Goal: Task Accomplishment & Management: Use online tool/utility

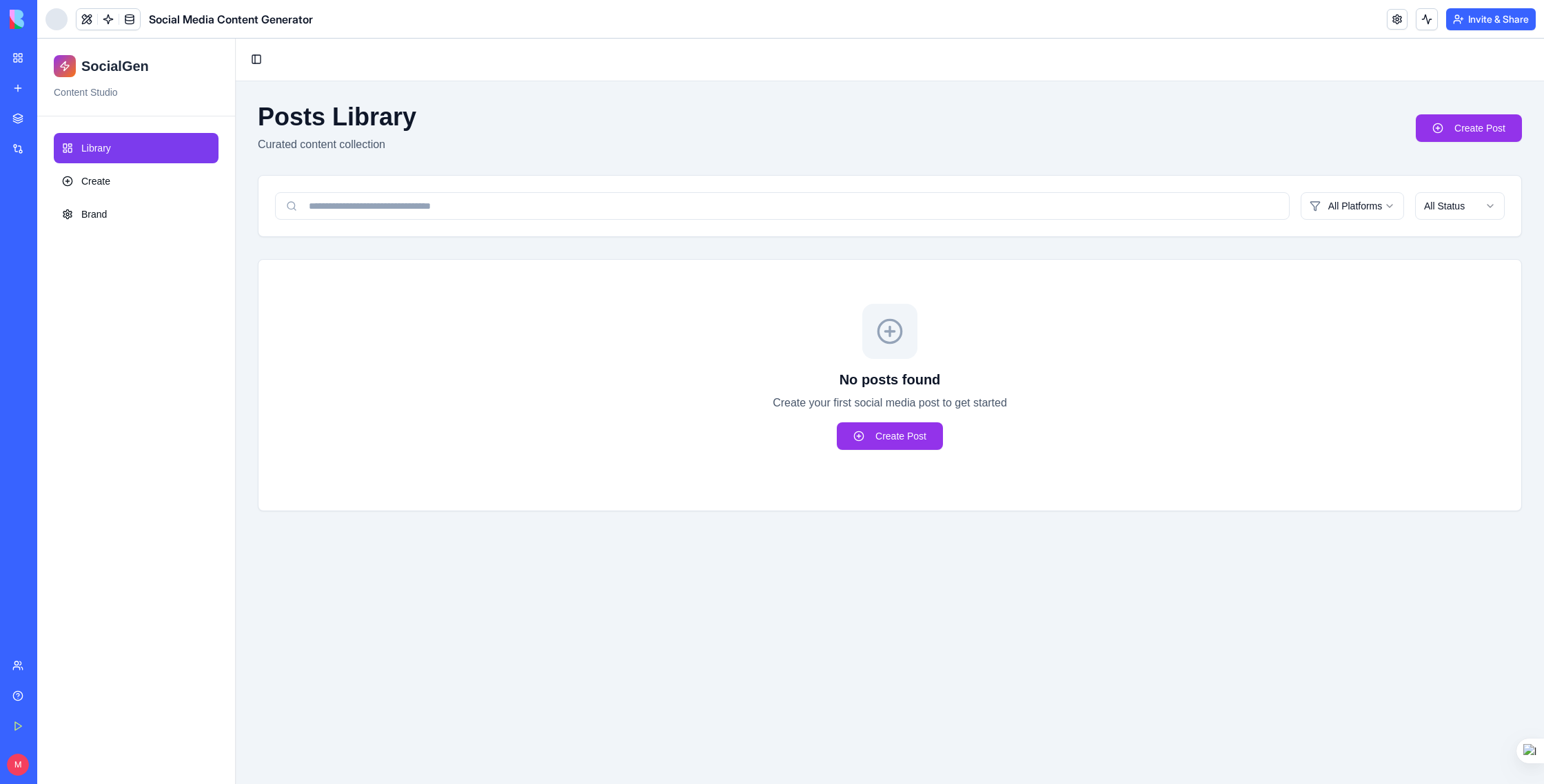
click at [51, 217] on div "[GEOGRAPHIC_DATA]" at bounding box center [31, 215] width 39 height 14
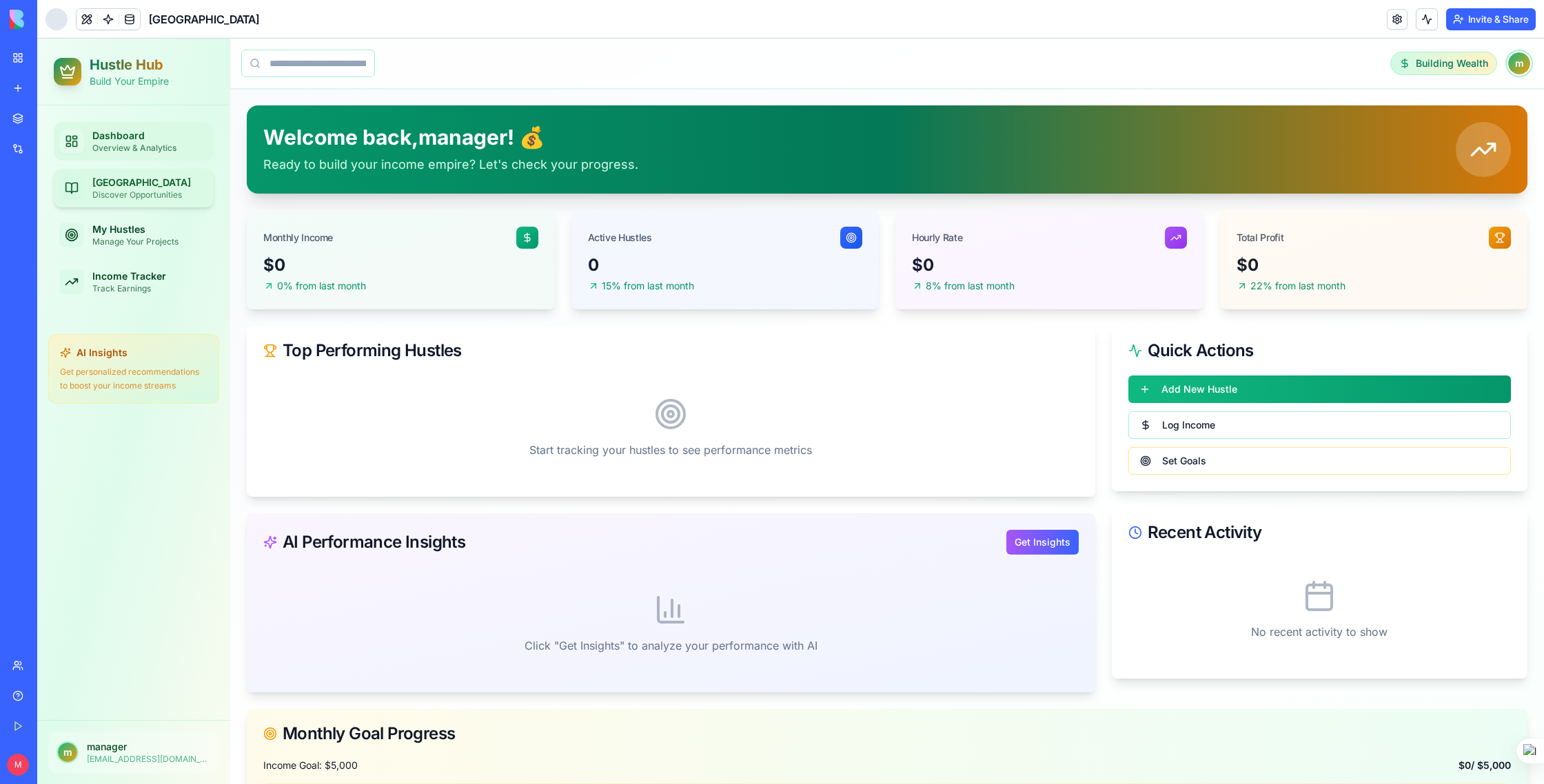
drag, startPoint x: 126, startPoint y: 143, endPoint x: 127, endPoint y: 185, distance: 42.0
click at [126, 143] on div "Overview & Analytics" at bounding box center [150, 148] width 116 height 11
click at [127, 191] on div "Discover Opportunities" at bounding box center [150, 195] width 116 height 11
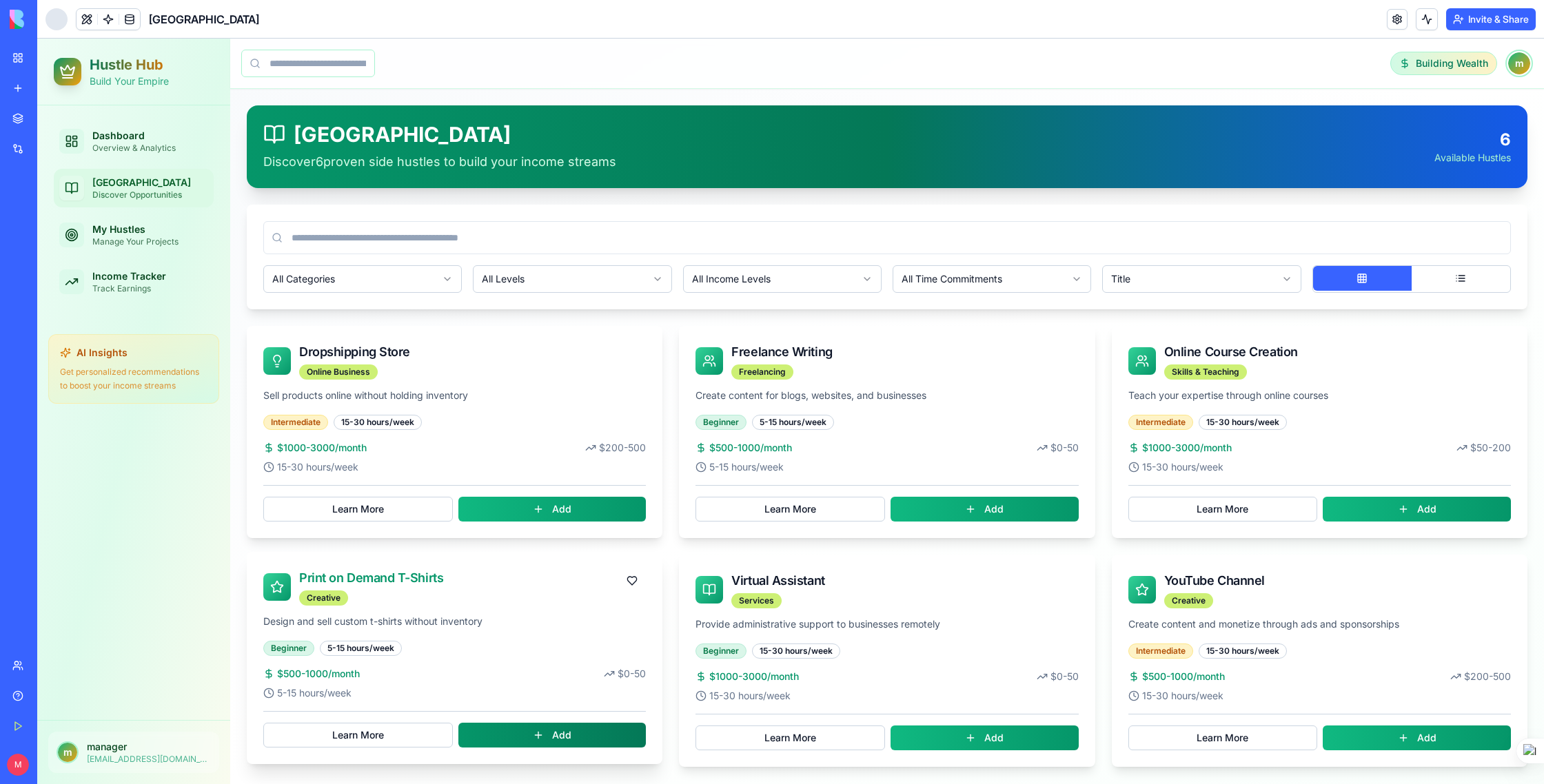
click at [556, 733] on button "Add" at bounding box center [552, 735] width 188 height 25
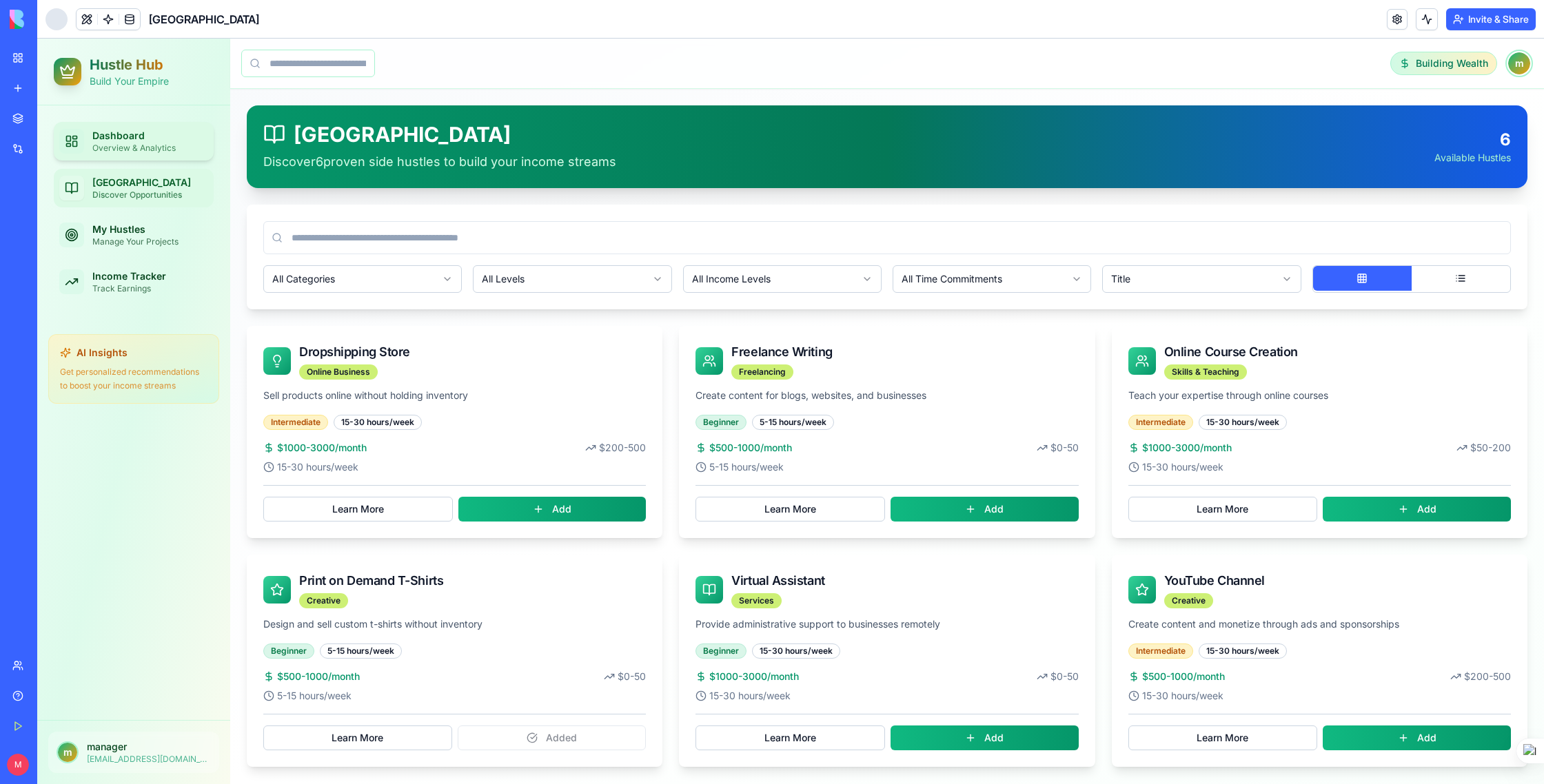
click at [116, 142] on div "Dashboard" at bounding box center [150, 136] width 116 height 14
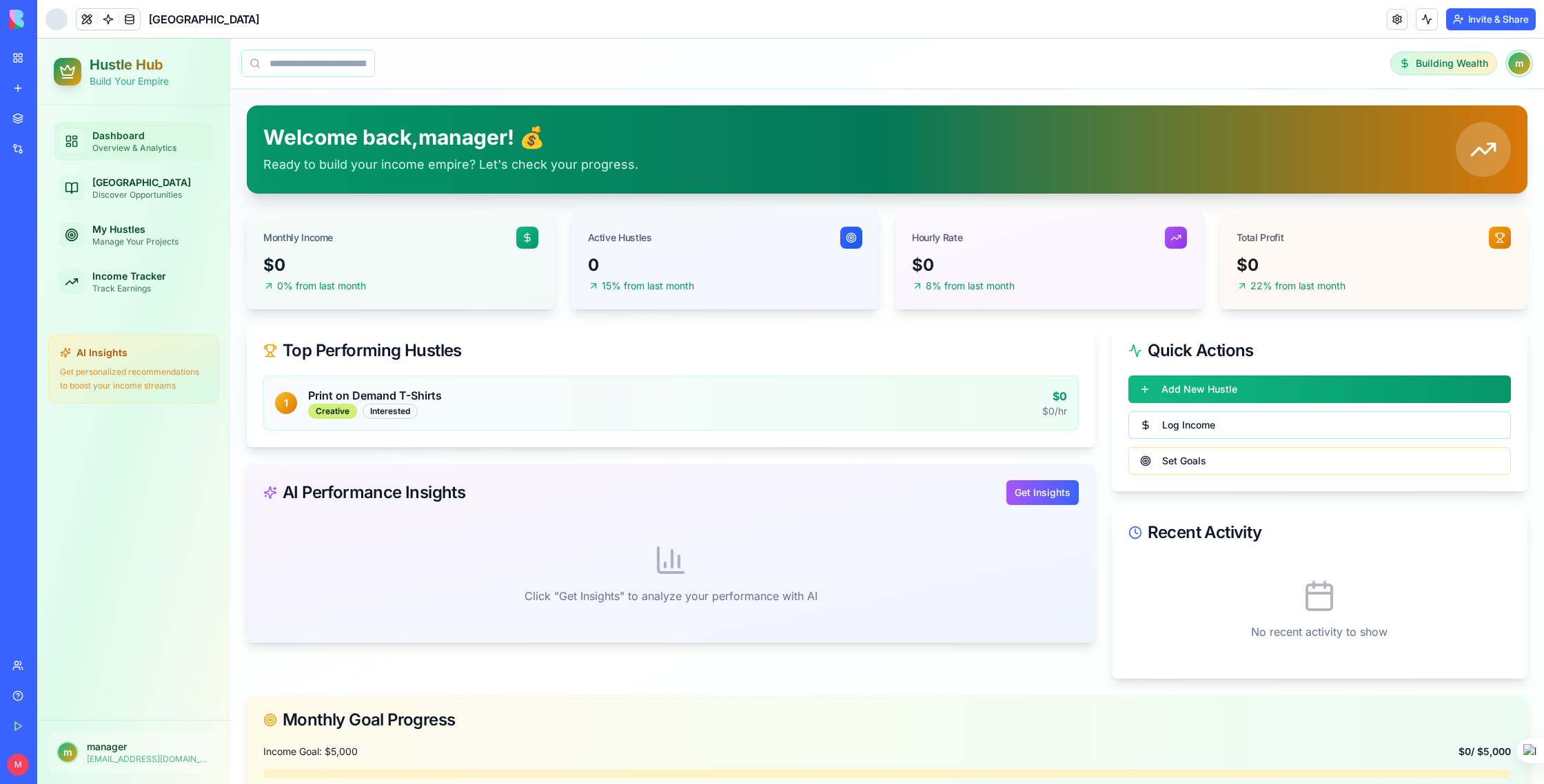
click at [59, 65] on link "My Workspace" at bounding box center [31, 58] width 55 height 27
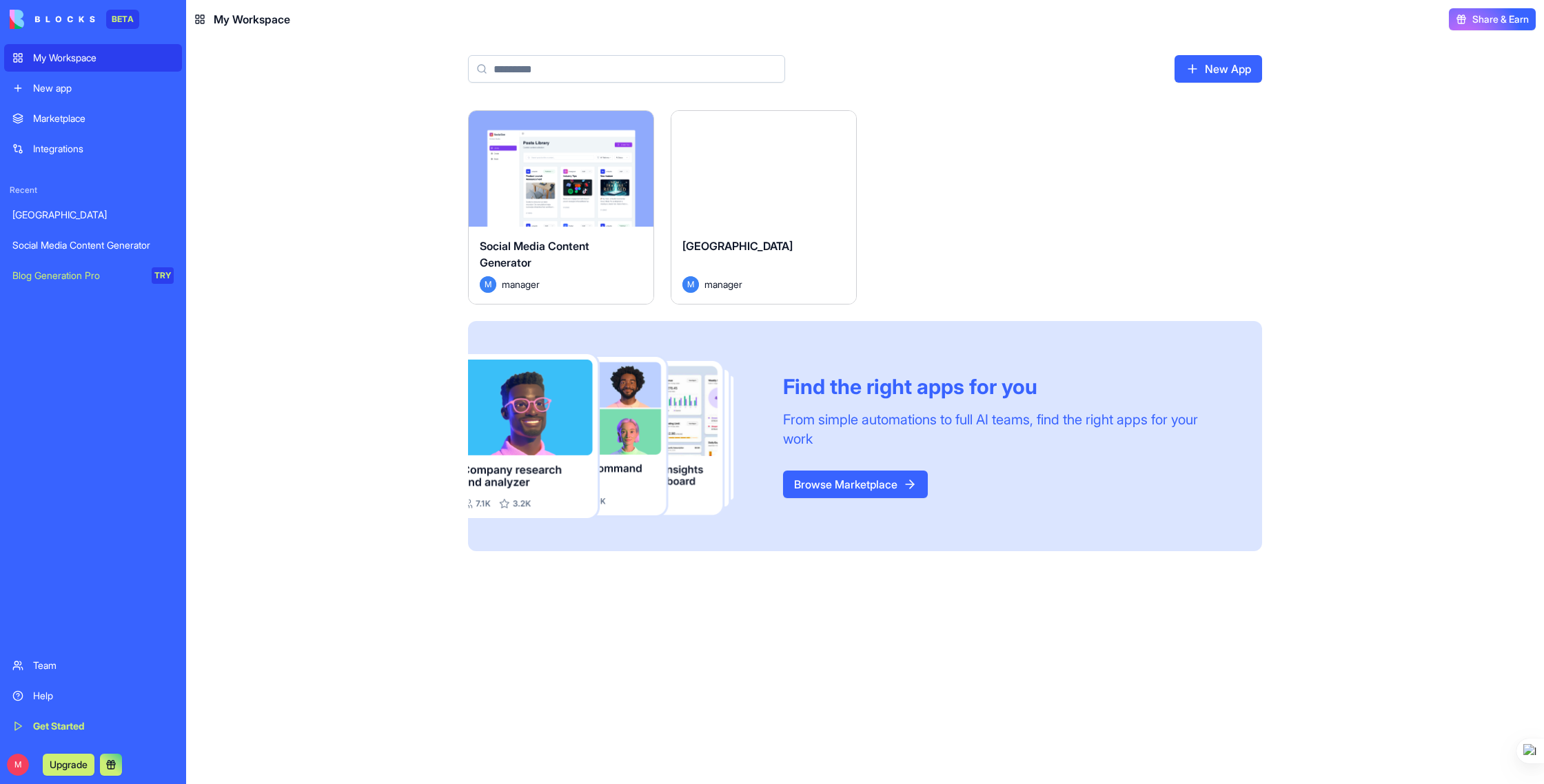
click at [746, 240] on span "[GEOGRAPHIC_DATA]" at bounding box center [737, 245] width 110 height 14
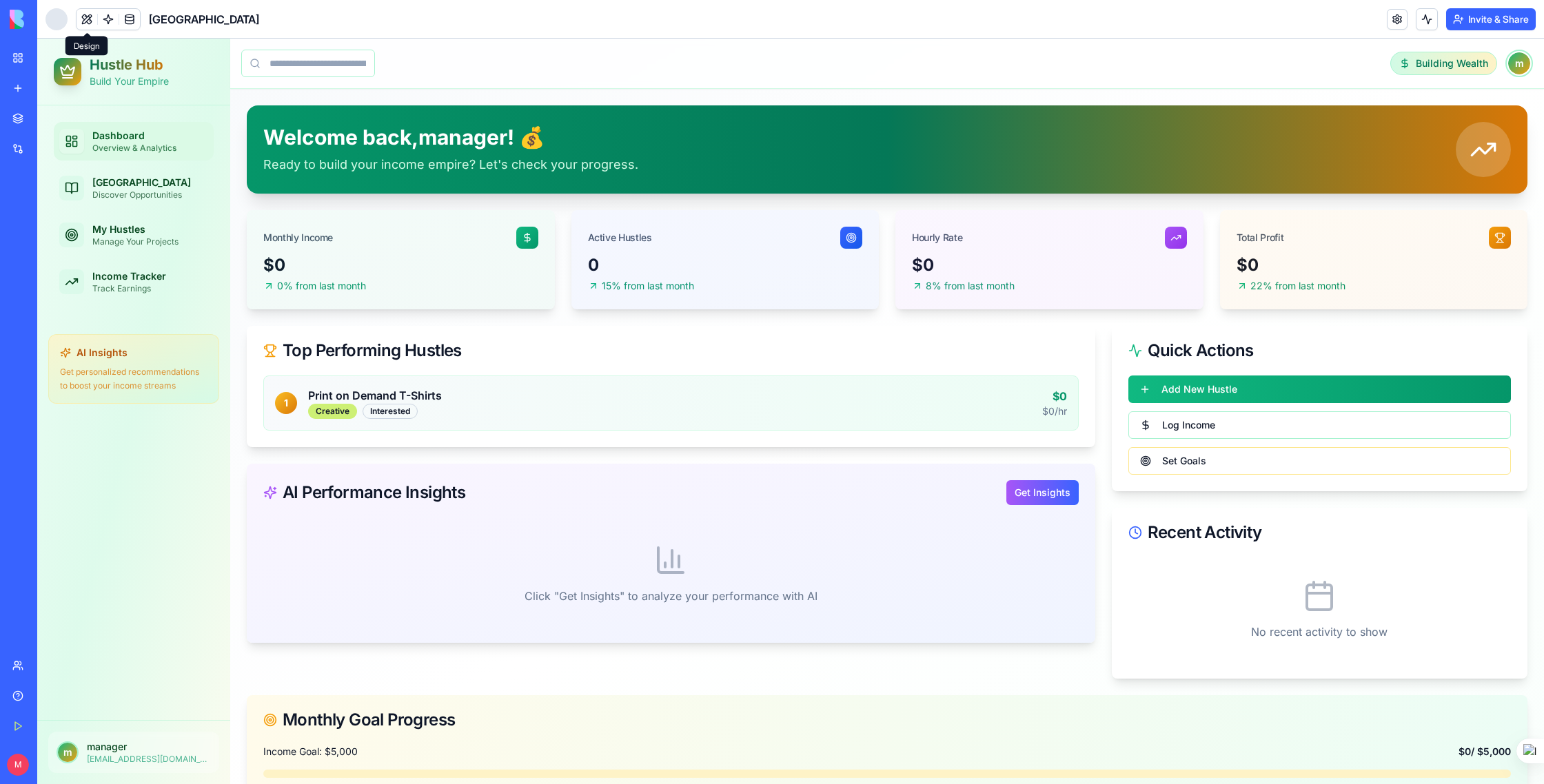
click at [82, 17] on button at bounding box center [87, 19] width 21 height 21
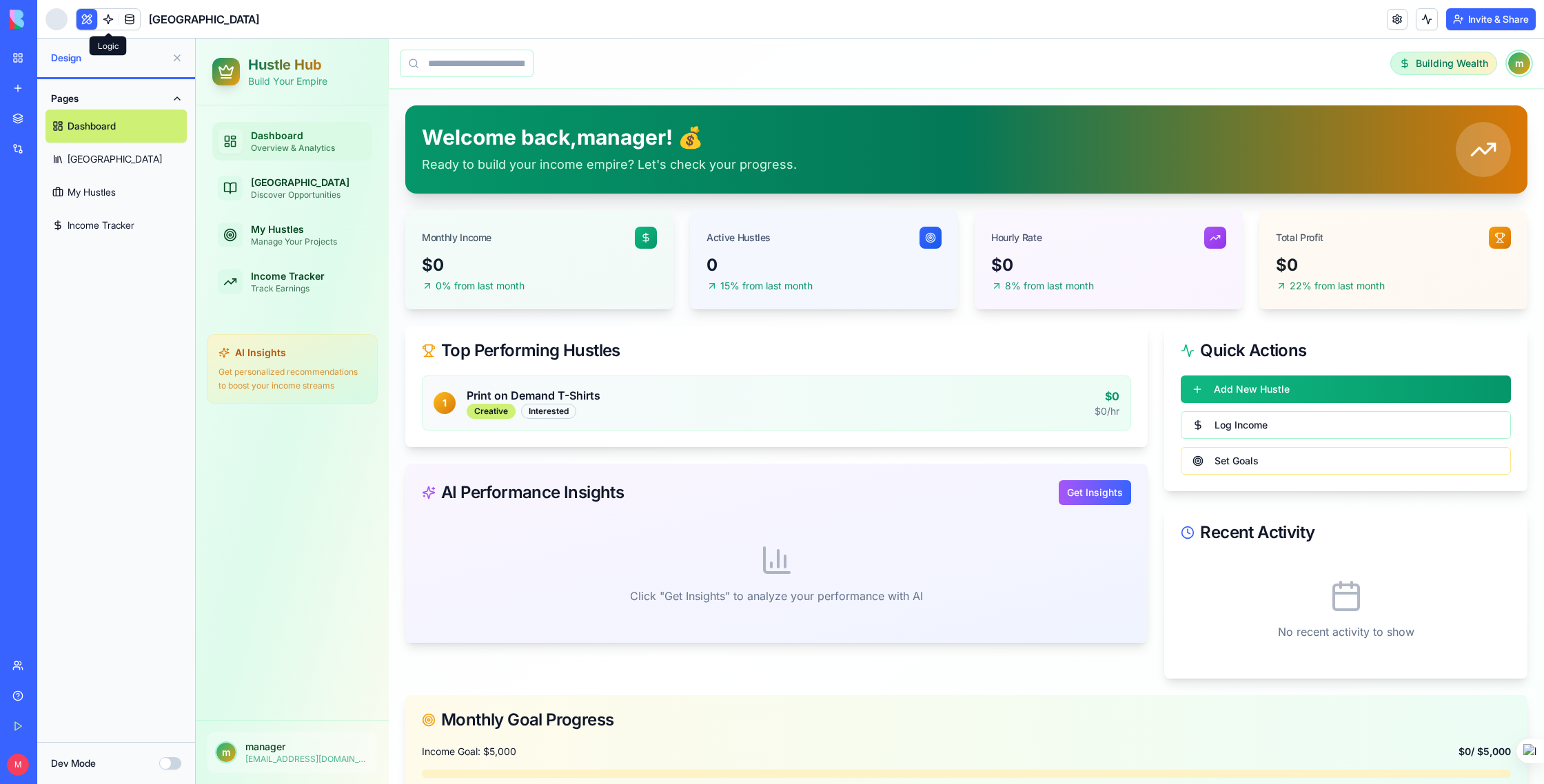
click at [106, 19] on link at bounding box center [109, 19] width 21 height 21
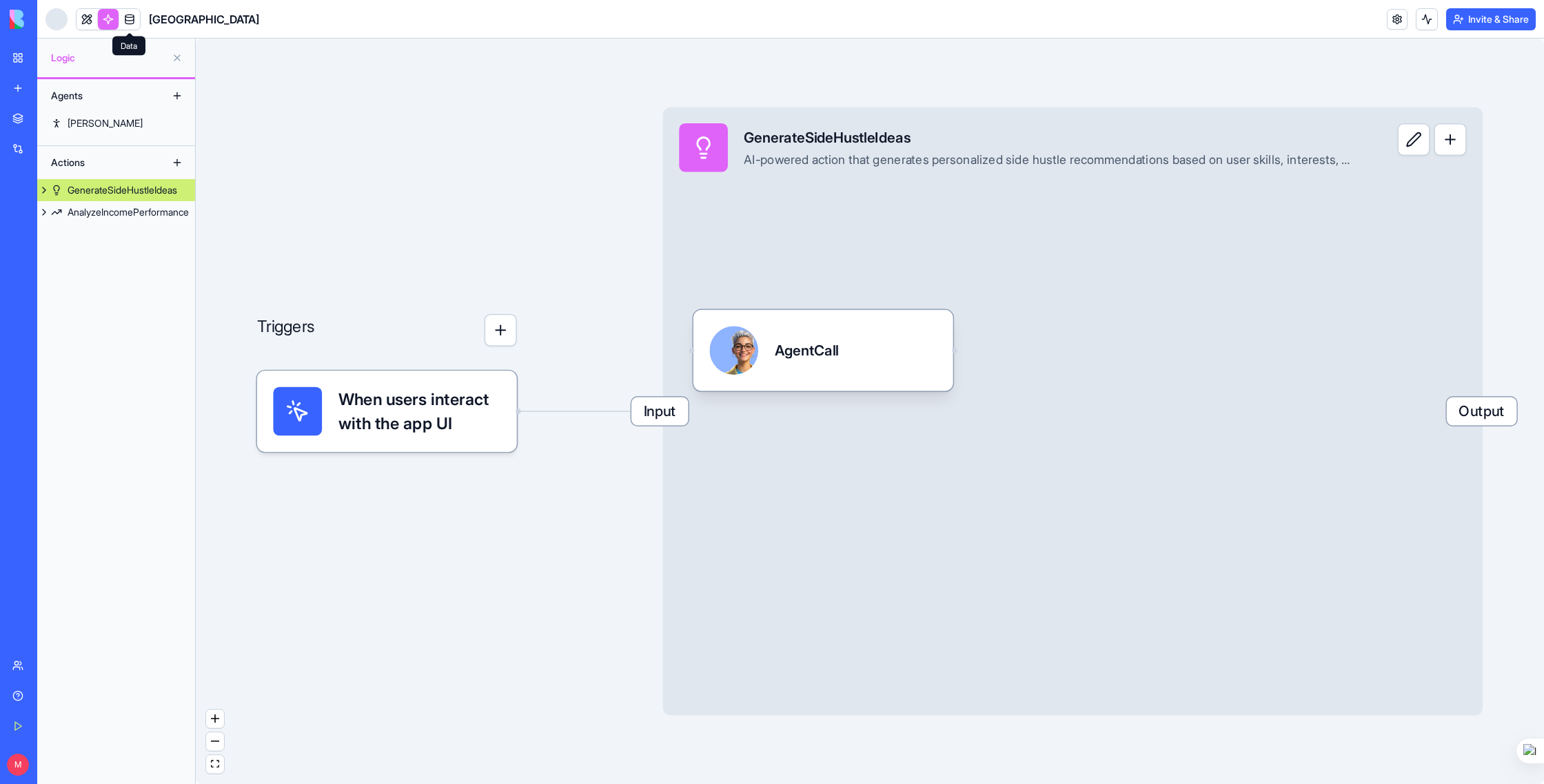
click at [131, 21] on link at bounding box center [129, 19] width 21 height 21
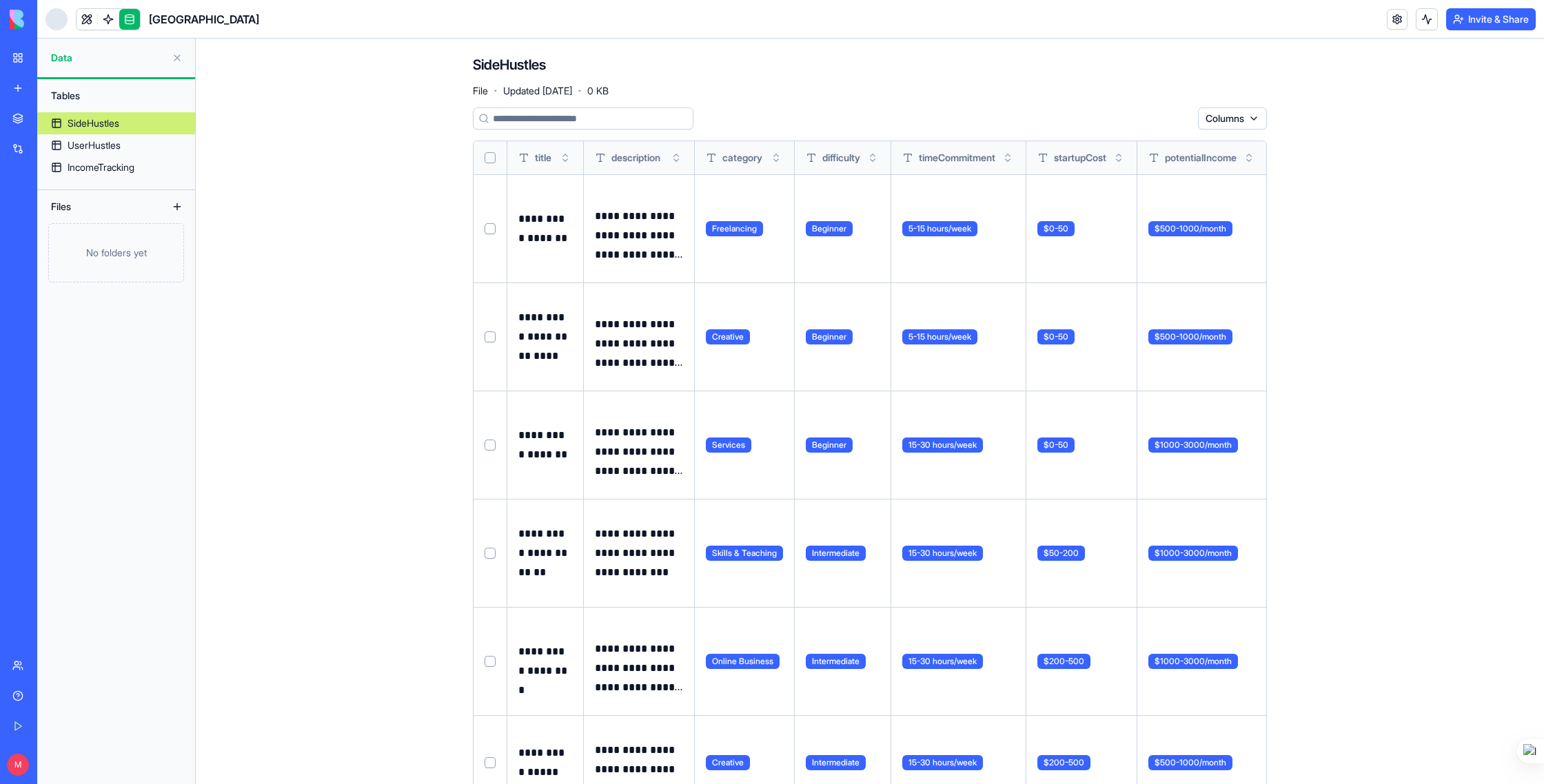
scroll to position [53, 0]
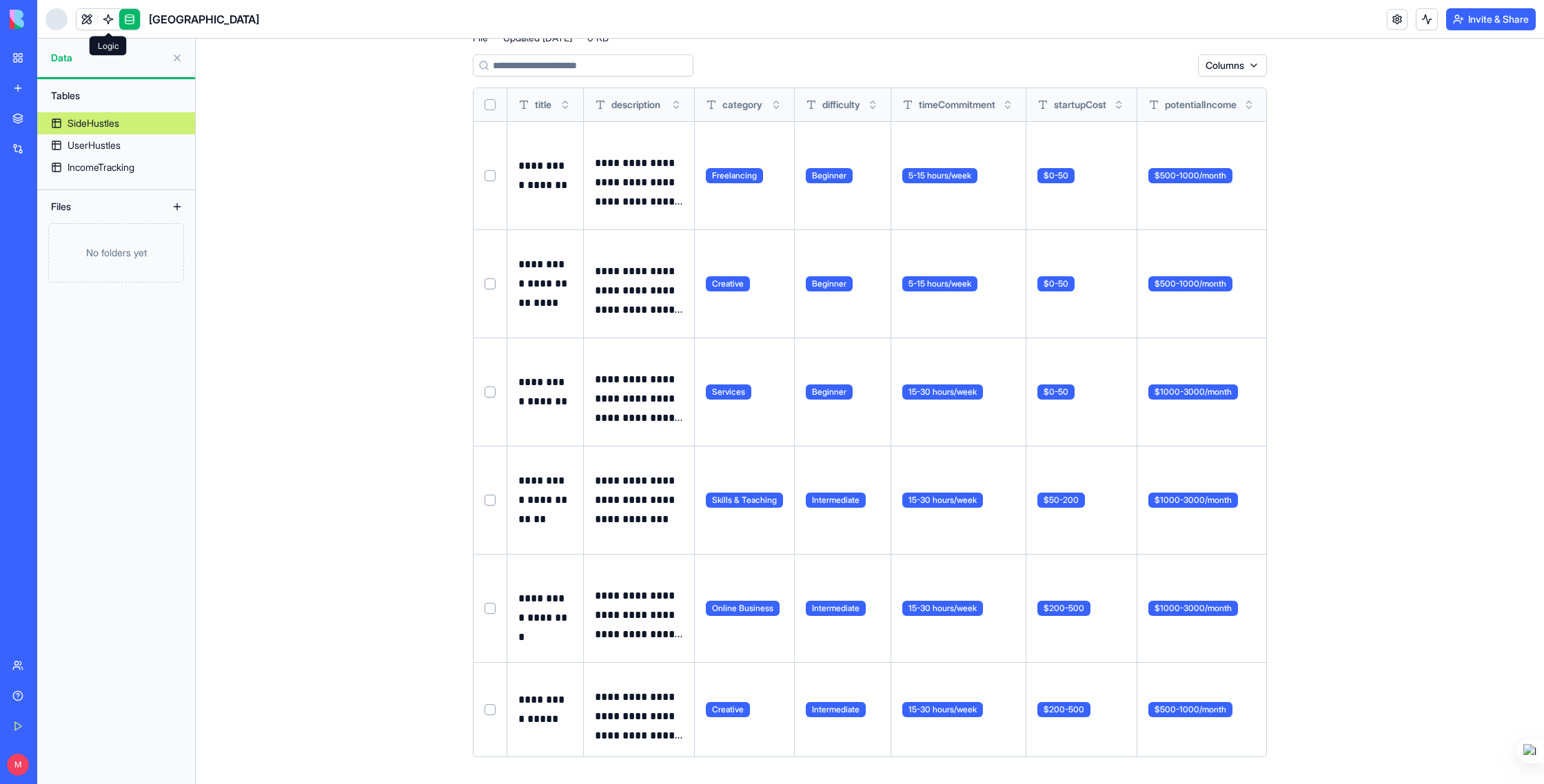
click at [108, 22] on link at bounding box center [109, 19] width 21 height 21
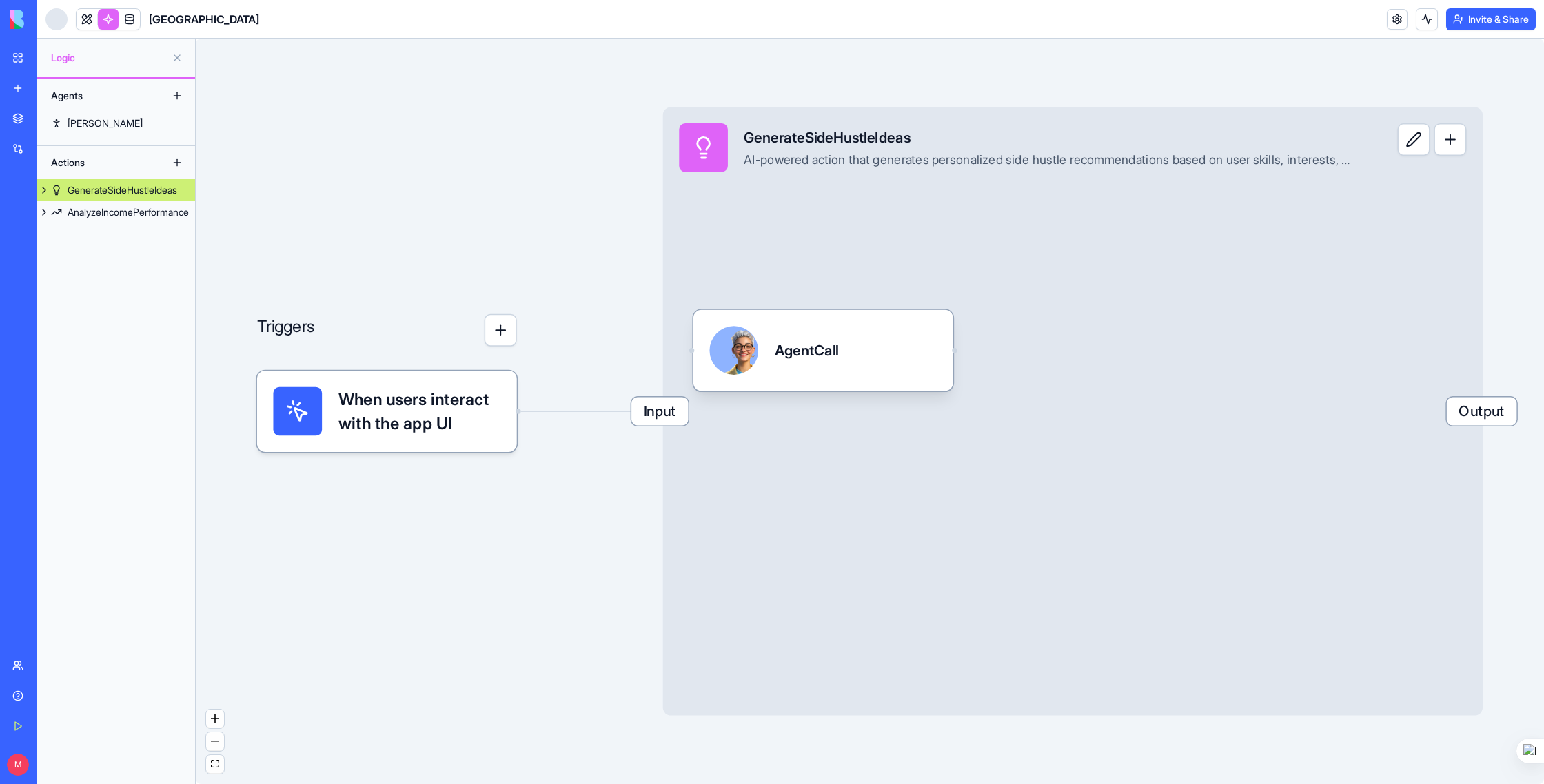
click at [51, 247] on div "Social Media Content Generator" at bounding box center [31, 245] width 39 height 14
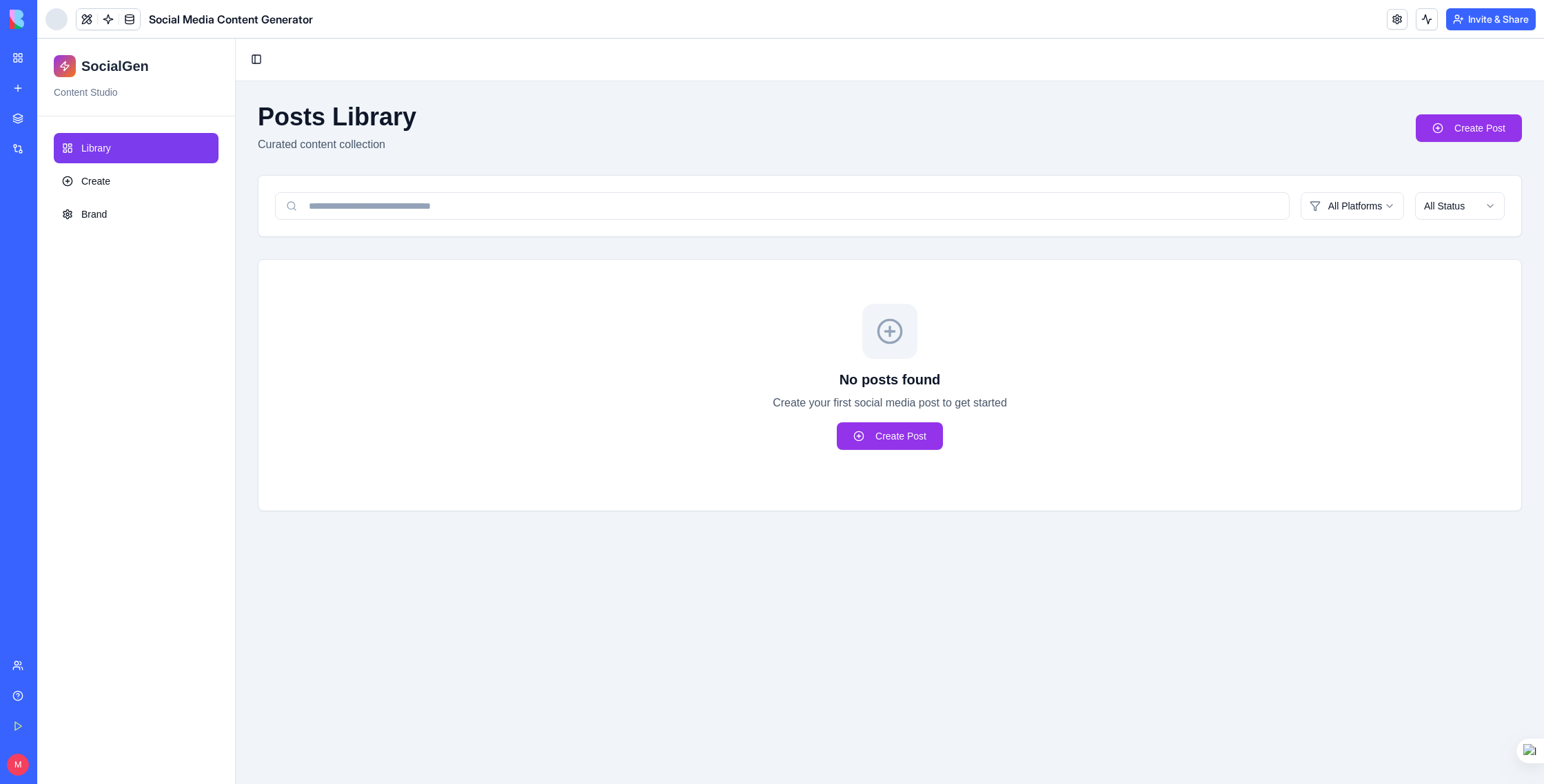
click at [118, 157] on link "Library" at bounding box center [136, 148] width 165 height 30
click at [669, 225] on div "All Platforms All Status" at bounding box center [890, 206] width 1263 height 60
drag, startPoint x: 669, startPoint y: 216, endPoint x: 692, endPoint y: 216, distance: 23.0
click at [669, 216] on input at bounding box center [781, 206] width 1015 height 27
click at [1379, 210] on html "SocialGen Content Studio Library Create Brand Toggle Sidebar Posts Library Cura…" at bounding box center [790, 411] width 1506 height 745
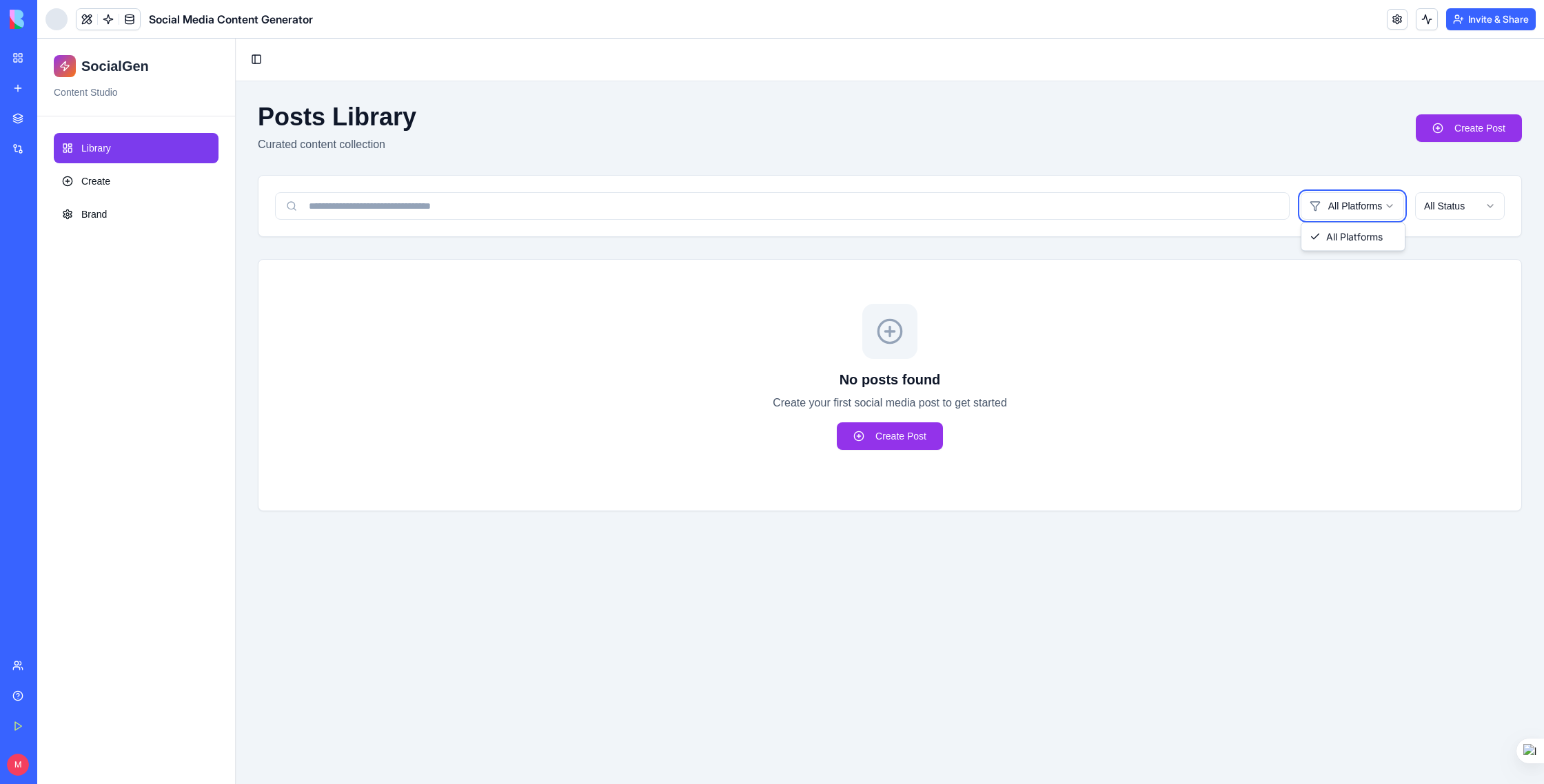
click at [1378, 209] on html "SocialGen Content Studio Library Create Brand Toggle Sidebar Posts Library Cura…" at bounding box center [790, 411] width 1506 height 745
click at [1490, 204] on html "SocialGen Content Studio Library Create Brand Toggle Sidebar Posts Library Cura…" at bounding box center [790, 411] width 1506 height 745
click at [106, 22] on link at bounding box center [109, 19] width 21 height 21
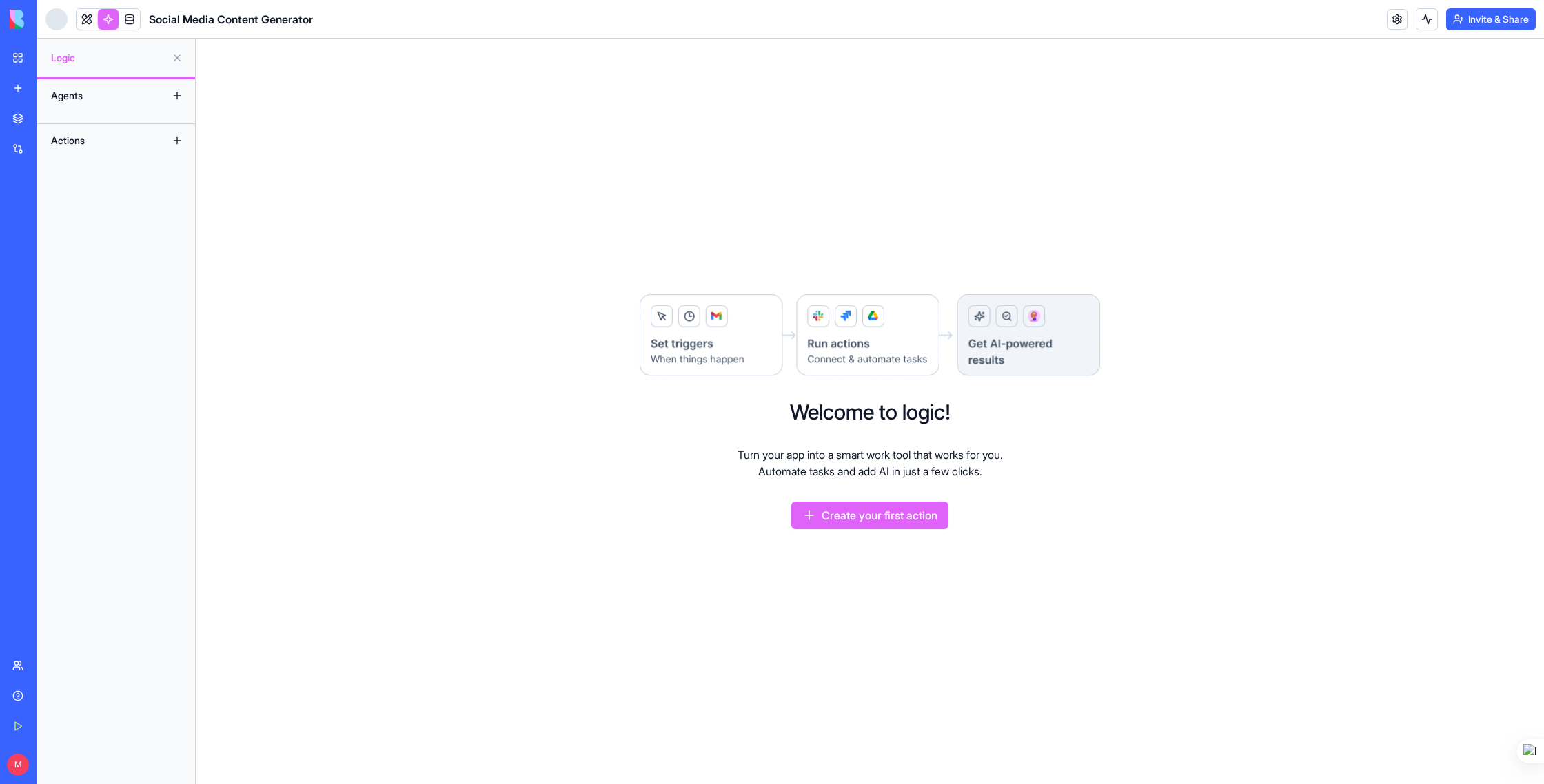
click at [179, 94] on button at bounding box center [176, 95] width 22 height 22
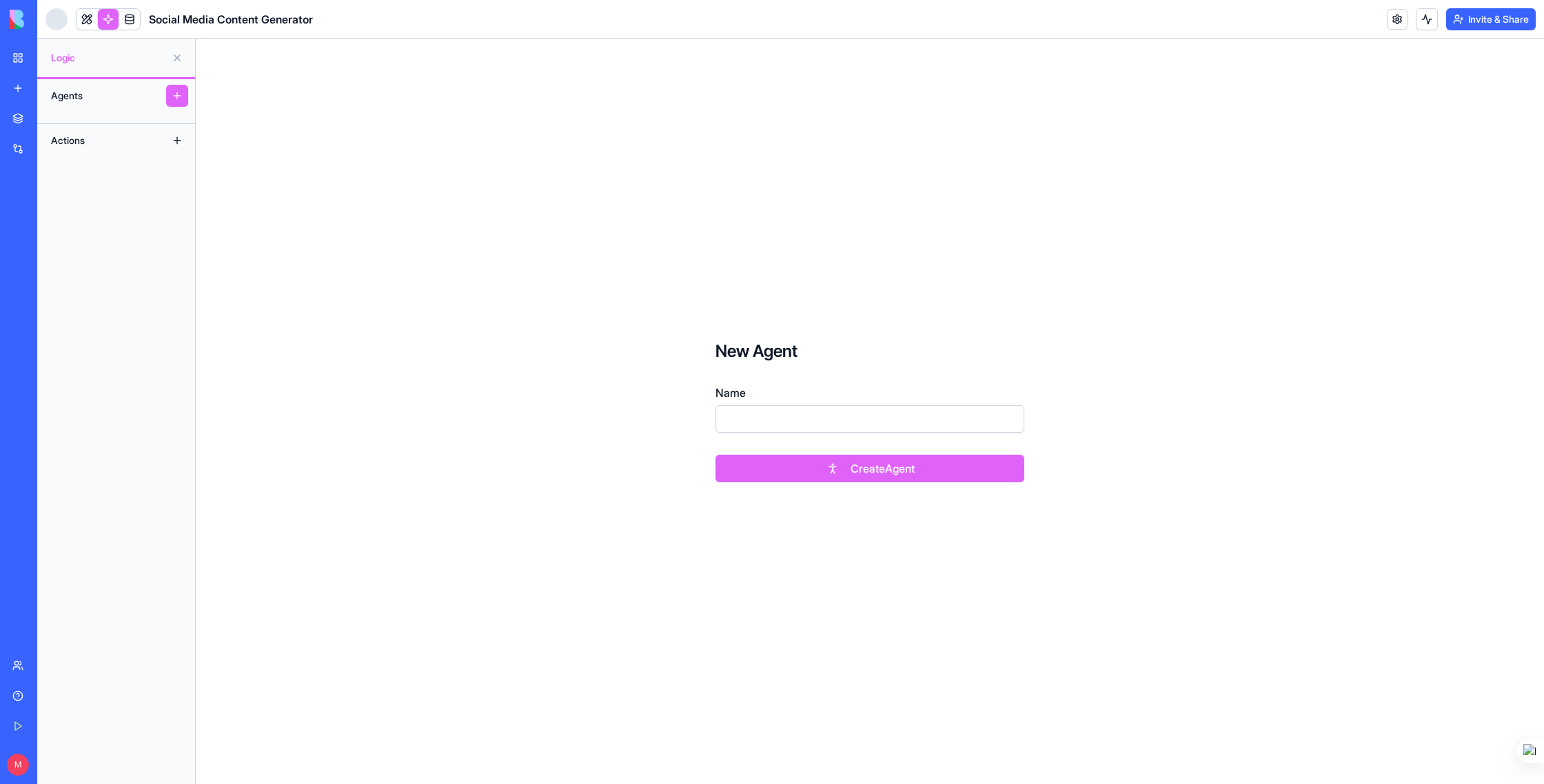
click at [175, 141] on button at bounding box center [176, 140] width 22 height 22
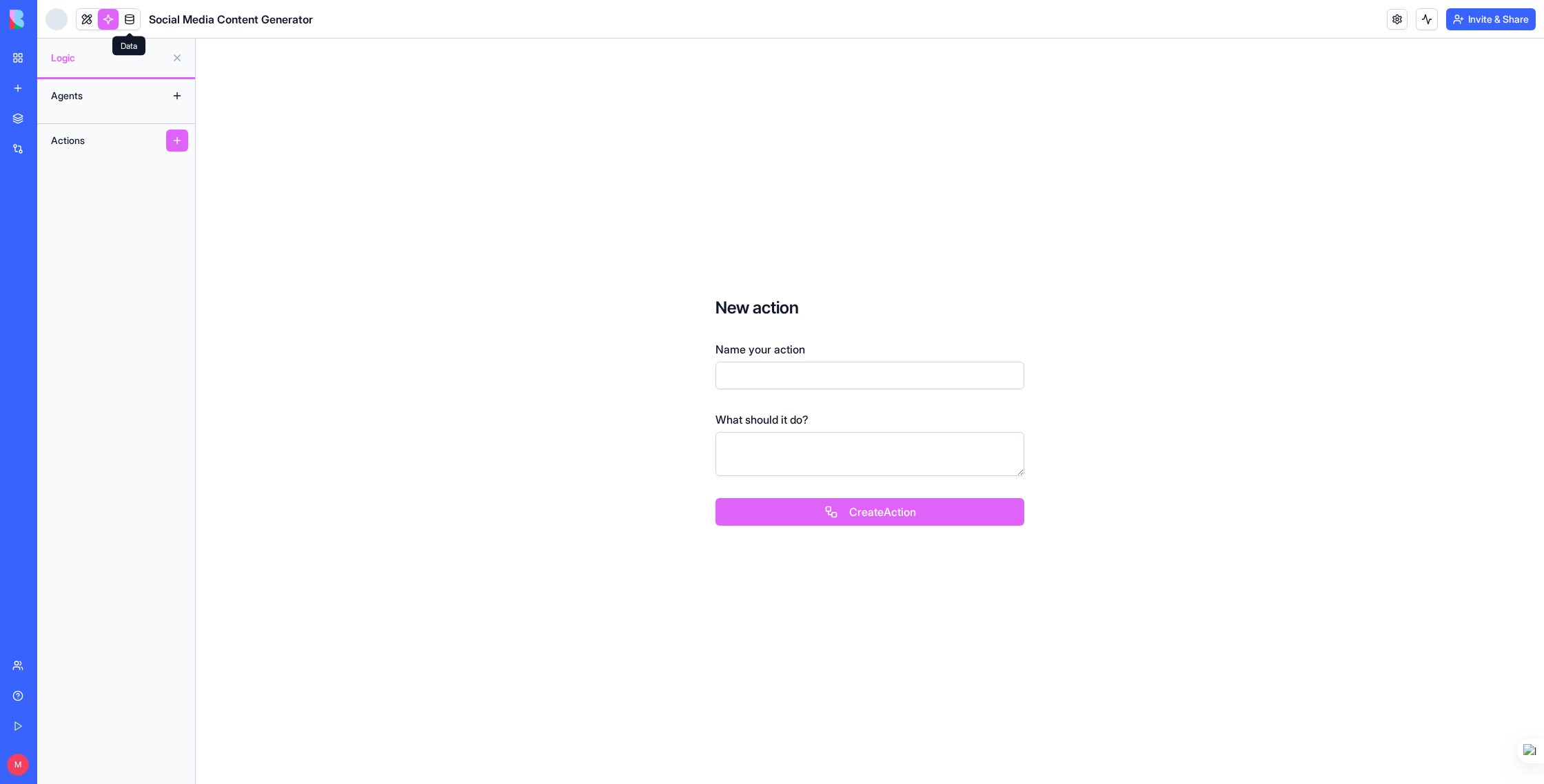
click at [126, 20] on link at bounding box center [129, 19] width 21 height 21
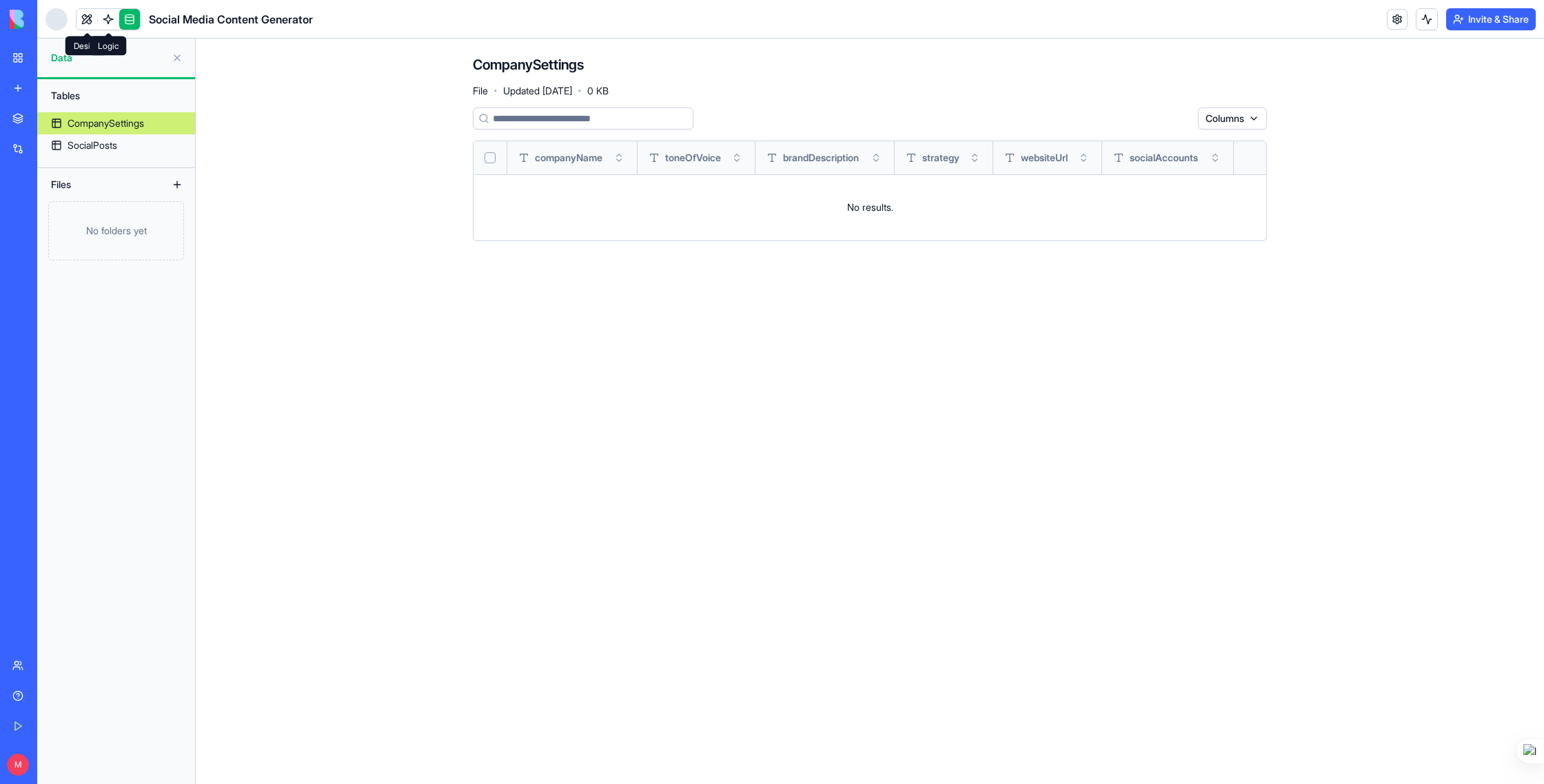
click at [106, 19] on link at bounding box center [109, 19] width 21 height 21
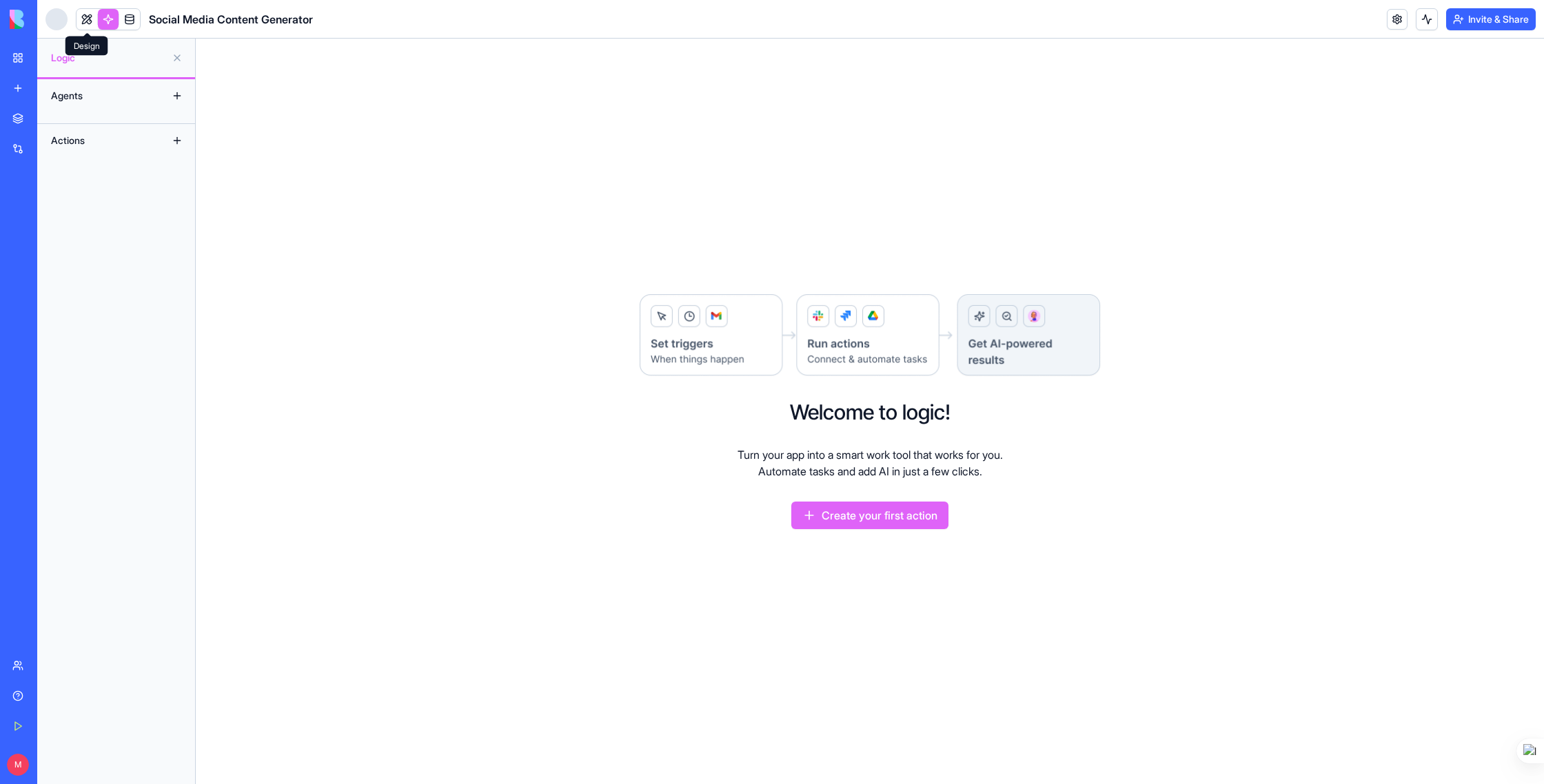
click at [88, 19] on link at bounding box center [87, 19] width 21 height 21
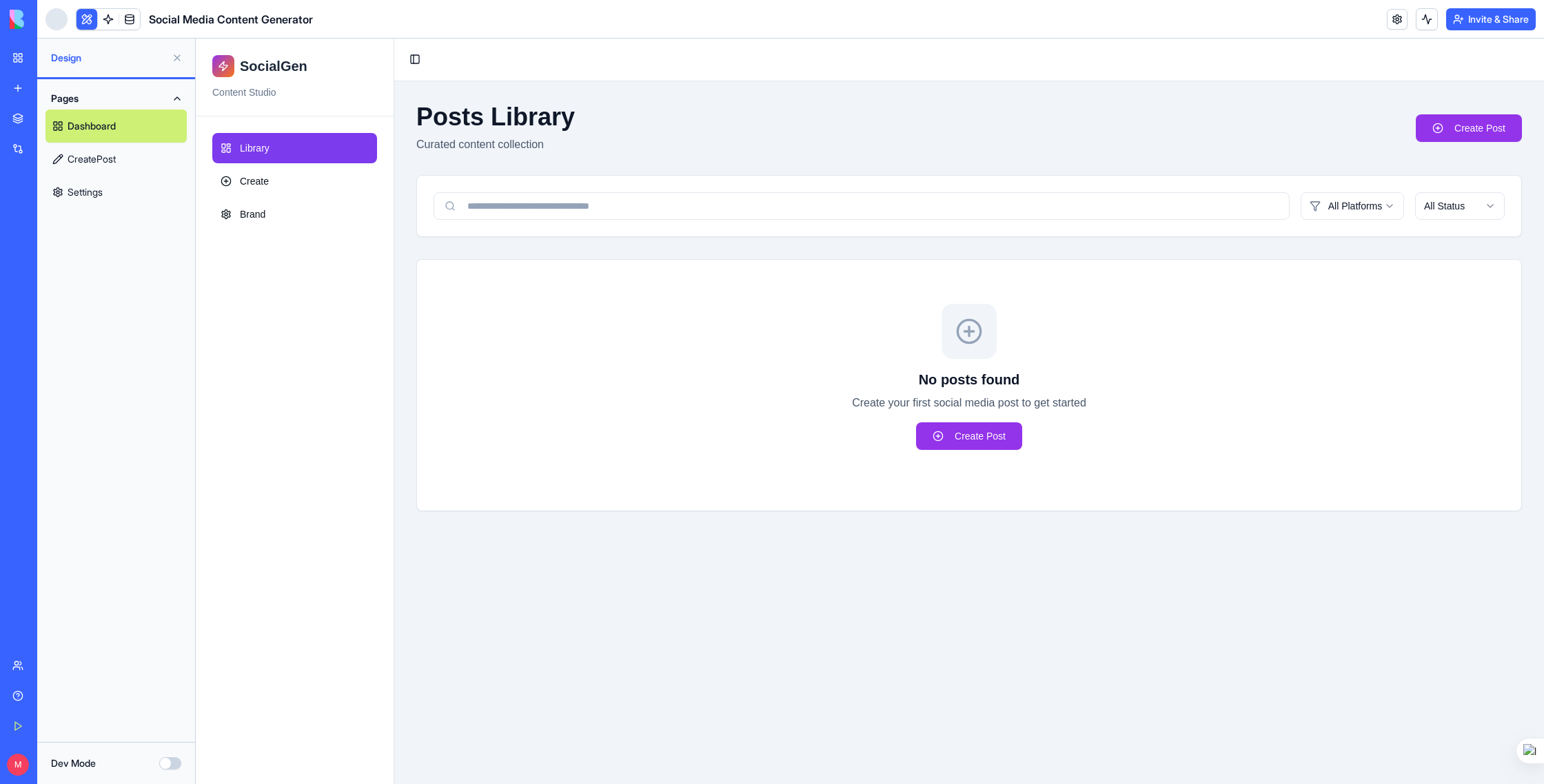
click at [116, 188] on link "Settings" at bounding box center [116, 192] width 142 height 33
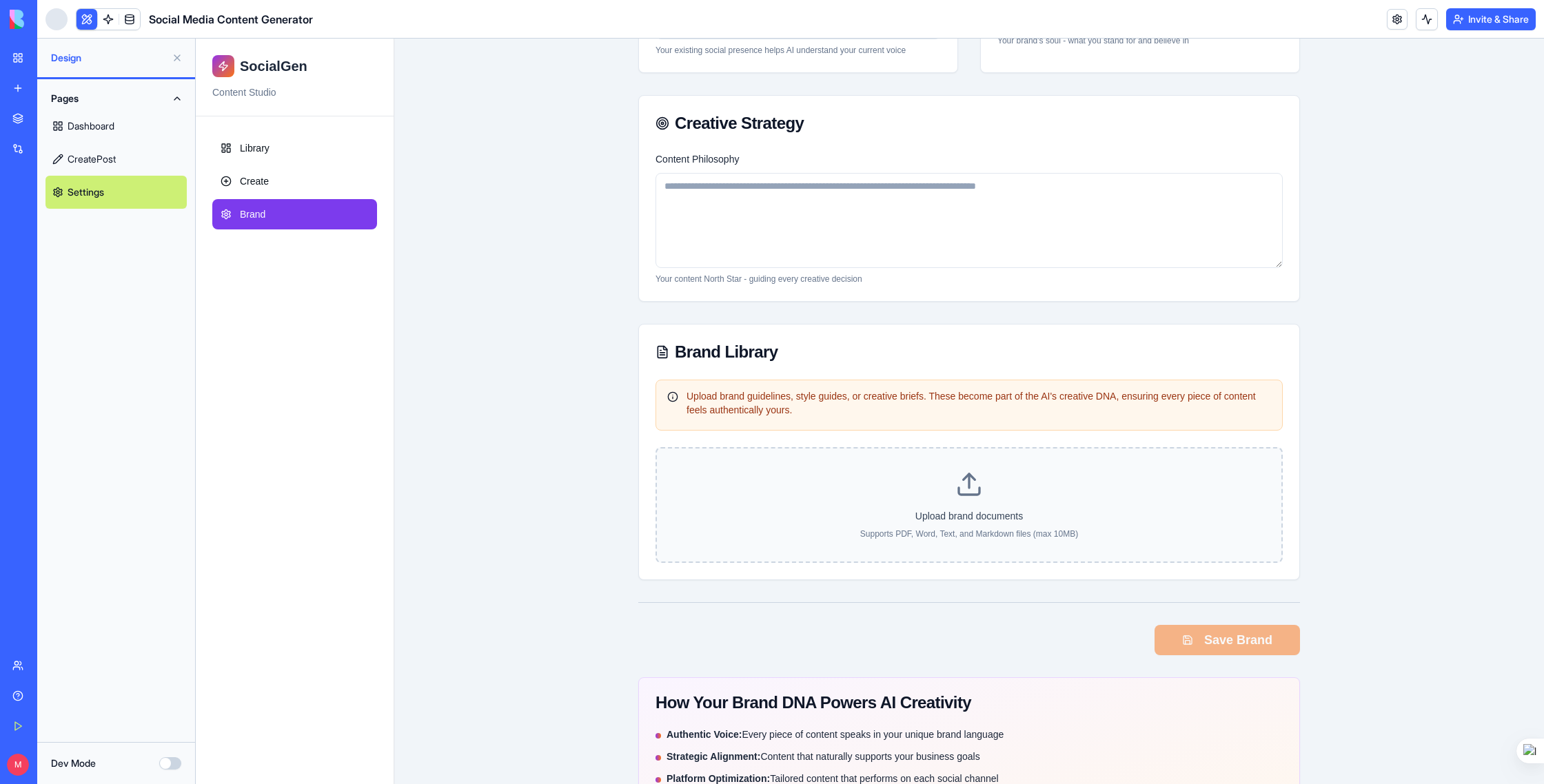
scroll to position [487, 0]
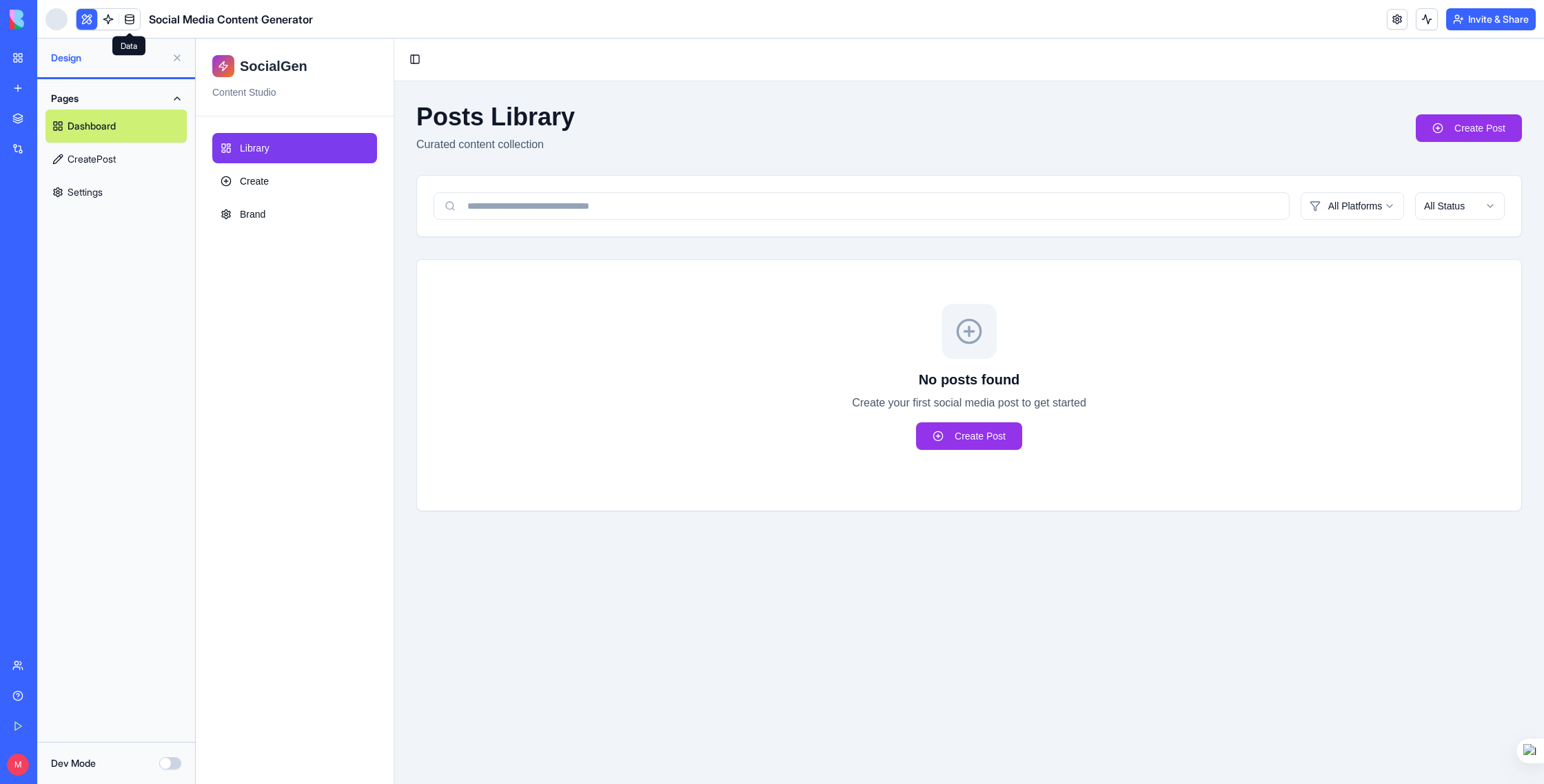
click at [136, 19] on link at bounding box center [129, 19] width 21 height 21
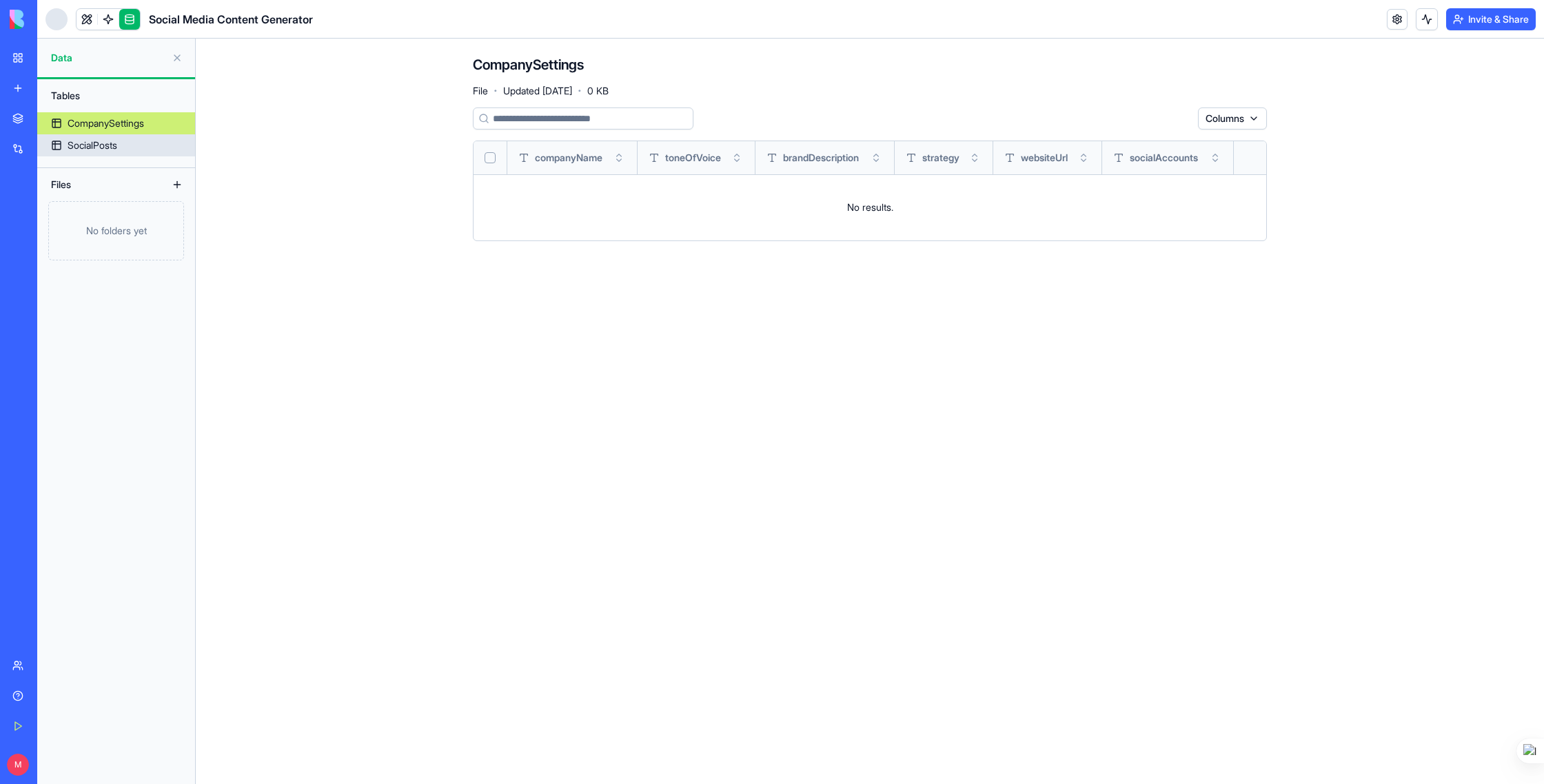
click at [100, 144] on div "SocialPosts" at bounding box center [92, 145] width 50 height 14
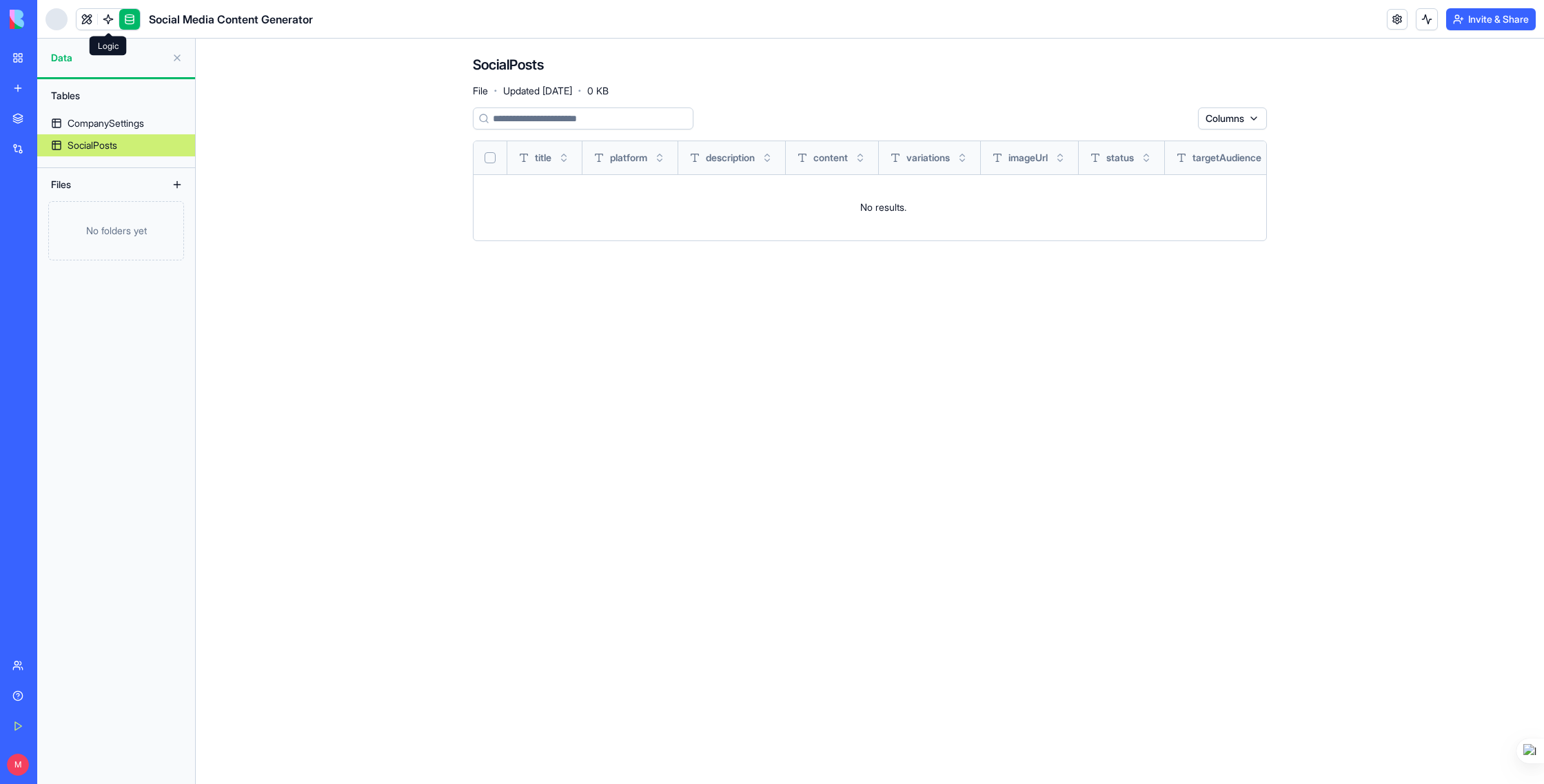
click at [110, 22] on link at bounding box center [109, 19] width 21 height 21
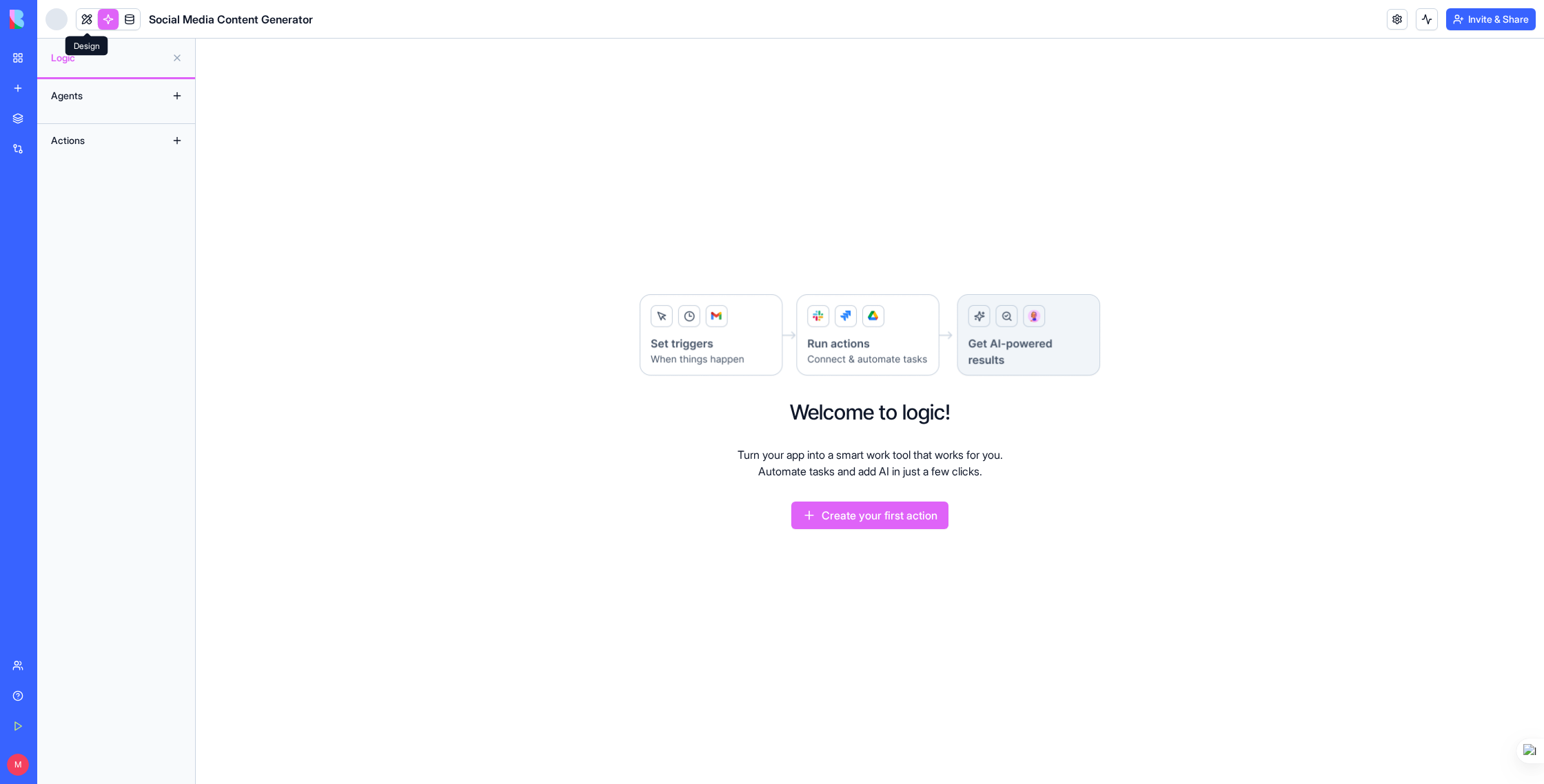
click at [82, 14] on link at bounding box center [87, 19] width 21 height 21
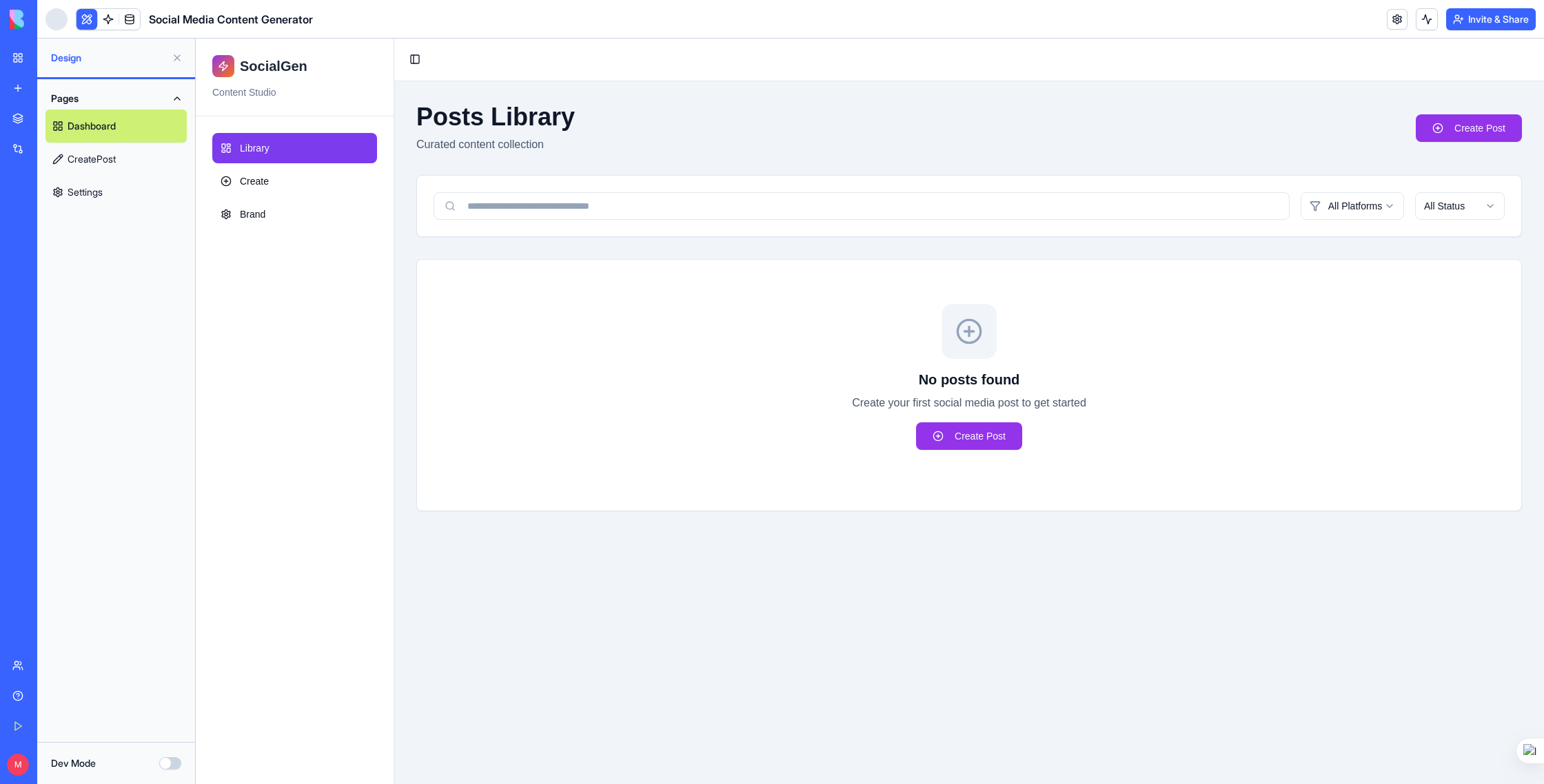
click at [122, 132] on link "Dashboard" at bounding box center [116, 125] width 142 height 33
click at [110, 159] on link "CreatePost" at bounding box center [116, 158] width 142 height 33
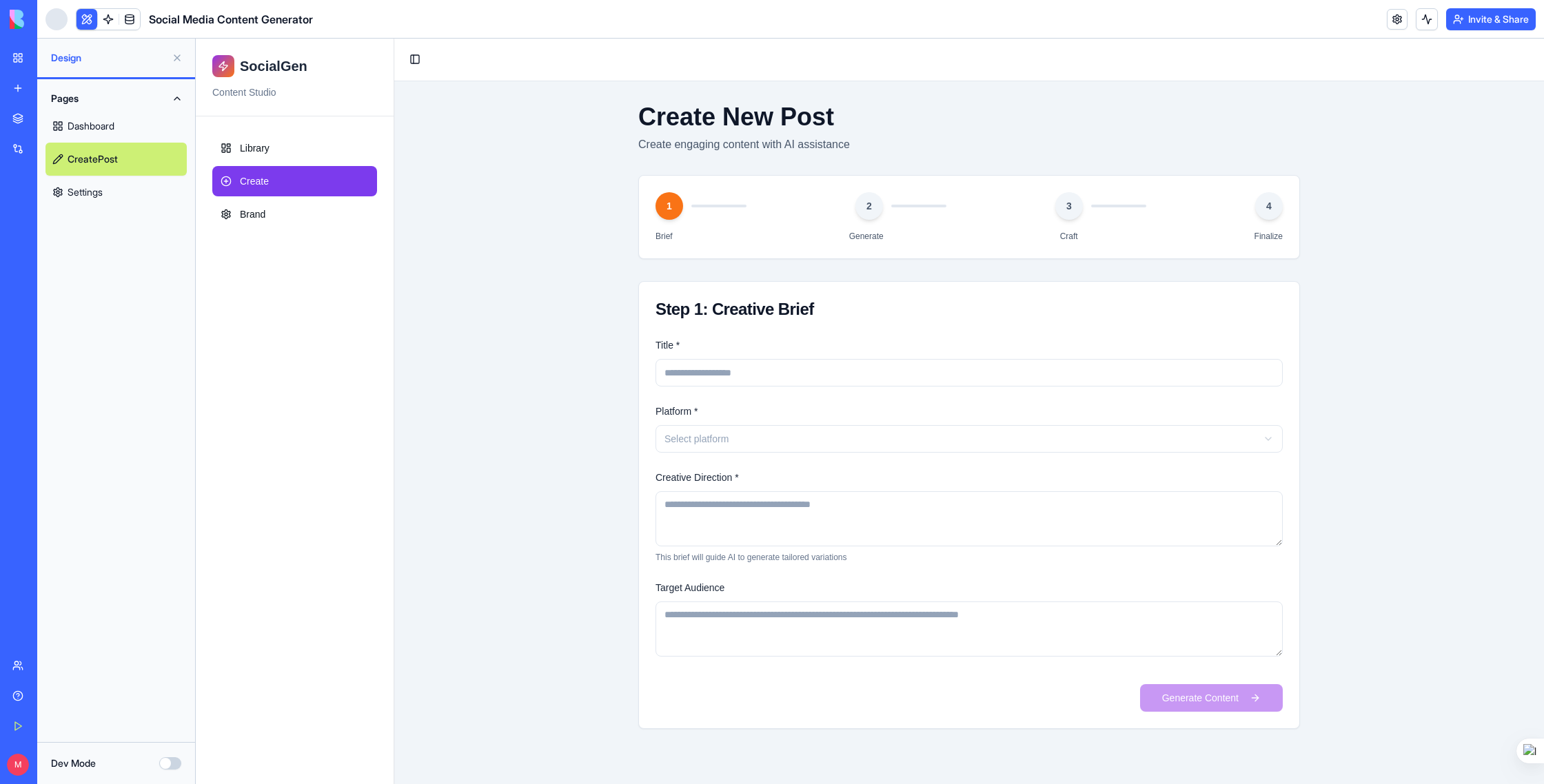
click at [106, 200] on link "Settings" at bounding box center [116, 192] width 142 height 33
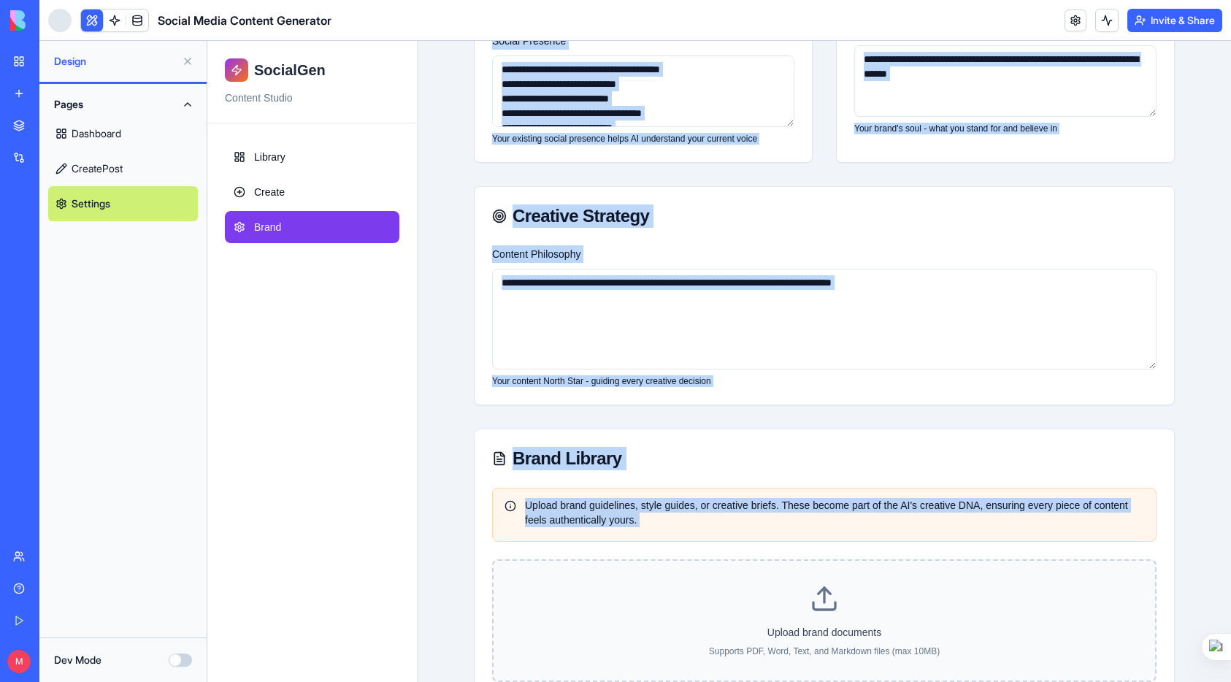
scroll to position [486, 0]
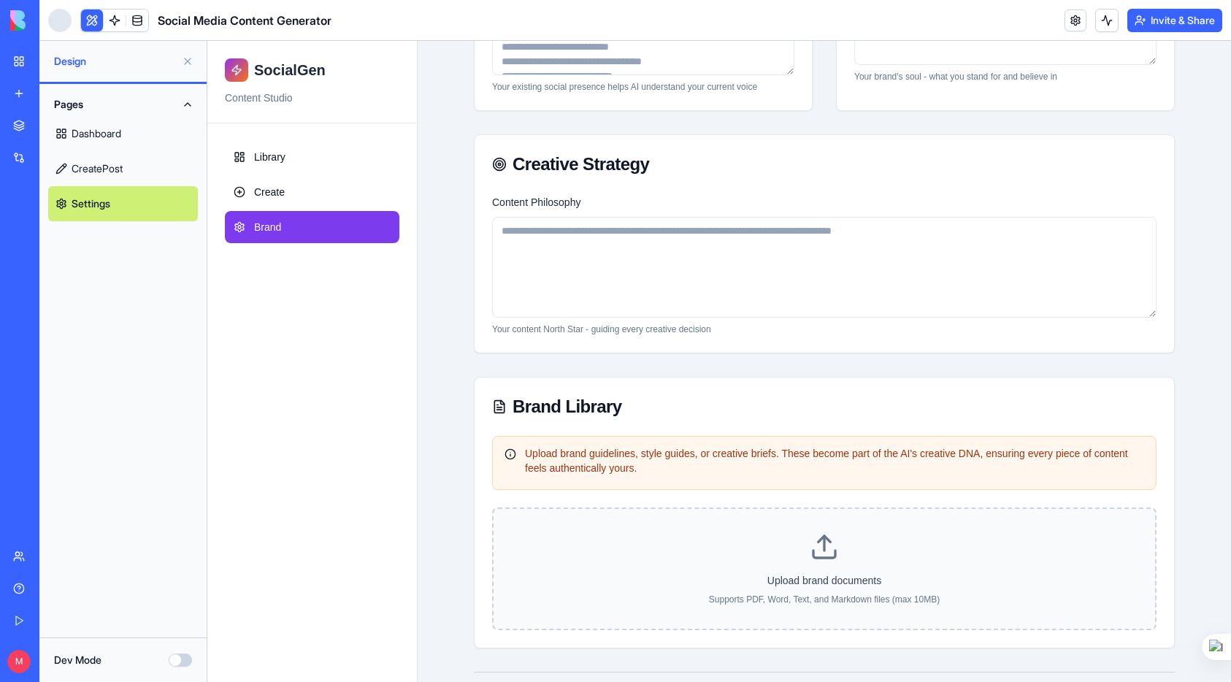
drag, startPoint x: 477, startPoint y: 119, endPoint x: 662, endPoint y: 61, distance: 193.8
click at [661, 60] on div "Brand Studio Configure your brand essence for authentic content creation Your b…" at bounding box center [825, 279] width 748 height 1350
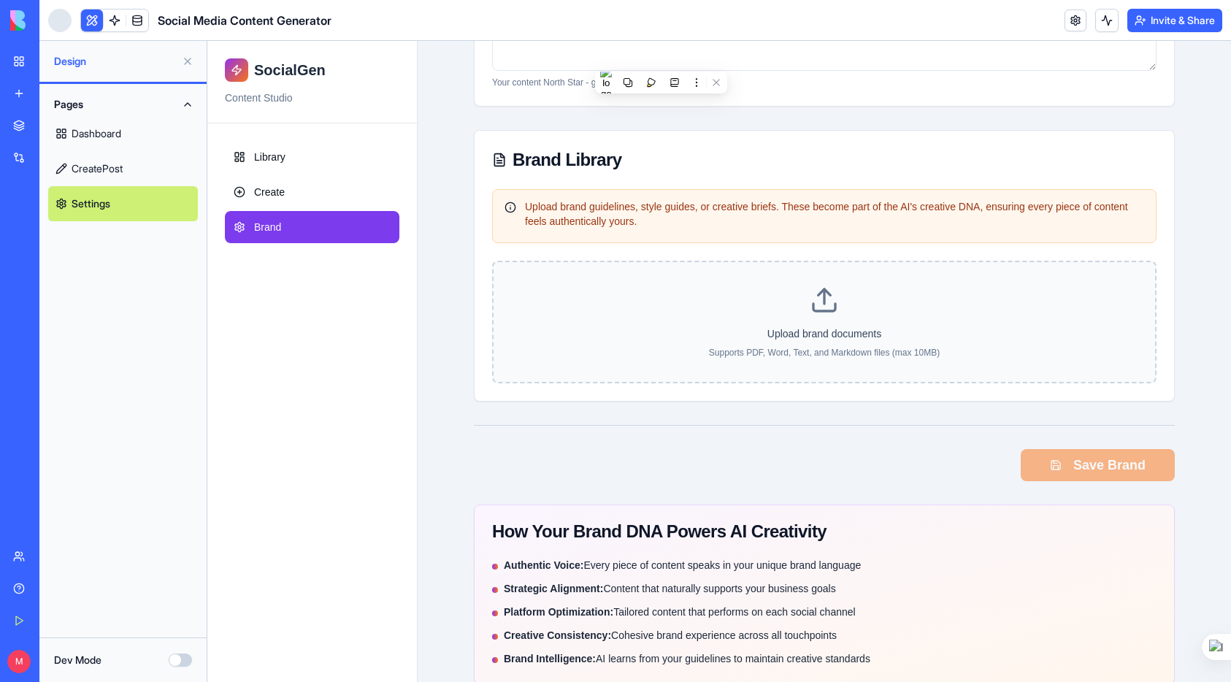
scroll to position [754, 0]
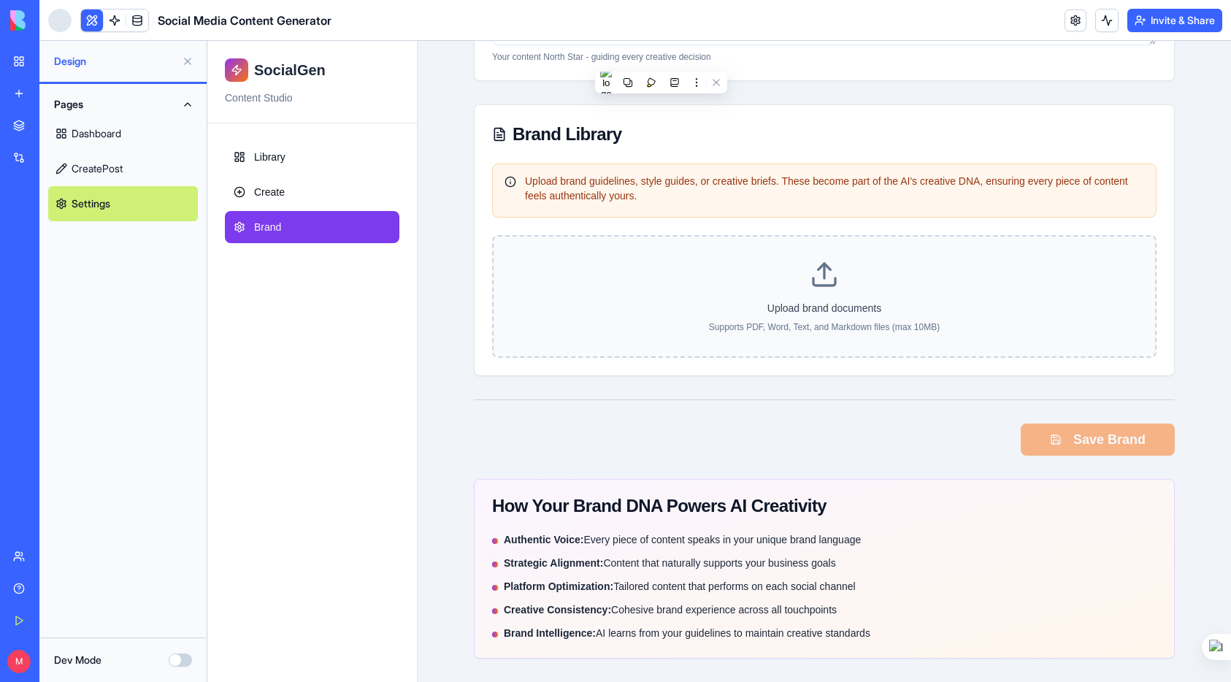
drag, startPoint x: 505, startPoint y: 537, endPoint x: 746, endPoint y: 611, distance: 252.7
click at [739, 661] on div "Brand Studio Configure your brand essence for authentic content creation Your b…" at bounding box center [825, 7] width 748 height 1350
copy ul "Authentic Voice: Every piece of content speaks in your unique brand language St…"
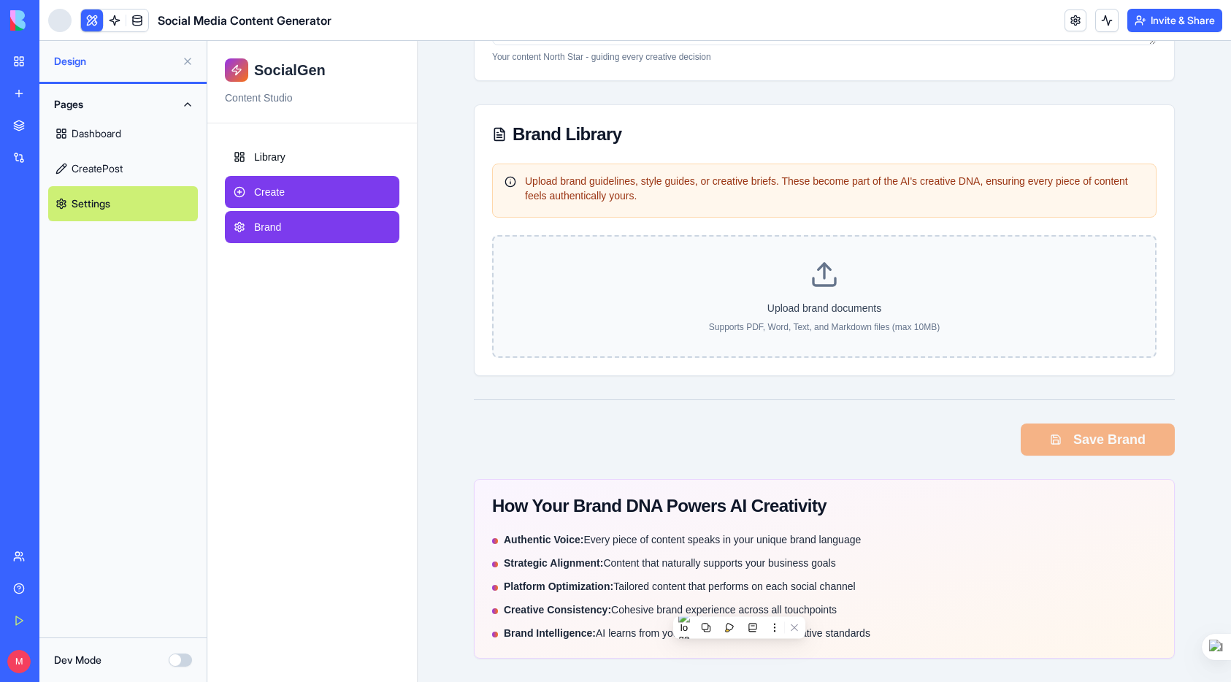
click at [318, 193] on link "Create" at bounding box center [312, 192] width 175 height 32
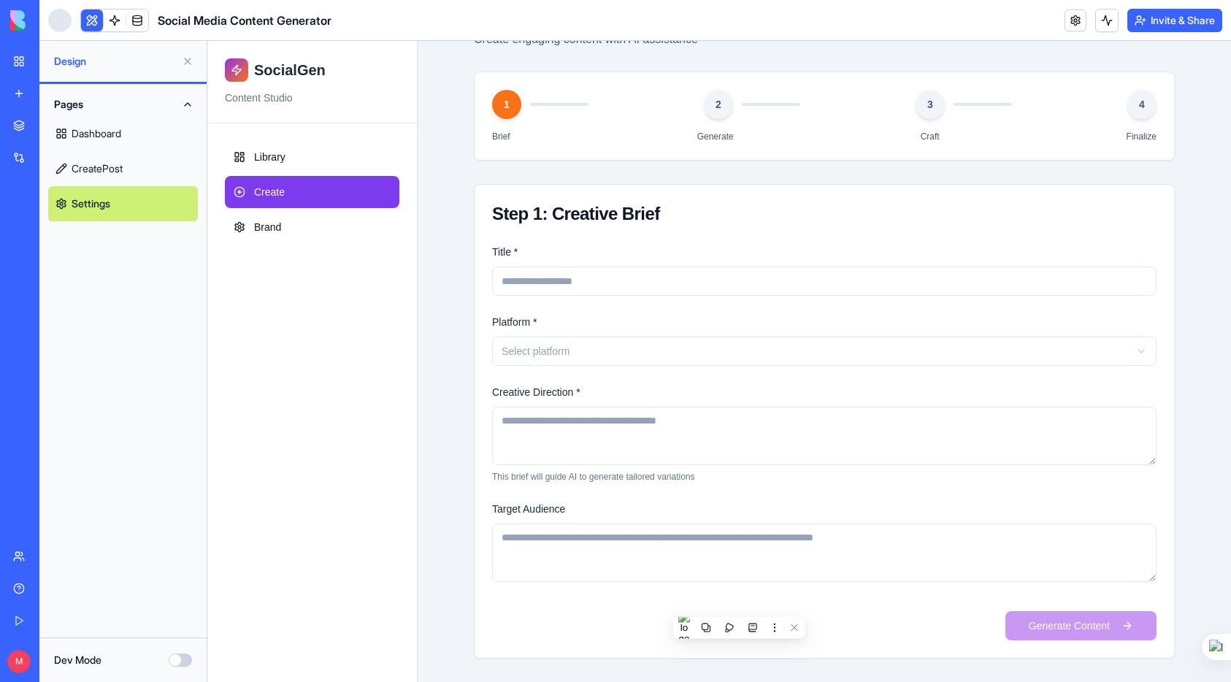
scroll to position [114, 0]
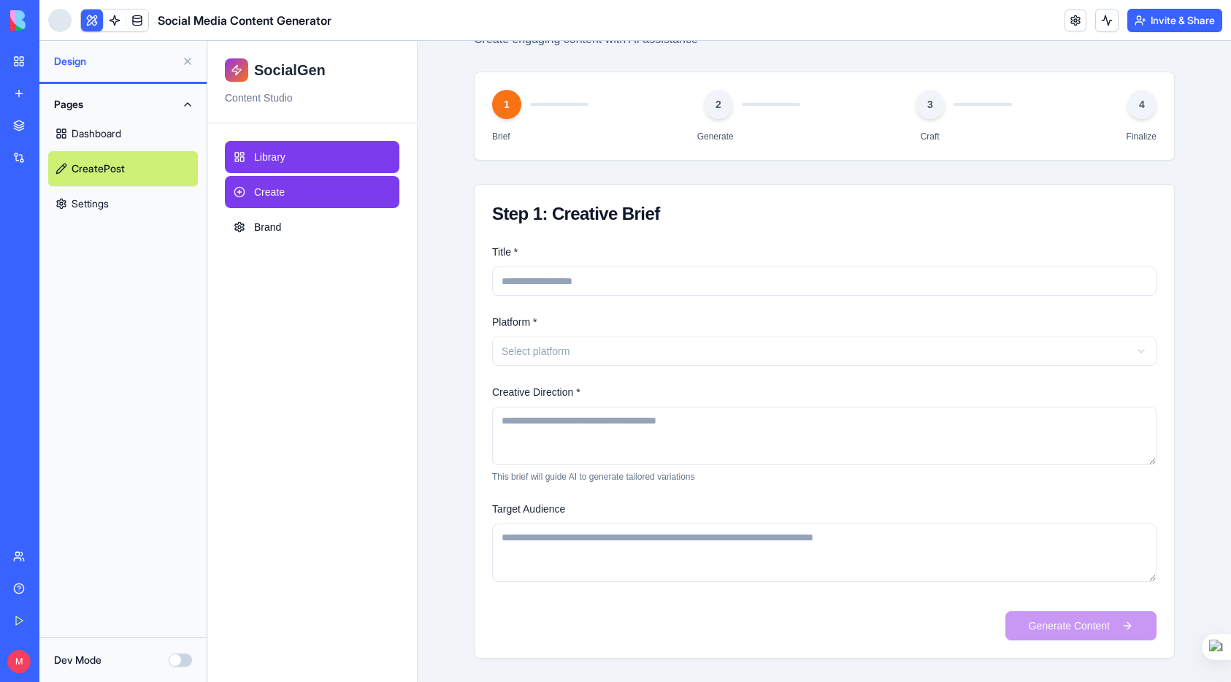
click at [278, 150] on span "Library" at bounding box center [269, 157] width 31 height 15
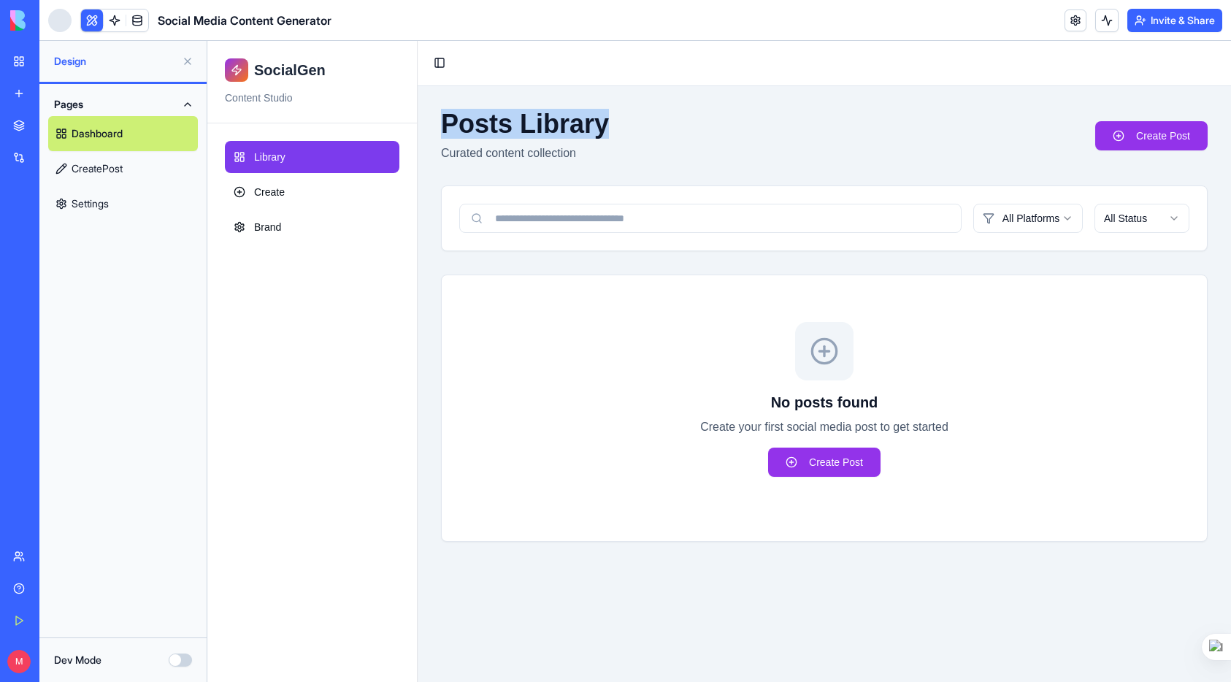
drag, startPoint x: 445, startPoint y: 123, endPoint x: 792, endPoint y: 141, distance: 348.1
click at [786, 134] on div "Posts Library Curated content collection Create Post" at bounding box center [824, 136] width 767 height 53
click at [1040, 221] on html "SocialGen Content Studio Library Create Brand Toggle Sidebar Posts Library Cura…" at bounding box center [719, 361] width 1024 height 641
drag, startPoint x: 1040, startPoint y: 221, endPoint x: 1247, endPoint y: 262, distance: 211.4
click at [1040, 221] on html "SocialGen Content Studio Library Create Brand Toggle Sidebar Posts Library Cura…" at bounding box center [719, 361] width 1024 height 641
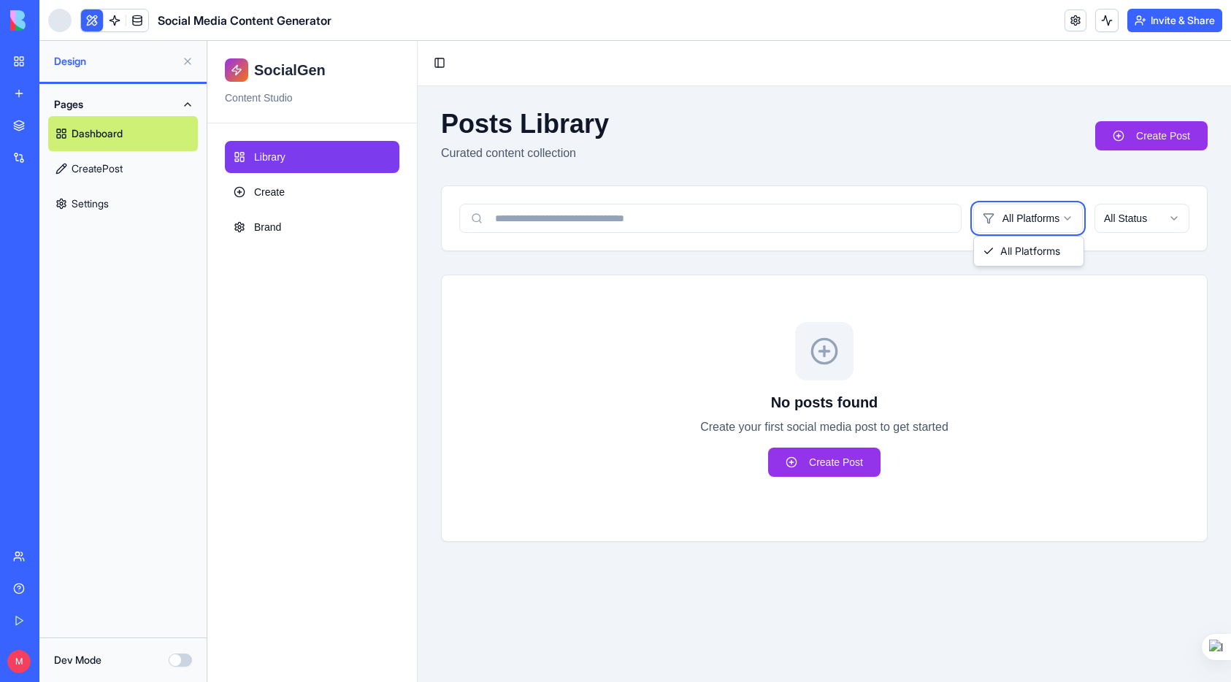
click at [1040, 221] on html "SocialGen Content Studio Library Create Brand Toggle Sidebar Posts Library Cura…" at bounding box center [719, 361] width 1024 height 641
click at [1147, 223] on html "SocialGen Content Studio Library Create Brand Toggle Sidebar Posts Library Cura…" at bounding box center [719, 361] width 1024 height 641
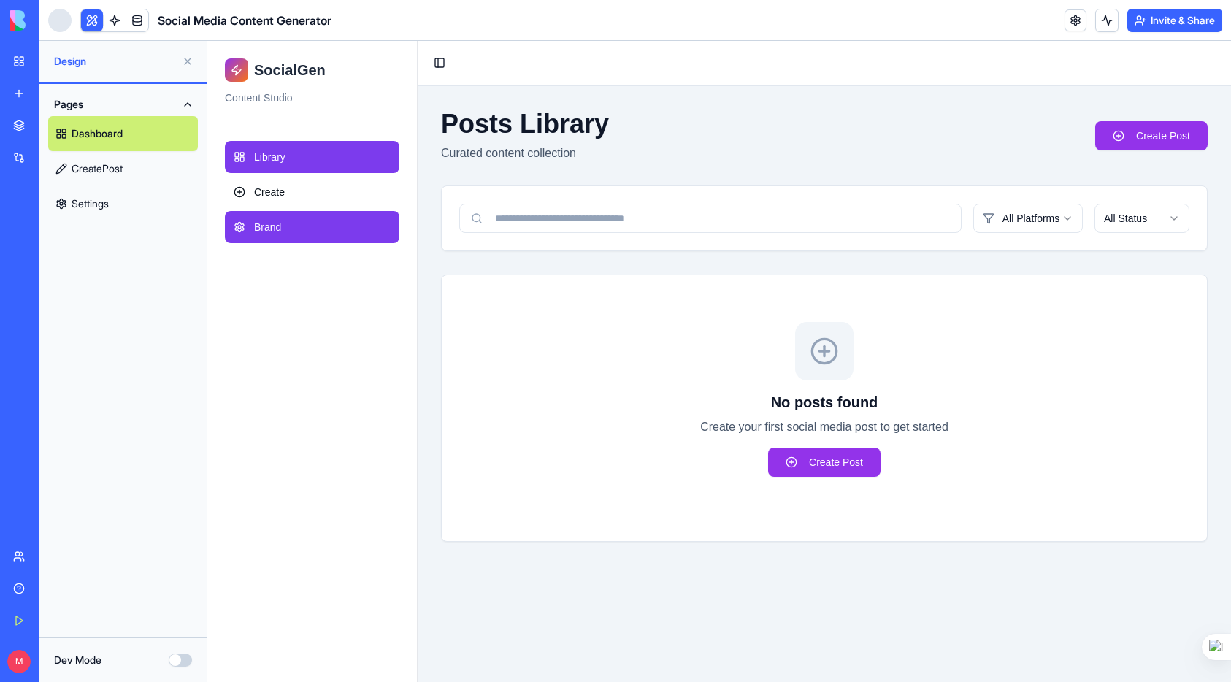
click at [273, 233] on span "Brand" at bounding box center [267, 227] width 27 height 15
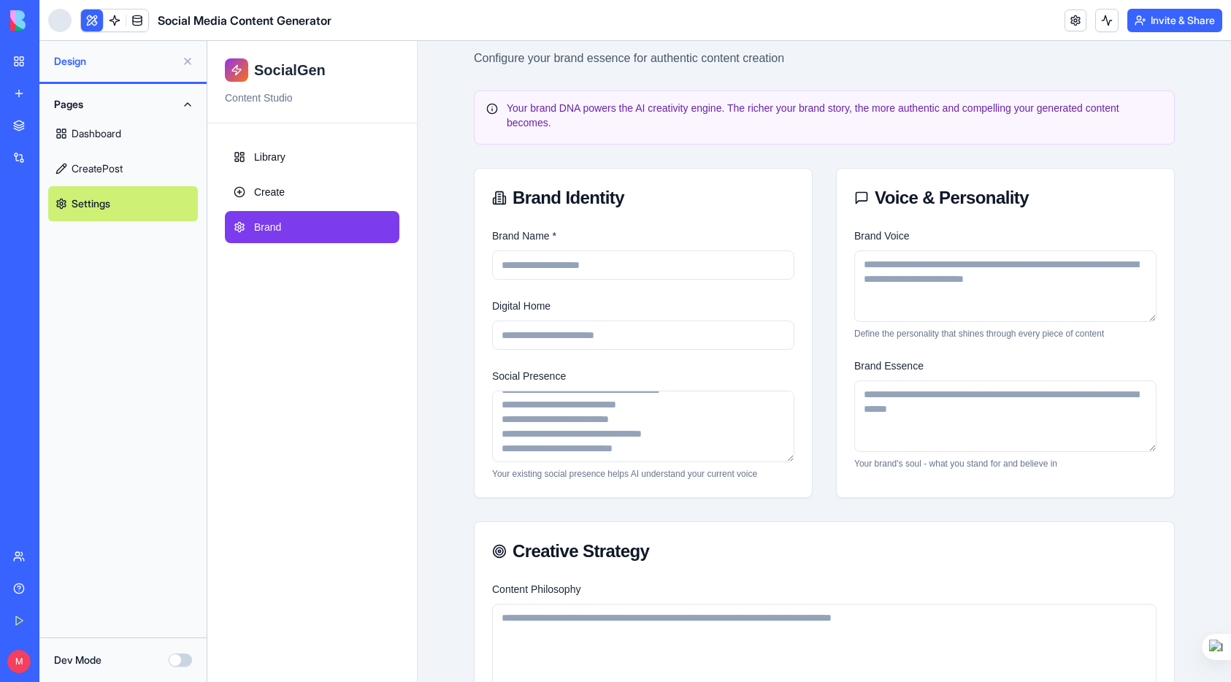
scroll to position [74, 0]
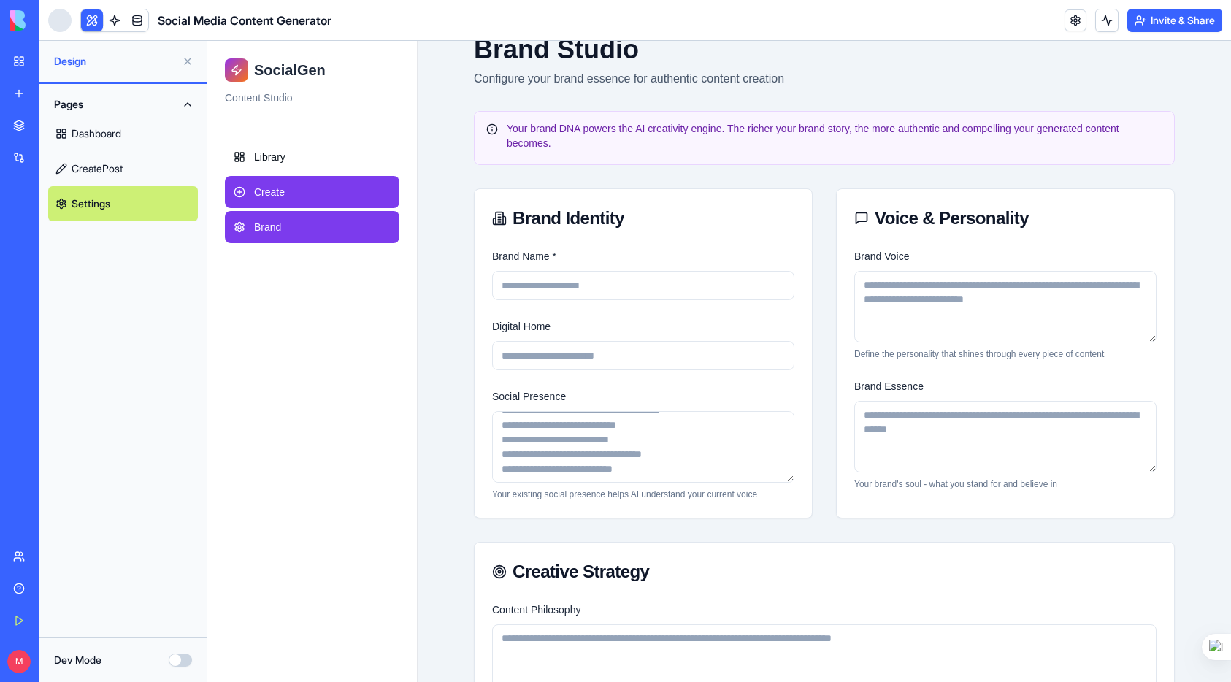
click at [287, 188] on link "Create" at bounding box center [312, 192] width 175 height 32
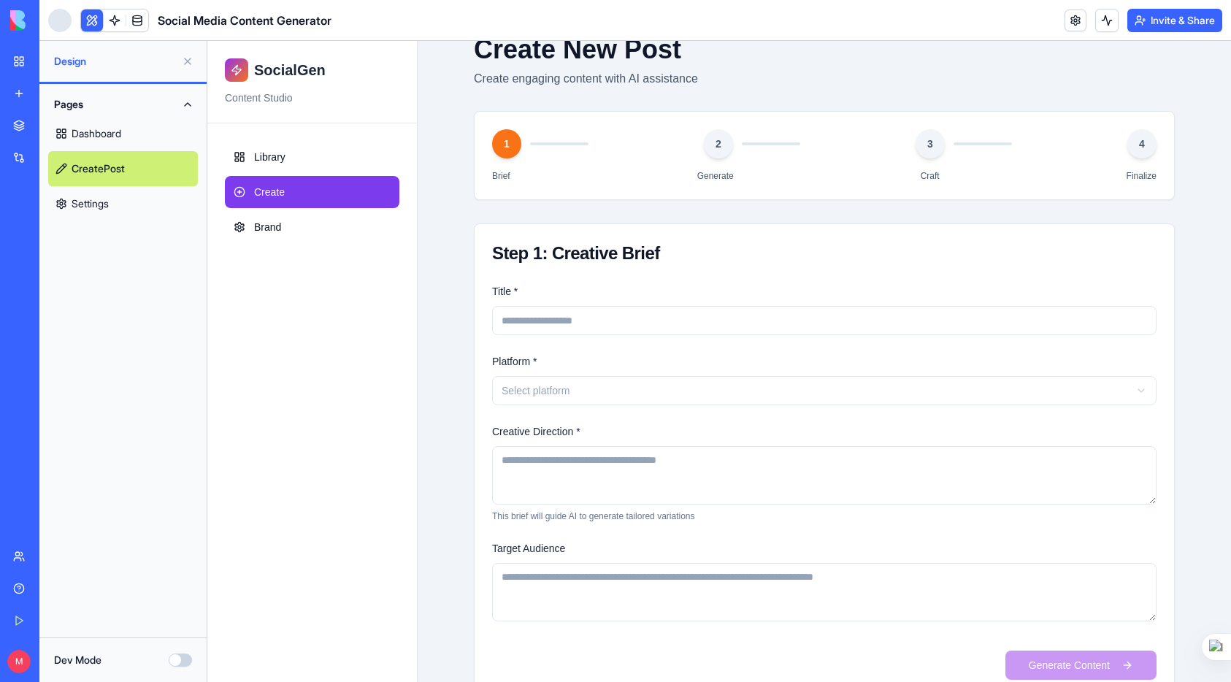
scroll to position [114, 0]
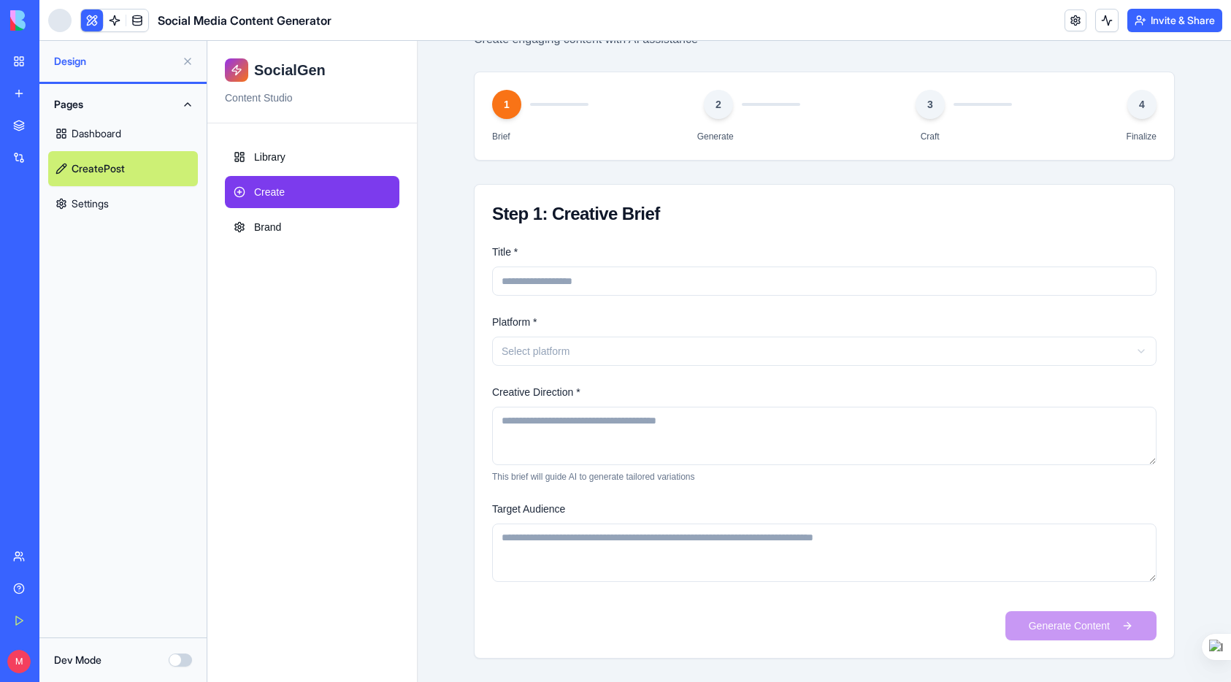
click at [16, 65] on link "My Workspace" at bounding box center [33, 61] width 58 height 29
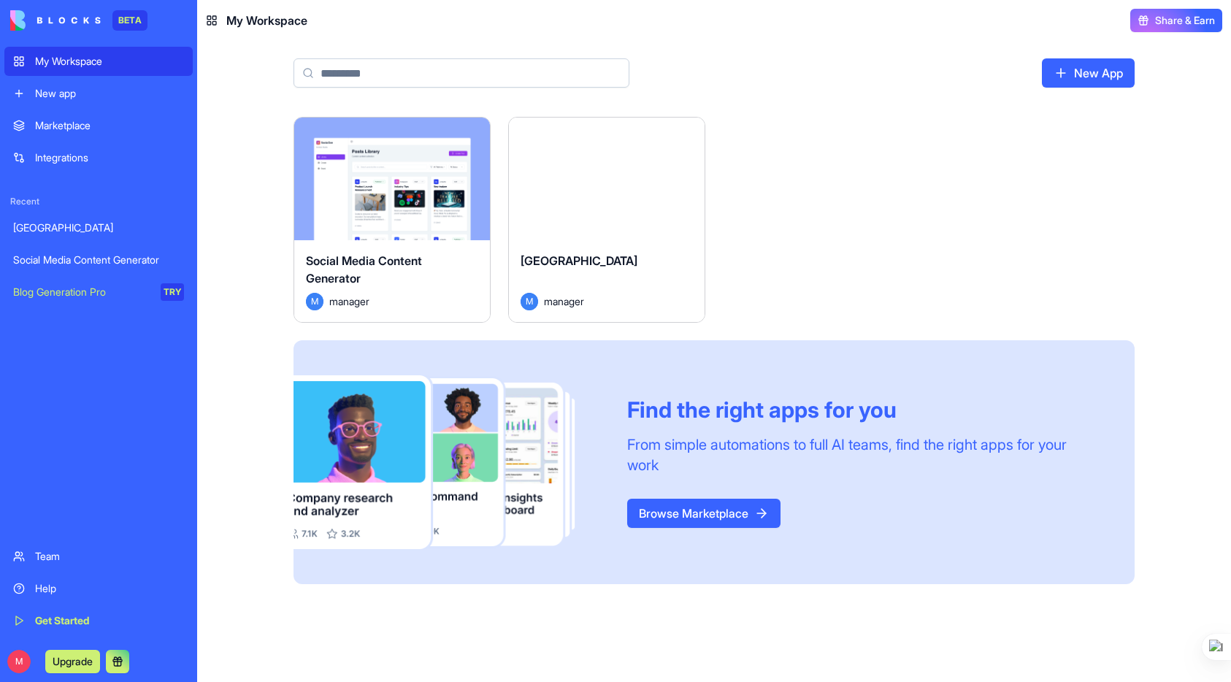
click at [86, 128] on div "Marketplace" at bounding box center [109, 125] width 149 height 15
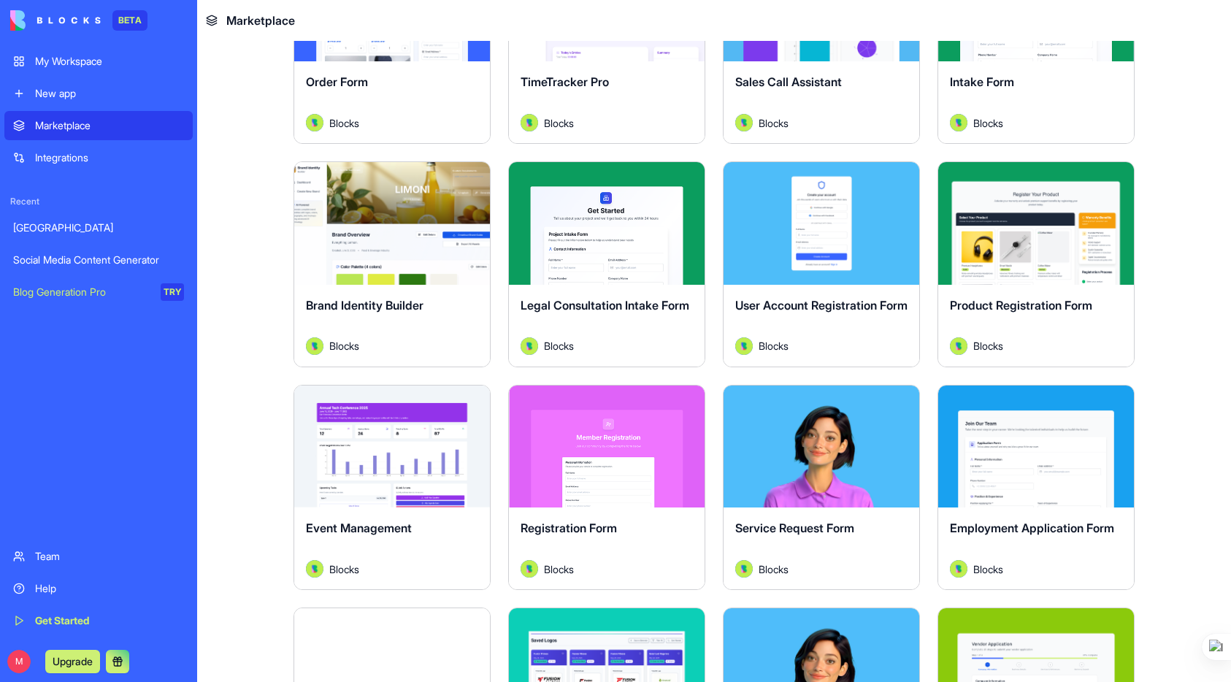
scroll to position [1074, 0]
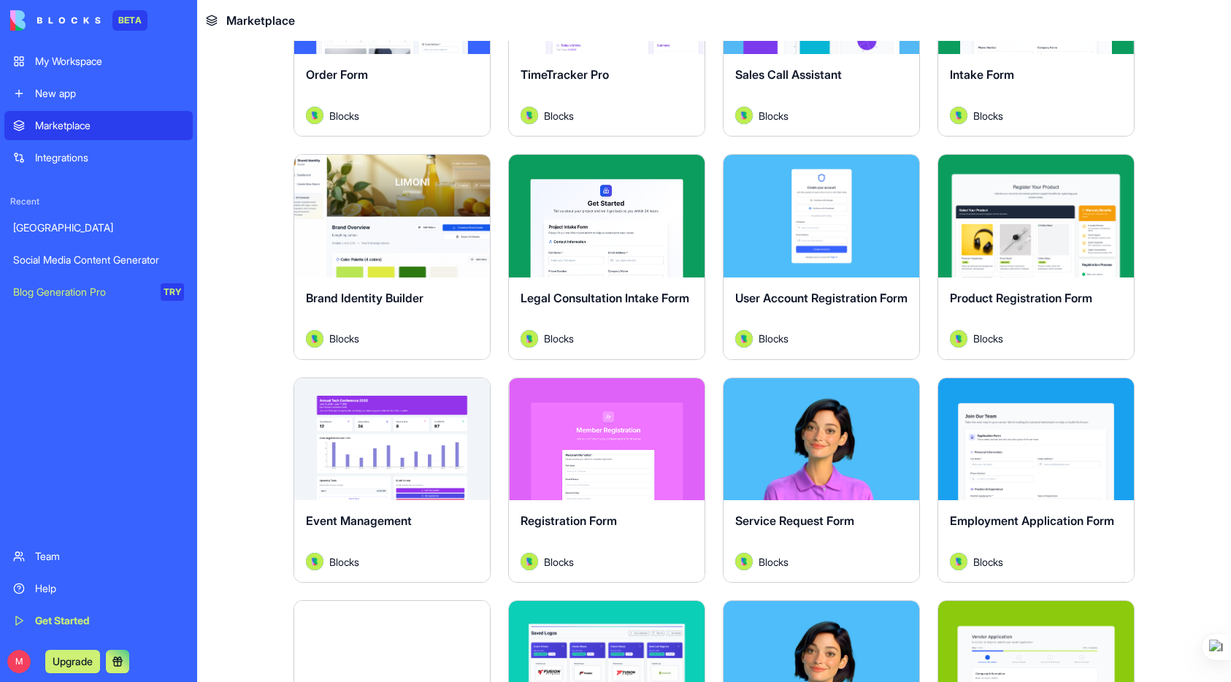
click at [359, 323] on div "Brand Identity Builder" at bounding box center [392, 309] width 172 height 41
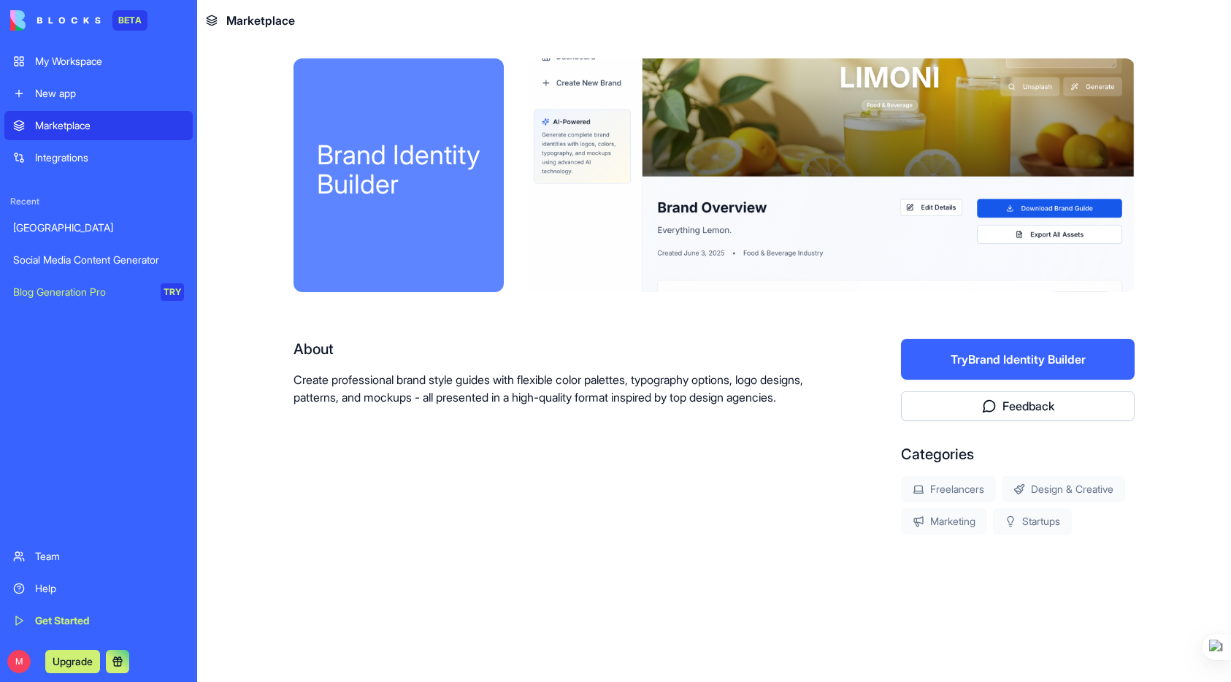
click at [1053, 367] on button "Try Brand Identity Builder" at bounding box center [1018, 359] width 234 height 41
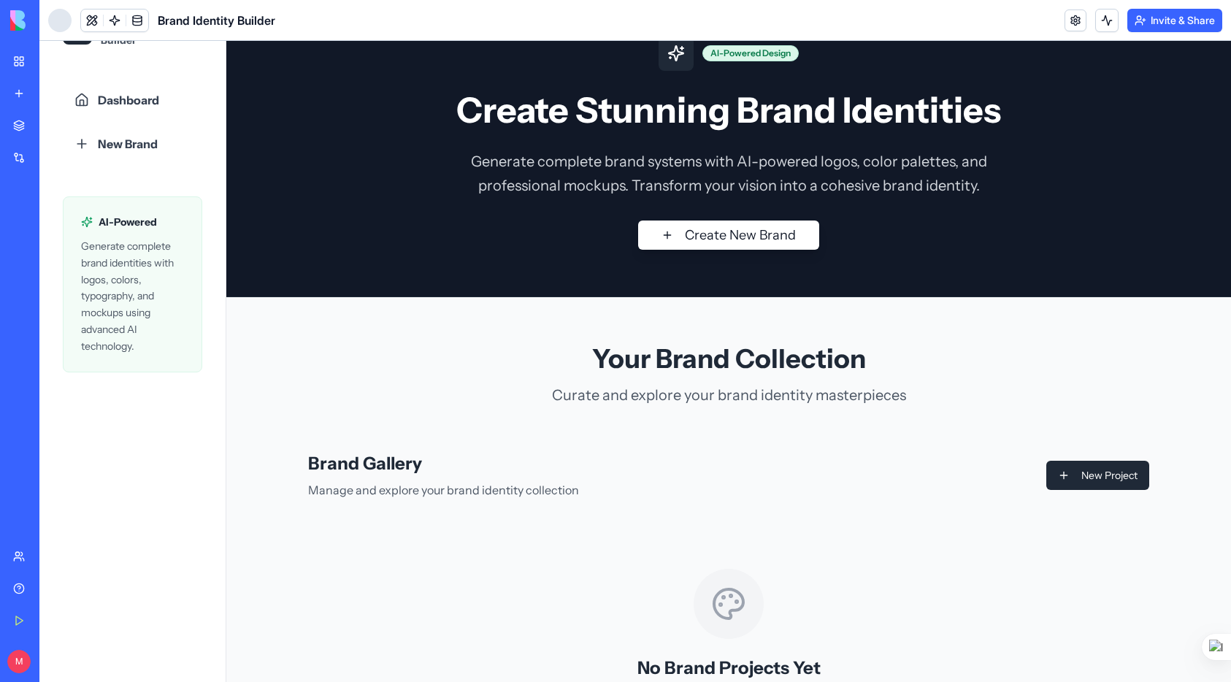
scroll to position [38, 0]
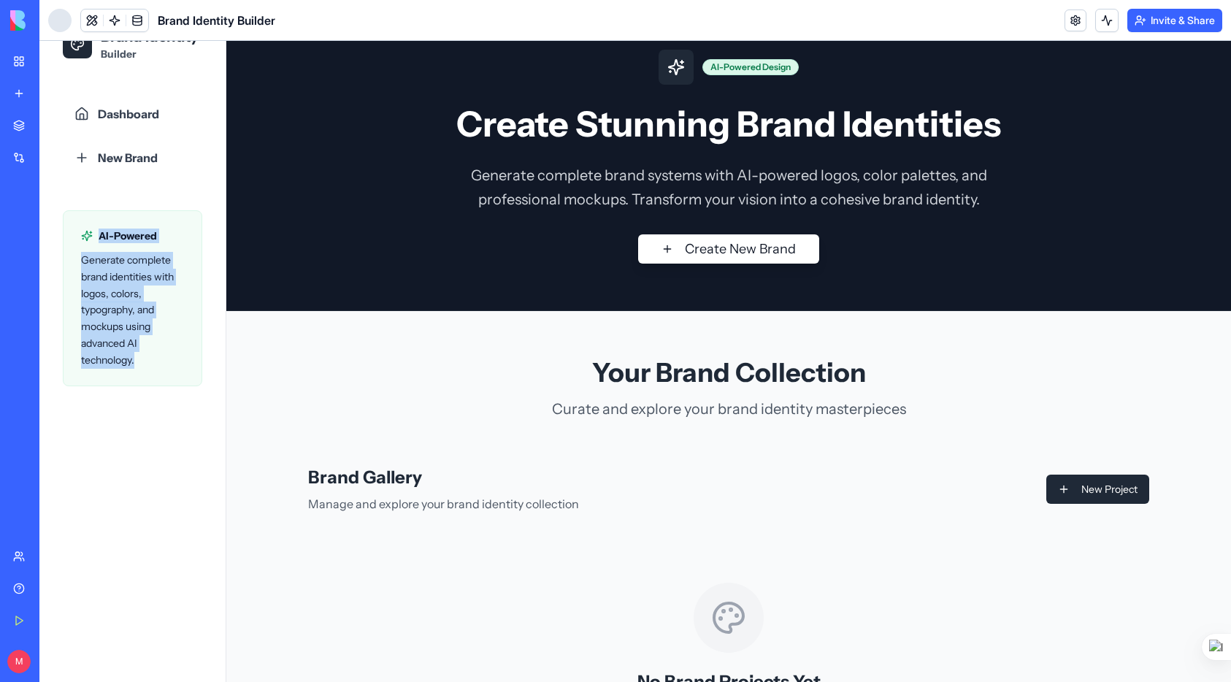
drag, startPoint x: 101, startPoint y: 236, endPoint x: 134, endPoint y: 361, distance: 129.8
click at [134, 370] on div "AI-Powered Generate complete brand identities with logos, colors, typography, a…" at bounding box center [132, 298] width 139 height 176
copy div "AI-Powered Generate complete brand identities with logos, colors, typography, a…"
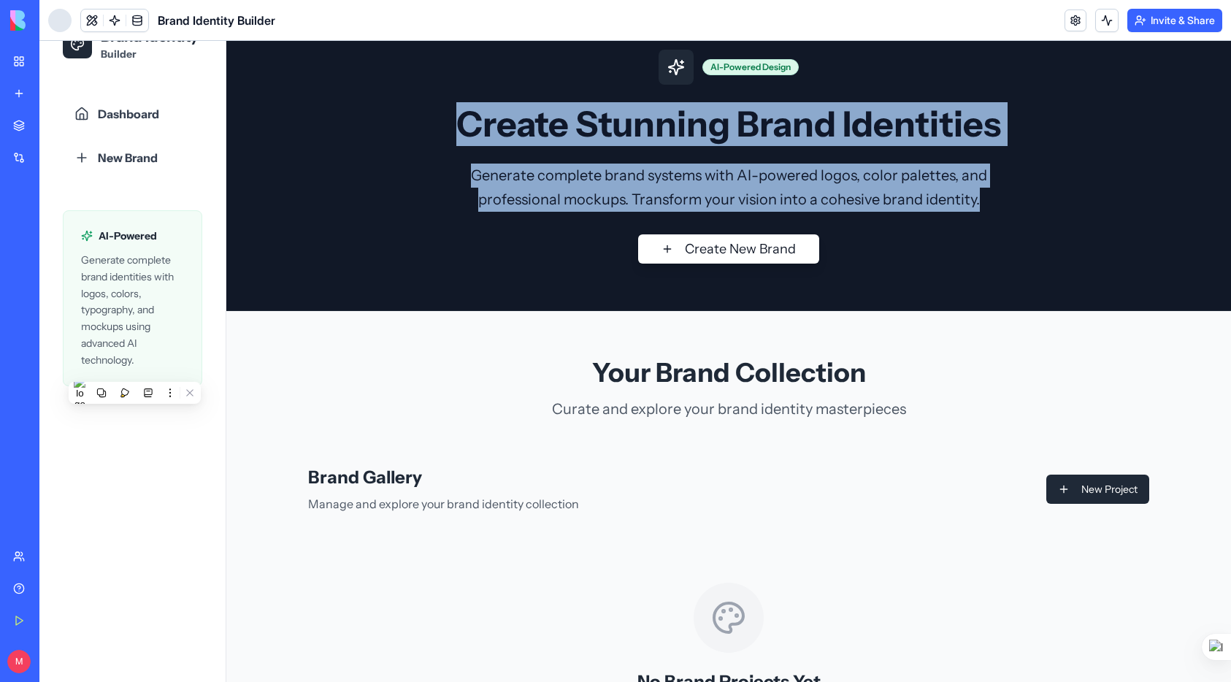
drag, startPoint x: 456, startPoint y: 124, endPoint x: 954, endPoint y: 194, distance: 502.8
click at [988, 201] on div "AI-Powered Design Create Stunning Brand Identities Generate complete brand syst…" at bounding box center [728, 157] width 841 height 214
copy div "Create Stunning Brand Identities Generate complete brand systems with AI-powere…"
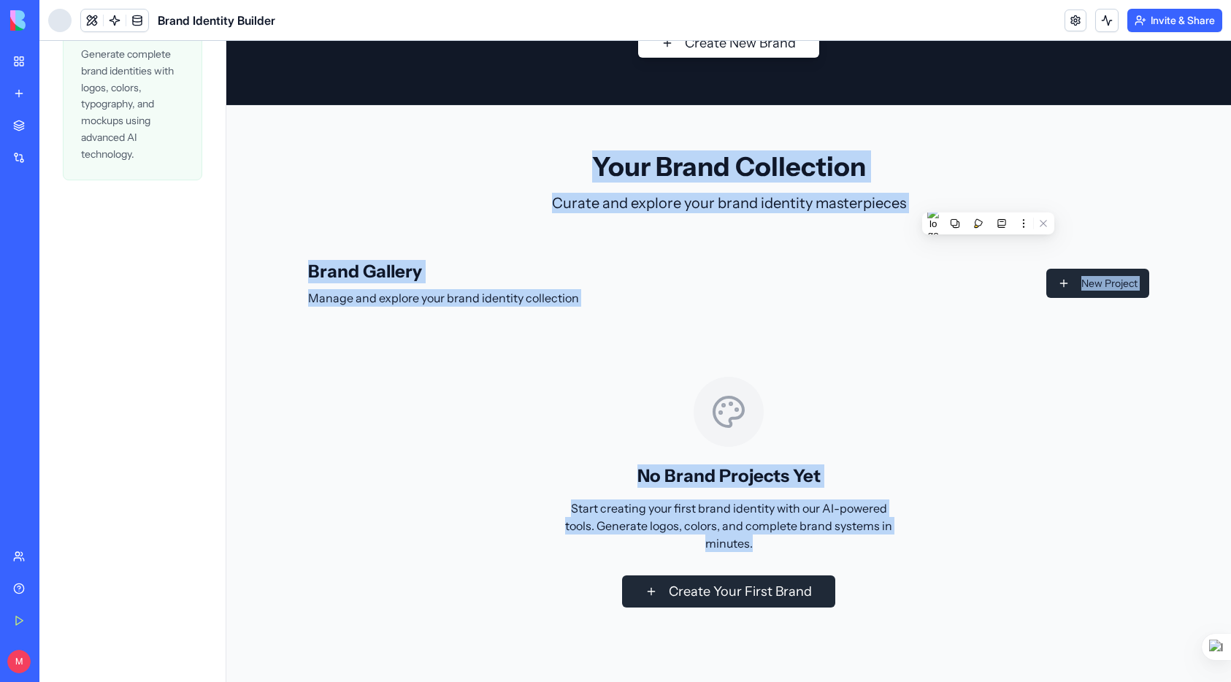
scroll to position [247, 0]
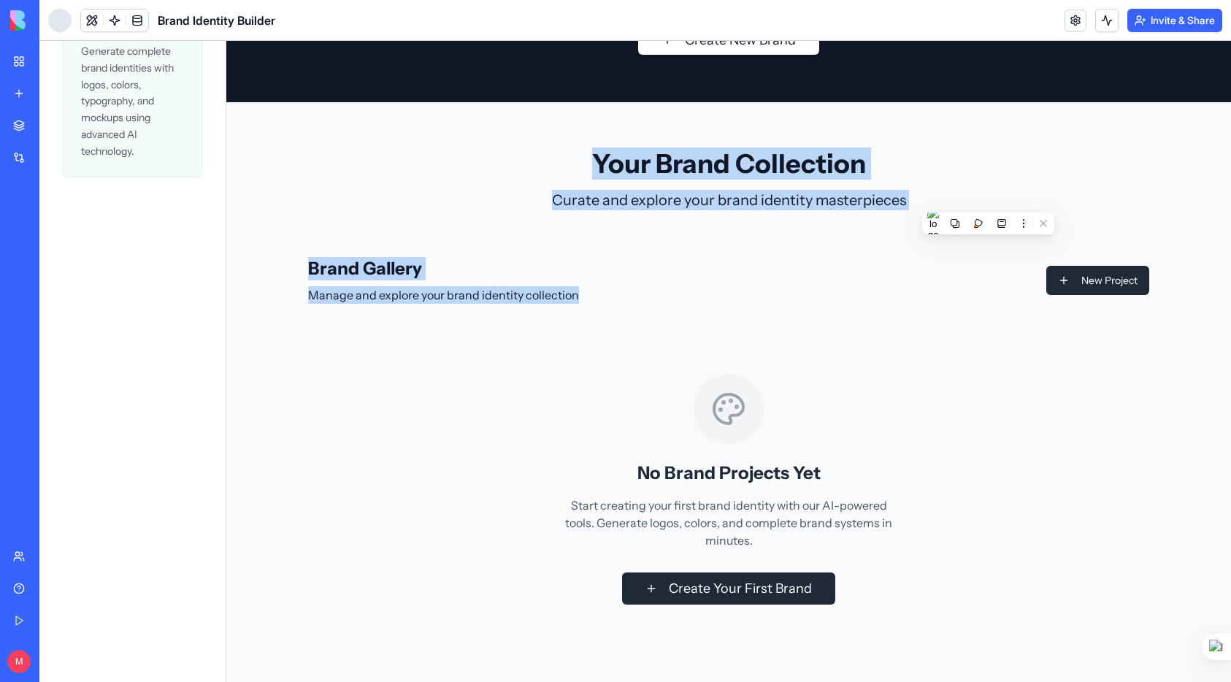
drag, startPoint x: 588, startPoint y: 347, endPoint x: 827, endPoint y: 261, distance: 254.3
click at [827, 261] on div "Your Brand Collection Curate and explore your brand identity masterpieces Brand…" at bounding box center [728, 400] width 841 height 502
copy div "Your Brand Collection Curate and explore your brand identity masterpieces Brand…"
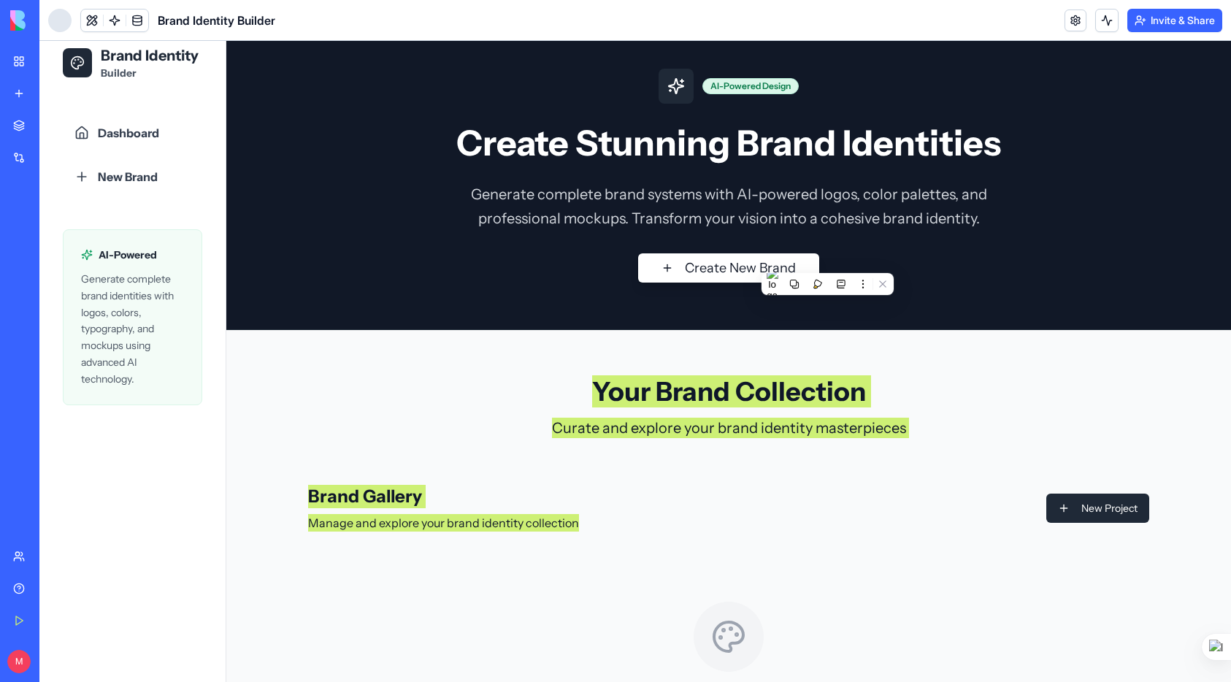
scroll to position [0, 0]
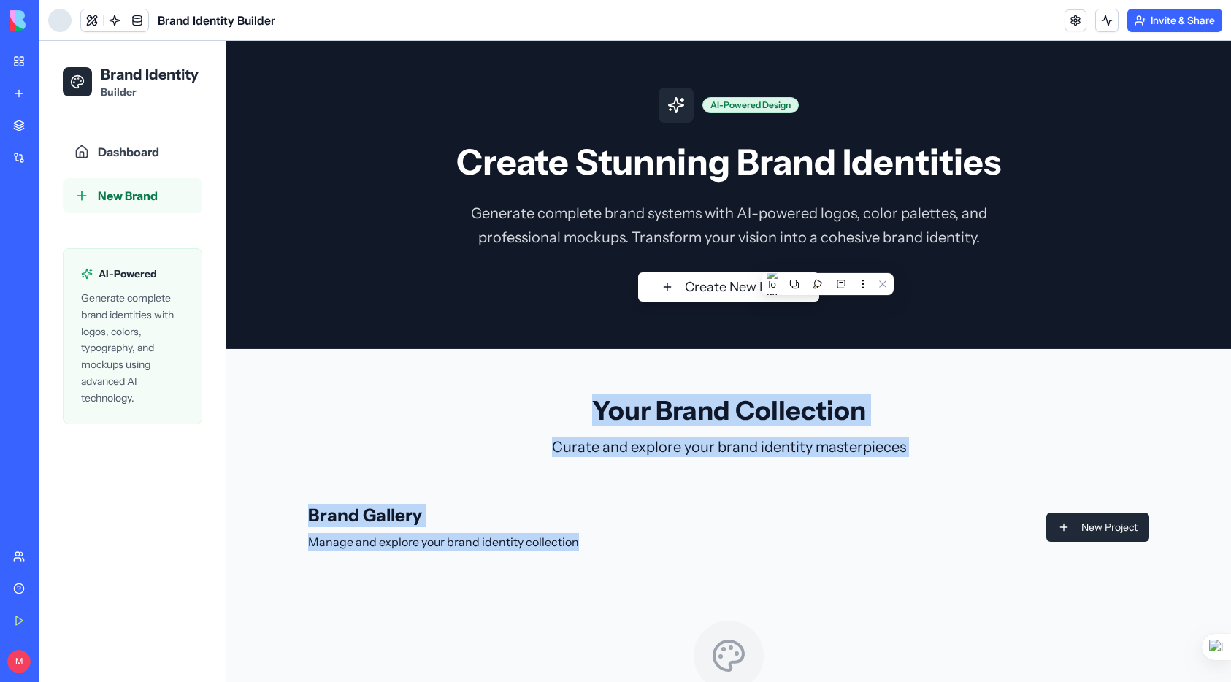
click at [119, 196] on span "New Brand" at bounding box center [128, 196] width 60 height 18
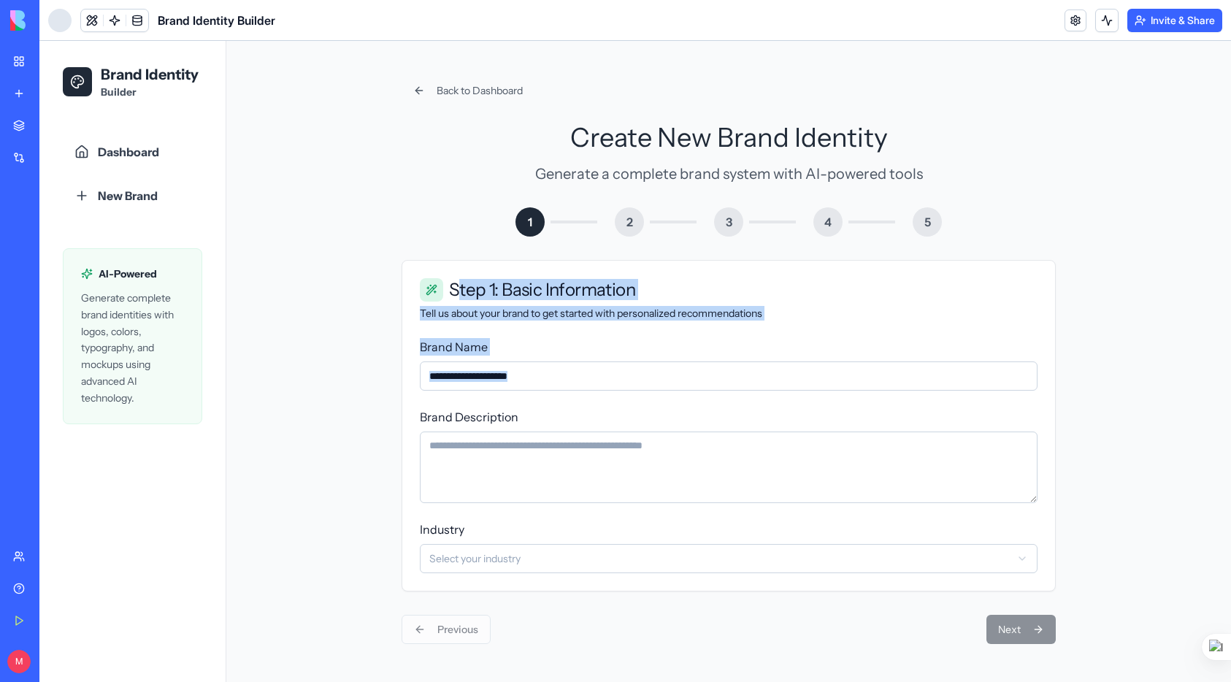
drag, startPoint x: 456, startPoint y: 288, endPoint x: 592, endPoint y: 402, distance: 177.7
click at [655, 461] on div "Step 1: Basic Information Tell us about your brand to get started with personal…" at bounding box center [729, 426] width 654 height 332
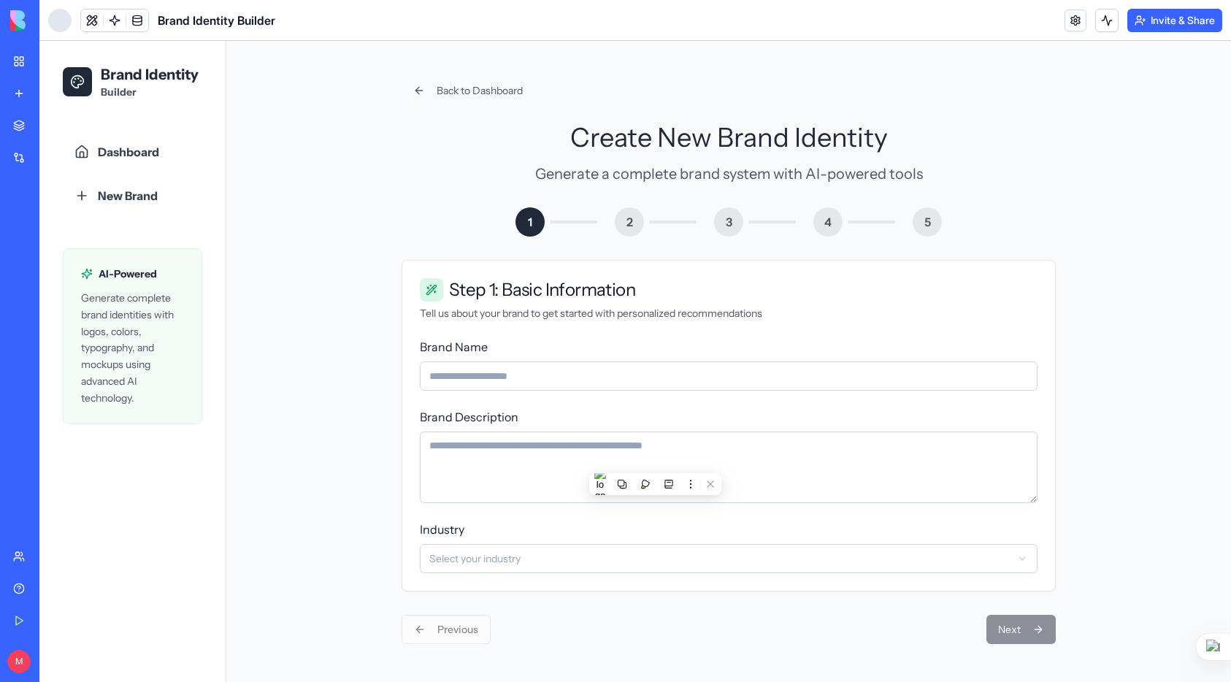
click at [452, 294] on span "Step 1: Basic Information" at bounding box center [542, 290] width 186 height 18
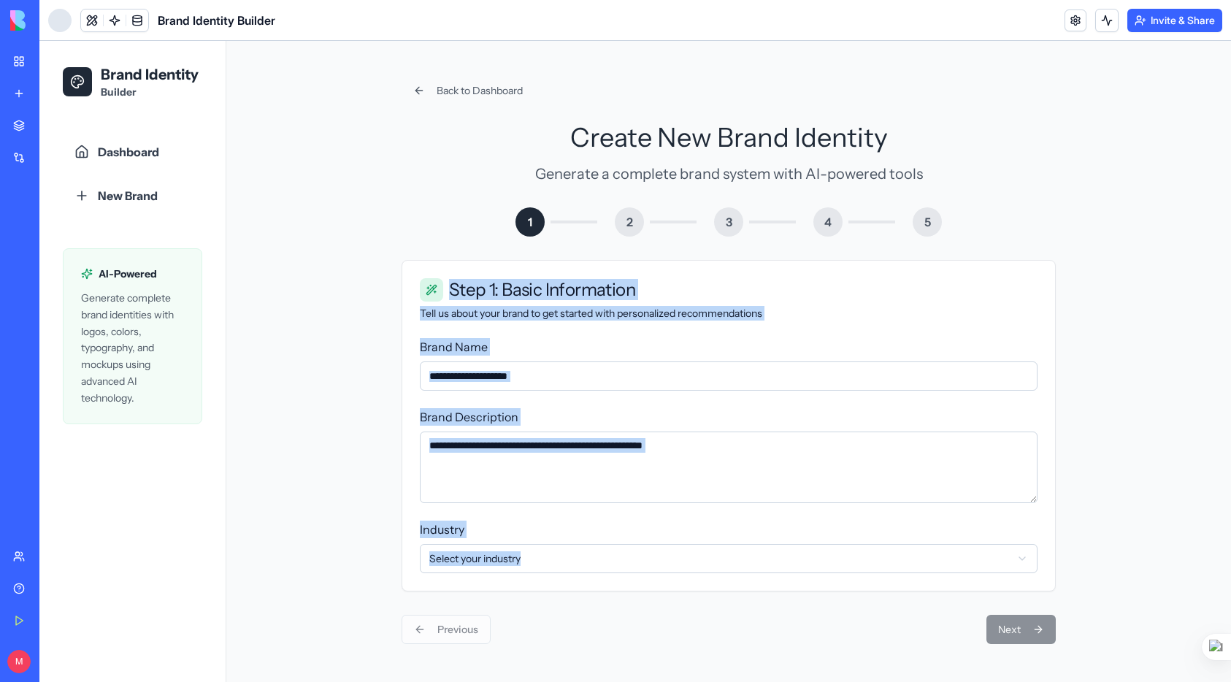
drag, startPoint x: 453, startPoint y: 293, endPoint x: 568, endPoint y: 565, distance: 295.5
click at [568, 565] on div "Step 1: Basic Information Tell us about your brand to get started with personal…" at bounding box center [729, 426] width 654 height 332
copy div "Step 1: Basic Information Tell us about your brand to get started with personal…"
click at [516, 375] on input "Brand Name" at bounding box center [729, 375] width 618 height 29
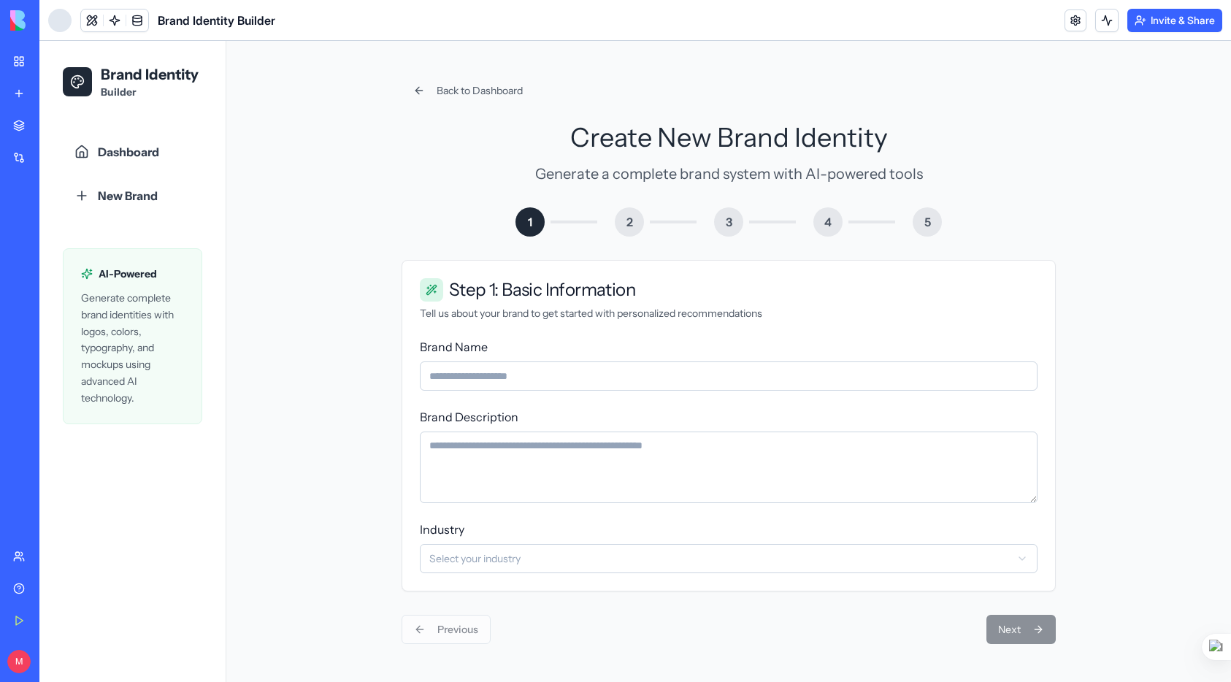
type input "**********"
click at [523, 446] on textarea "Brand Description" at bounding box center [729, 468] width 618 height 72
click at [546, 564] on html "**********" at bounding box center [635, 361] width 1192 height 641
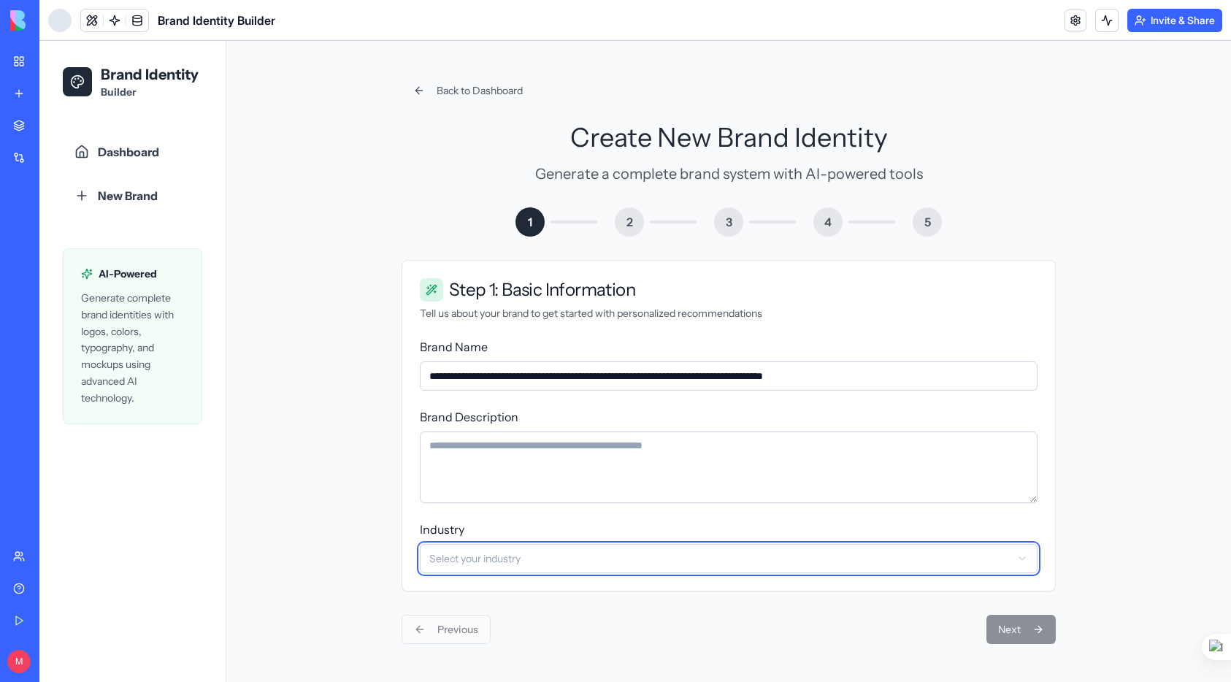
click at [546, 564] on html "**********" at bounding box center [635, 361] width 1192 height 641
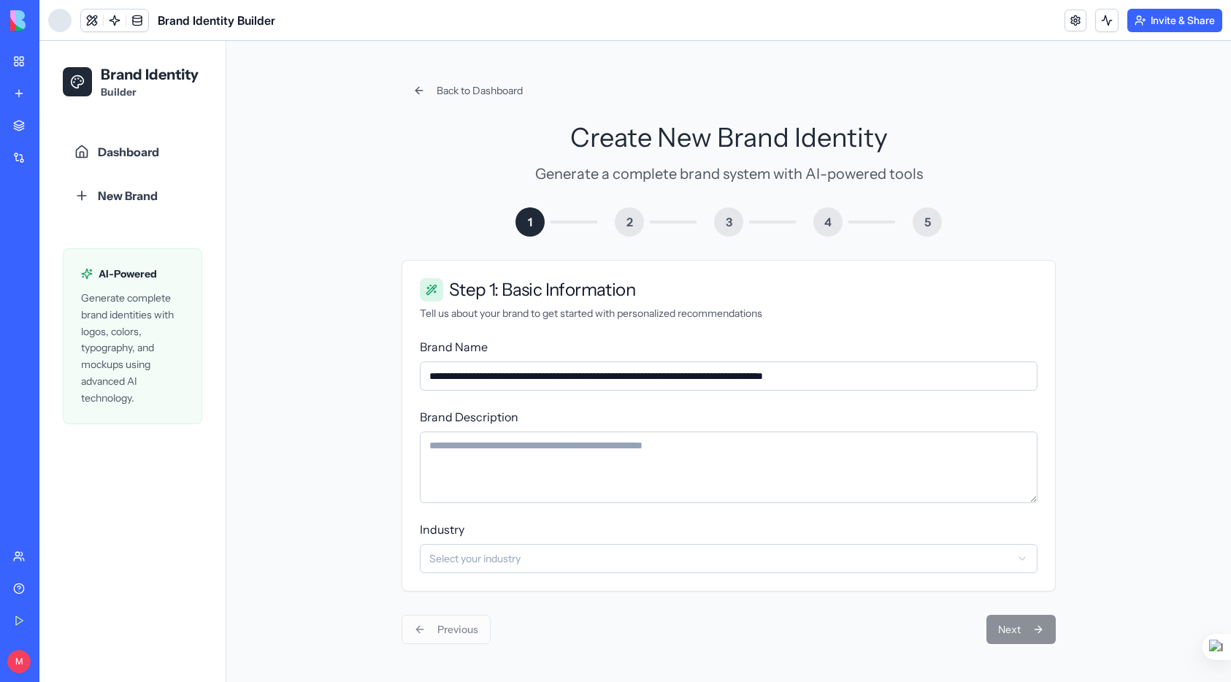
click at [546, 564] on html "**********" at bounding box center [635, 361] width 1192 height 641
click at [513, 456] on textarea "Brand Description" at bounding box center [729, 468] width 618 height 72
type textarea "***"
click at [1010, 621] on button "Next" at bounding box center [1020, 629] width 69 height 29
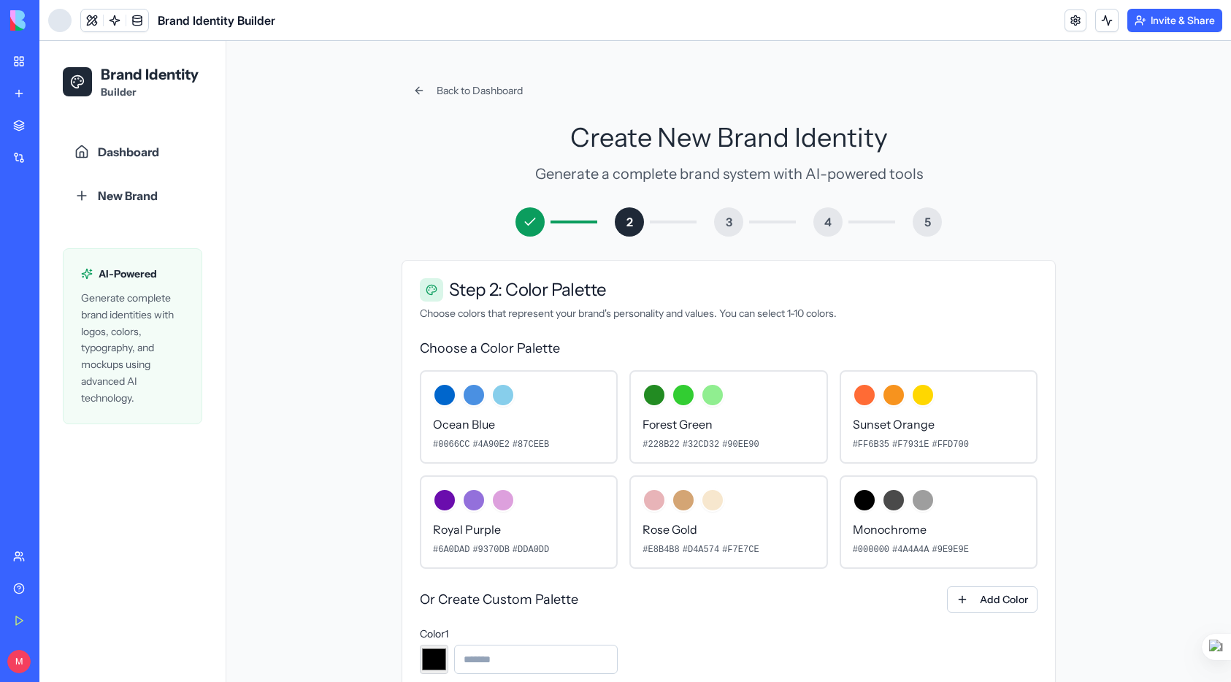
click at [451, 294] on span "Step 2: Color Palette" at bounding box center [527, 290] width 157 height 18
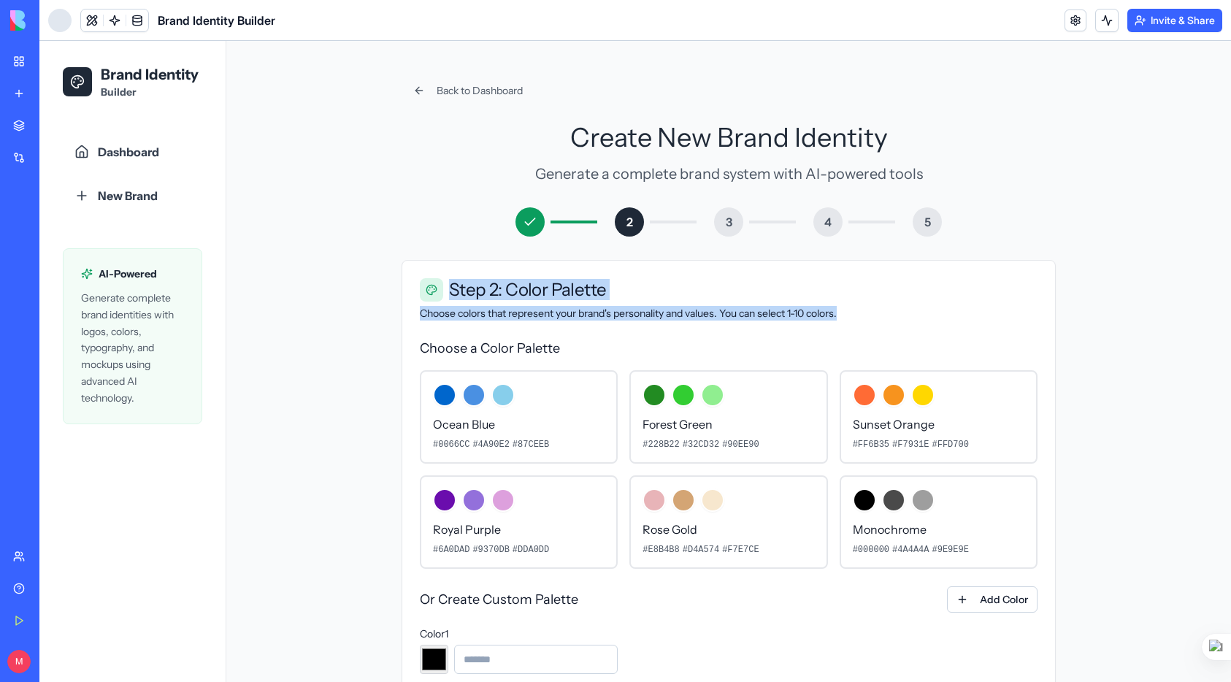
drag, startPoint x: 451, startPoint y: 291, endPoint x: 867, endPoint y: 322, distance: 416.7
click at [867, 322] on div "Step 2: Color Palette Choose colors that represent your brand's personality and…" at bounding box center [728, 299] width 653 height 77
copy div "Step 2: Color Palette Choose colors that represent your brand's personality and…"
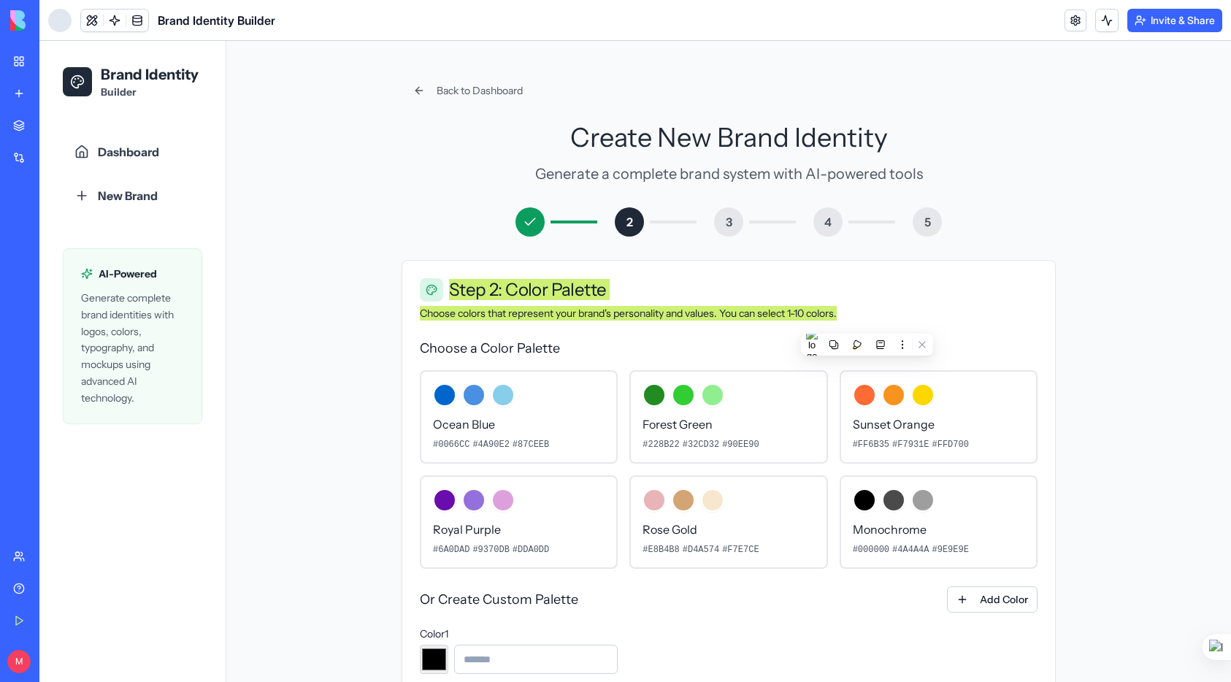
scroll to position [6, 0]
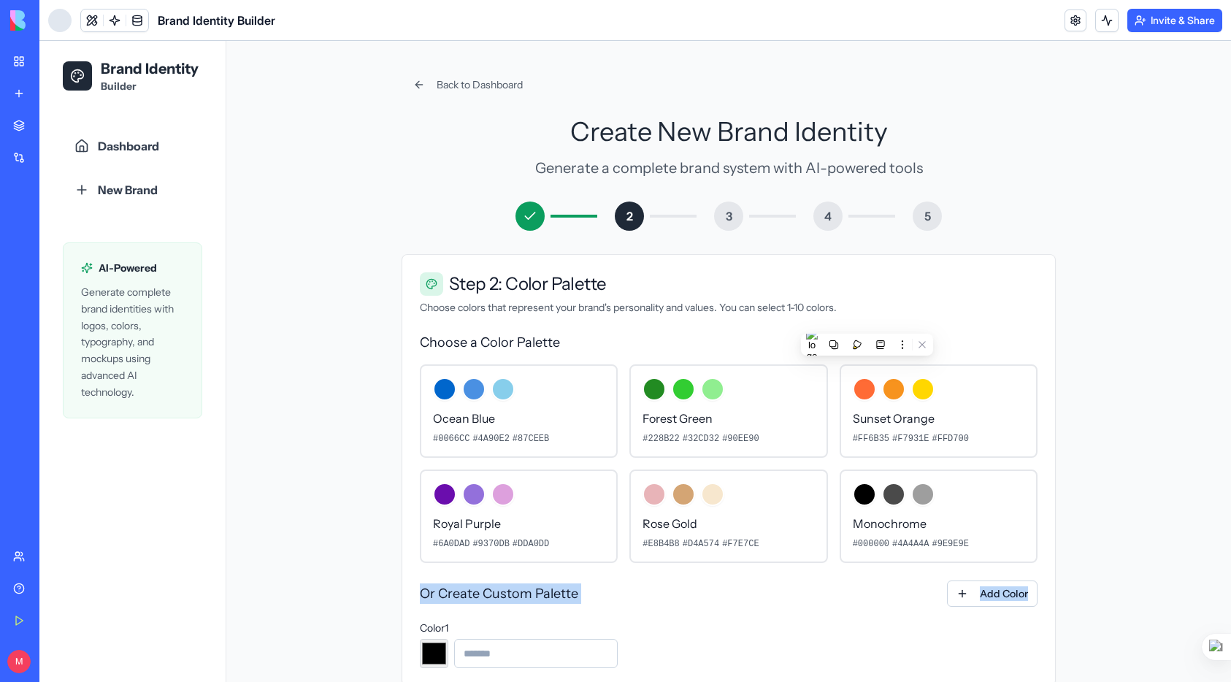
drag, startPoint x: 422, startPoint y: 591, endPoint x: 664, endPoint y: 609, distance: 242.4
click at [664, 609] on div "Or Create Custom Palette Add Color Color 1 *******" at bounding box center [729, 625] width 618 height 88
copy div "Or Create Custom Palette Add Color"
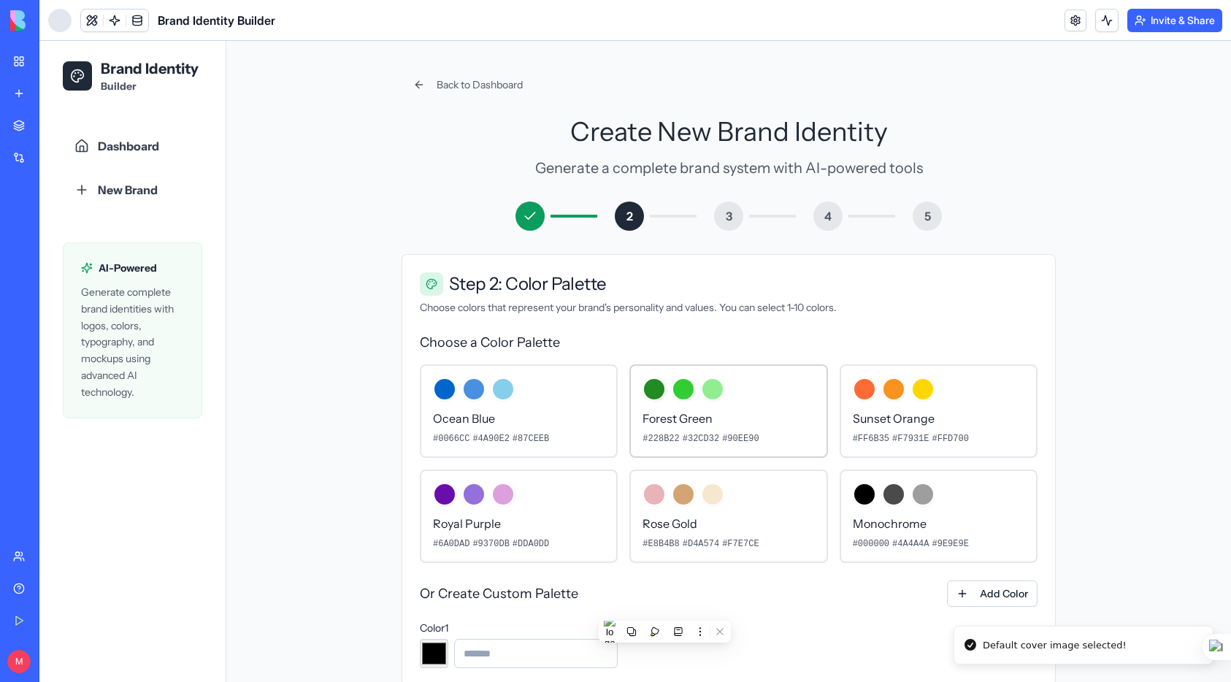
click at [732, 412] on p "Forest Green" at bounding box center [729, 419] width 172 height 18
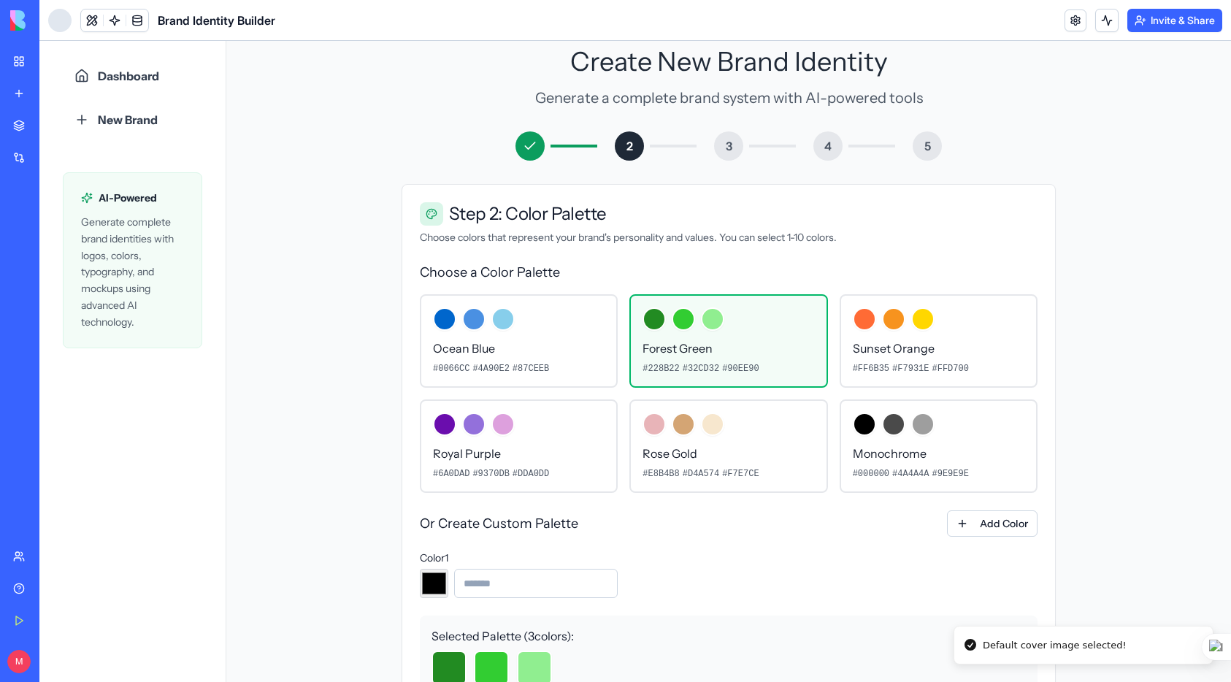
scroll to position [212, 0]
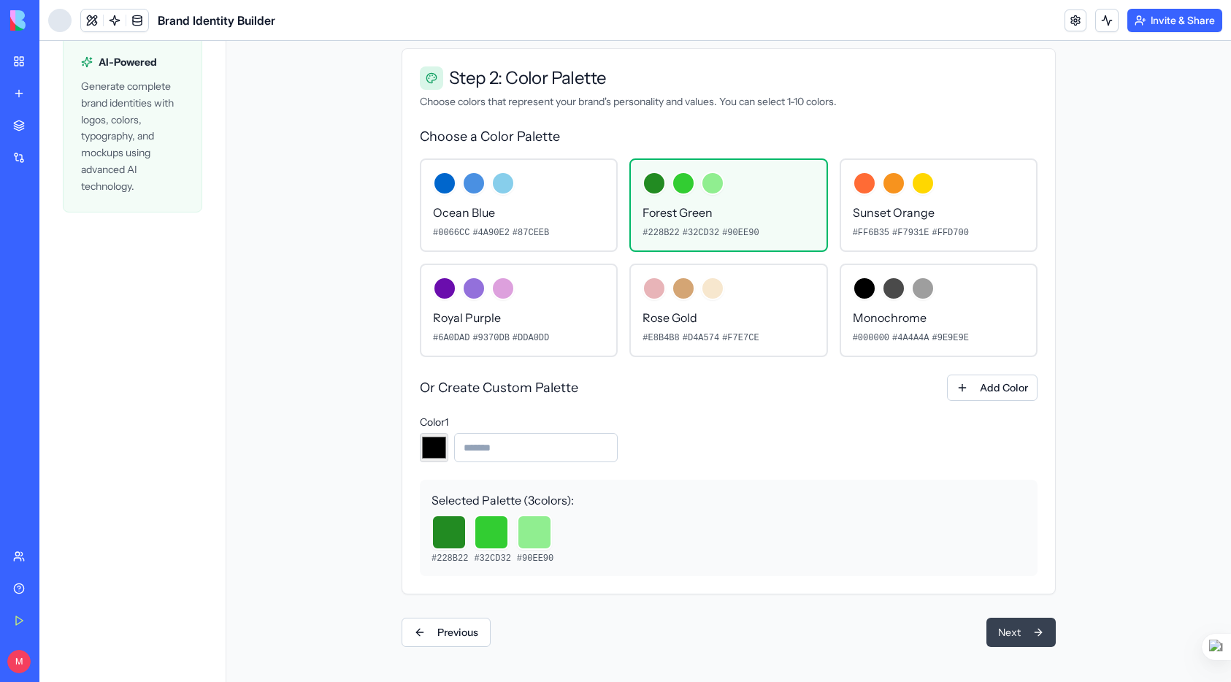
click at [1024, 635] on button "Next" at bounding box center [1020, 632] width 69 height 29
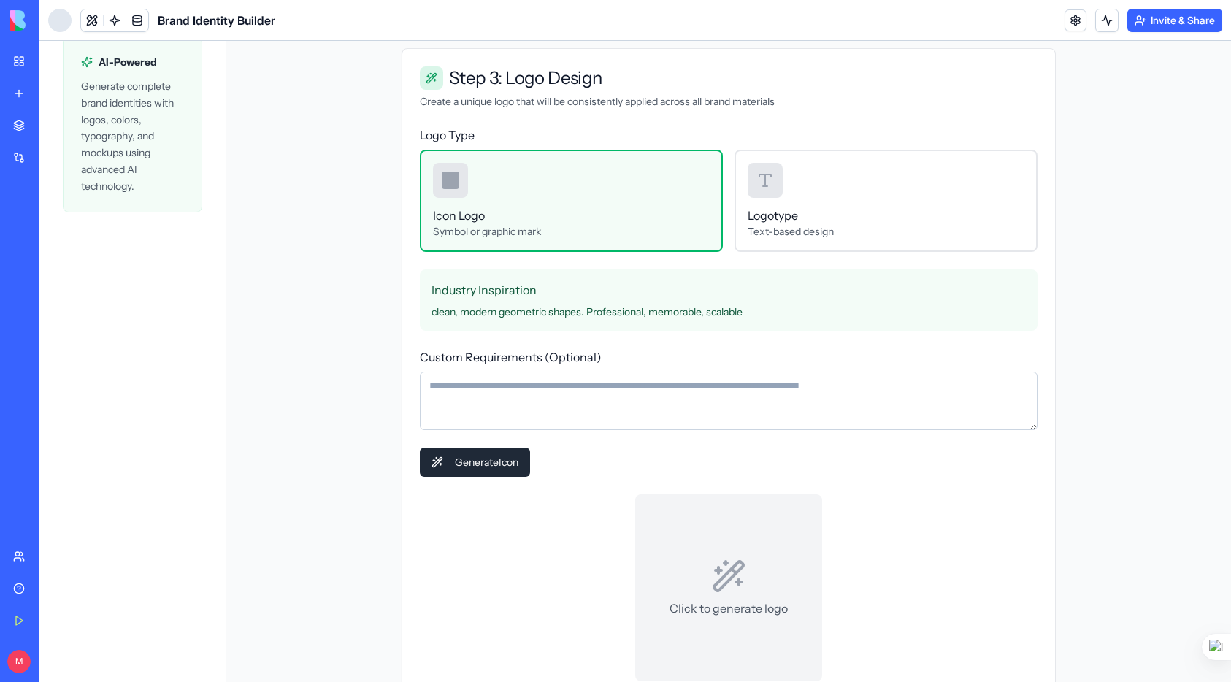
drag, startPoint x: 530, startPoint y: 92, endPoint x: 496, endPoint y: 80, distance: 36.3
click at [527, 91] on div "Step 3: Logo Design Create a unique logo that will be consistently applied acro…" at bounding box center [728, 87] width 653 height 77
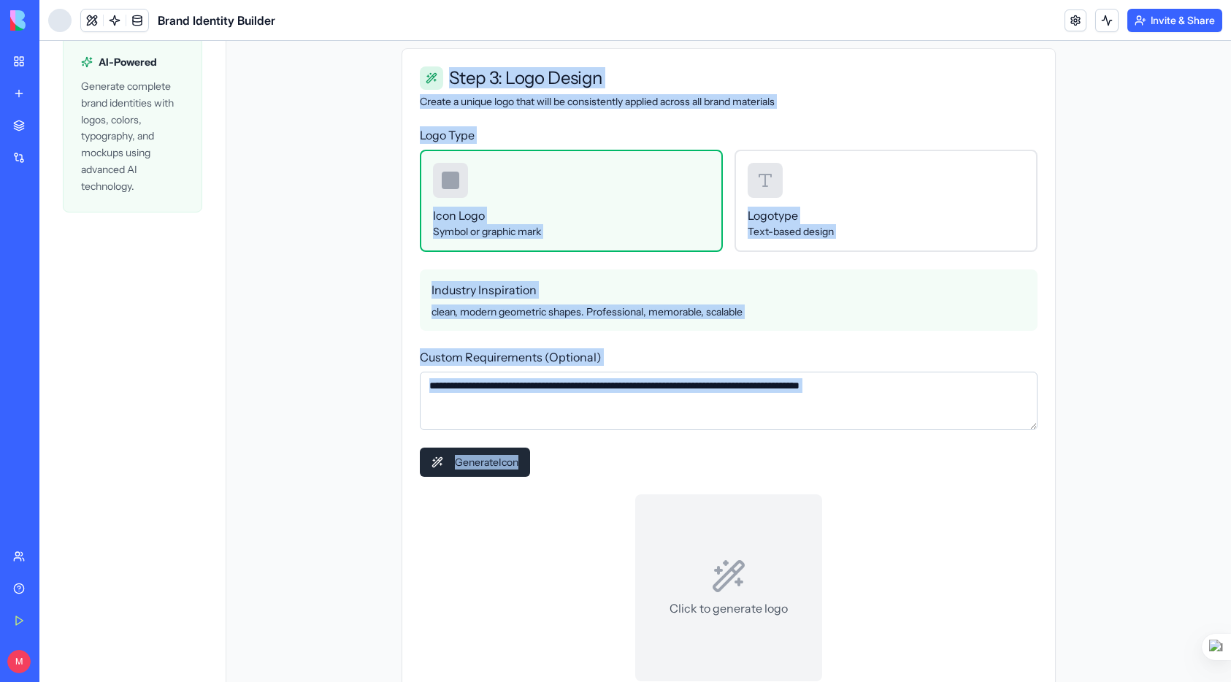
drag, startPoint x: 475, startPoint y: 83, endPoint x: 553, endPoint y: 475, distance: 399.8
click at [553, 475] on div "Step 3: Logo Design Create a unique logo that will be consistently applied acro…" at bounding box center [729, 373] width 654 height 651
copy div "Step 3: Logo Design Create a unique logo that will be consistently applied acro…"
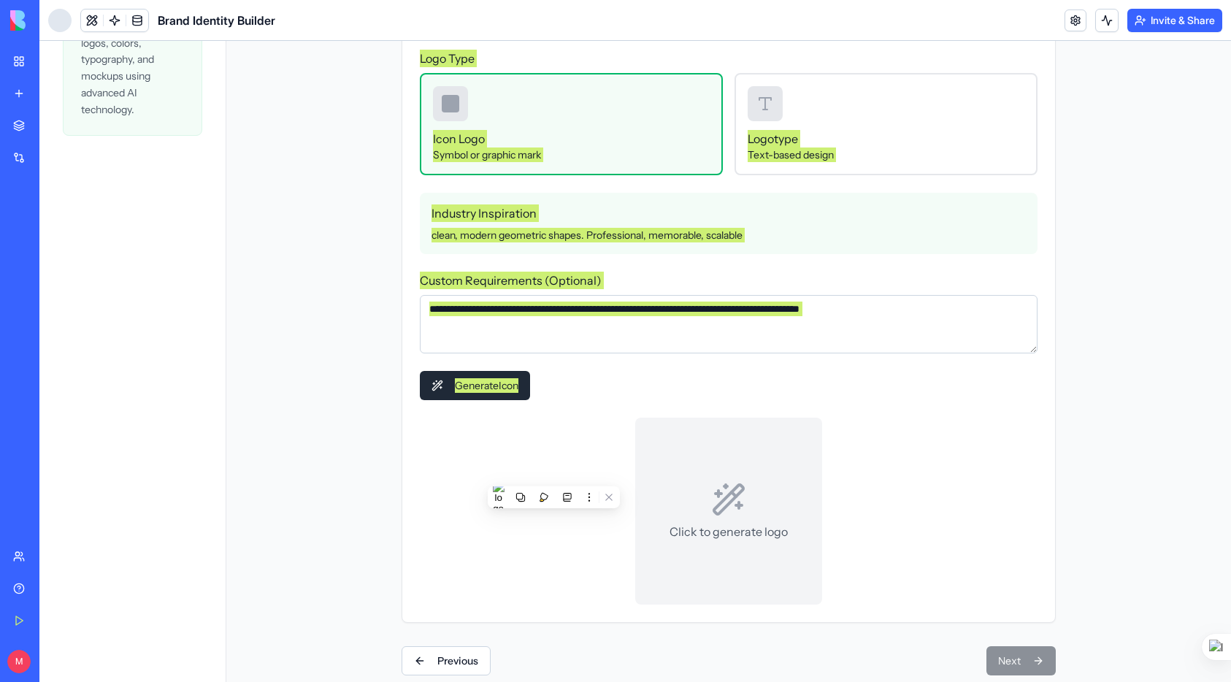
scroll to position [317, 0]
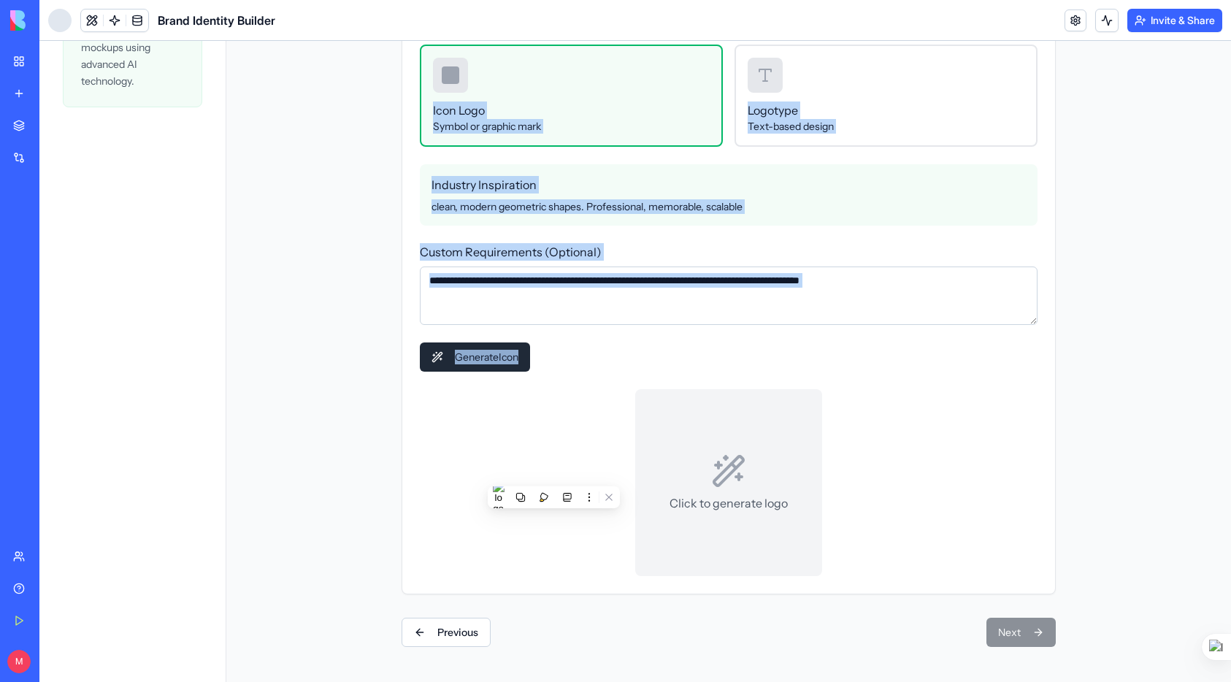
click at [826, 226] on div "Logo Type Icon Logo Symbol or graphic mark Logotype Text-based design Industry …" at bounding box center [728, 307] width 653 height 572
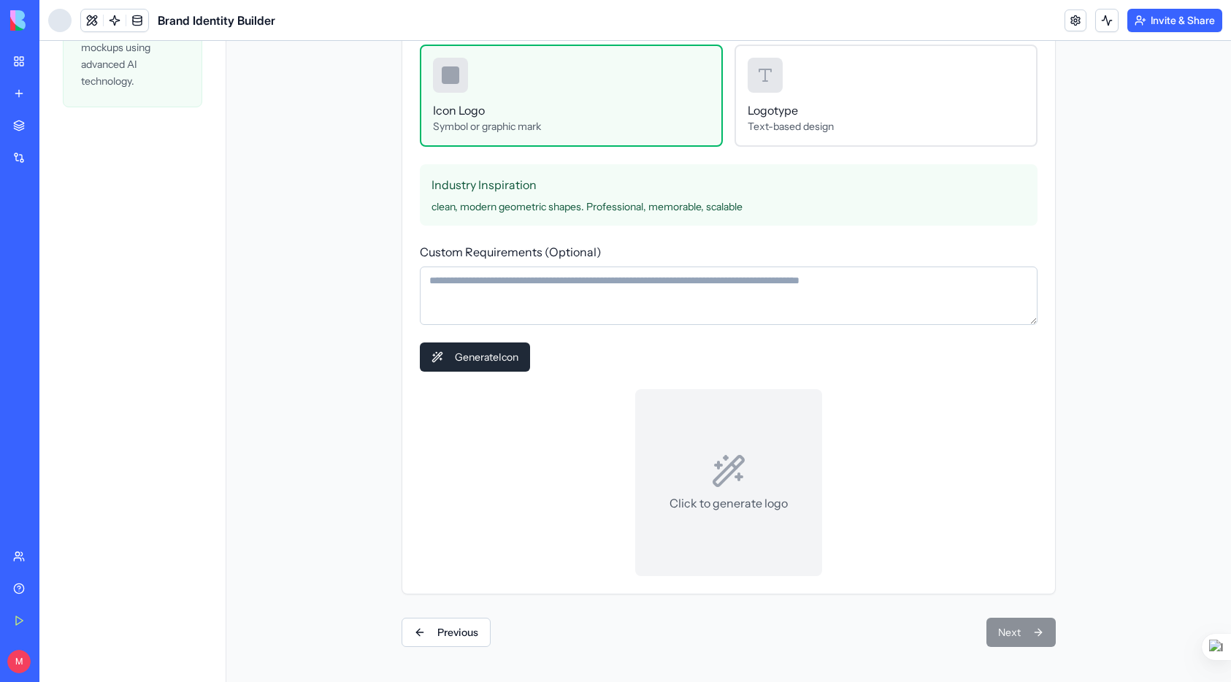
click at [665, 120] on p "Symbol or graphic mark" at bounding box center [571, 126] width 277 height 15
click at [549, 294] on textarea "Custom Requirements (Optional)" at bounding box center [729, 296] width 618 height 58
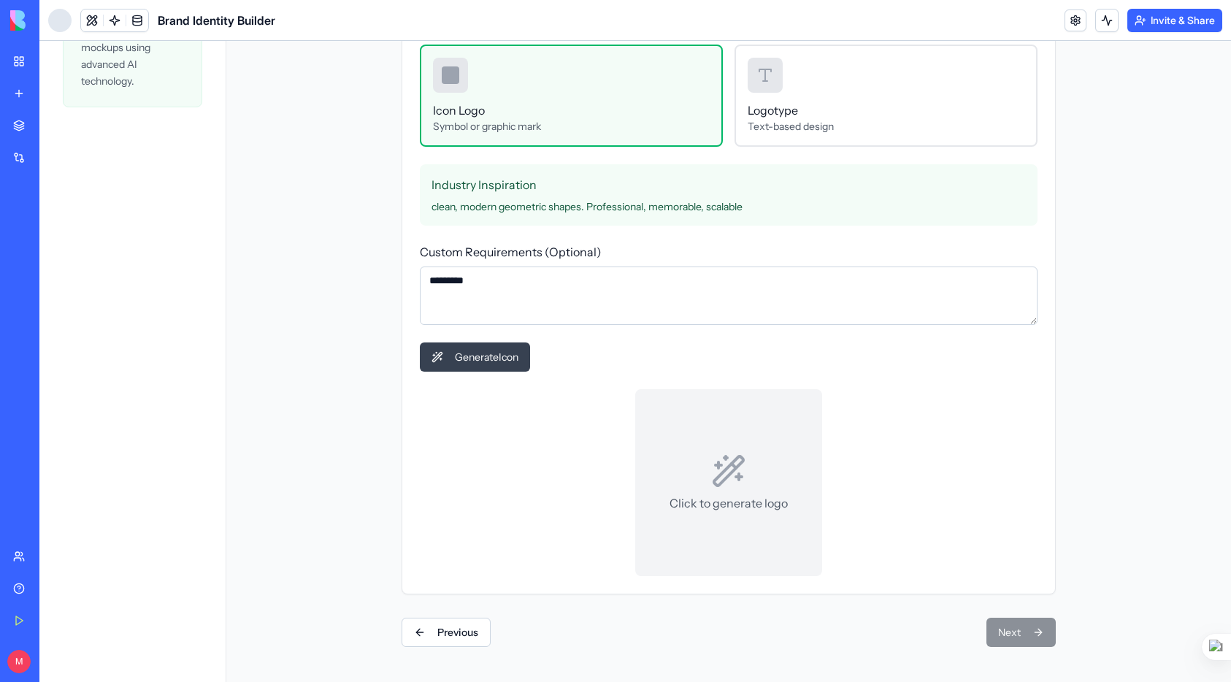
type textarea "*********"
click at [470, 361] on button "Generate Icon" at bounding box center [475, 356] width 110 height 29
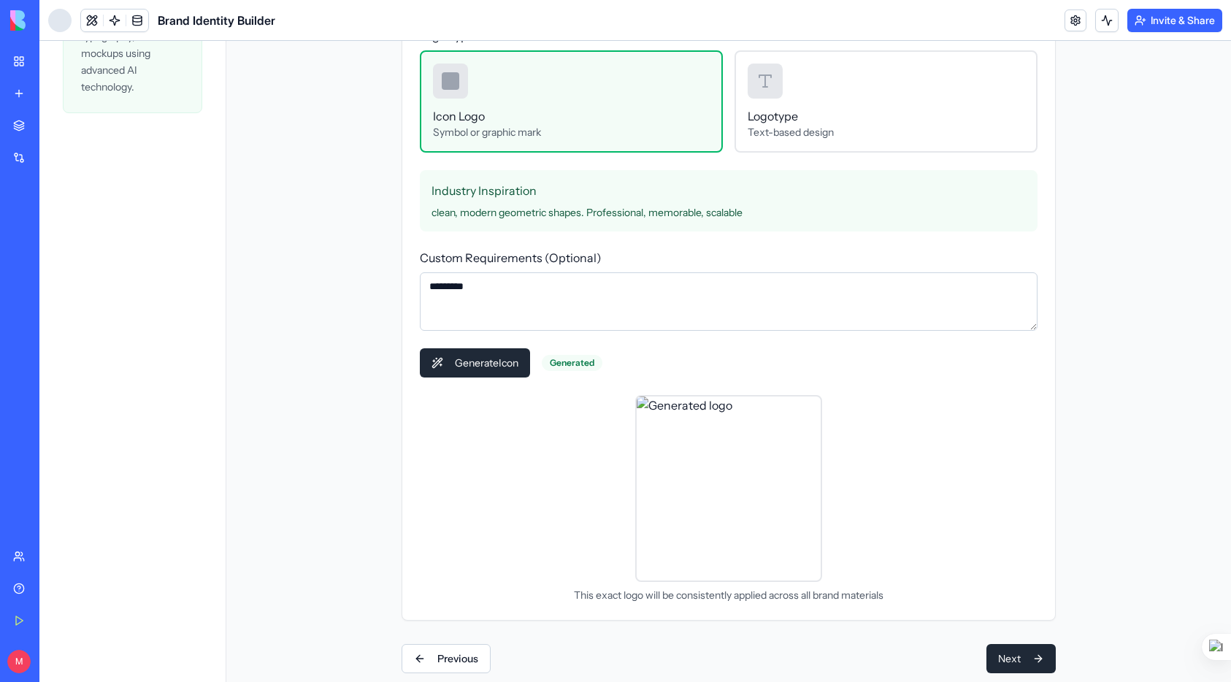
scroll to position [337, 0]
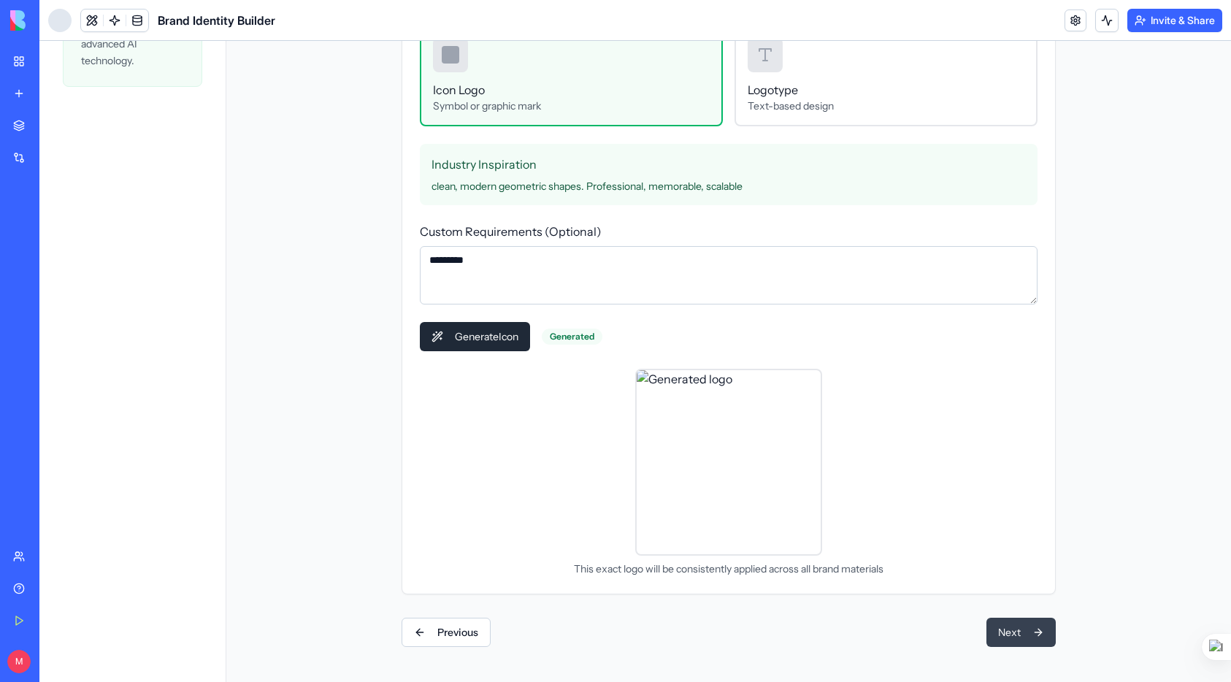
click at [1009, 634] on button "Next" at bounding box center [1020, 632] width 69 height 29
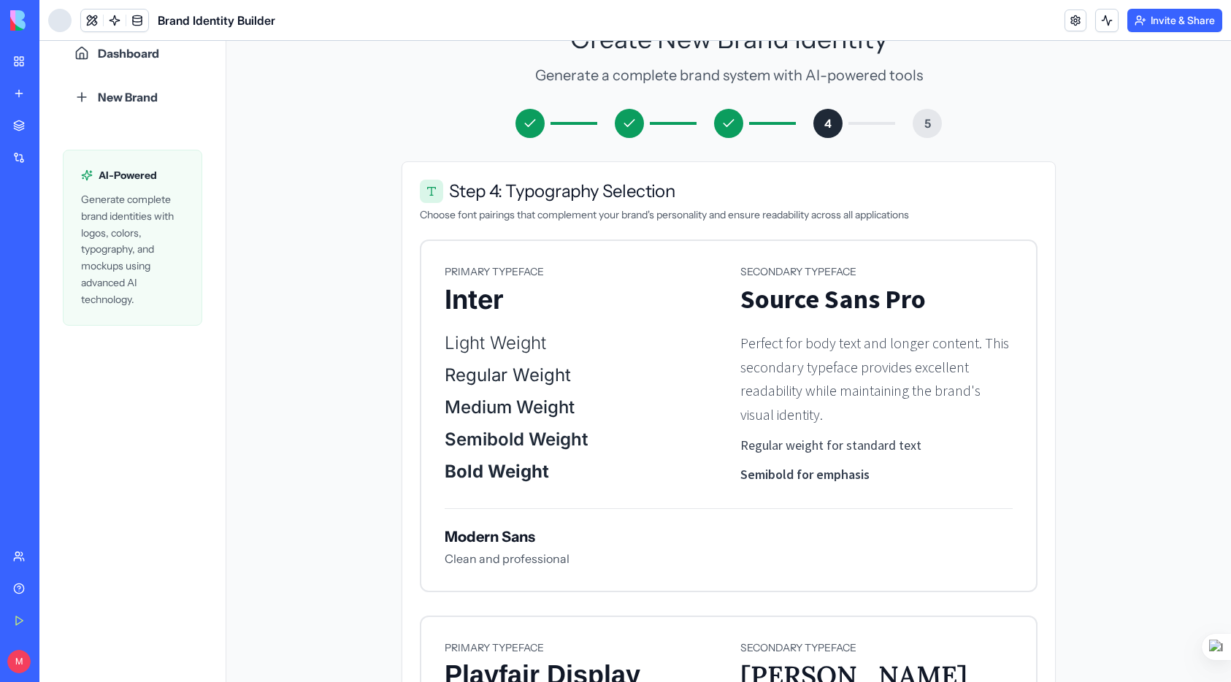
scroll to position [93, 0]
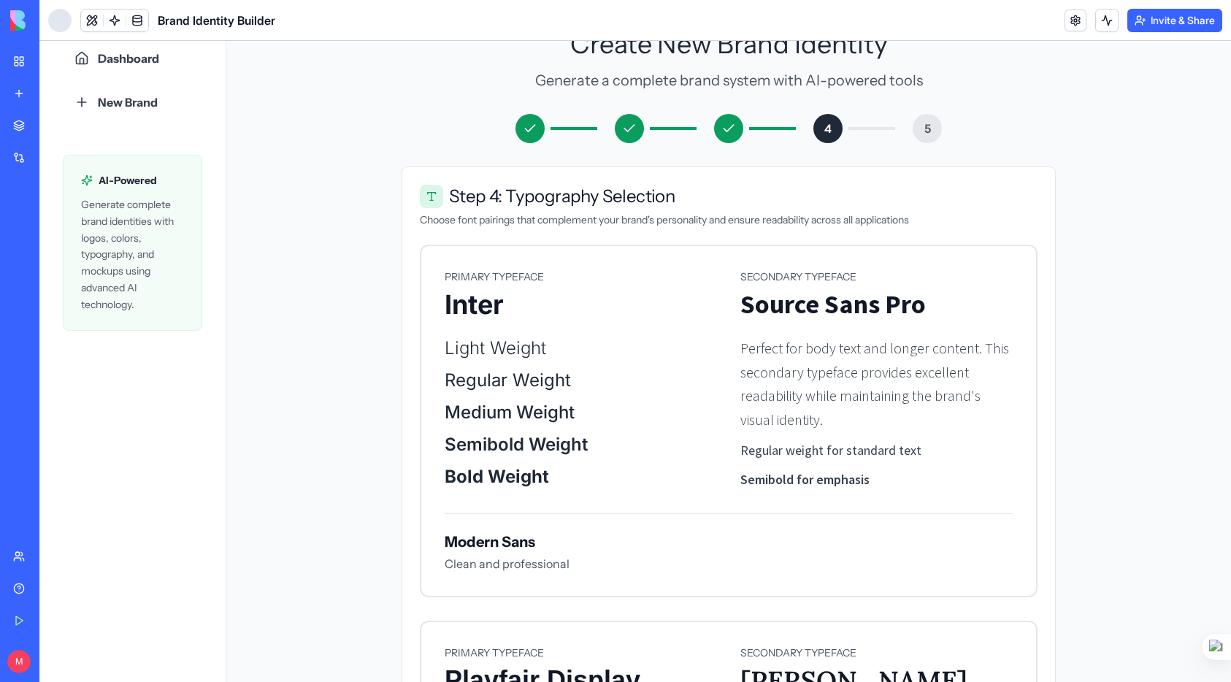
drag, startPoint x: 467, startPoint y: 199, endPoint x: 454, endPoint y: 199, distance: 13.2
click at [467, 199] on span "Step 4: Typography Selection" at bounding box center [562, 197] width 226 height 18
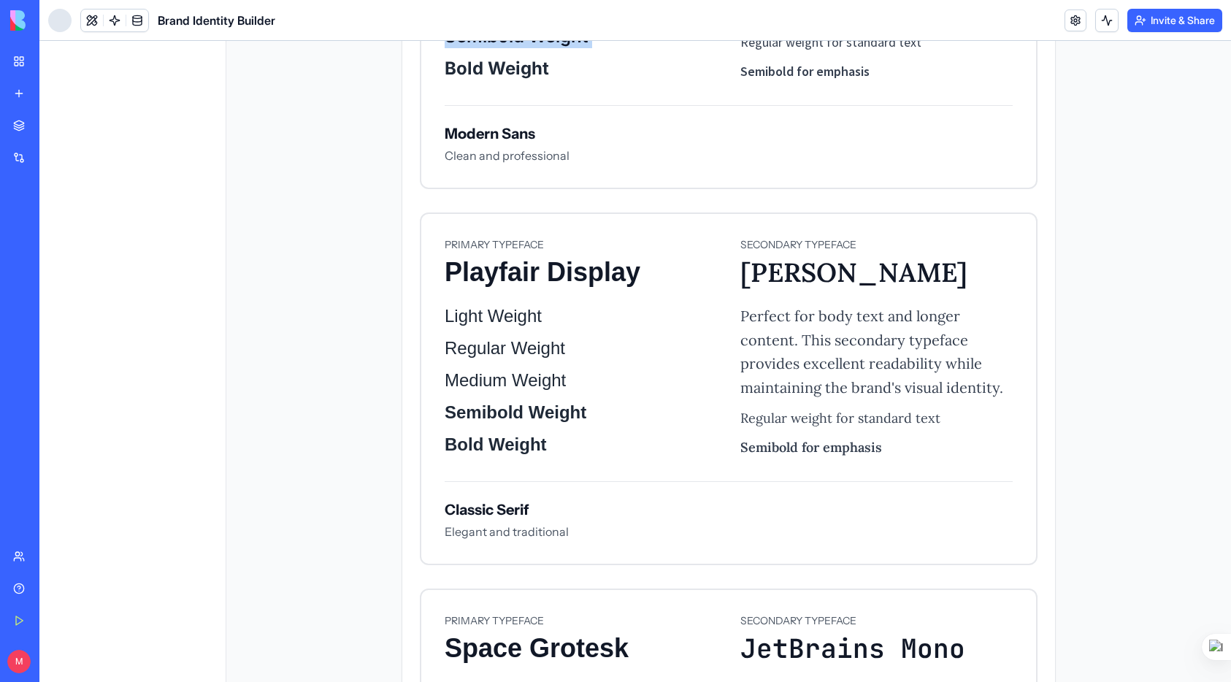
scroll to position [0, 0]
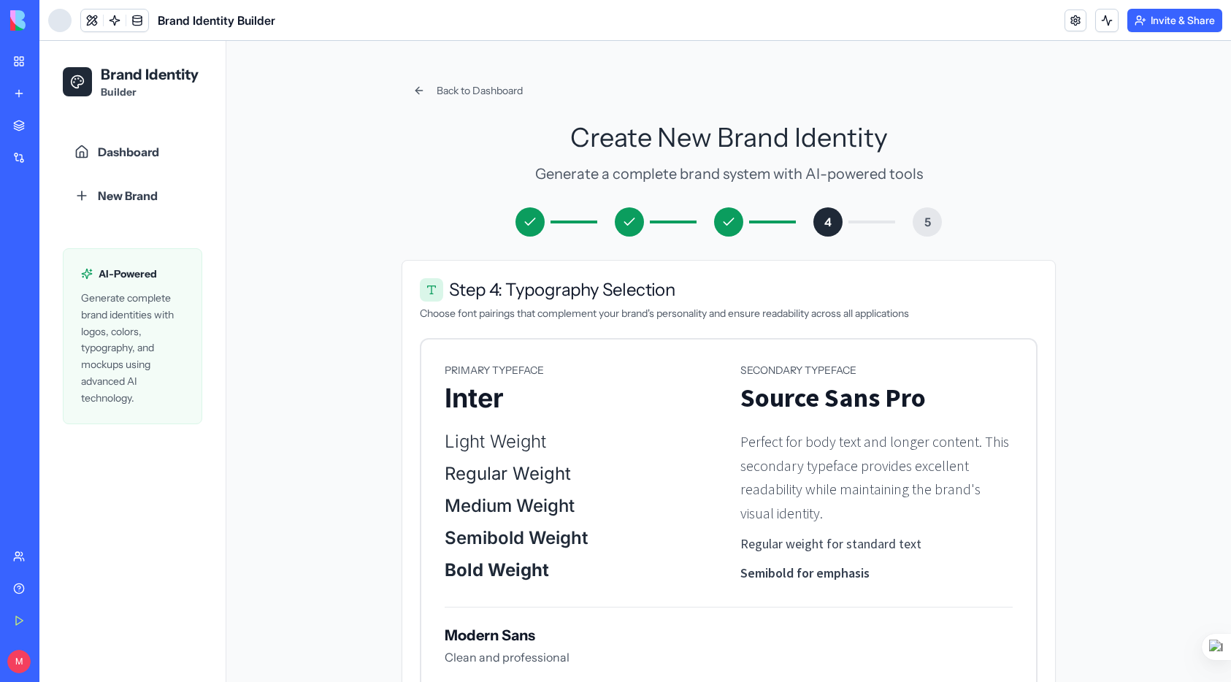
drag, startPoint x: 406, startPoint y: 157, endPoint x: 595, endPoint y: -50, distance: 280.1
drag, startPoint x: 490, startPoint y: 306, endPoint x: 469, endPoint y: 302, distance: 21.5
click at [478, 304] on div "Step 4: Typography Selection Choose font pairings that complement your brand's …" at bounding box center [728, 299] width 653 height 77
click at [449, 288] on span "Step 4: Typography Selection" at bounding box center [562, 290] width 226 height 18
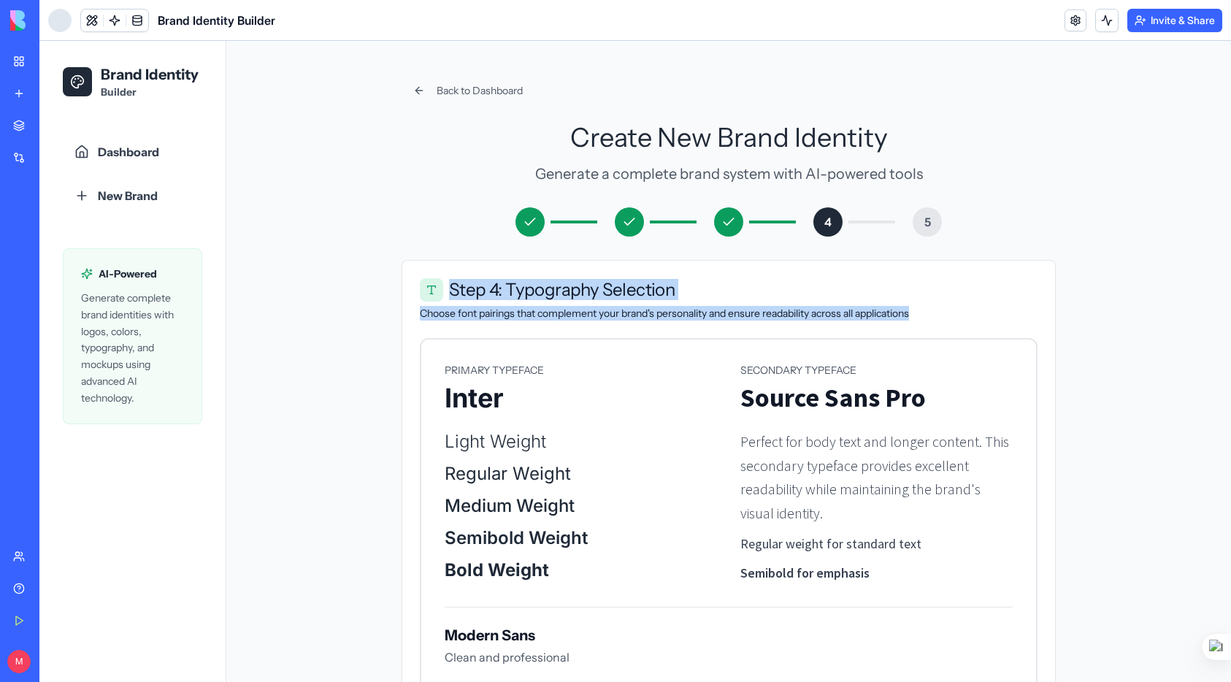
drag, startPoint x: 469, startPoint y: 294, endPoint x: 892, endPoint y: 312, distance: 423.2
click at [908, 324] on div "Step 4: Typography Selection Choose font pairings that complement your brand's …" at bounding box center [728, 299] width 653 height 77
copy div "Step 4: Typography Selection Choose font pairings that complement your brand's …"
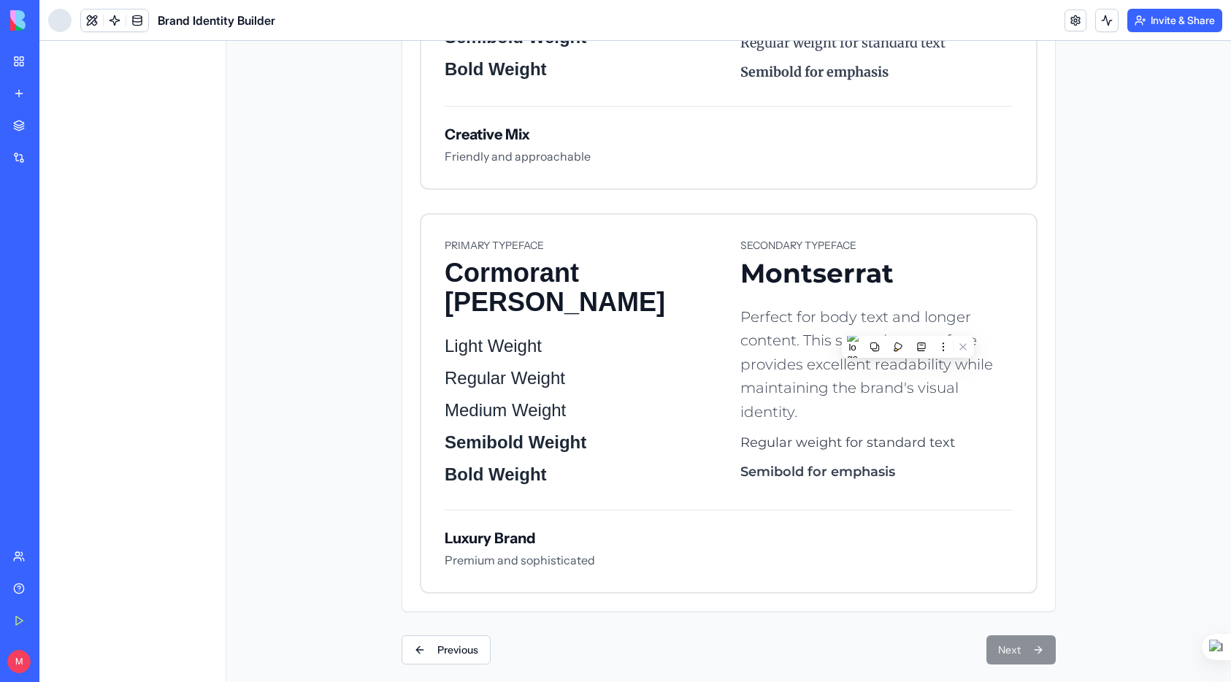
scroll to position [1652, 0]
click at [509, 540] on h4 "Luxury Brand" at bounding box center [520, 539] width 150 height 20
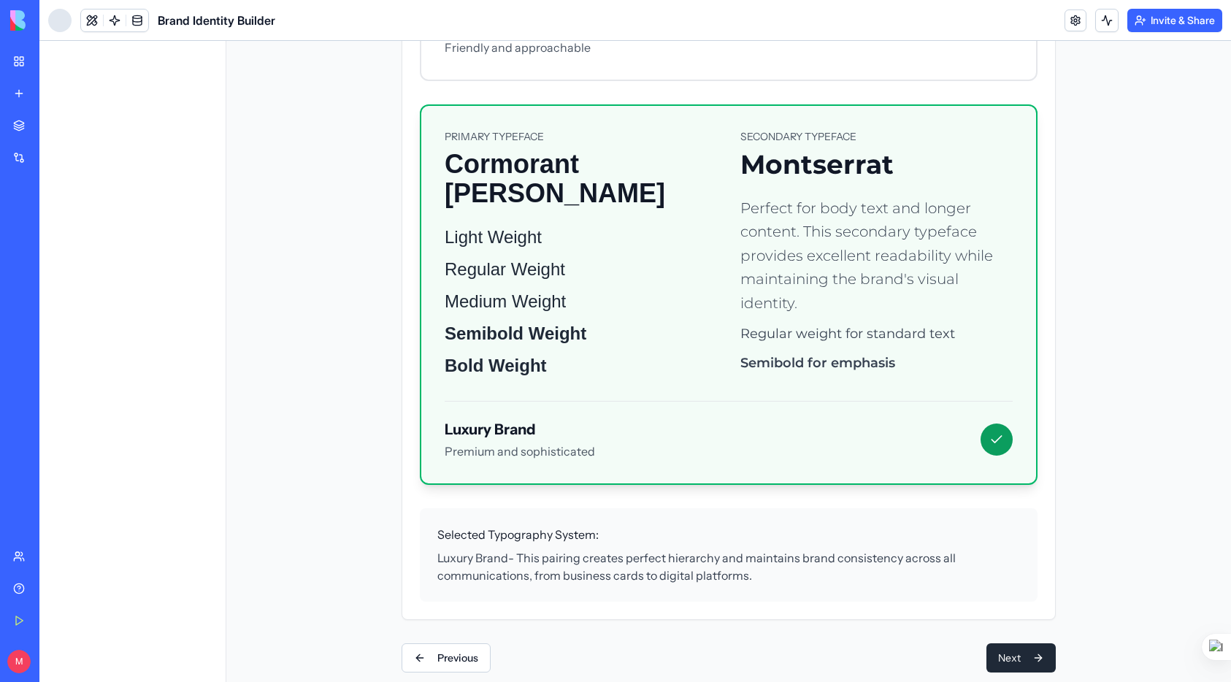
scroll to position [1771, 0]
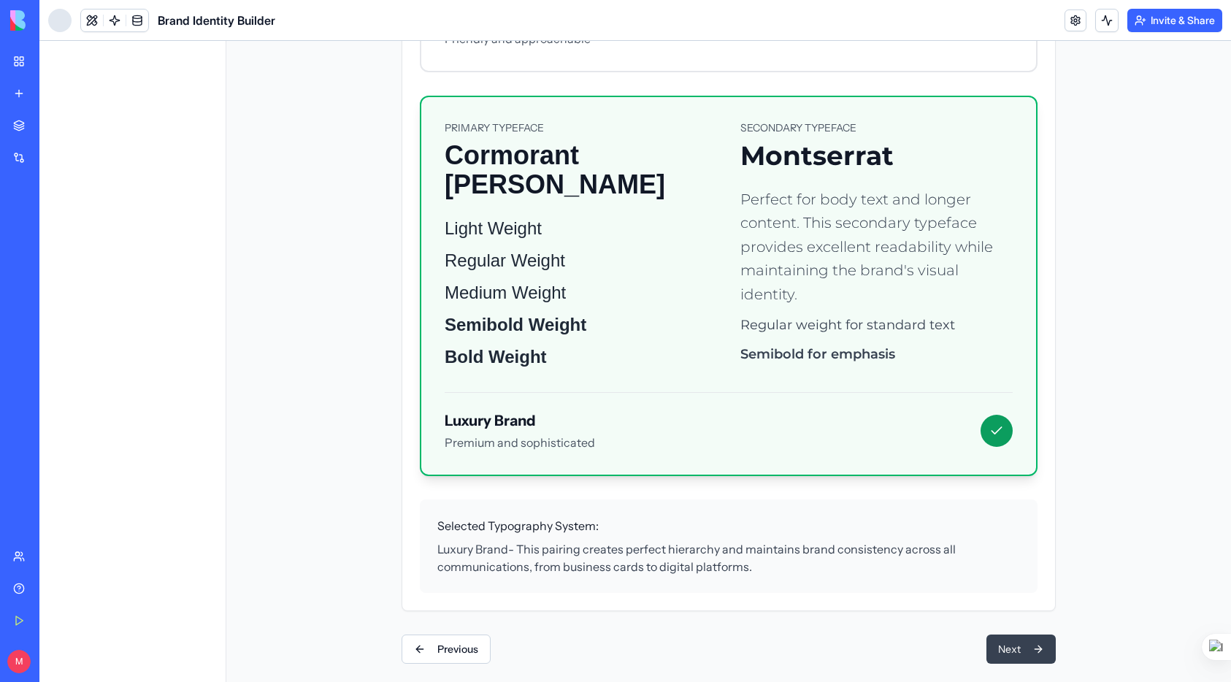
click at [1000, 649] on button "Next" at bounding box center [1020, 649] width 69 height 29
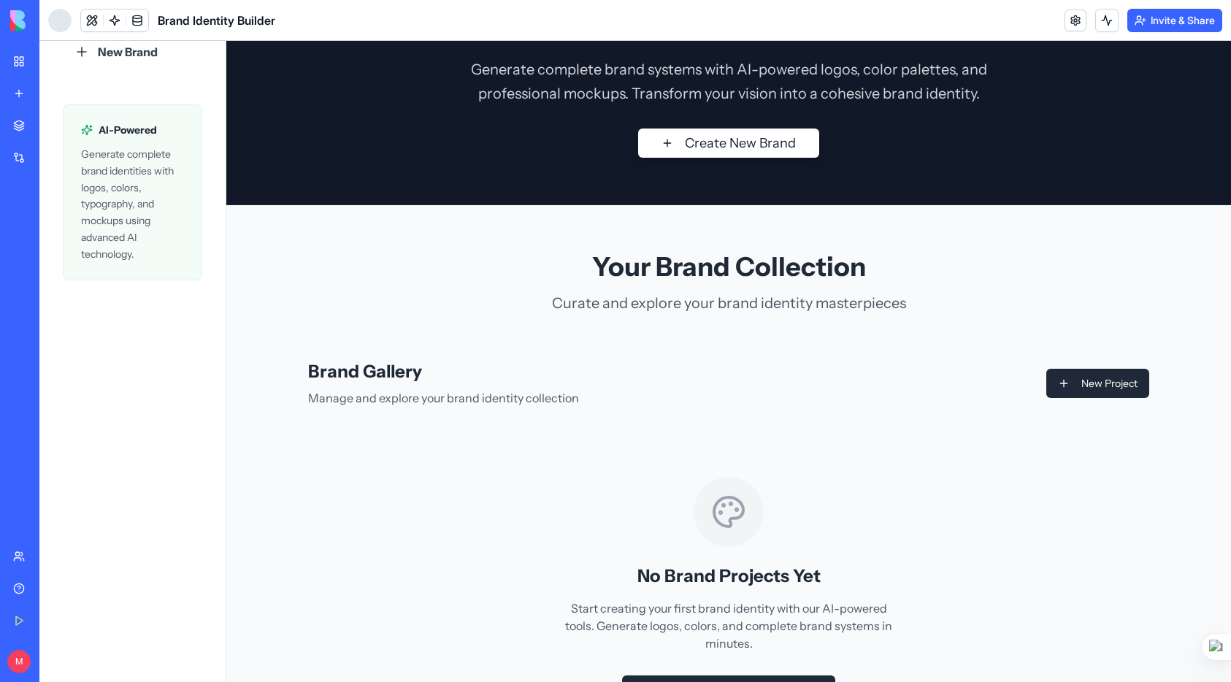
scroll to position [155, 0]
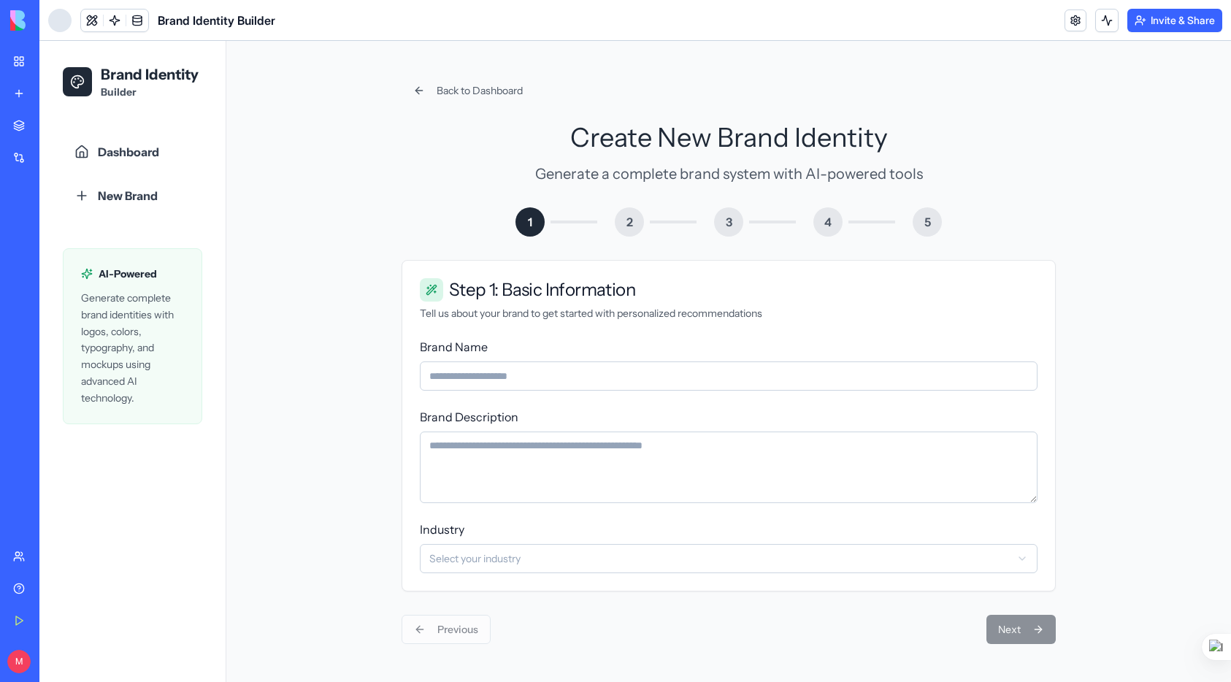
click at [499, 372] on input "Brand Name" at bounding box center [729, 375] width 618 height 29
type input "**********"
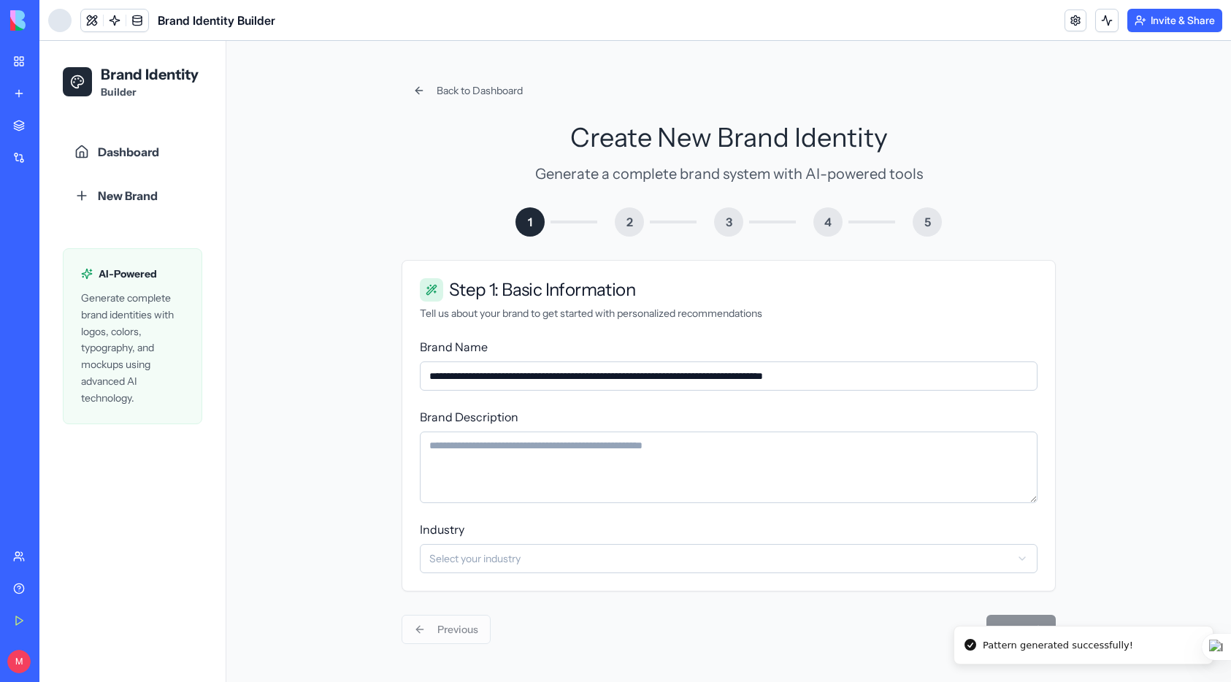
click at [474, 454] on textarea "Brand Description" at bounding box center [729, 468] width 618 height 72
type textarea "****"
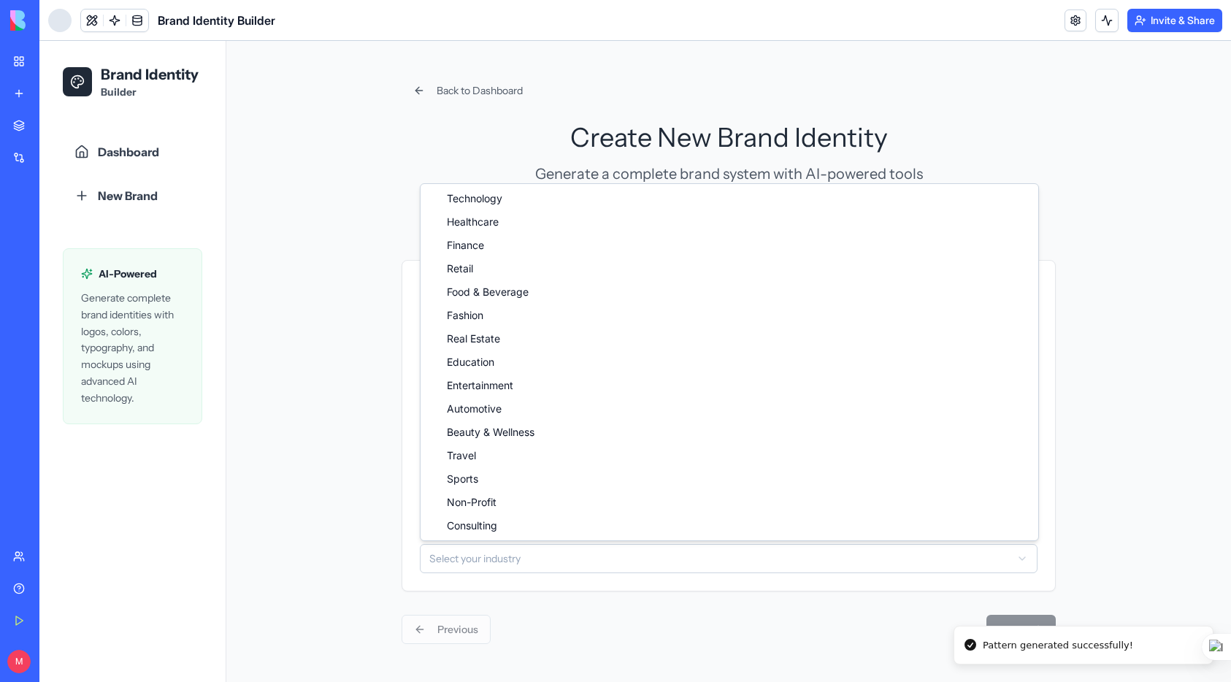
click at [497, 557] on html "**********" at bounding box center [635, 361] width 1192 height 641
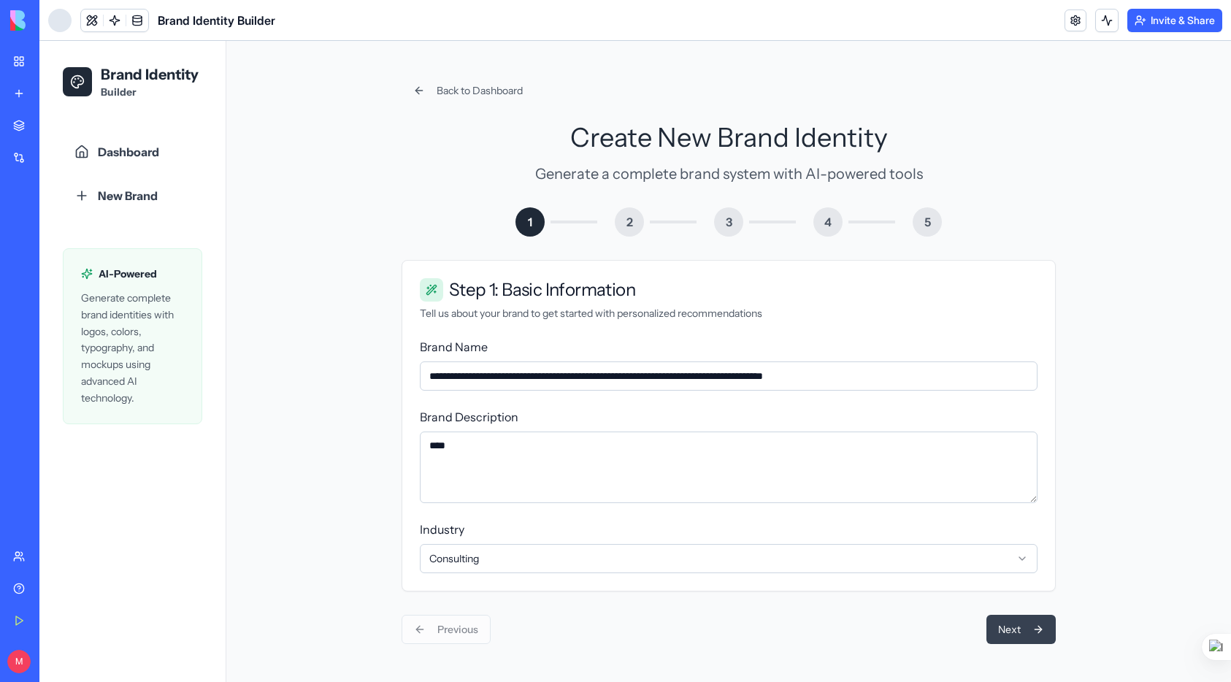
click at [1016, 626] on button "Next" at bounding box center [1020, 629] width 69 height 29
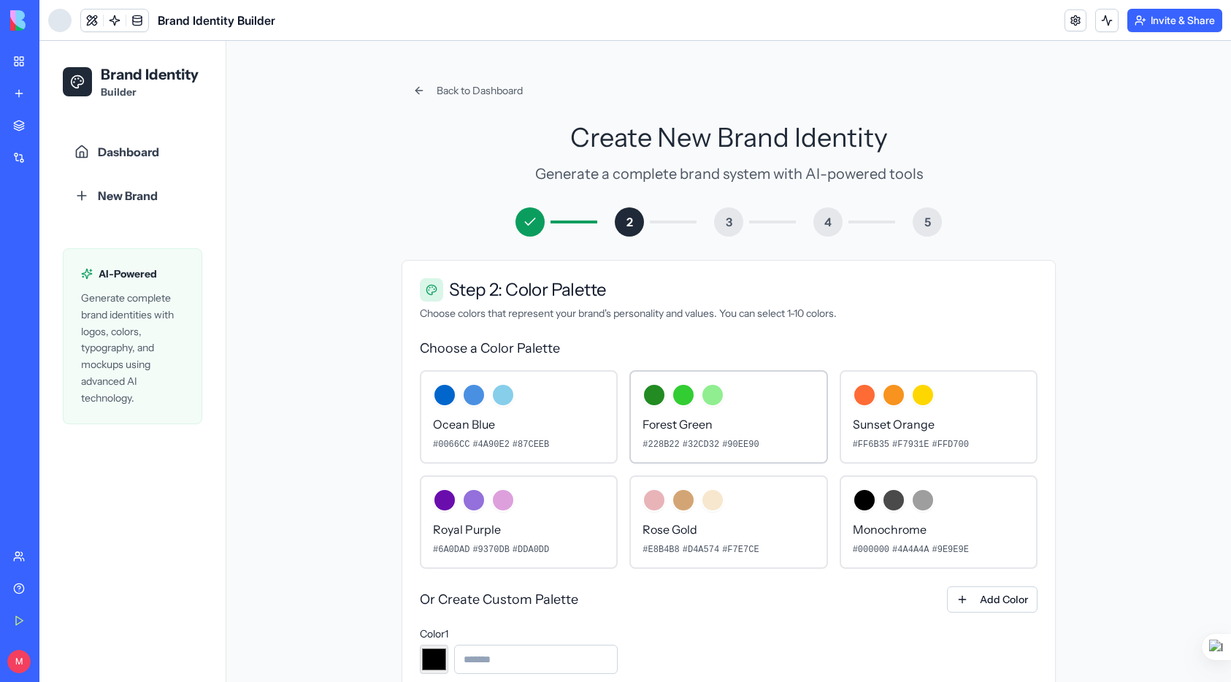
click at [706, 417] on p "Forest Green" at bounding box center [729, 424] width 172 height 18
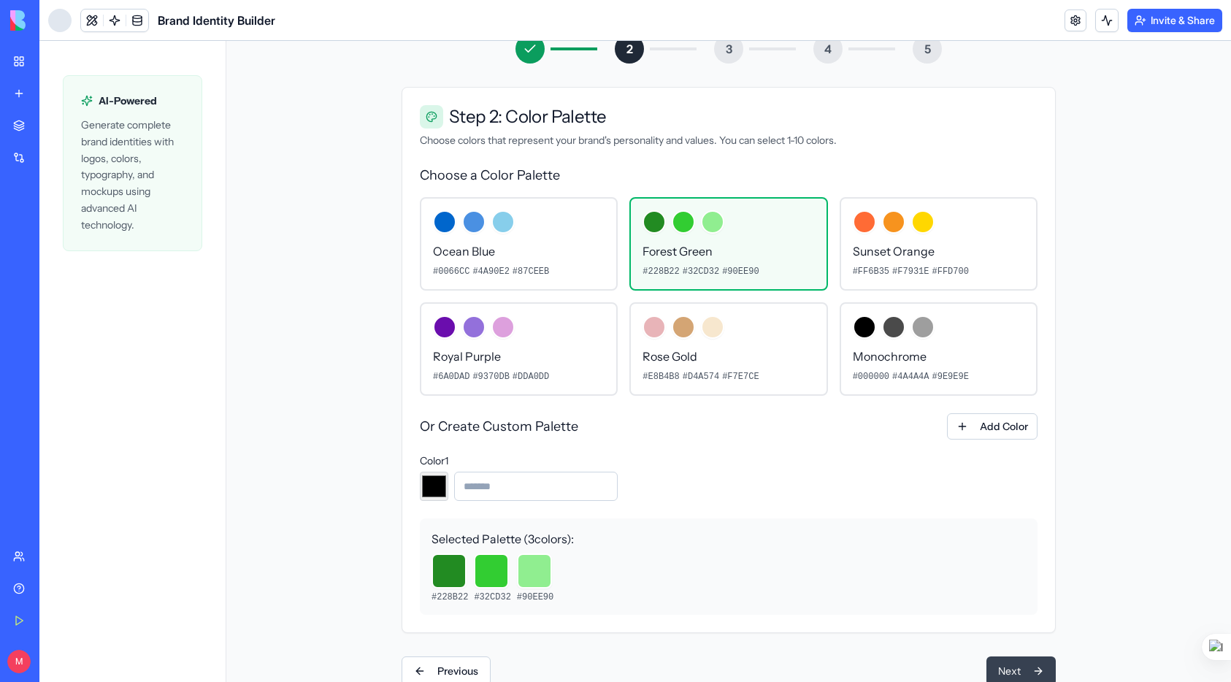
scroll to position [212, 0]
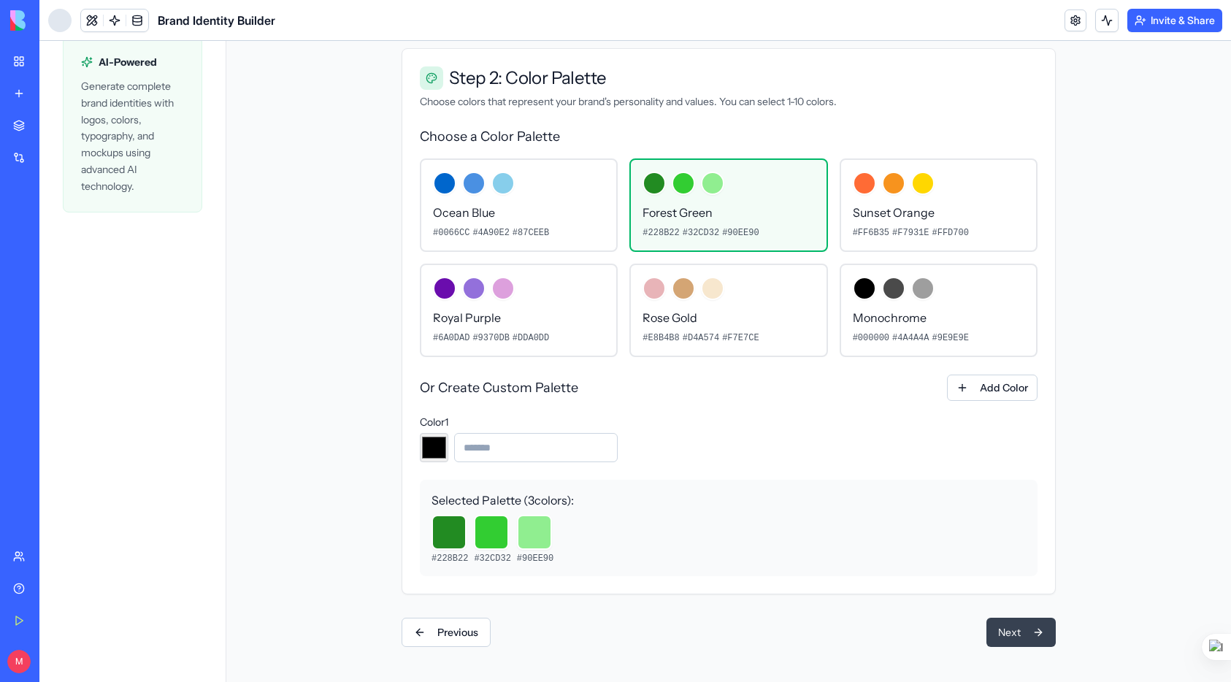
click at [1006, 640] on button "Next" at bounding box center [1020, 632] width 69 height 29
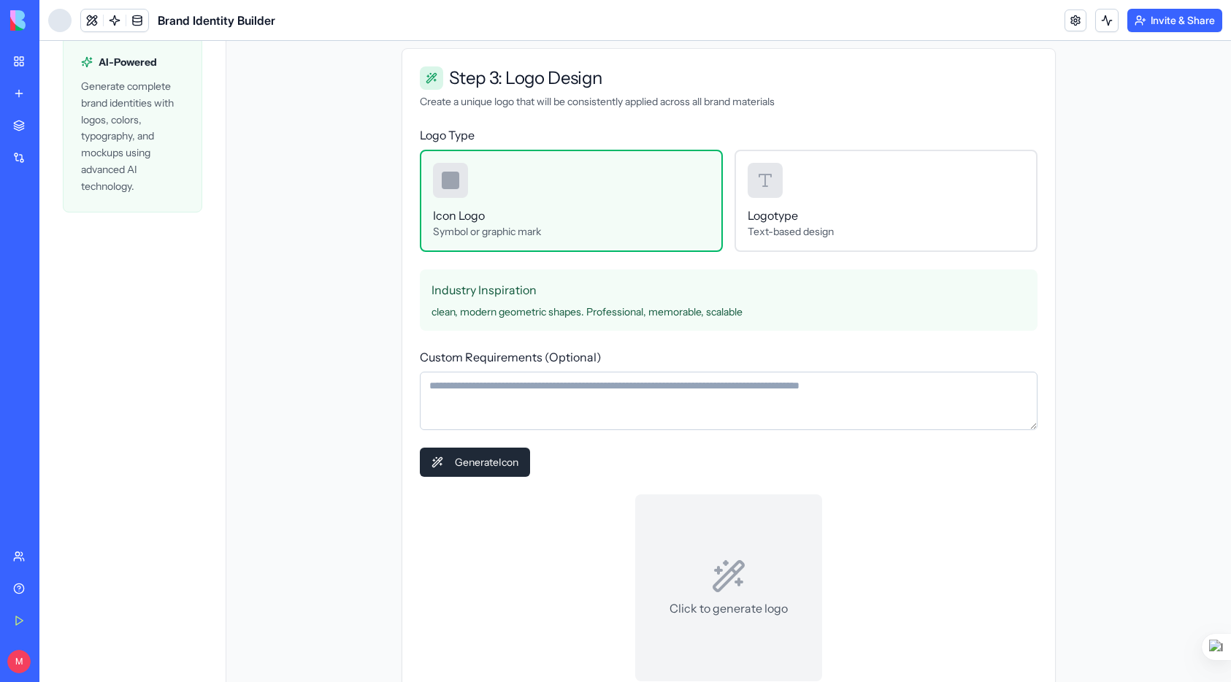
click at [505, 404] on textarea "Custom Requirements (Optional)" at bounding box center [729, 401] width 618 height 58
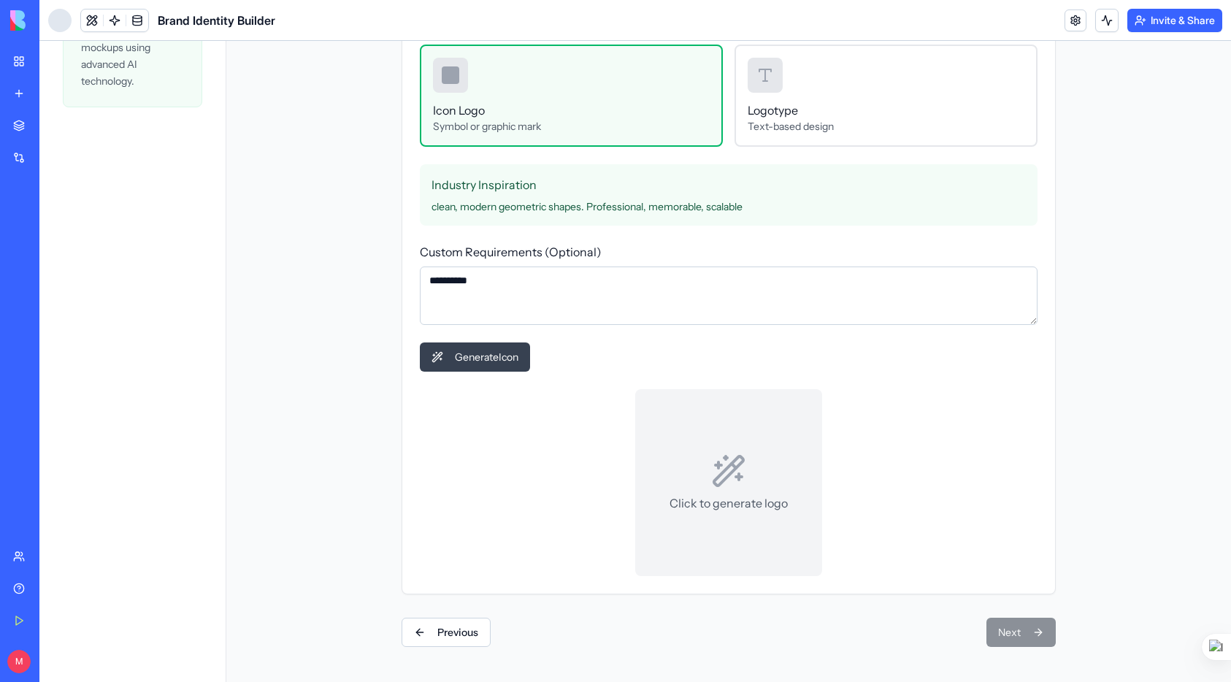
type textarea "*********"
click at [490, 363] on button "Generate Icon" at bounding box center [475, 356] width 110 height 29
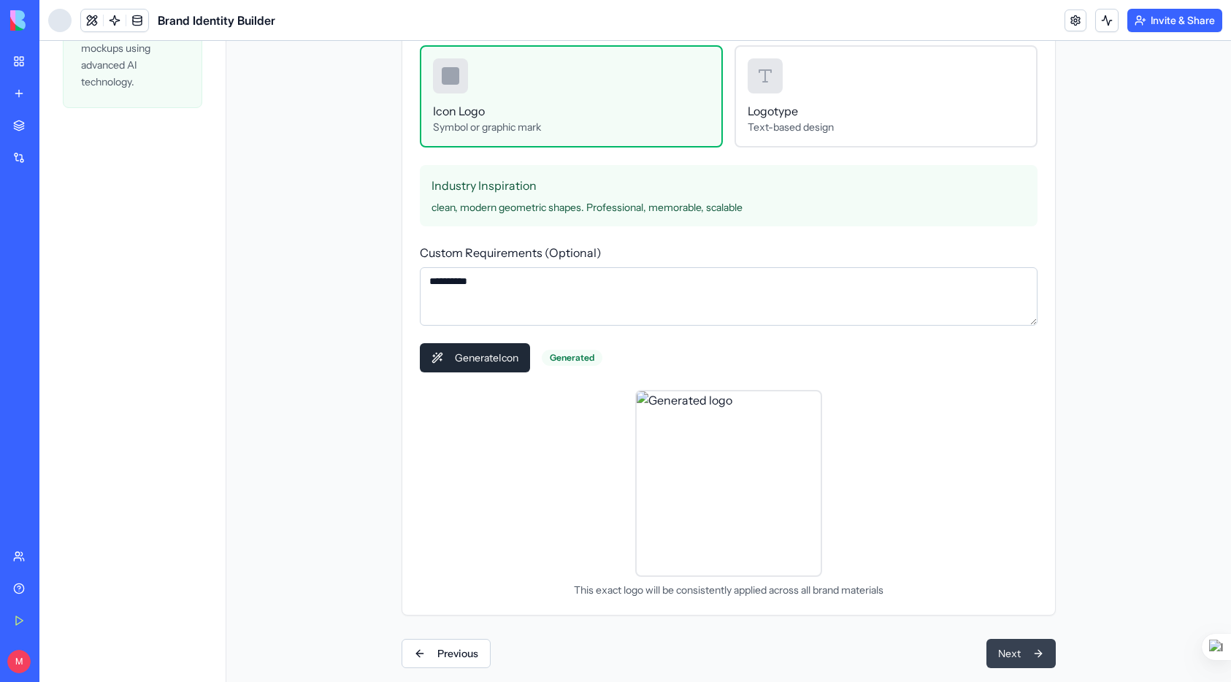
click at [1023, 651] on button "Next" at bounding box center [1020, 653] width 69 height 29
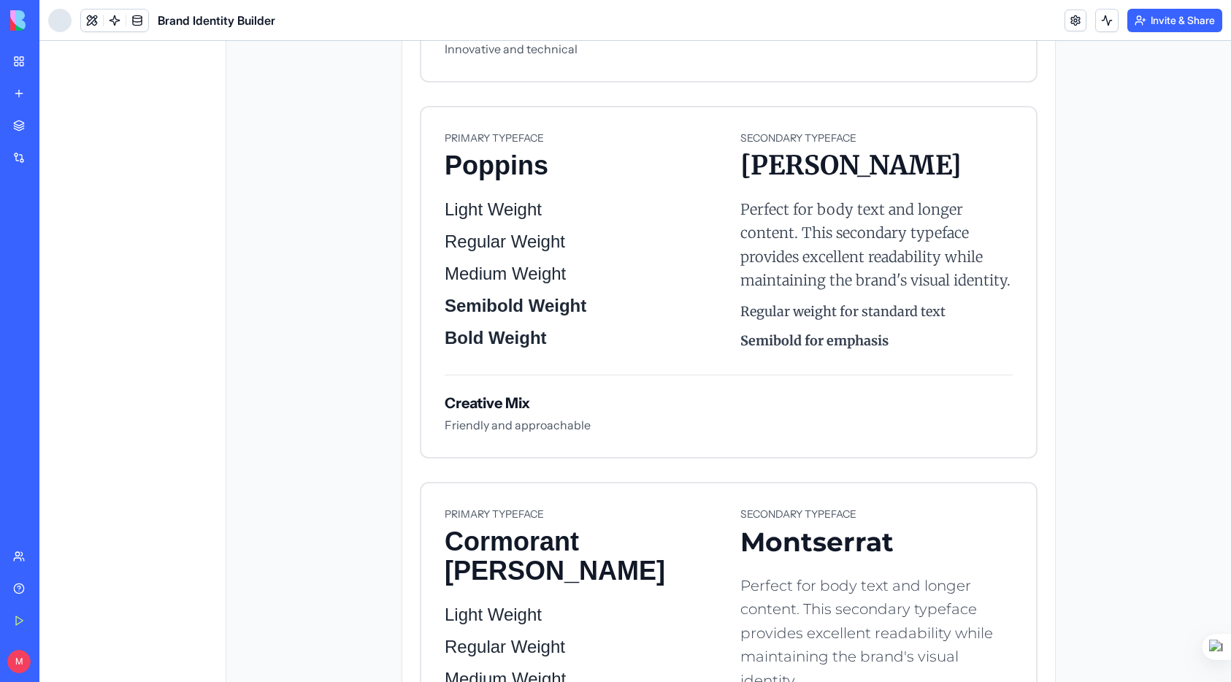
scroll to position [1671, 0]
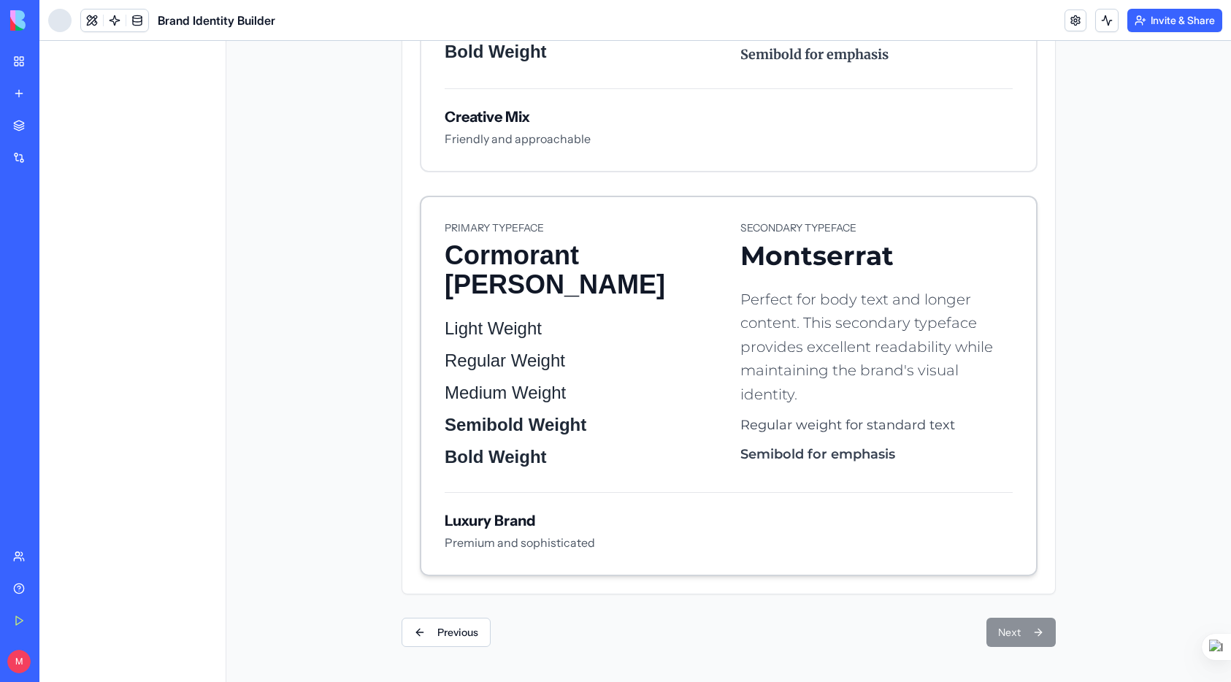
click at [718, 405] on div "PRIMARY TYPEFACE Cormorant Garamond Light Weight Regular Weight Medium Weight S…" at bounding box center [729, 345] width 568 height 248
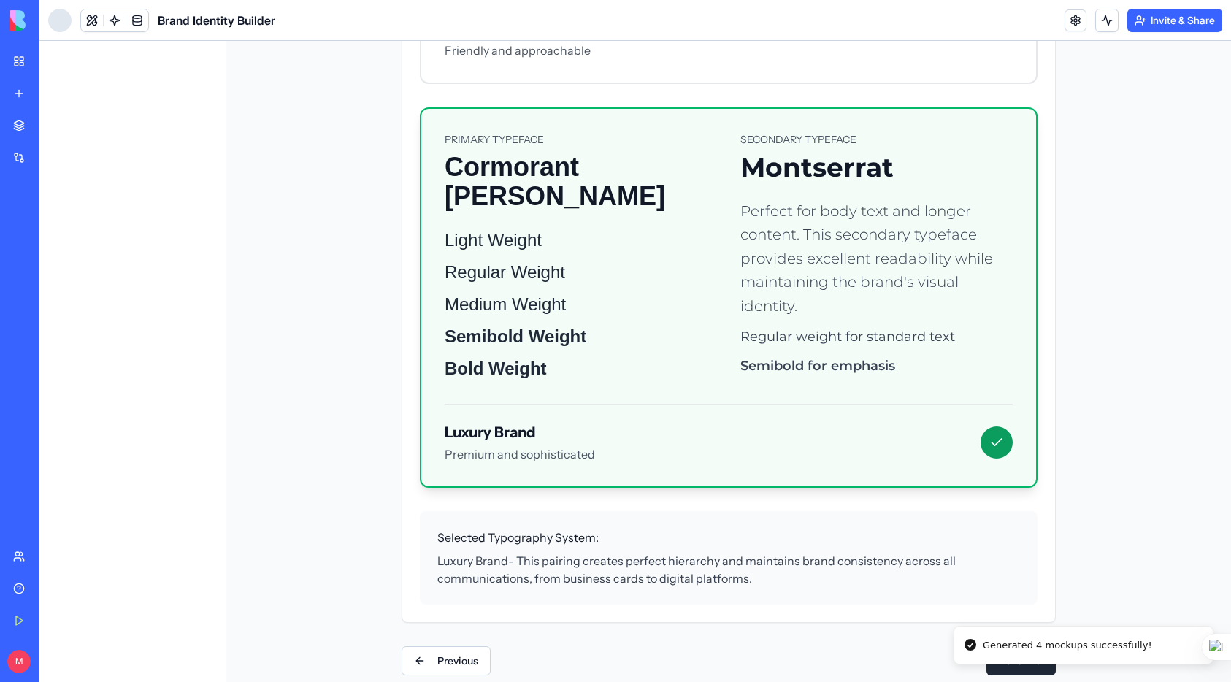
scroll to position [1788, 0]
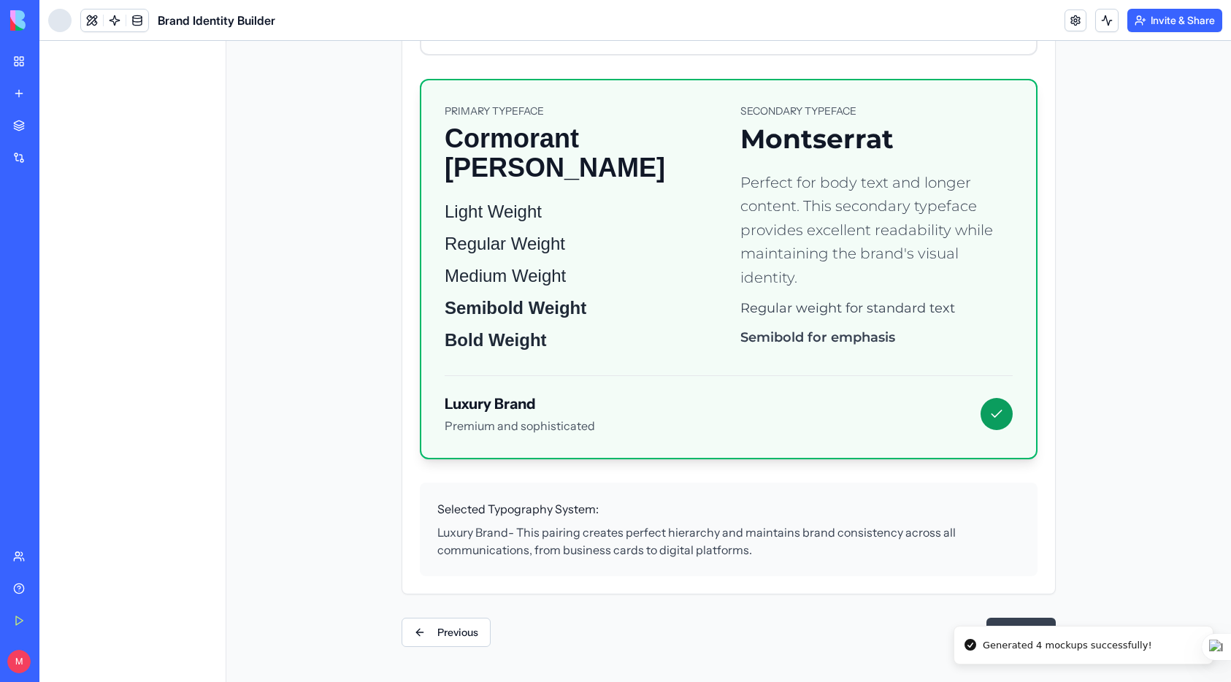
click at [1029, 619] on button "Next" at bounding box center [1020, 632] width 69 height 29
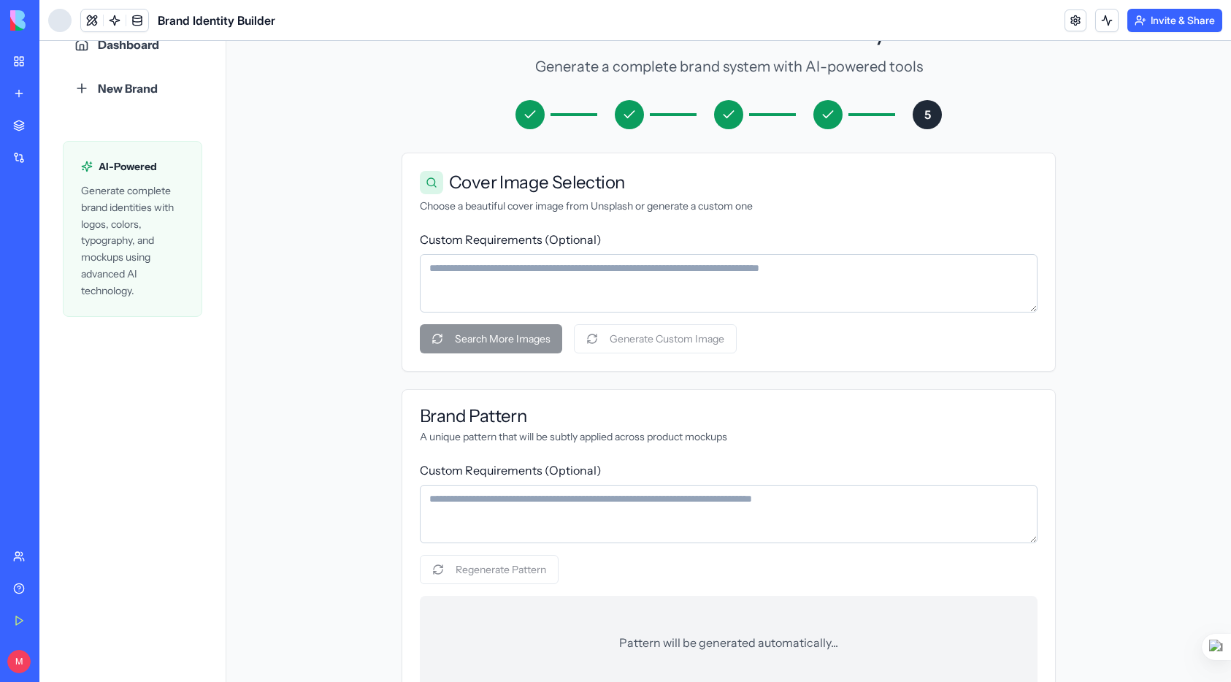
scroll to position [107, 0]
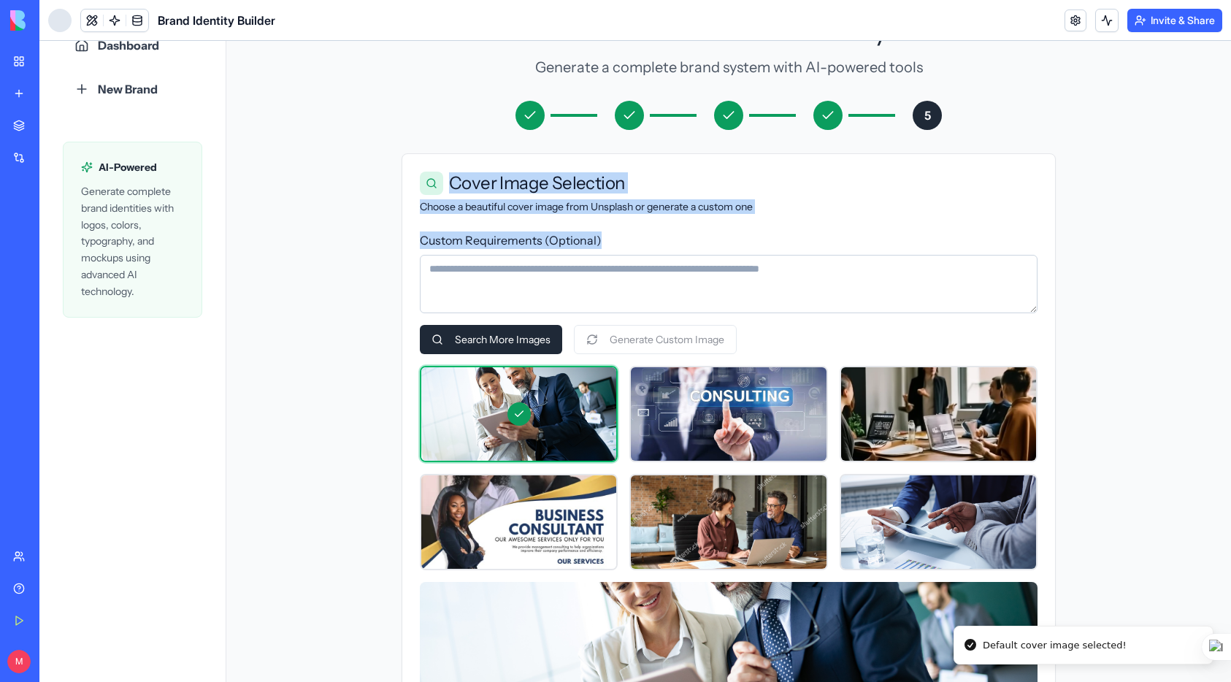
drag, startPoint x: 458, startPoint y: 182, endPoint x: 610, endPoint y: 240, distance: 163.1
click at [610, 240] on div "Cover Image Selection Choose a beautiful cover image from Unsplash or generate …" at bounding box center [729, 480] width 654 height 654
copy div "Cover Image Selection Choose a beautiful cover image from Unsplash or generate …"
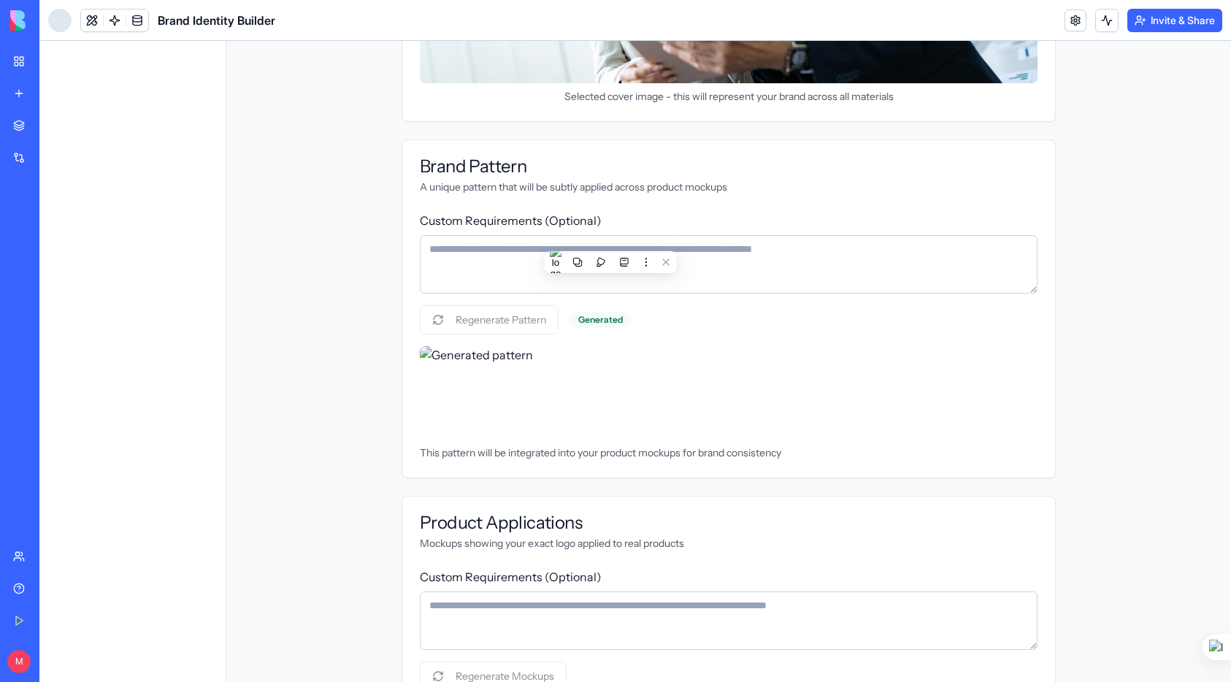
scroll to position [807, 0]
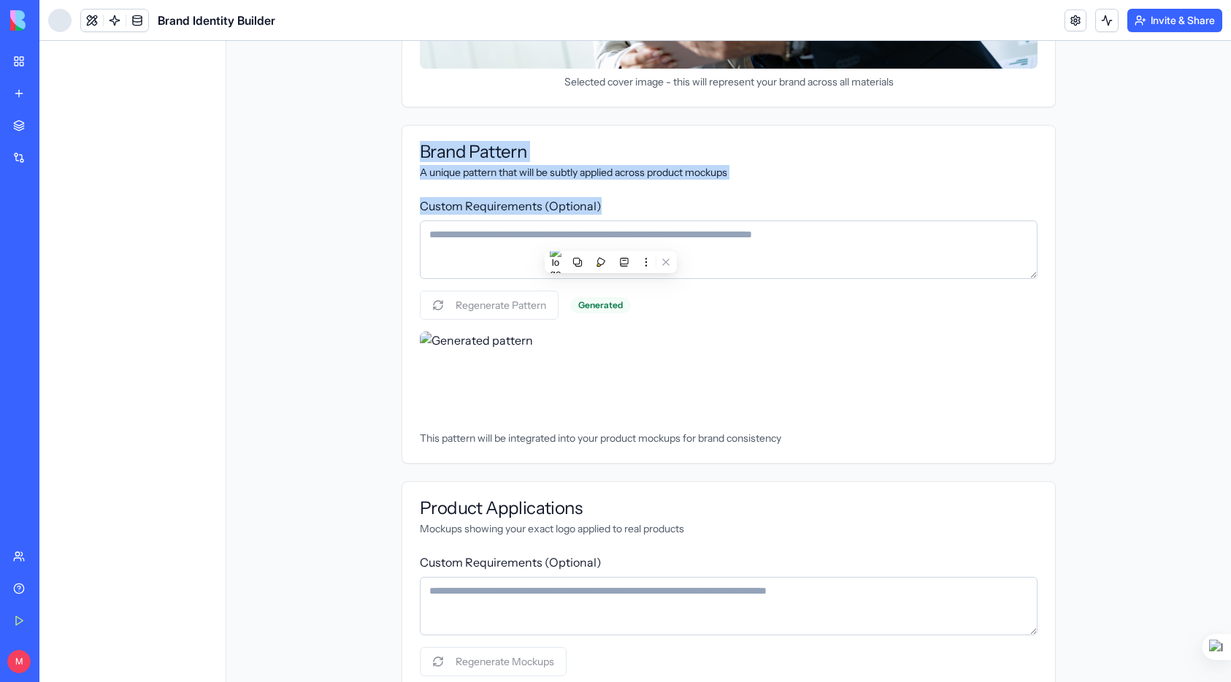
drag, startPoint x: 421, startPoint y: 149, endPoint x: 606, endPoint y: 208, distance: 194.0
click at [621, 211] on div "Brand Pattern A unique pattern that will be subtly applied across product mocku…" at bounding box center [729, 294] width 654 height 339
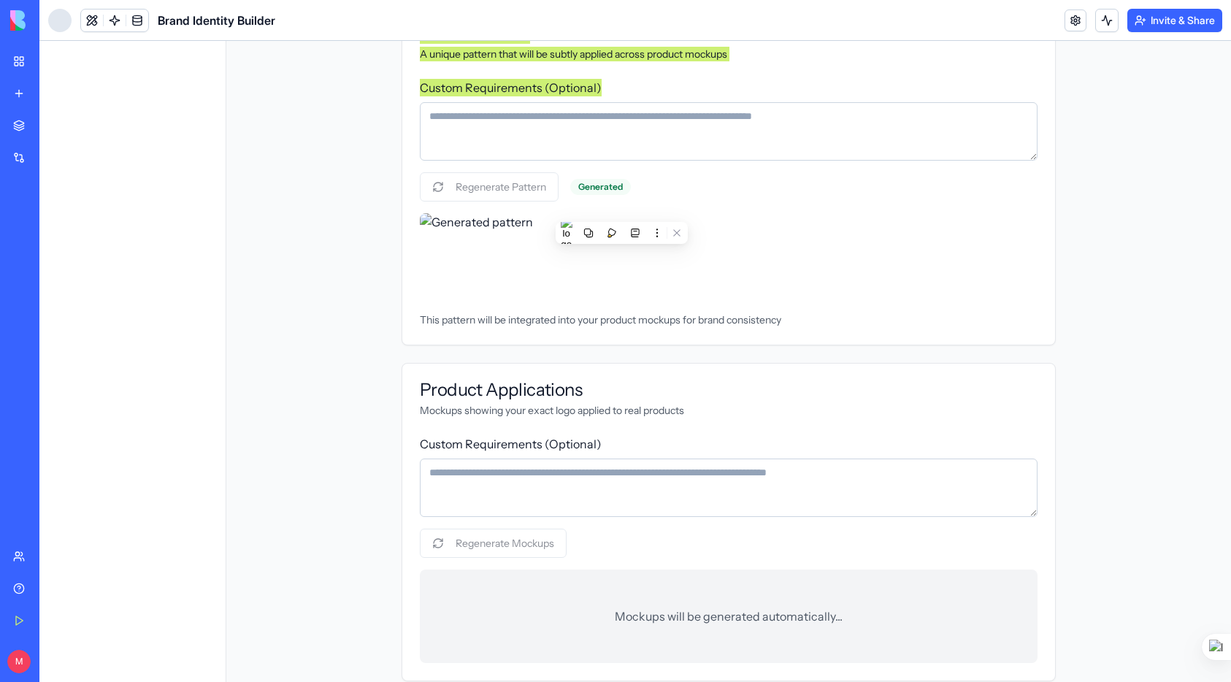
scroll to position [946, 0]
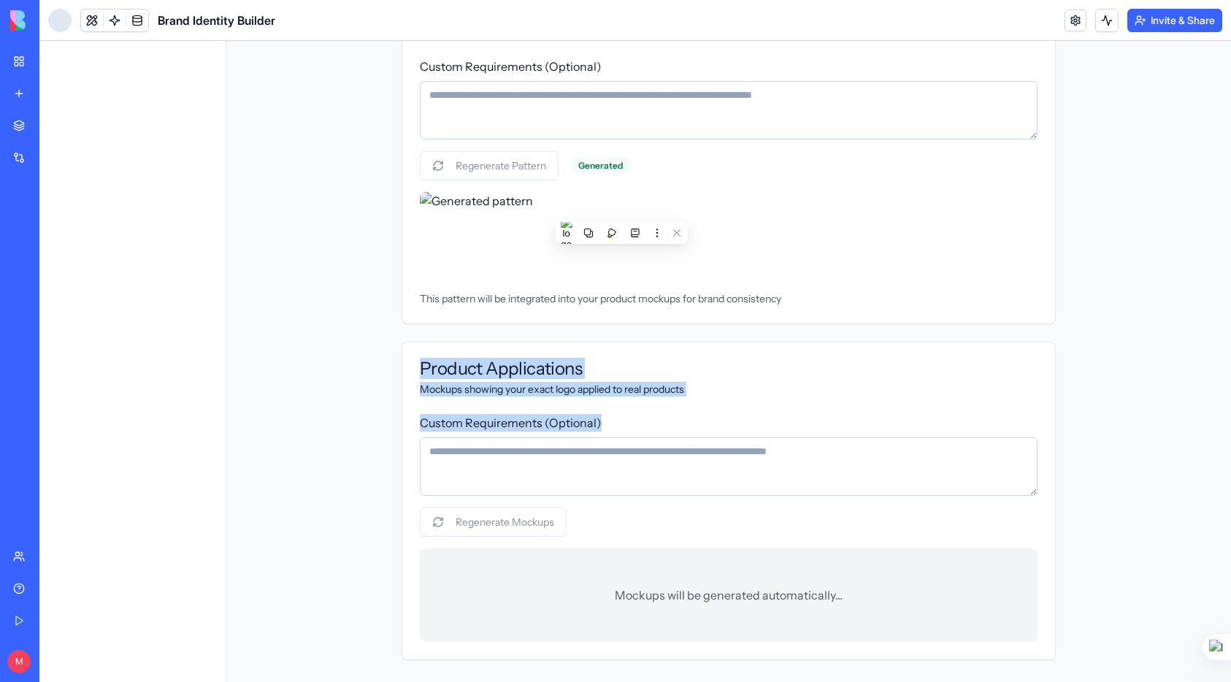
drag, startPoint x: 481, startPoint y: 378, endPoint x: 657, endPoint y: 430, distance: 183.7
click at [657, 430] on div "Product Applications Mockups showing your exact logo applied to real products C…" at bounding box center [729, 501] width 654 height 318
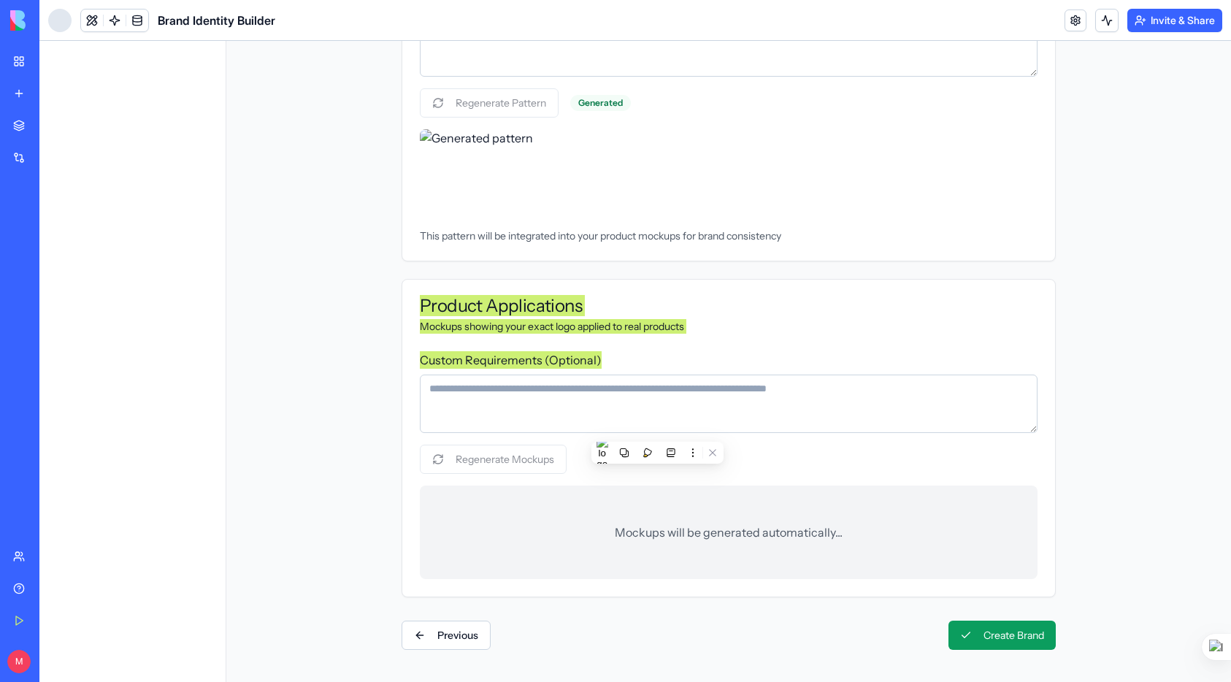
scroll to position [1012, 0]
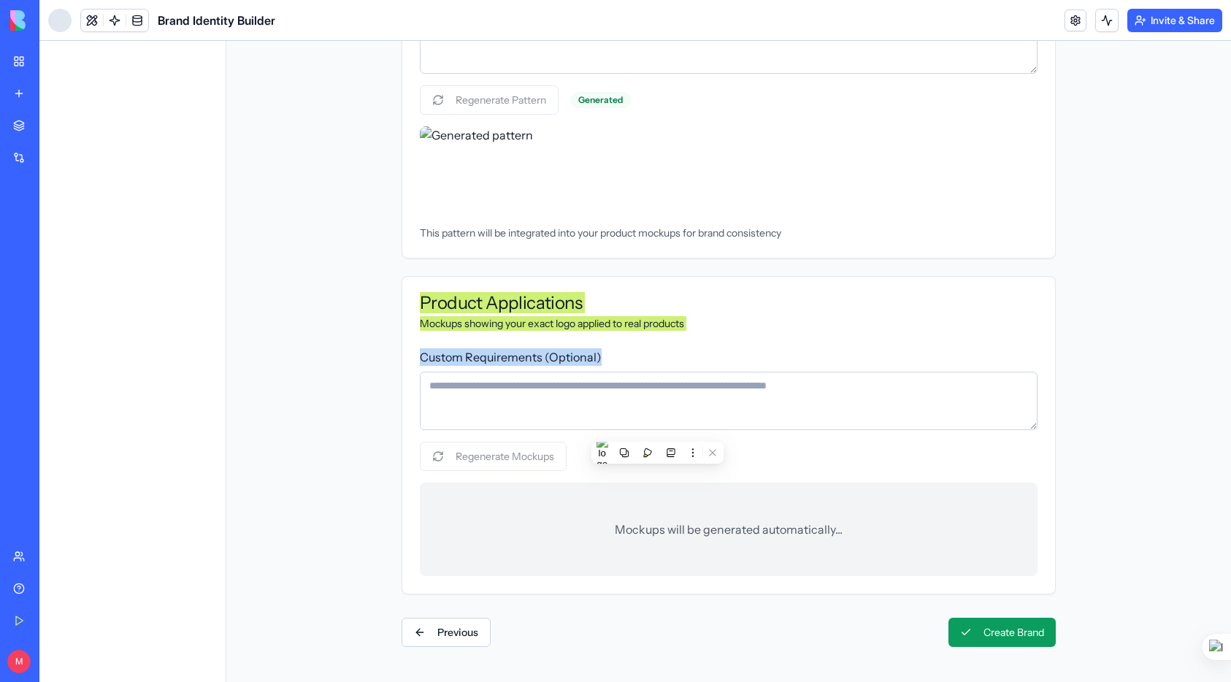
click at [23, 64] on link "My Workspace" at bounding box center [33, 61] width 58 height 29
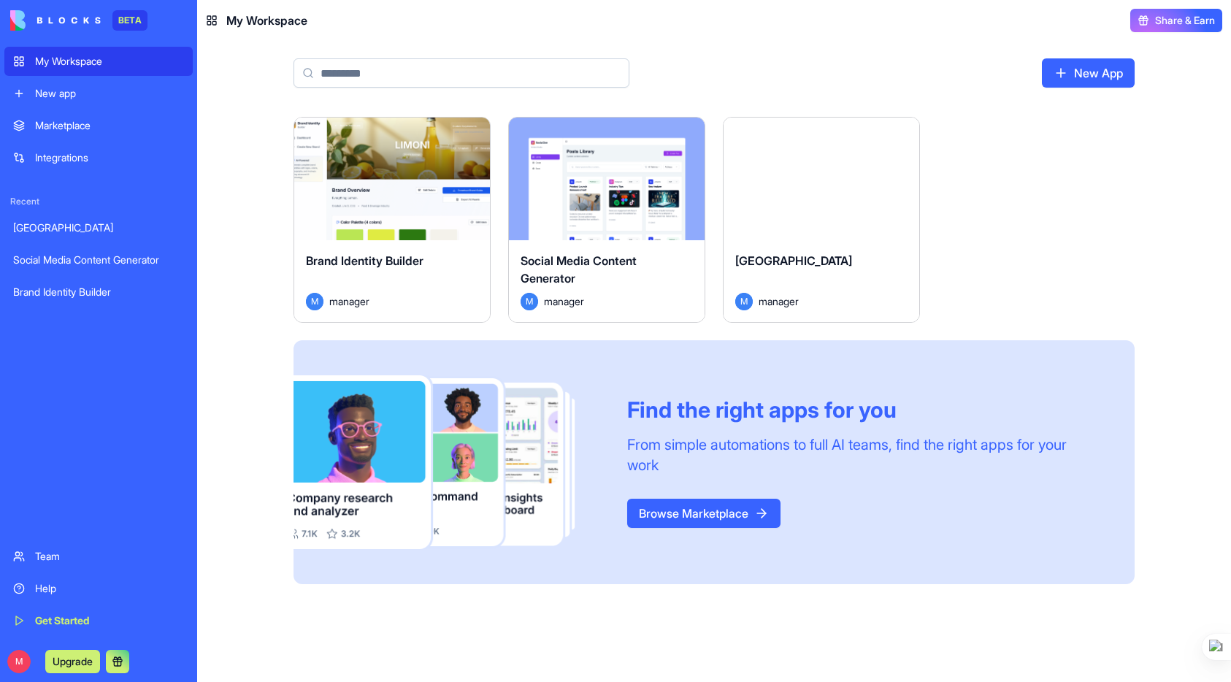
click at [73, 120] on div "Marketplace" at bounding box center [109, 125] width 149 height 15
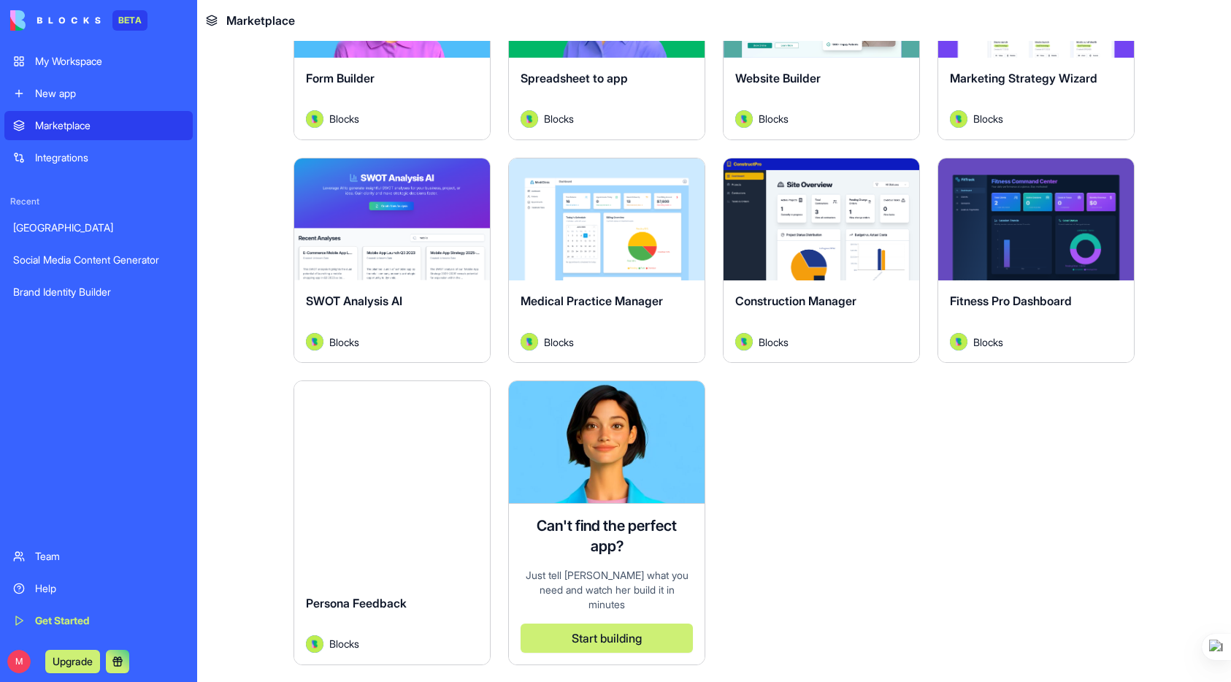
scroll to position [3534, 0]
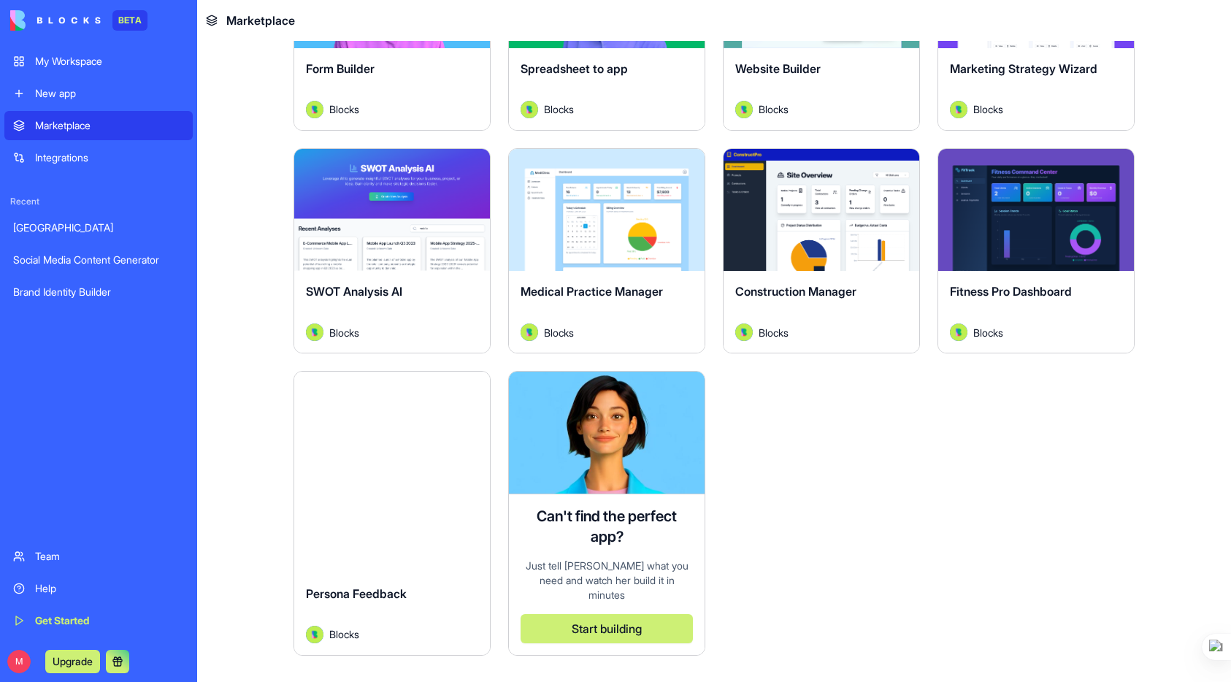
click at [430, 573] on div "Persona Feedback Blocks" at bounding box center [392, 614] width 196 height 82
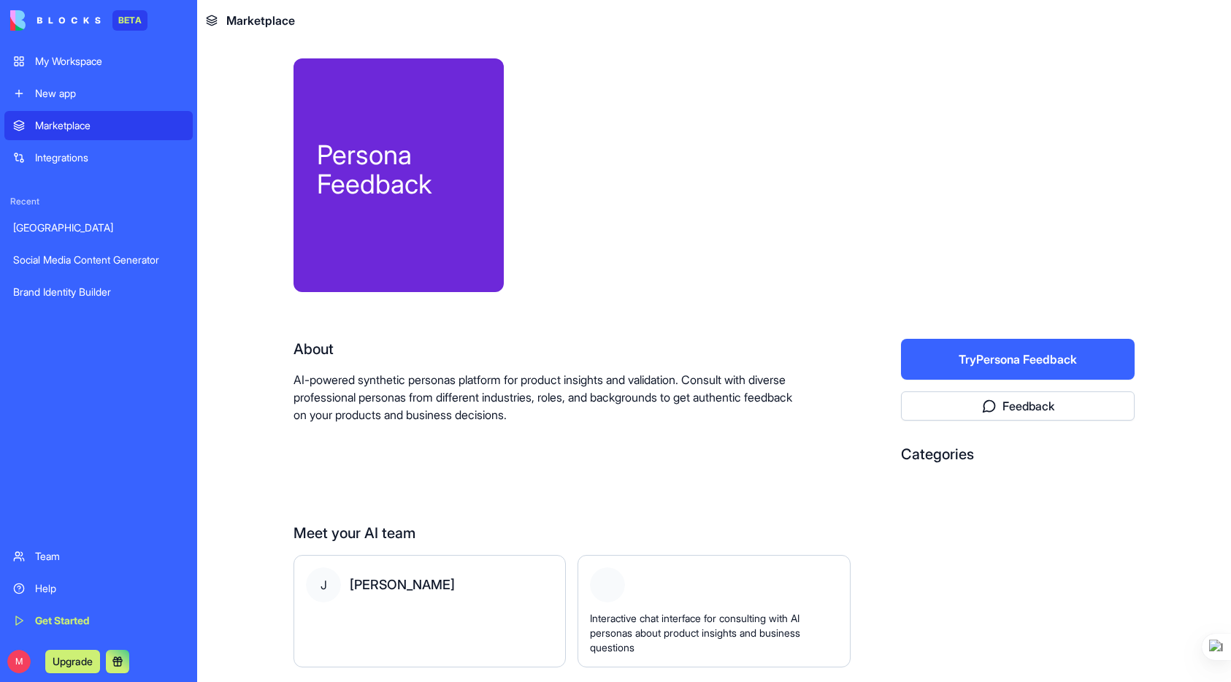
click at [952, 351] on button "Try Persona Feedback" at bounding box center [1018, 359] width 234 height 41
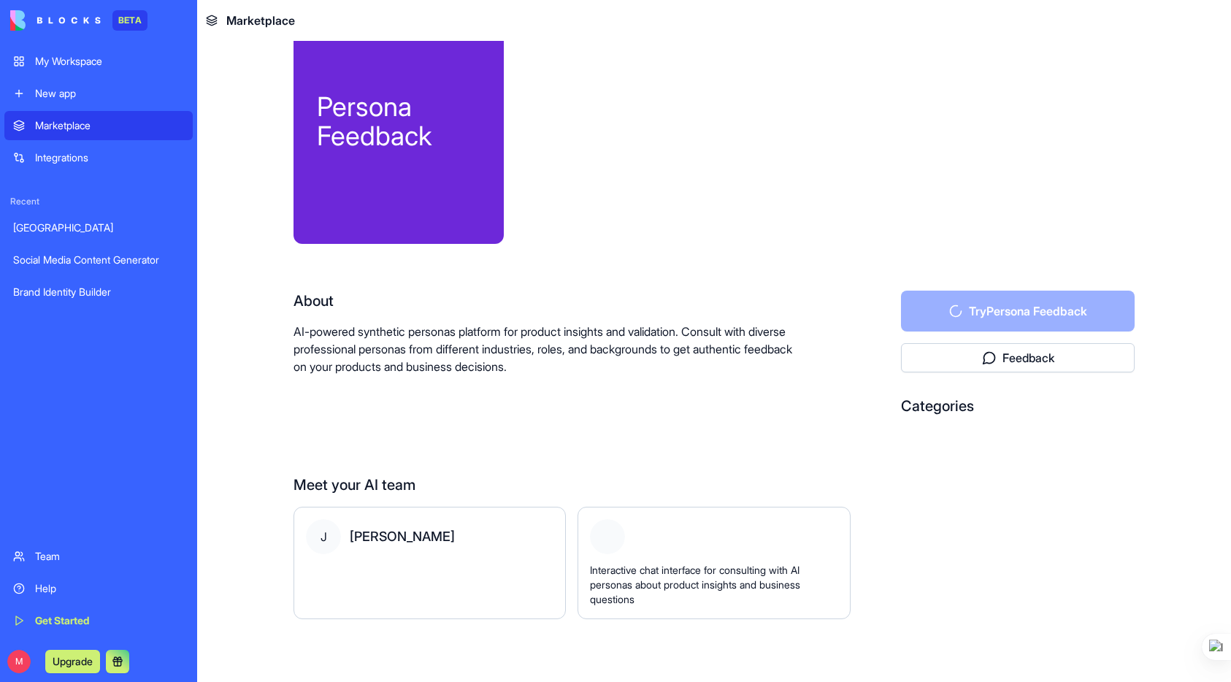
scroll to position [50, 0]
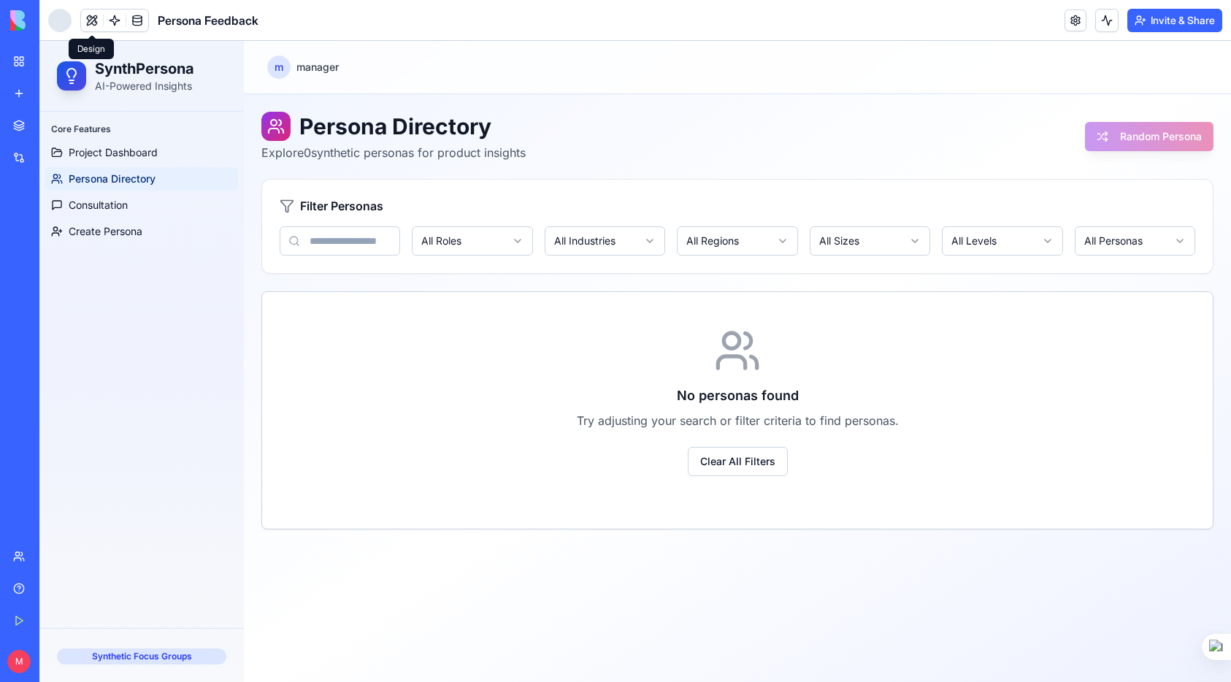
click at [93, 22] on button at bounding box center [92, 20] width 22 height 22
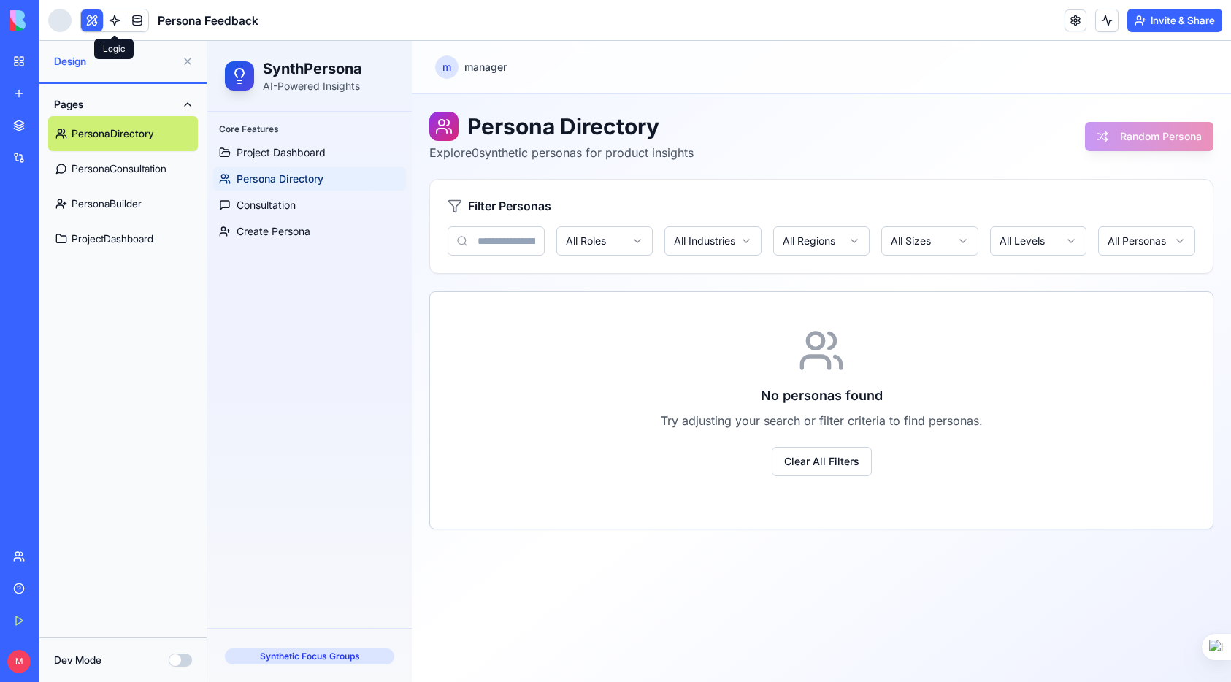
click at [115, 20] on link at bounding box center [115, 20] width 22 height 22
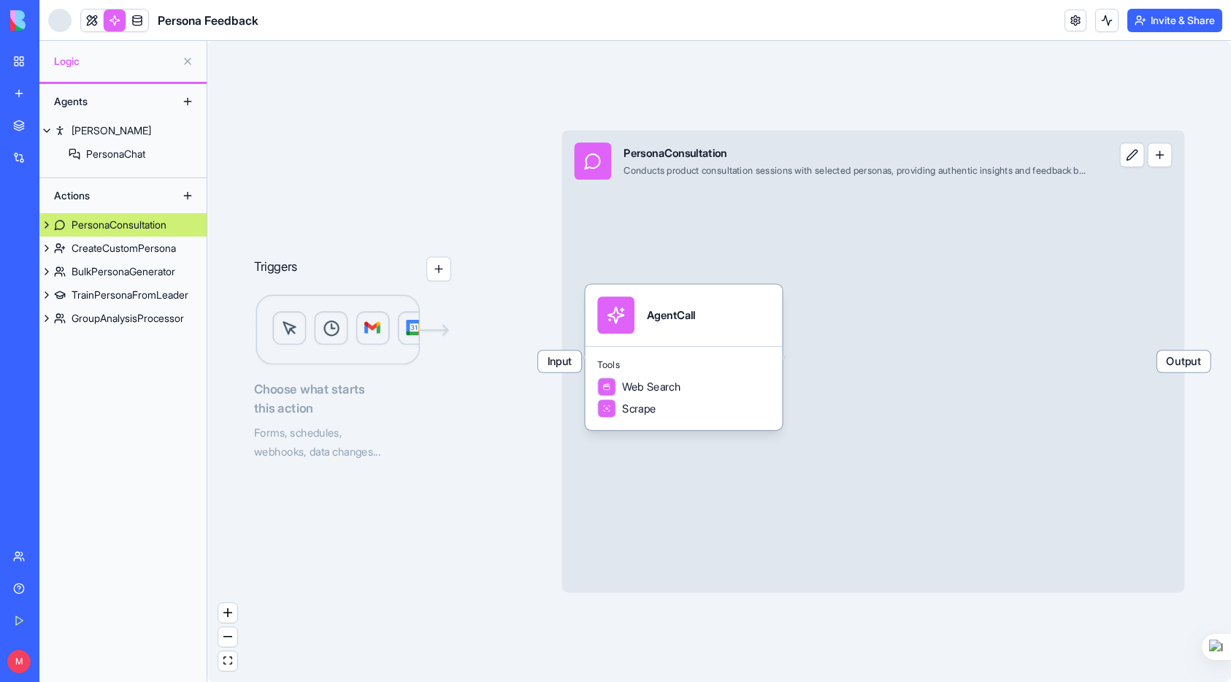
click at [46, 227] on button at bounding box center [46, 224] width 15 height 23
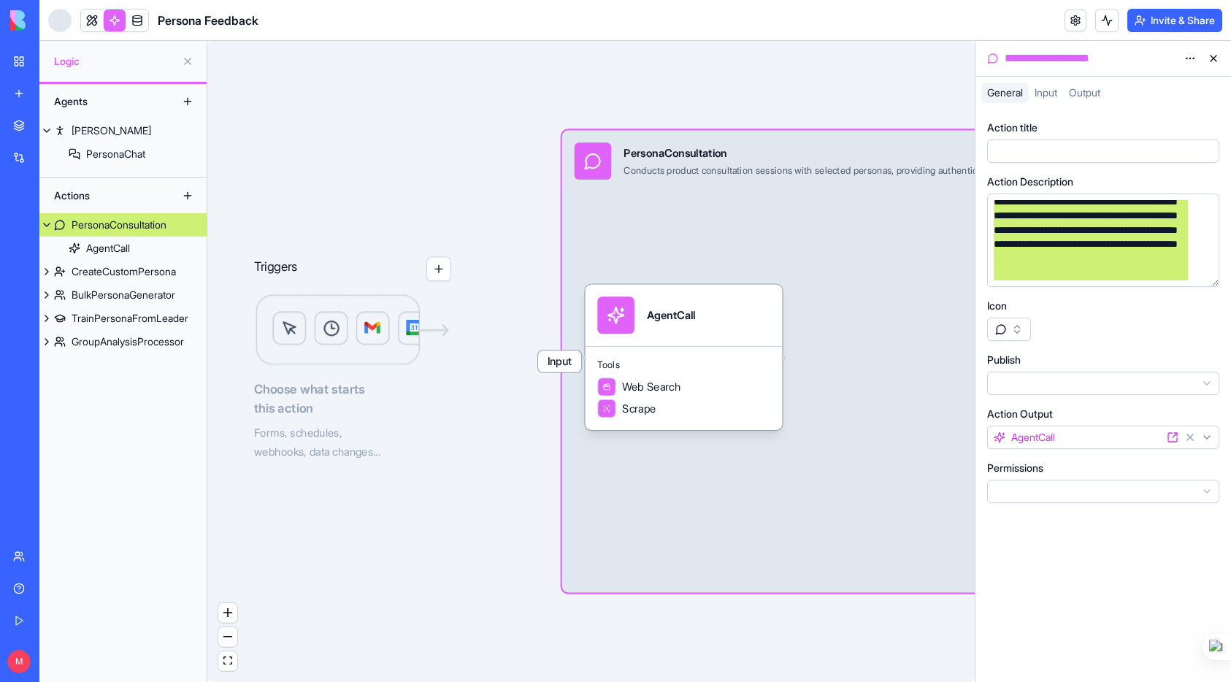
scroll to position [34, 0]
drag, startPoint x: 1016, startPoint y: 221, endPoint x: 1137, endPoint y: 304, distance: 147.5
click at [1137, 304] on div "**********" at bounding box center [1103, 311] width 232 height 383
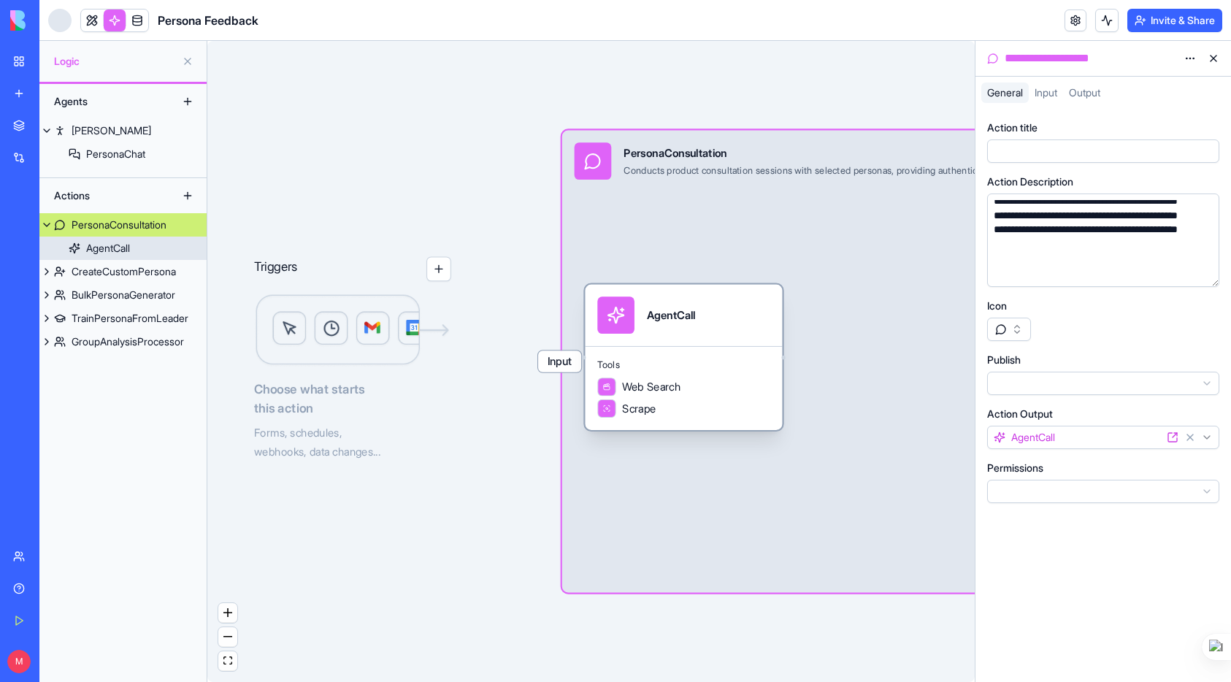
click at [130, 248] on div "AgentCall" at bounding box center [108, 248] width 44 height 15
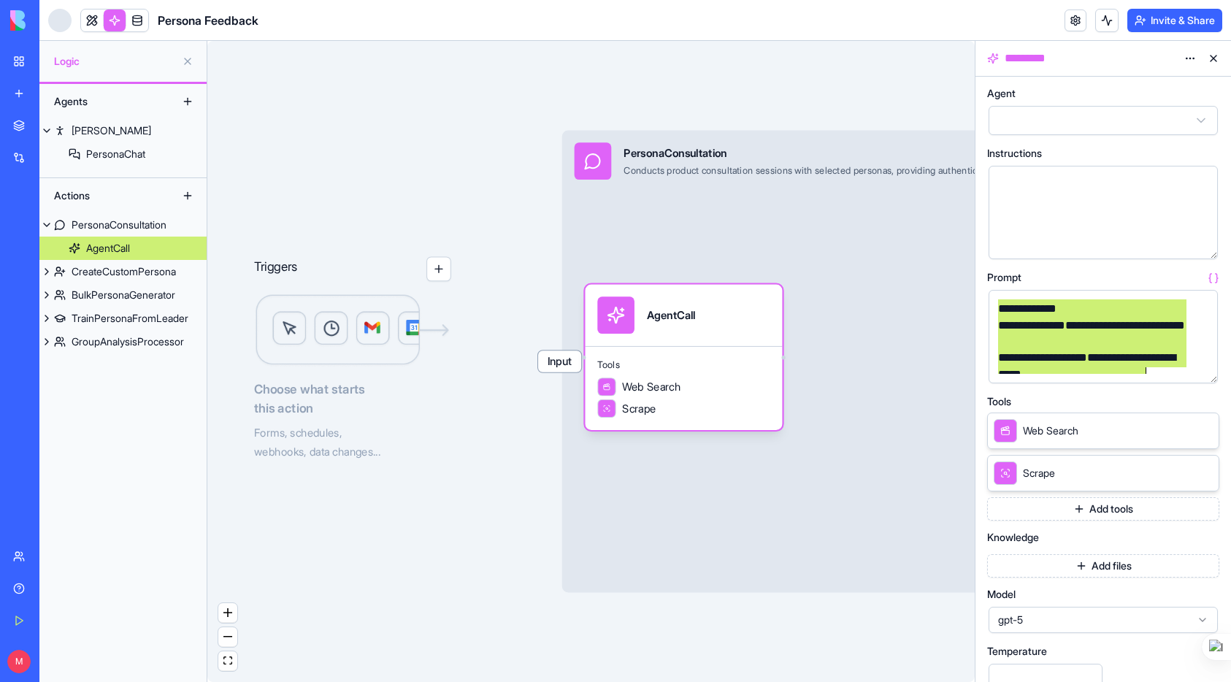
drag, startPoint x: 999, startPoint y: 307, endPoint x: 1166, endPoint y: 380, distance: 182.5
click at [1166, 380] on div "**********" at bounding box center [1103, 336] width 229 height 93
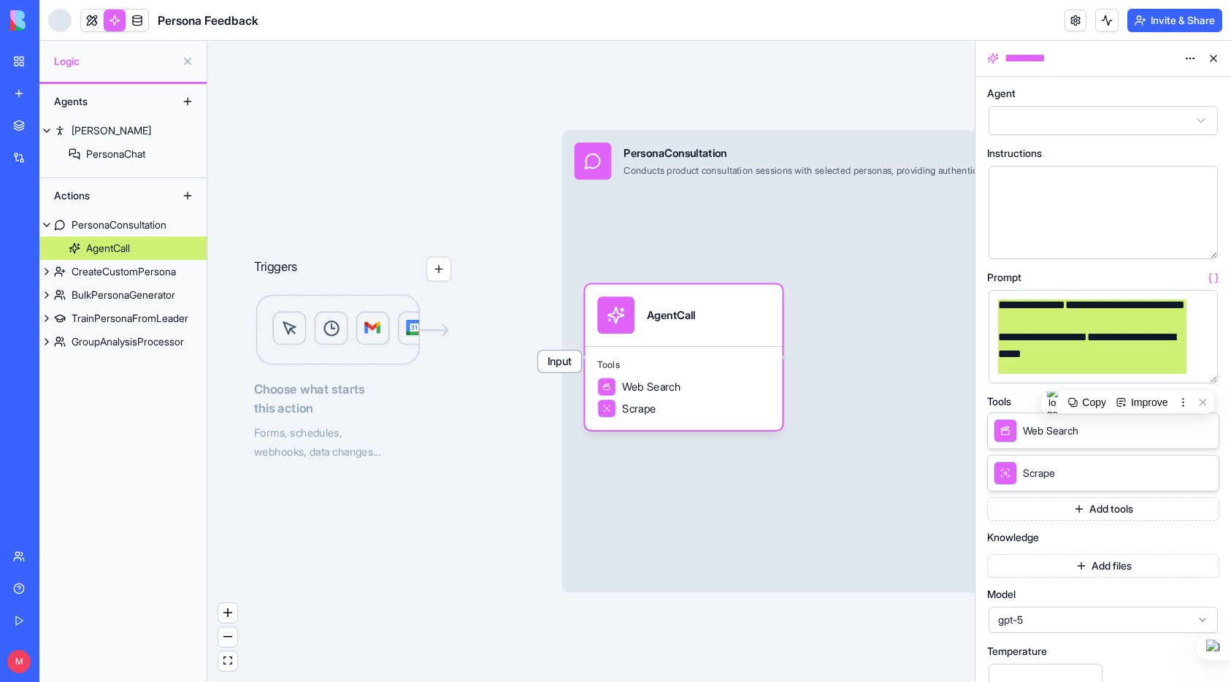
click at [1166, 380] on div "**********" at bounding box center [1103, 336] width 229 height 93
click at [1177, 337] on div "**********" at bounding box center [1091, 345] width 194 height 33
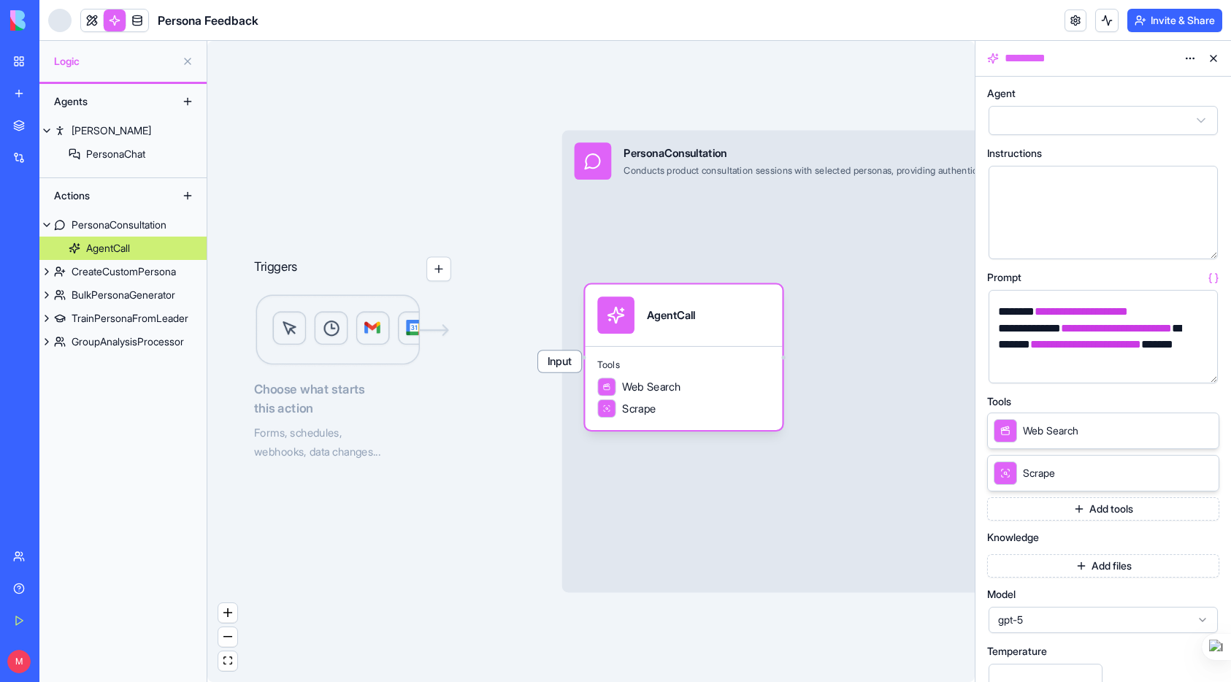
scroll to position [0, 0]
click at [1205, 372] on button "button" at bounding box center [1203, 368] width 23 height 23
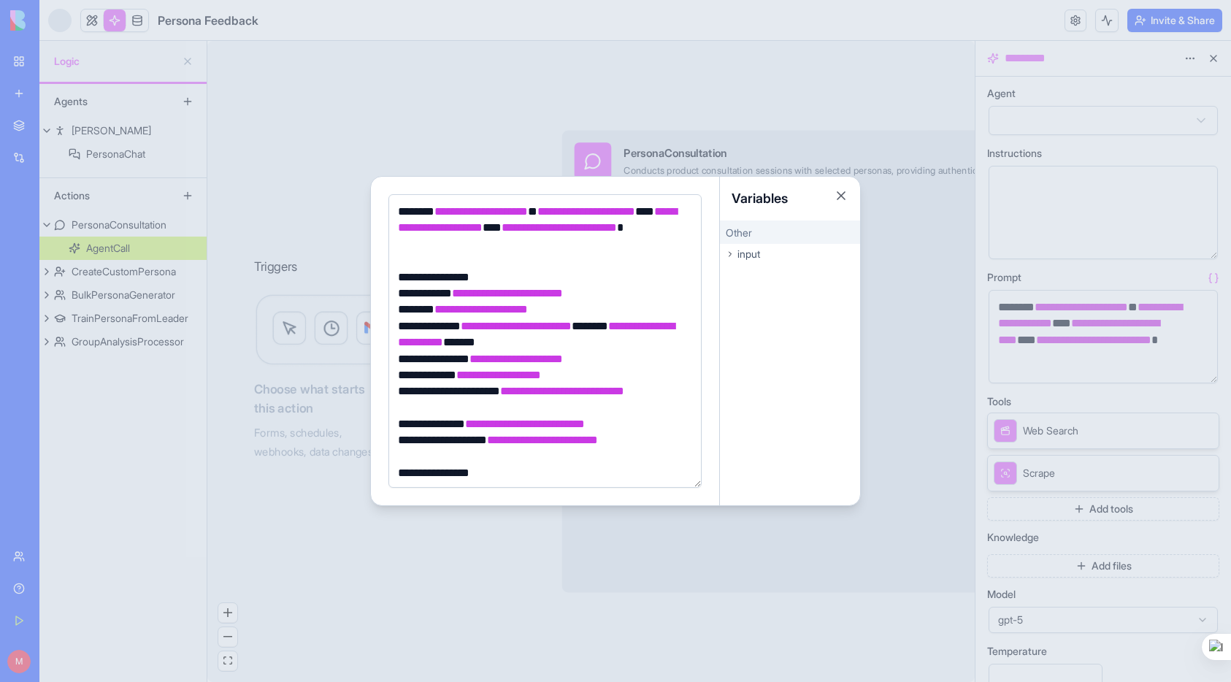
click at [397, 209] on div "**********" at bounding box center [543, 228] width 299 height 49
drag, startPoint x: 759, startPoint y: 256, endPoint x: 748, endPoint y: 255, distance: 11.7
click at [759, 256] on span "input" at bounding box center [748, 254] width 23 height 15
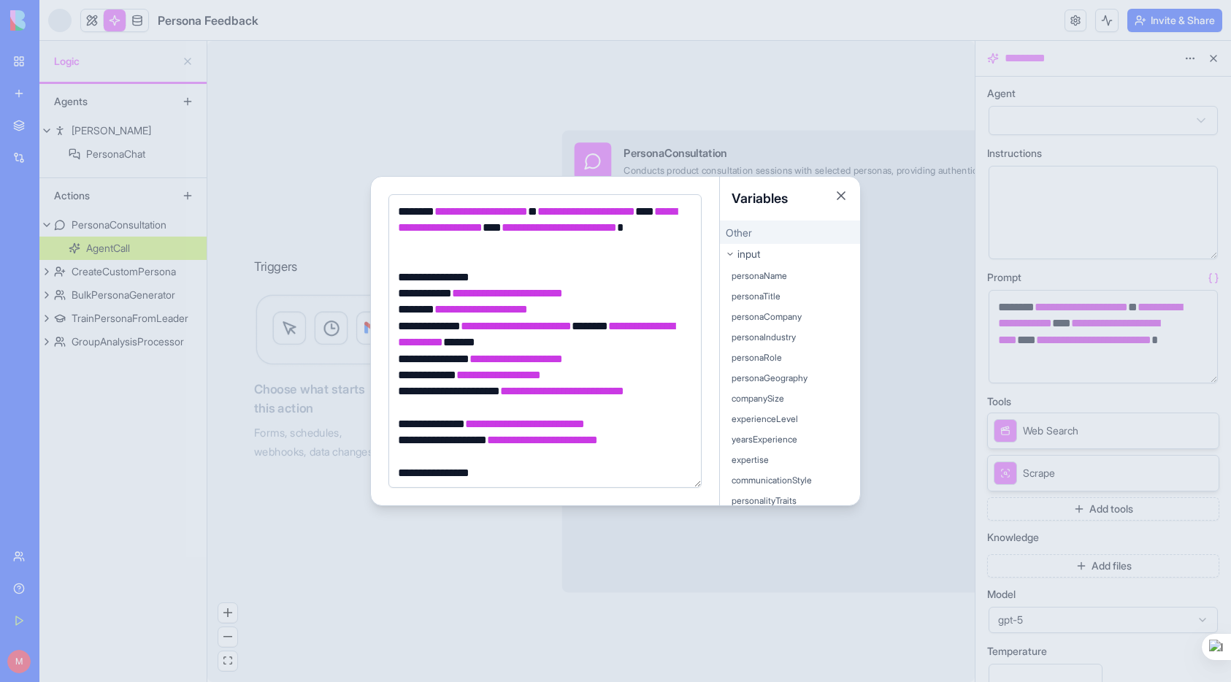
scroll to position [69, 0]
drag, startPoint x: 843, startPoint y: 196, endPoint x: 705, endPoint y: 214, distance: 139.1
click at [841, 197] on button "Close" at bounding box center [841, 195] width 15 height 15
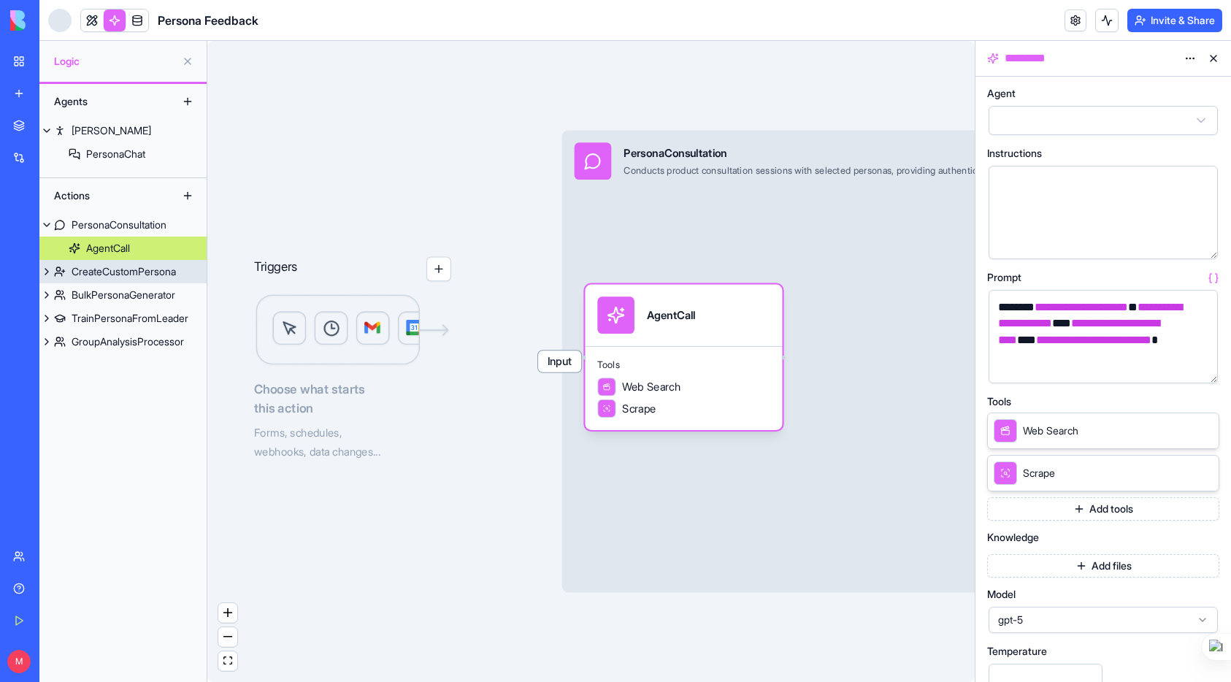
click at [109, 275] on div "CreateCustomPersona" at bounding box center [124, 271] width 104 height 15
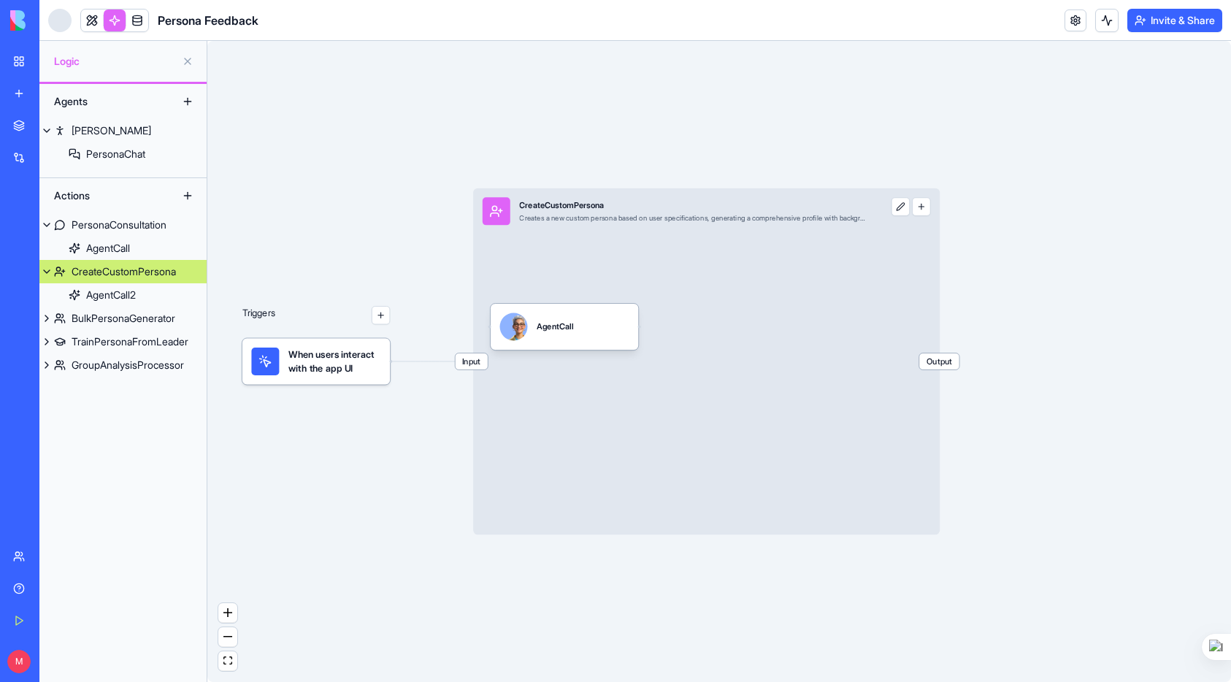
click at [142, 277] on div "CreateCustomPersona" at bounding box center [124, 271] width 104 height 15
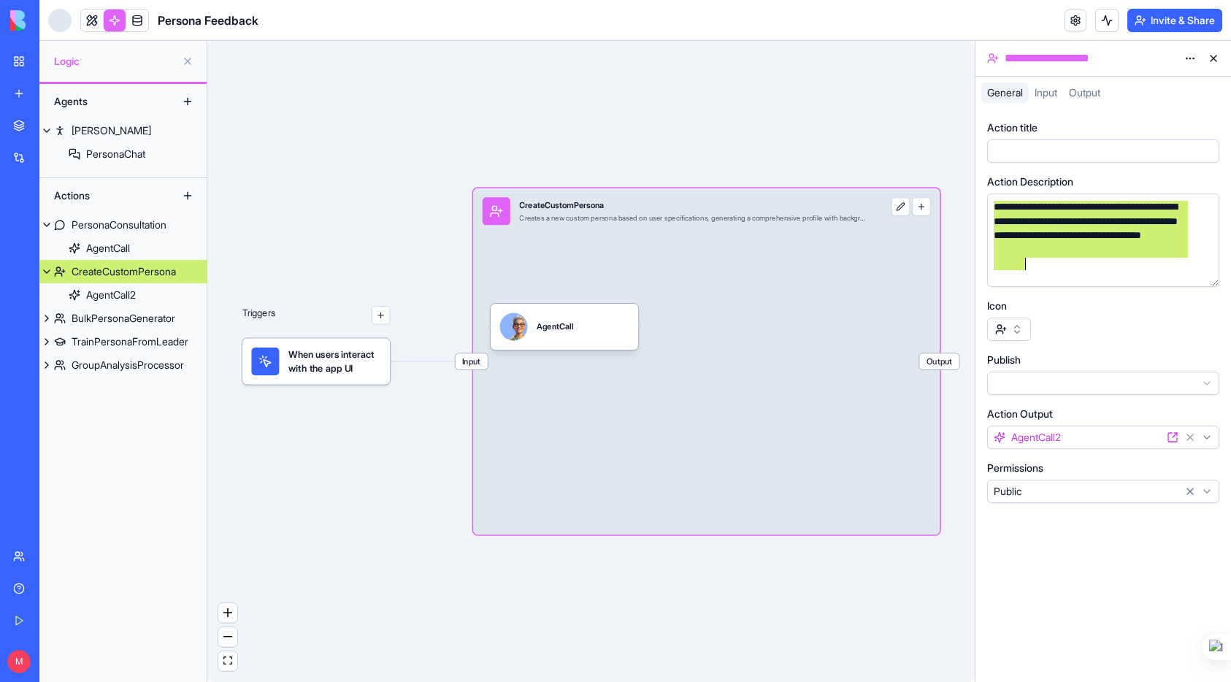
drag, startPoint x: 1003, startPoint y: 210, endPoint x: 1035, endPoint y: 254, distance: 54.8
click at [1059, 289] on div "**********" at bounding box center [1103, 311] width 232 height 383
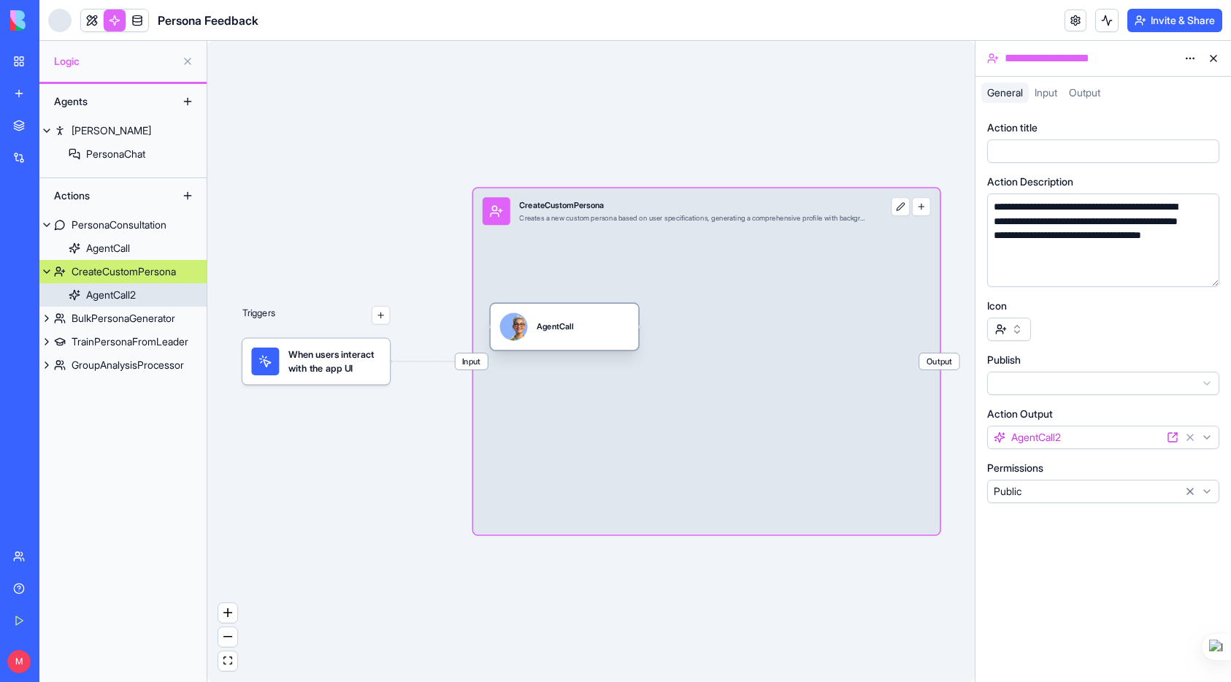
click at [107, 293] on div "AgentCall2" at bounding box center [111, 295] width 50 height 15
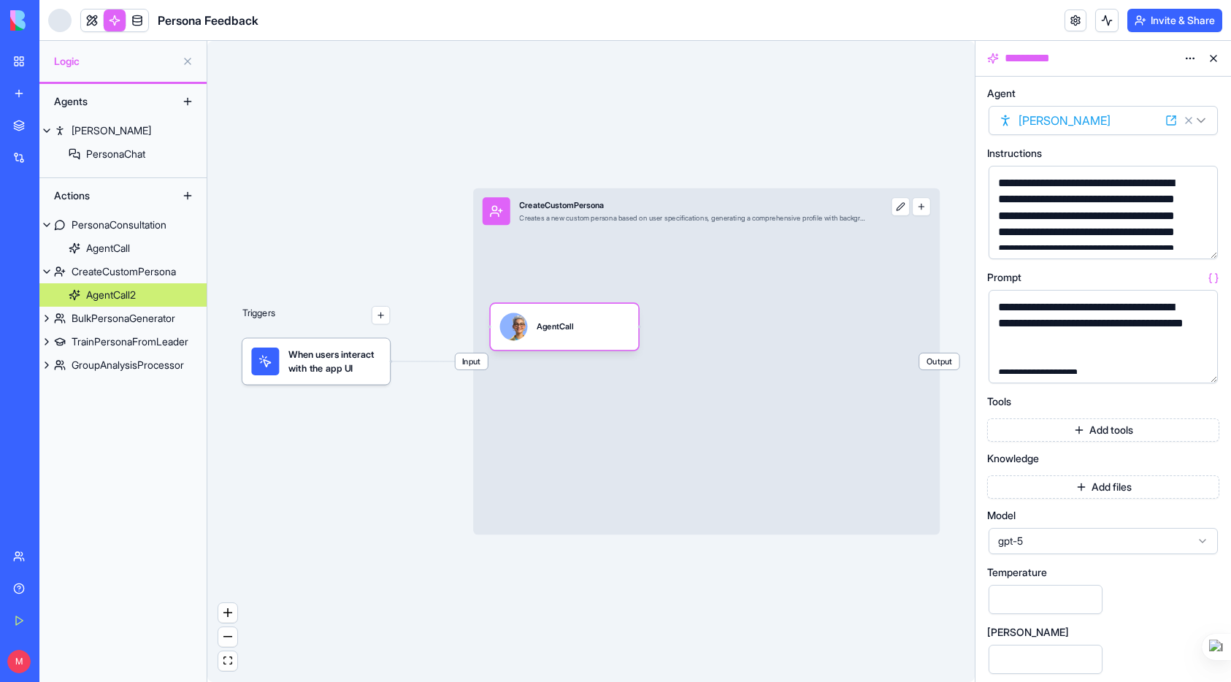
click at [1214, 258] on div "**********" at bounding box center [1103, 212] width 229 height 93
click at [1206, 245] on button "button" at bounding box center [1203, 244] width 23 height 23
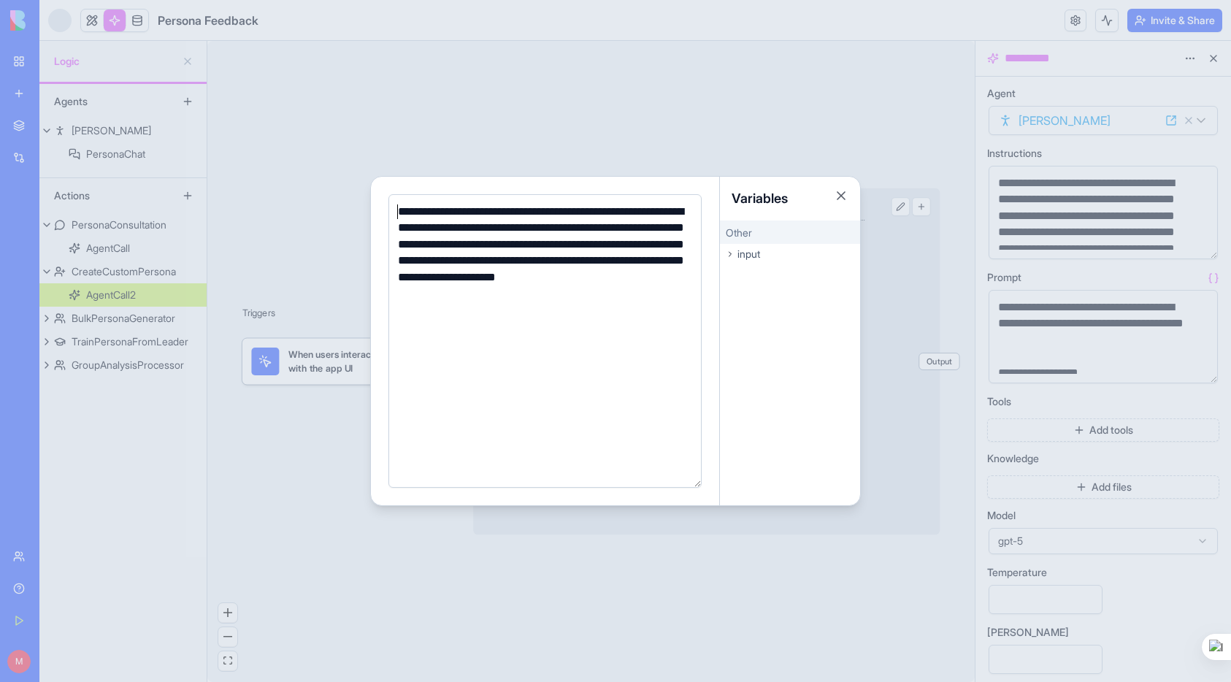
click at [398, 215] on div "**********" at bounding box center [543, 253] width 299 height 98
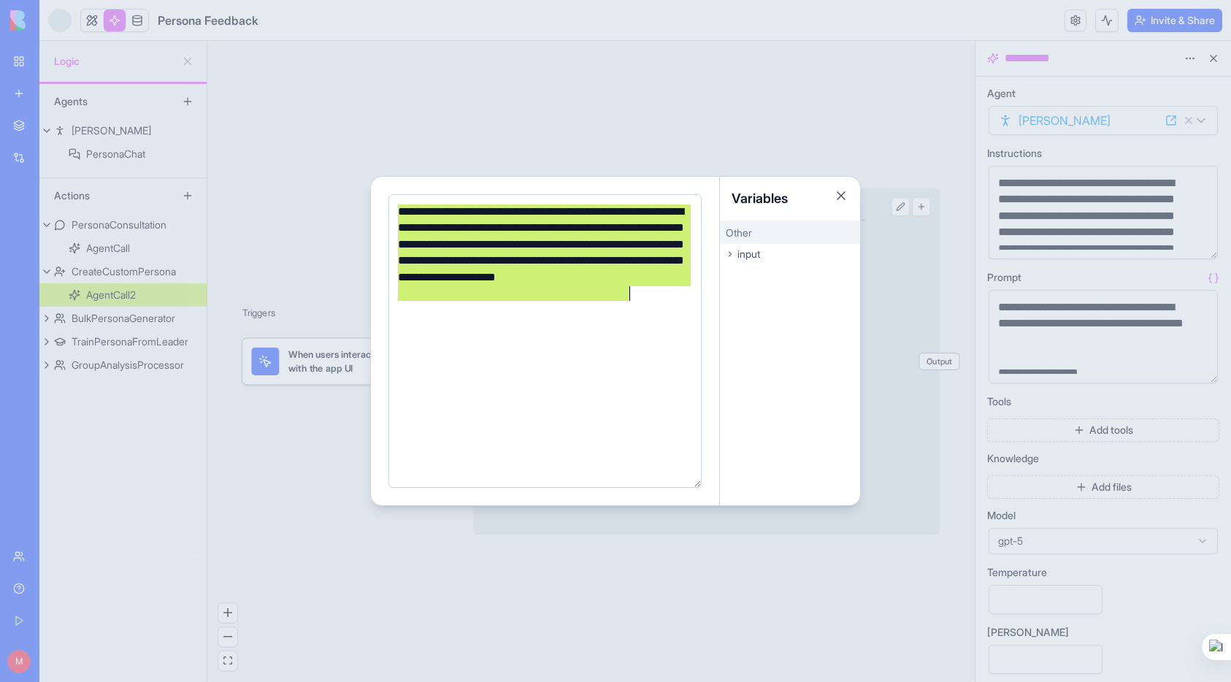
drag, startPoint x: 399, startPoint y: 211, endPoint x: 622, endPoint y: 316, distance: 246.3
click at [622, 316] on div "**********" at bounding box center [543, 341] width 299 height 275
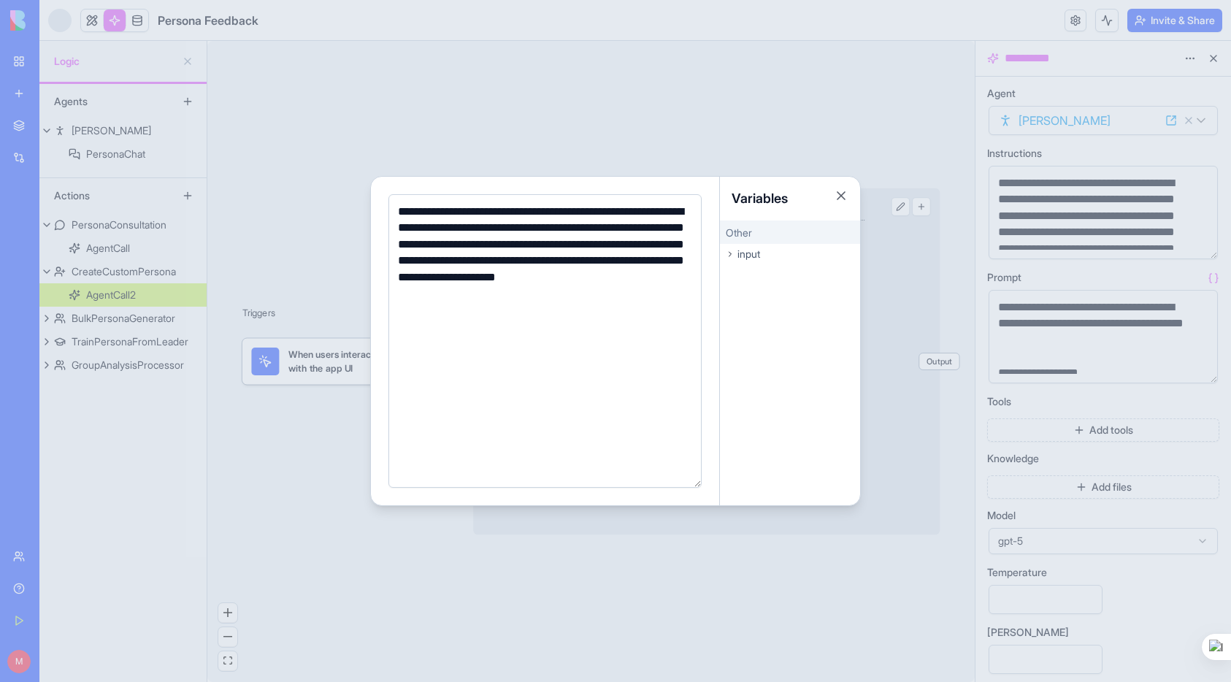
click at [784, 250] on div "input" at bounding box center [790, 254] width 140 height 20
click at [781, 257] on div "input" at bounding box center [790, 254] width 140 height 20
click at [839, 199] on button "Close" at bounding box center [841, 195] width 15 height 15
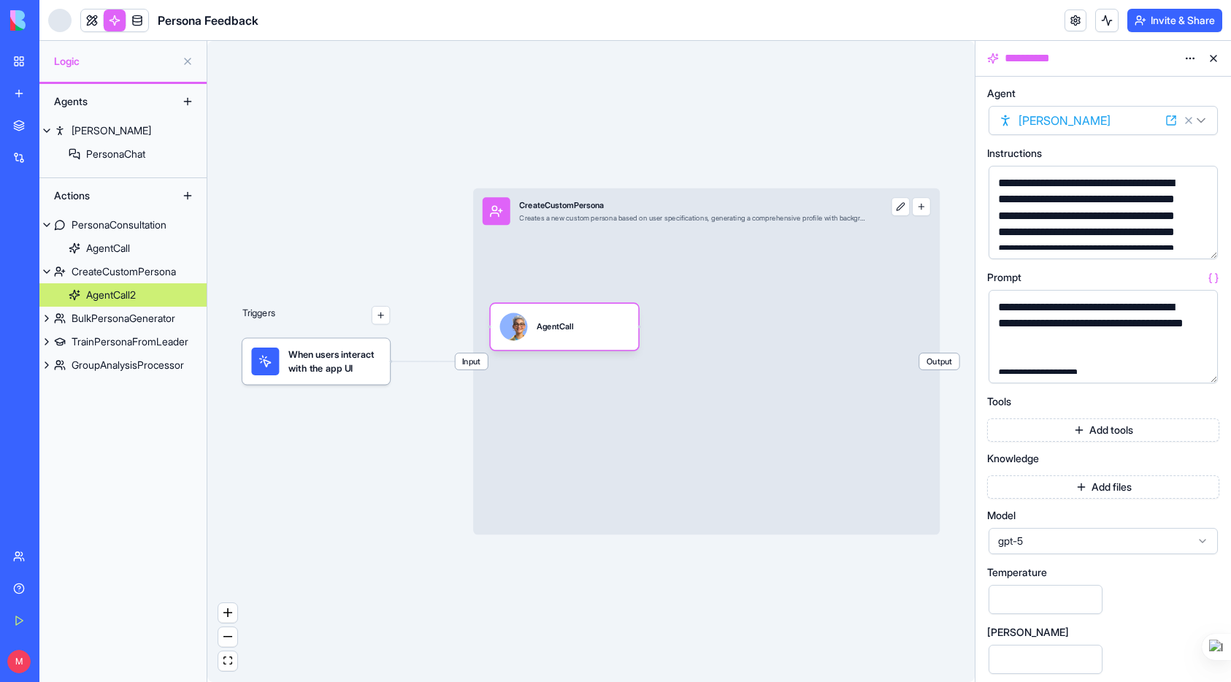
click at [1194, 369] on button "button" at bounding box center [1203, 368] width 23 height 23
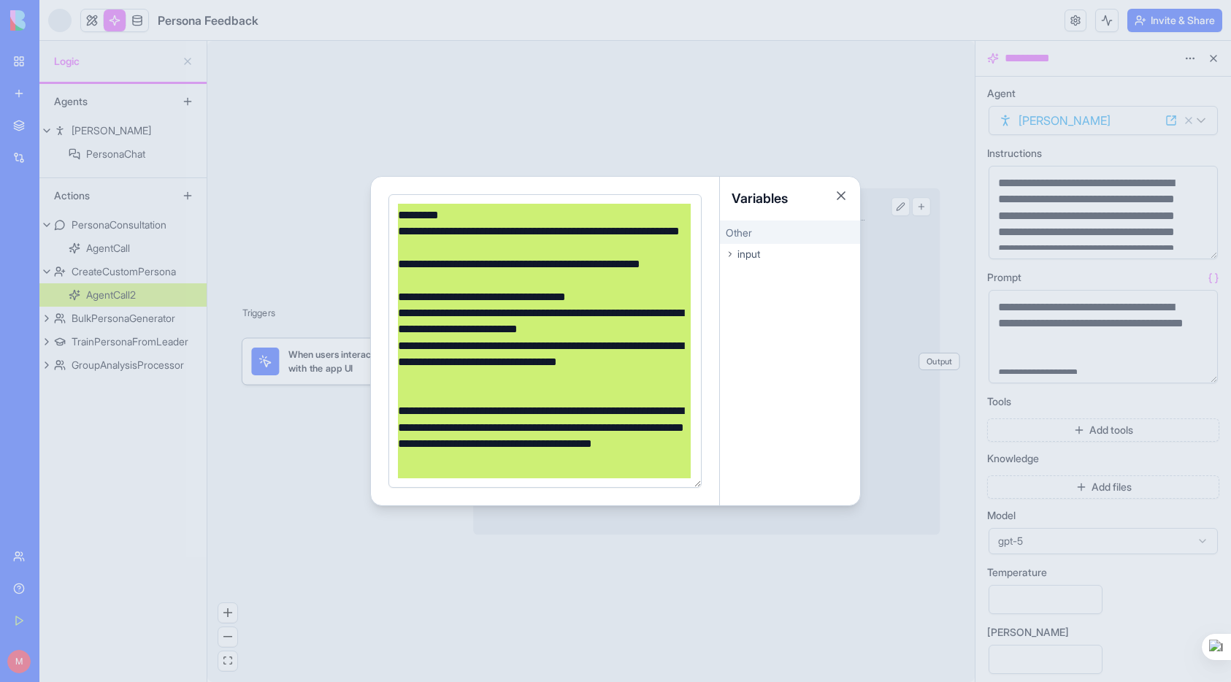
scroll to position [323, 0]
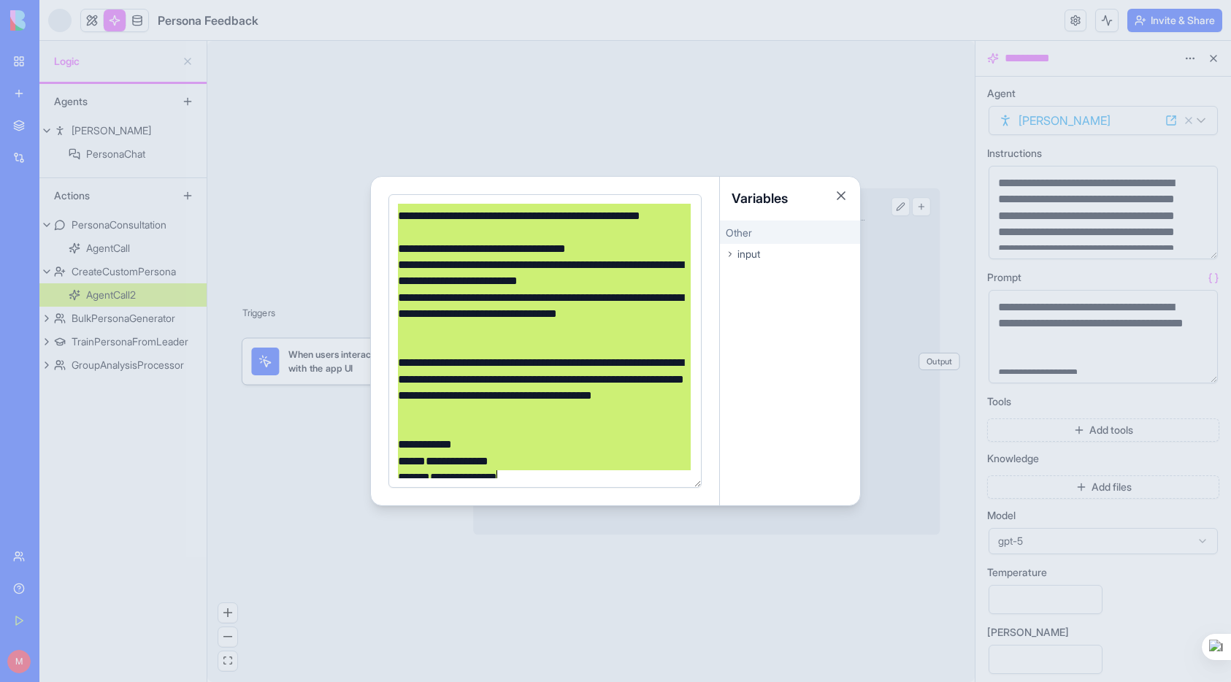
drag, startPoint x: 400, startPoint y: 209, endPoint x: 534, endPoint y: 505, distance: 324.5
click at [534, 505] on div "**********" at bounding box center [545, 341] width 349 height 329
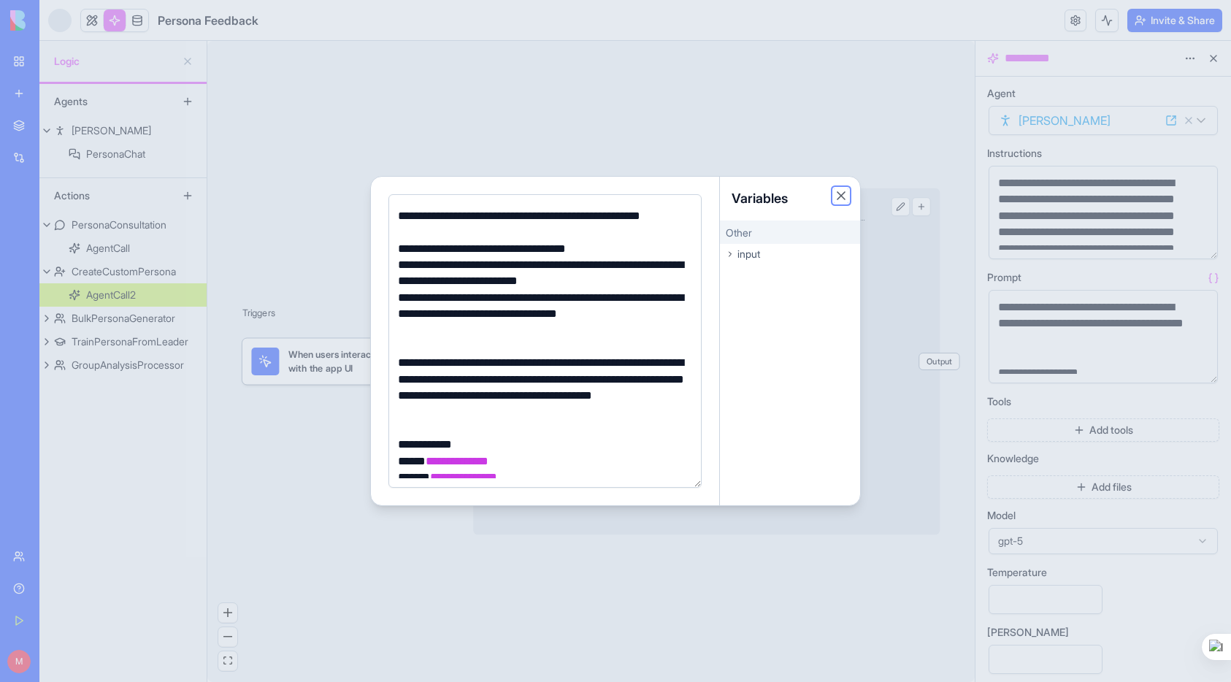
click at [834, 199] on button "Close" at bounding box center [841, 195] width 15 height 15
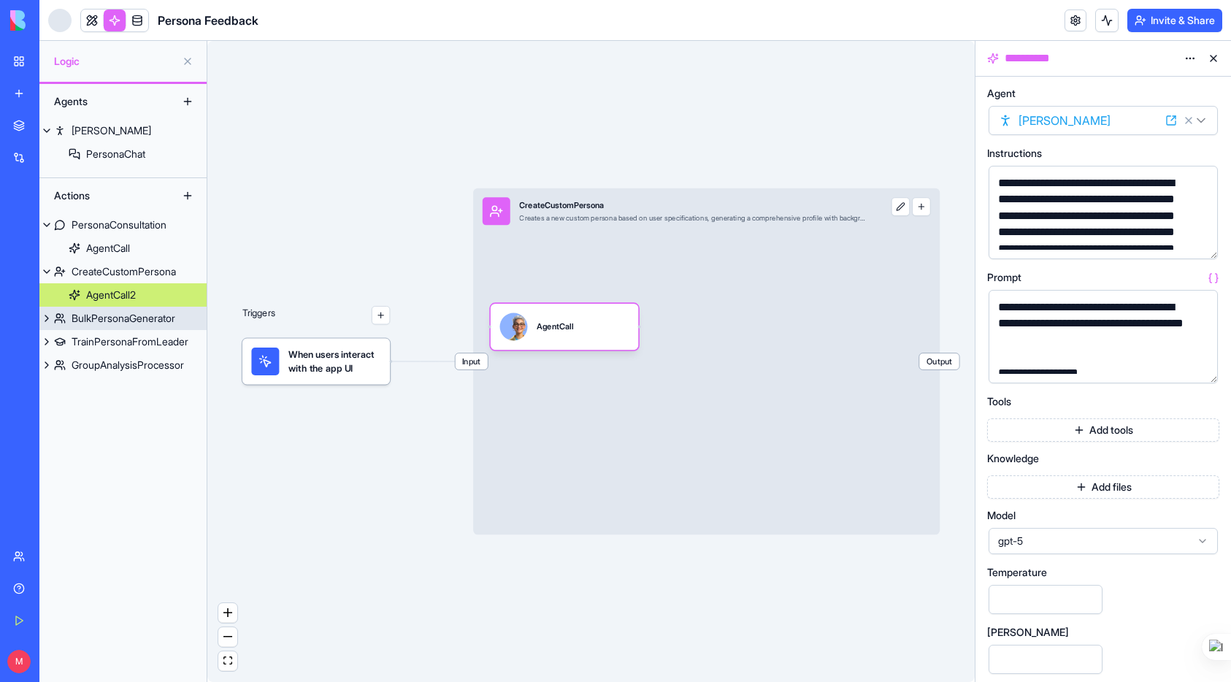
click at [107, 313] on div "BulkPersonaGenerator" at bounding box center [124, 318] width 104 height 15
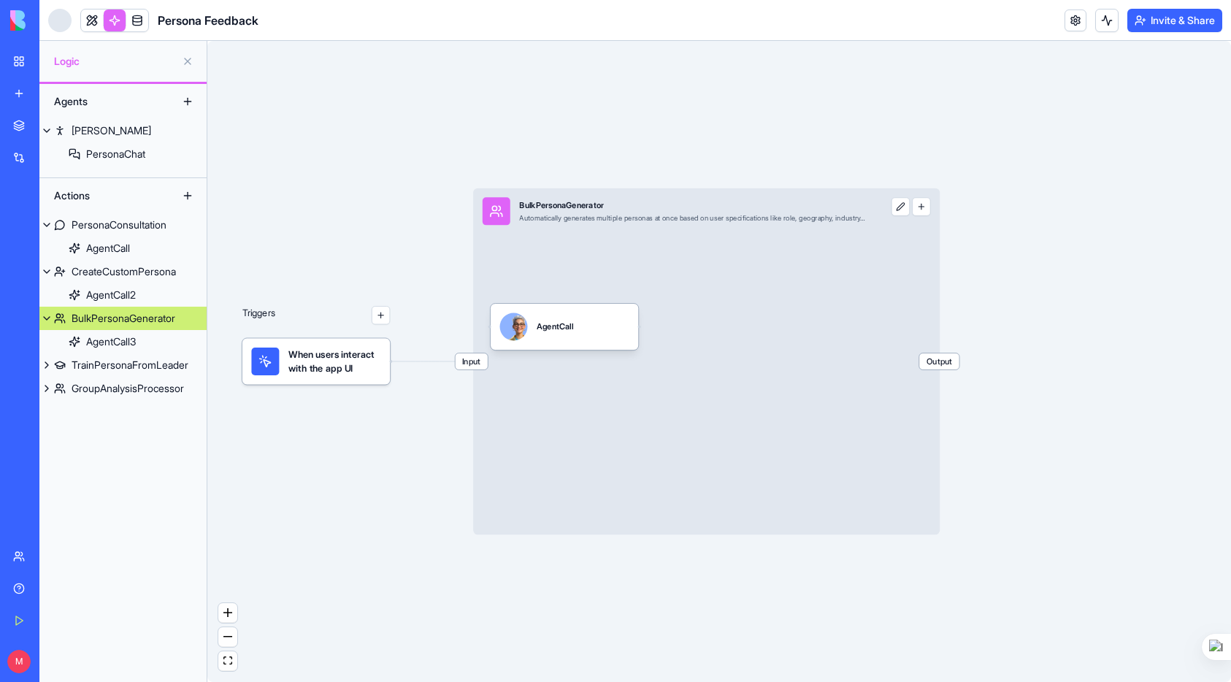
click at [108, 318] on div "BulkPersonaGenerator" at bounding box center [124, 318] width 104 height 15
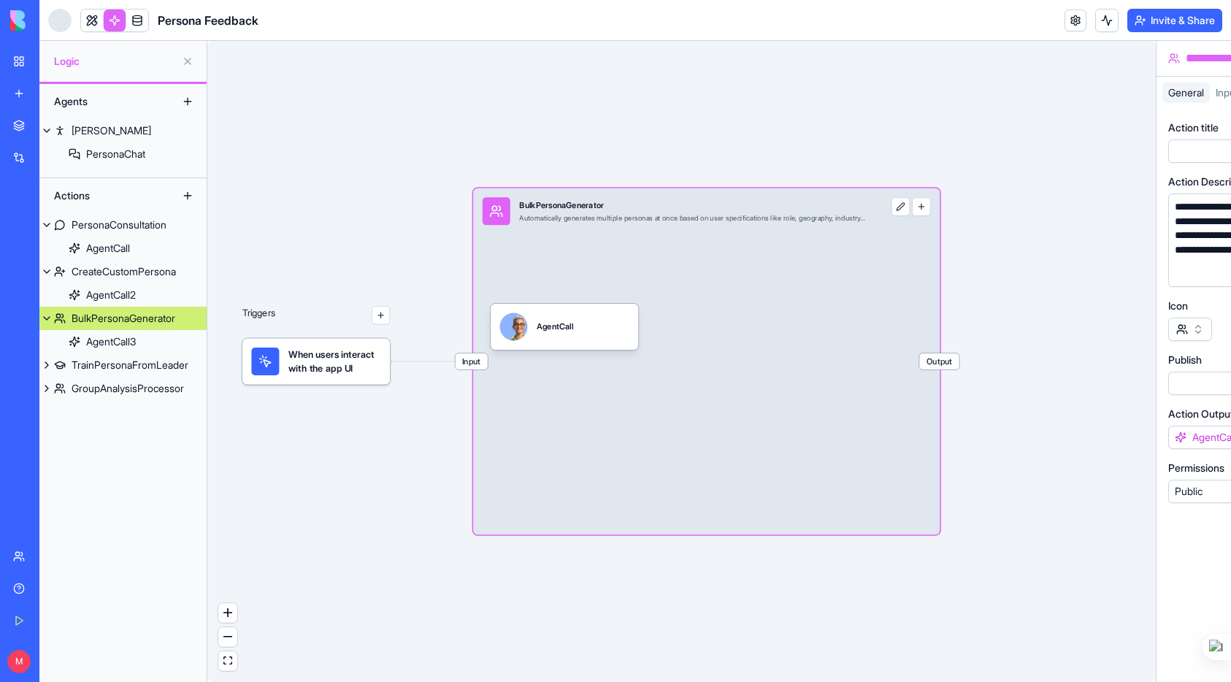
click at [108, 318] on div "BulkPersonaGenerator" at bounding box center [124, 318] width 104 height 15
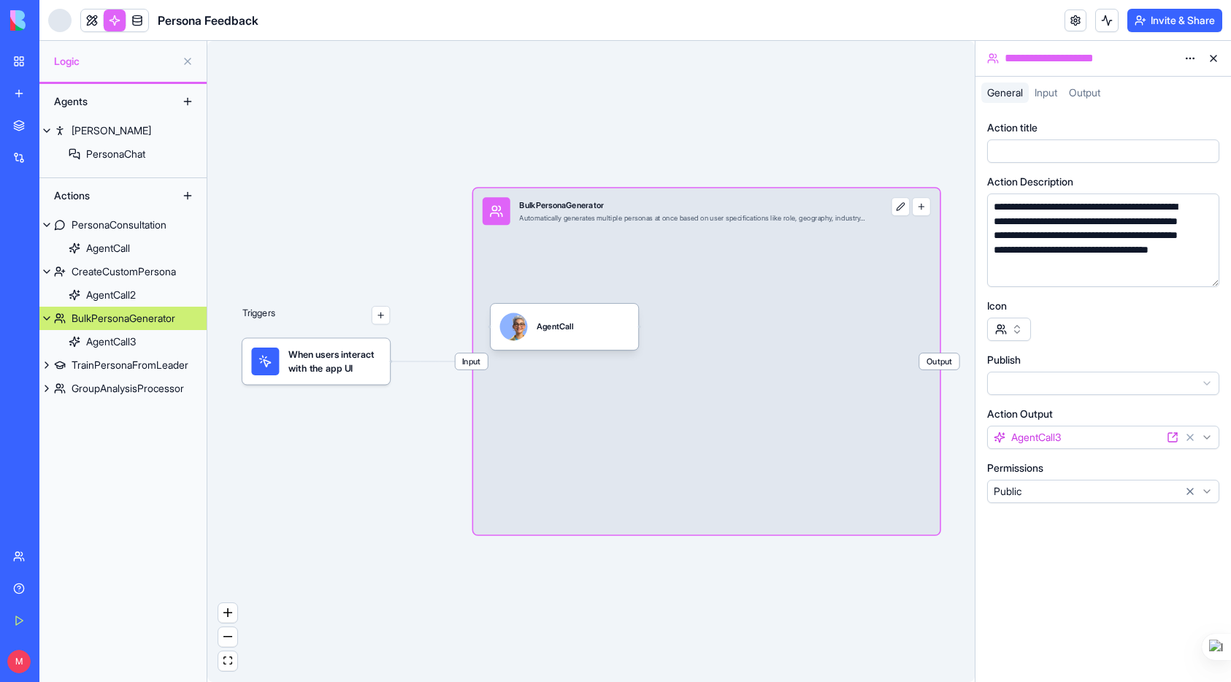
click at [1200, 269] on button "button" at bounding box center [1204, 272] width 23 height 23
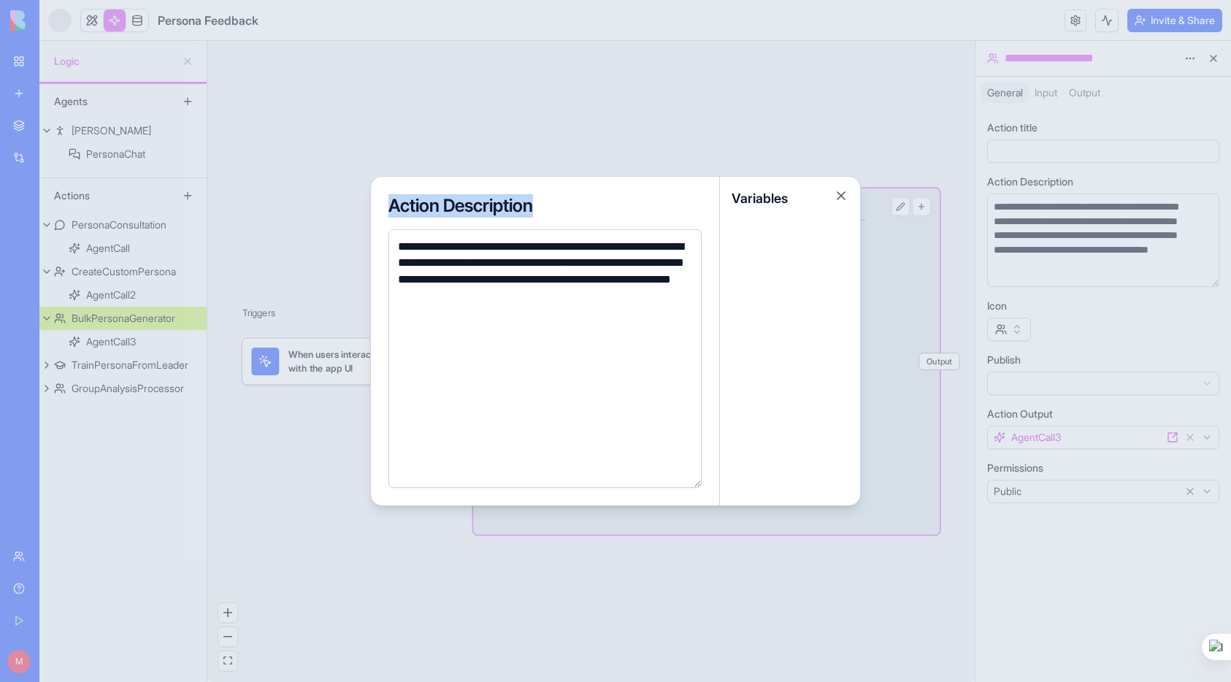
drag, startPoint x: 383, startPoint y: 203, endPoint x: 608, endPoint y: 287, distance: 240.8
click at [608, 287] on div "**********" at bounding box center [545, 341] width 349 height 329
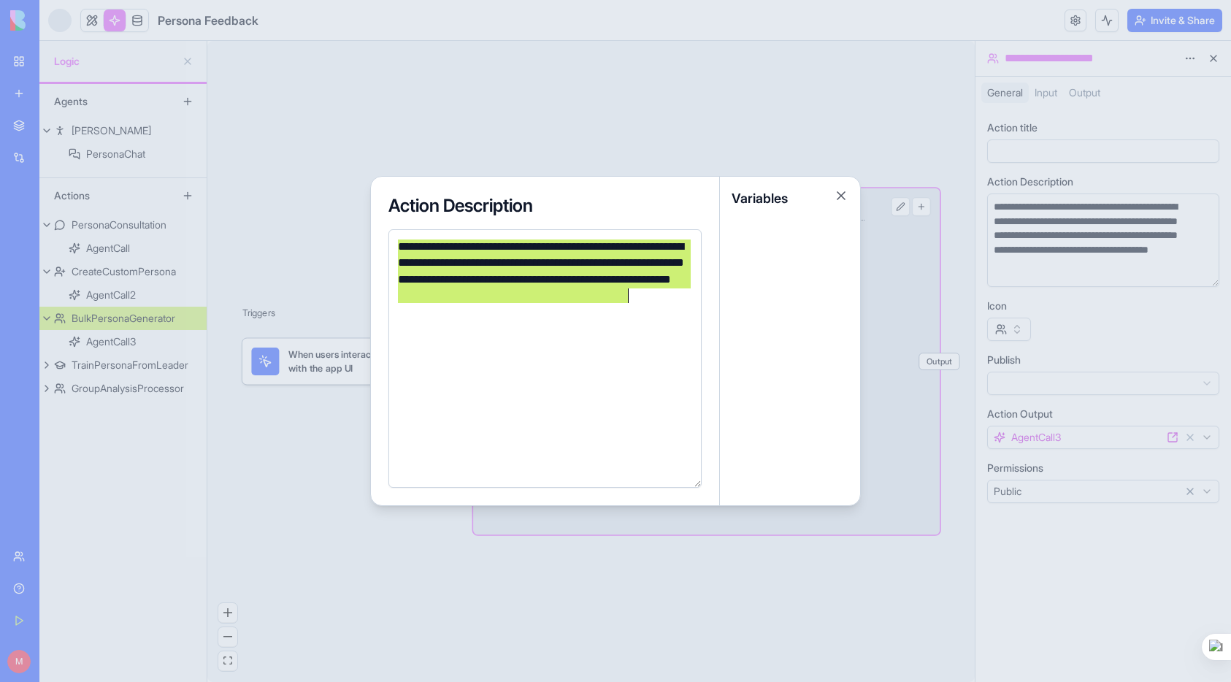
drag, startPoint x: 396, startPoint y: 247, endPoint x: 617, endPoint y: 318, distance: 231.6
click at [617, 318] on div "**********" at bounding box center [543, 359] width 299 height 240
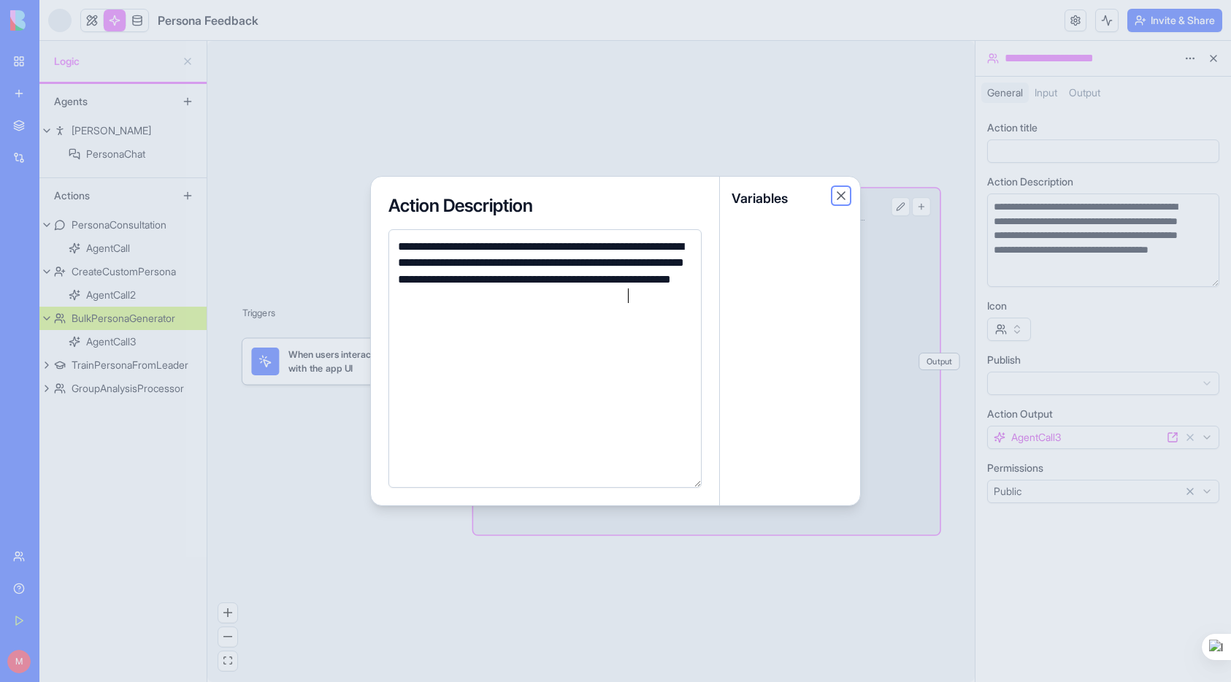
click at [843, 196] on button "Close" at bounding box center [841, 195] width 15 height 15
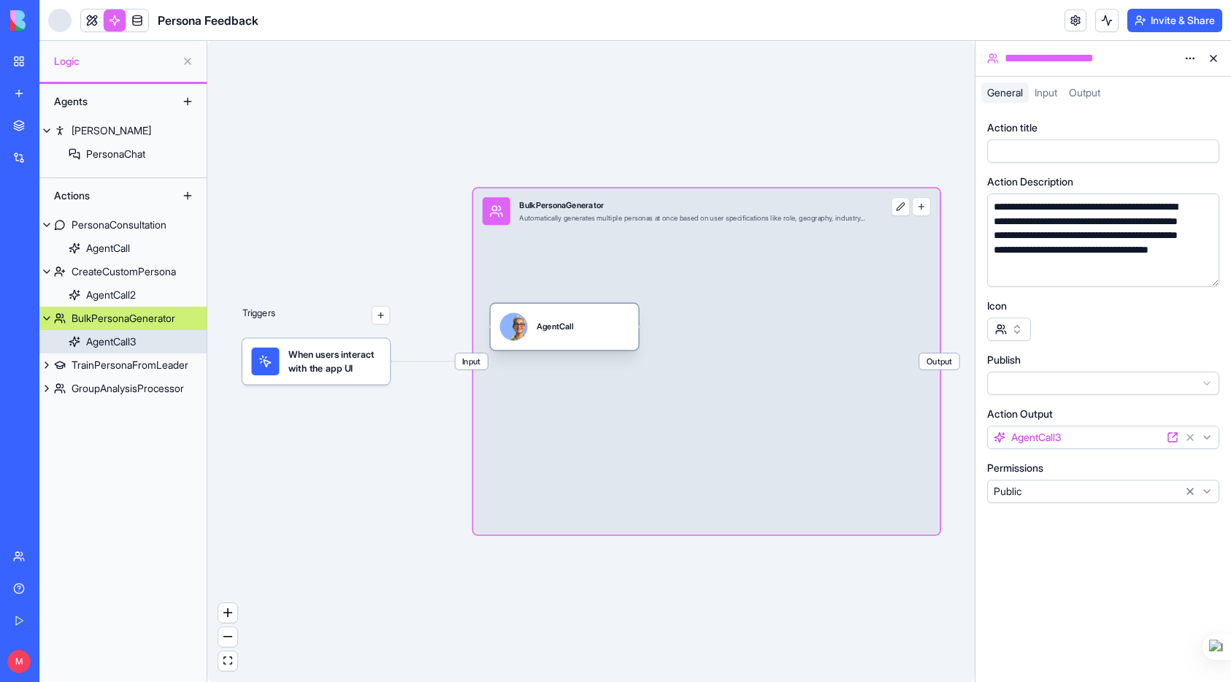
click at [101, 338] on div "AgentCall3" at bounding box center [111, 341] width 50 height 15
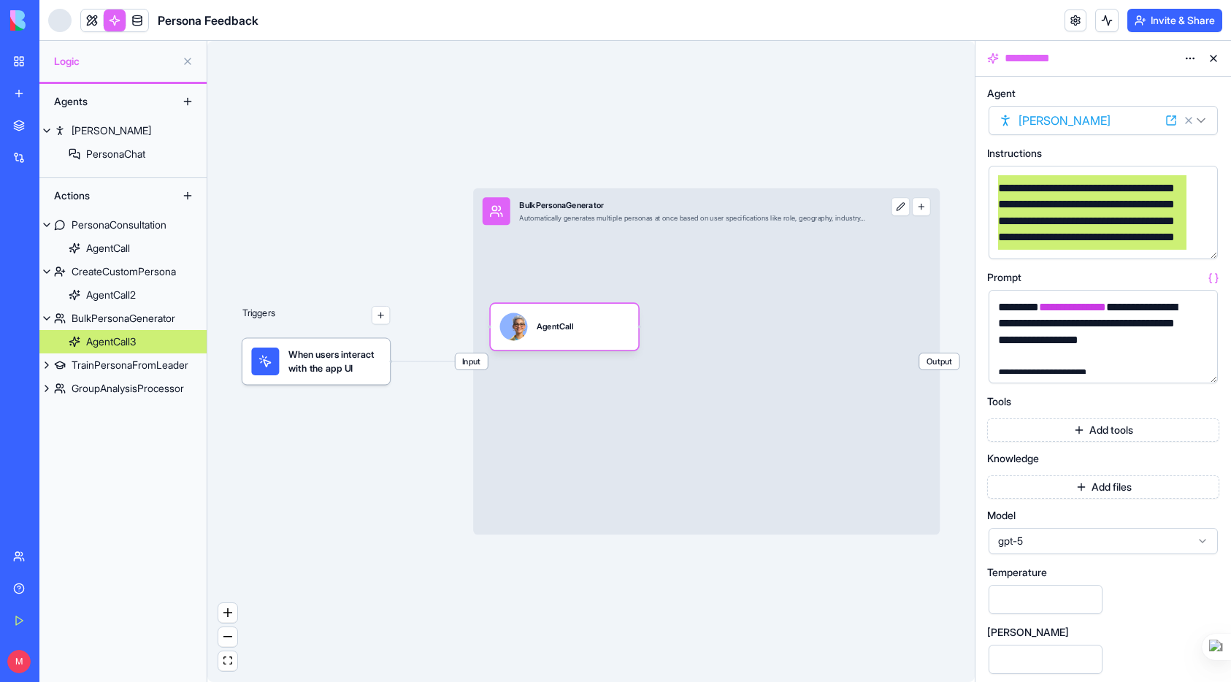
scroll to position [73, 0]
drag, startPoint x: 998, startPoint y: 181, endPoint x: 1143, endPoint y: 272, distance: 171.6
click at [1143, 272] on div "**********" at bounding box center [1103, 410] width 232 height 644
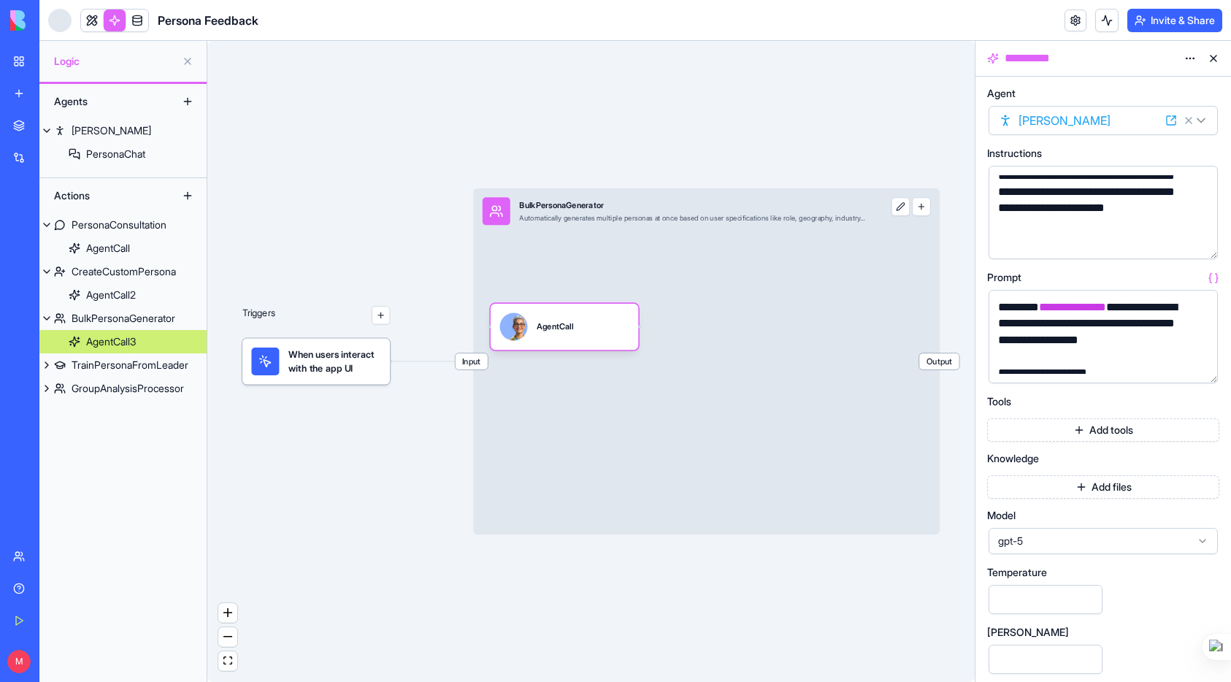
click at [1212, 379] on button "button" at bounding box center [1203, 368] width 23 height 23
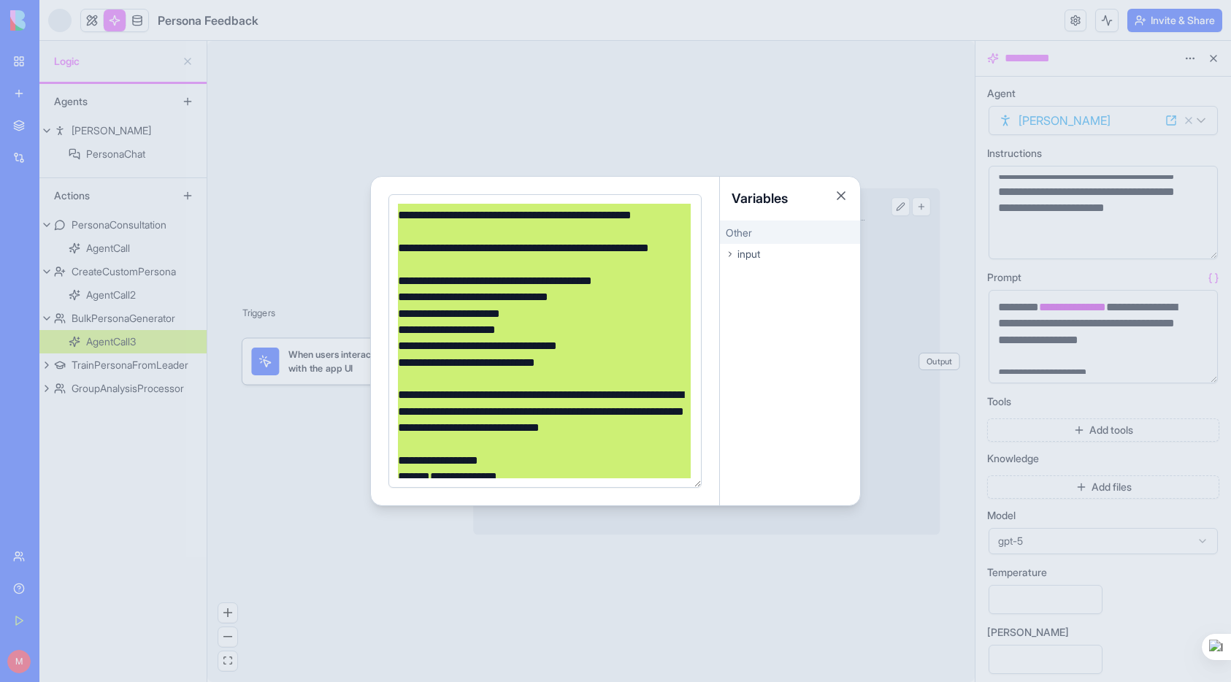
scroll to position [674, 0]
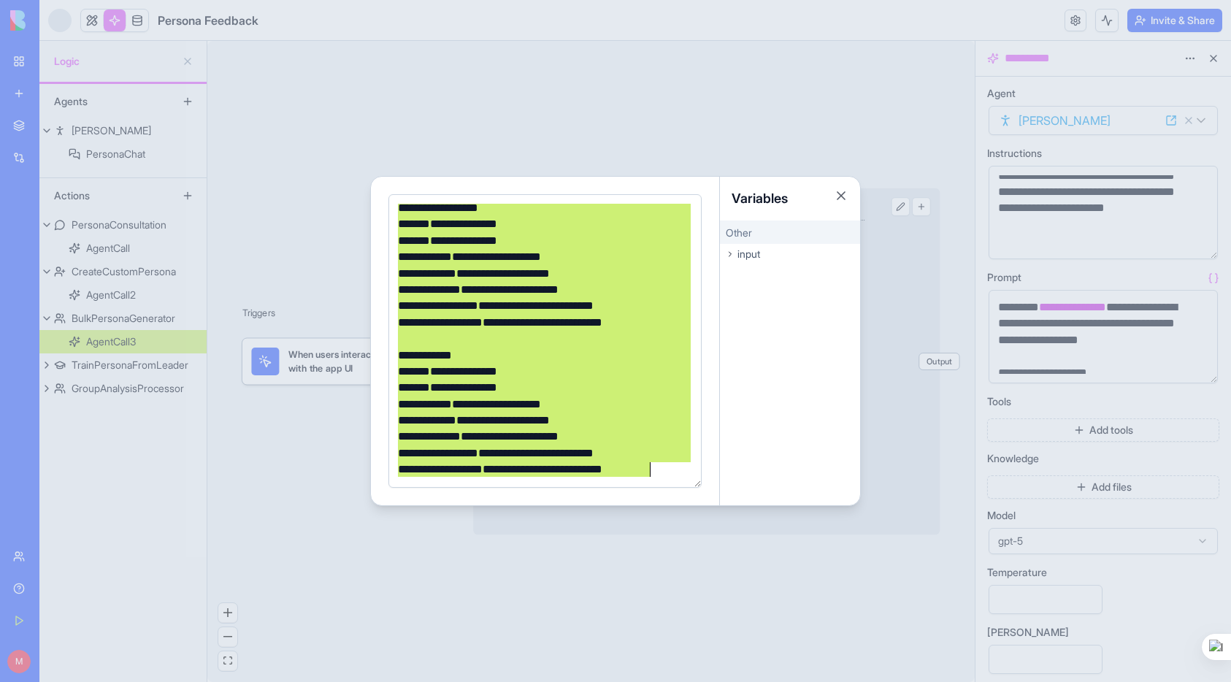
drag, startPoint x: 400, startPoint y: 212, endPoint x: 556, endPoint y: 581, distance: 399.5
click at [556, 581] on body "**********" at bounding box center [615, 341] width 1231 height 682
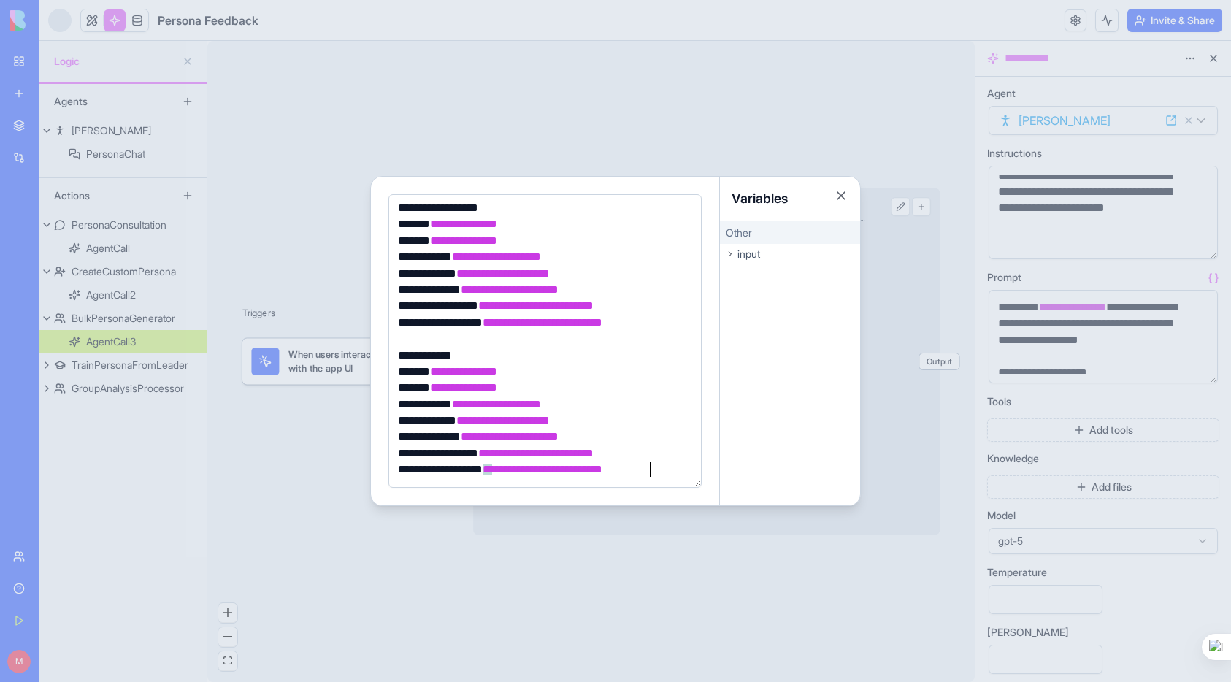
scroll to position [673, 0]
click at [141, 369] on div at bounding box center [615, 341] width 1231 height 682
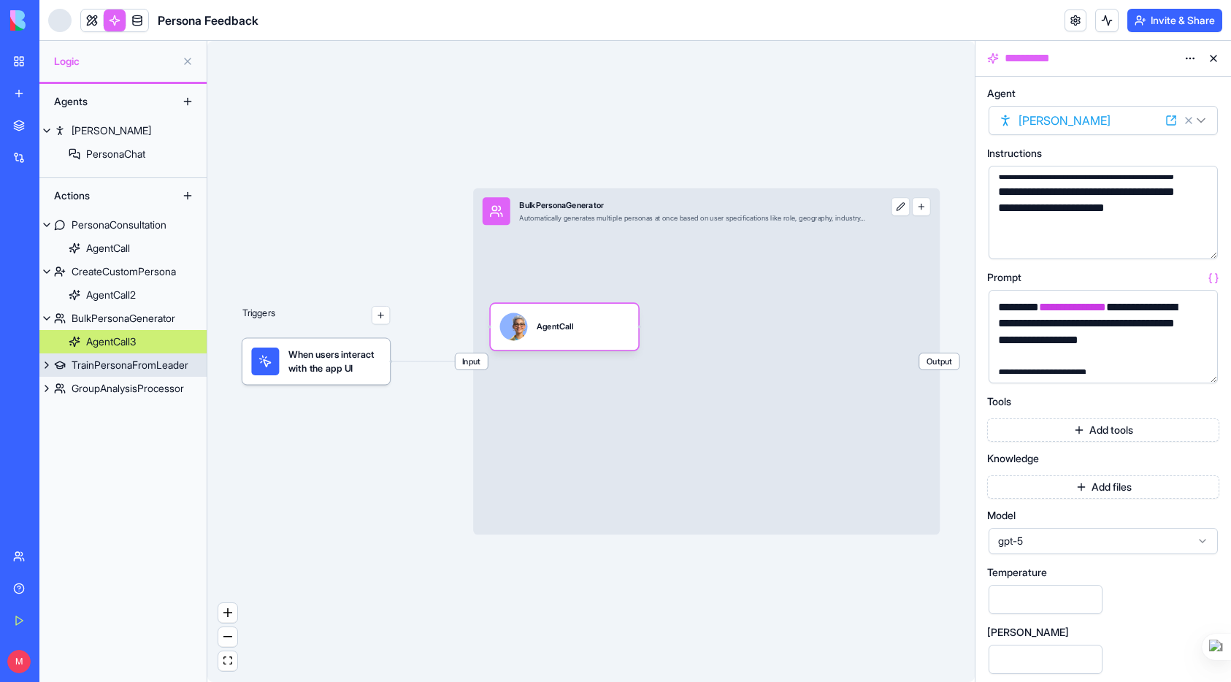
click at [141, 369] on div "TrainPersonaFromLeader" at bounding box center [130, 365] width 117 height 15
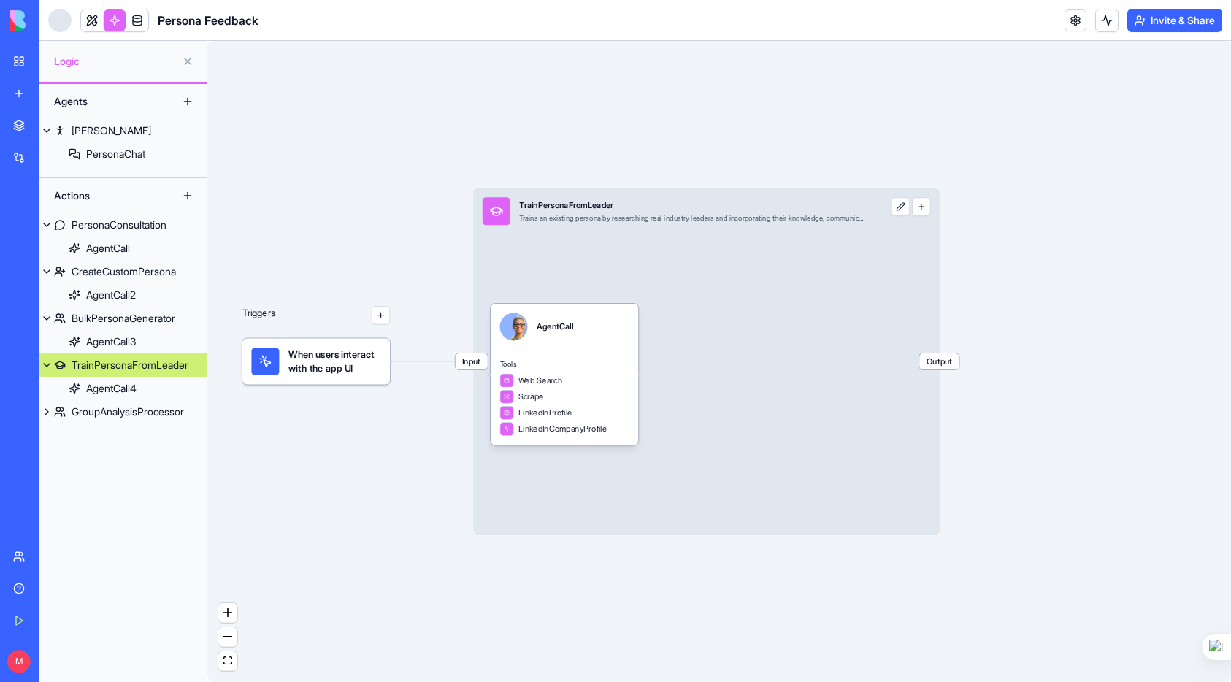
click at [166, 369] on div "TrainPersonaFromLeader" at bounding box center [130, 365] width 117 height 15
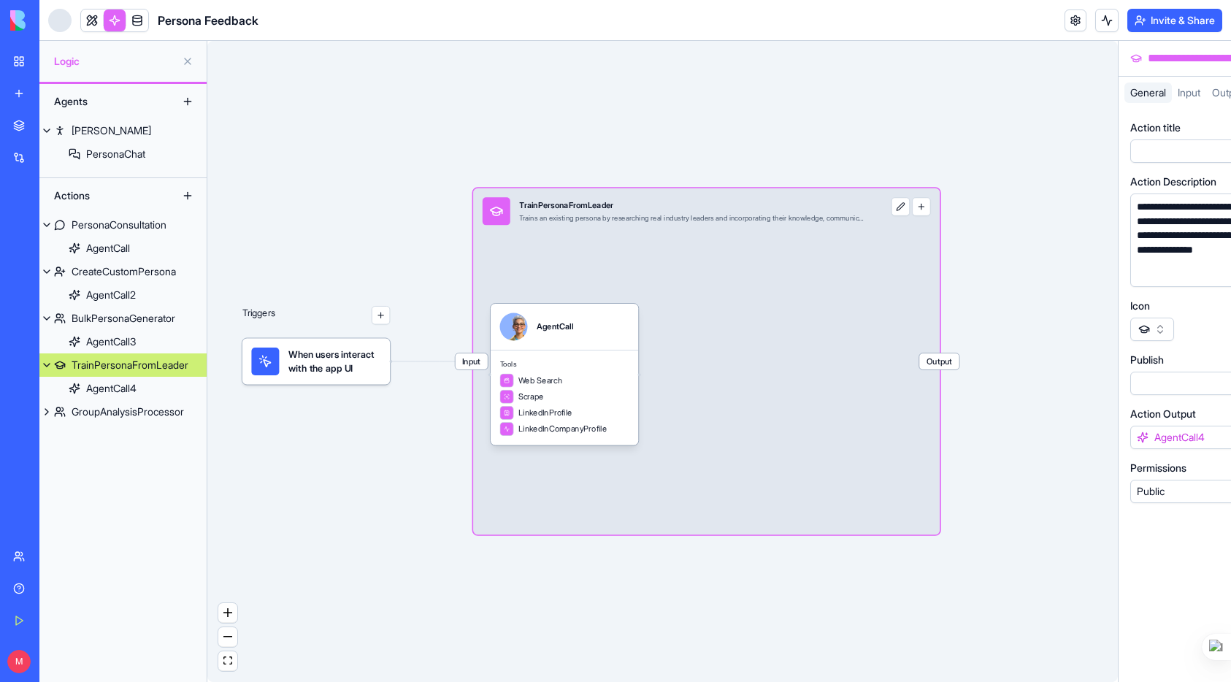
click at [166, 369] on div "TrainPersonaFromLeader" at bounding box center [130, 365] width 117 height 15
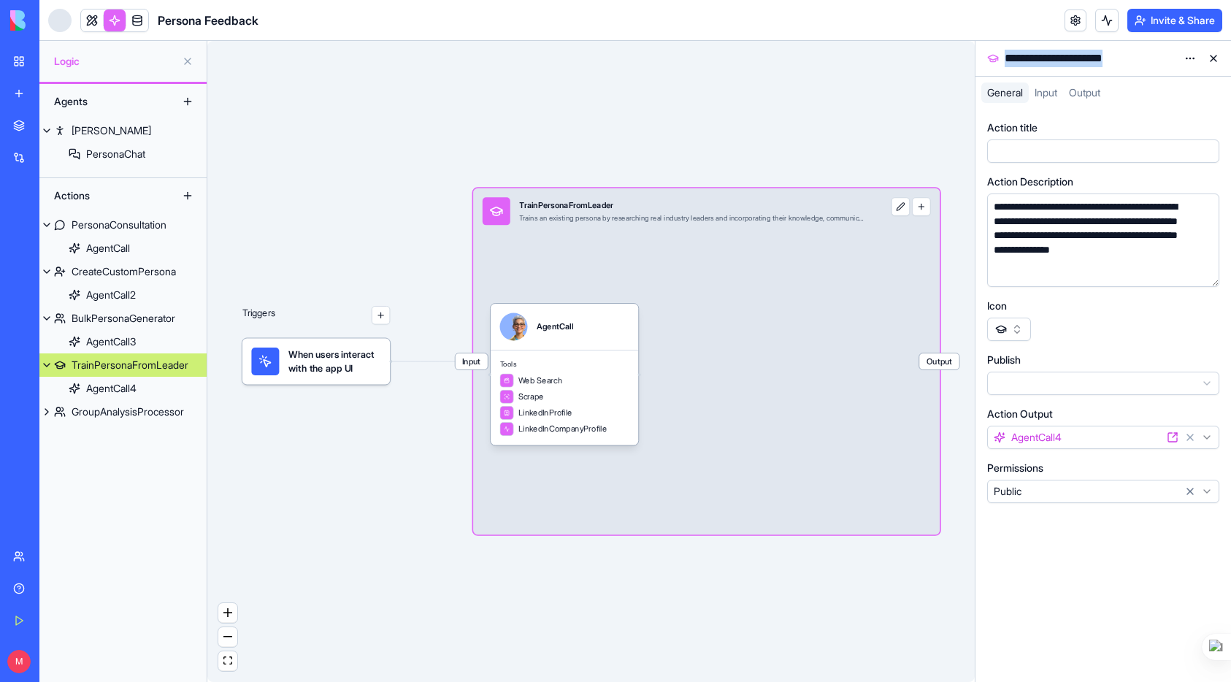
drag, startPoint x: 1003, startPoint y: 58, endPoint x: 1139, endPoint y: 66, distance: 136.1
click at [1147, 67] on div "**********" at bounding box center [1104, 58] width 256 height 35
drag, startPoint x: 990, startPoint y: 183, endPoint x: 1013, endPoint y: 184, distance: 22.6
click at [1014, 184] on label "Action Description" at bounding box center [1030, 182] width 86 height 15
click at [992, 181] on label "Action Description" at bounding box center [1030, 182] width 86 height 15
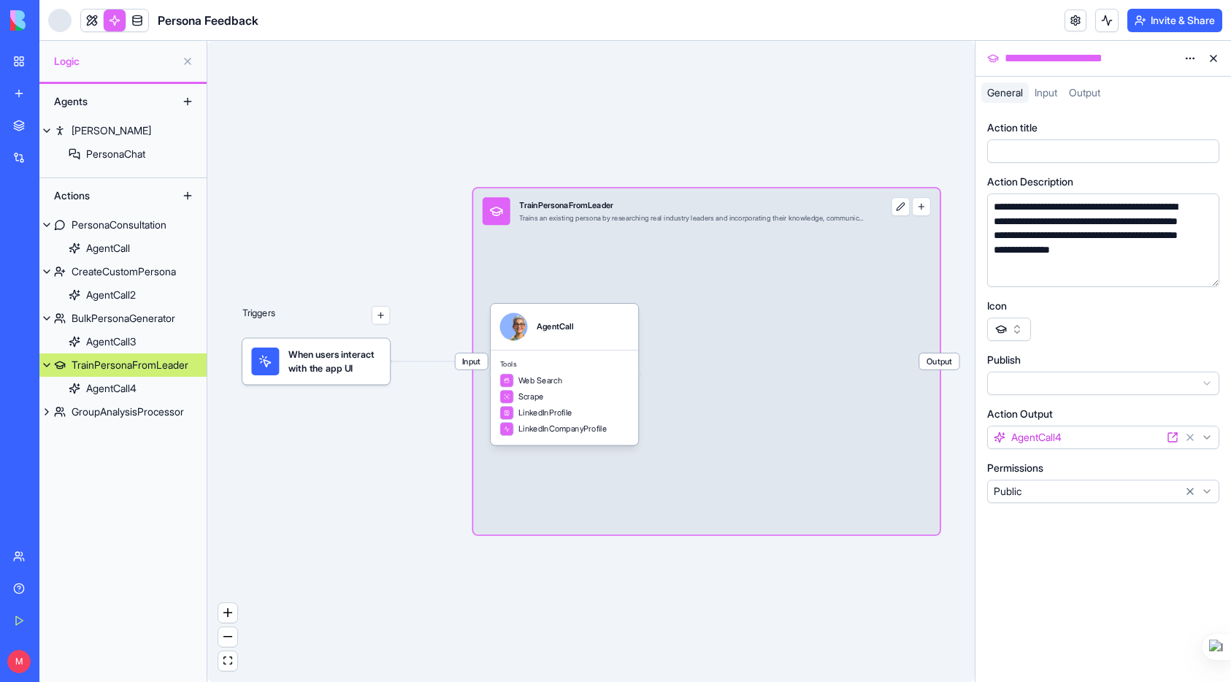
drag, startPoint x: 984, startPoint y: 181, endPoint x: 1055, endPoint y: 183, distance: 70.9
click at [1055, 183] on div "**********" at bounding box center [1104, 395] width 256 height 573
click at [1213, 282] on button "button" at bounding box center [1204, 272] width 23 height 23
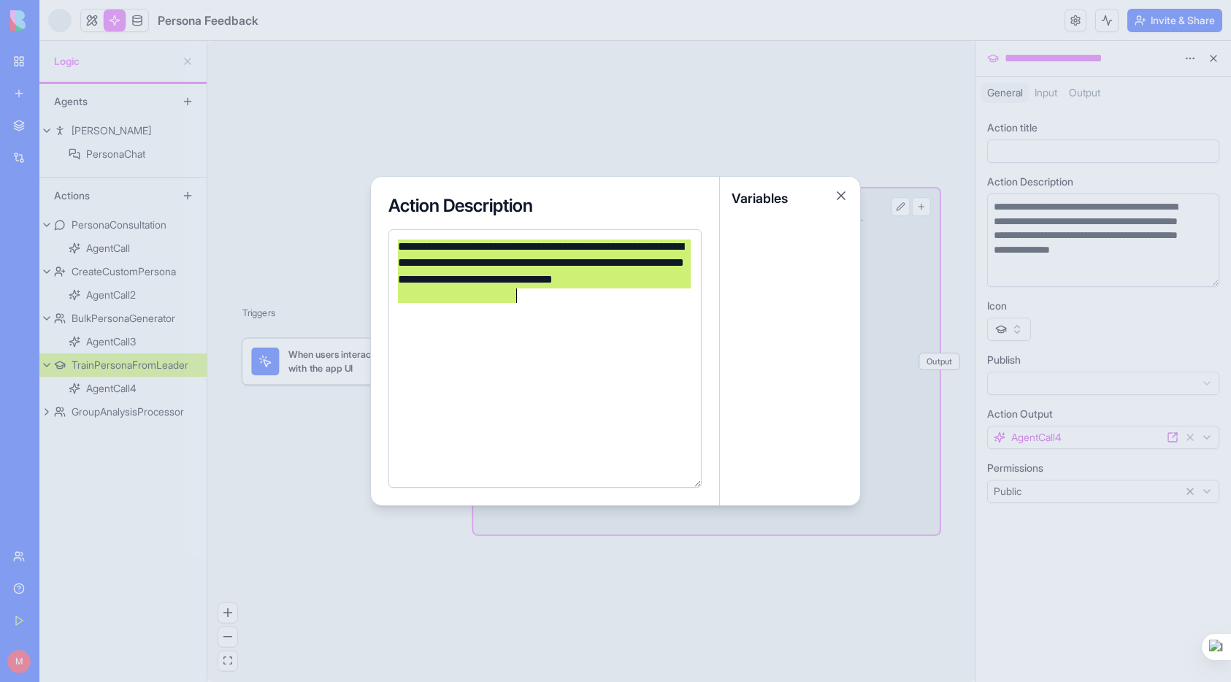
drag, startPoint x: 399, startPoint y: 246, endPoint x: 522, endPoint y: 310, distance: 139.1
click at [522, 310] on div "**********" at bounding box center [543, 359] width 299 height 240
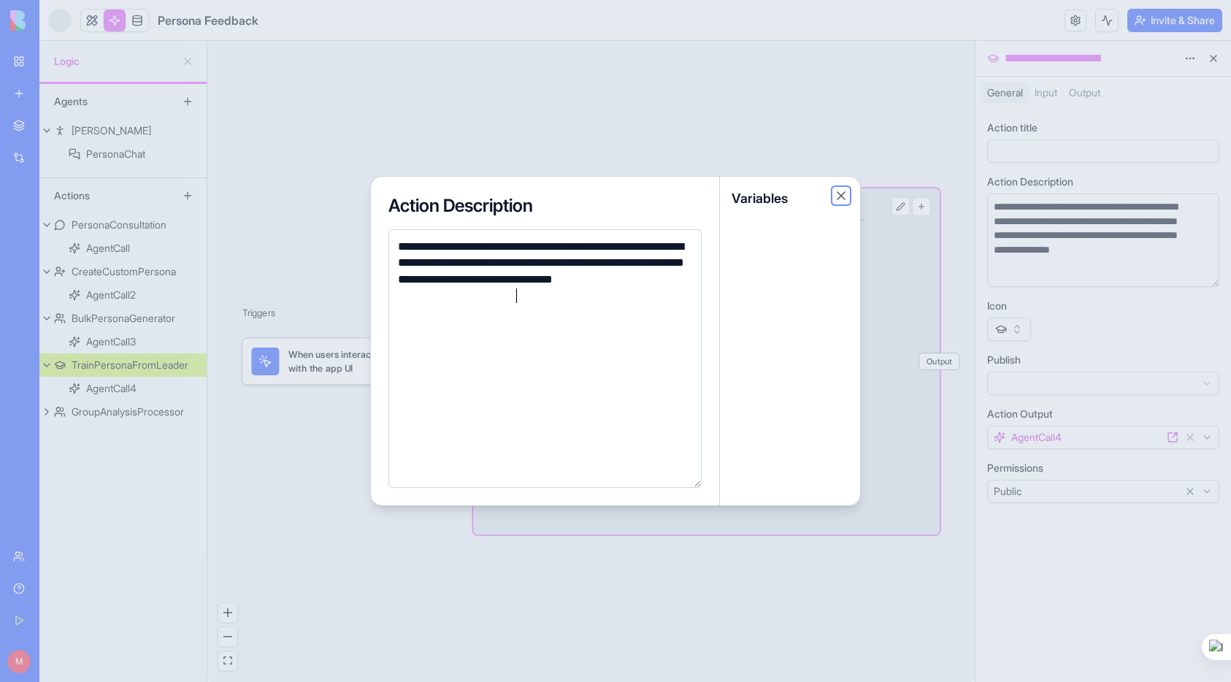
click at [846, 196] on button "Close" at bounding box center [841, 195] width 15 height 15
click at [846, 196] on div "**********" at bounding box center [615, 341] width 491 height 330
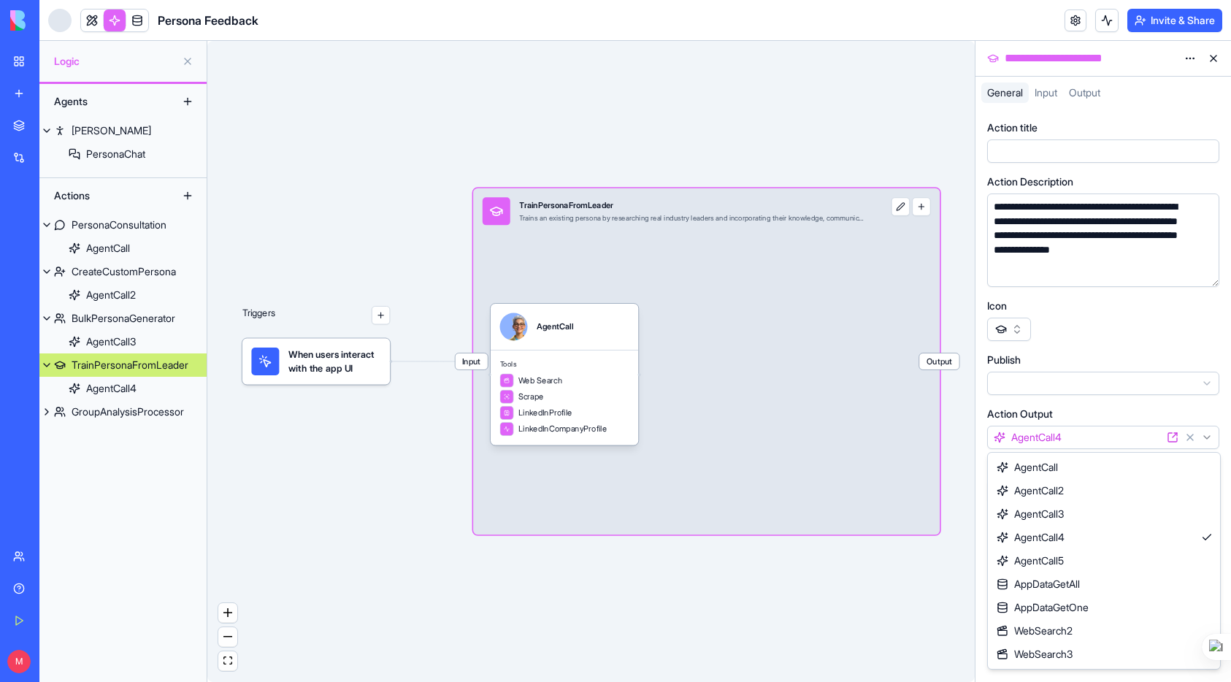
click at [1212, 438] on html "**********" at bounding box center [615, 341] width 1231 height 682
click at [133, 390] on html "**********" at bounding box center [615, 341] width 1231 height 682
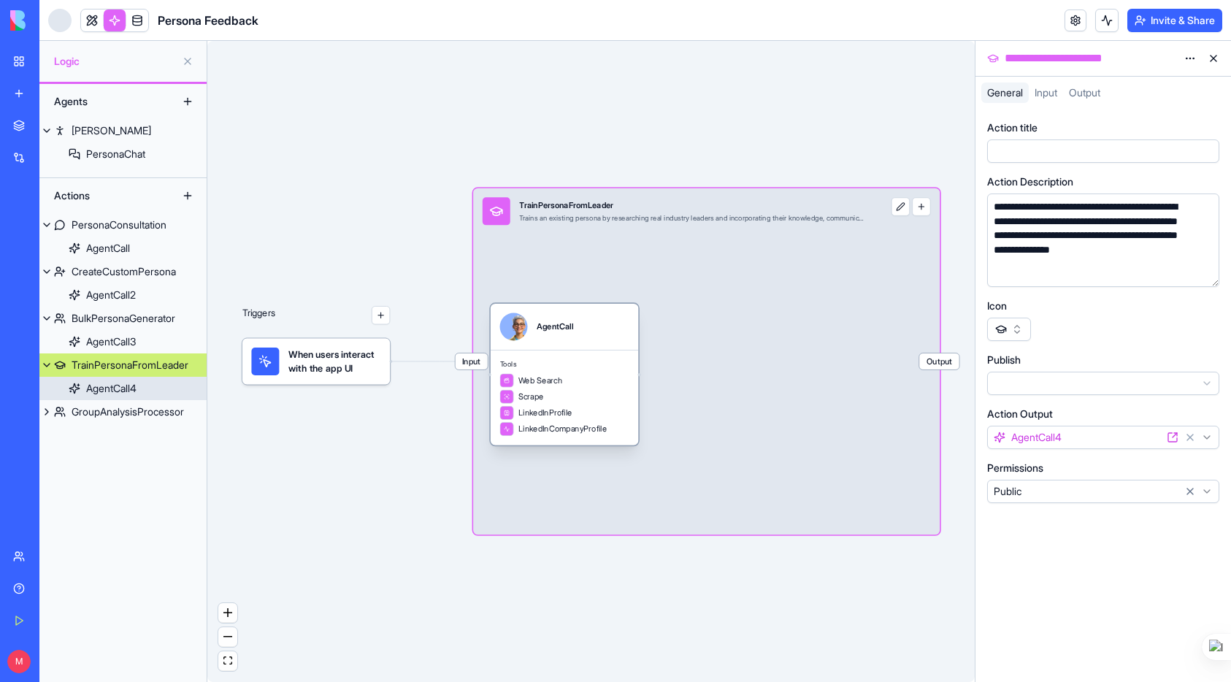
click at [133, 390] on div "AgentCall4" at bounding box center [111, 388] width 50 height 15
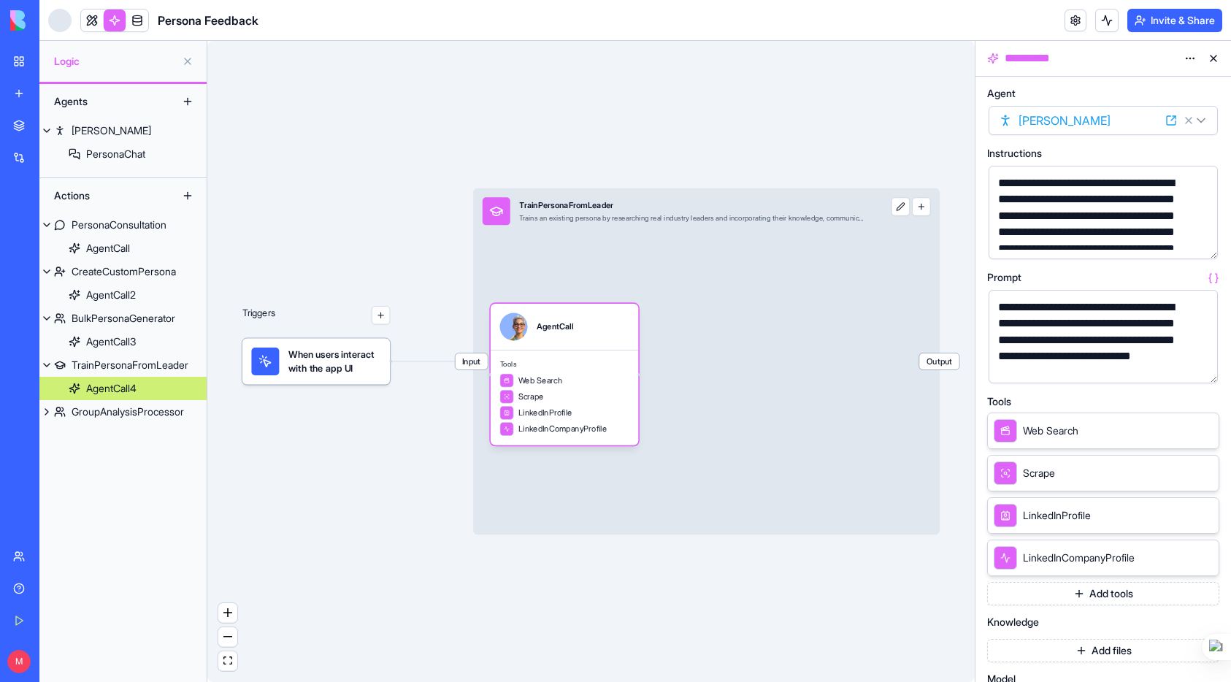
click at [1216, 253] on div "**********" at bounding box center [1103, 212] width 229 height 93
click at [1207, 246] on button "button" at bounding box center [1203, 244] width 23 height 23
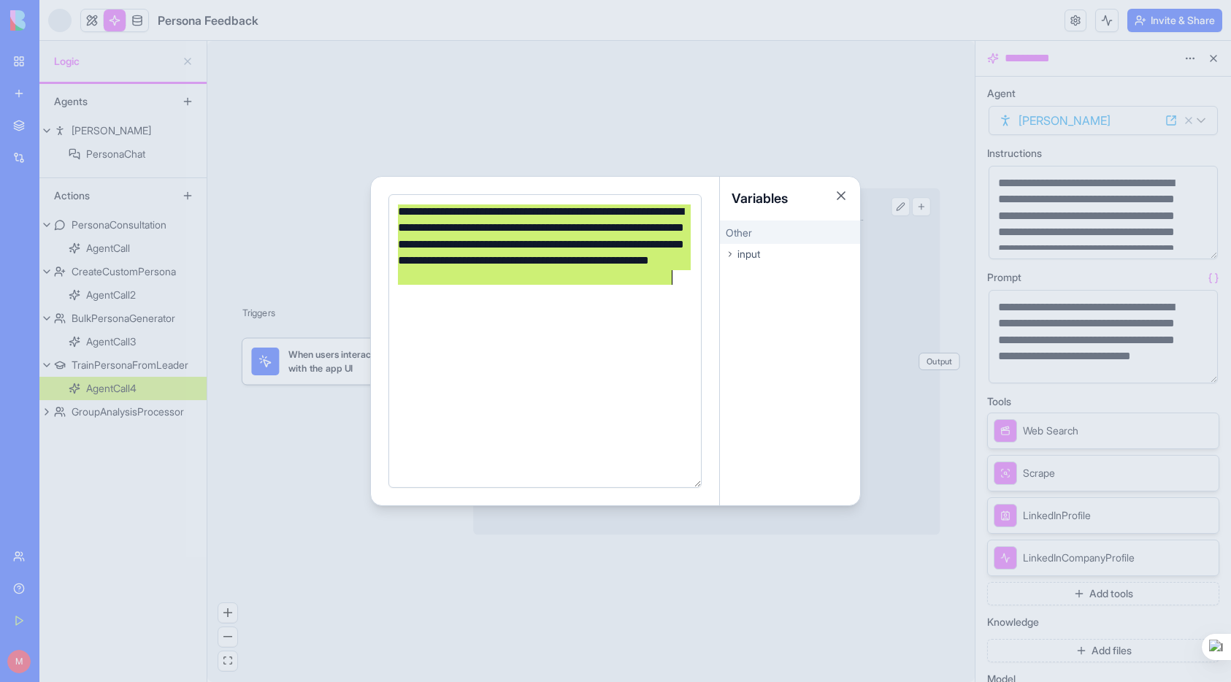
drag, startPoint x: 398, startPoint y: 212, endPoint x: 710, endPoint y: 304, distance: 325.3
click at [710, 304] on div "**********" at bounding box center [545, 341] width 349 height 329
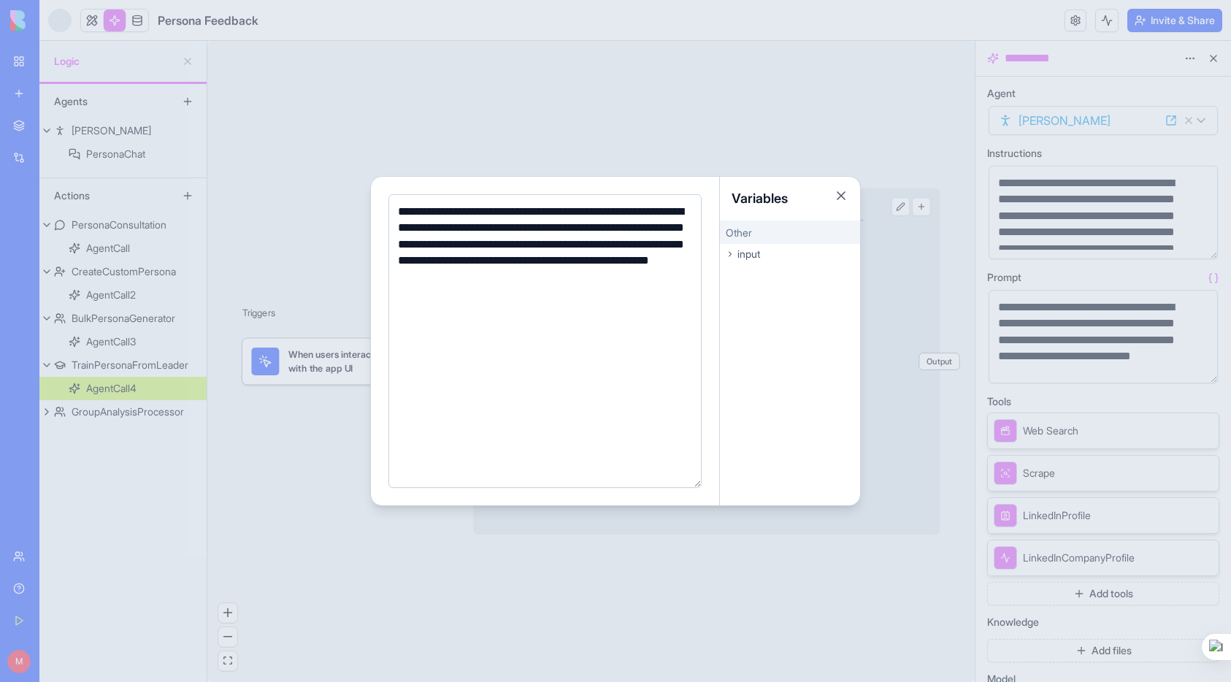
click at [1078, 322] on div at bounding box center [615, 341] width 1231 height 682
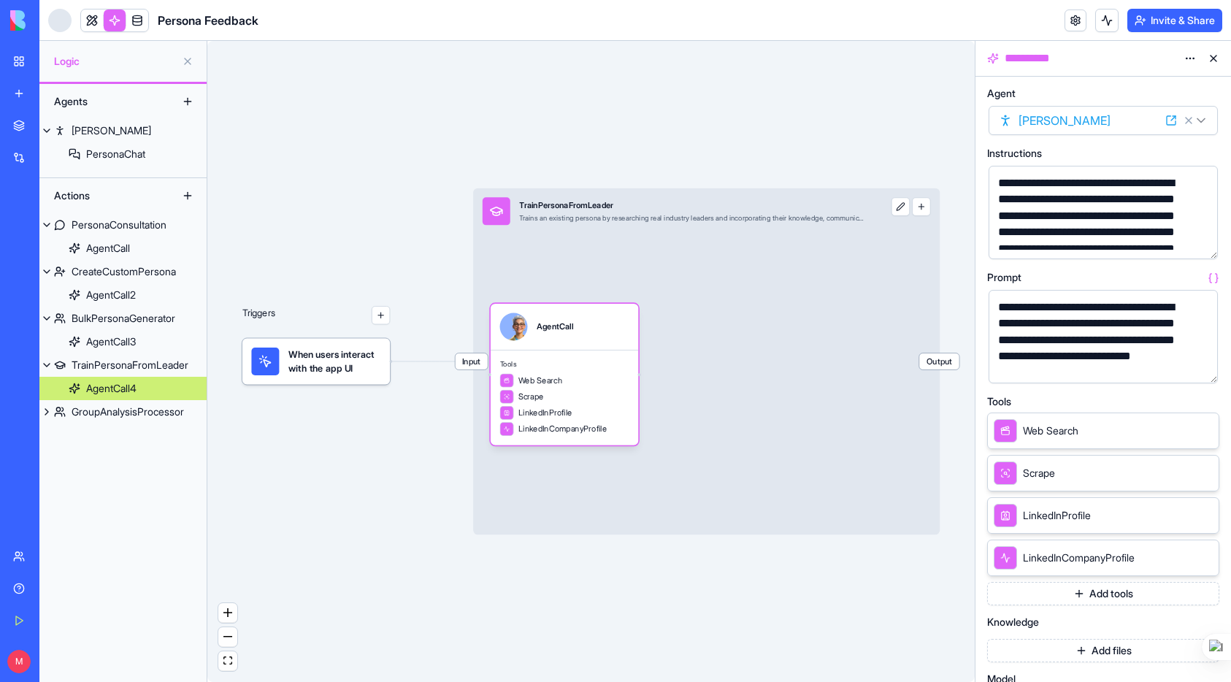
click at [1203, 371] on button "button" at bounding box center [1203, 368] width 23 height 23
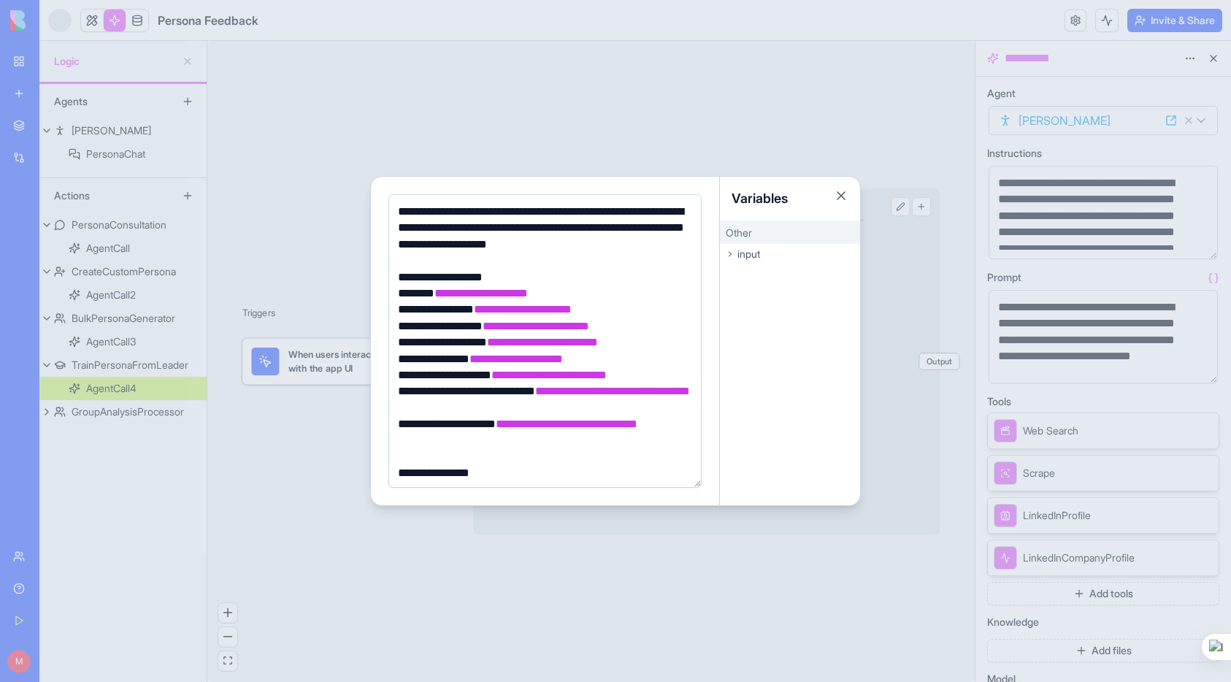
click at [402, 209] on div "**********" at bounding box center [543, 228] width 299 height 49
click at [399, 211] on div "**********" at bounding box center [543, 228] width 299 height 49
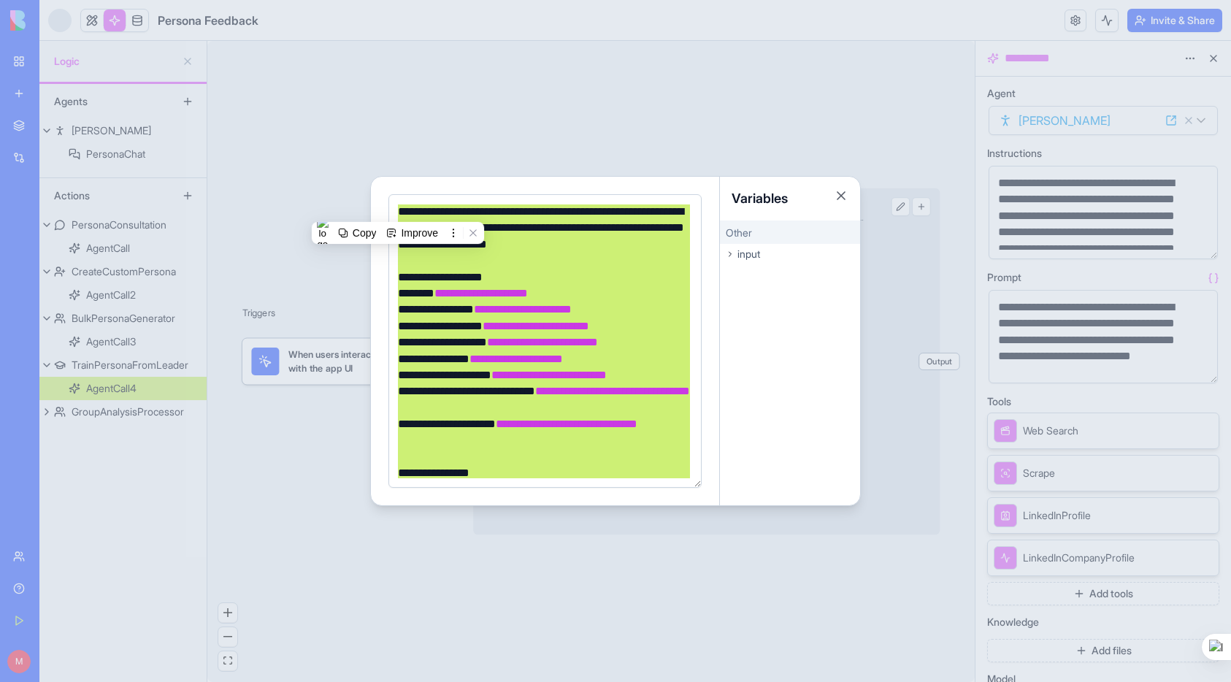
click at [905, 77] on div at bounding box center [615, 341] width 1231 height 682
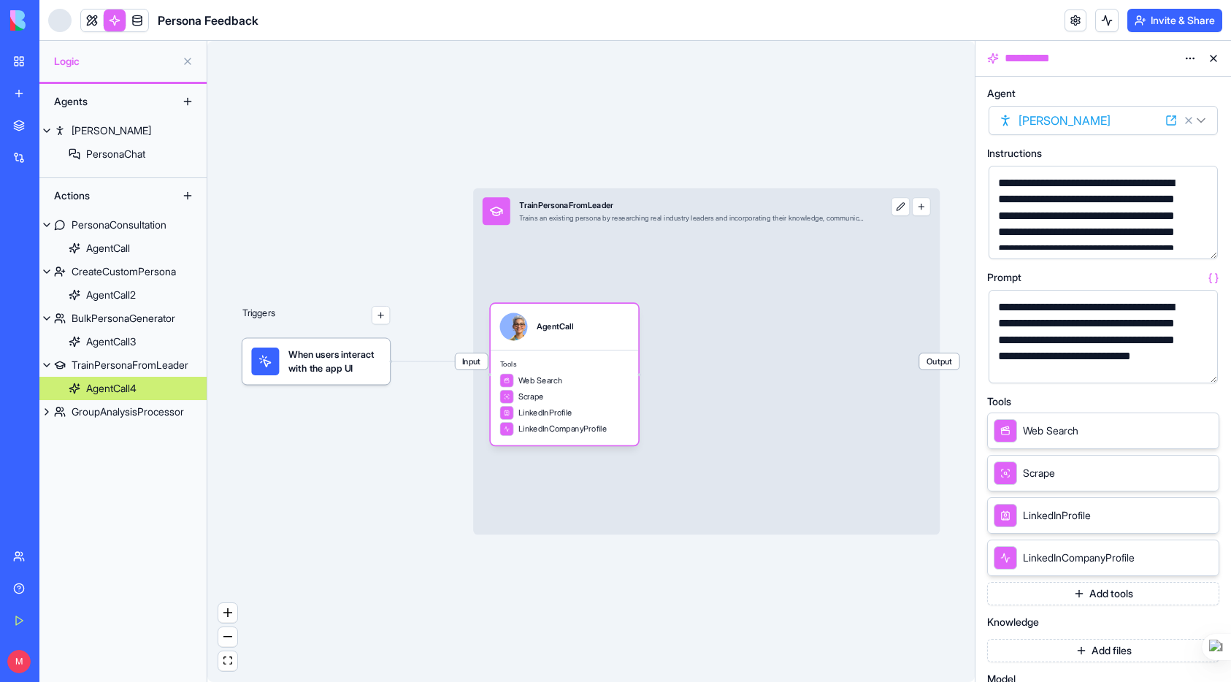
click at [1202, 369] on button "button" at bounding box center [1203, 368] width 23 height 23
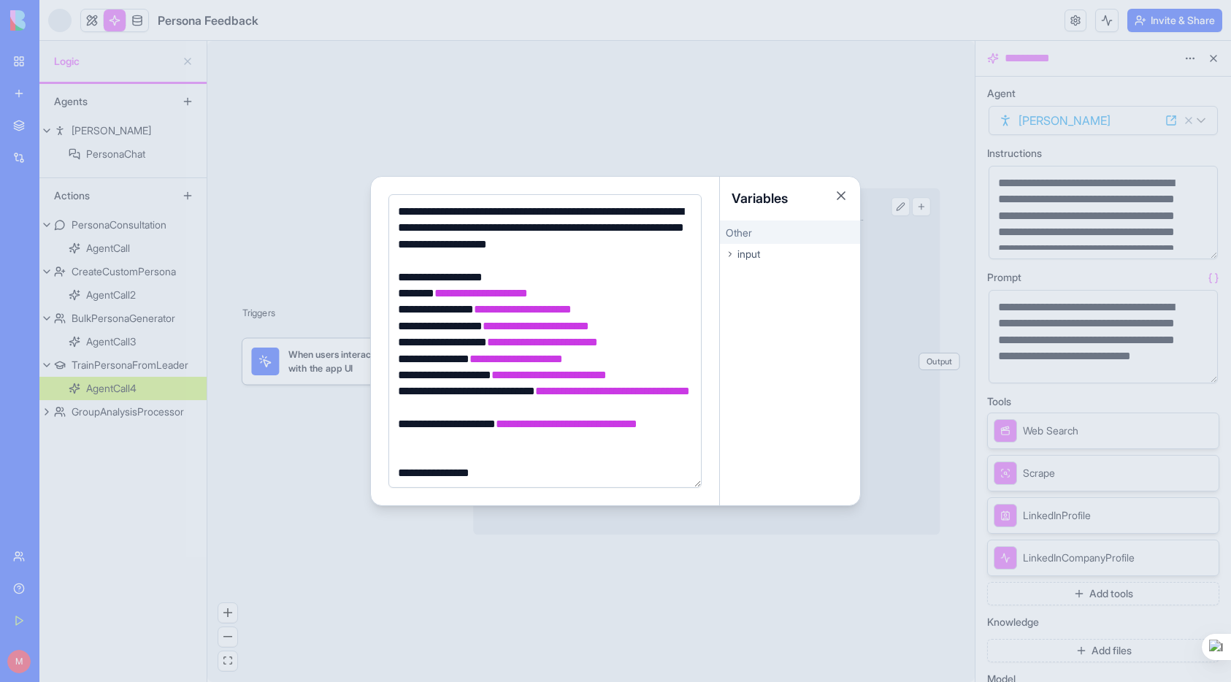
click at [394, 207] on div "**********" at bounding box center [543, 228] width 299 height 49
click at [835, 195] on button "Close" at bounding box center [841, 195] width 15 height 15
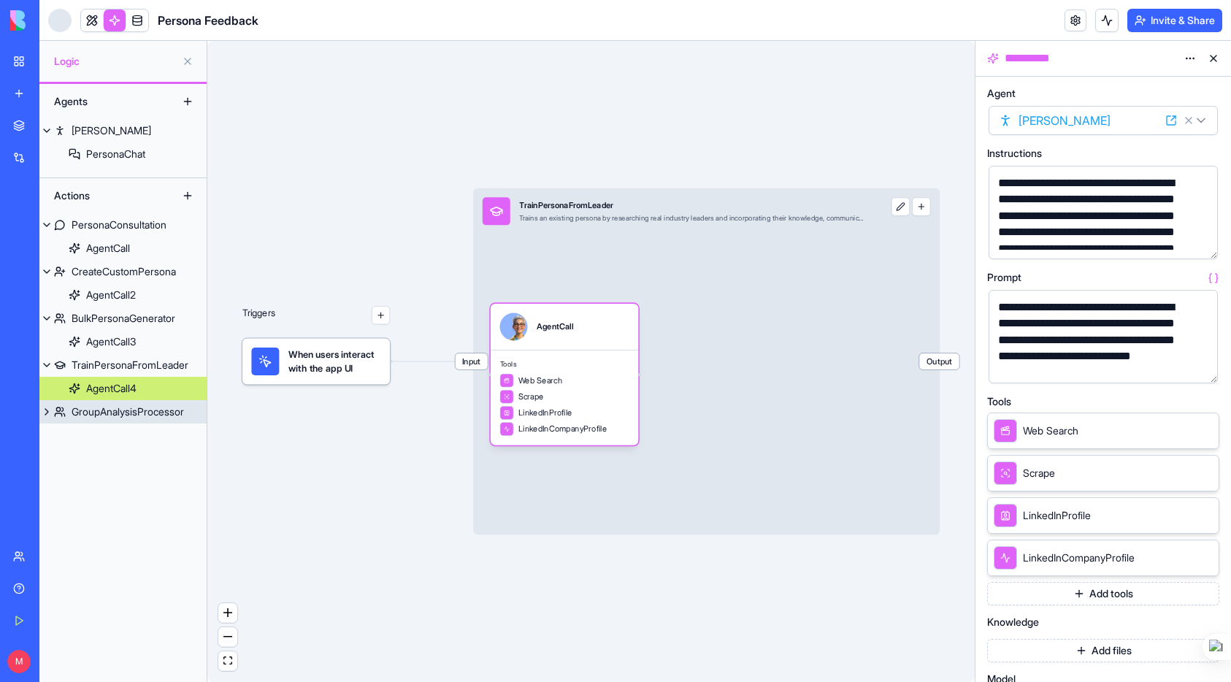
click at [129, 418] on div "GroupAnalysisProcessor" at bounding box center [128, 412] width 112 height 15
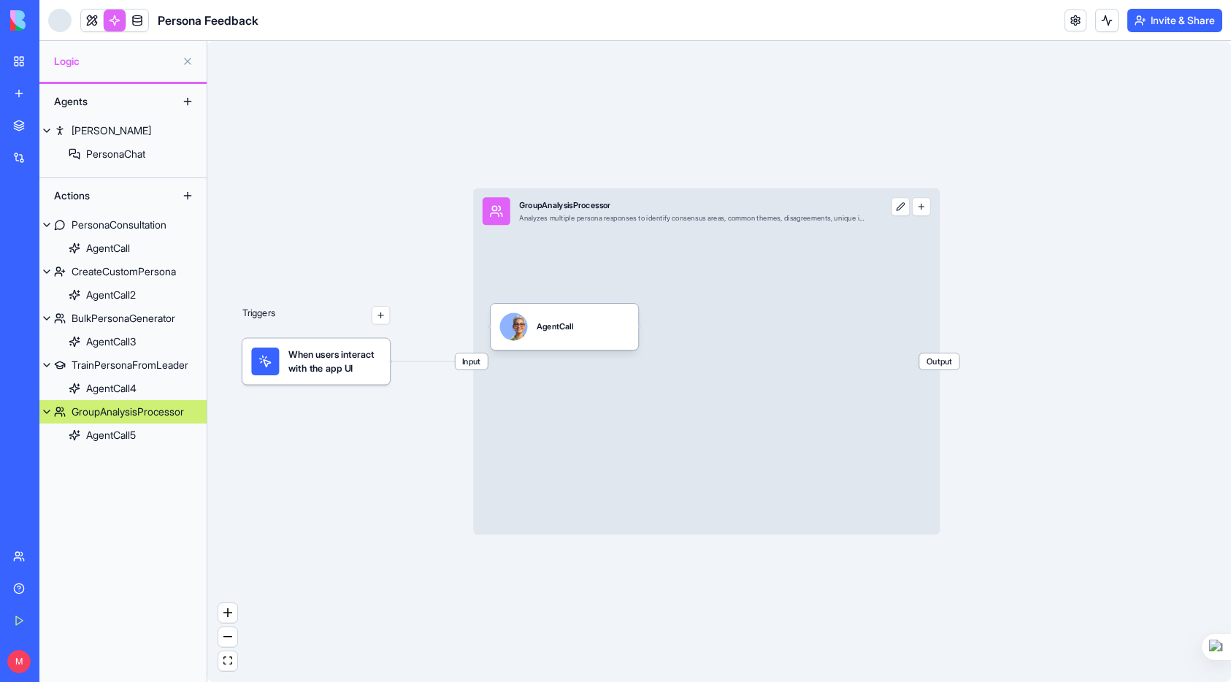
click at [93, 412] on div "GroupAnalysisProcessor" at bounding box center [128, 412] width 112 height 15
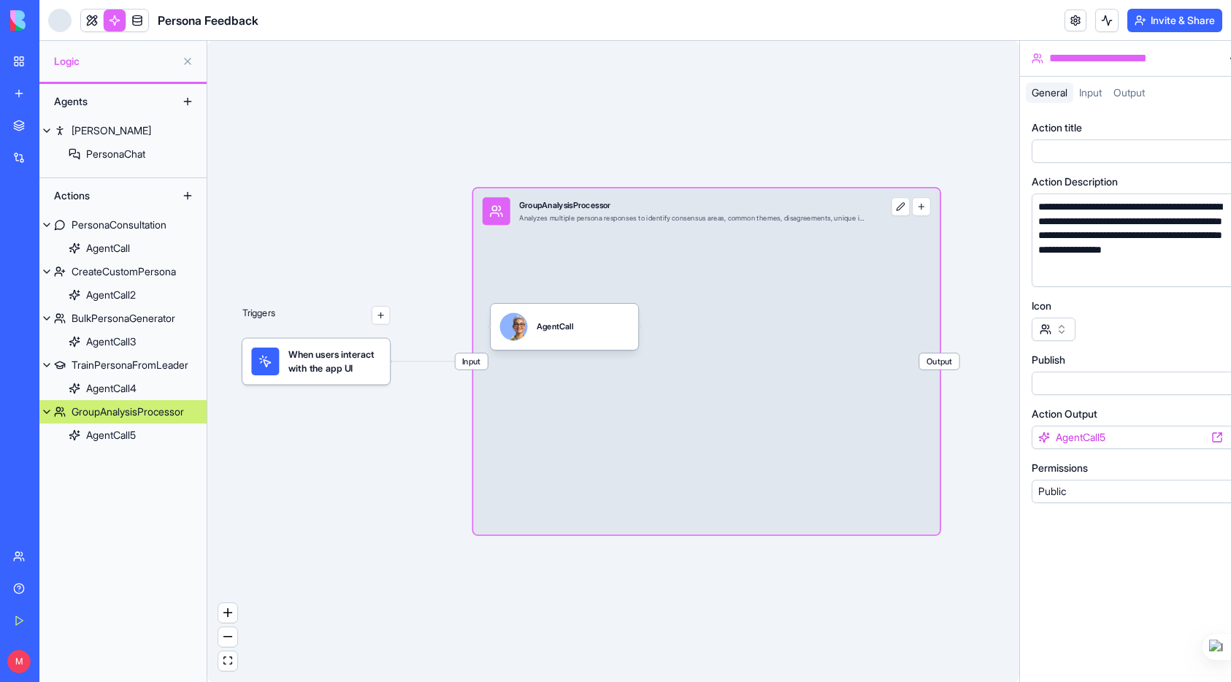
click at [93, 412] on div "GroupAnalysisProcessor" at bounding box center [128, 412] width 112 height 15
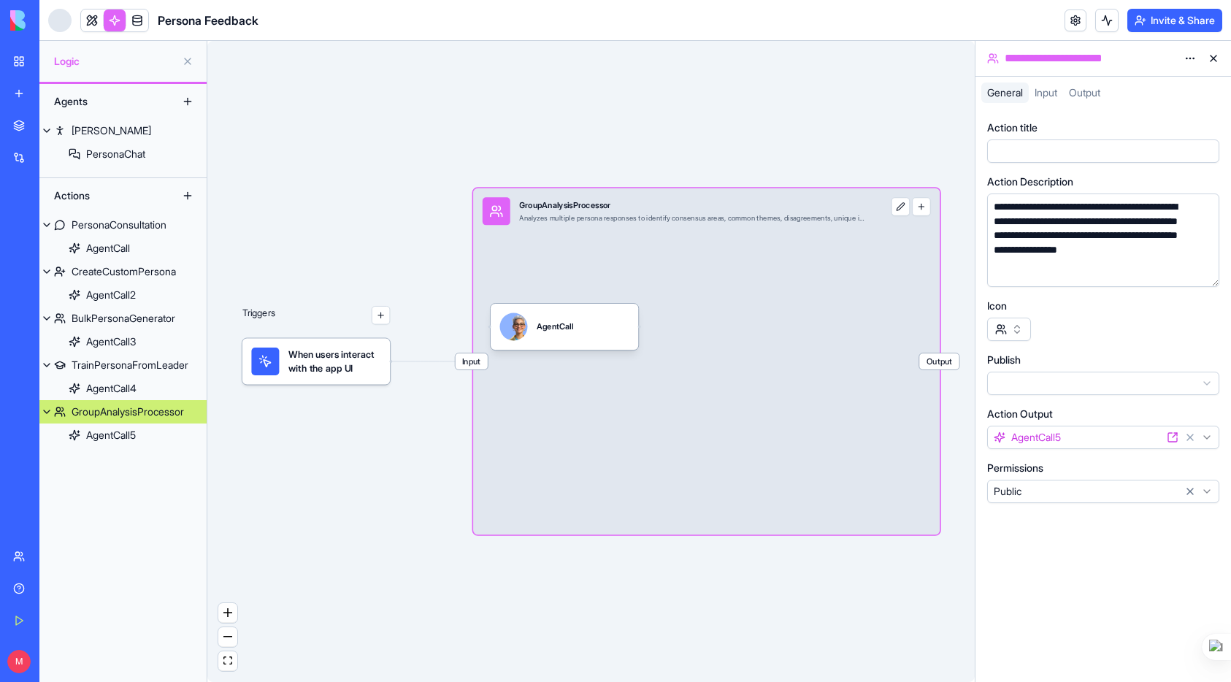
click at [1057, 58] on div "**********" at bounding box center [1090, 59] width 177 height 18
click at [999, 183] on label "Action Description" at bounding box center [1030, 182] width 86 height 15
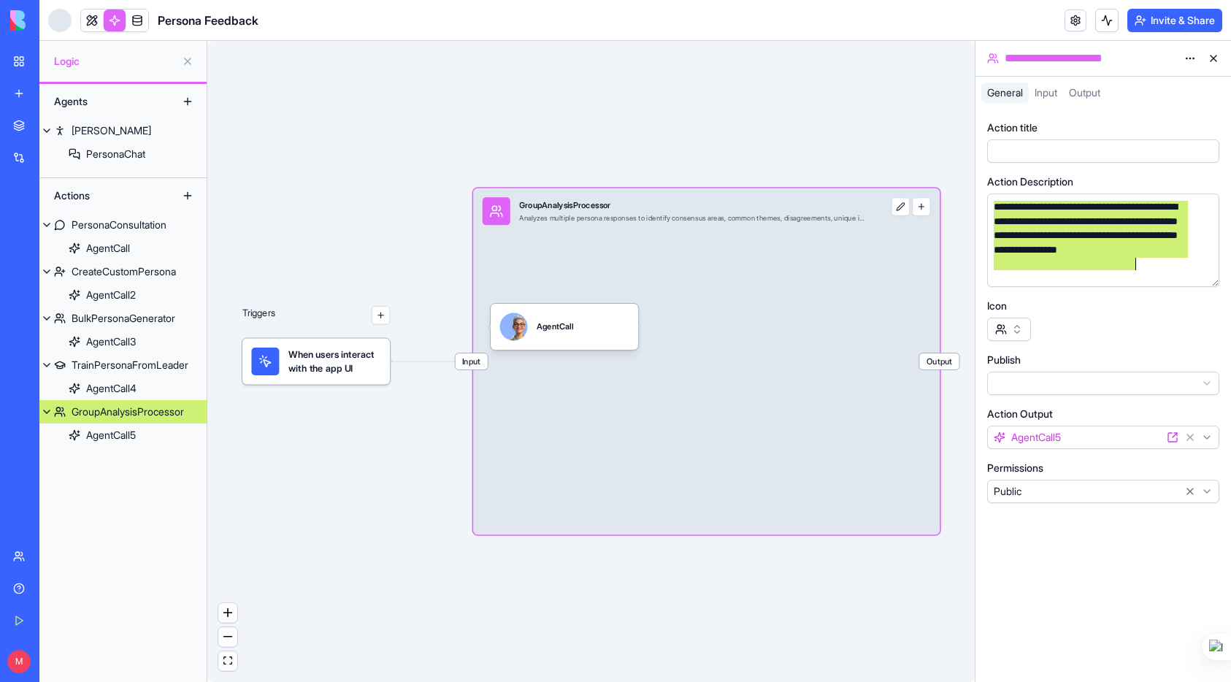
drag, startPoint x: 994, startPoint y: 210, endPoint x: 1125, endPoint y: 302, distance: 160.4
click at [1125, 302] on div "**********" at bounding box center [1103, 311] width 232 height 383
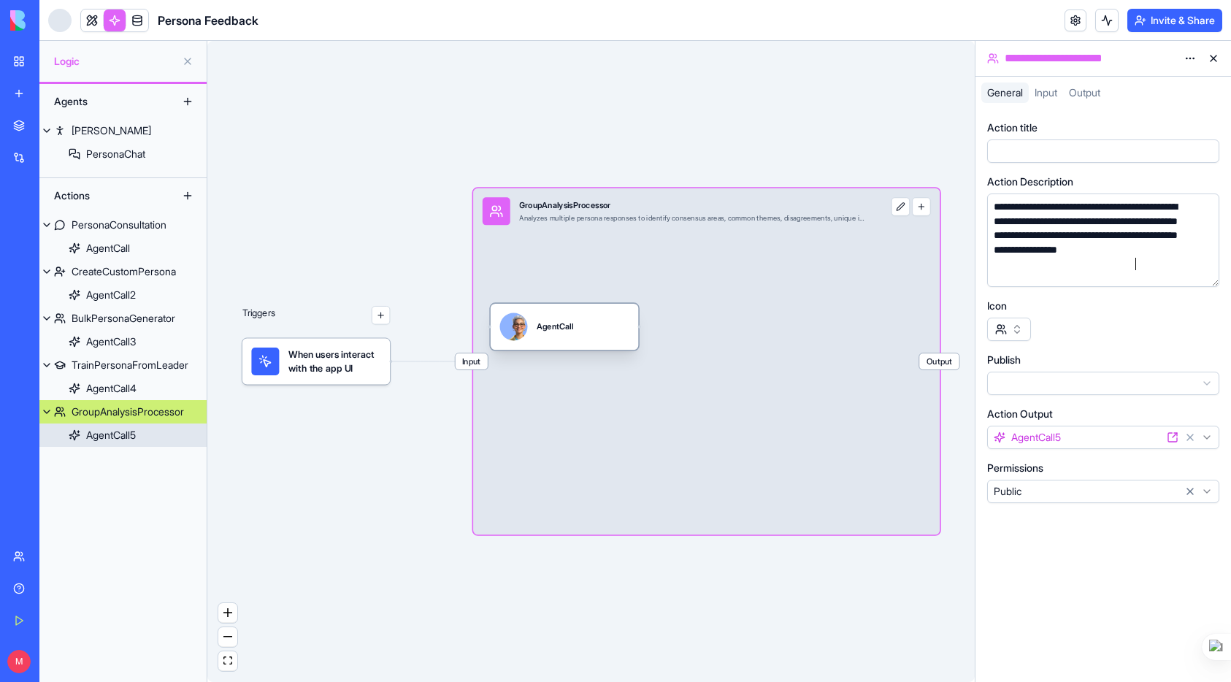
click at [117, 441] on div "AgentCall5" at bounding box center [111, 435] width 50 height 15
click at [117, 440] on div "AgentCall5" at bounding box center [111, 435] width 50 height 15
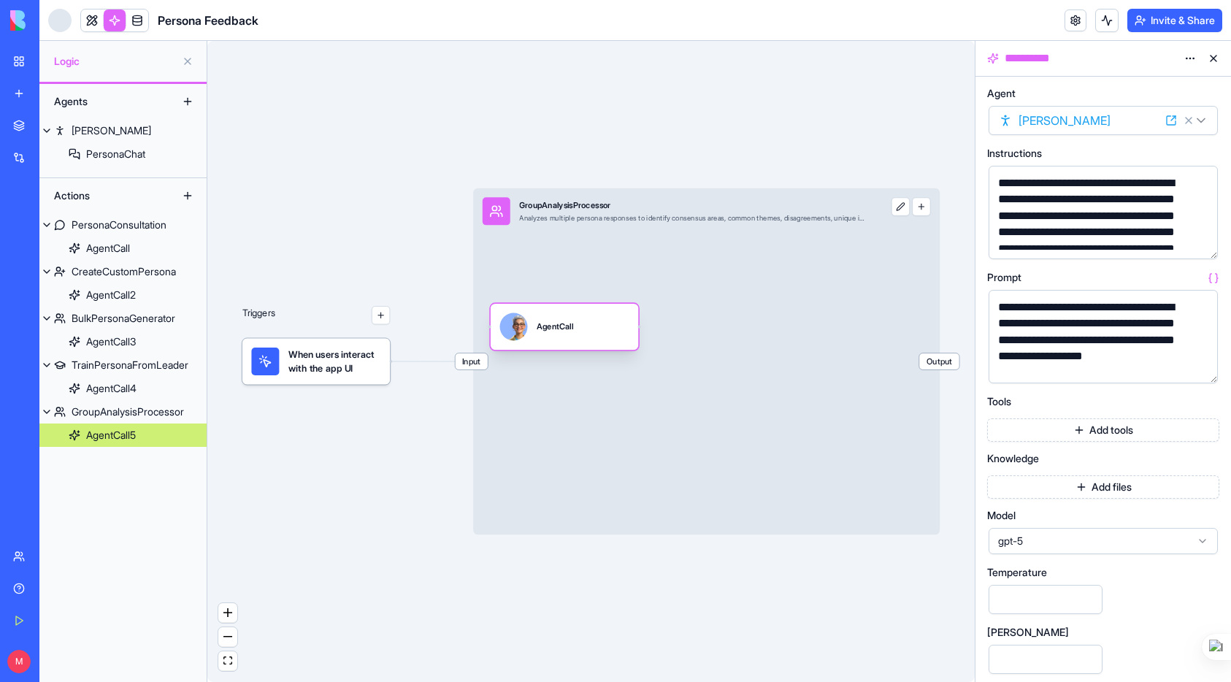
click at [118, 435] on div "AgentCall5" at bounding box center [111, 435] width 50 height 15
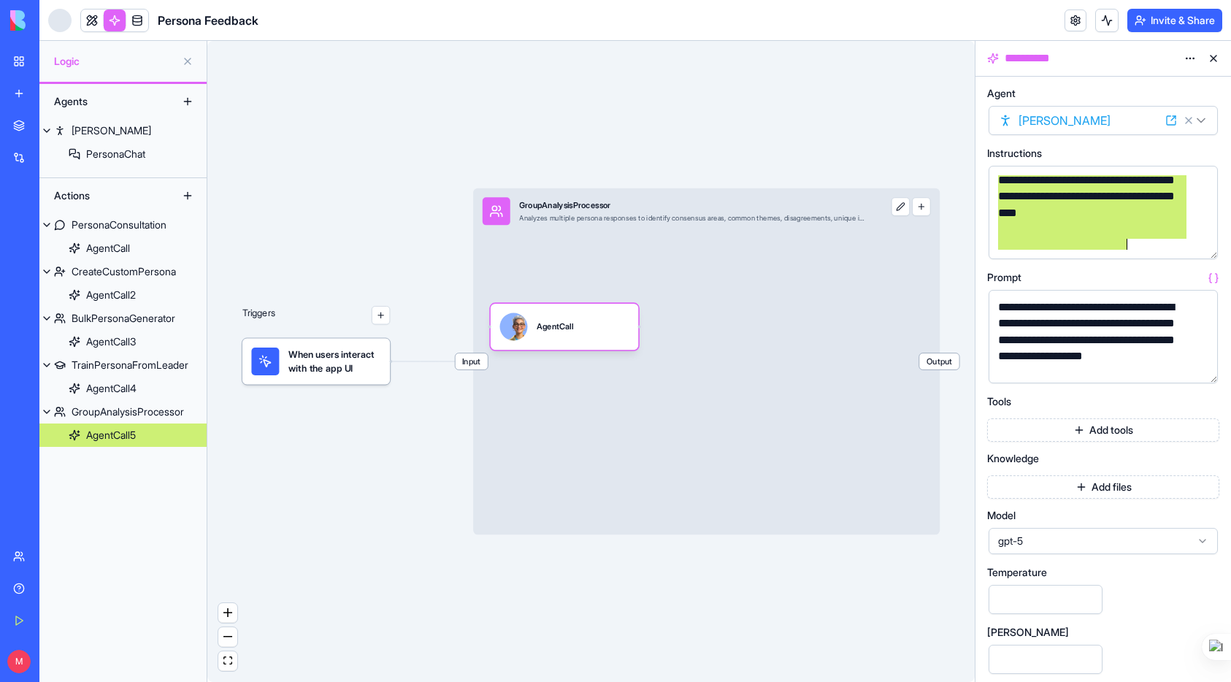
scroll to position [89, 0]
drag, startPoint x: 997, startPoint y: 181, endPoint x: 1169, endPoint y: 290, distance: 203.2
click at [1169, 290] on div "**********" at bounding box center [1103, 410] width 232 height 644
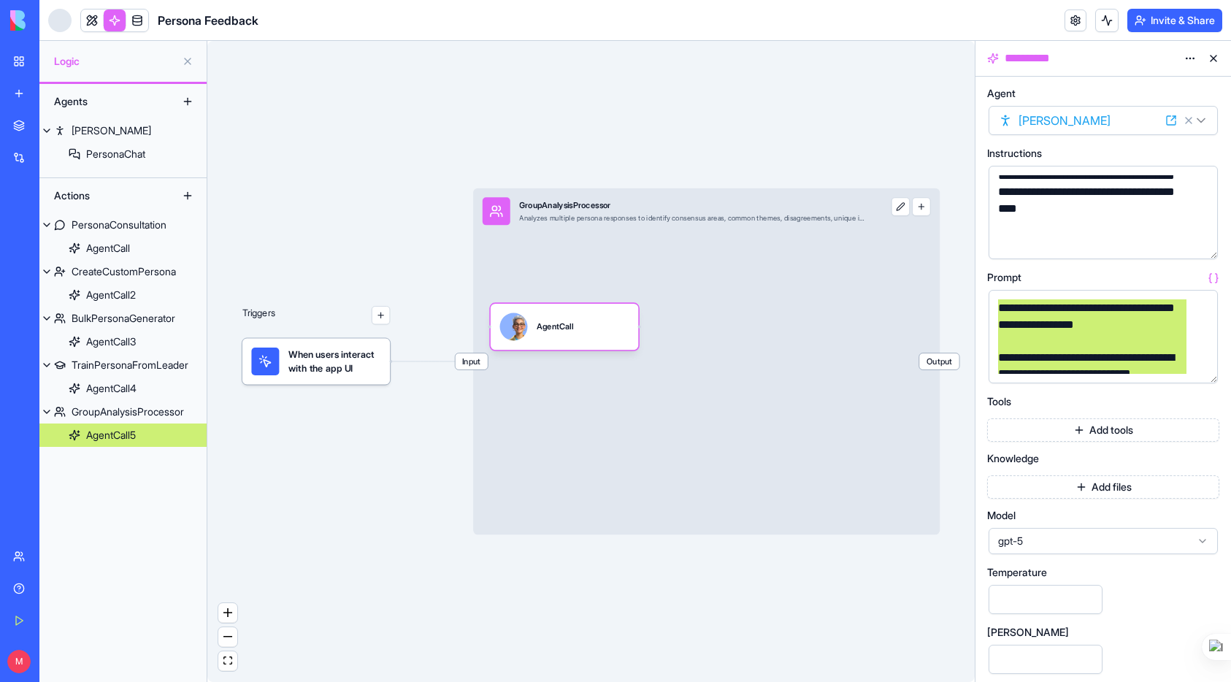
drag, startPoint x: 1003, startPoint y: 308, endPoint x: 1127, endPoint y: 373, distance: 140.1
click at [1133, 406] on div "**********" at bounding box center [1103, 410] width 232 height 644
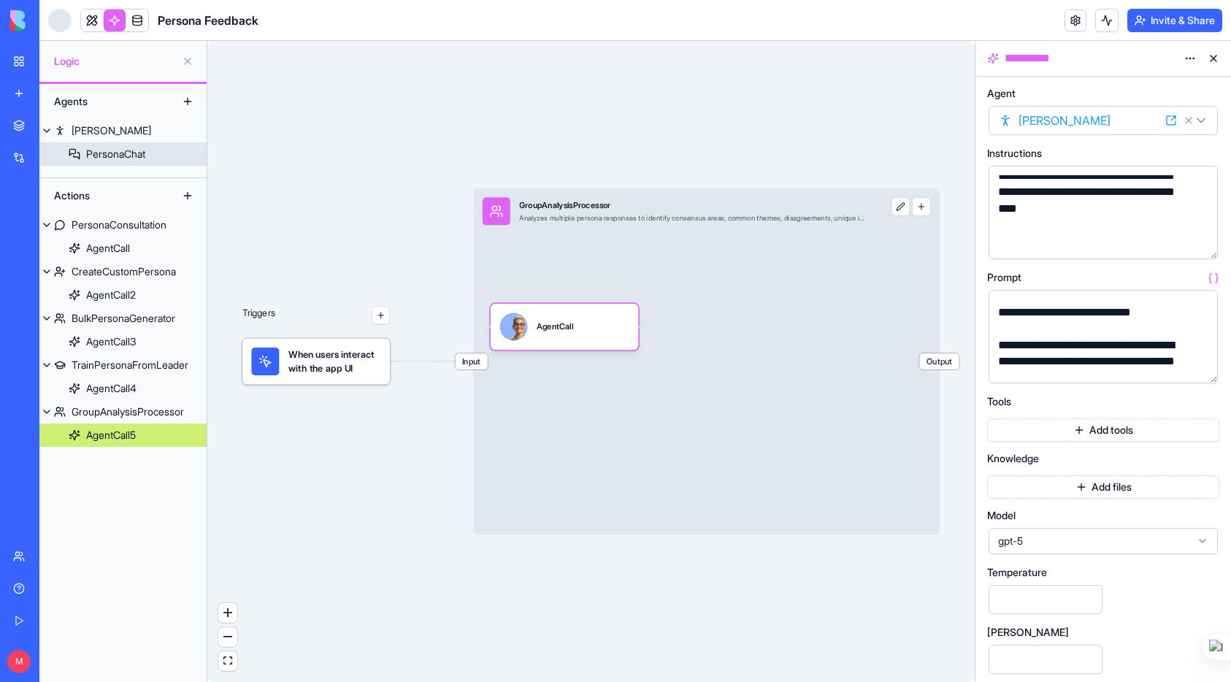
click at [97, 153] on div "PersonaChat" at bounding box center [115, 154] width 59 height 15
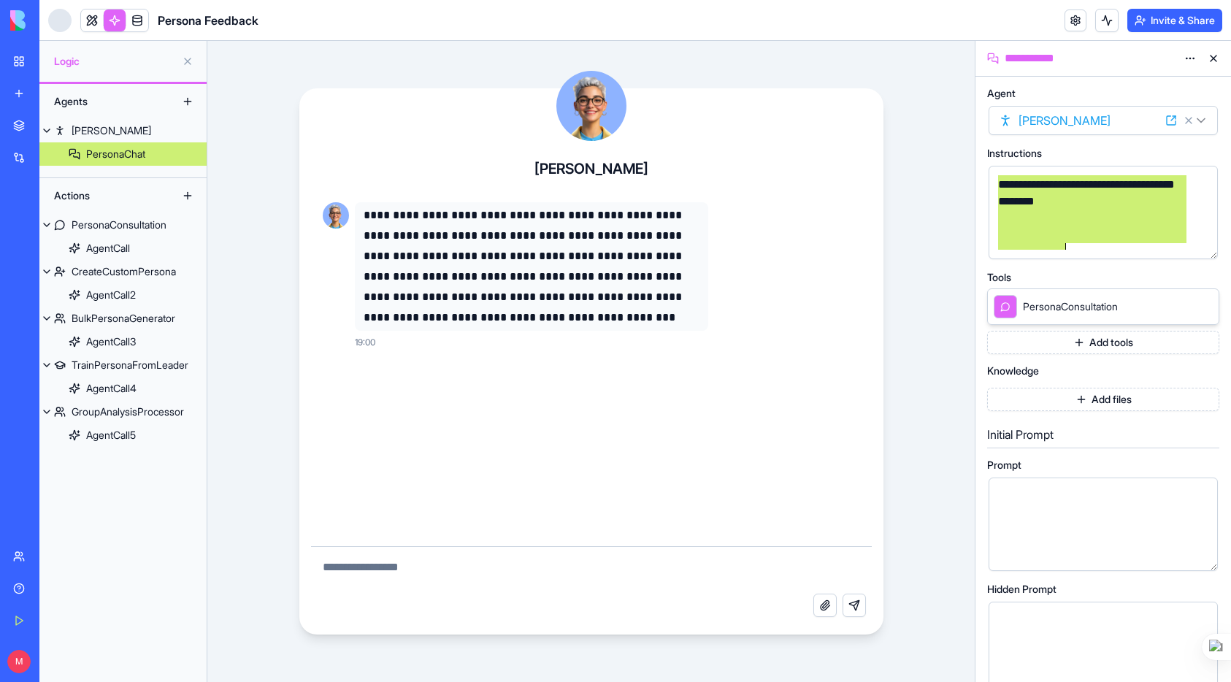
scroll to position [138, 0]
drag, startPoint x: 999, startPoint y: 182, endPoint x: 1087, endPoint y: 210, distance: 91.9
click at [1106, 276] on div "**********" at bounding box center [1103, 651] width 232 height 1127
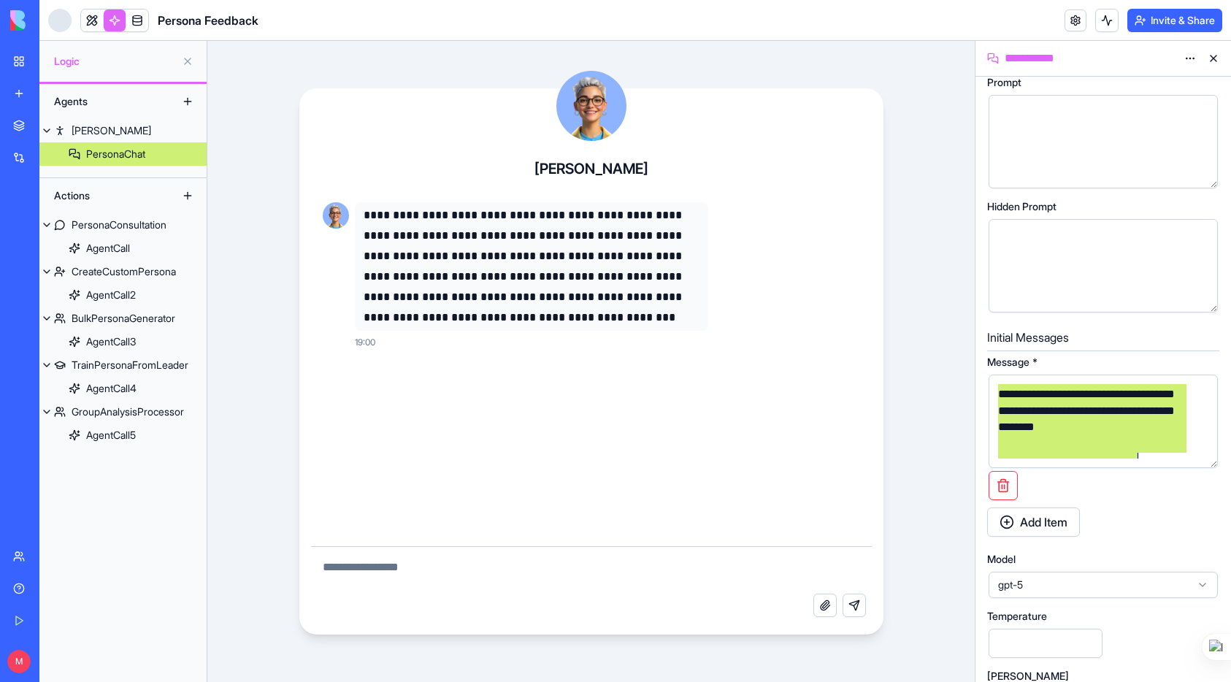
scroll to position [105, 0]
drag, startPoint x: 993, startPoint y: 391, endPoint x: 1131, endPoint y: 440, distance: 146.7
click at [1140, 469] on div "**********" at bounding box center [1103, 421] width 232 height 96
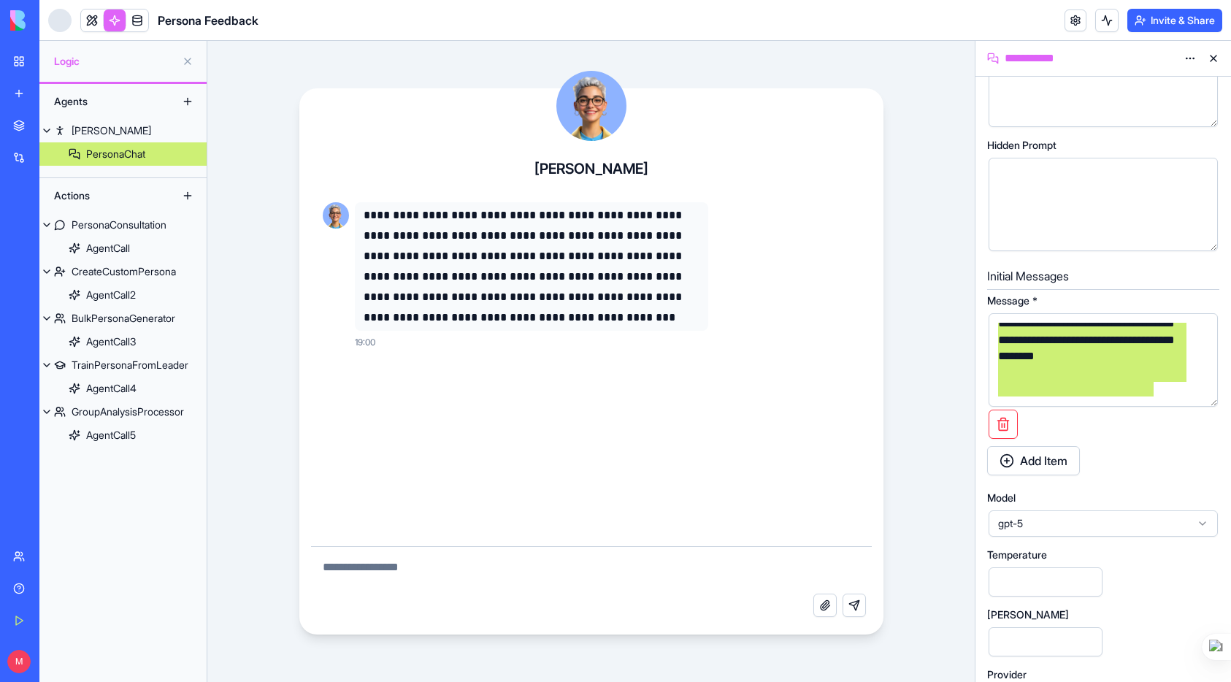
scroll to position [482, 0]
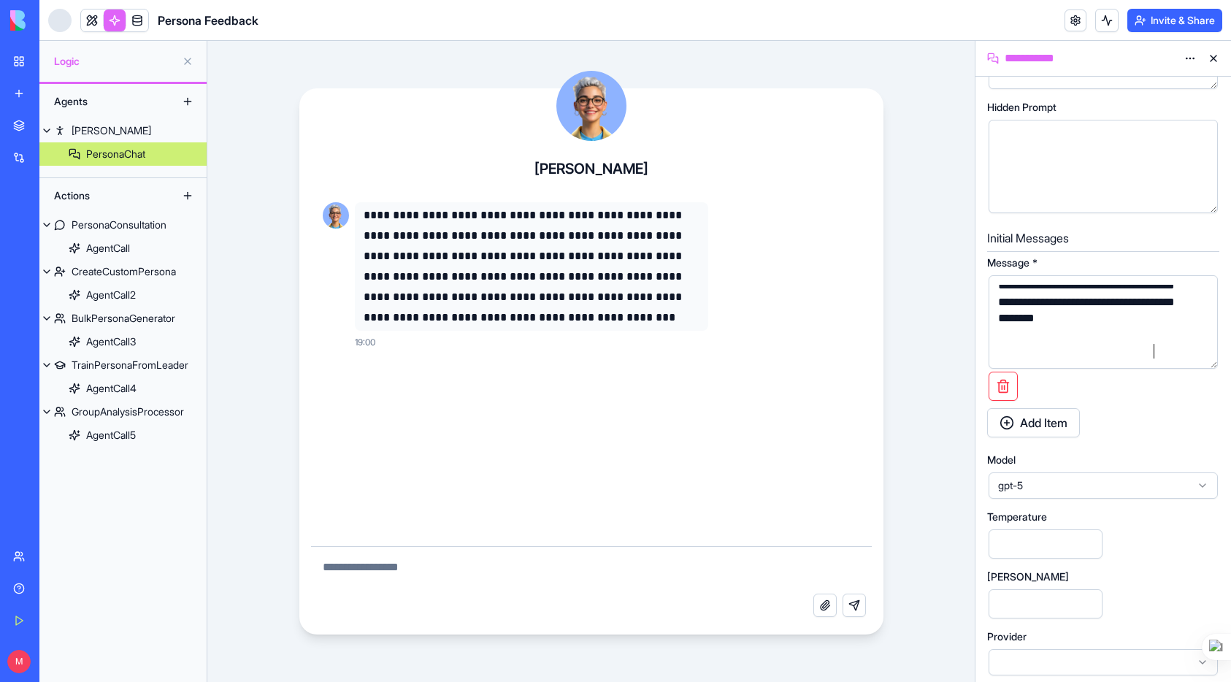
click at [137, 25] on link at bounding box center [137, 20] width 22 height 22
click at [138, 22] on link at bounding box center [137, 20] width 22 height 22
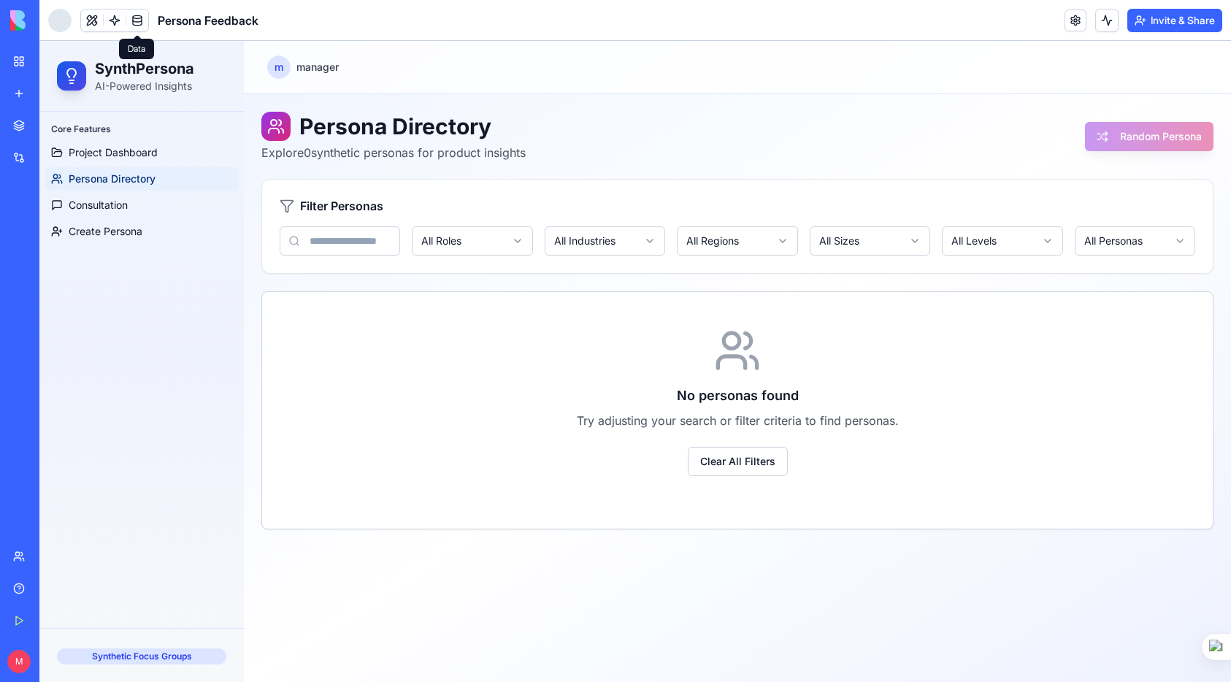
click at [24, 62] on link "My Workspace" at bounding box center [33, 61] width 58 height 29
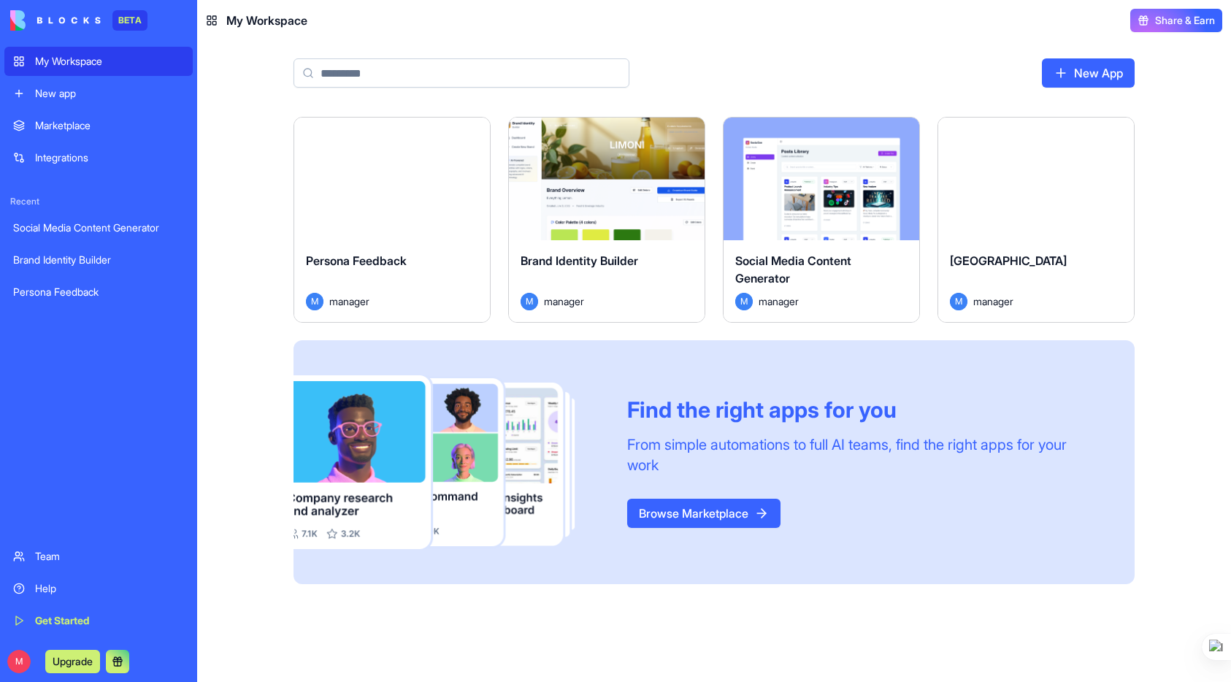
click at [76, 119] on div "Marketplace" at bounding box center [109, 125] width 149 height 15
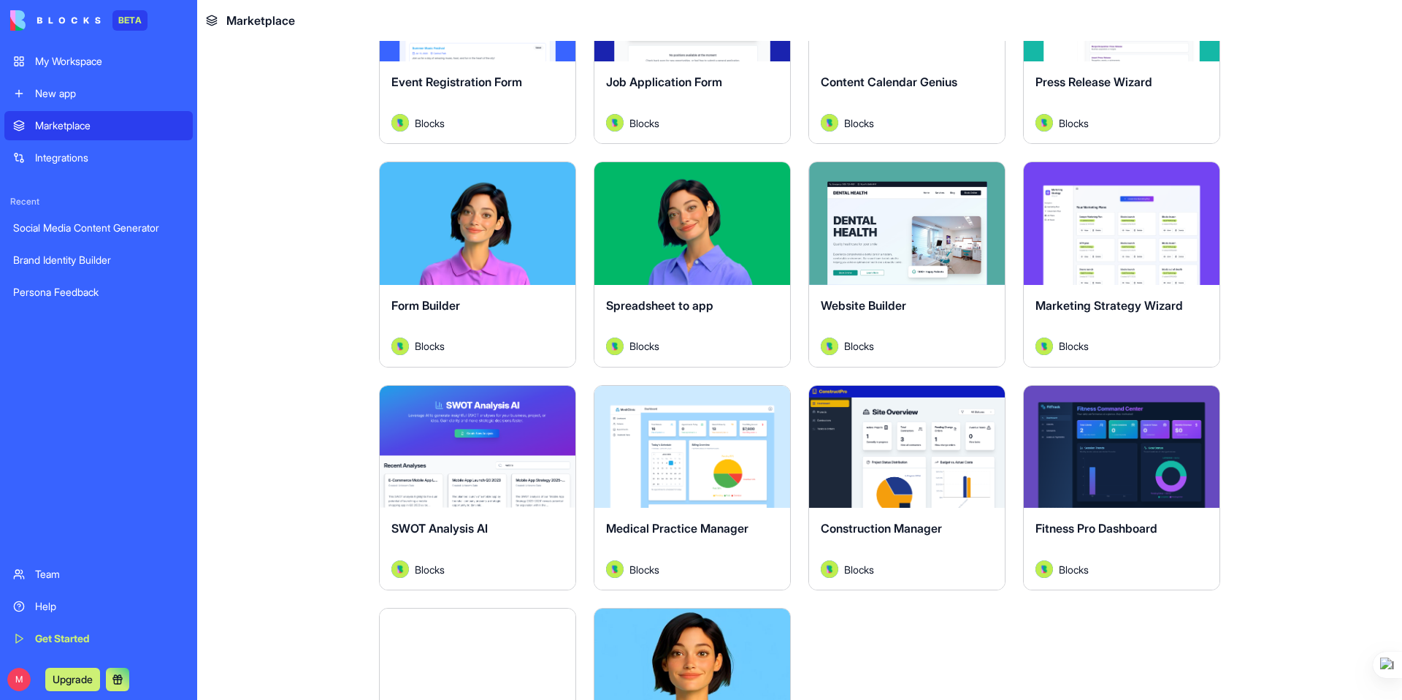
scroll to position [3280, 0]
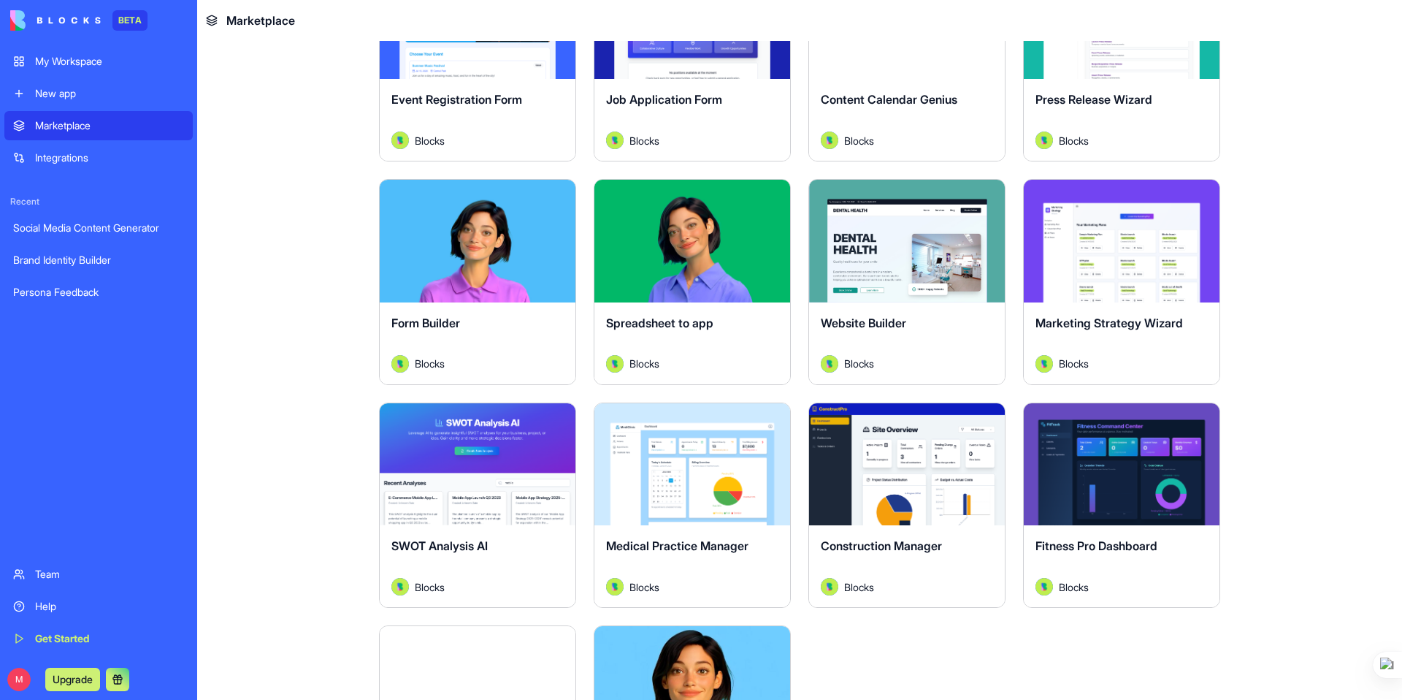
click at [1086, 312] on div "Marketing Strategy Wizard Blocks" at bounding box center [1122, 343] width 196 height 82
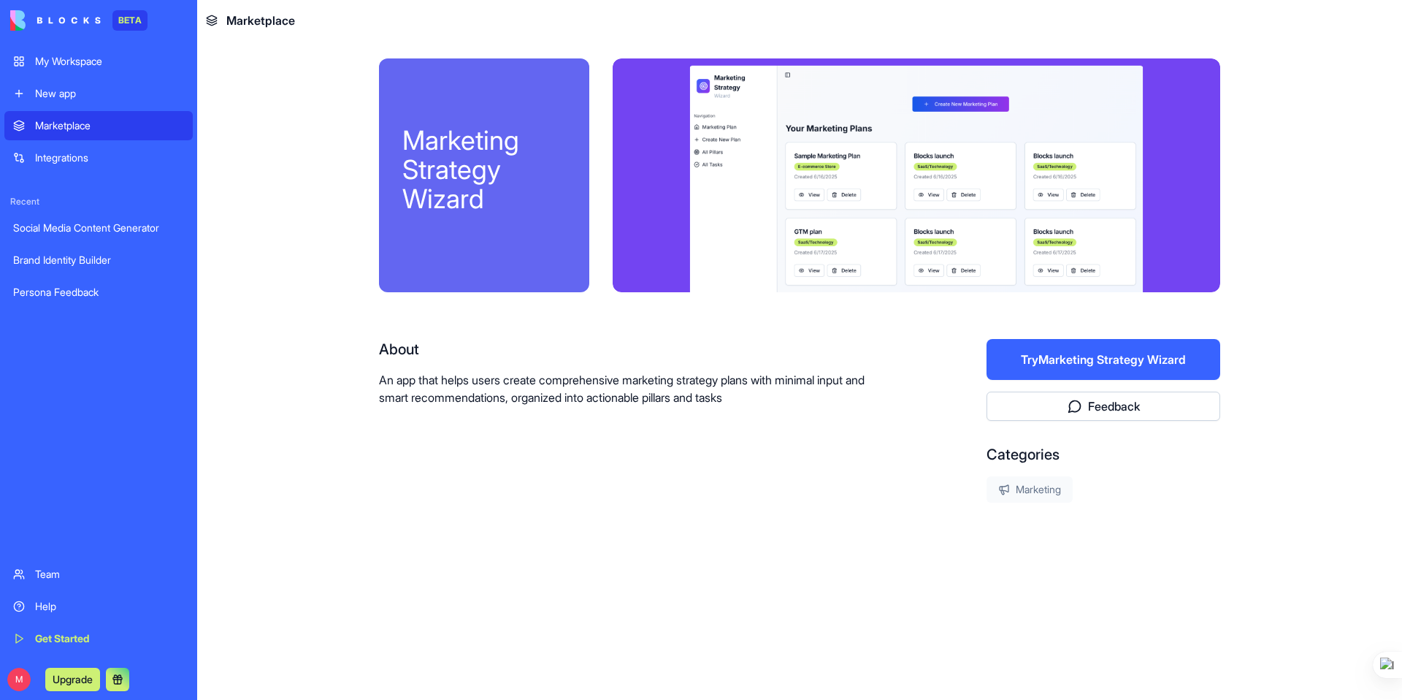
click at [1048, 365] on button "Try Marketing Strategy Wizard" at bounding box center [1103, 359] width 234 height 41
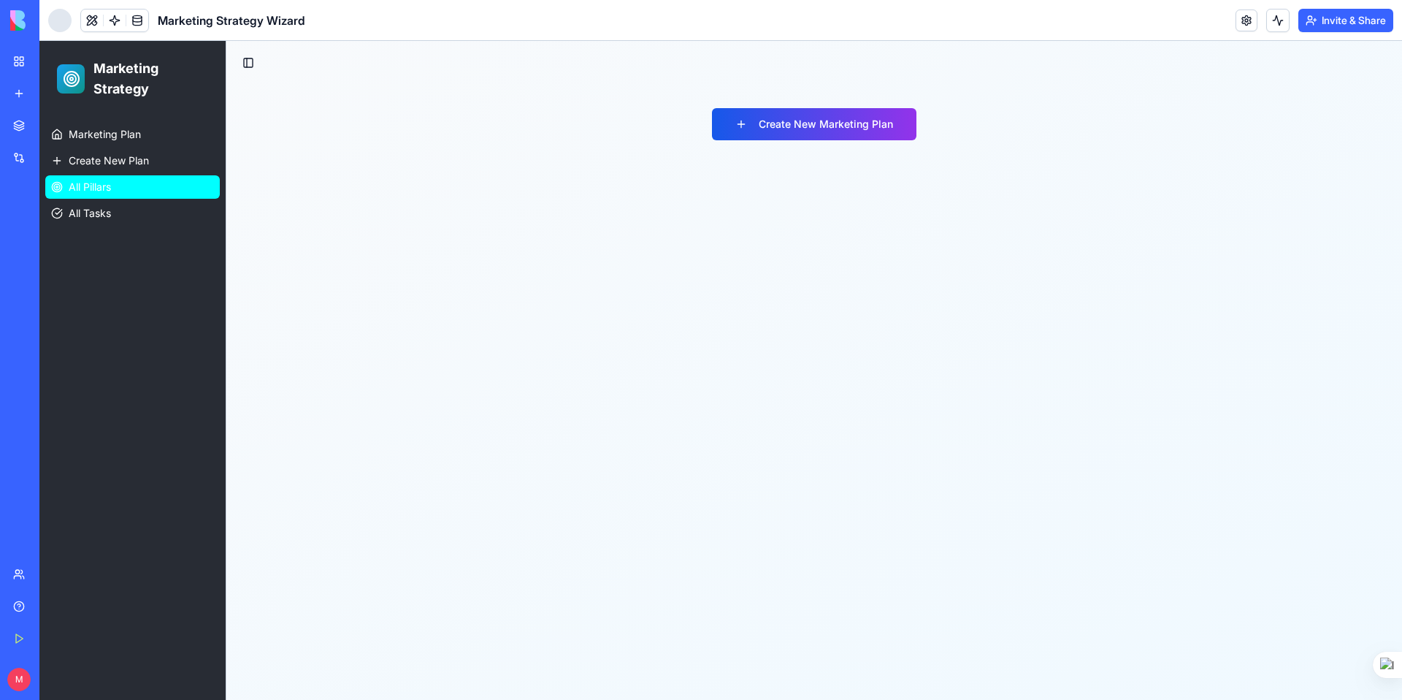
click at [101, 186] on span "All Pillars" at bounding box center [90, 187] width 42 height 15
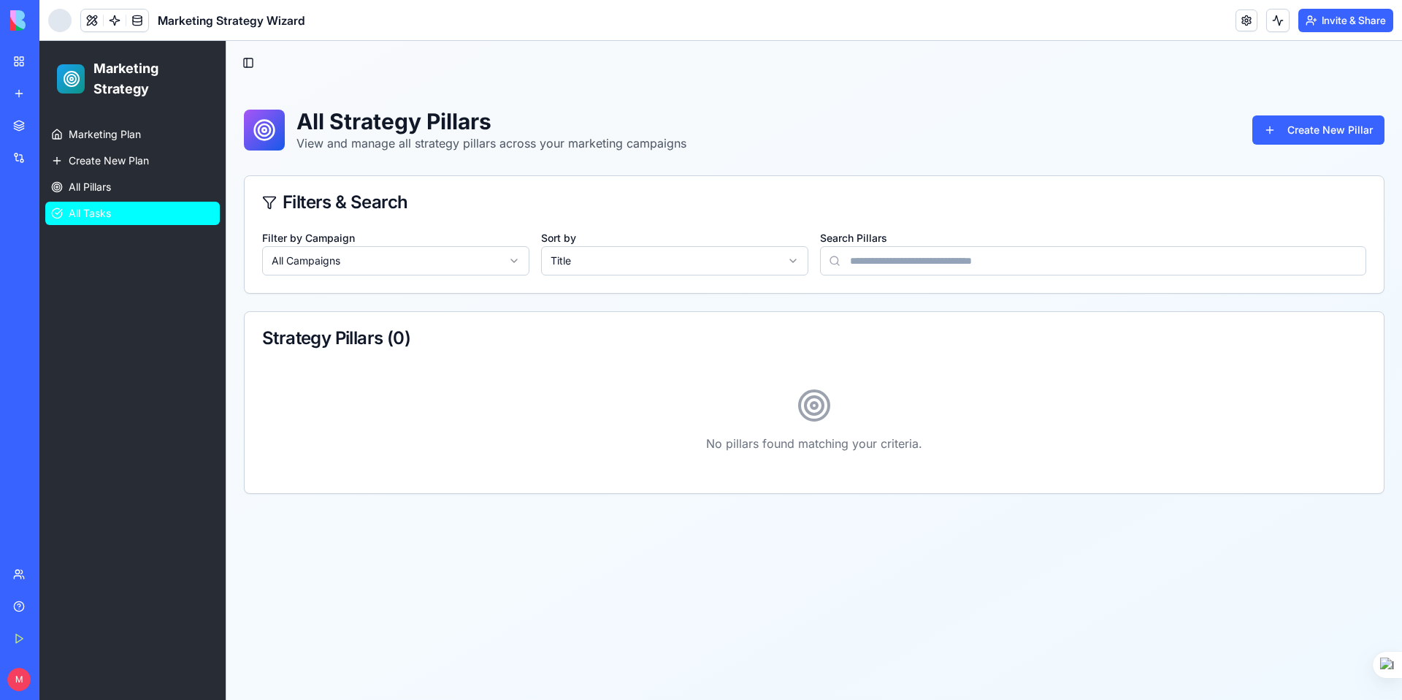
click at [122, 222] on link "All Tasks" at bounding box center [132, 213] width 175 height 23
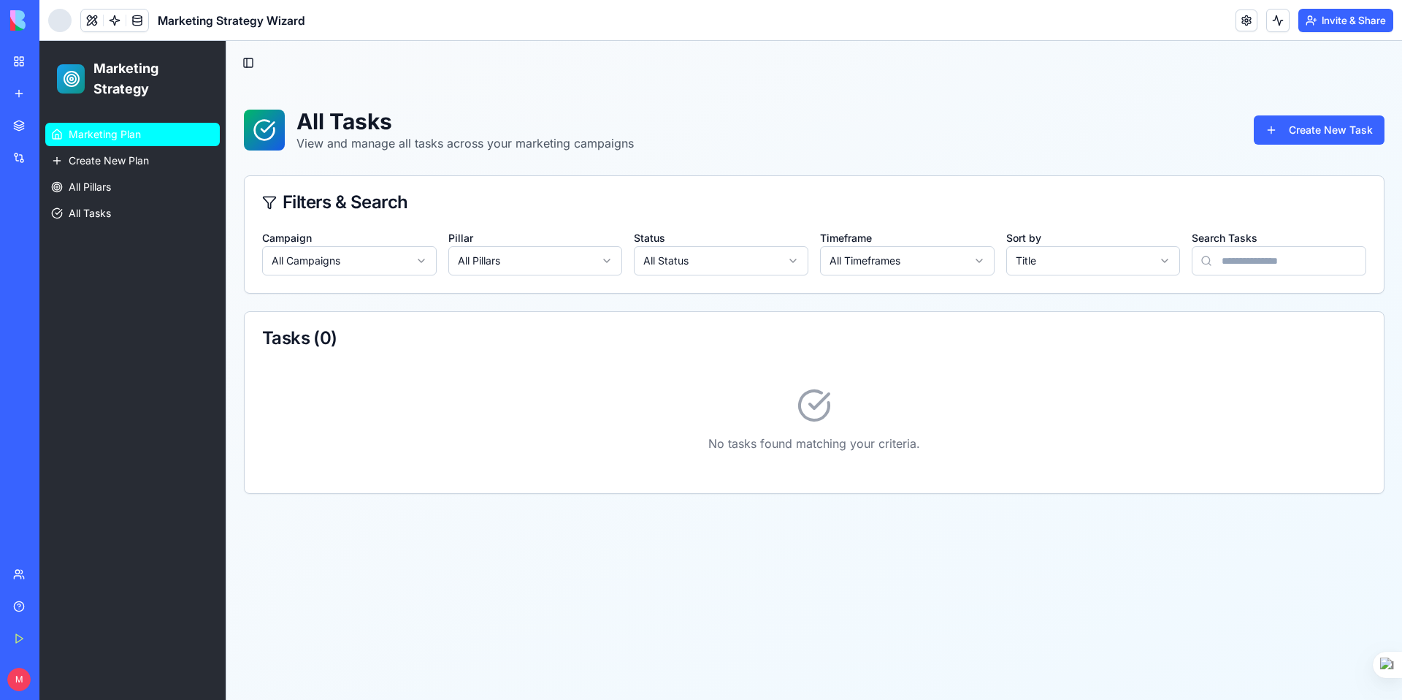
click at [111, 131] on span "Marketing Plan" at bounding box center [105, 134] width 72 height 15
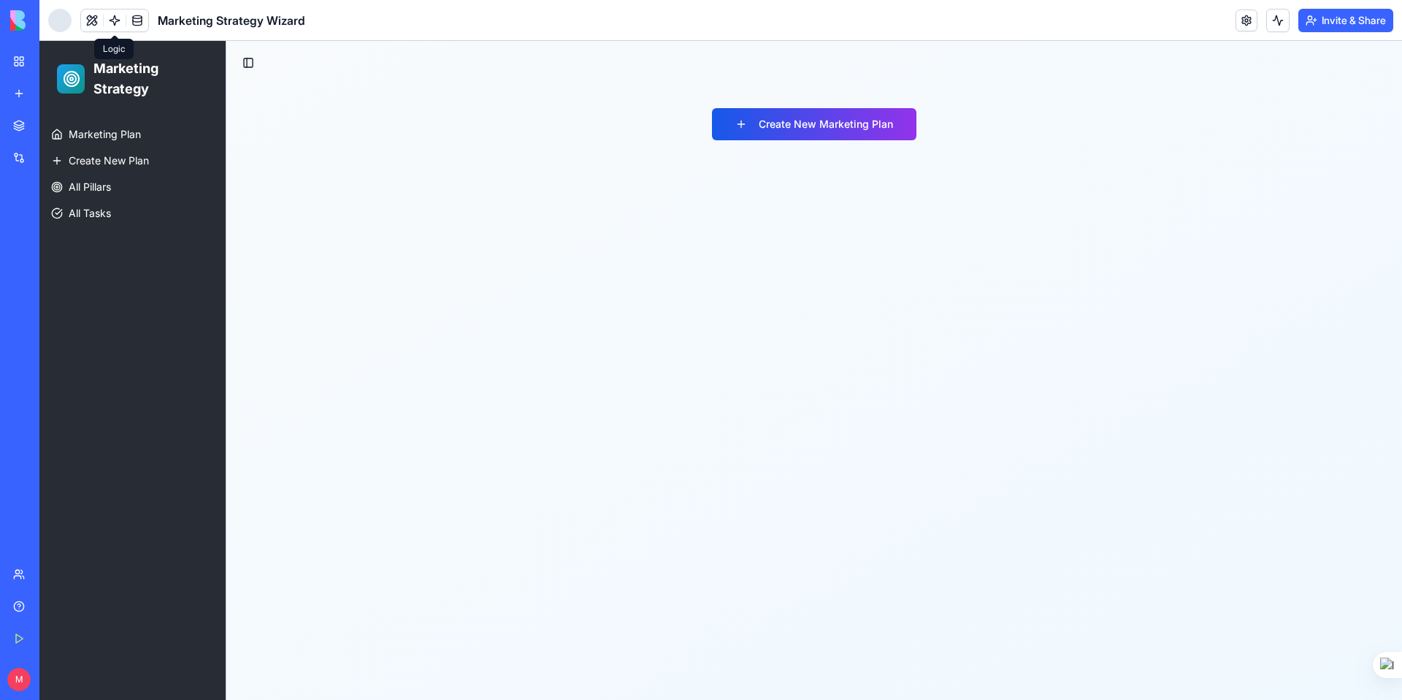
click at [110, 22] on link at bounding box center [115, 20] width 22 height 22
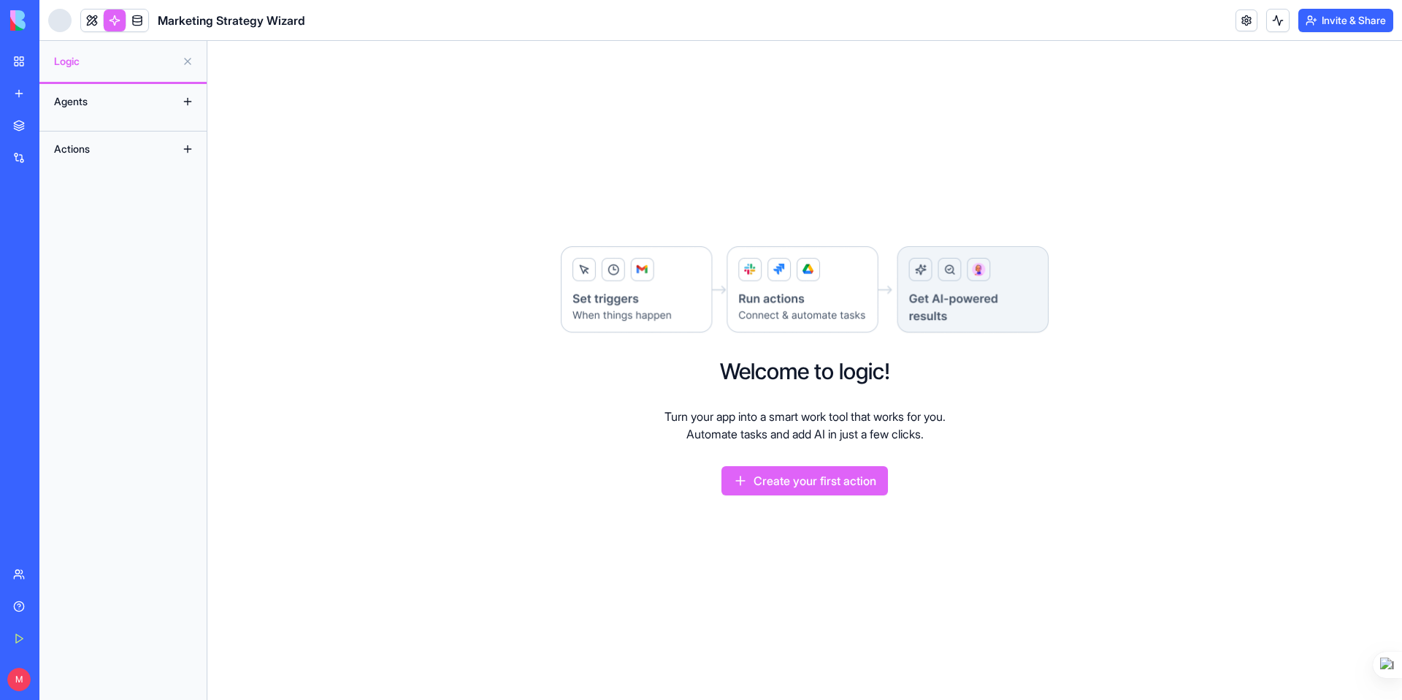
click at [78, 110] on div "Agents" at bounding box center [105, 101] width 117 height 23
click at [182, 101] on button at bounding box center [187, 101] width 23 height 23
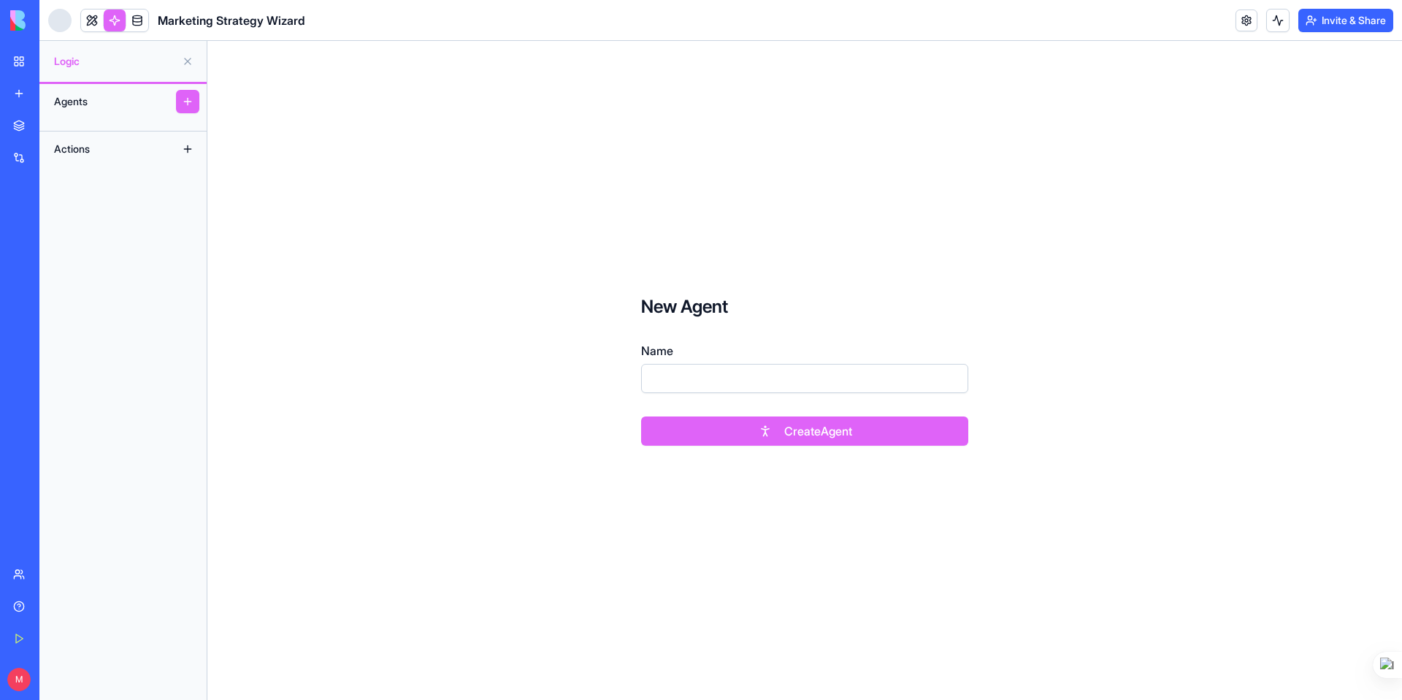
click at [114, 153] on div "Actions" at bounding box center [105, 148] width 117 height 23
click at [194, 151] on button at bounding box center [187, 148] width 23 height 23
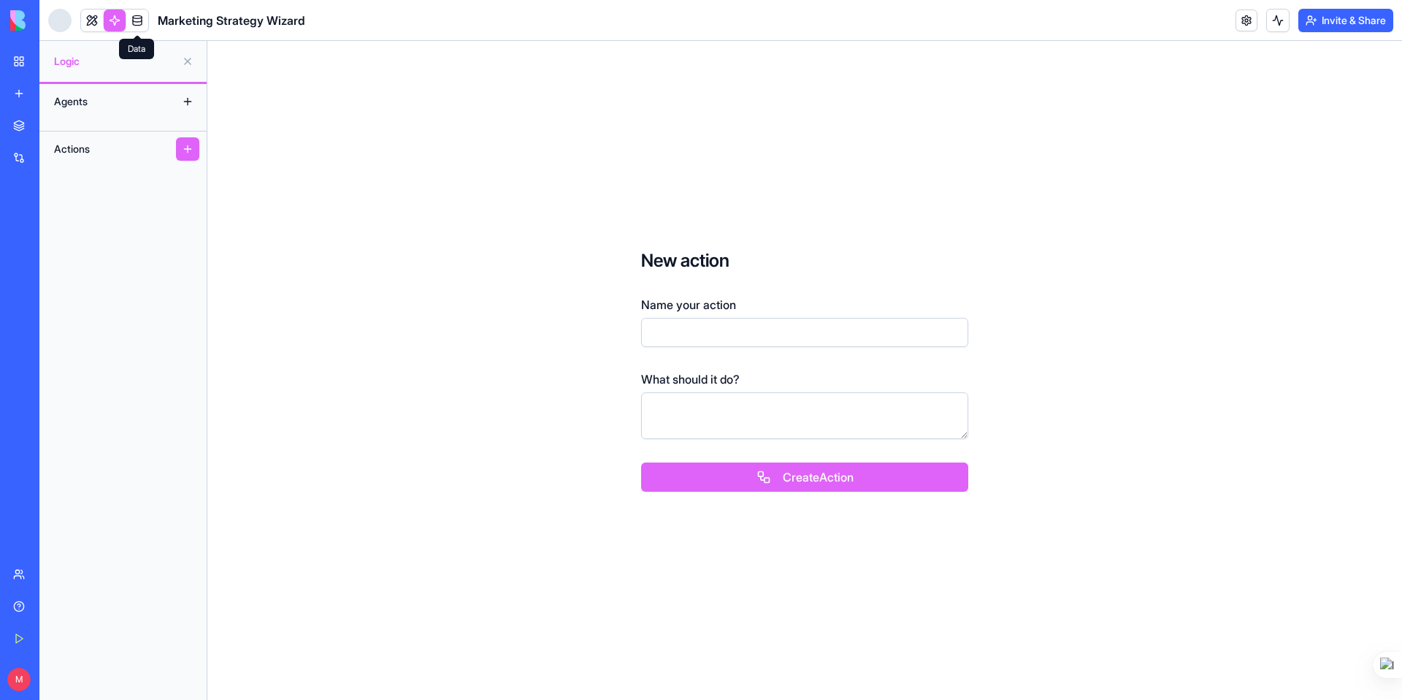
click at [134, 15] on link at bounding box center [137, 20] width 22 height 22
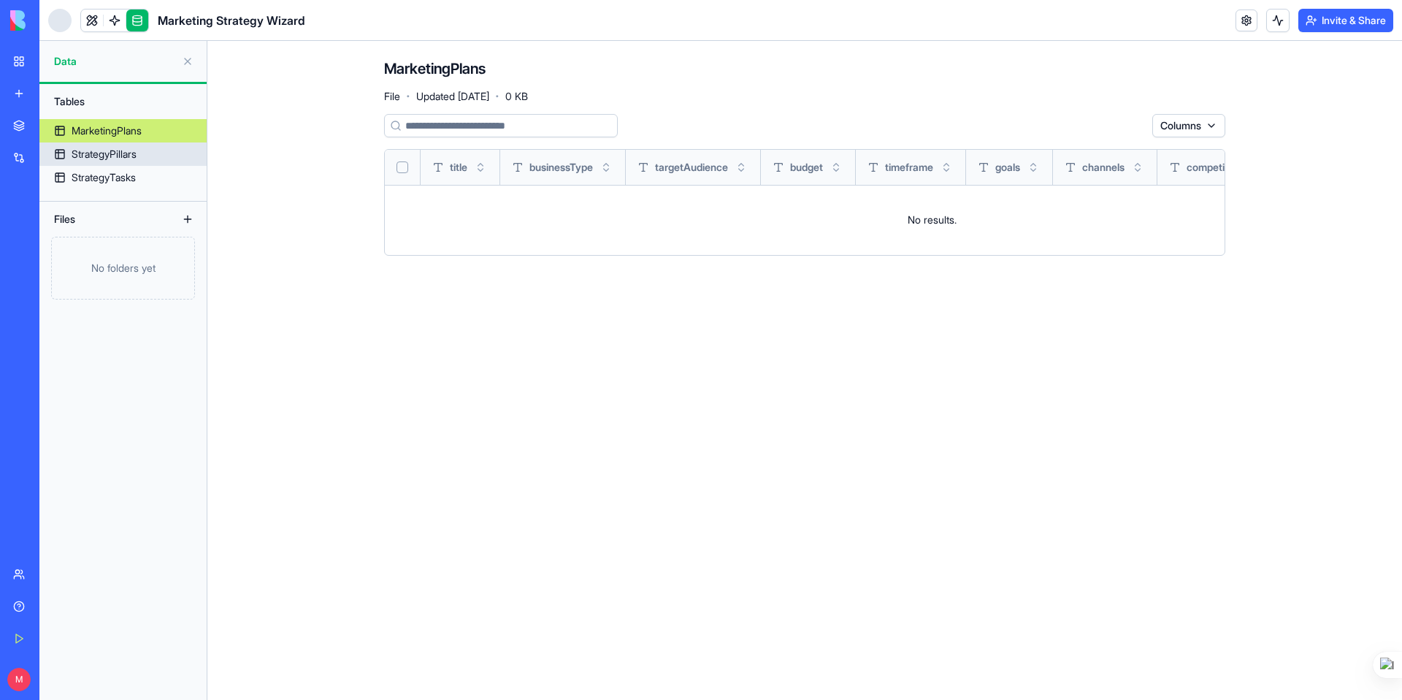
click at [137, 156] on div "StrategyPillars" at bounding box center [104, 154] width 65 height 15
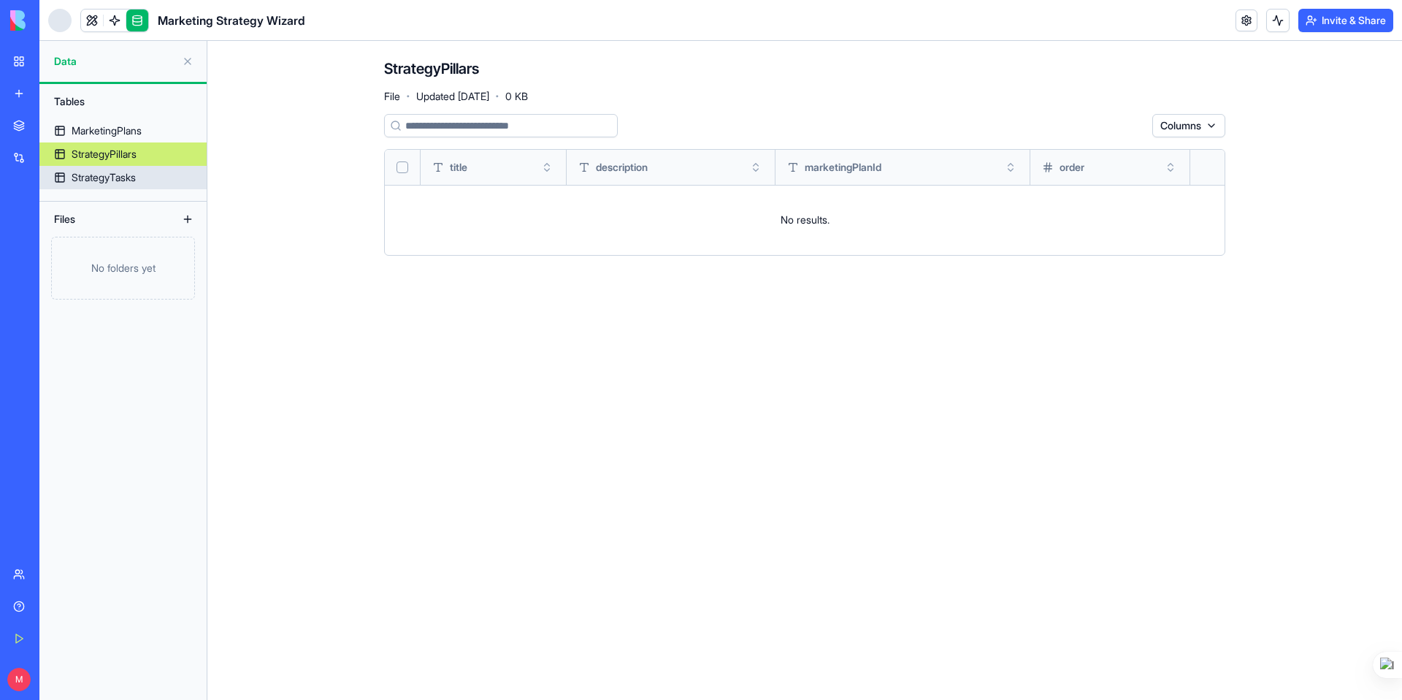
click at [136, 175] on div "StrategyTasks" at bounding box center [104, 177] width 64 height 15
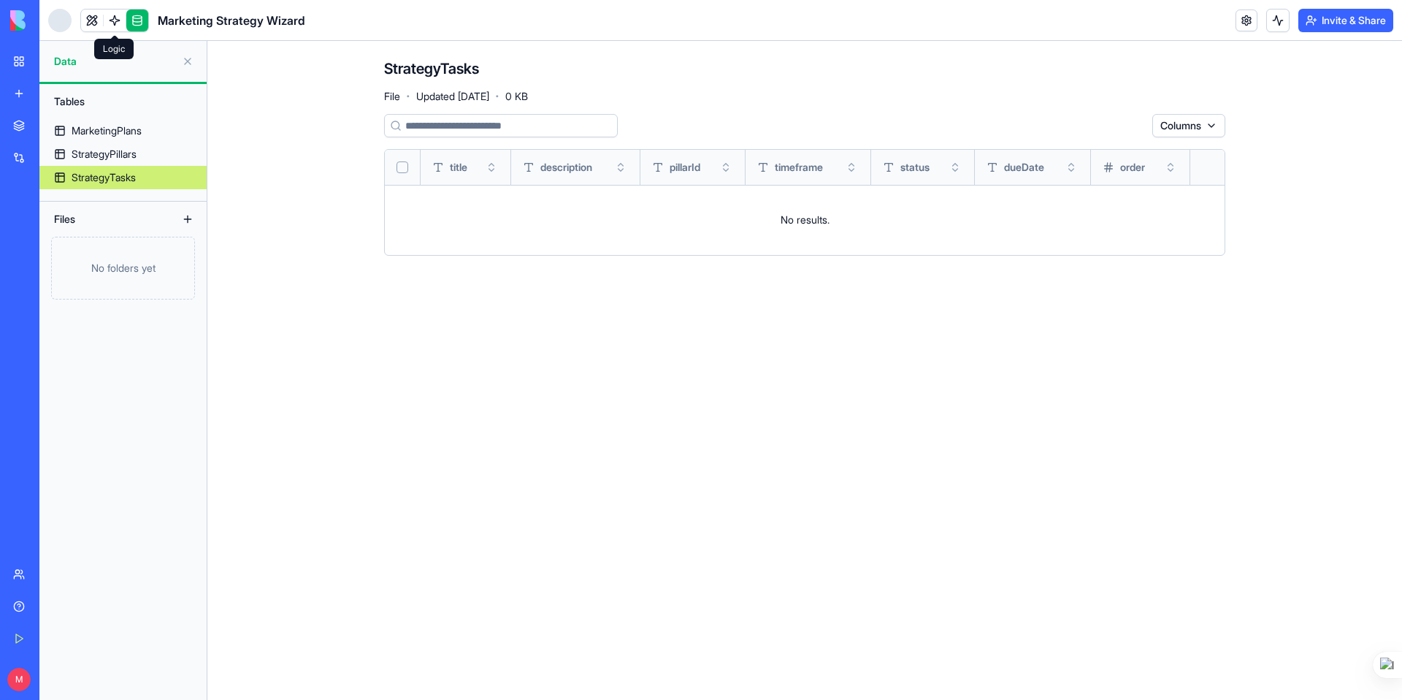
click at [111, 20] on link at bounding box center [115, 20] width 22 height 22
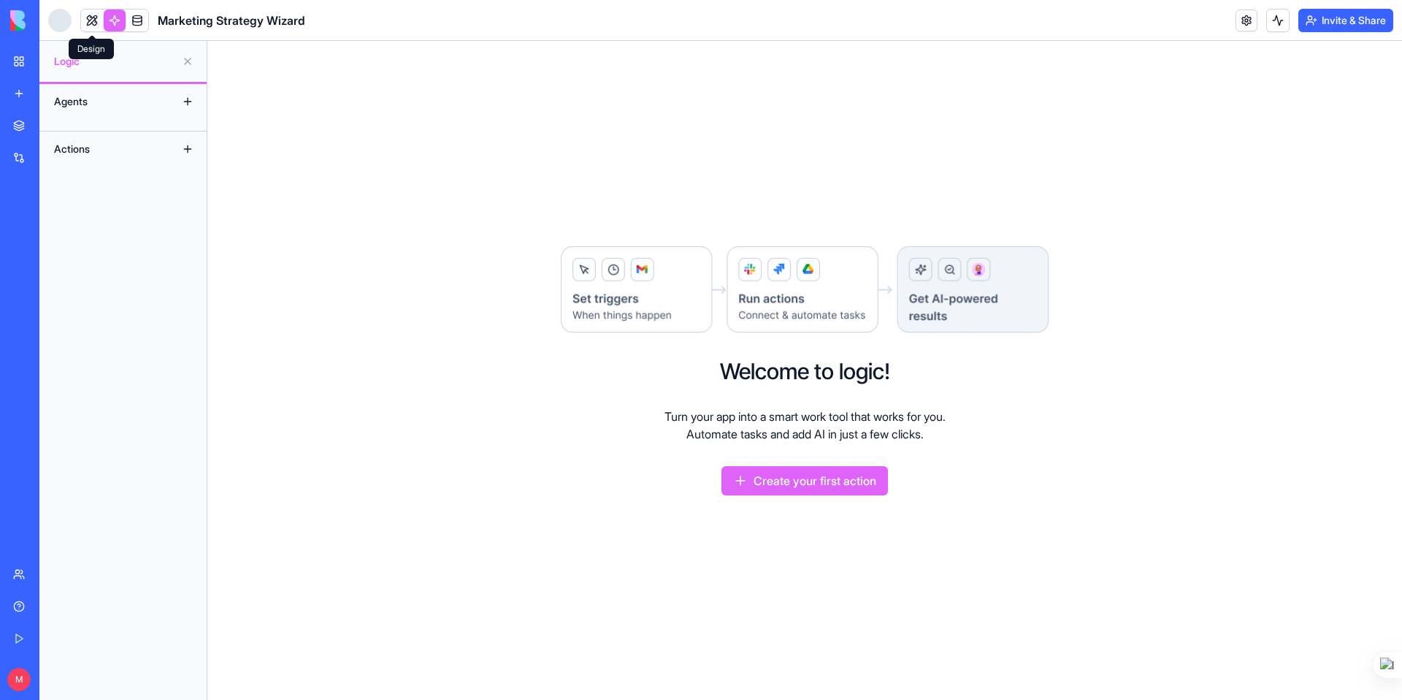
click at [88, 20] on link at bounding box center [92, 20] width 22 height 22
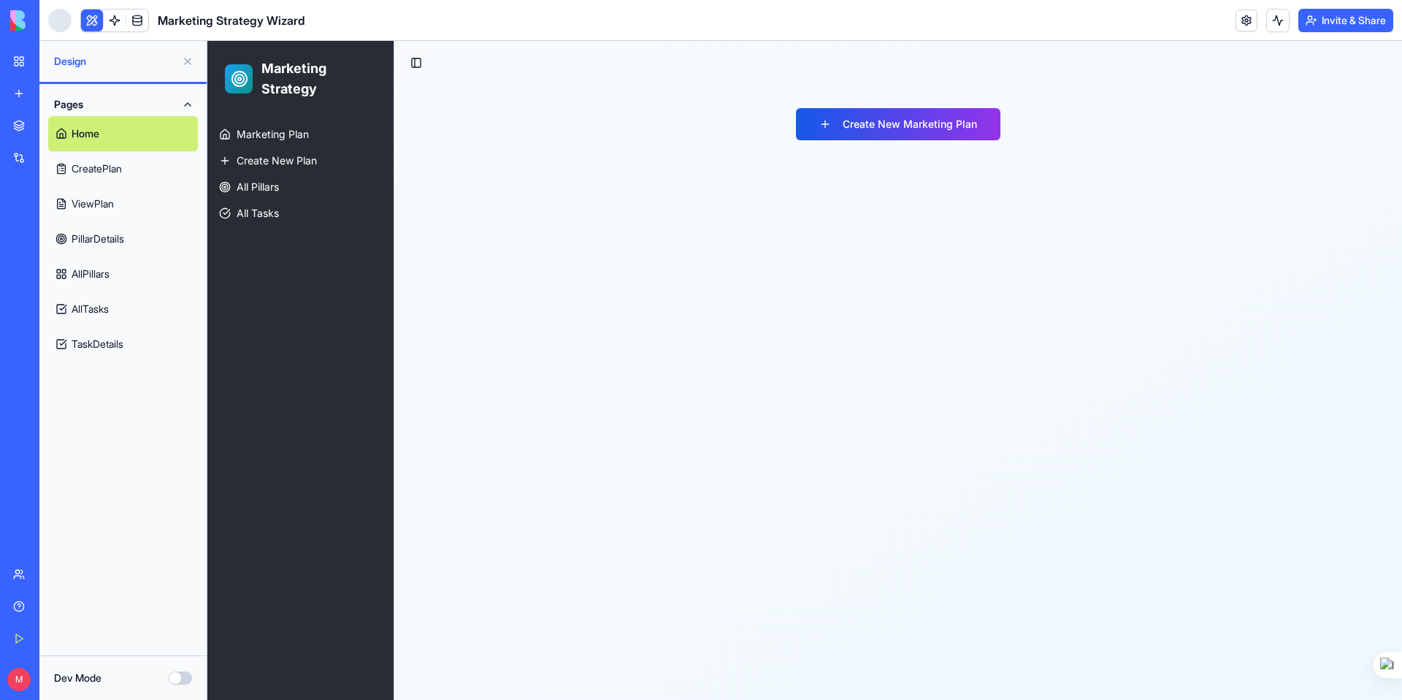
click at [131, 171] on link "CreatePlan" at bounding box center [123, 168] width 150 height 35
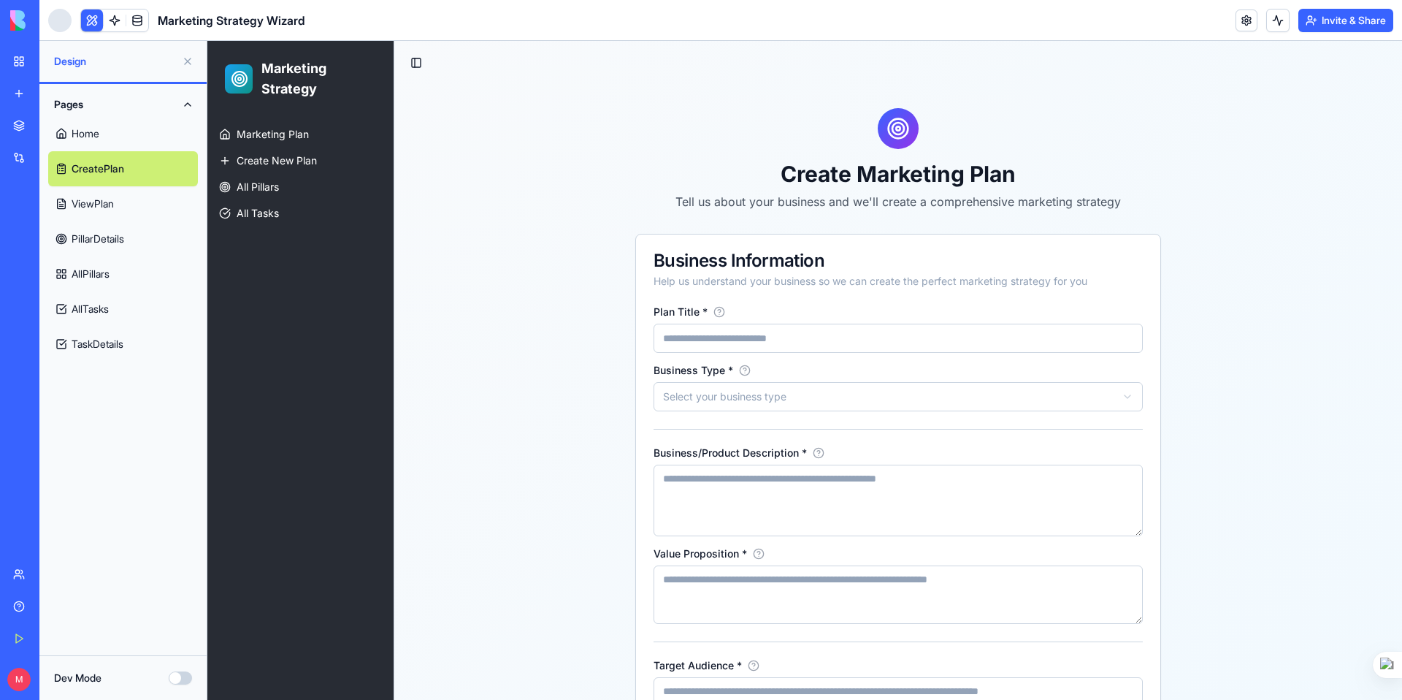
click at [126, 206] on link "ViewPlan" at bounding box center [123, 203] width 150 height 35
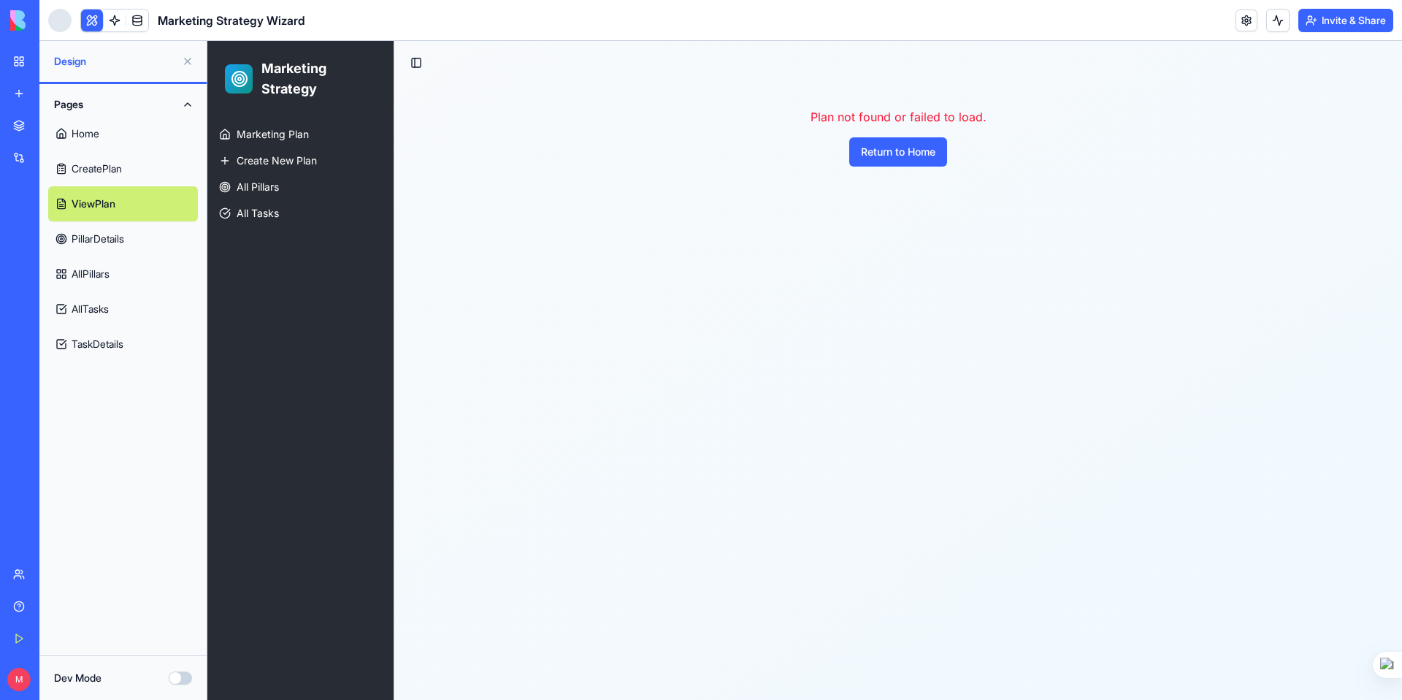
click at [100, 234] on link "PillarDetails" at bounding box center [123, 238] width 150 height 35
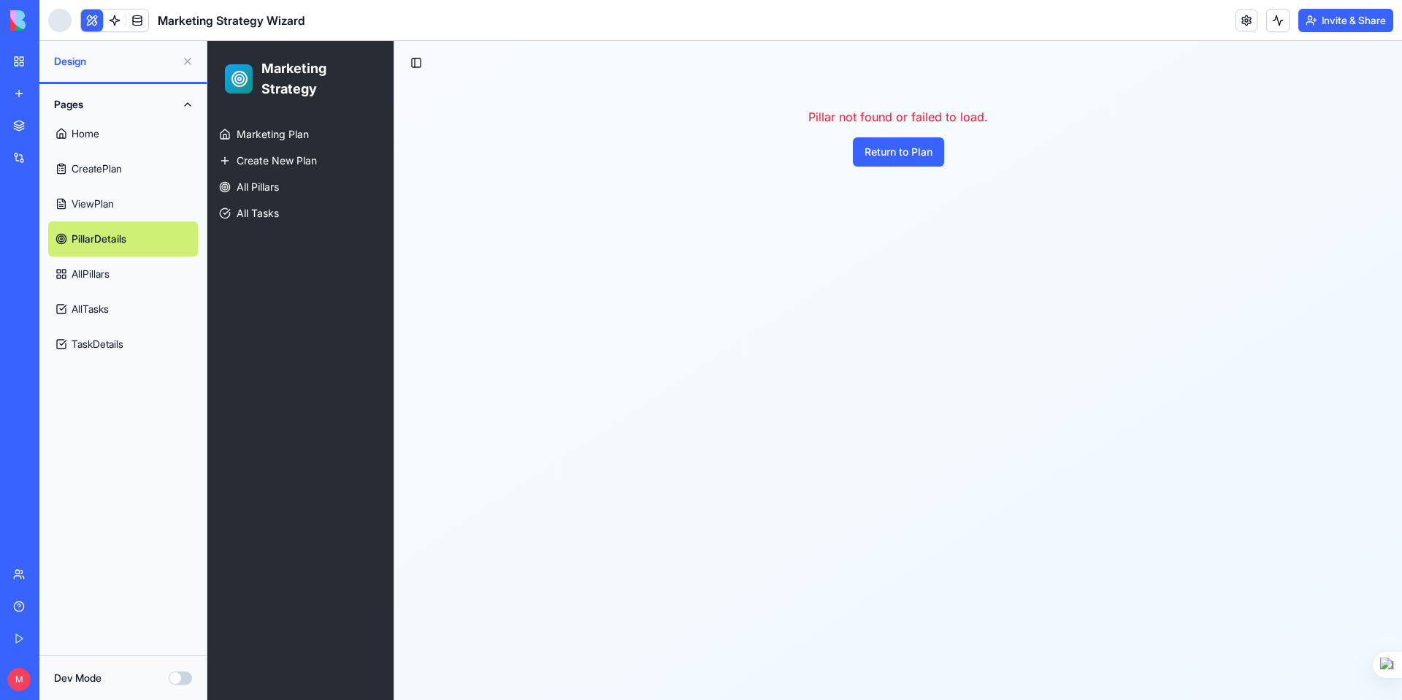
click at [112, 281] on link "AllPillars" at bounding box center [123, 273] width 150 height 35
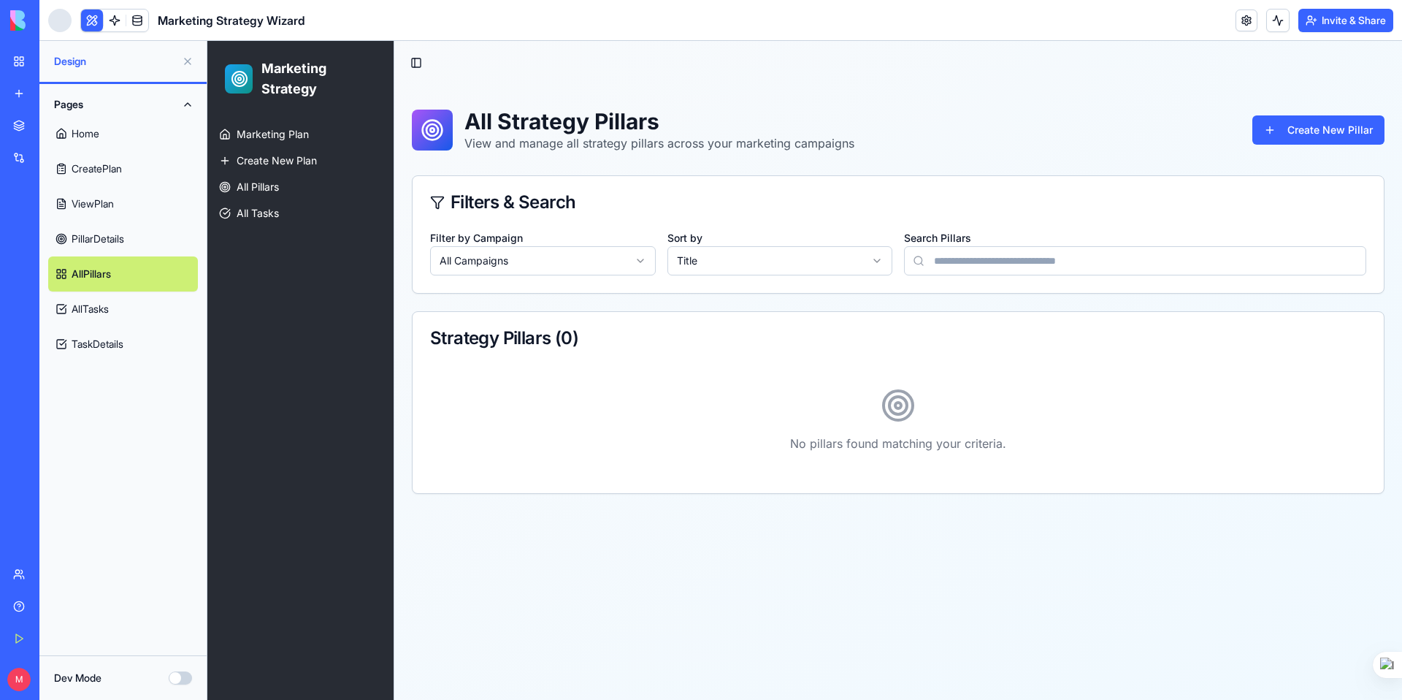
click at [95, 307] on link "AllTasks" at bounding box center [123, 308] width 150 height 35
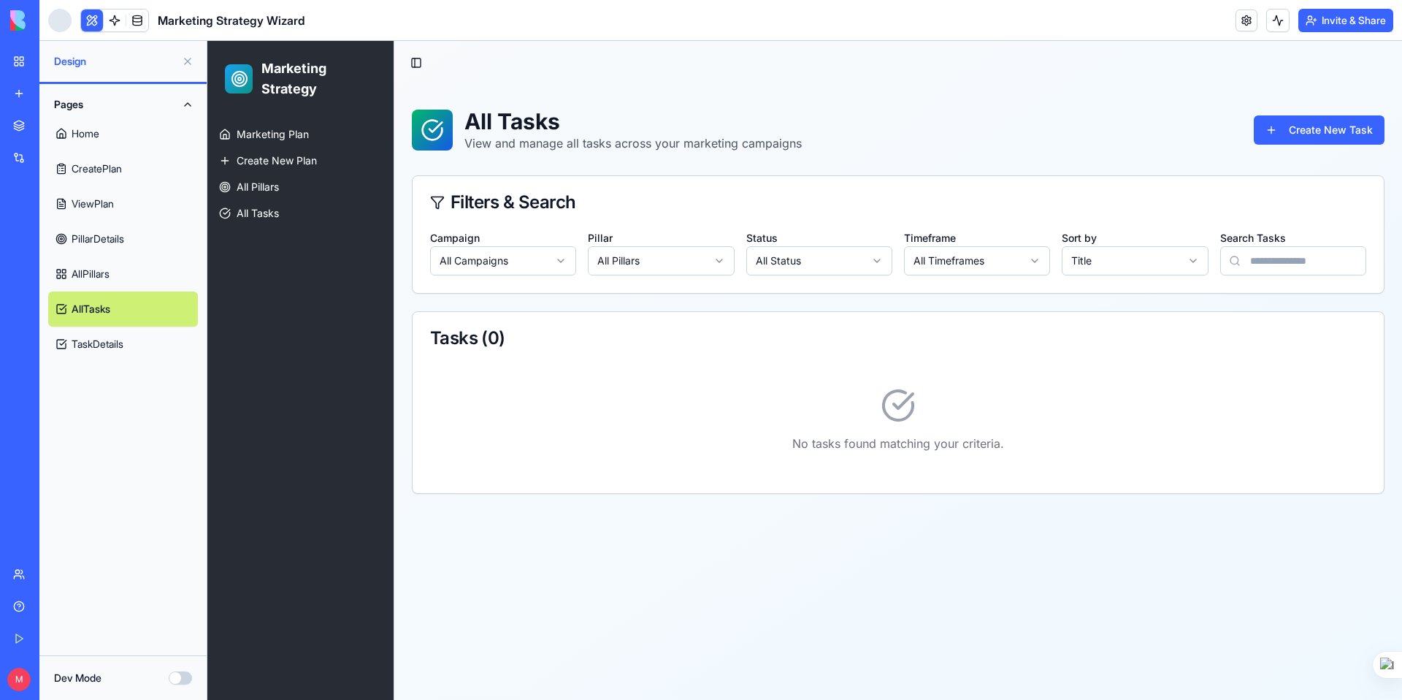
click at [98, 346] on link "TaskDetails" at bounding box center [123, 343] width 150 height 35
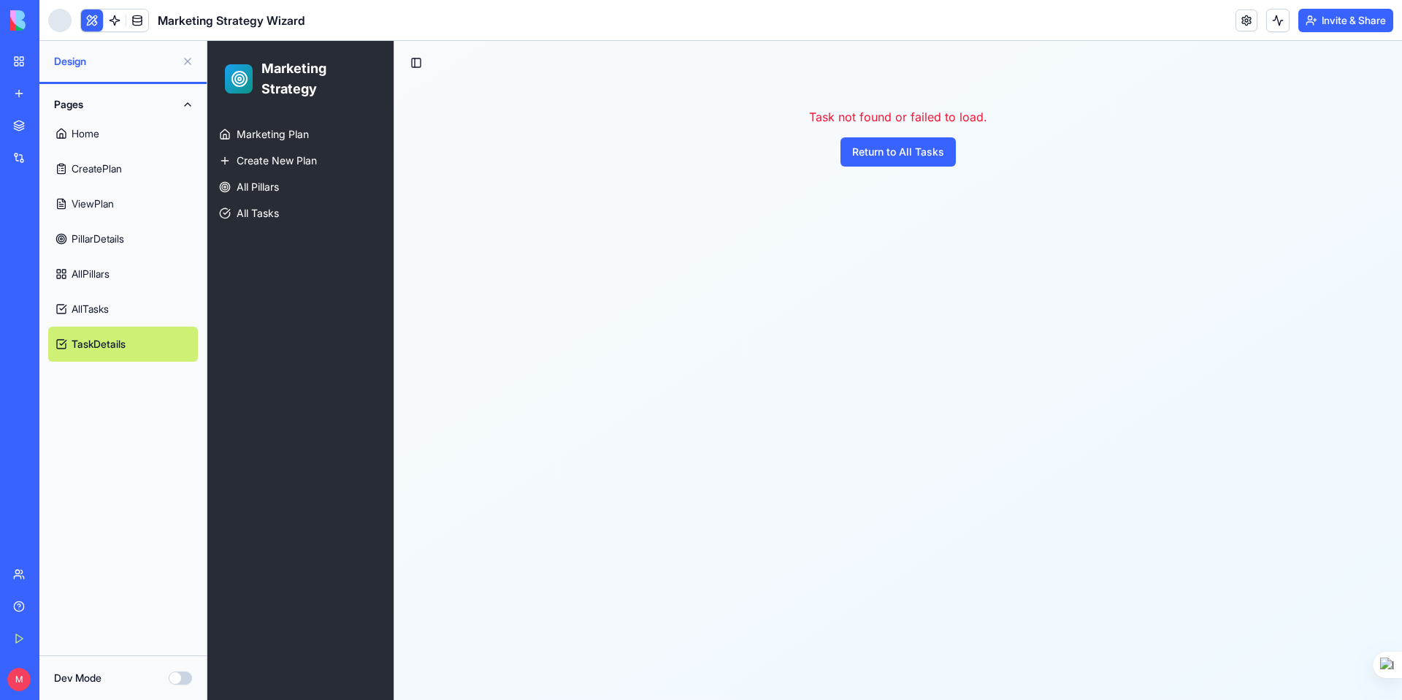
click at [126, 116] on link "Home" at bounding box center [123, 133] width 150 height 35
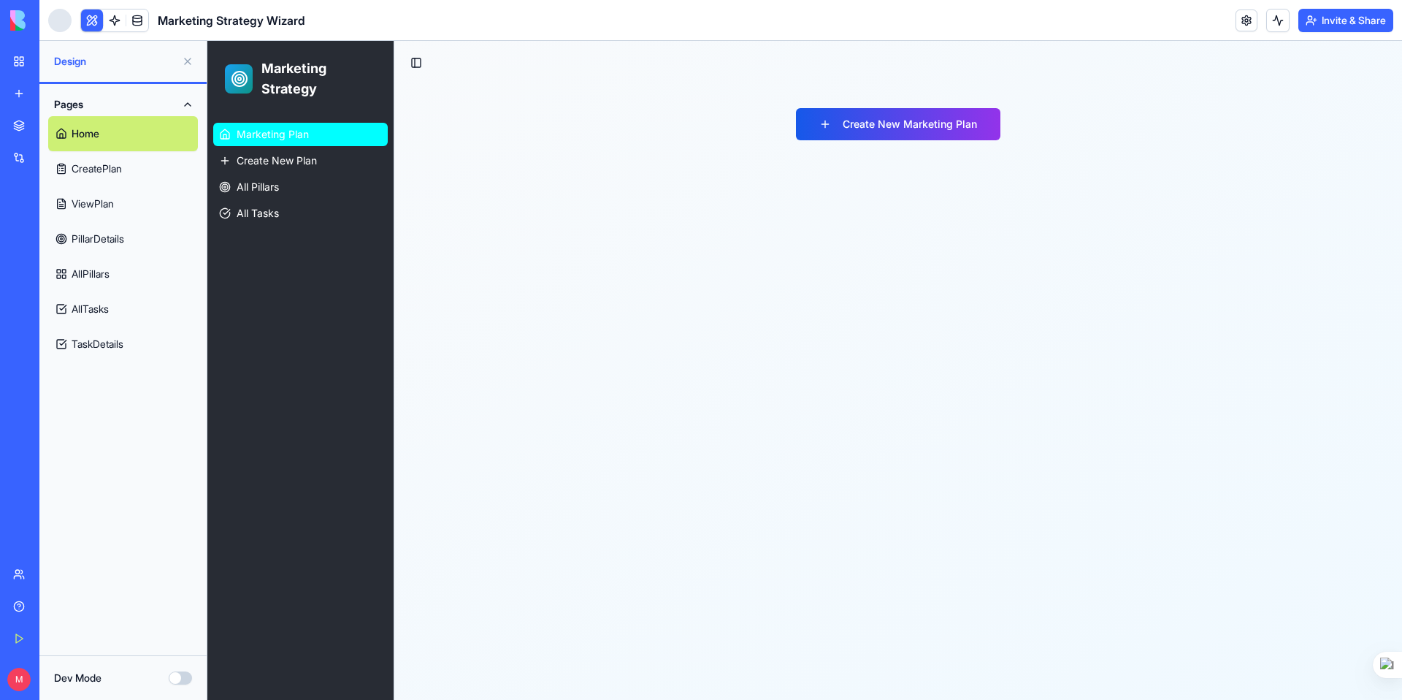
click at [333, 134] on link "Marketing Plan" at bounding box center [300, 134] width 175 height 23
click at [114, 20] on link at bounding box center [115, 20] width 22 height 22
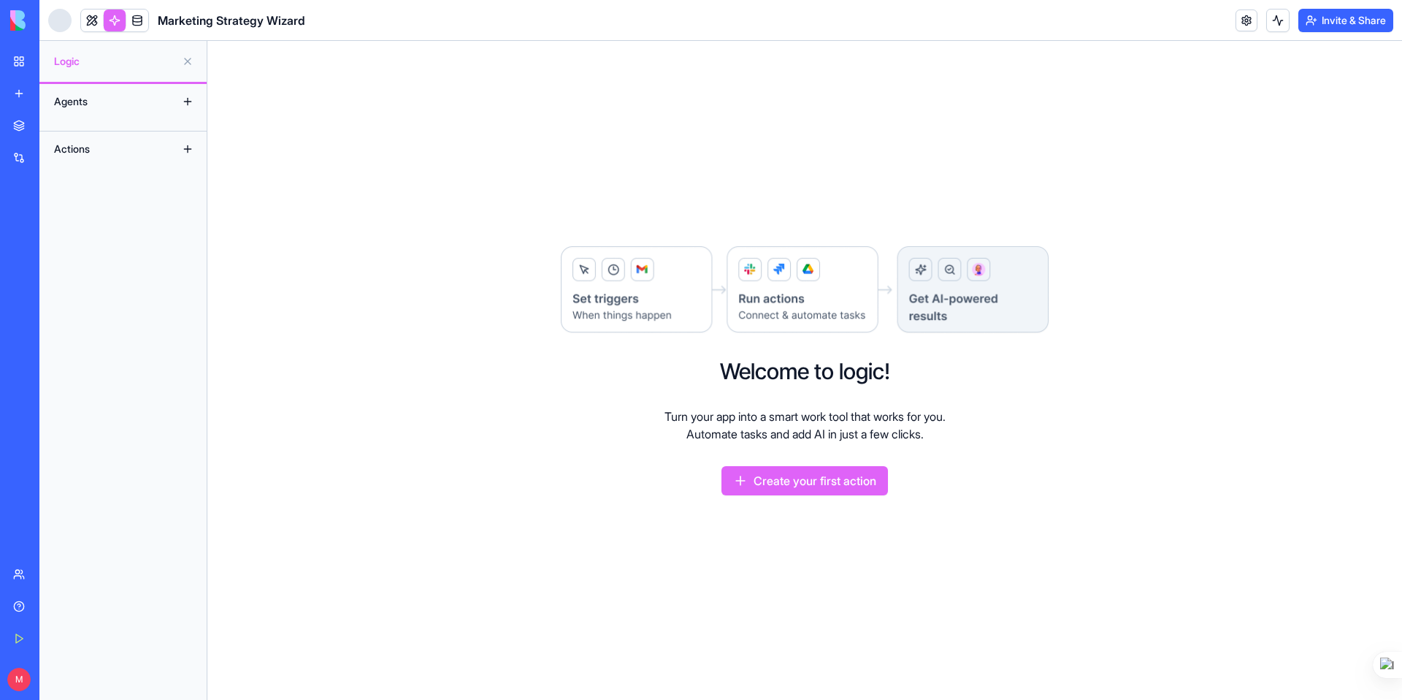
click at [128, 96] on div "Agents" at bounding box center [105, 101] width 117 height 23
click at [105, 152] on div "Actions" at bounding box center [105, 148] width 117 height 23
click at [188, 147] on button at bounding box center [187, 148] width 23 height 23
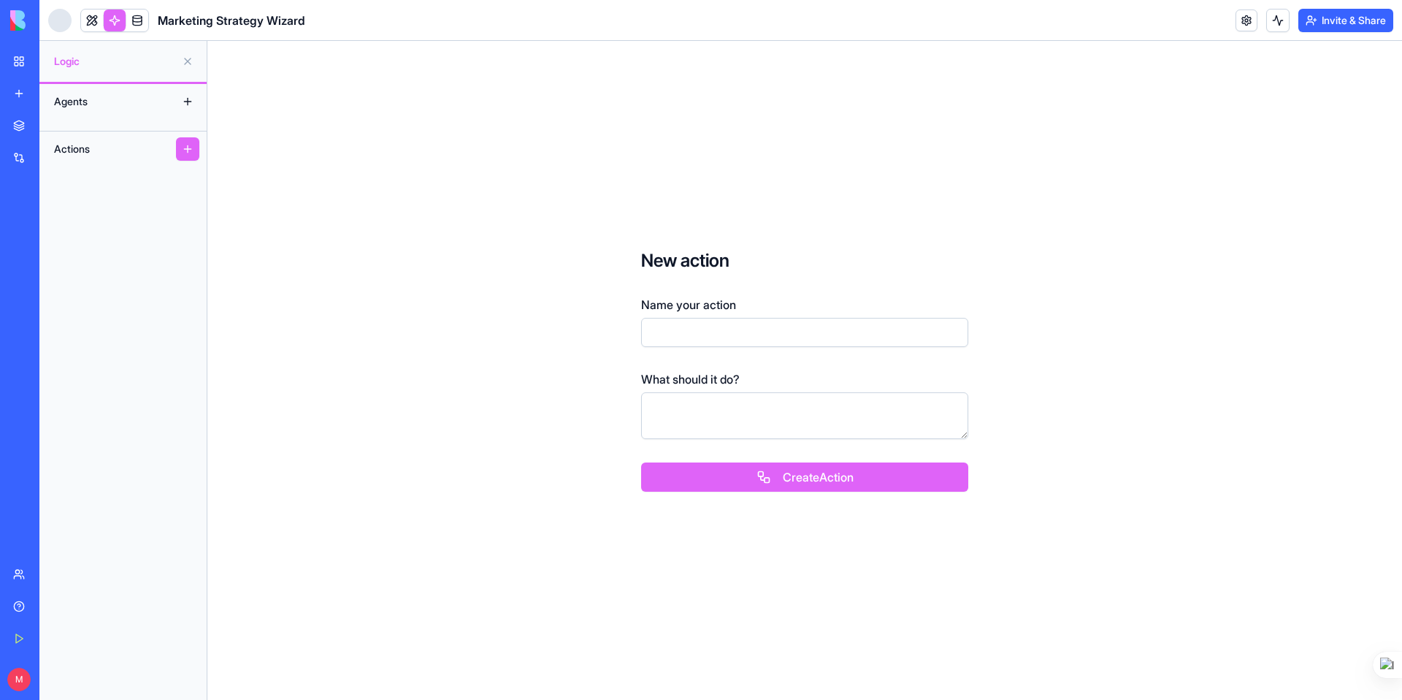
click at [178, 97] on button at bounding box center [187, 101] width 23 height 23
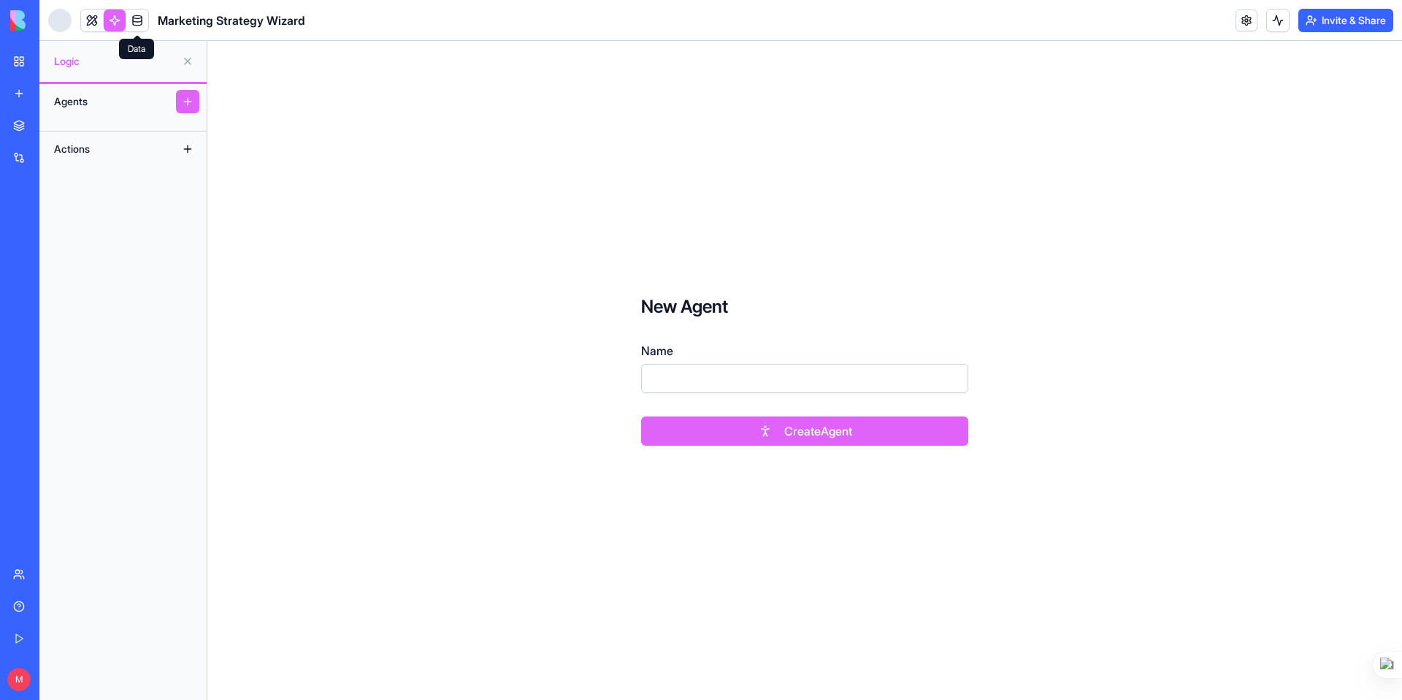
click at [138, 26] on link at bounding box center [137, 20] width 22 height 22
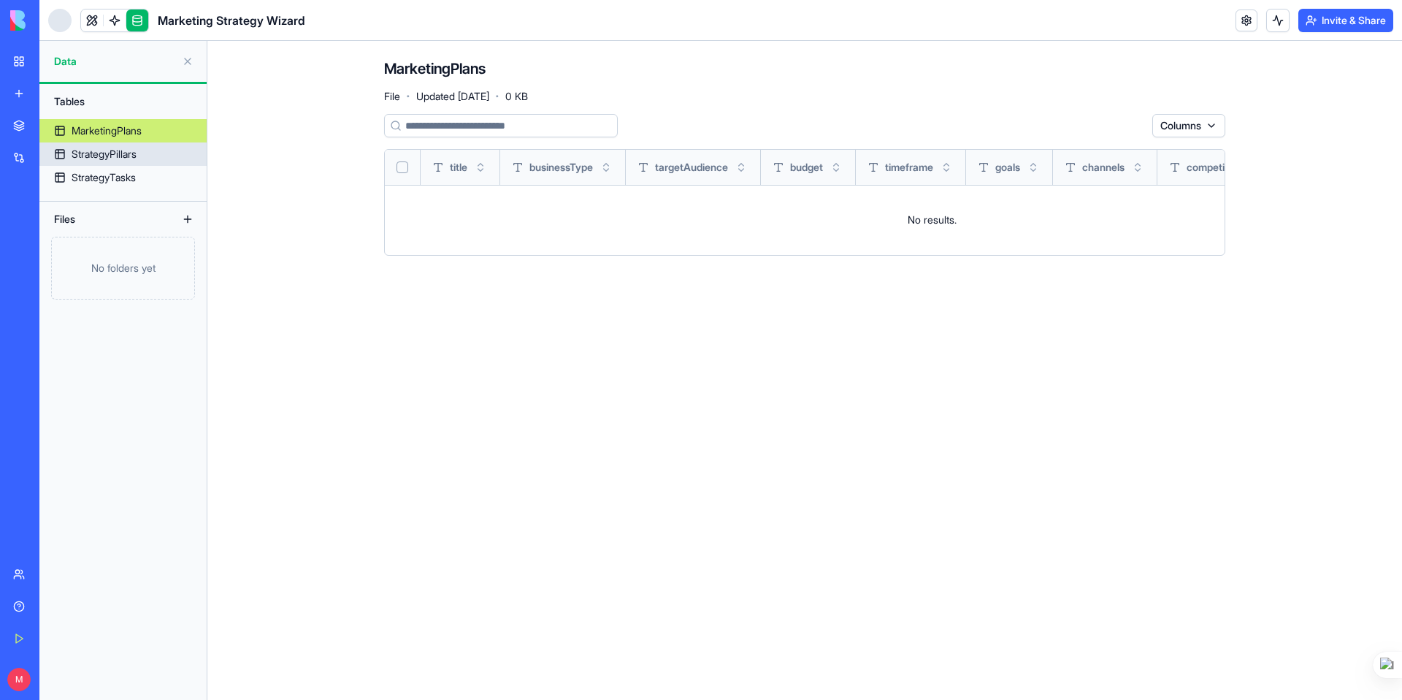
click at [119, 154] on div "StrategyPillars" at bounding box center [104, 154] width 65 height 15
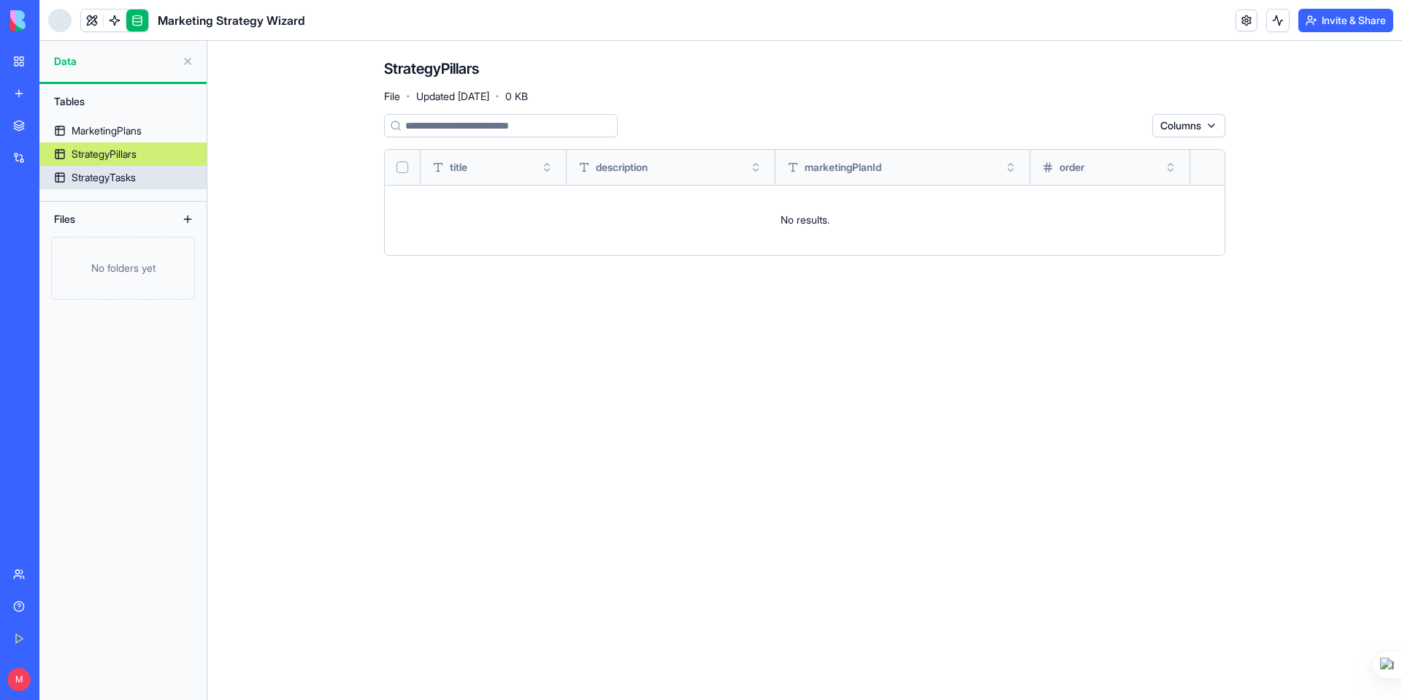
click at [109, 175] on div "StrategyTasks" at bounding box center [104, 177] width 64 height 15
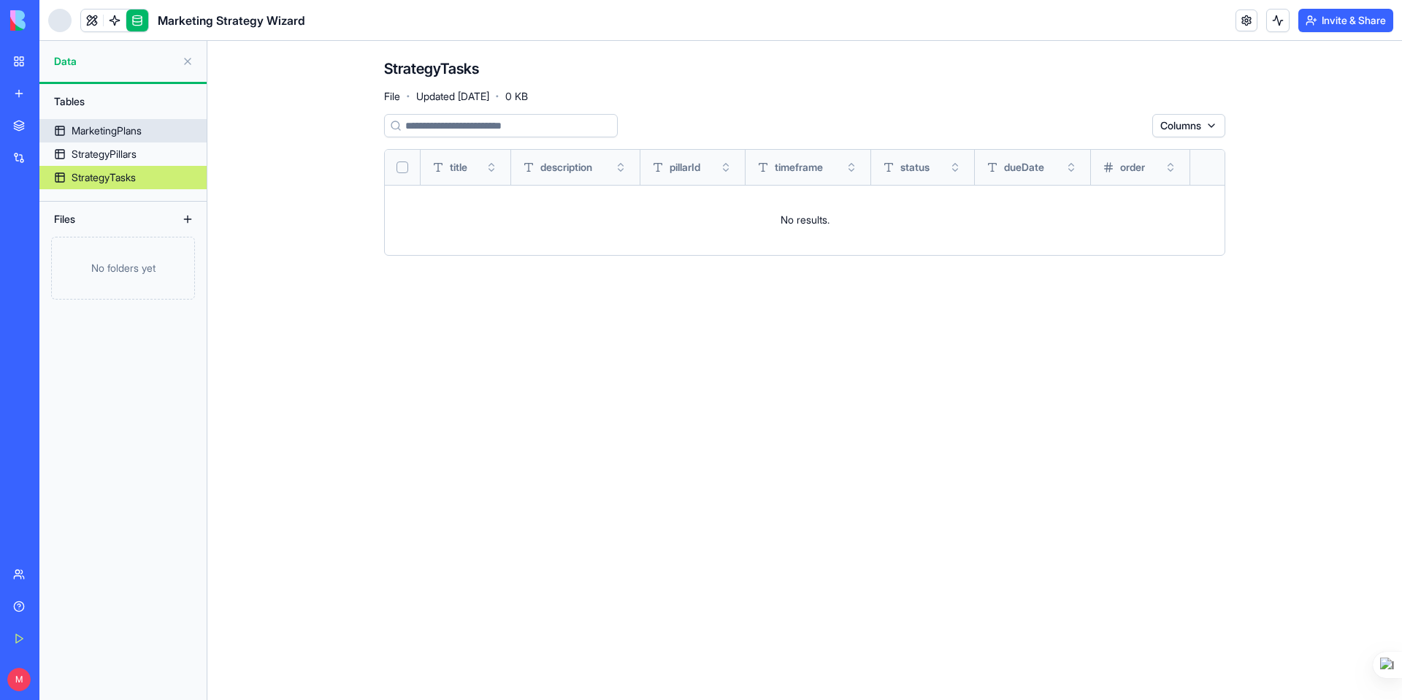
click at [121, 129] on div "MarketingPlans" at bounding box center [107, 130] width 70 height 15
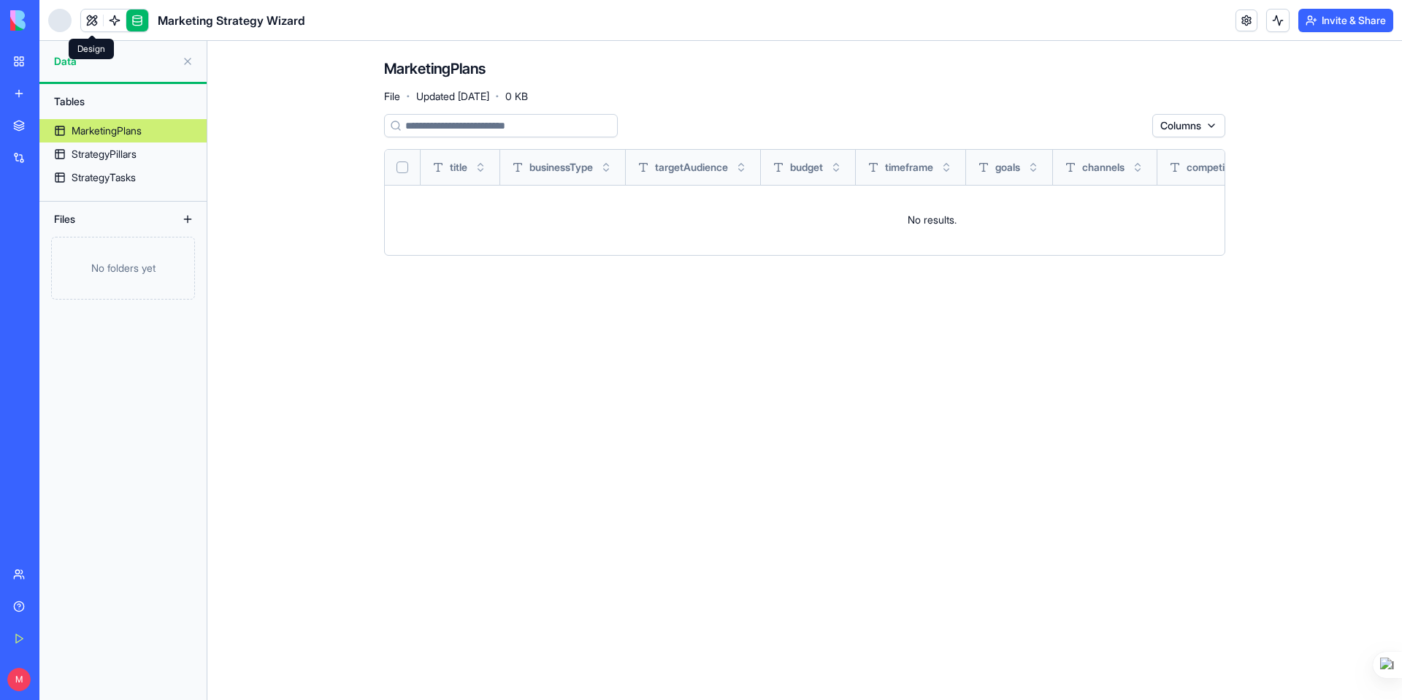
click at [92, 18] on link at bounding box center [92, 20] width 22 height 22
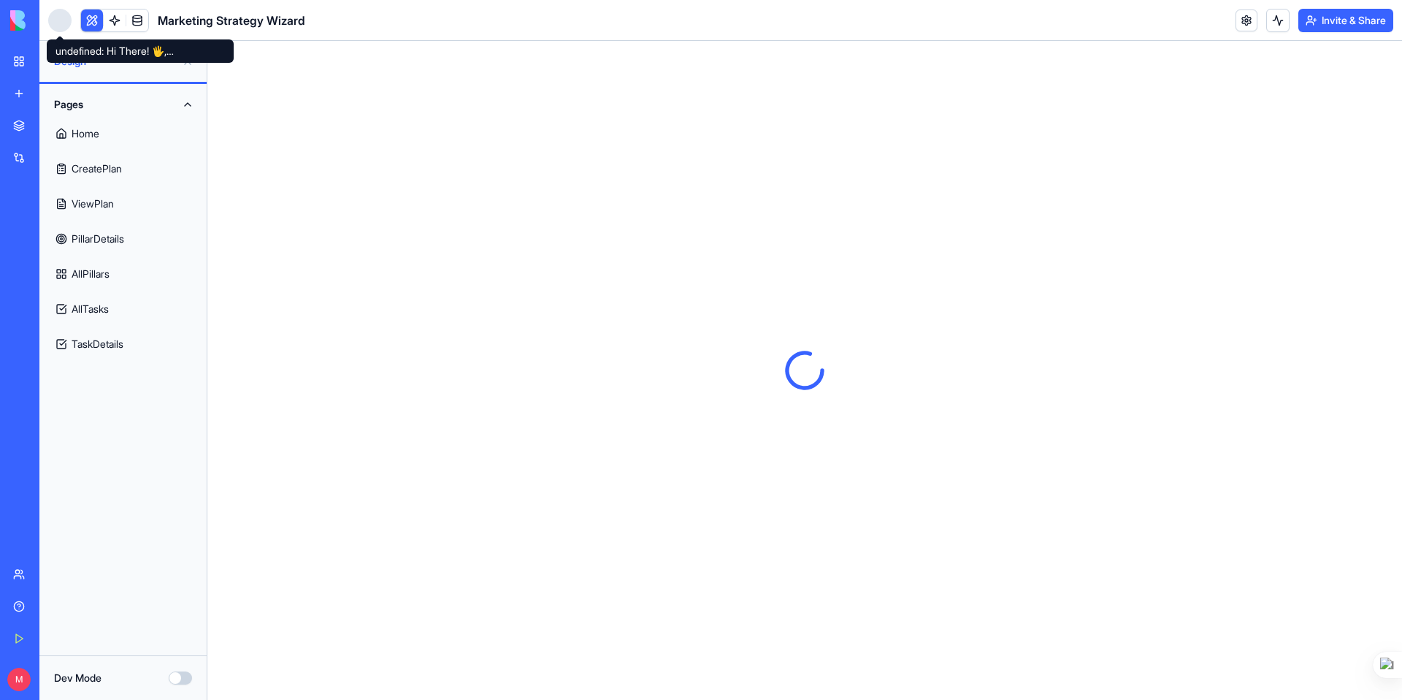
click at [68, 27] on div at bounding box center [59, 20] width 23 height 23
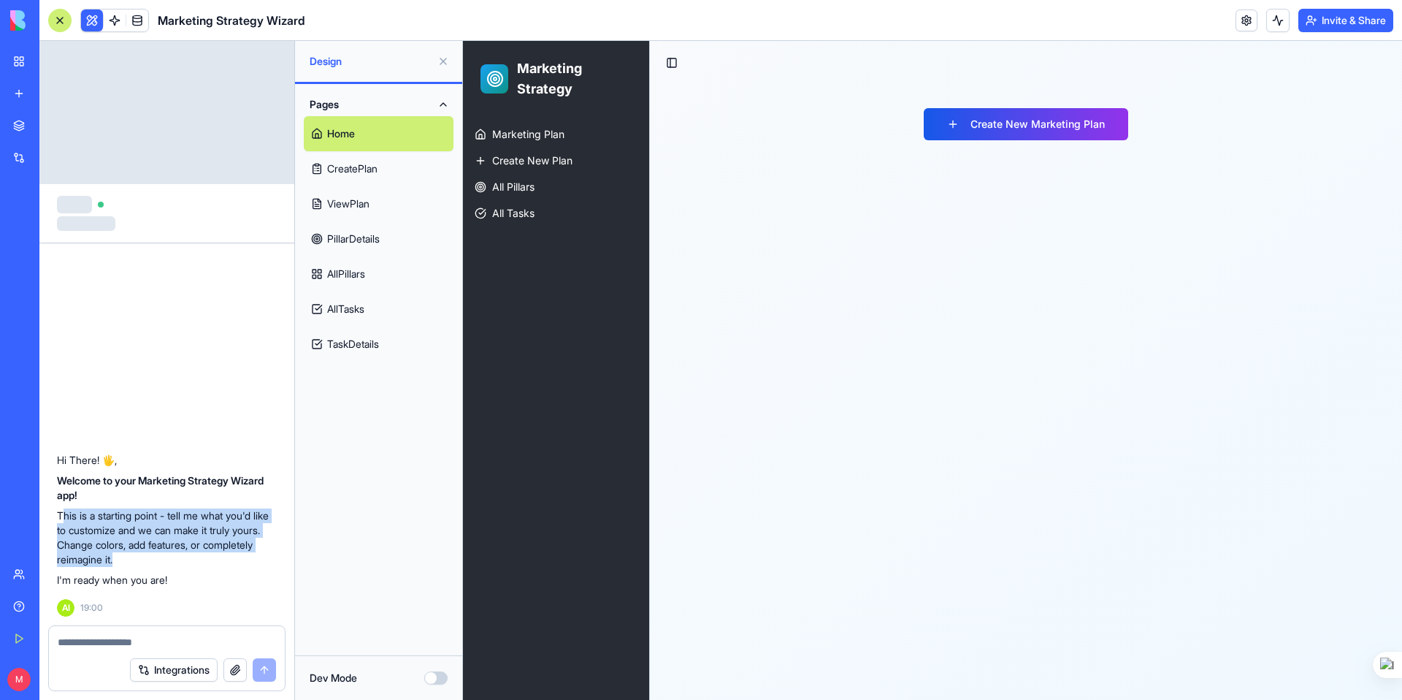
drag, startPoint x: 61, startPoint y: 516, endPoint x: 180, endPoint y: 564, distance: 127.7
click at [180, 564] on p "This is a starting point - tell me what you'd like to customize and we can make…" at bounding box center [167, 537] width 220 height 58
click at [156, 509] on p "This is a starting point - tell me what you'd like to customize and we can make…" at bounding box center [167, 537] width 220 height 58
click at [388, 167] on link "CreatePlan" at bounding box center [379, 168] width 150 height 35
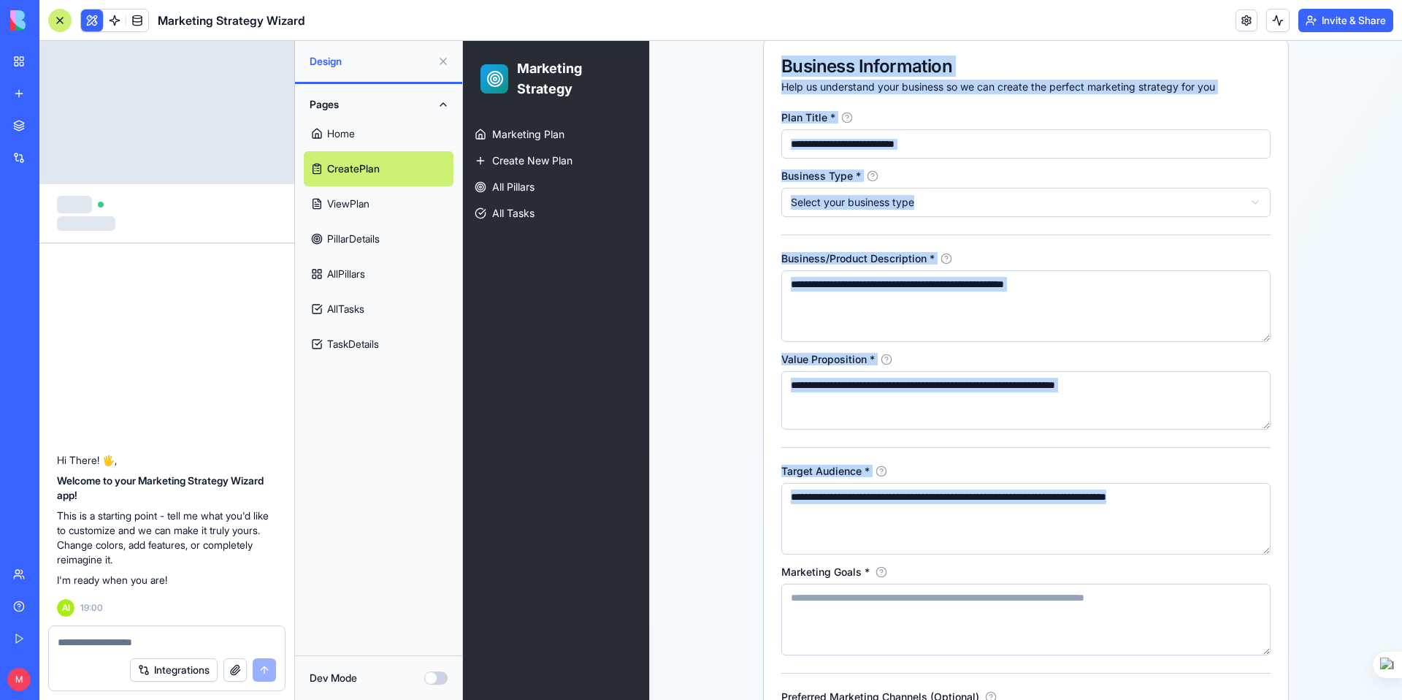
scroll to position [453, 0]
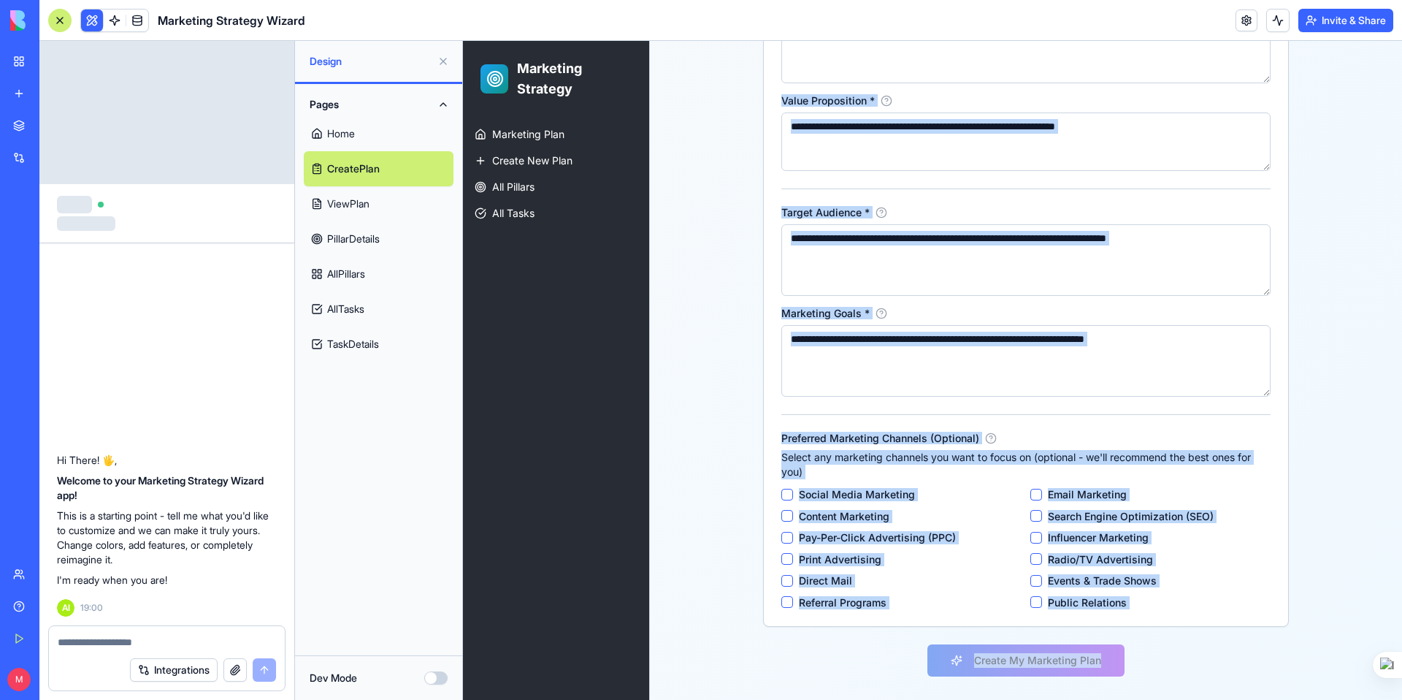
drag, startPoint x: 912, startPoint y: 172, endPoint x: 1097, endPoint y: 678, distance: 538.7
click at [1097, 678] on div "Create Marketing Plan Tell us about your business and we'll create a comprehens…" at bounding box center [1026, 166] width 561 height 1068
copy div "Create Marketing Plan Tell us about your business and we'll create a comprehens…"
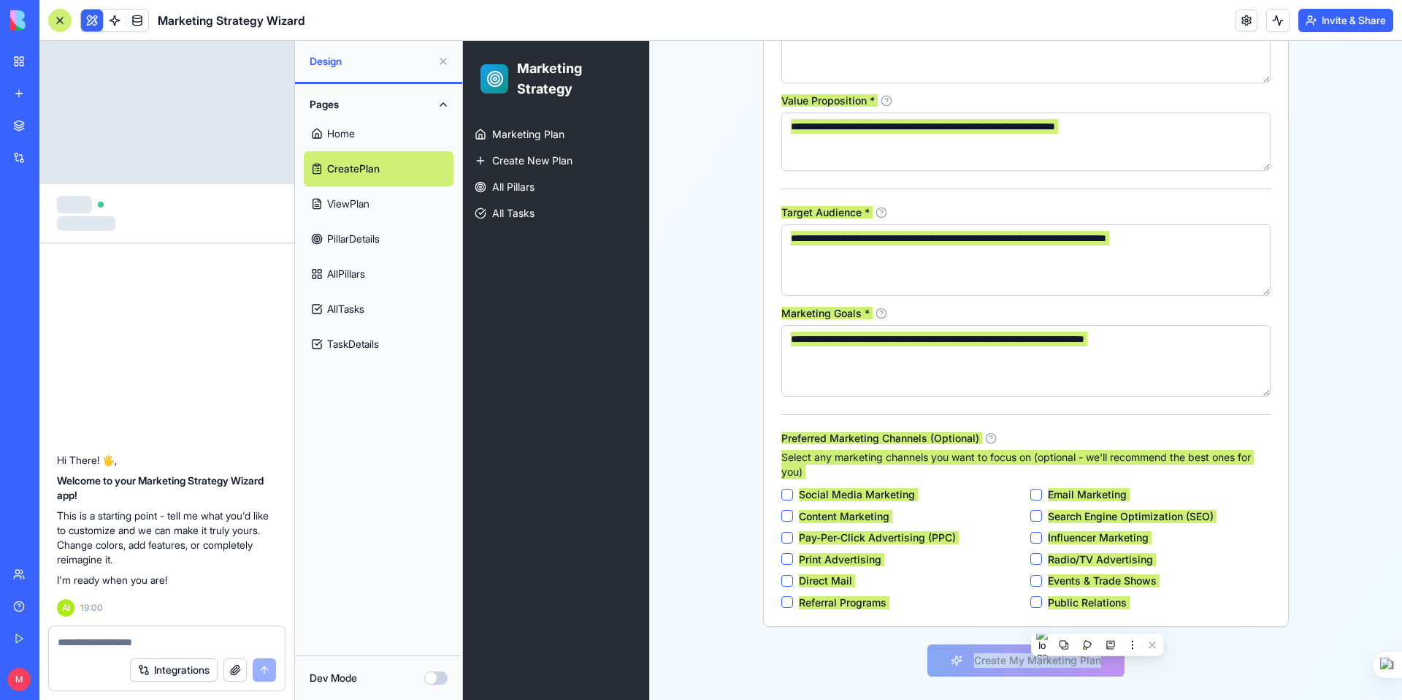
click at [355, 204] on link "ViewPlan" at bounding box center [379, 203] width 150 height 35
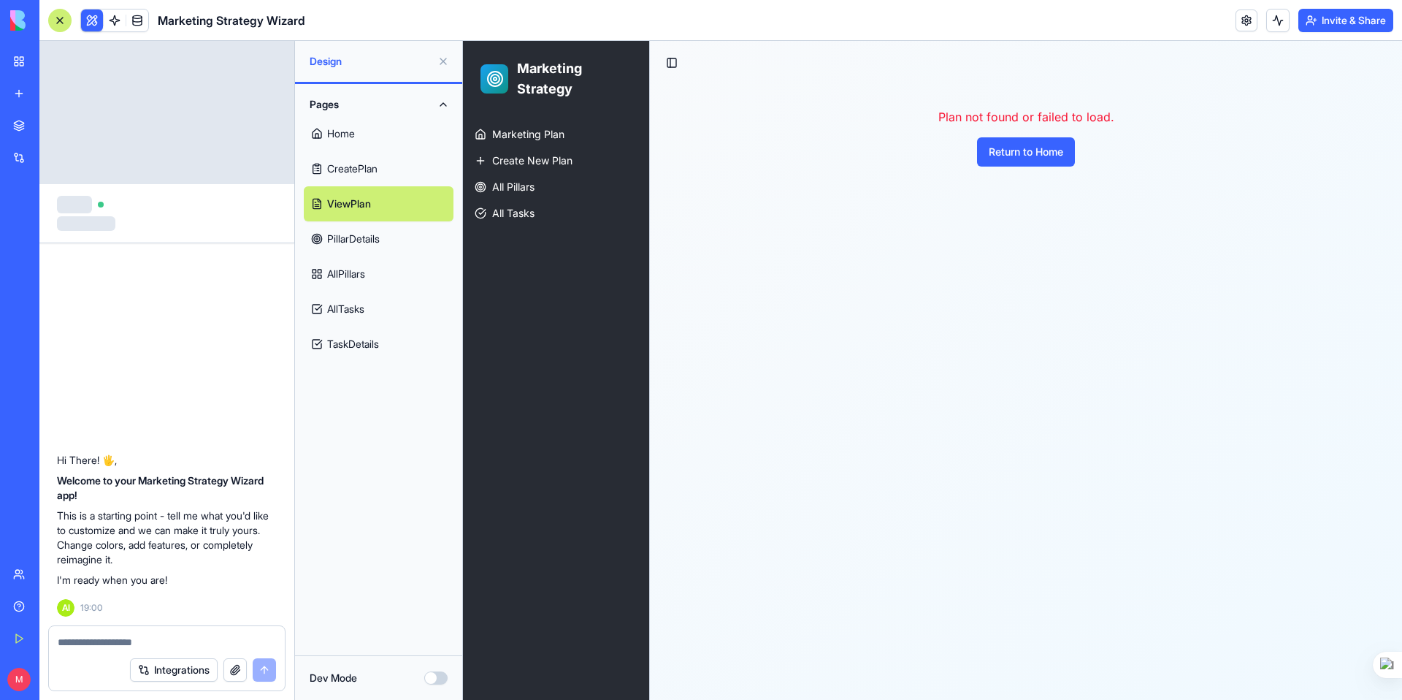
click at [347, 240] on link "PillarDetails" at bounding box center [379, 238] width 150 height 35
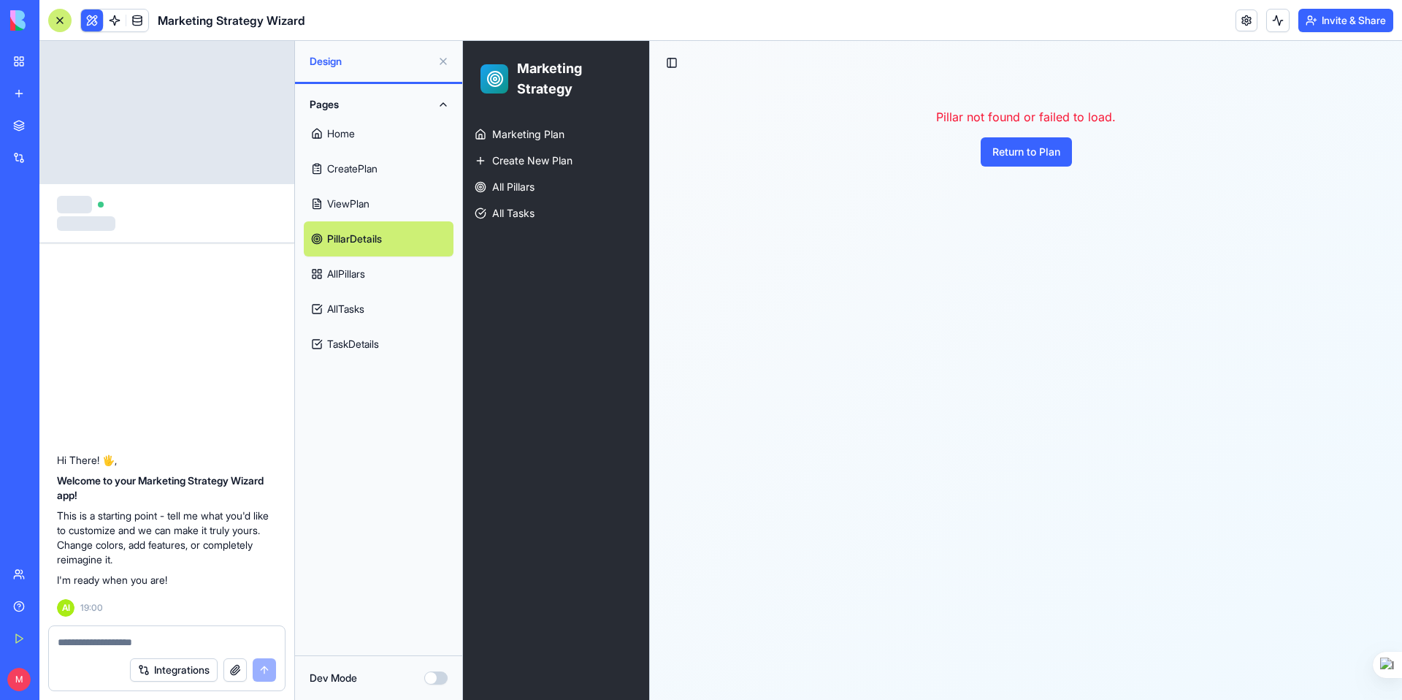
click at [359, 277] on link "AllPillars" at bounding box center [379, 273] width 150 height 35
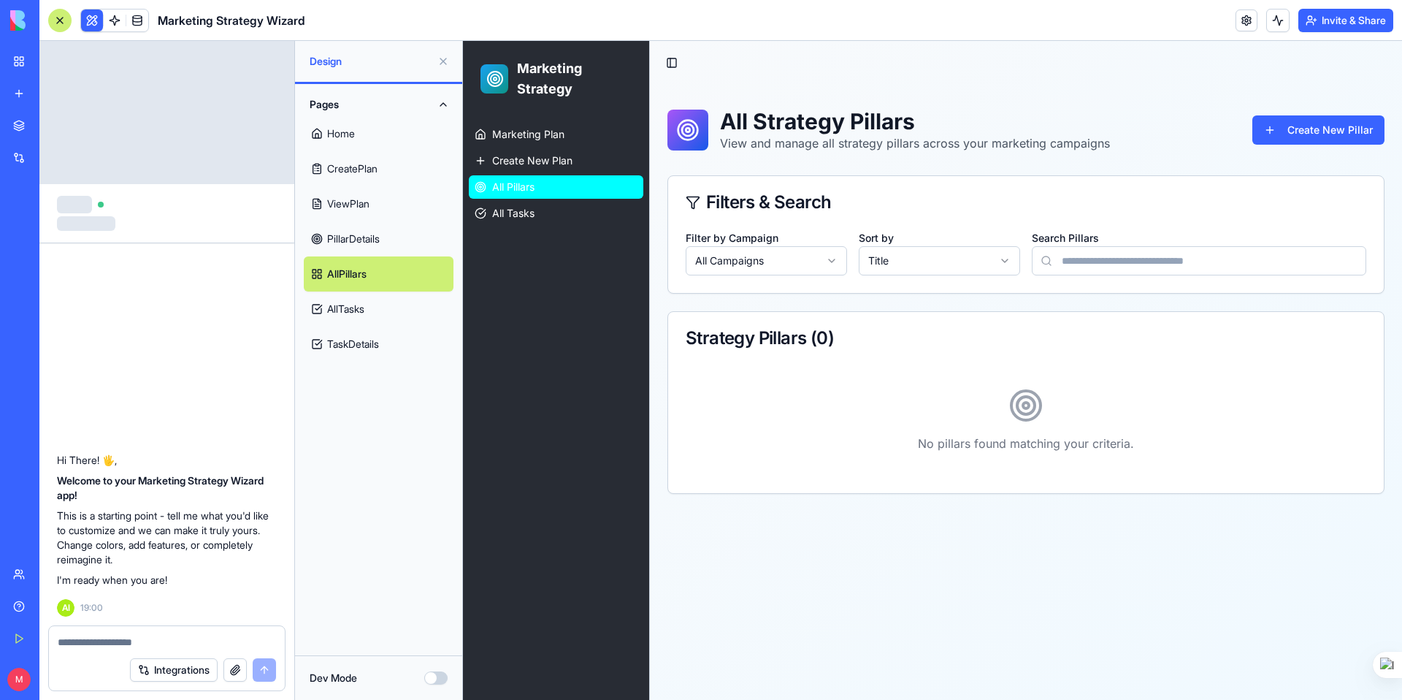
click at [519, 176] on link "All Pillars" at bounding box center [556, 186] width 175 height 23
drag, startPoint x: 520, startPoint y: 179, endPoint x: 529, endPoint y: 194, distance: 18.0
click at [521, 180] on span "All Pillars" at bounding box center [513, 187] width 42 height 15
click at [366, 240] on link "PillarDetails" at bounding box center [379, 238] width 150 height 35
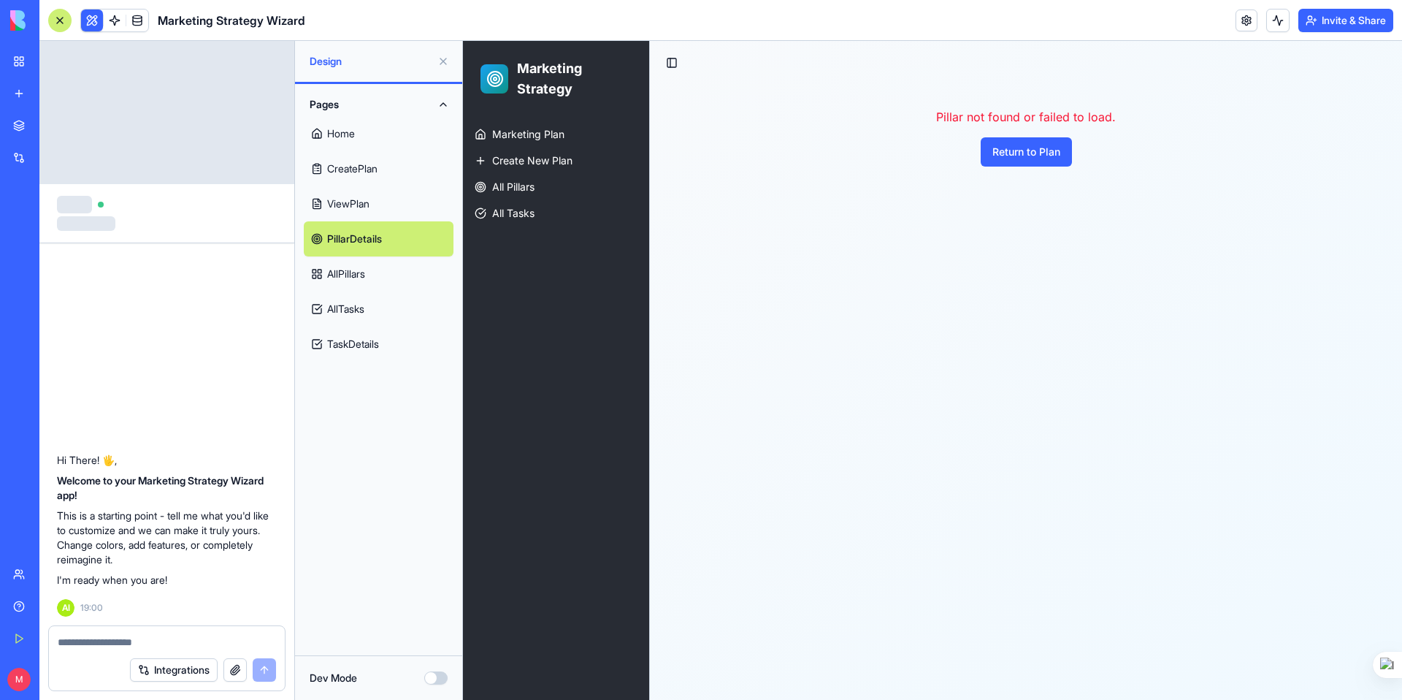
drag, startPoint x: 359, startPoint y: 269, endPoint x: 532, endPoint y: 239, distance: 175.0
click at [359, 269] on link "AllPillars" at bounding box center [379, 273] width 150 height 35
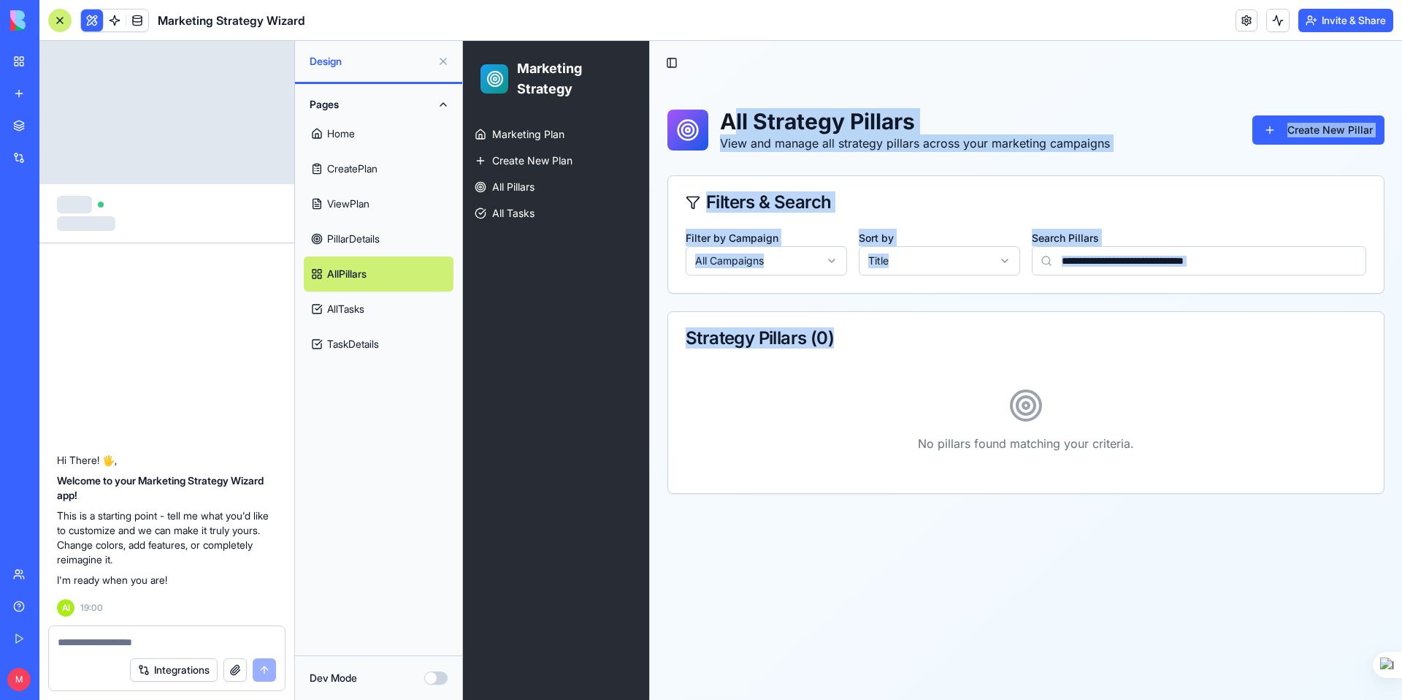
drag, startPoint x: 734, startPoint y: 121, endPoint x: 1003, endPoint y: 323, distance: 336.3
click at [1040, 350] on div "All Strategy Pillars View and manage all strategy pillars across your marketing…" at bounding box center [1026, 301] width 752 height 432
copy div "ll Strategy Pillars View and manage all strategy pillars across your marketing …"
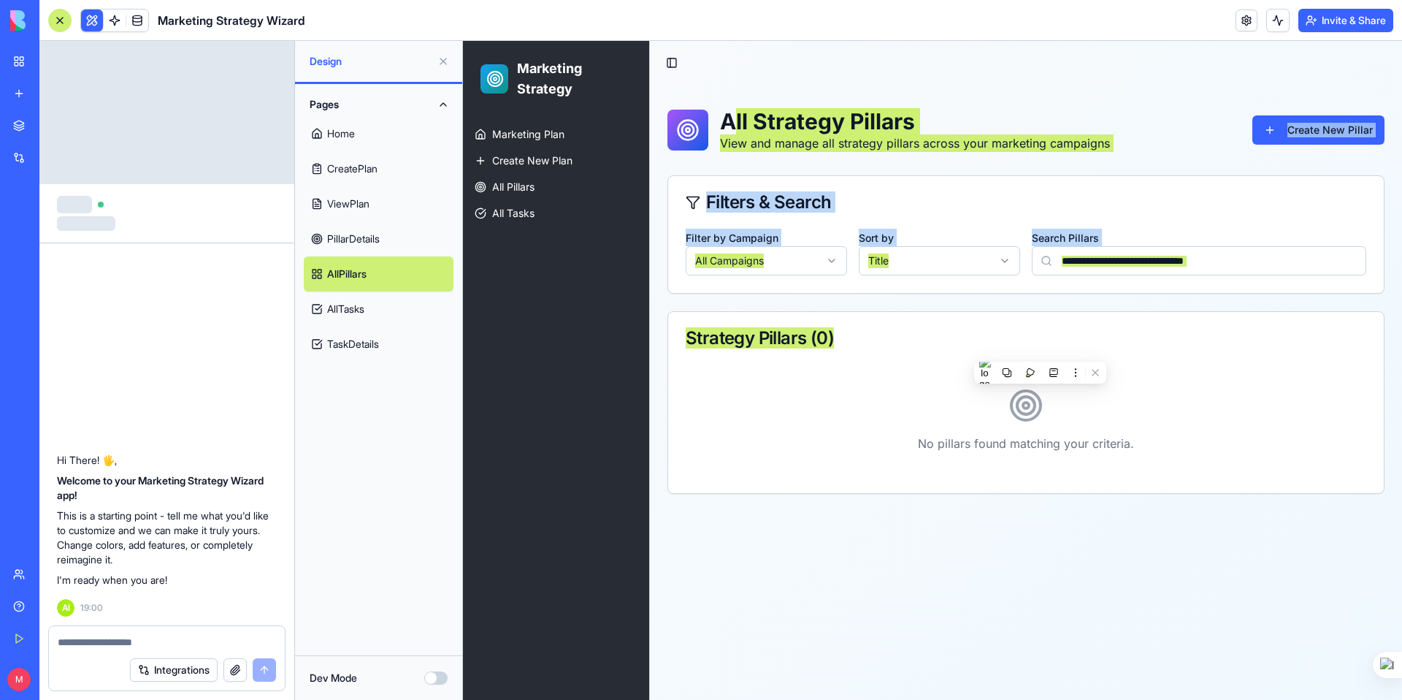
click at [352, 310] on link "AllTasks" at bounding box center [379, 308] width 150 height 35
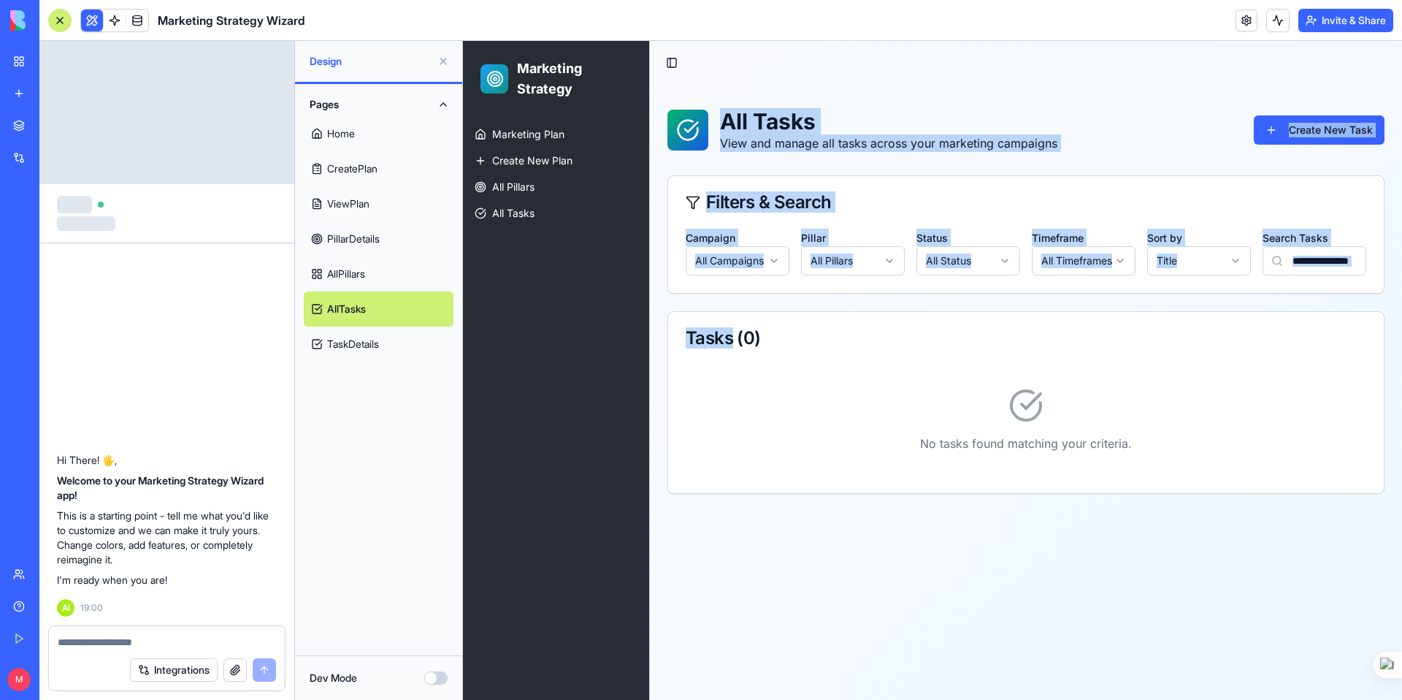
drag, startPoint x: 719, startPoint y: 112, endPoint x: 731, endPoint y: 340, distance: 228.1
click at [731, 340] on div "All Tasks View and manage all tasks across your marketing campaigns Create New …" at bounding box center [1026, 301] width 752 height 432
copy div "All Tasks View and manage all tasks across your marketing campaigns Create New …"
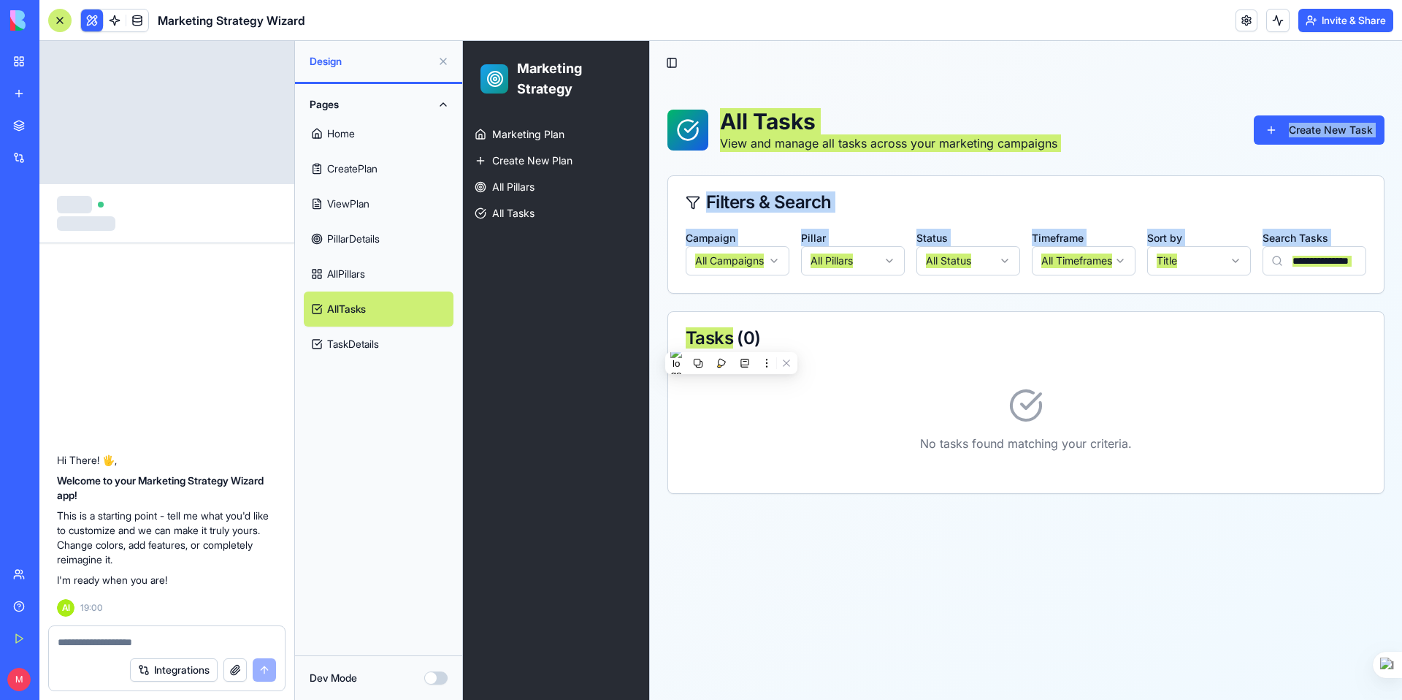
click at [355, 342] on link "TaskDetails" at bounding box center [379, 343] width 150 height 35
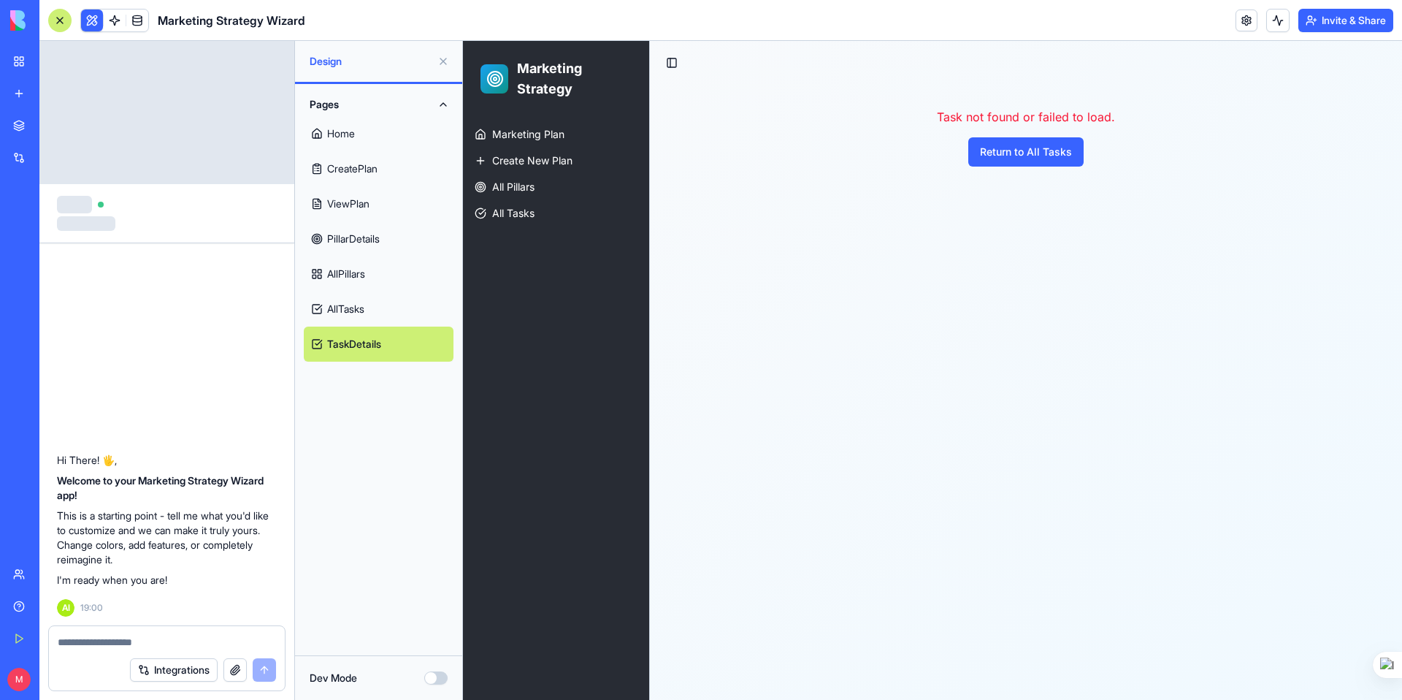
click at [21, 59] on link "My Workspace" at bounding box center [33, 61] width 58 height 29
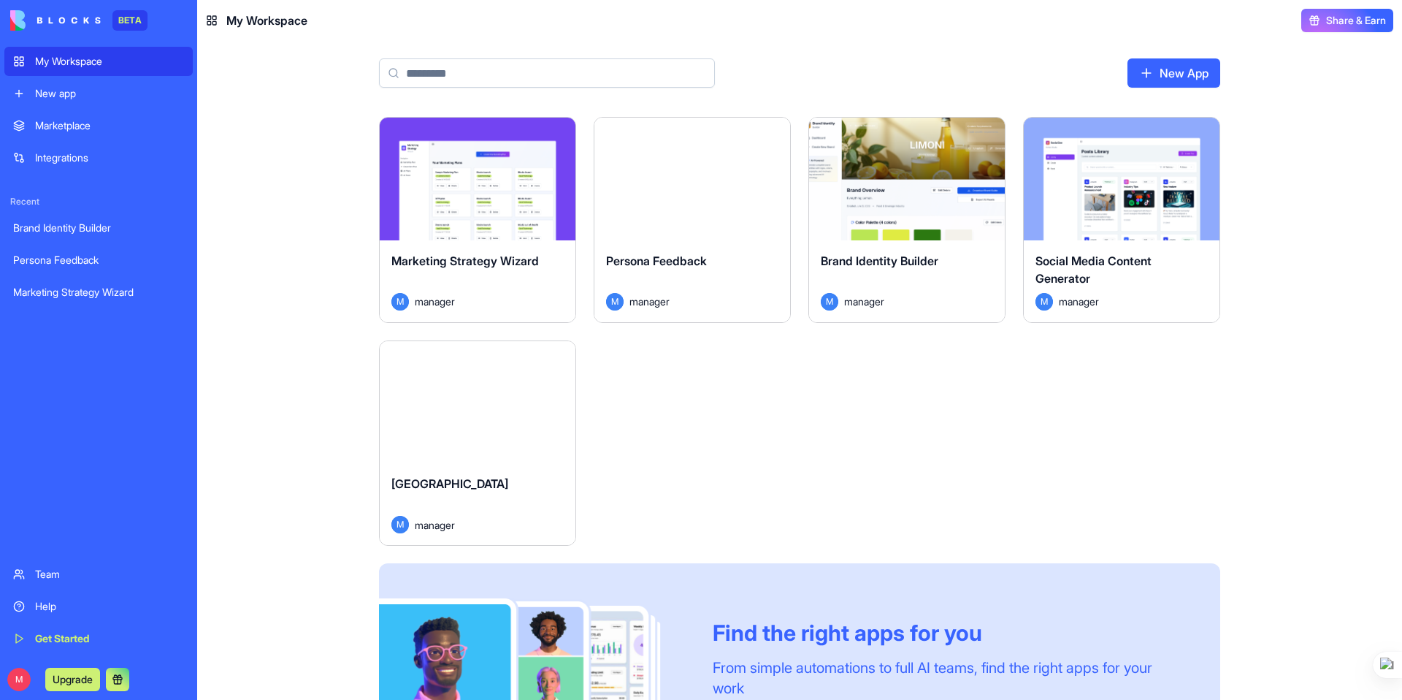
click at [77, 127] on div "Marketplace" at bounding box center [109, 125] width 149 height 15
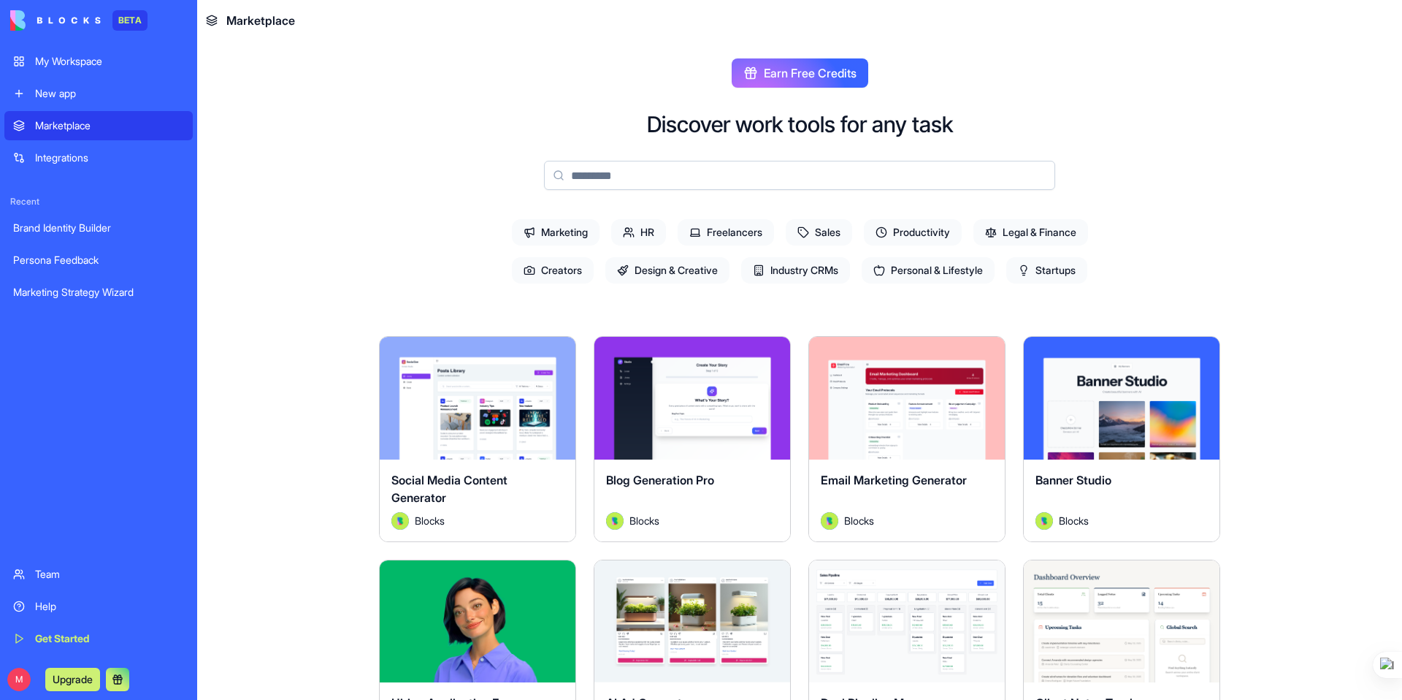
click at [932, 275] on span "Personal & Lifestyle" at bounding box center [928, 270] width 133 height 26
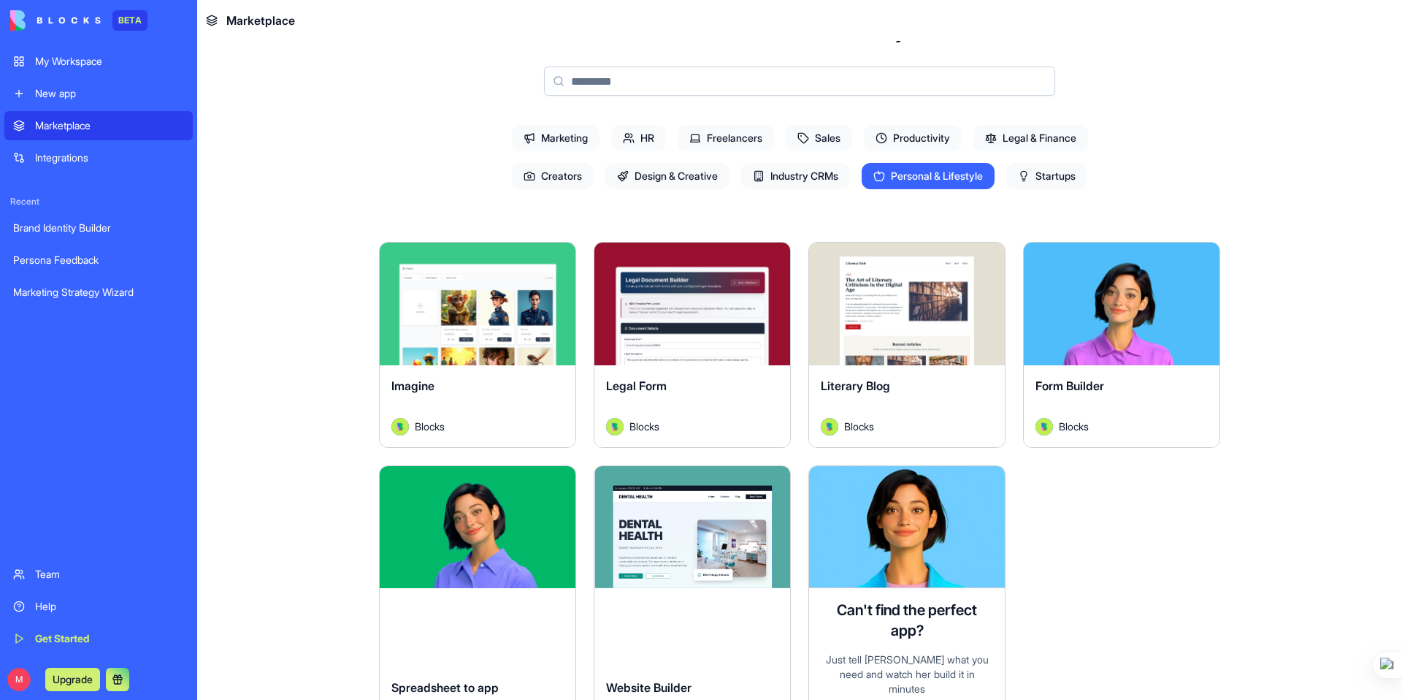
scroll to position [75, 0]
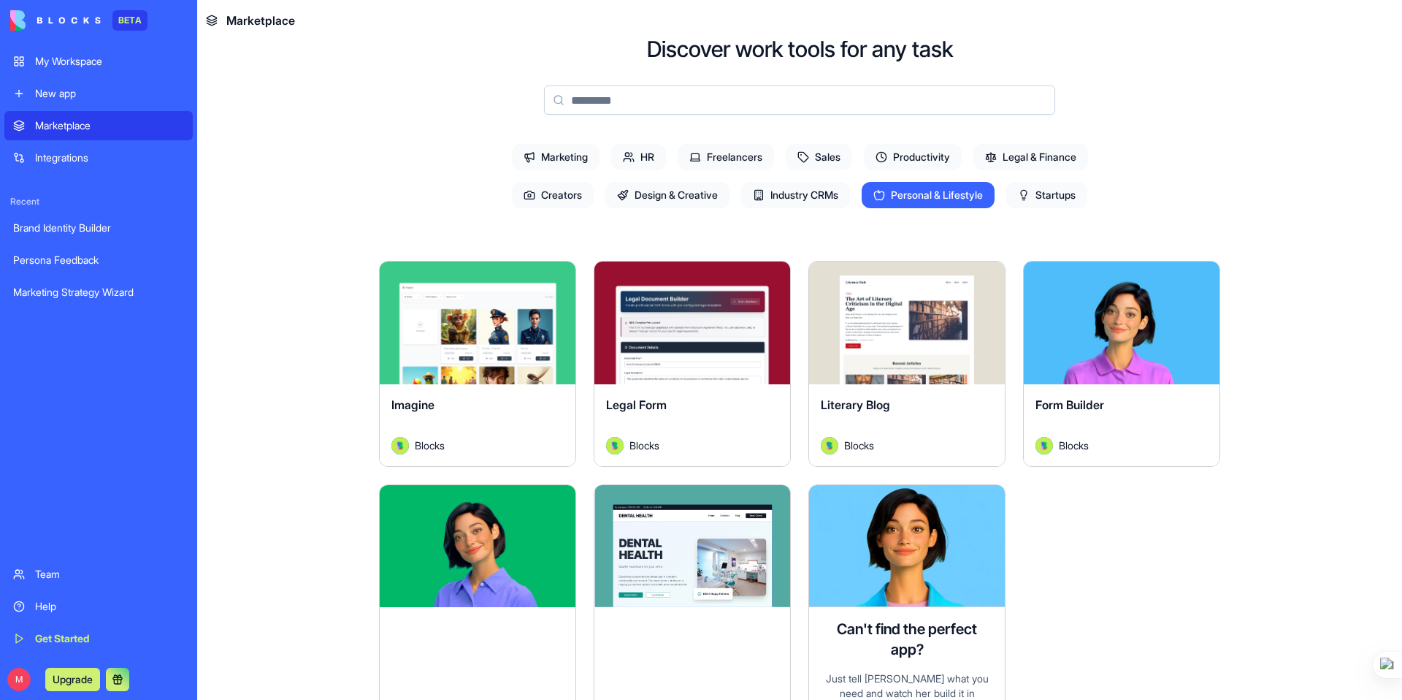
click at [1061, 199] on span "Startups" at bounding box center [1046, 195] width 81 height 26
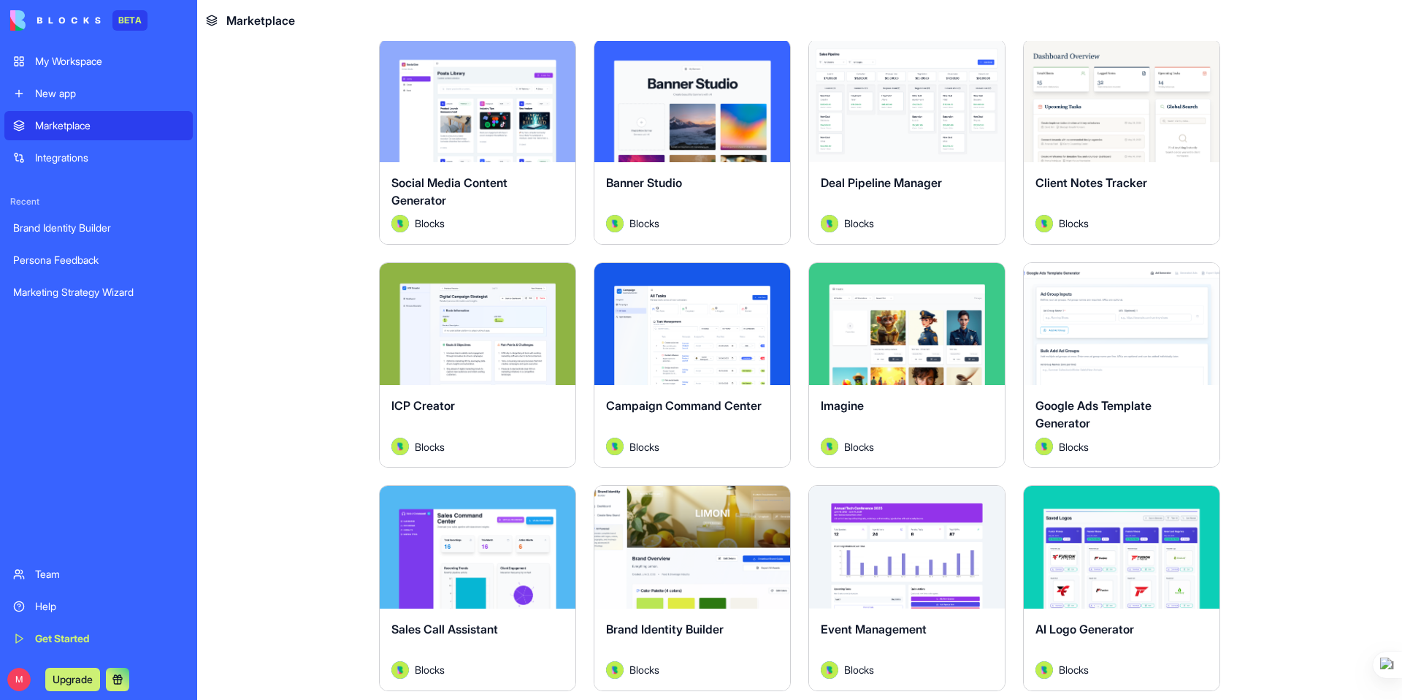
scroll to position [310, 0]
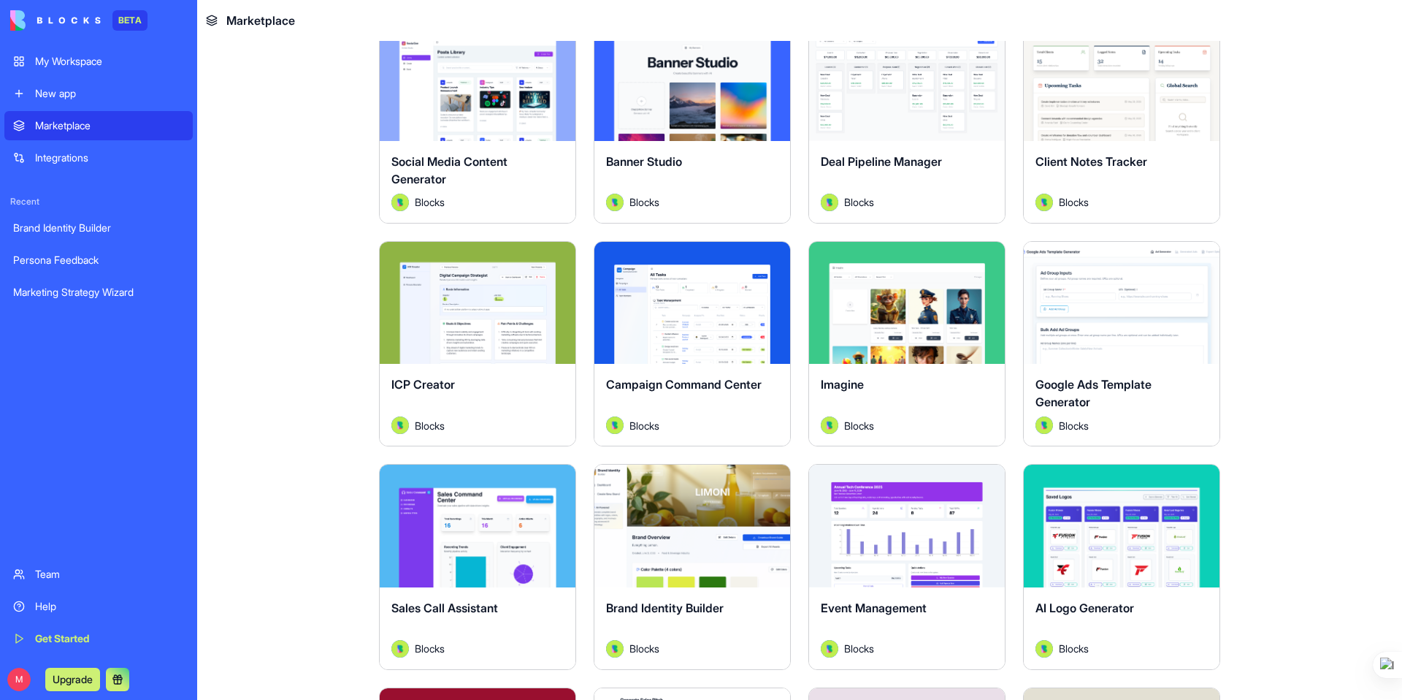
click at [516, 388] on div "ICP Creator" at bounding box center [477, 395] width 172 height 41
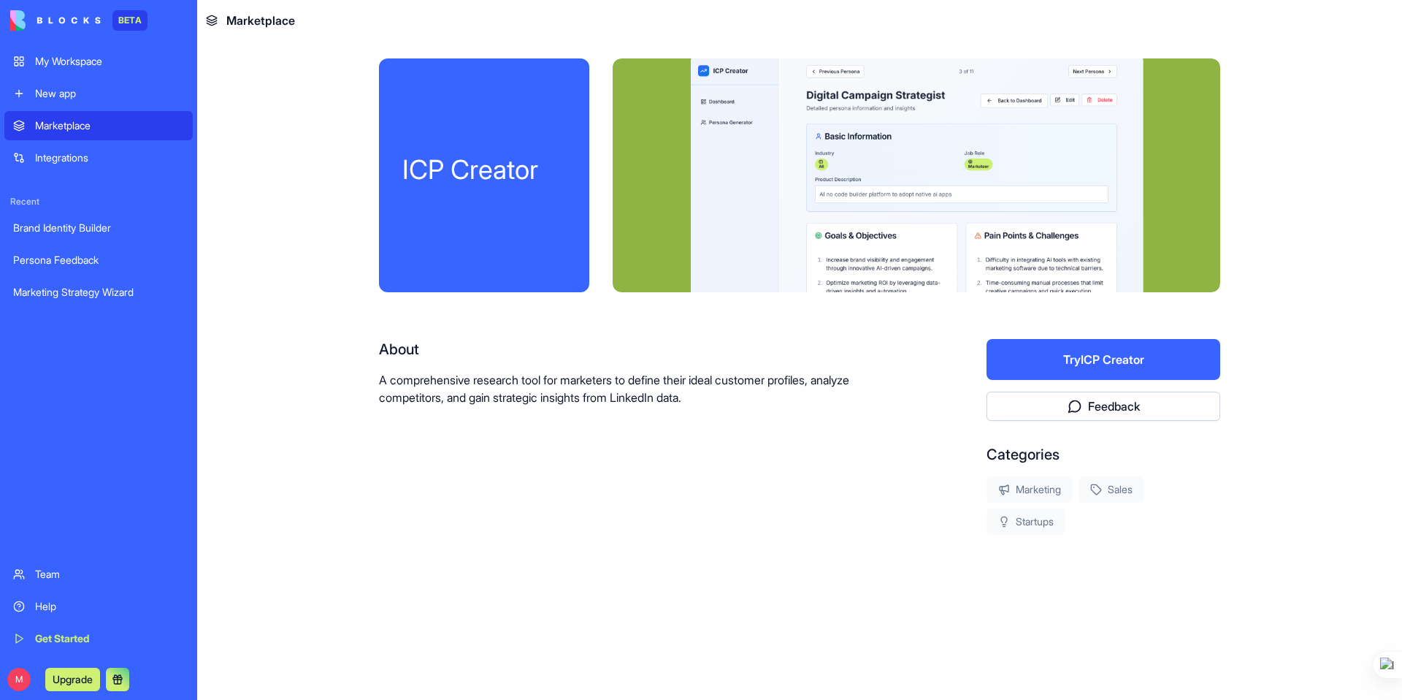
click at [445, 360] on div "About A comprehensive research tool for marketers to define their ideal custome…" at bounding box center [636, 372] width 514 height 67
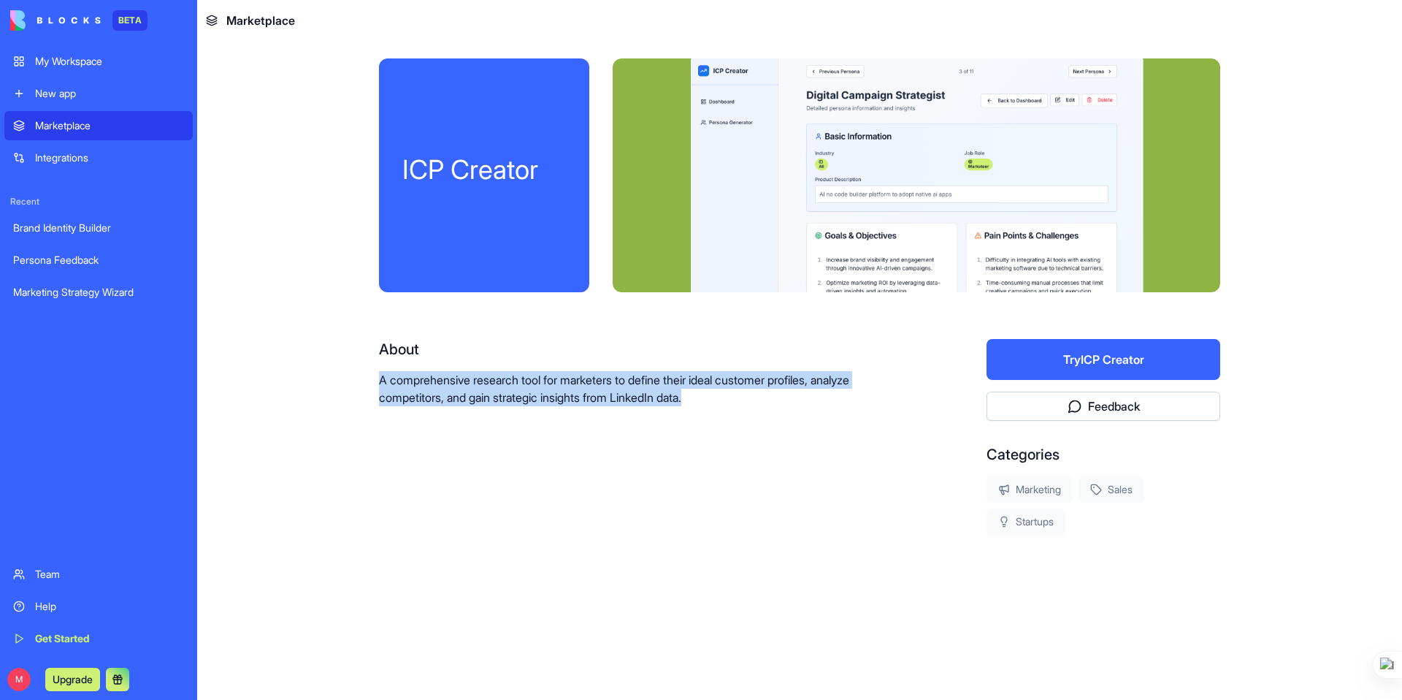
drag, startPoint x: 380, startPoint y: 383, endPoint x: 719, endPoint y: 409, distance: 339.8
click at [719, 409] on div "About A comprehensive research tool for marketers to define their ideal custome…" at bounding box center [636, 437] width 514 height 196
copy p "A comprehensive research tool for marketers to define their ideal customer prof…"
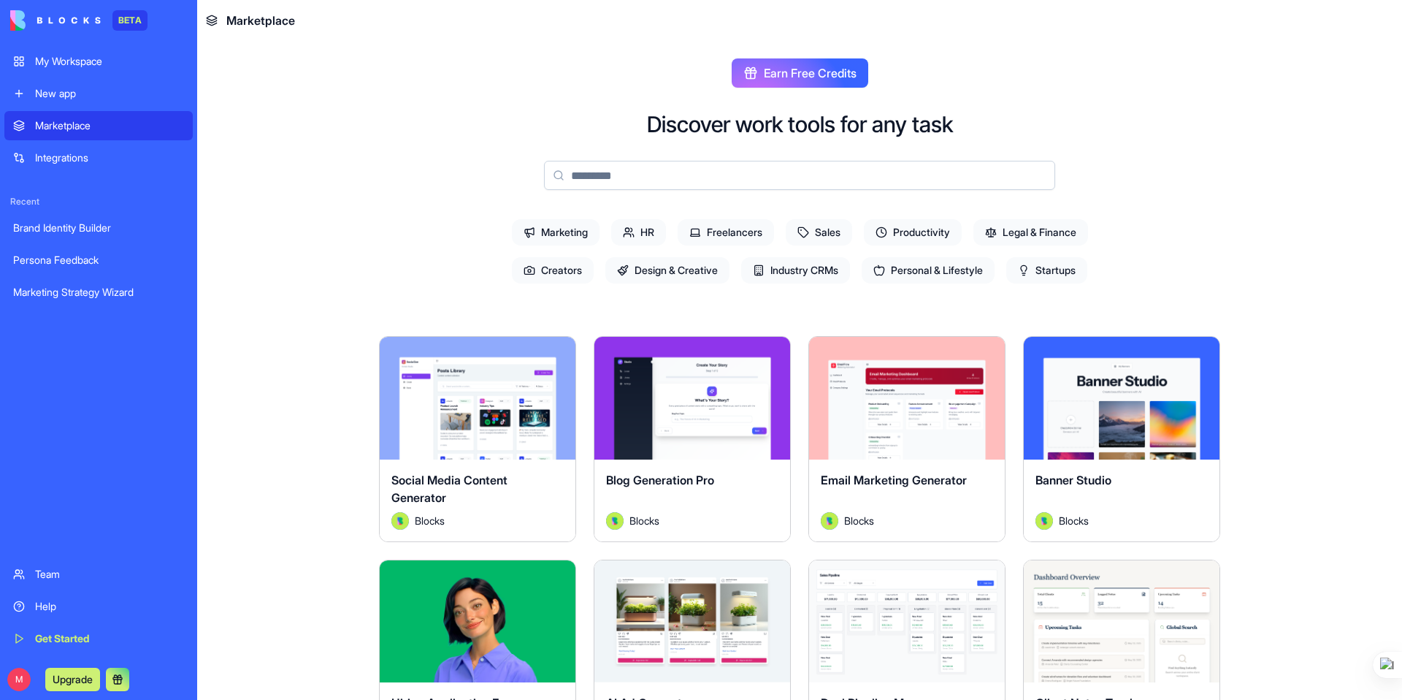
click at [1051, 276] on span "Startups" at bounding box center [1046, 270] width 81 height 26
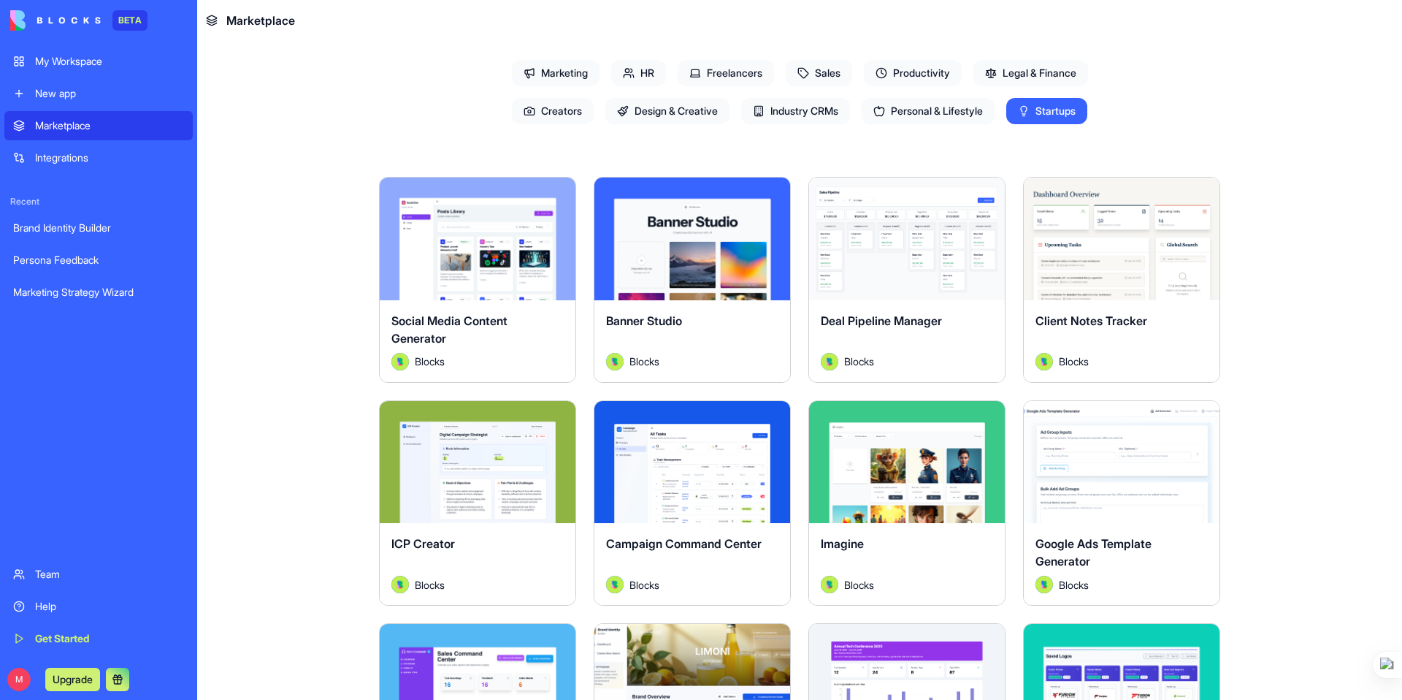
scroll to position [164, 0]
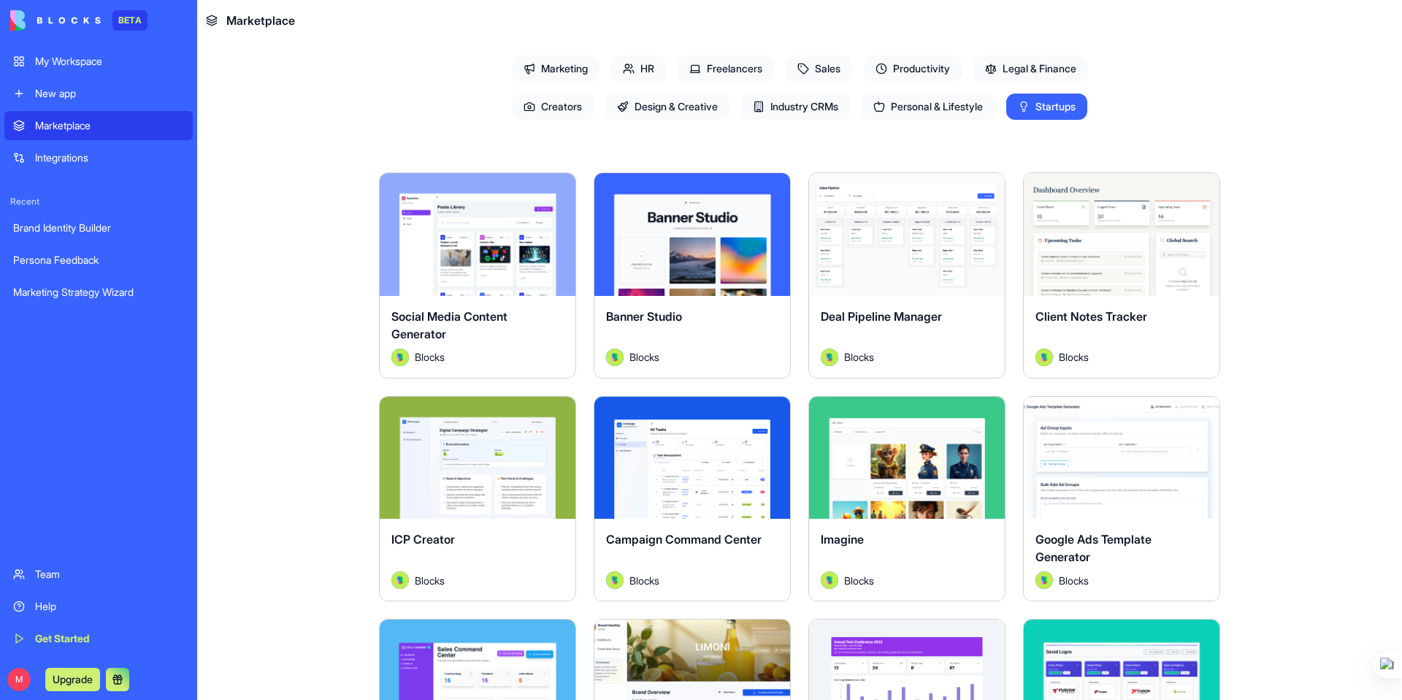
click at [819, 66] on span "Sales" at bounding box center [819, 68] width 66 height 26
click at [837, 70] on span "Sales" at bounding box center [819, 68] width 66 height 26
click at [1038, 100] on span "Startups" at bounding box center [1046, 106] width 81 height 26
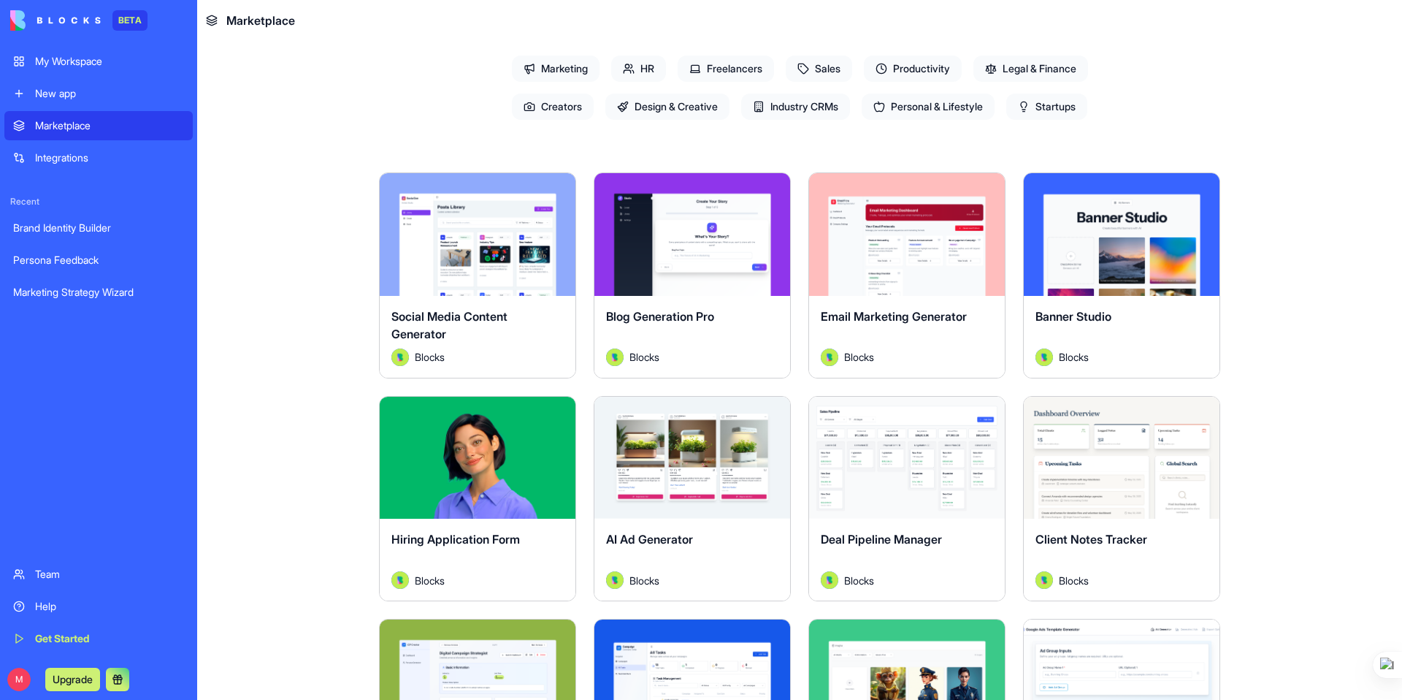
click at [807, 61] on span "Sales" at bounding box center [819, 68] width 66 height 26
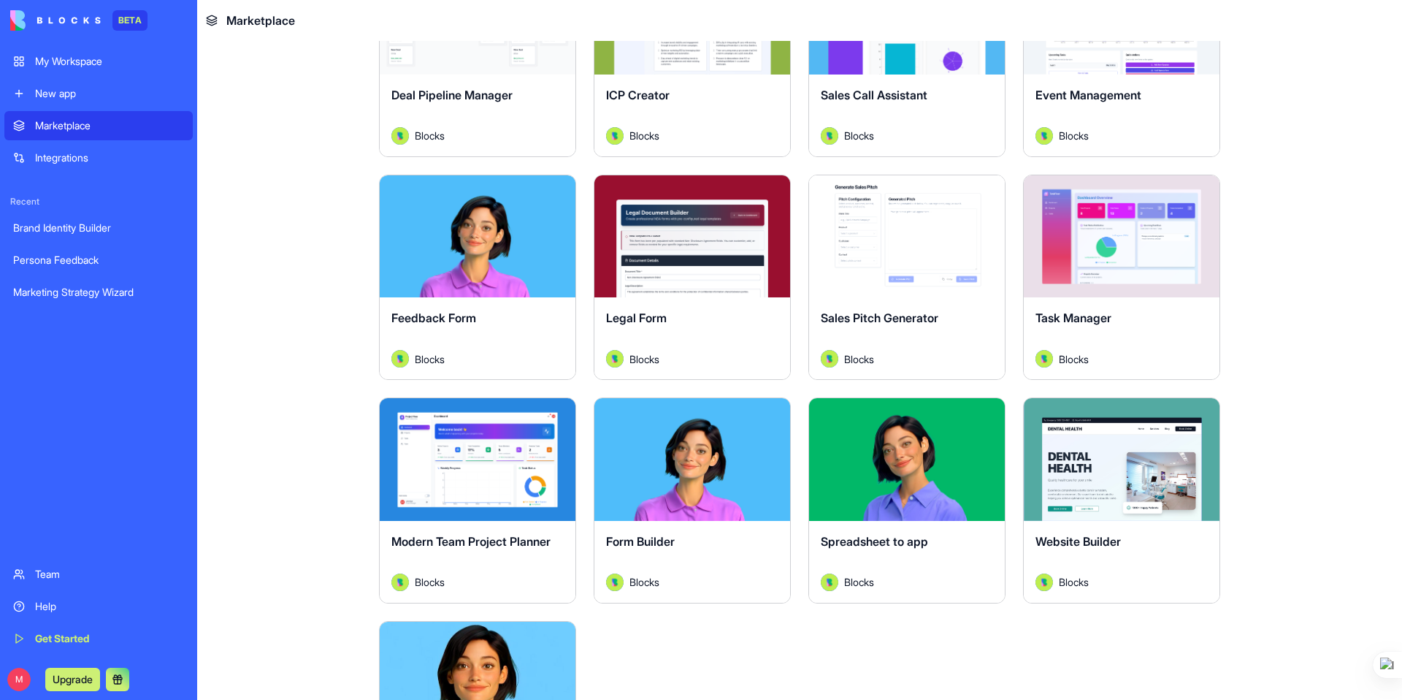
scroll to position [384, 0]
click at [82, 259] on div "Persona Feedback" at bounding box center [98, 260] width 171 height 15
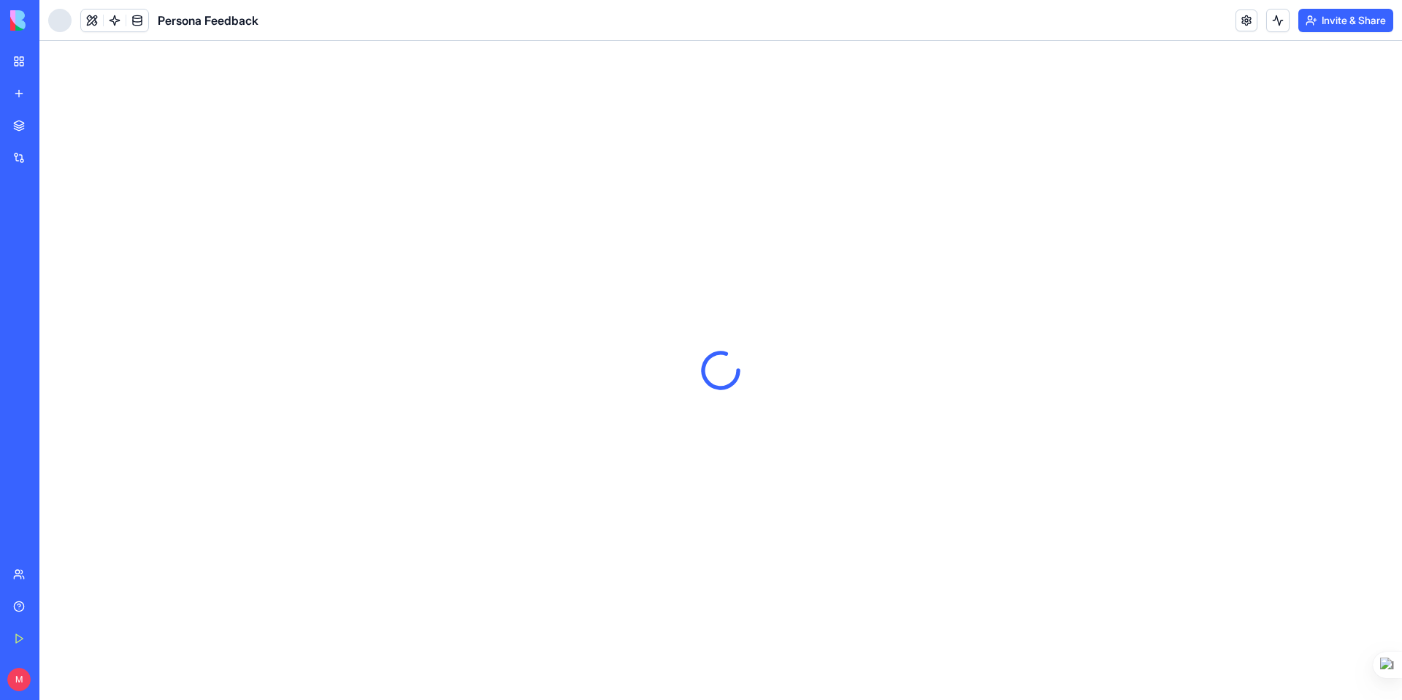
click at [54, 259] on div "Persona Feedback" at bounding box center [33, 260] width 41 height 15
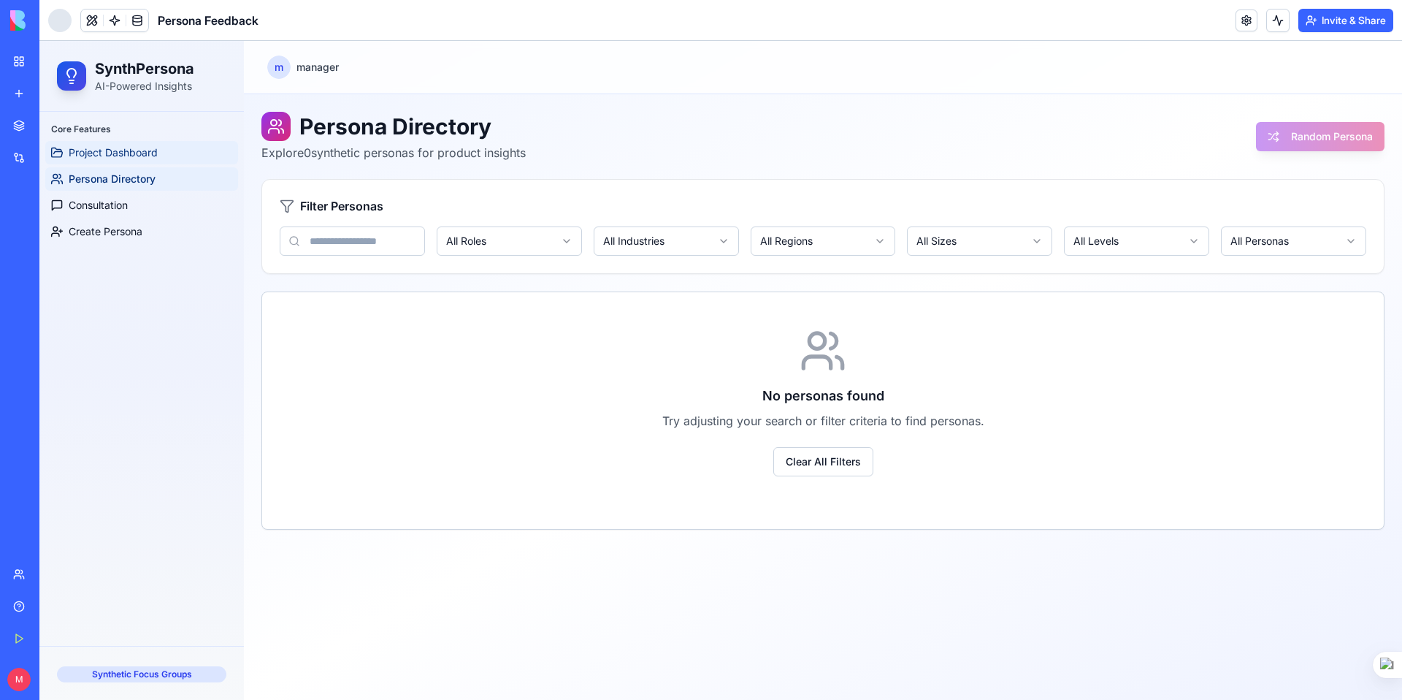
click at [130, 161] on link "Project Dashboard" at bounding box center [141, 152] width 193 height 23
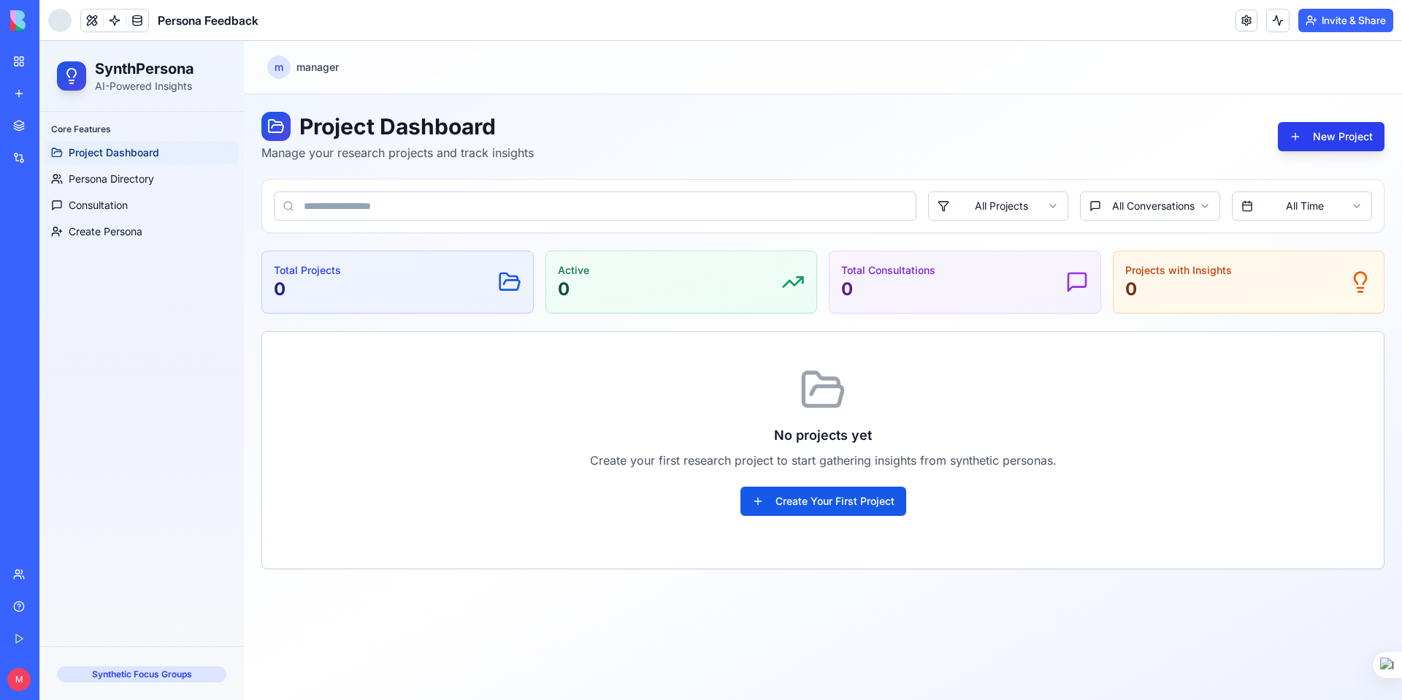
click at [1293, 134] on button "New Project" at bounding box center [1331, 136] width 107 height 29
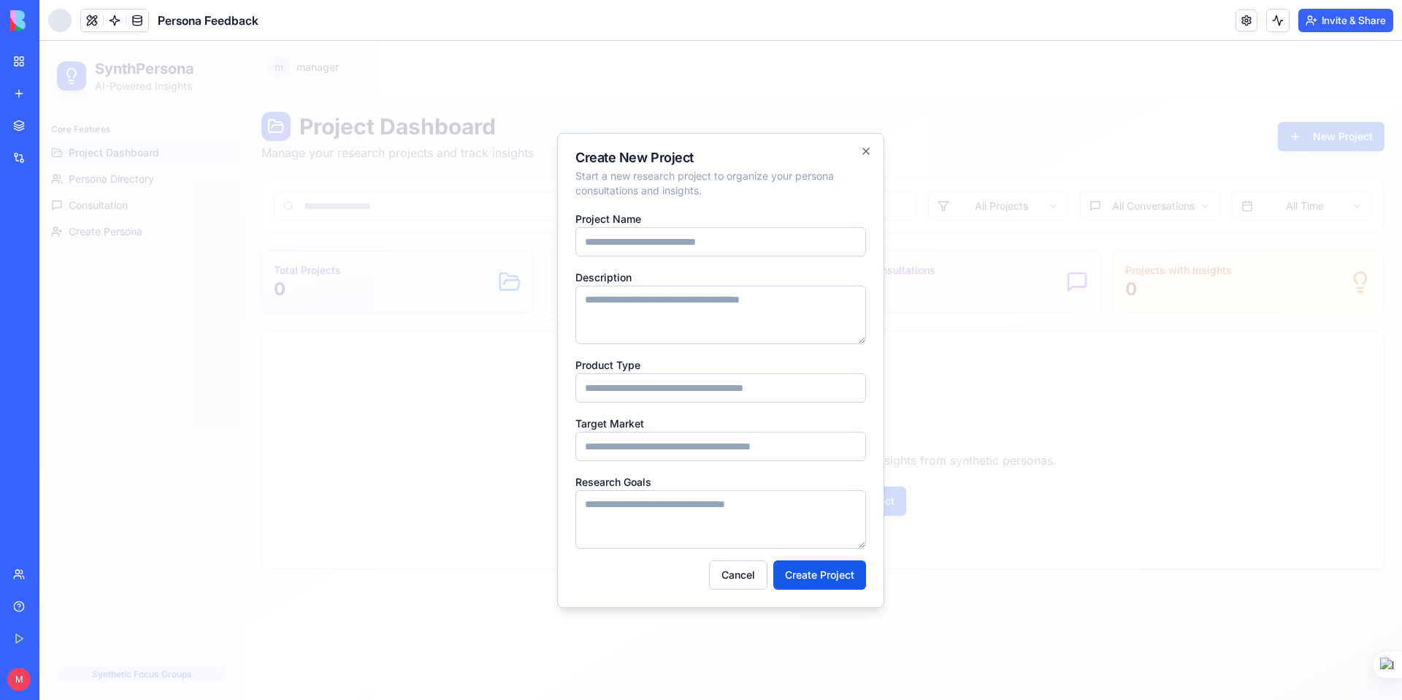
type input "**********"
click at [714, 313] on textarea "Description" at bounding box center [720, 315] width 291 height 58
type textarea "****"
click at [660, 394] on input "Product Type" at bounding box center [720, 387] width 291 height 29
type input "****"
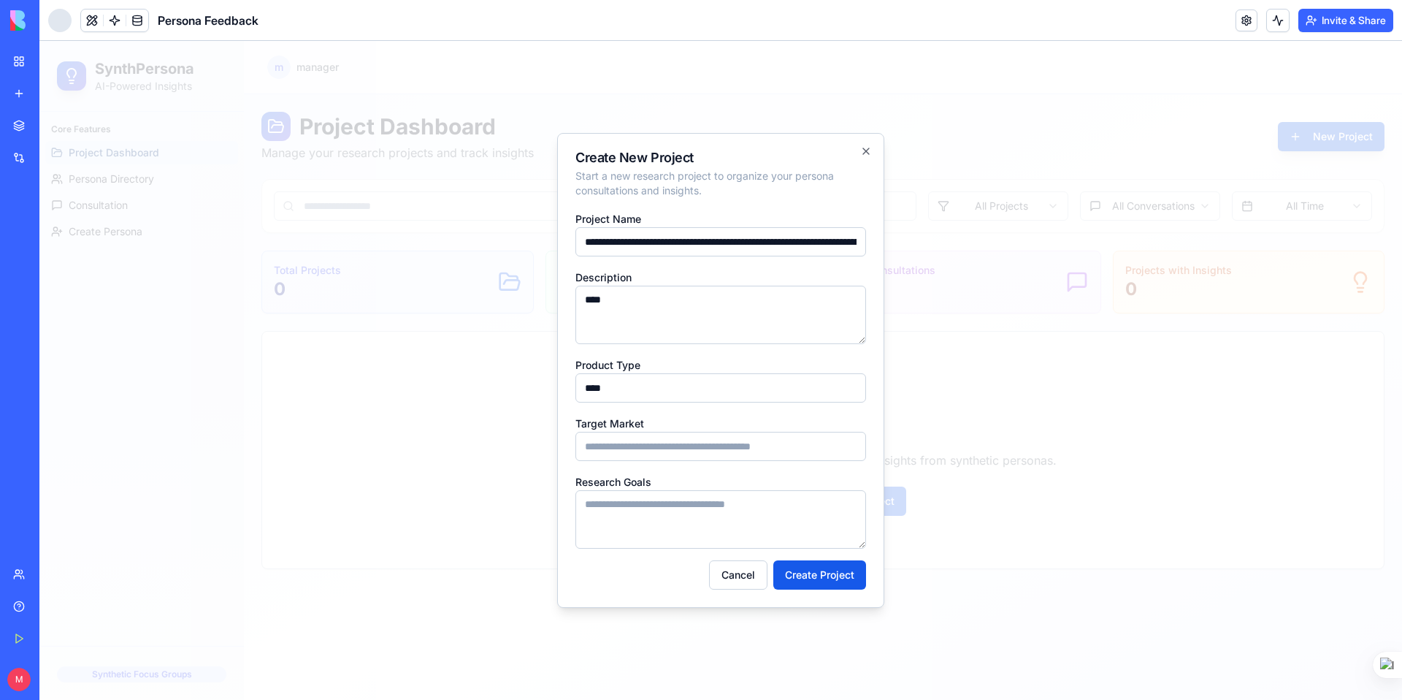
click at [730, 447] on input "Target Market" at bounding box center [720, 446] width 291 height 29
type input "**********"
type textarea "******"
click at [840, 564] on button "Create Project" at bounding box center [819, 574] width 93 height 29
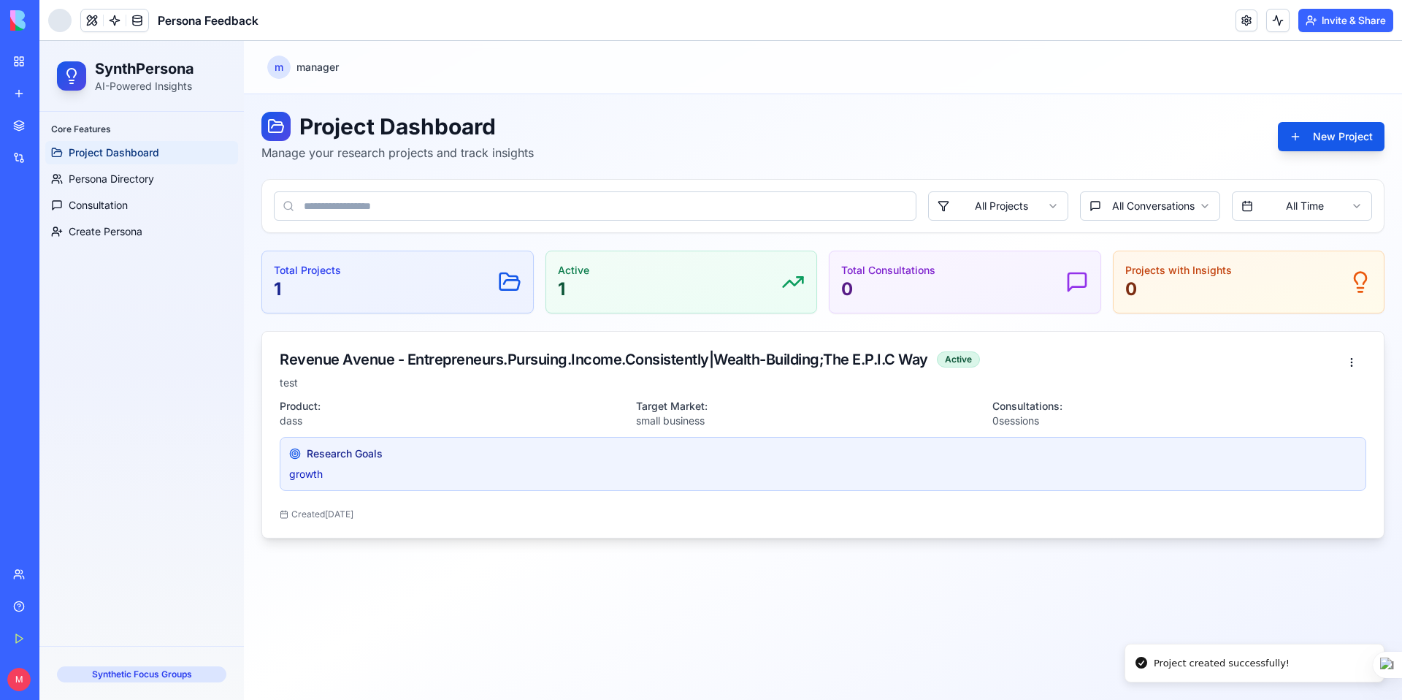
click at [800, 461] on div "Research Goals growth" at bounding box center [823, 464] width 1087 height 54
click at [111, 675] on div "Synthetic Focus Groups" at bounding box center [141, 674] width 169 height 16
click at [138, 681] on div "Synthetic Focus Groups" at bounding box center [141, 674] width 169 height 16
click at [137, 180] on span "Persona Directory" at bounding box center [111, 179] width 85 height 15
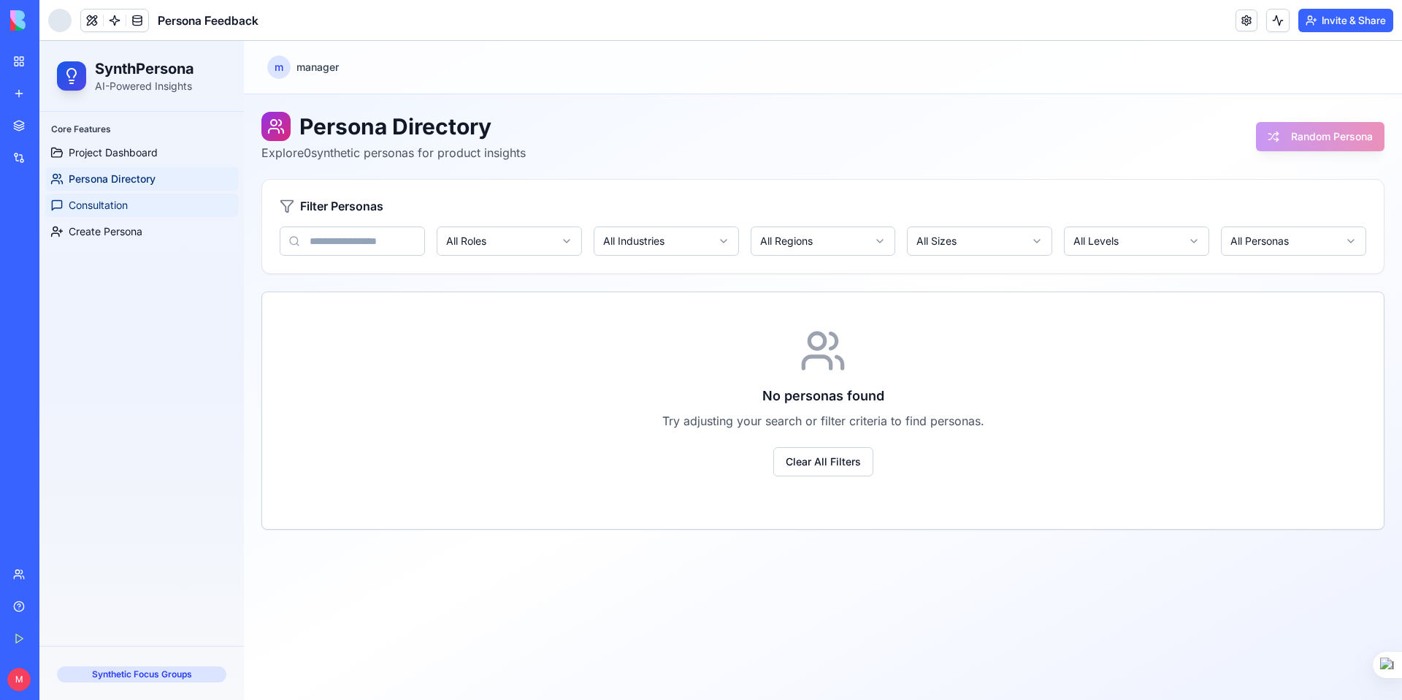
click at [138, 210] on link "Consultation" at bounding box center [141, 205] width 193 height 23
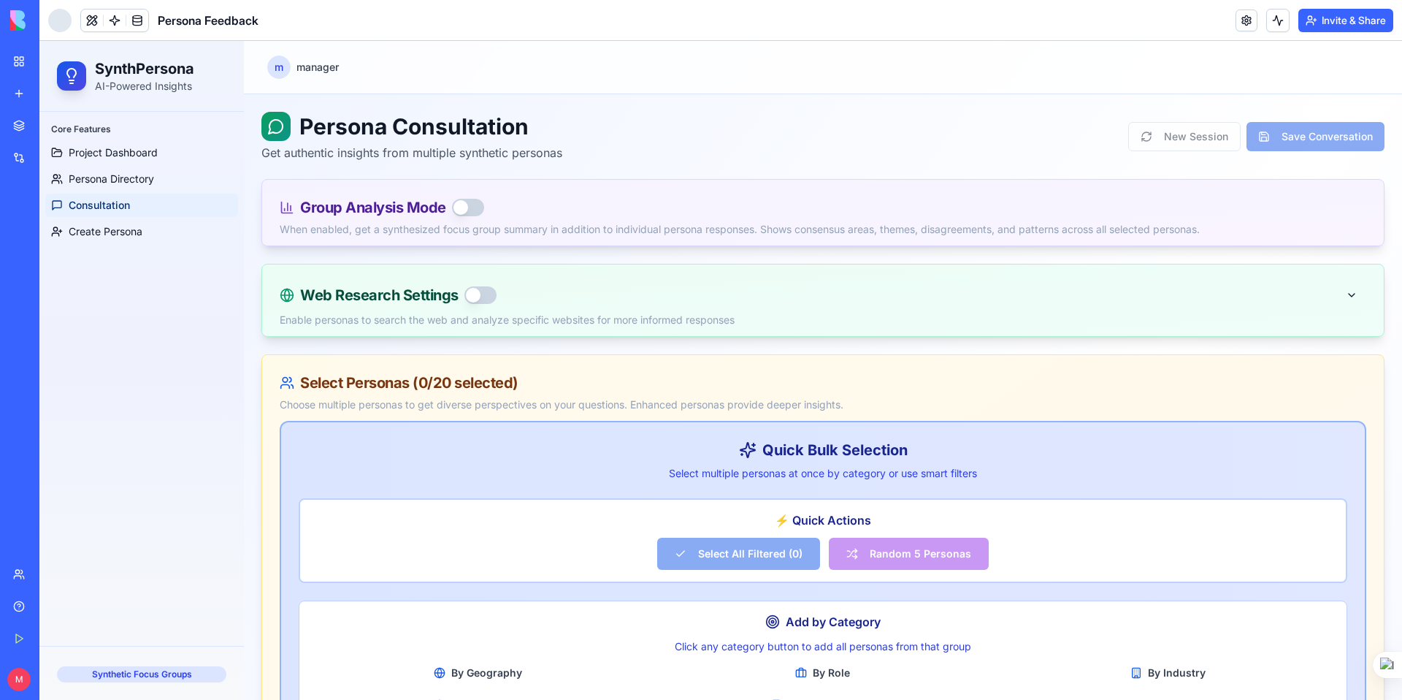
click at [309, 130] on h1 "Persona Consultation" at bounding box center [411, 126] width 301 height 29
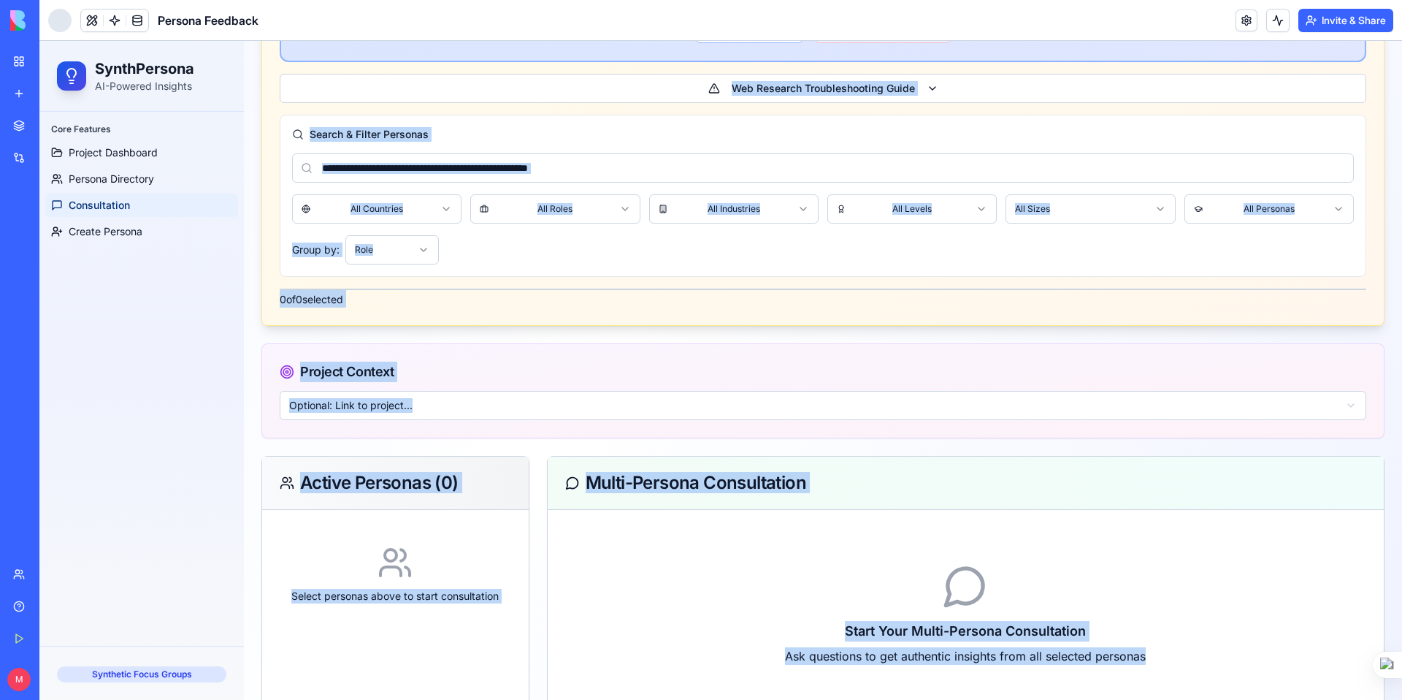
scroll to position [909, 0]
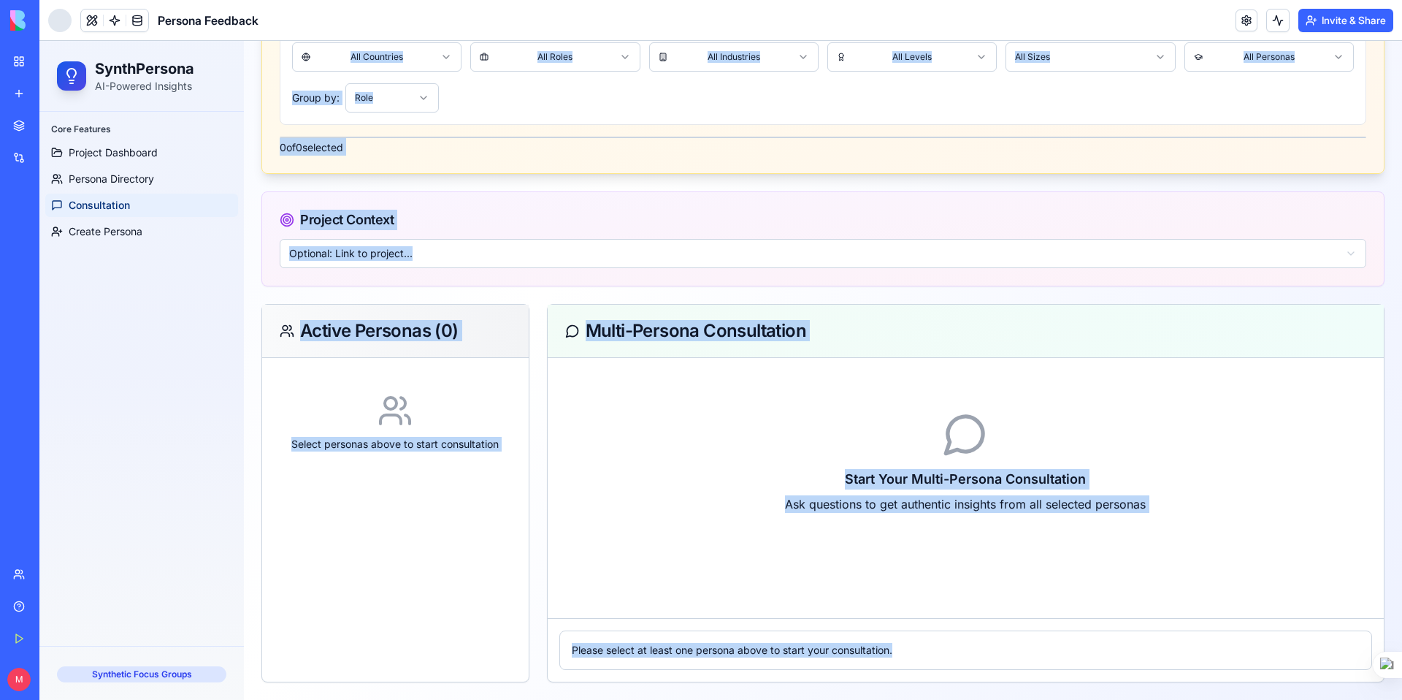
drag, startPoint x: 294, startPoint y: 127, endPoint x: 564, endPoint y: 662, distance: 599.6
copy div "Persona Consultation Get authentic insights from multiple synthetic personas Ne…"
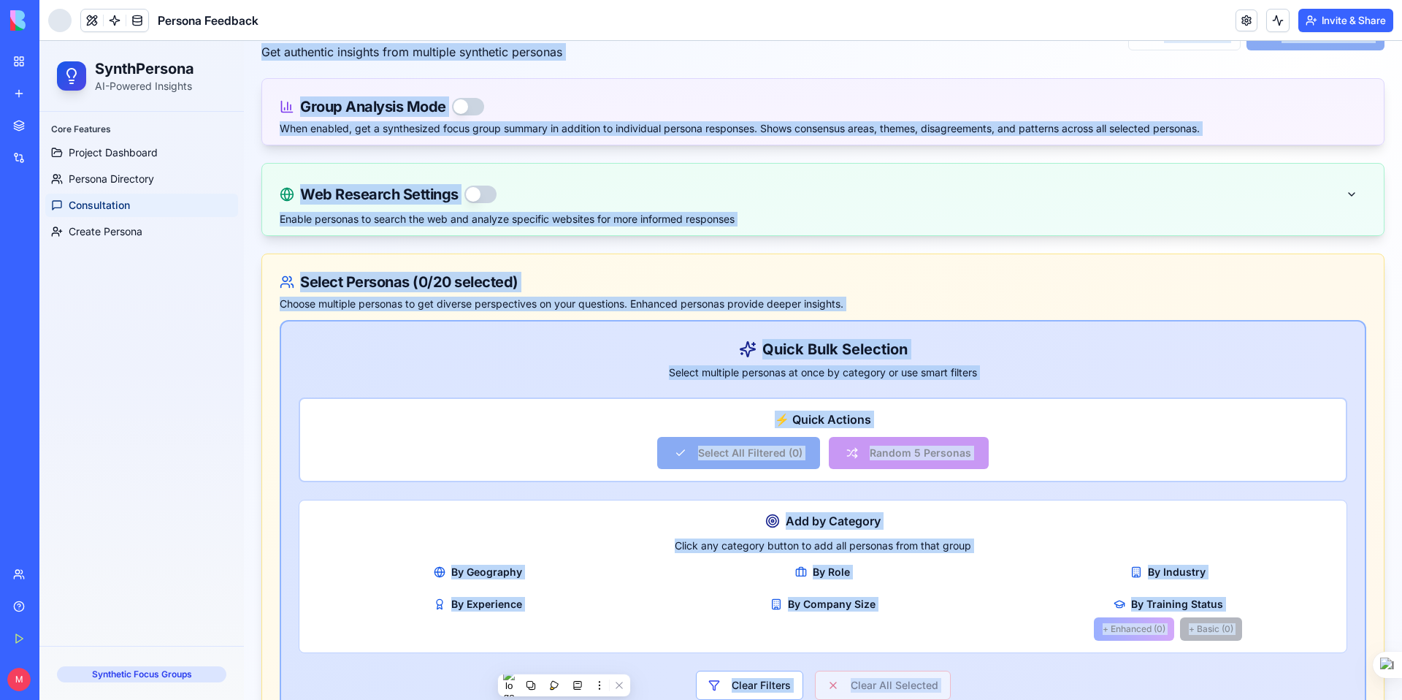
scroll to position [0, 0]
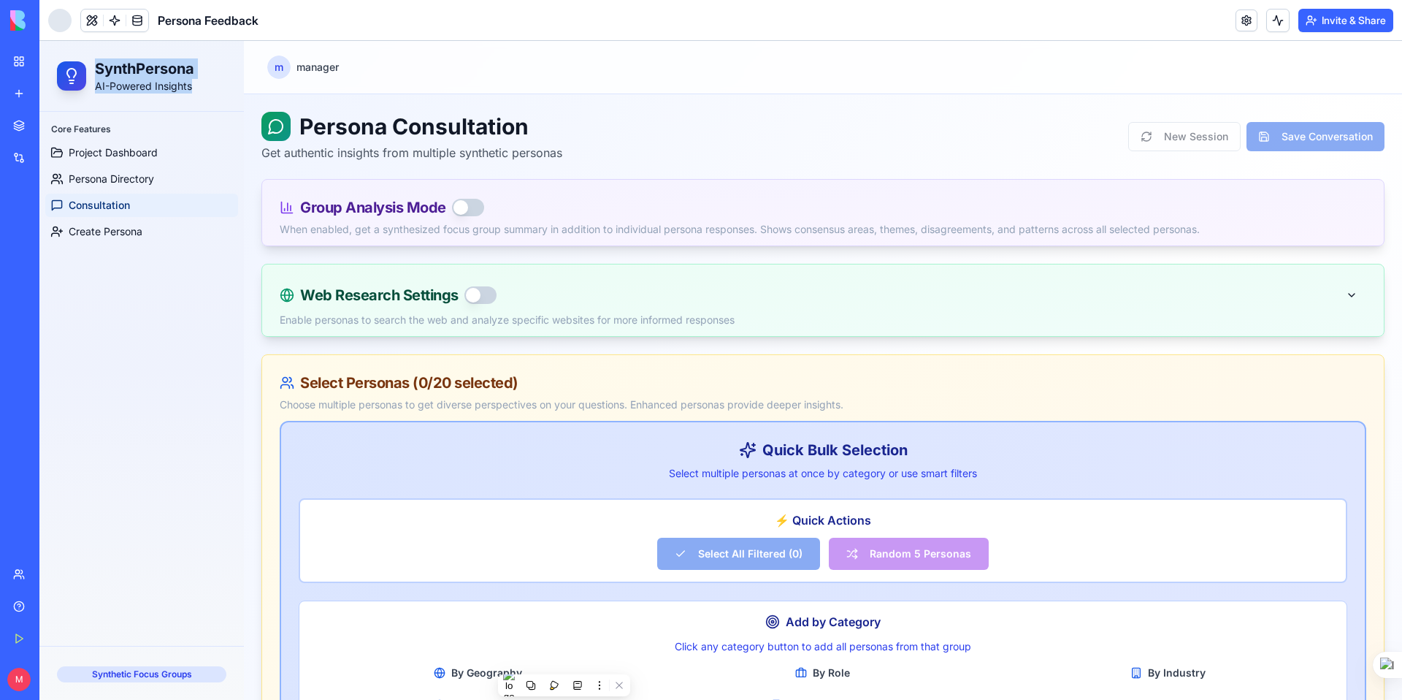
drag, startPoint x: 93, startPoint y: 68, endPoint x: 199, endPoint y: 91, distance: 109.1
click at [199, 91] on div "SynthPersona AI-Powered Insights" at bounding box center [141, 76] width 193 height 58
click at [115, 161] on link "Project Dashboard" at bounding box center [141, 152] width 193 height 23
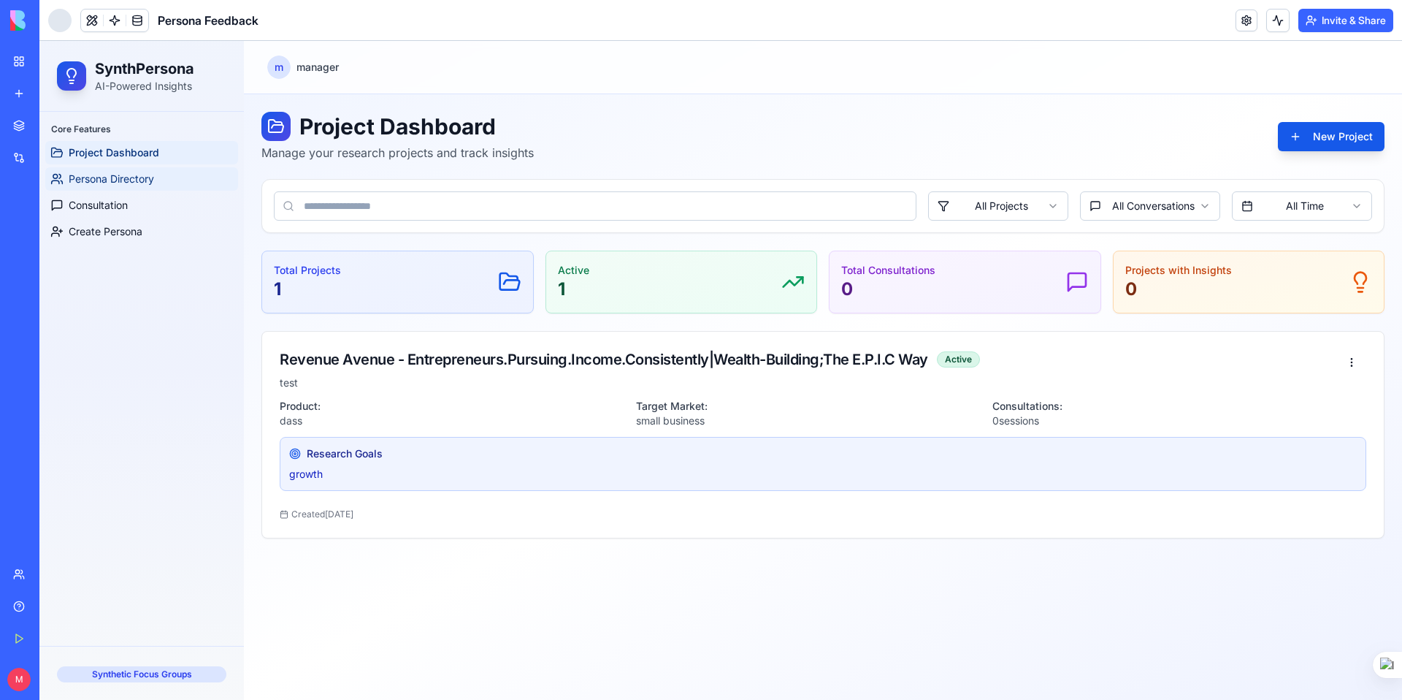
click at [165, 184] on link "Persona Directory" at bounding box center [141, 178] width 193 height 23
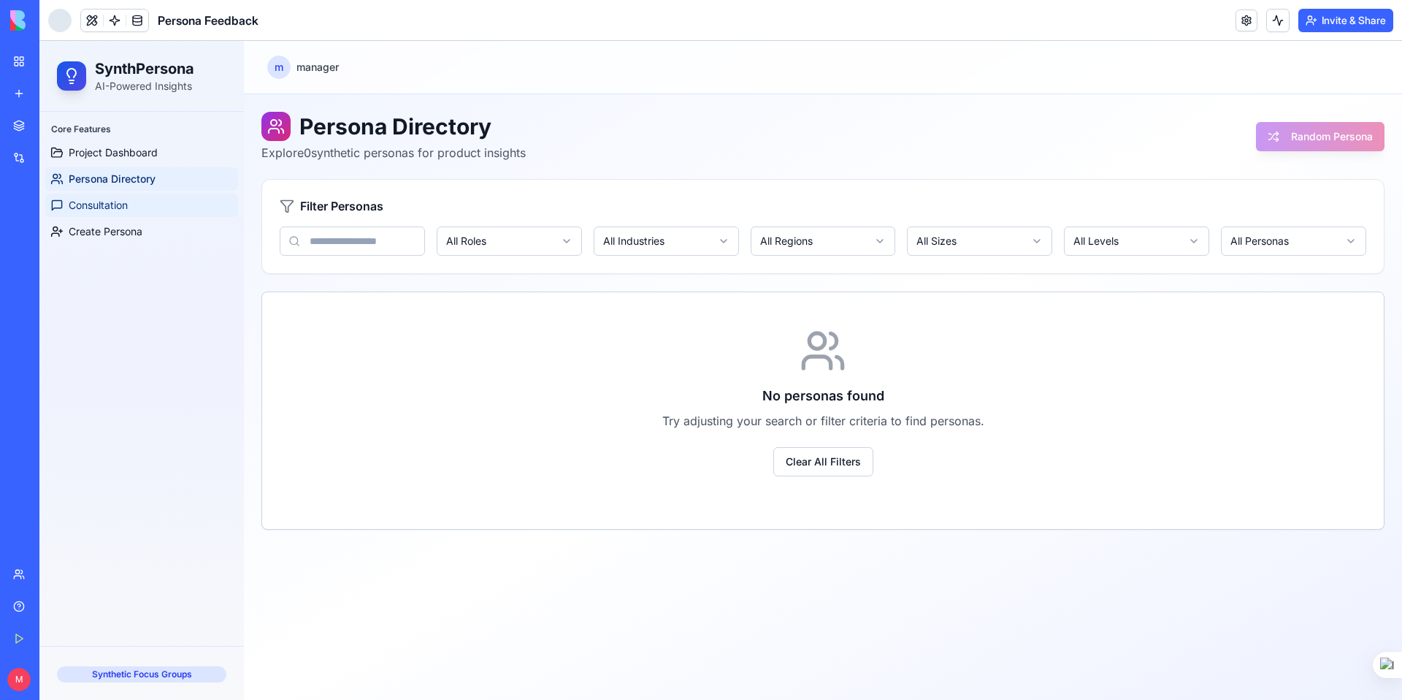
click at [138, 207] on link "Consultation" at bounding box center [141, 205] width 193 height 23
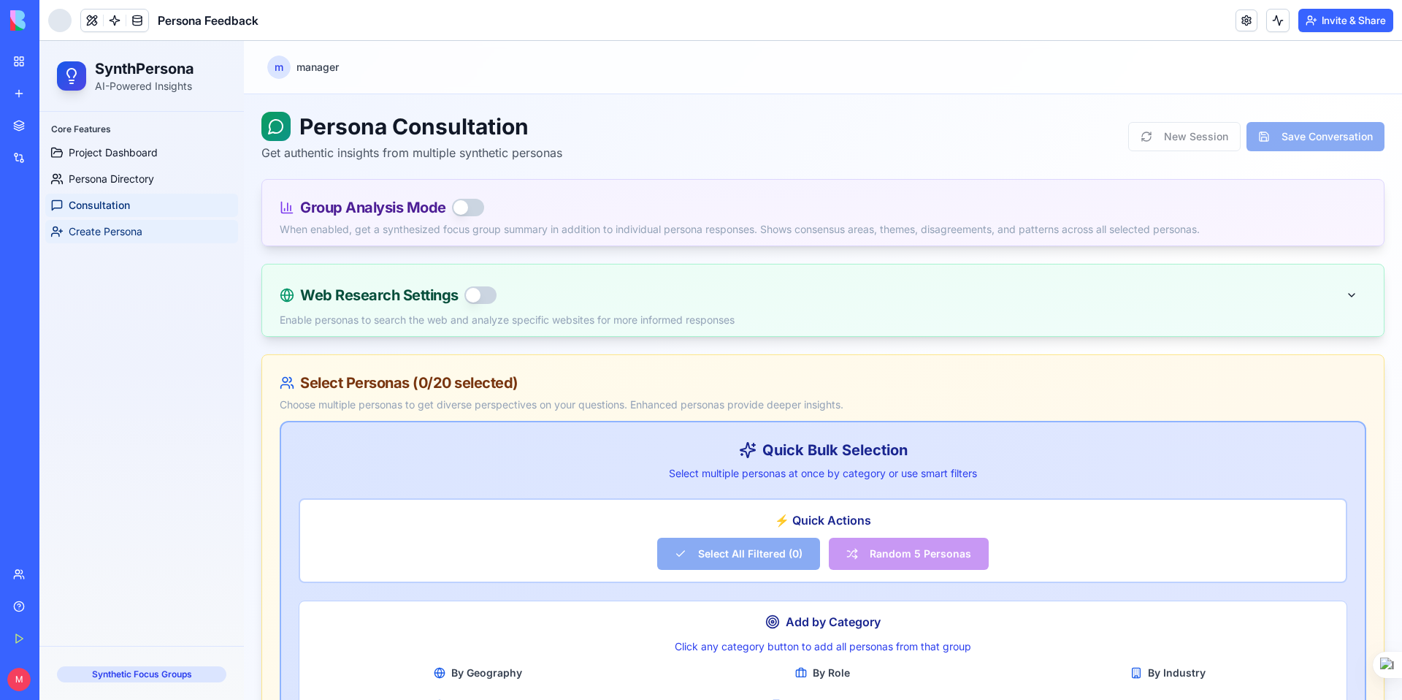
click at [116, 234] on span "Create Persona" at bounding box center [106, 231] width 74 height 15
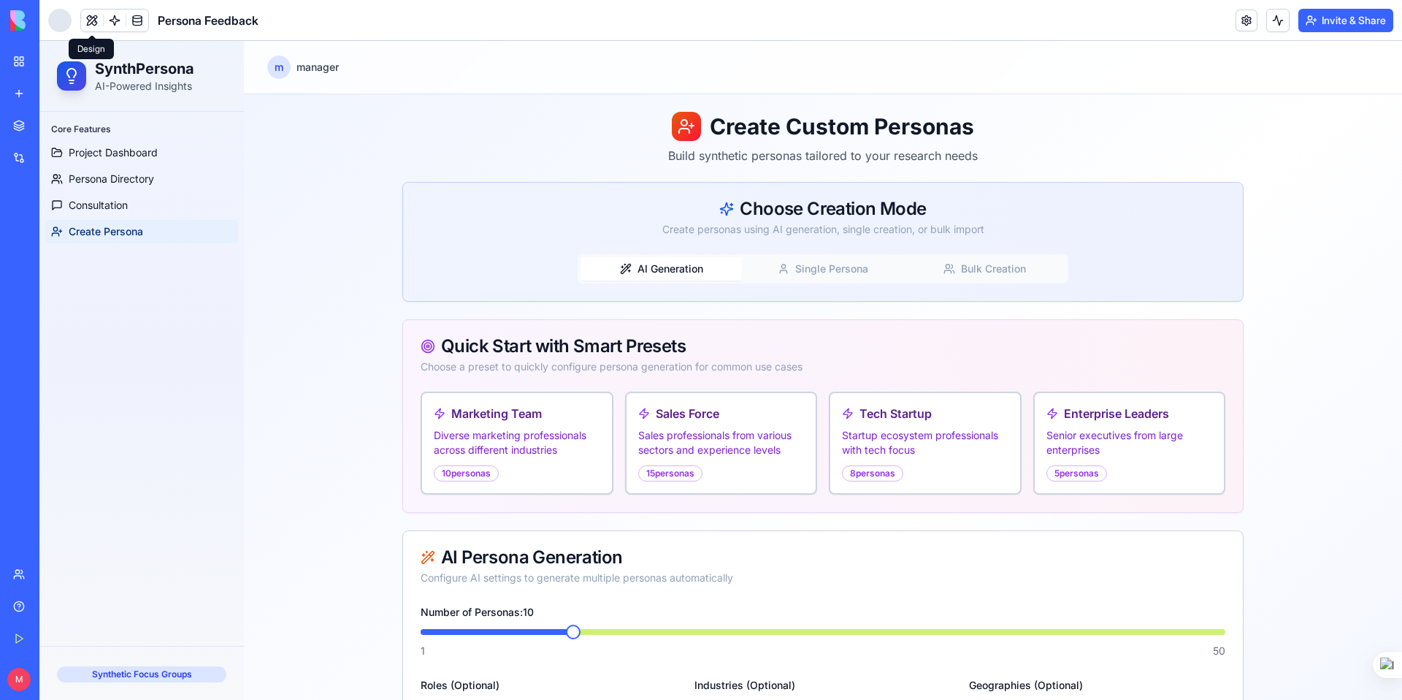
click at [93, 20] on button at bounding box center [92, 20] width 22 height 22
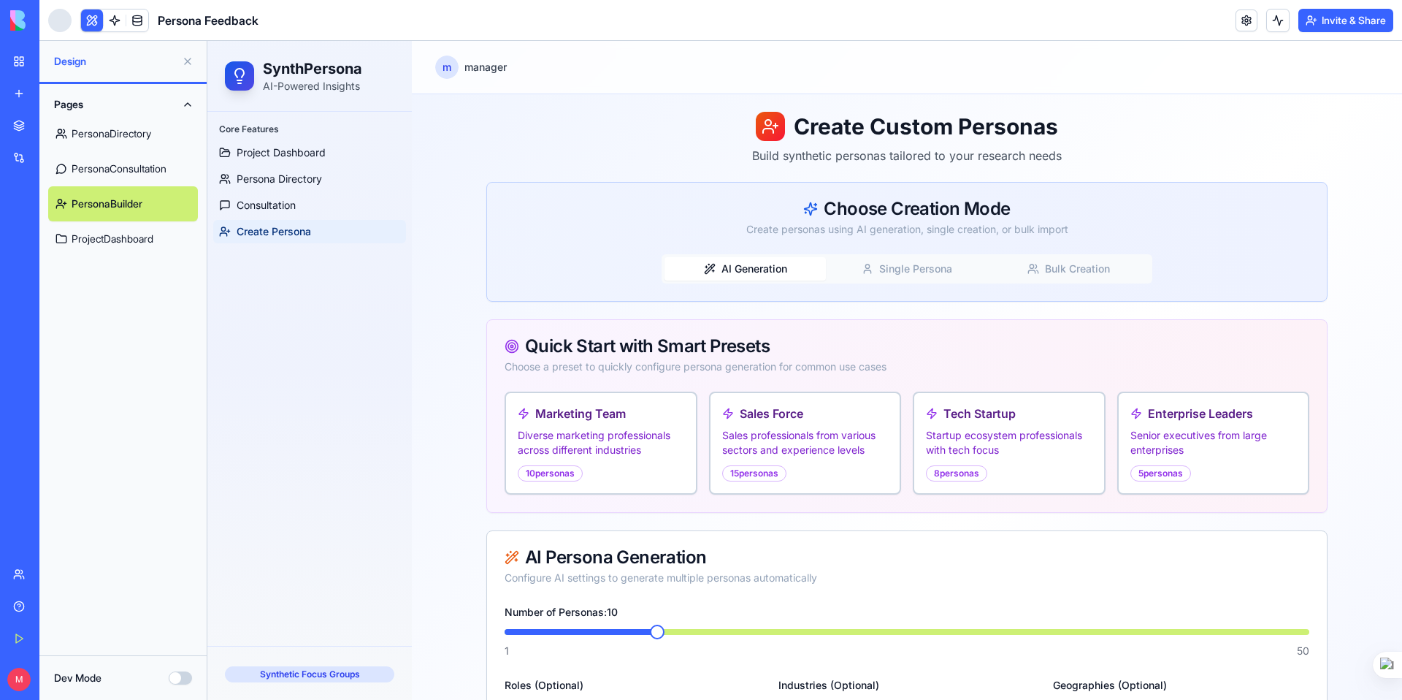
click at [163, 130] on link "PersonaDirectory" at bounding box center [123, 133] width 150 height 35
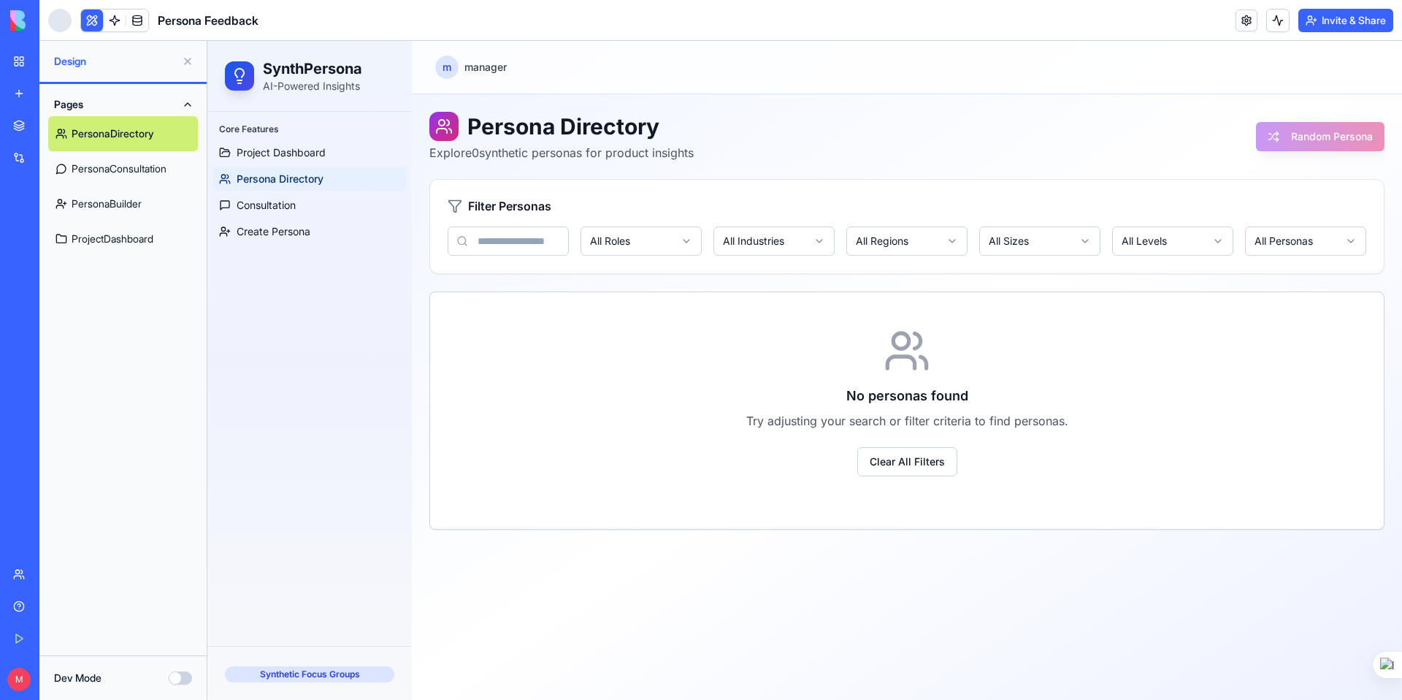
click at [158, 169] on link "PersonaConsultation" at bounding box center [123, 168] width 150 height 35
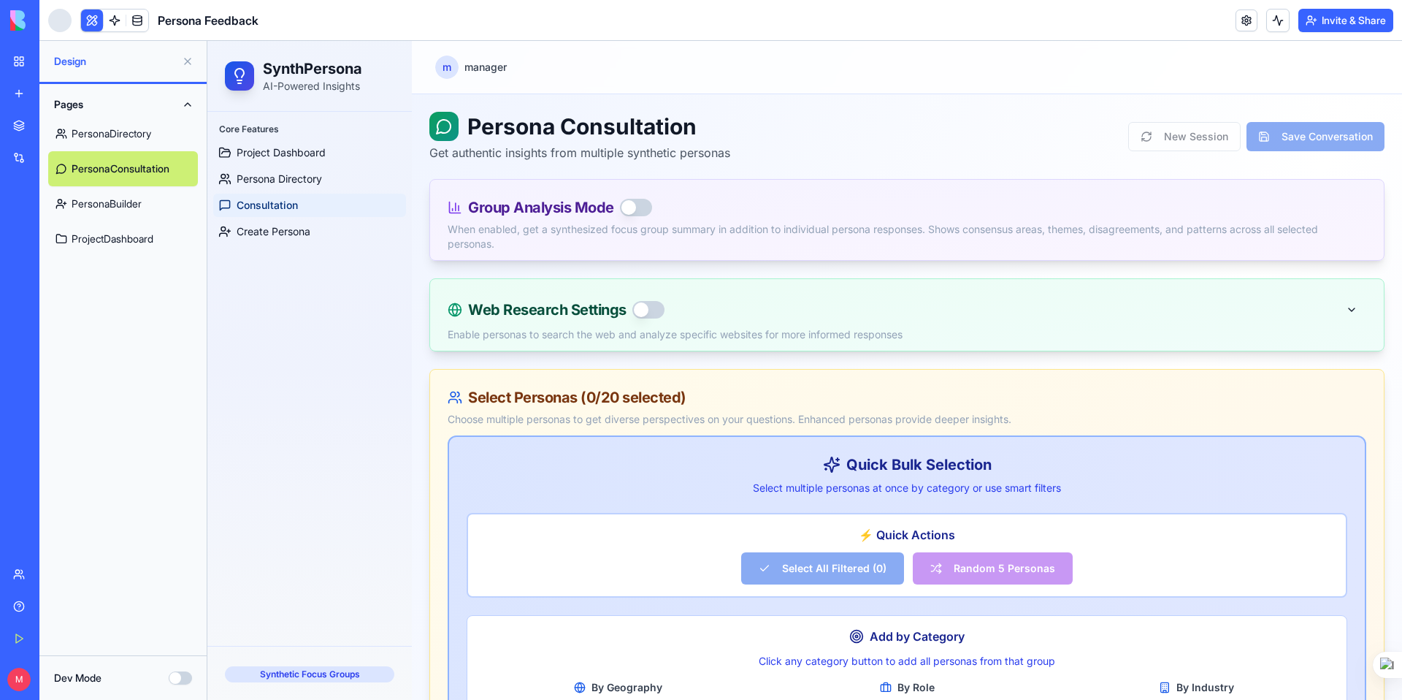
scroll to position [1, 0]
drag, startPoint x: 475, startPoint y: 104, endPoint x: 364, endPoint y: 92, distance: 111.0
click at [367, 93] on div "SynthPersona AI-Powered Insights" at bounding box center [309, 76] width 193 height 58
copy div "SynthPersona AI-Powered Insights"
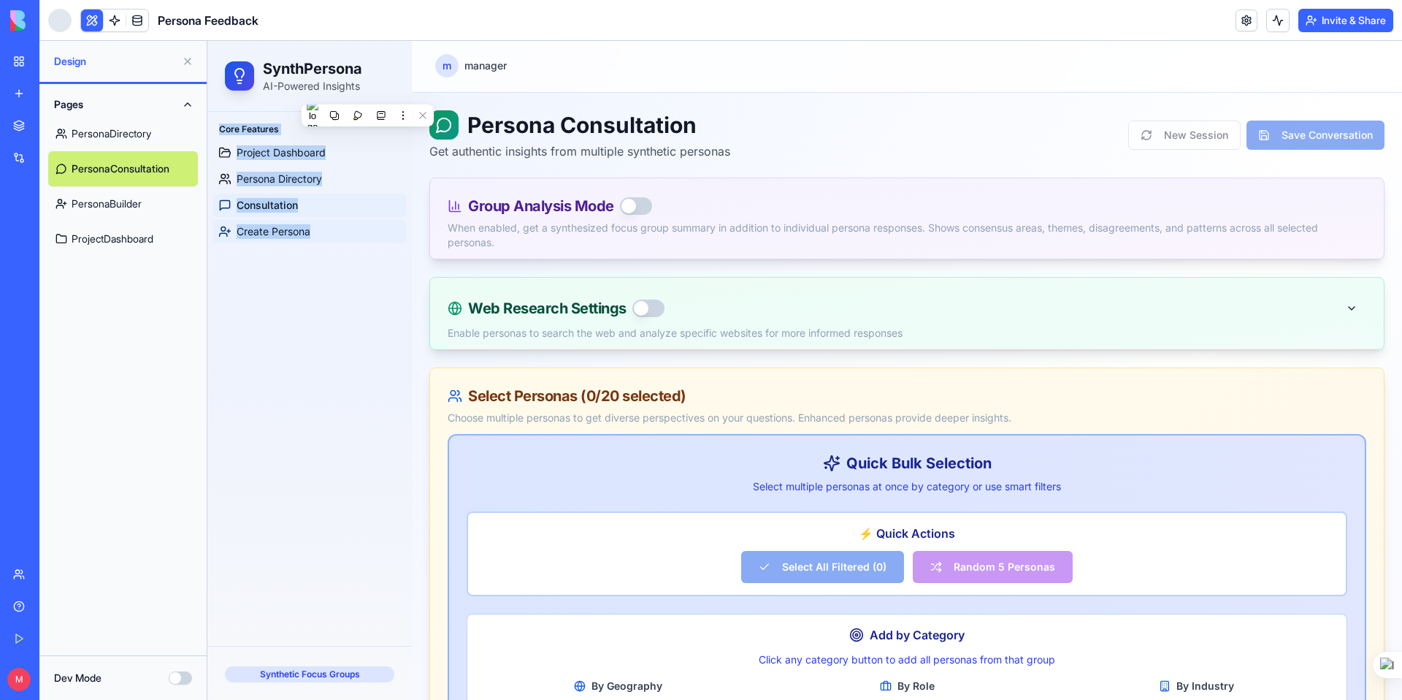
drag, startPoint x: 221, startPoint y: 130, endPoint x: 304, endPoint y: 234, distance: 133.5
click at [310, 255] on div "Core Features Project Dashboard Persona Directory Consultation Create Persona" at bounding box center [309, 379] width 204 height 534
copy div "Core Features Project Dashboard Persona Directory Consultation Create Persona"
click at [299, 150] on span "Project Dashboard" at bounding box center [281, 152] width 89 height 15
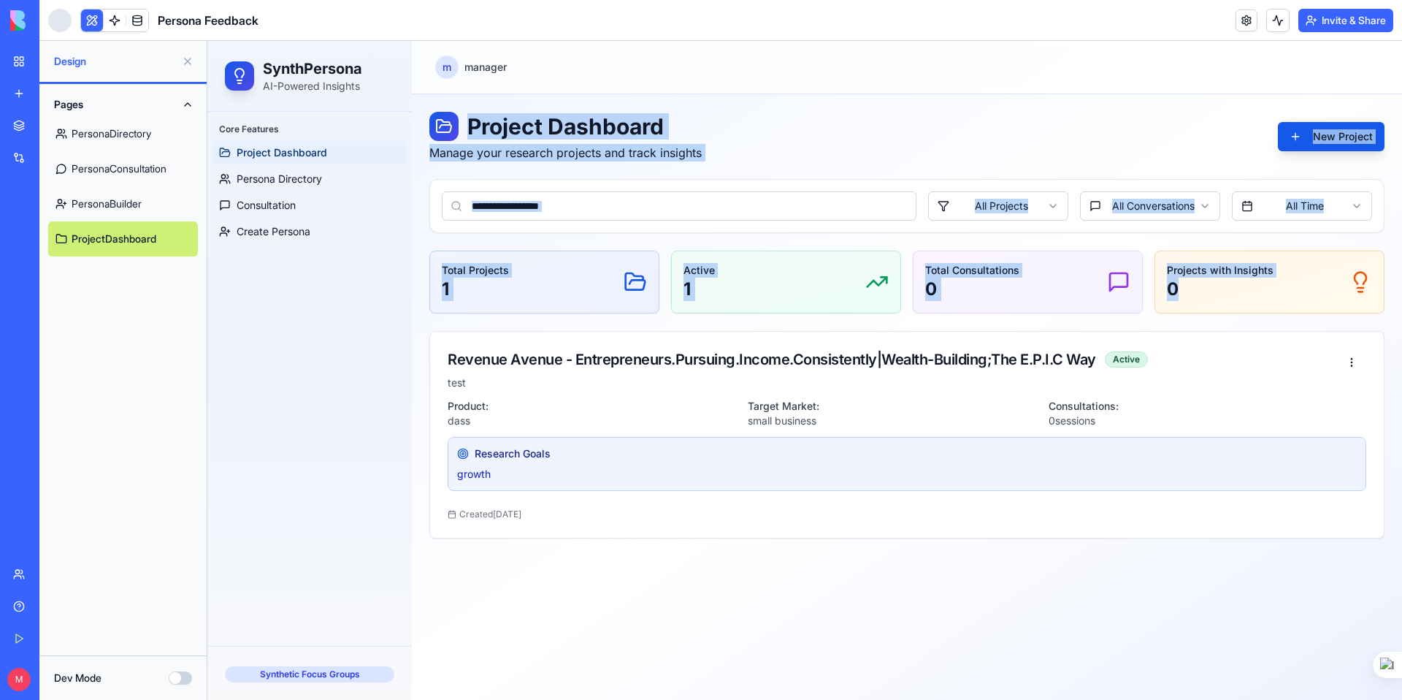
drag, startPoint x: 468, startPoint y: 118, endPoint x: 1333, endPoint y: 273, distance: 879.0
click at [1381, 285] on div "Project Dashboard Manage your research projects and track insights New Project …" at bounding box center [906, 325] width 955 height 426
copy div "Project Dashboard Manage your research projects and track insights New Project …"
click at [304, 177] on span "Persona Directory" at bounding box center [279, 179] width 85 height 15
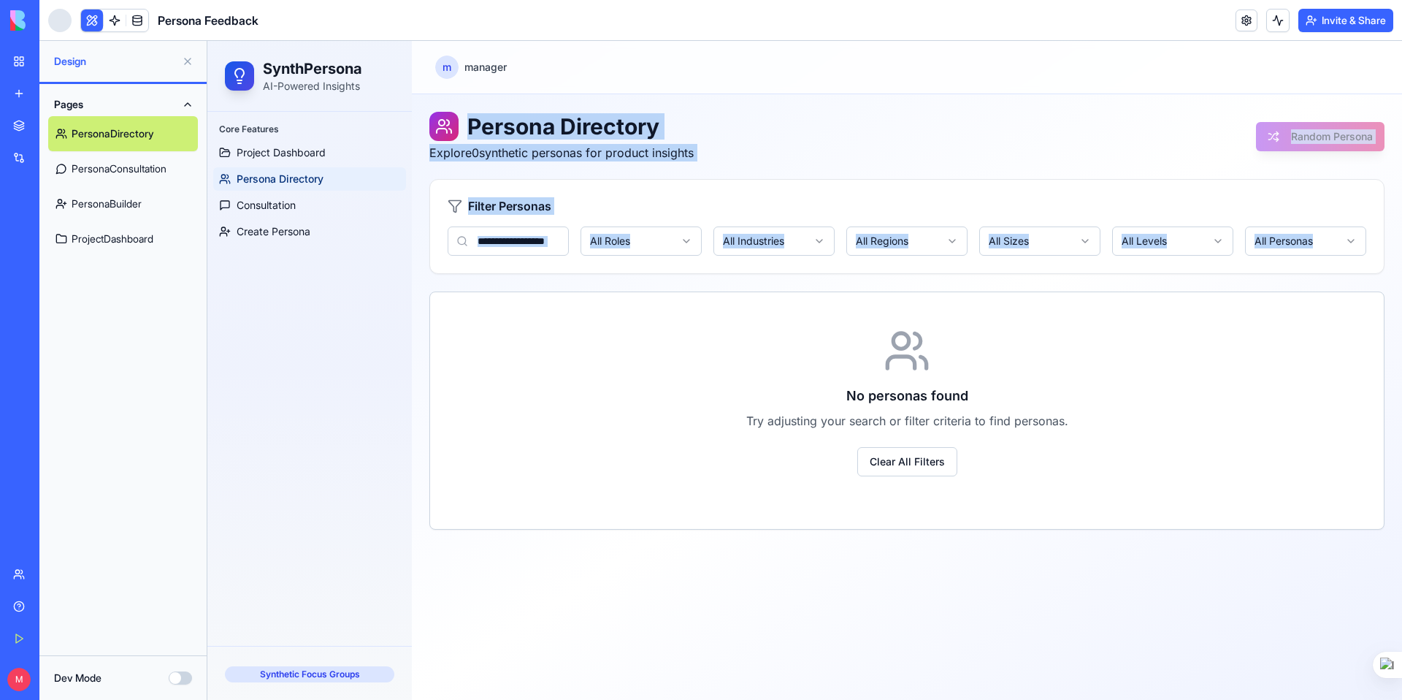
drag, startPoint x: 466, startPoint y: 119, endPoint x: 1333, endPoint y: 245, distance: 875.9
click at [1333, 245] on div "Persona Directory Explore 0 synthetic personas for product insights Random Pers…" at bounding box center [906, 321] width 955 height 418
copy div "Persona Directory Explore 0 synthetic personas for product insights Random Pers…"
click at [287, 209] on span "Consultation" at bounding box center [266, 205] width 59 height 15
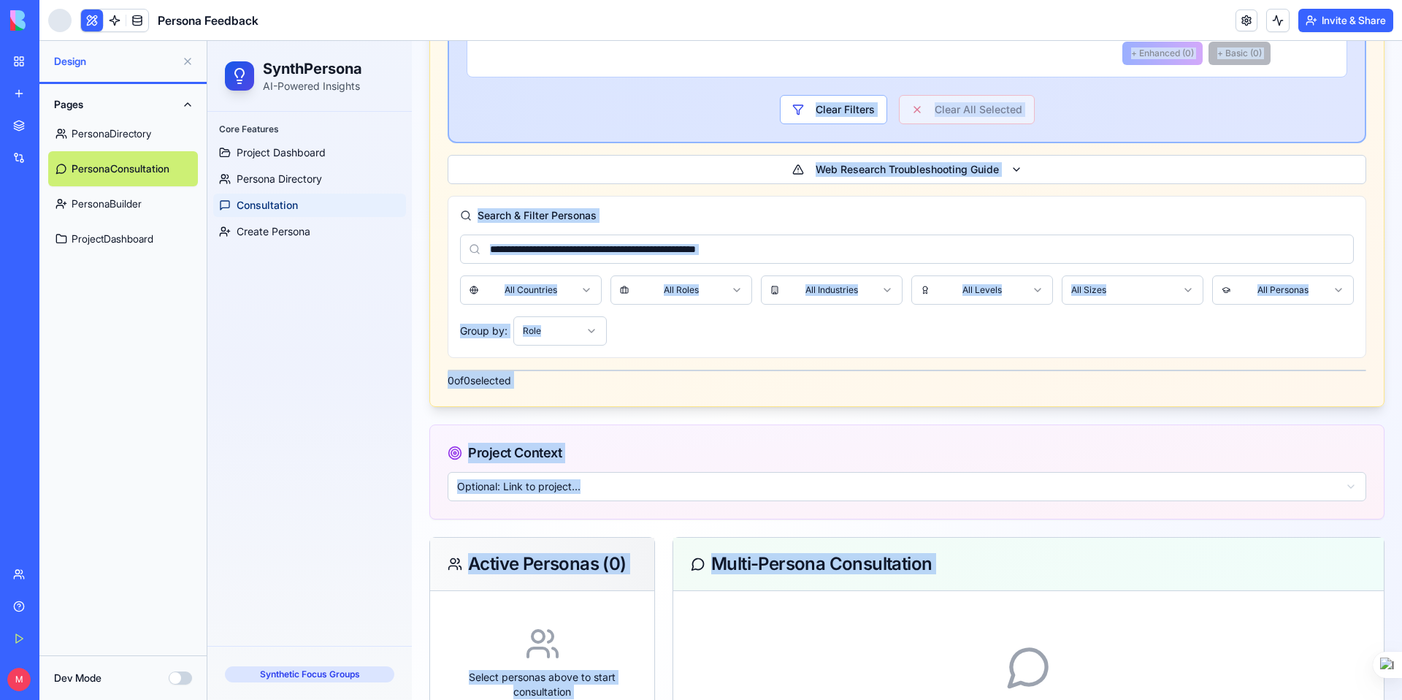
scroll to position [713, 0]
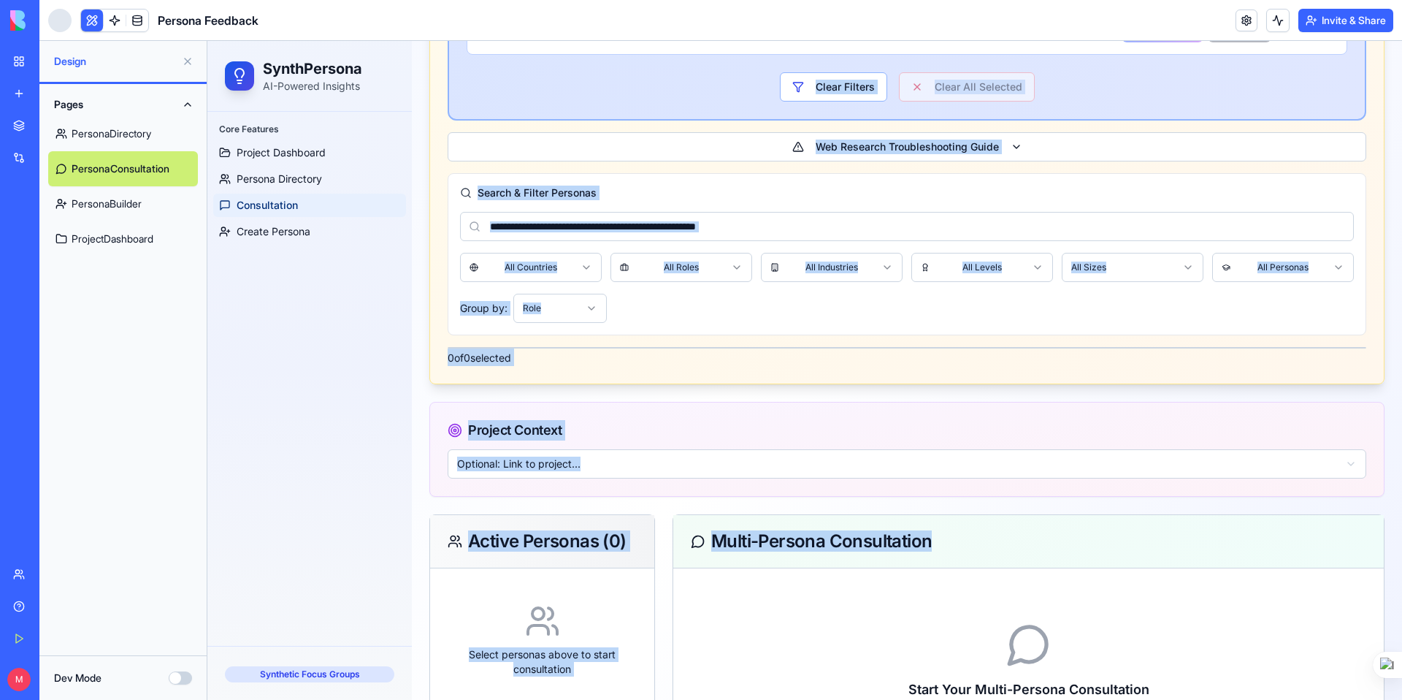
drag, startPoint x: 472, startPoint y: 121, endPoint x: 961, endPoint y: 555, distance: 653.8
click at [961, 555] on div "Persona Consultation Get authentic insights from multiple synthetic personas Ne…" at bounding box center [906, 145] width 955 height 1494
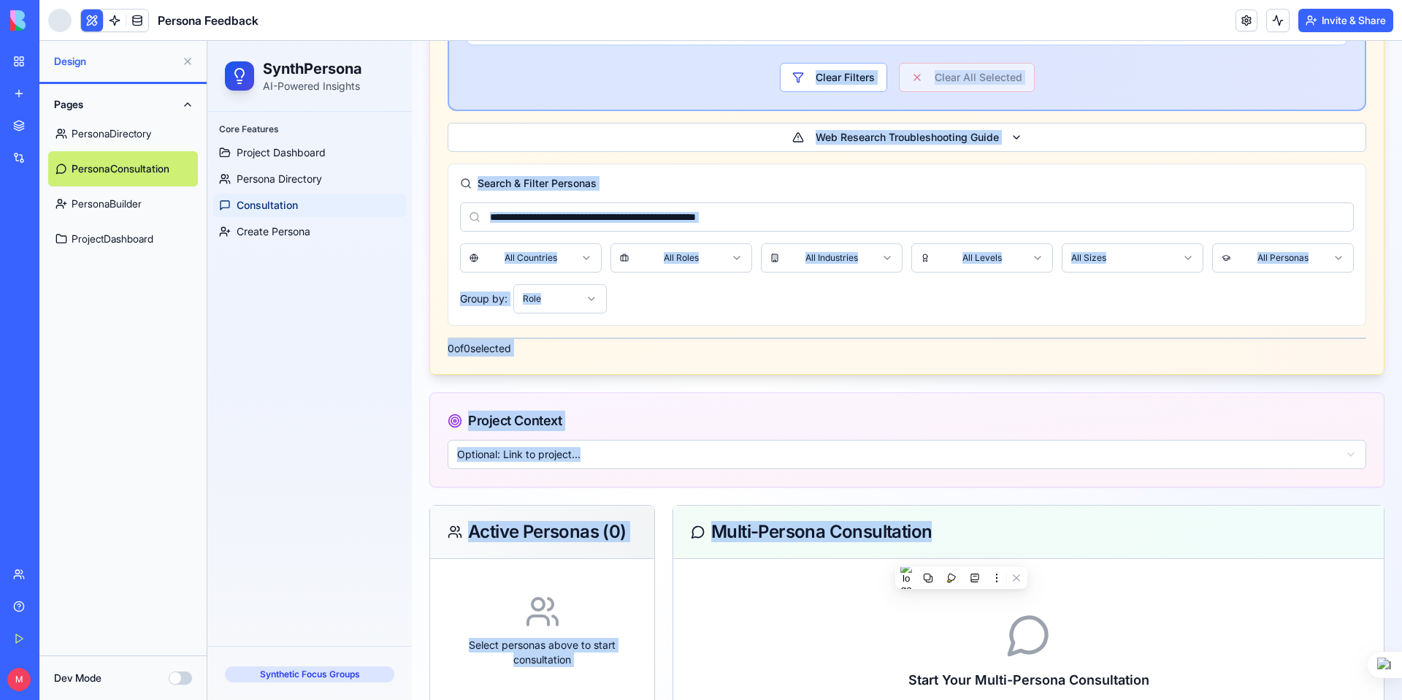
copy div "Persona Consultation Get authentic insights from multiple synthetic personas Ne…"
click at [280, 234] on span "Create Persona" at bounding box center [274, 231] width 74 height 15
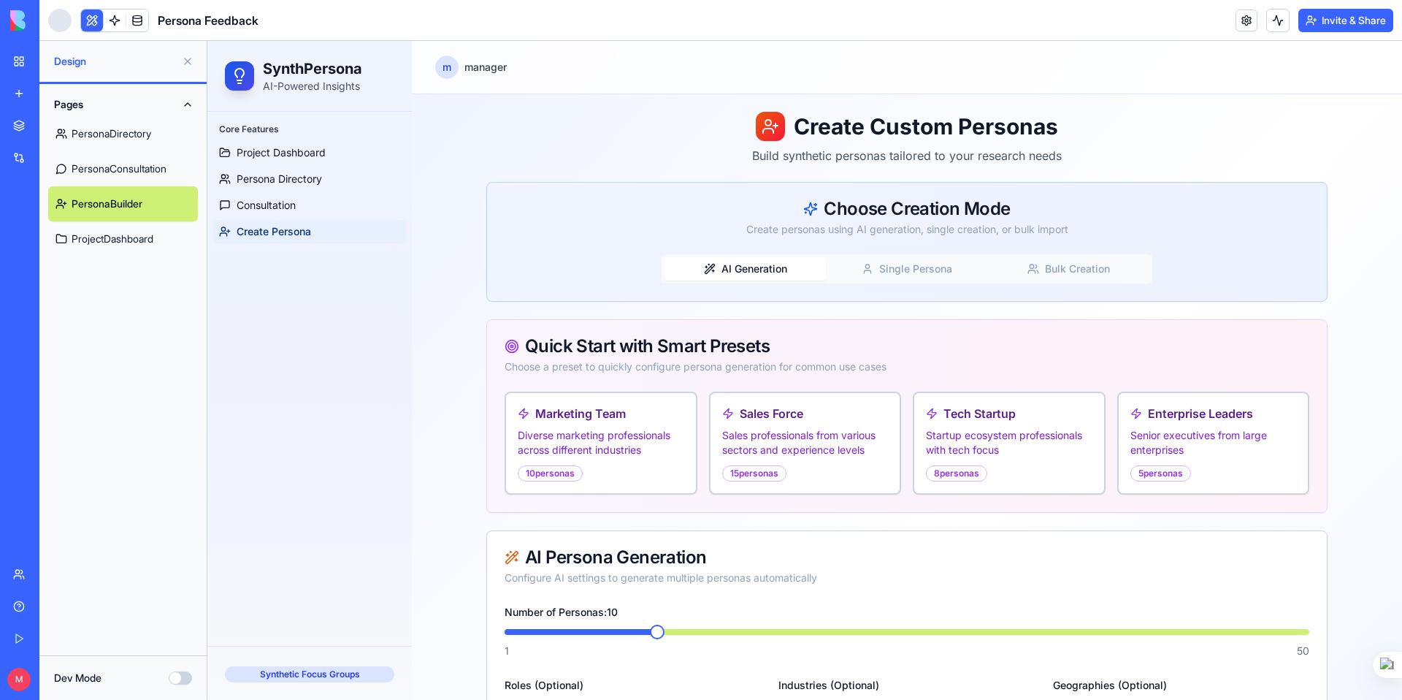
click at [794, 127] on h1 "Create Custom Personas" at bounding box center [906, 126] width 841 height 29
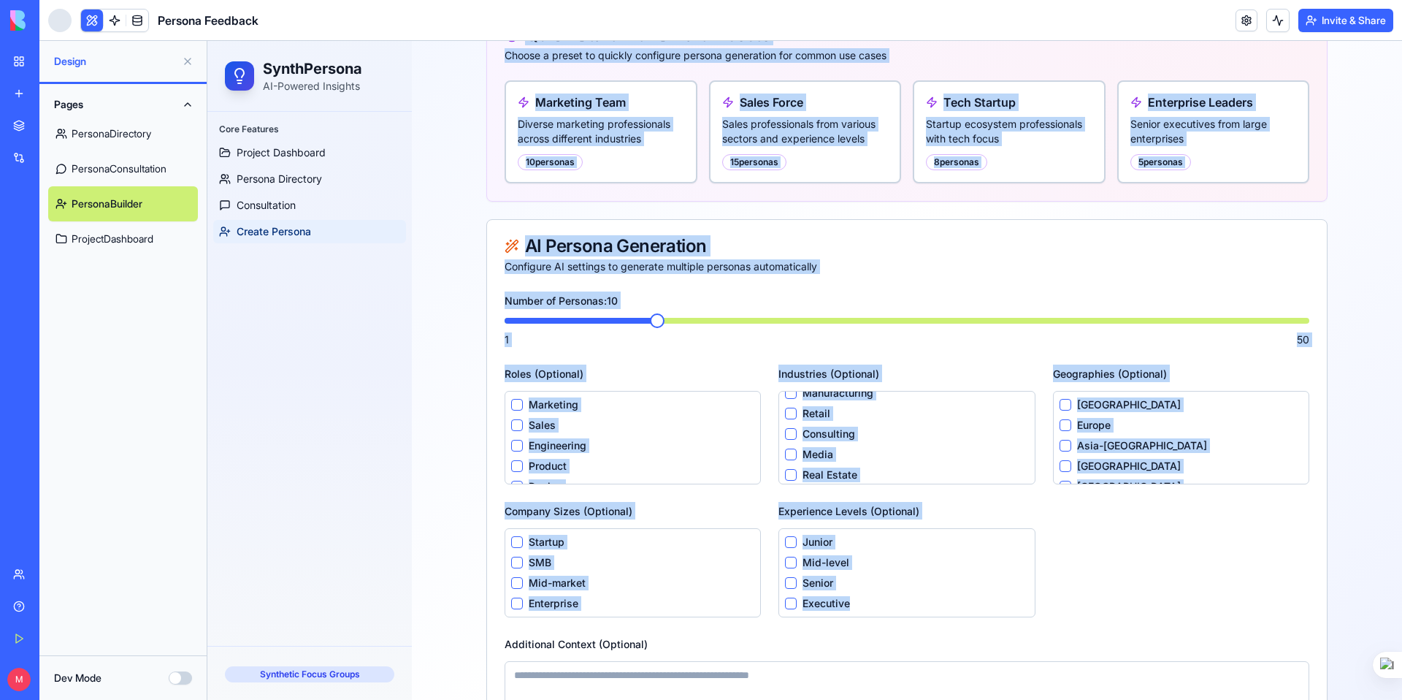
scroll to position [416, 0]
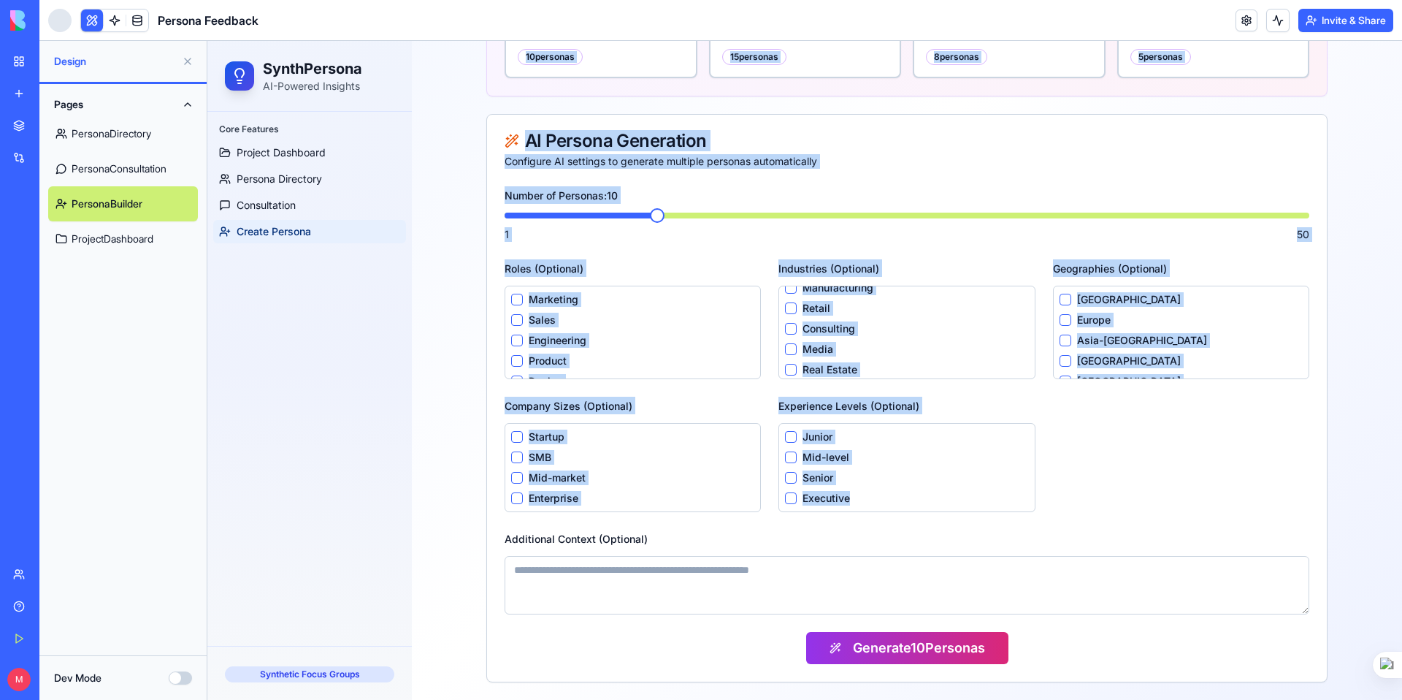
drag, startPoint x: 794, startPoint y: 127, endPoint x: 1198, endPoint y: 675, distance: 680.4
click at [1198, 674] on div "Create Custom Personas Build synthetic personas tailored to your research needs…" at bounding box center [906, 189] width 841 height 986
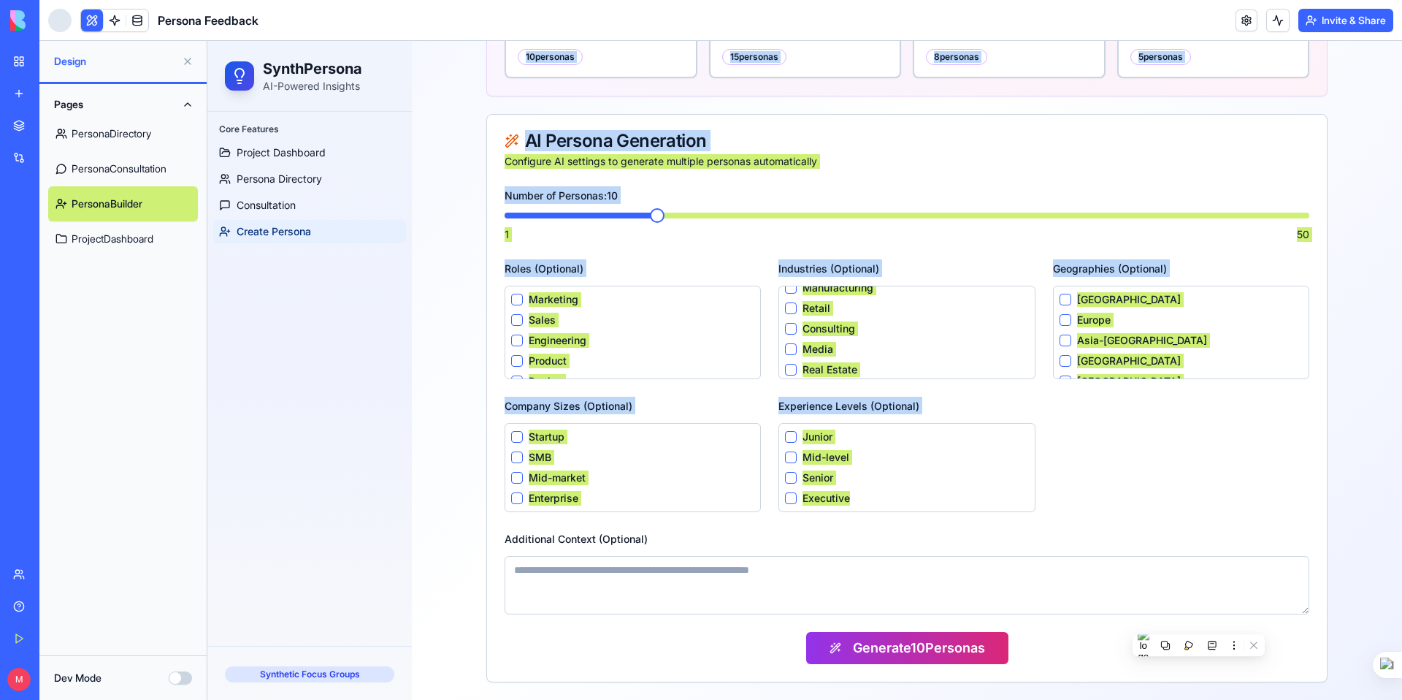
click at [117, 243] on link "ProjectDashboard" at bounding box center [123, 238] width 150 height 35
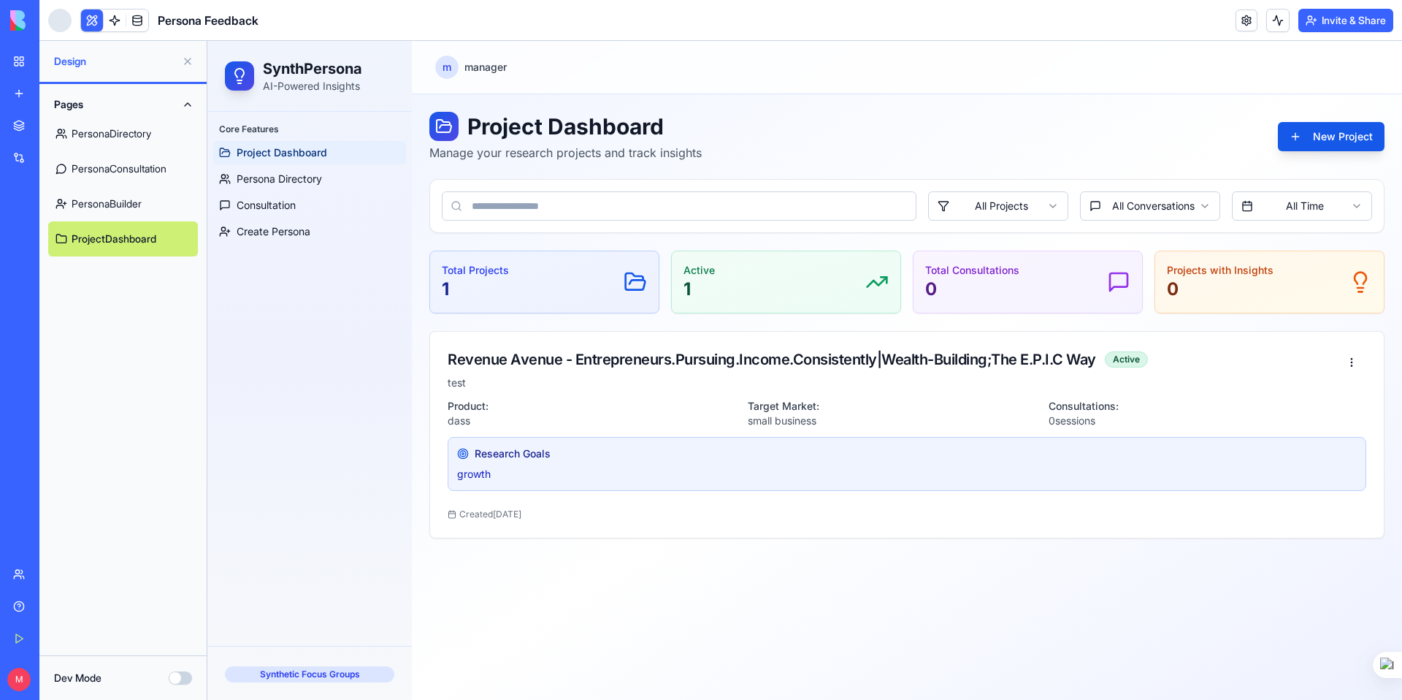
click at [469, 123] on h1 "Project Dashboard" at bounding box center [565, 126] width 272 height 29
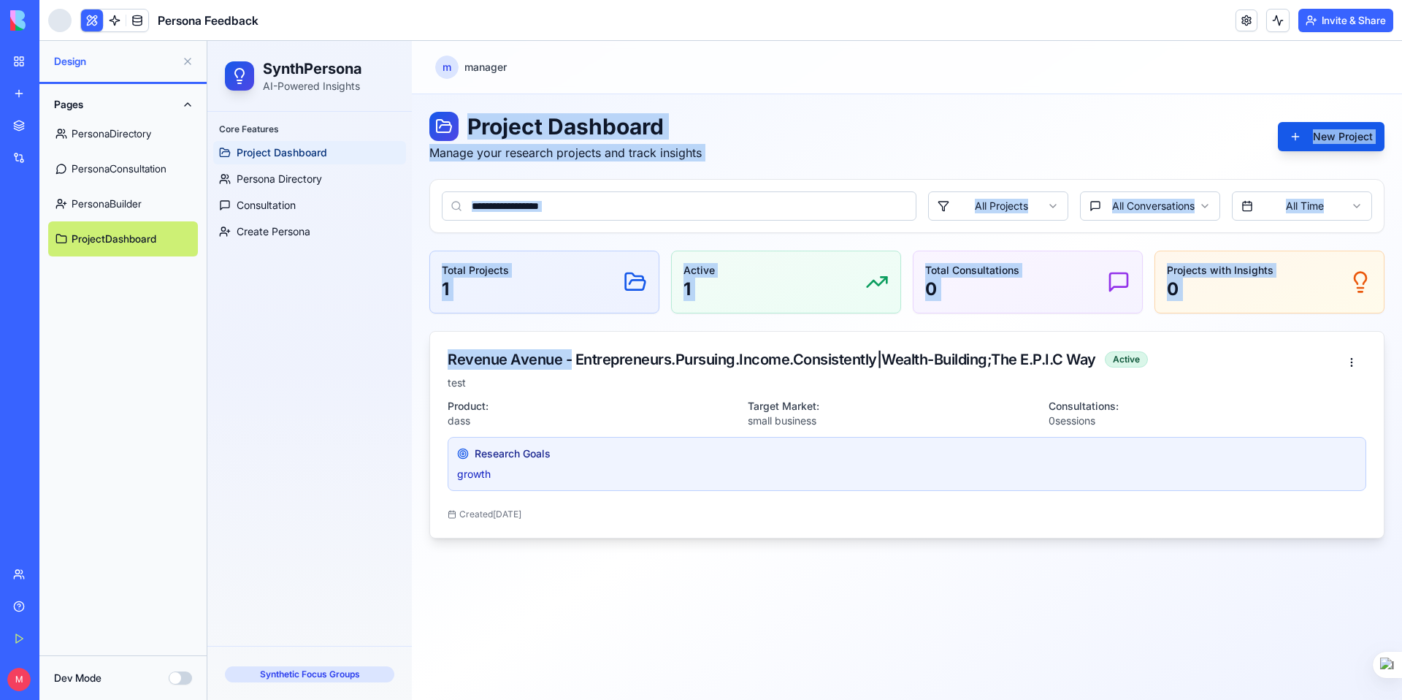
drag, startPoint x: 469, startPoint y: 123, endPoint x: 532, endPoint y: 338, distance: 223.9
click at [562, 363] on div "Project Dashboard Manage your research projects and track insights New Project …" at bounding box center [906, 325] width 955 height 426
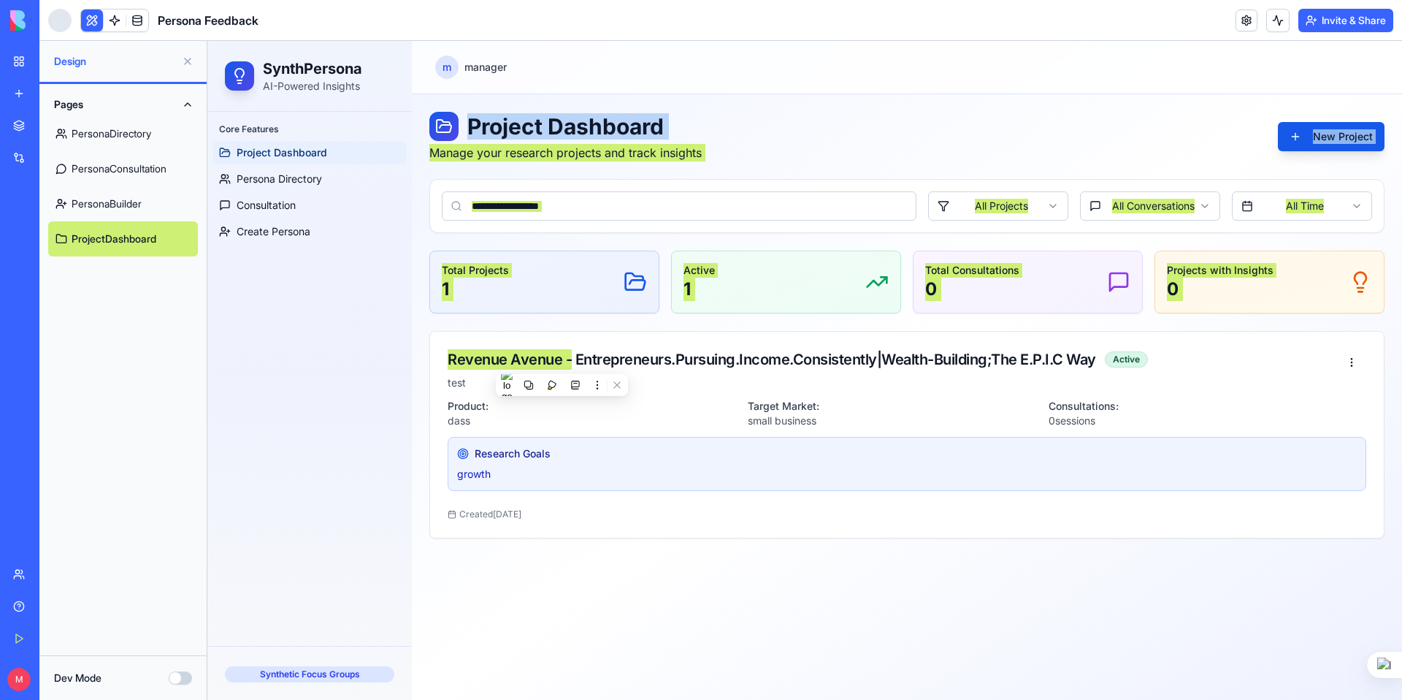
click at [151, 141] on link "PersonaDirectory" at bounding box center [123, 133] width 150 height 35
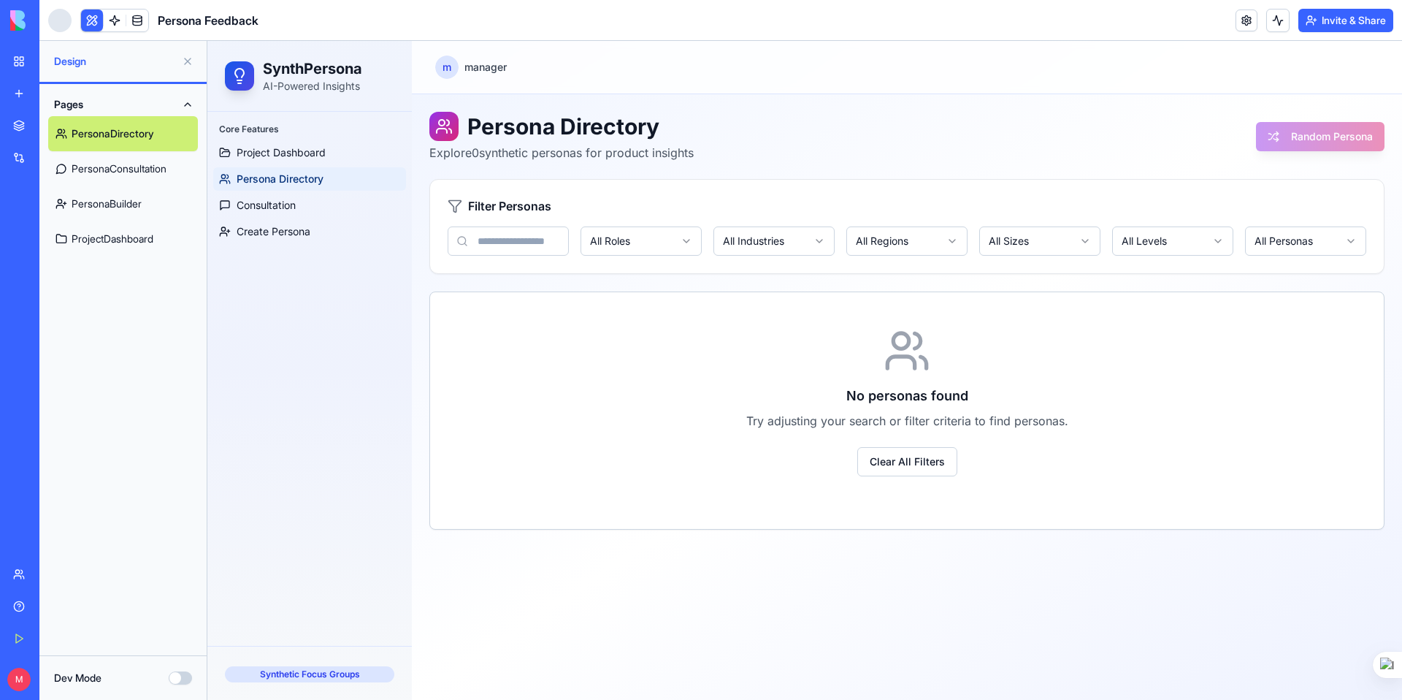
click at [123, 174] on link "PersonaConsultation" at bounding box center [123, 168] width 150 height 35
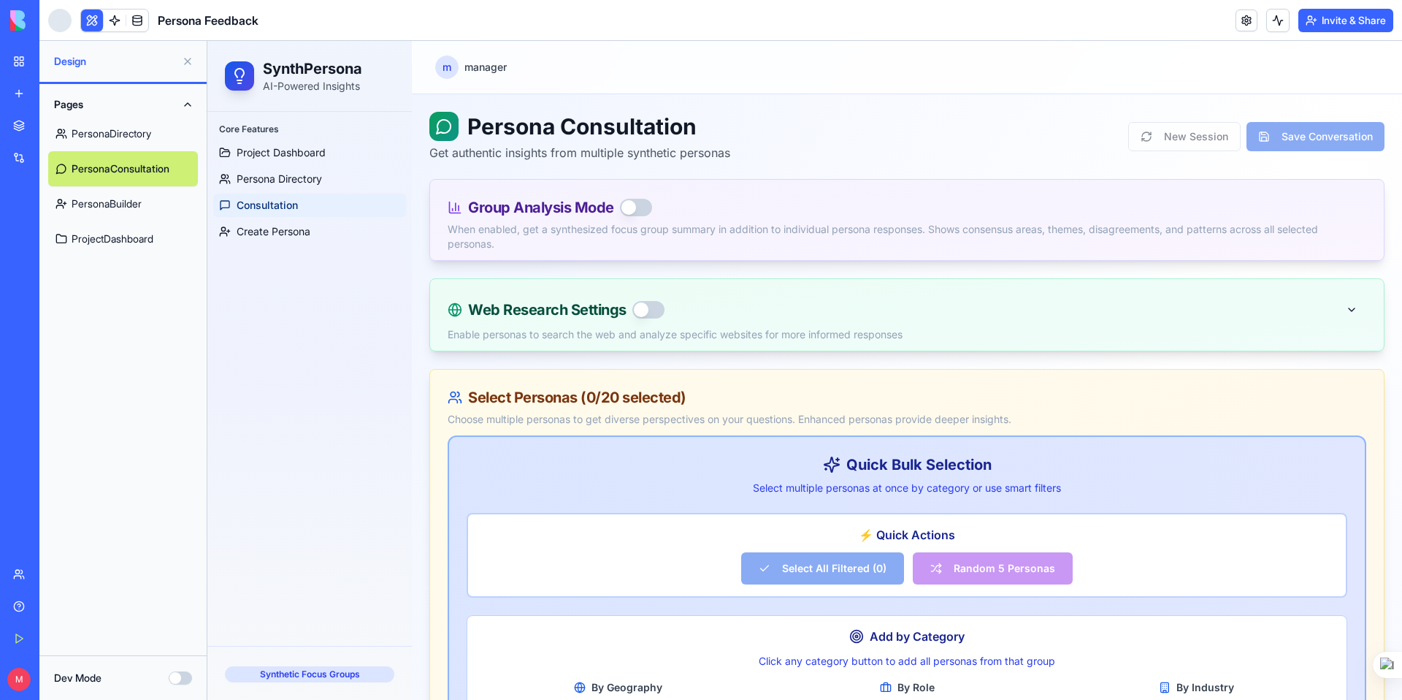
click at [114, 215] on link "PersonaBuilder" at bounding box center [123, 203] width 150 height 35
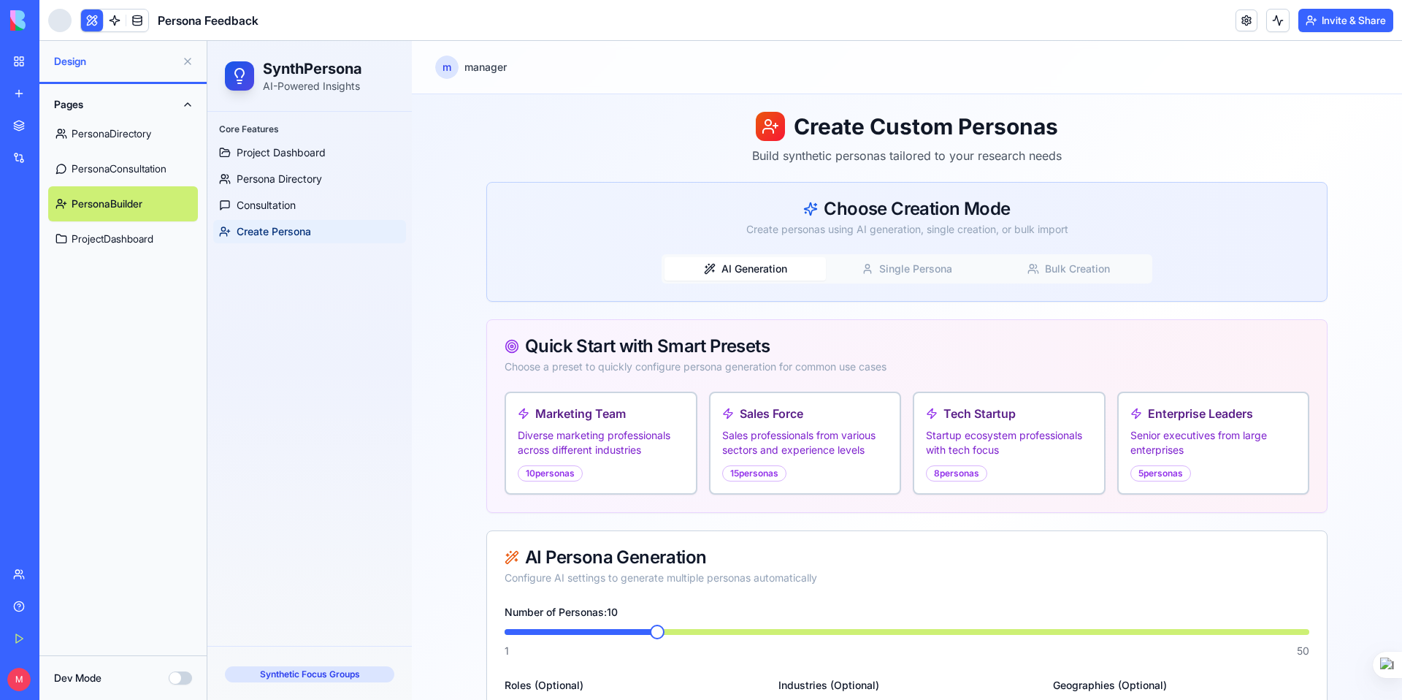
click at [136, 231] on link "ProjectDashboard" at bounding box center [123, 238] width 150 height 35
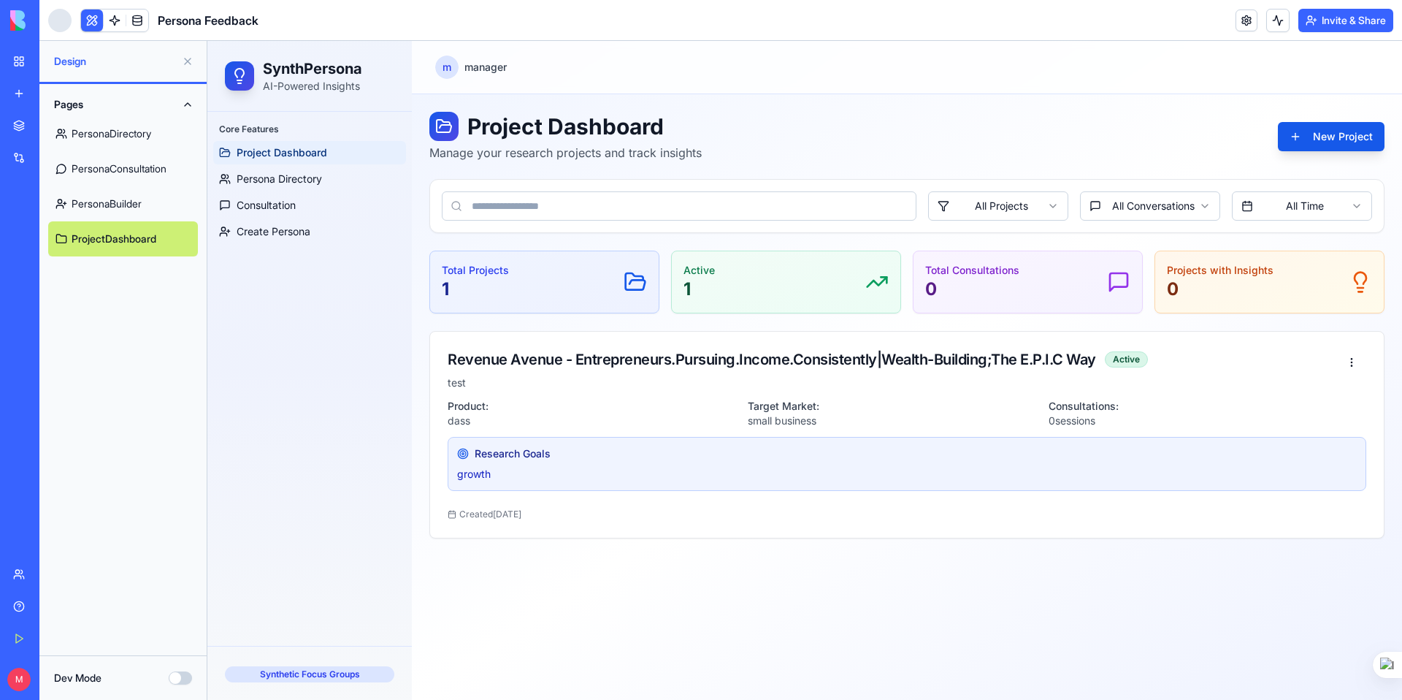
click at [134, 133] on link "PersonaDirectory" at bounding box center [123, 133] width 150 height 35
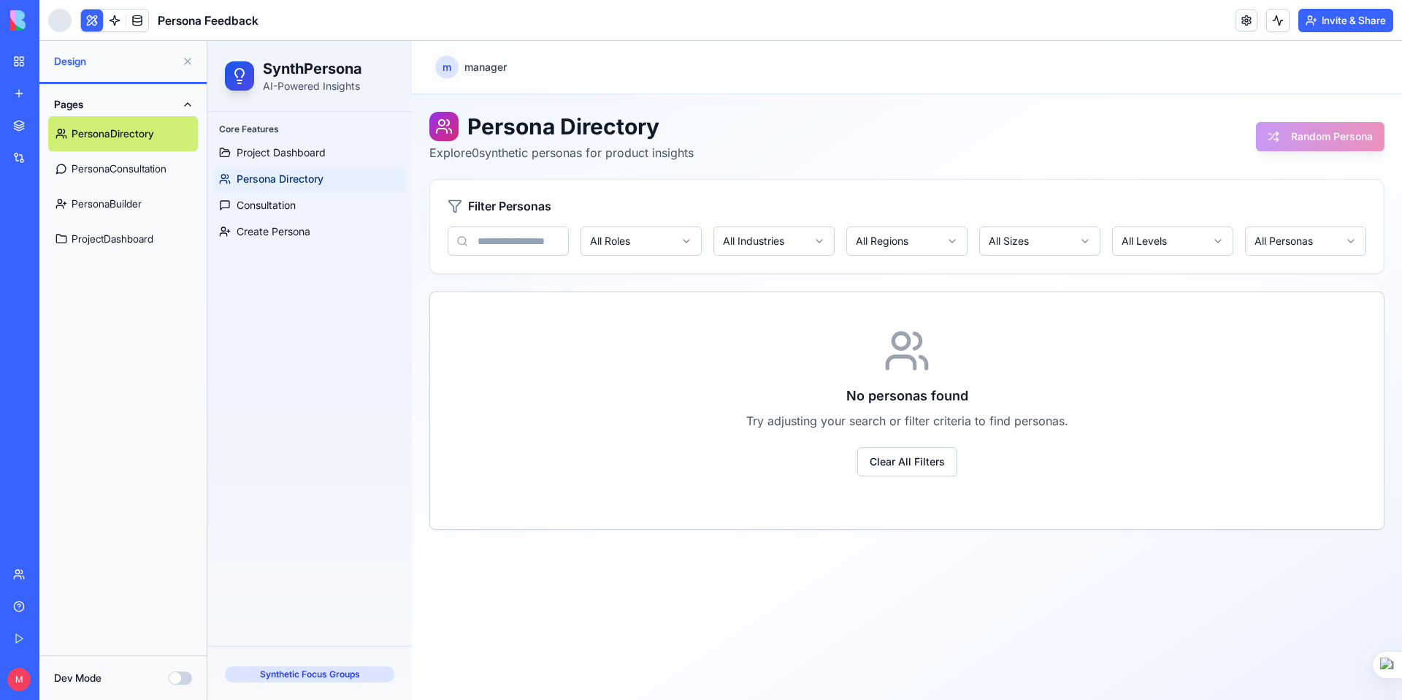
click at [183, 59] on button at bounding box center [187, 61] width 23 height 23
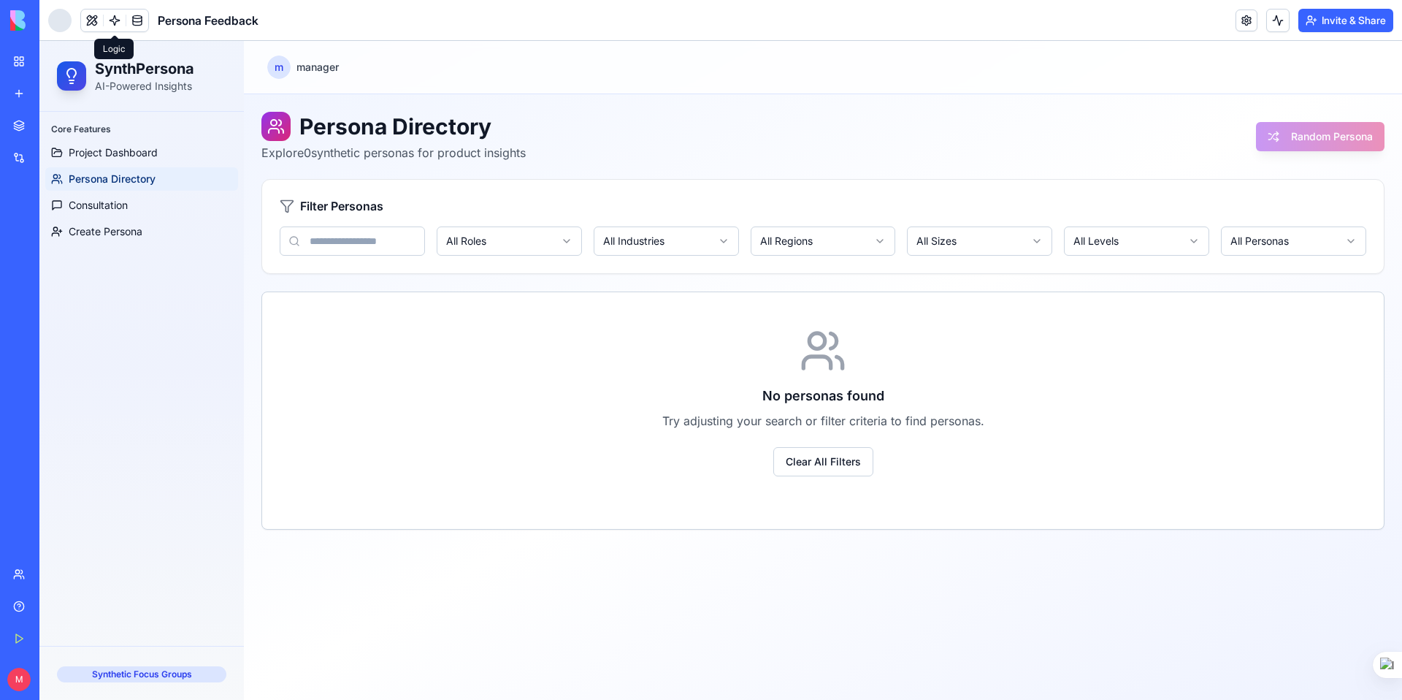
click at [112, 20] on link at bounding box center [115, 20] width 22 height 22
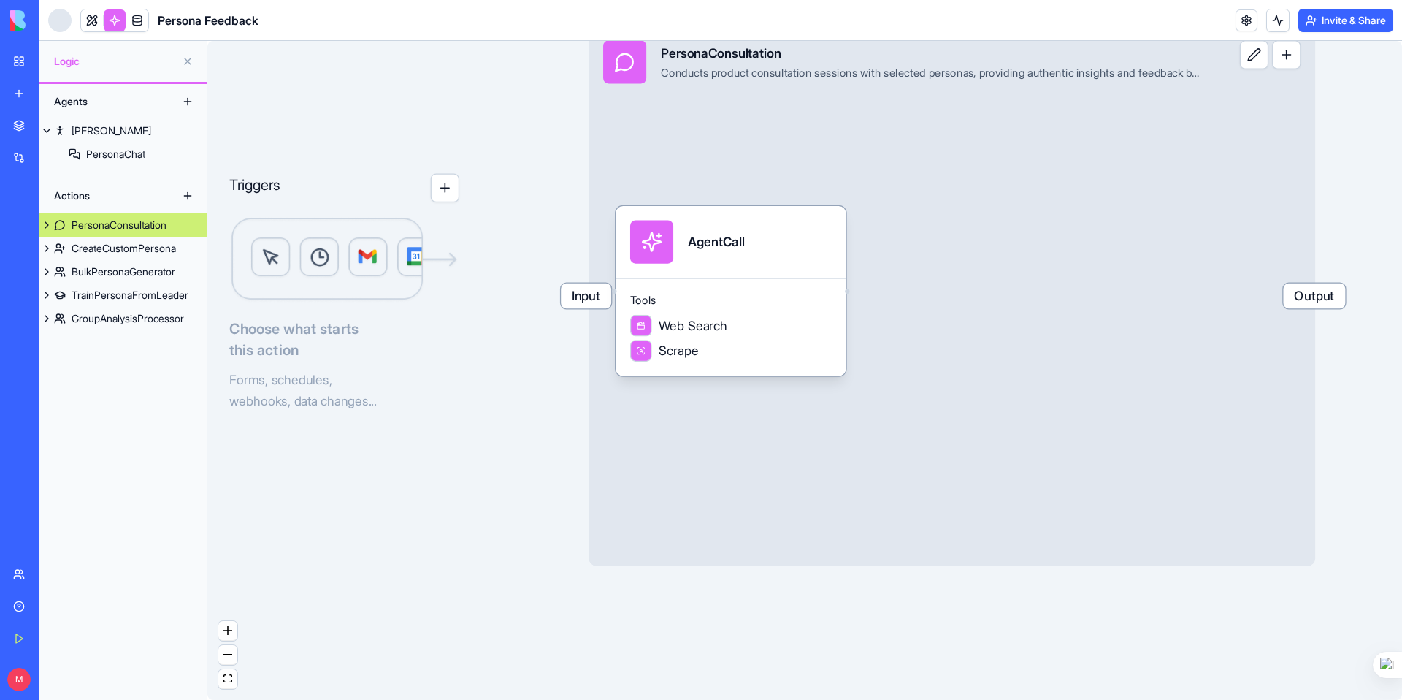
click at [142, 16] on link at bounding box center [137, 20] width 22 height 22
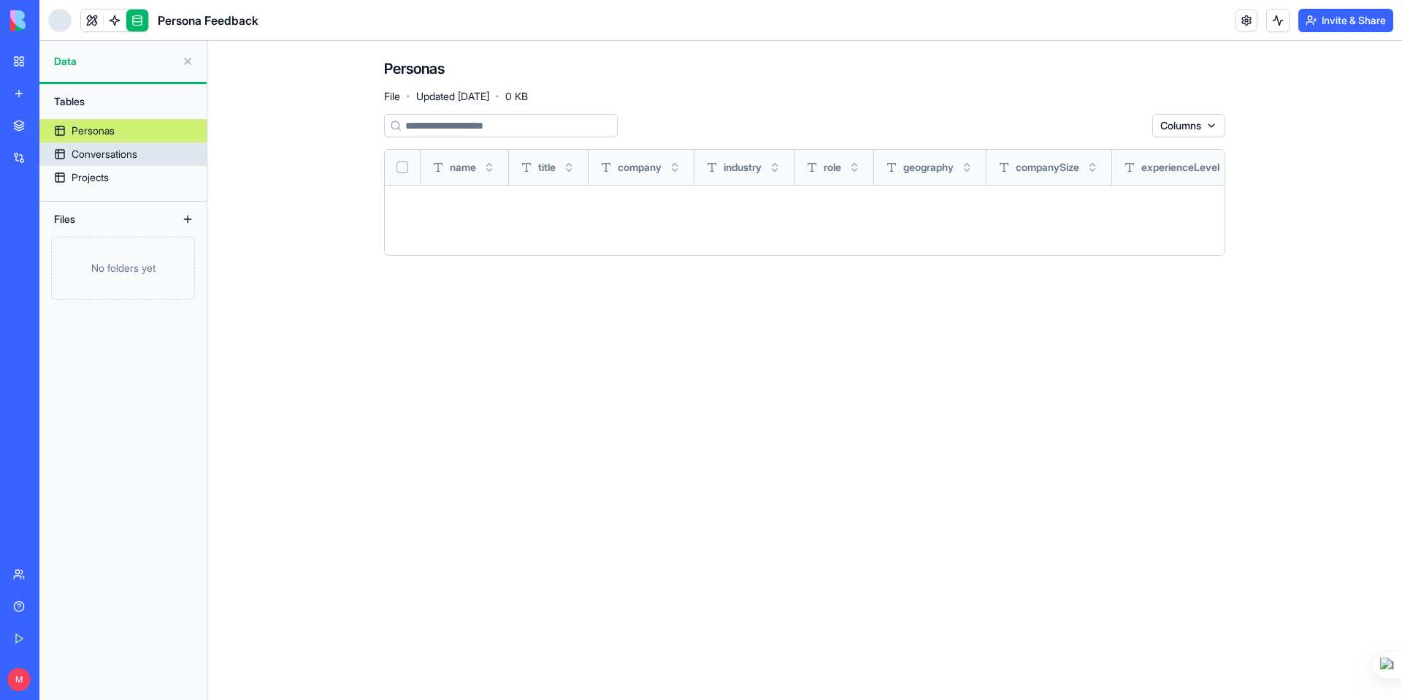
click at [133, 153] on div "Conversations" at bounding box center [105, 154] width 66 height 15
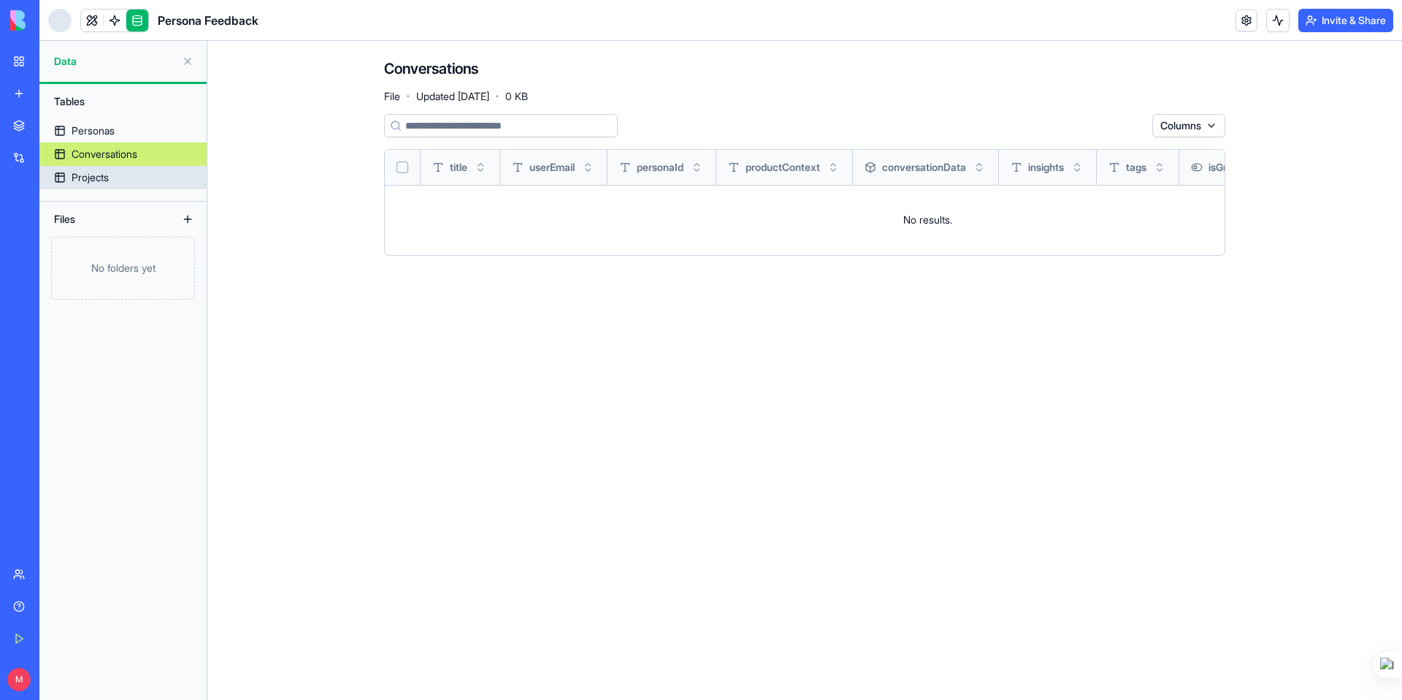
click at [123, 174] on link "Projects" at bounding box center [122, 177] width 167 height 23
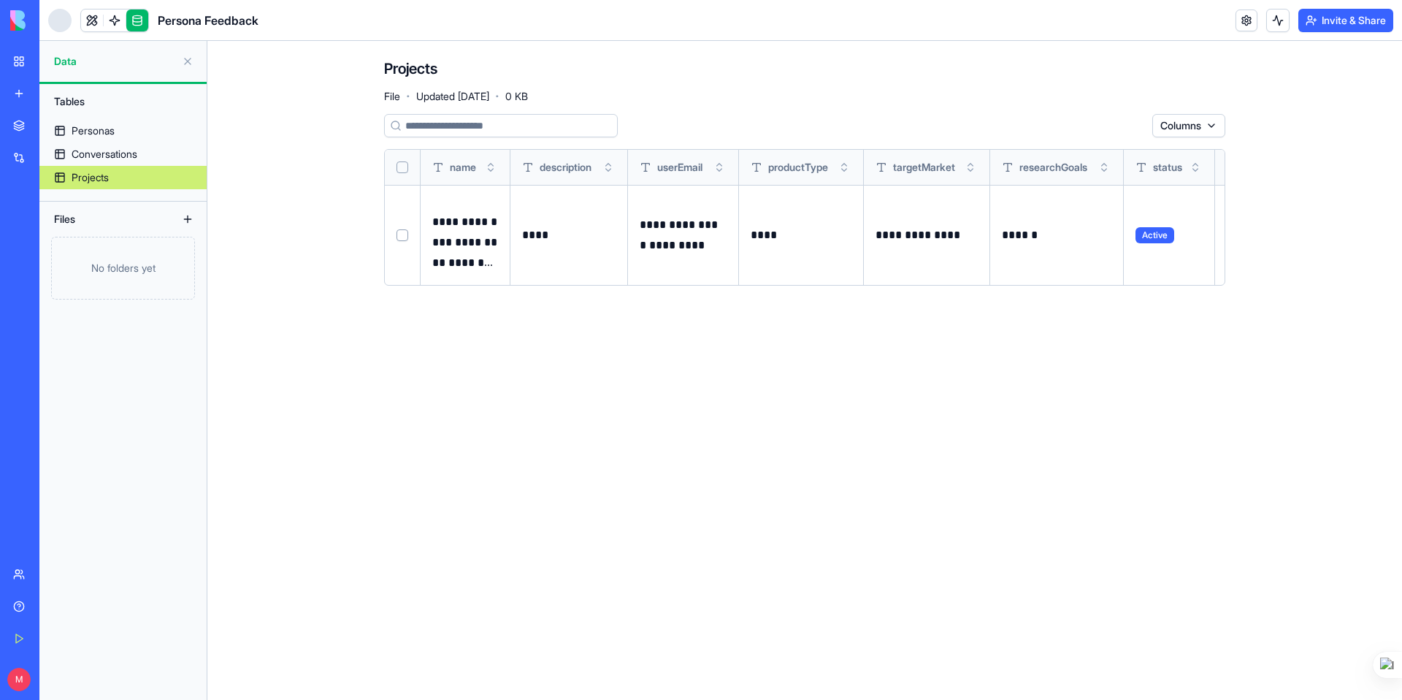
click at [23, 64] on link "My Workspace" at bounding box center [33, 61] width 58 height 29
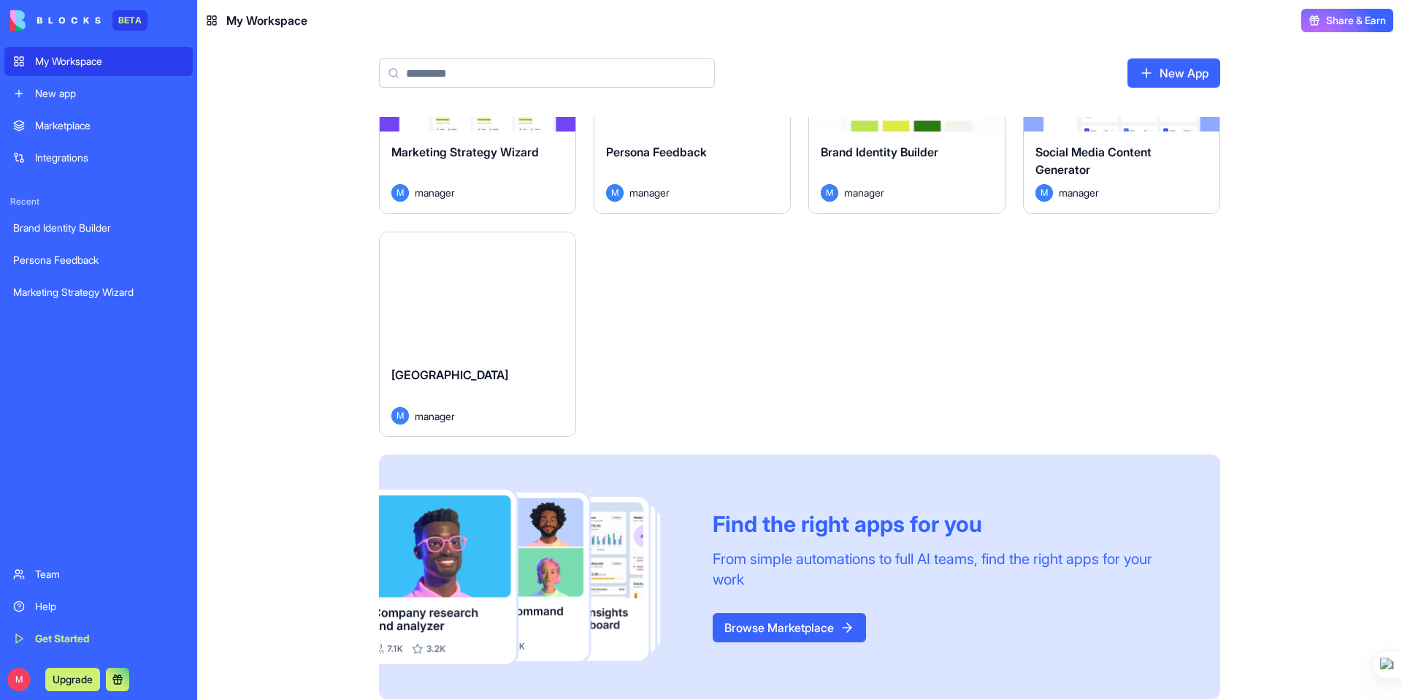
scroll to position [121, 0]
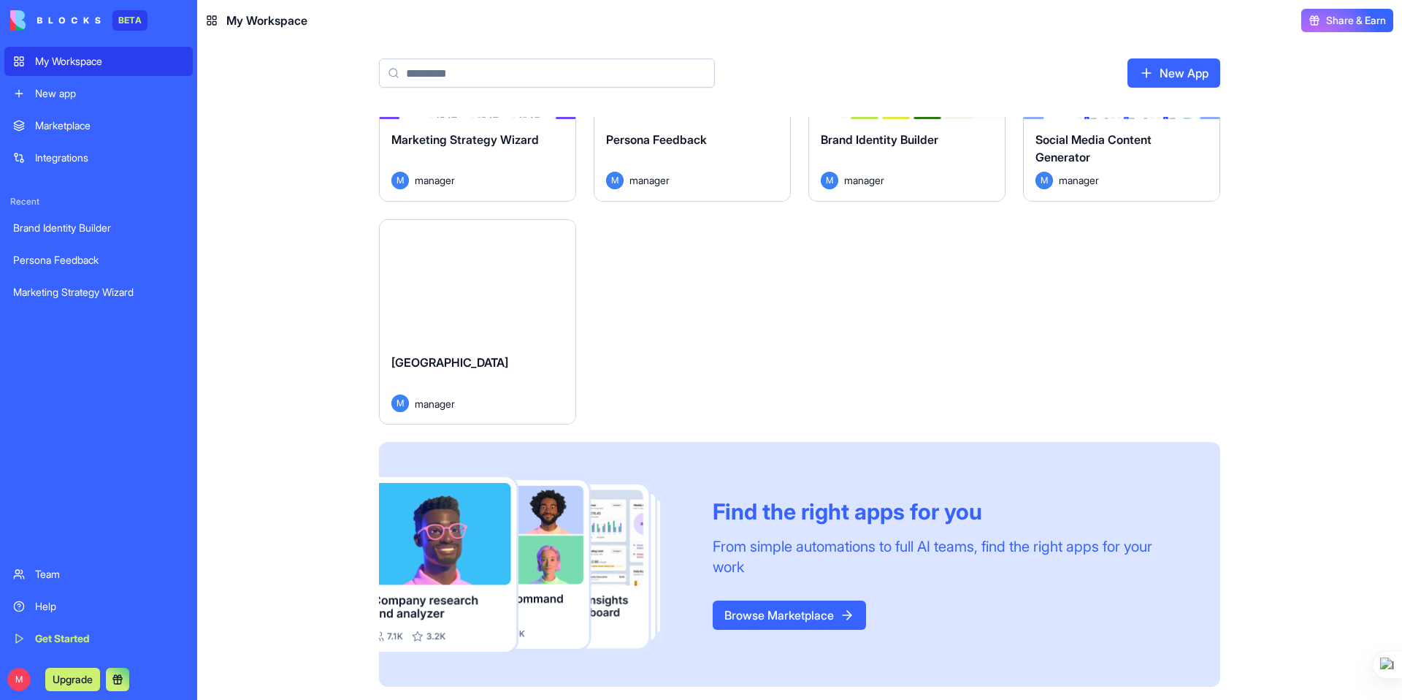
click at [88, 129] on div "Marketplace" at bounding box center [109, 125] width 149 height 15
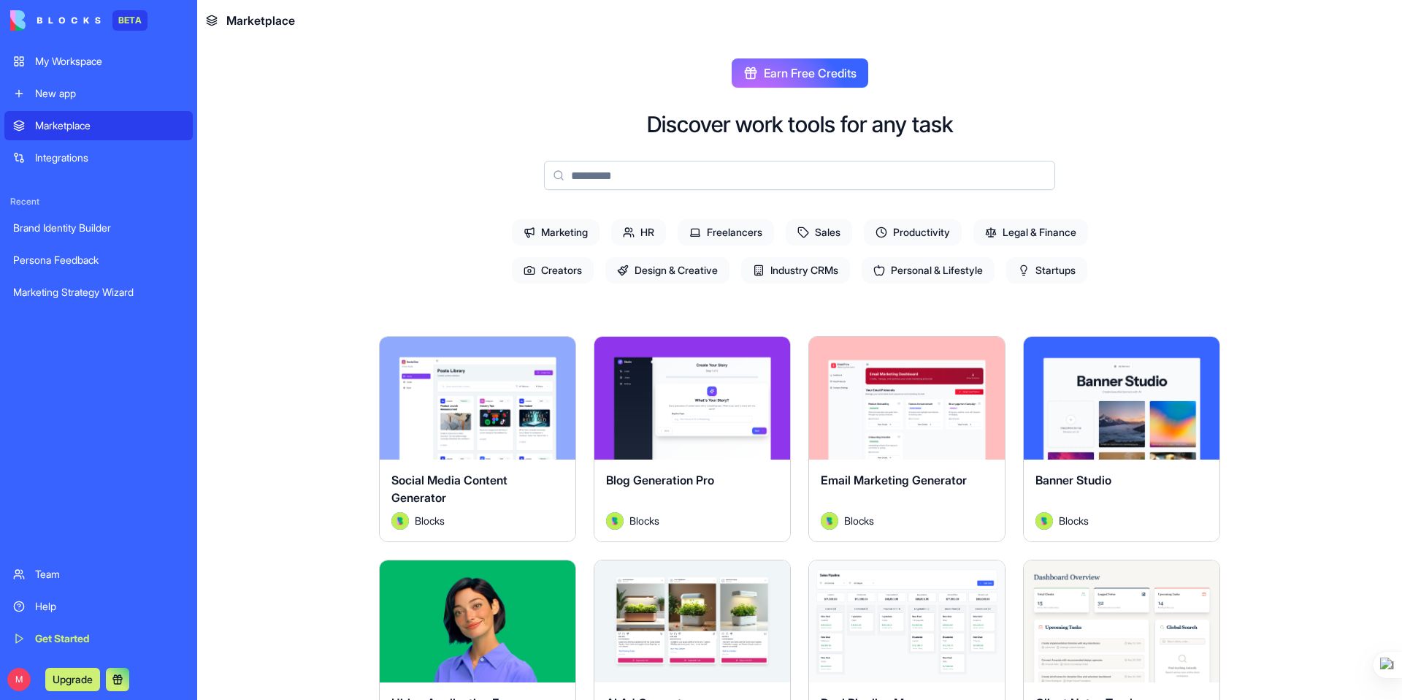
click at [566, 236] on span "Marketing" at bounding box center [556, 232] width 88 height 26
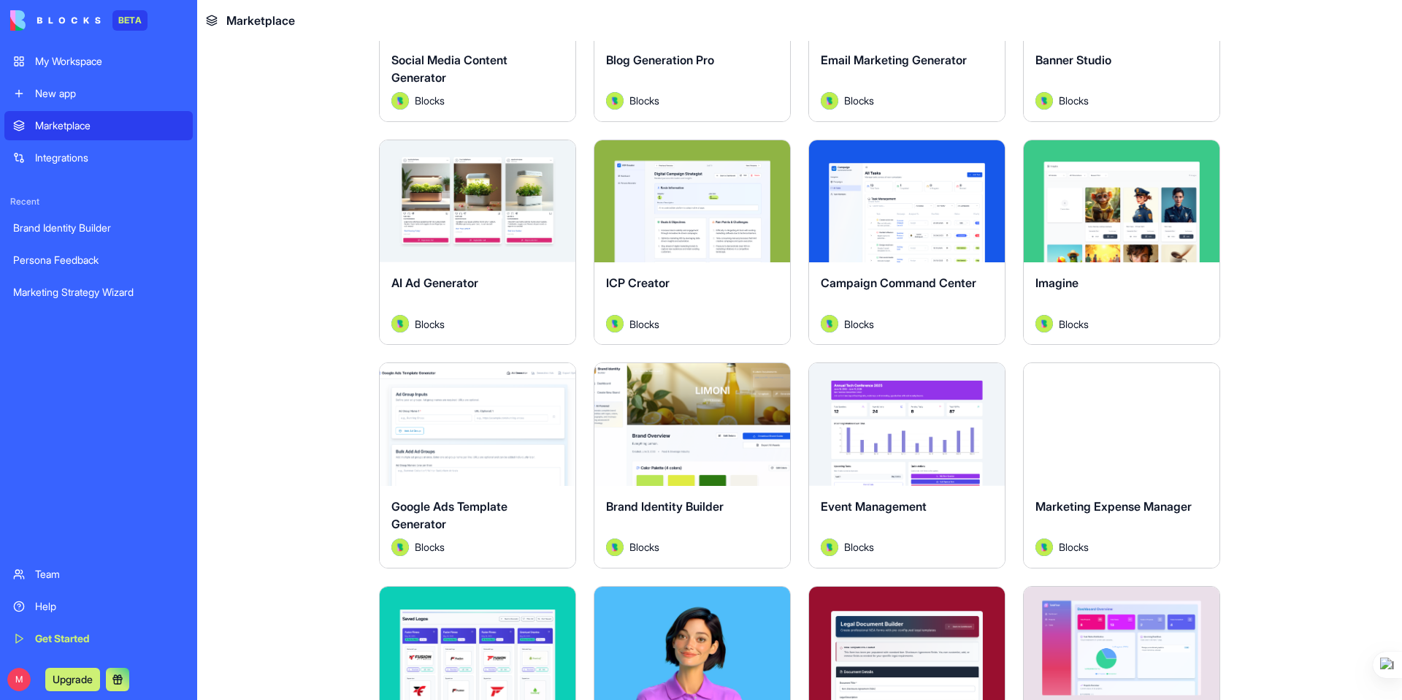
scroll to position [437, 0]
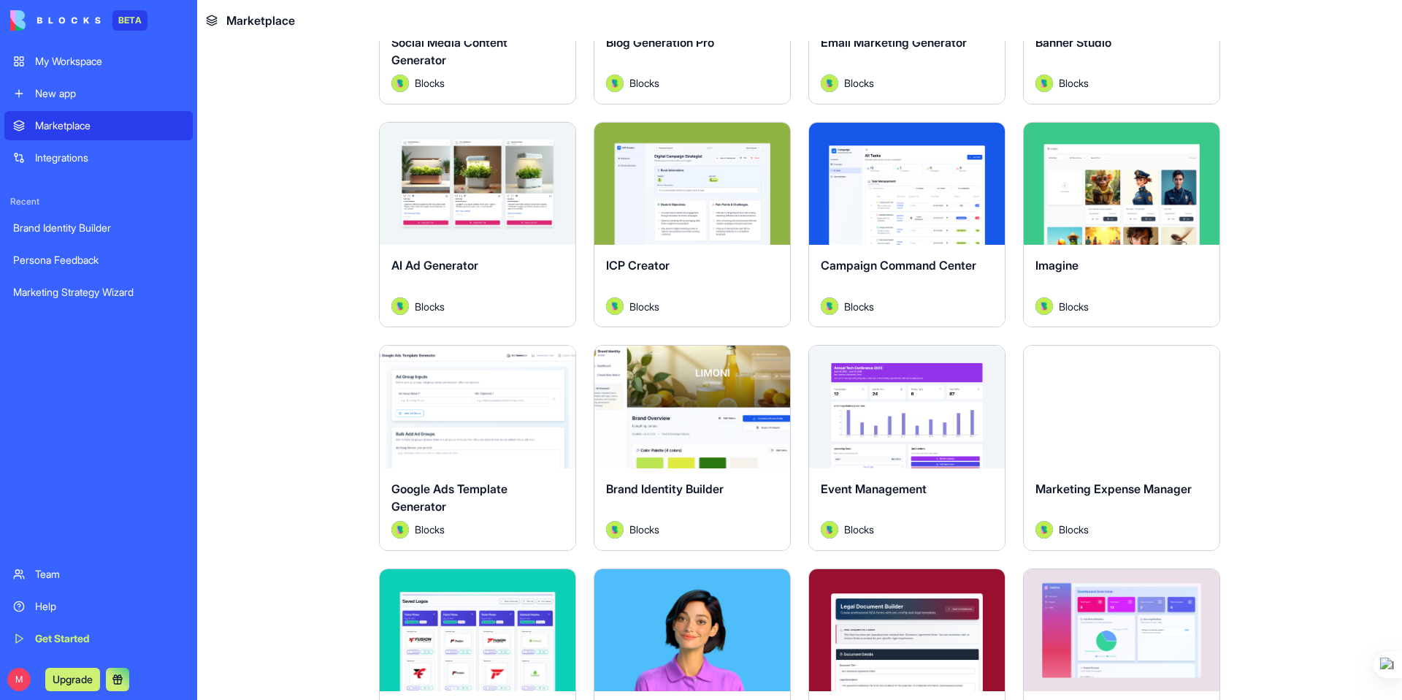
click at [693, 272] on div "ICP Creator" at bounding box center [692, 276] width 172 height 41
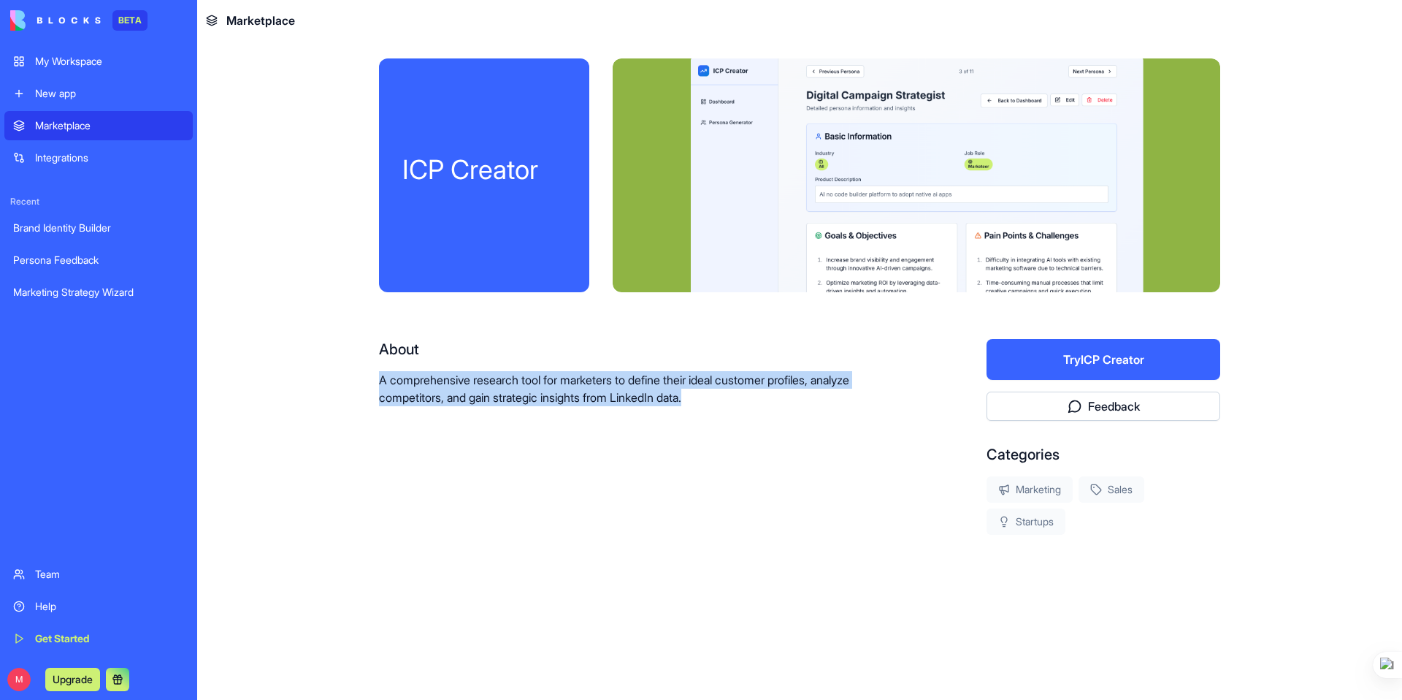
drag, startPoint x: 370, startPoint y: 380, endPoint x: 746, endPoint y: 404, distance: 376.1
click at [746, 404] on div "ICP Creator About A comprehensive research tool for marketers to define their i…" at bounding box center [799, 343] width 935 height 605
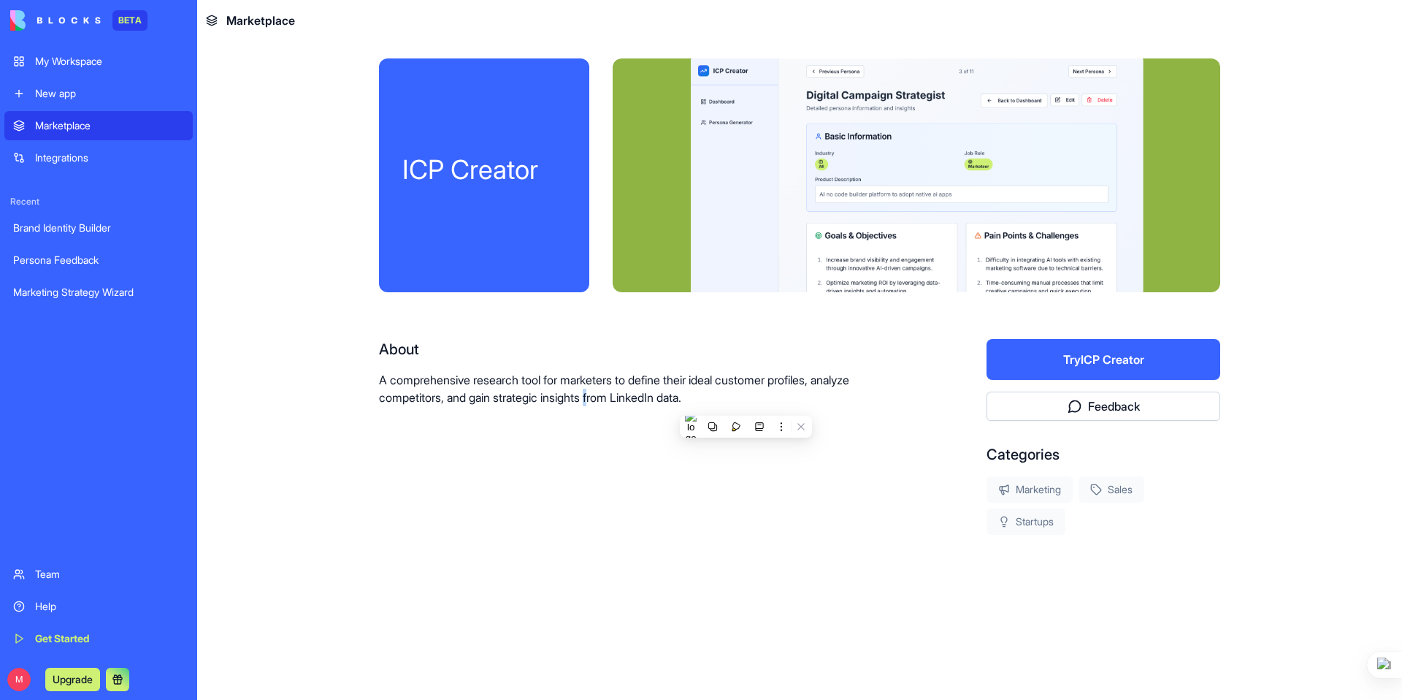
drag, startPoint x: 600, startPoint y: 398, endPoint x: 502, endPoint y: 402, distance: 97.9
click at [571, 399] on p "A comprehensive research tool for marketers to define their ideal customer prof…" at bounding box center [636, 388] width 514 height 35
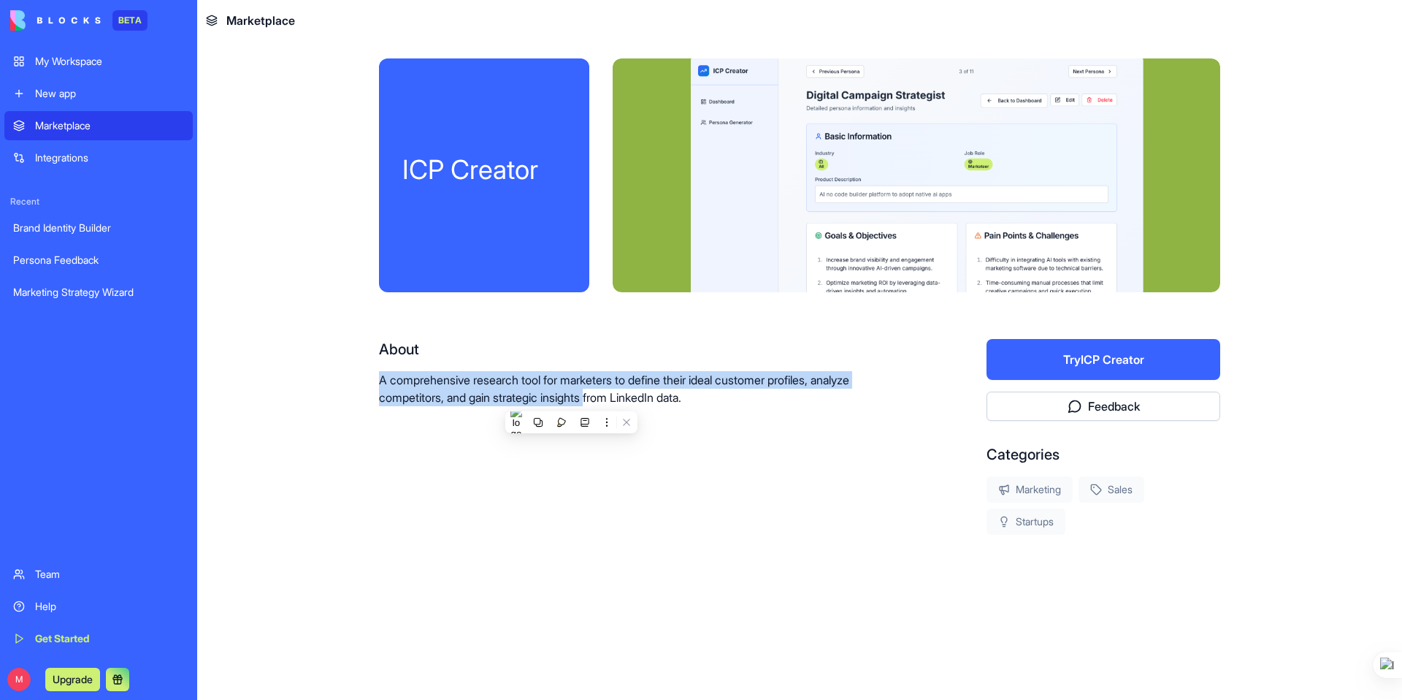
drag, startPoint x: 377, startPoint y: 379, endPoint x: 571, endPoint y: 391, distance: 194.6
click at [594, 394] on div "ICP Creator About A comprehensive research tool for marketers to define their i…" at bounding box center [799, 343] width 935 height 605
click at [1046, 367] on button "Try ICP Creator" at bounding box center [1103, 359] width 234 height 41
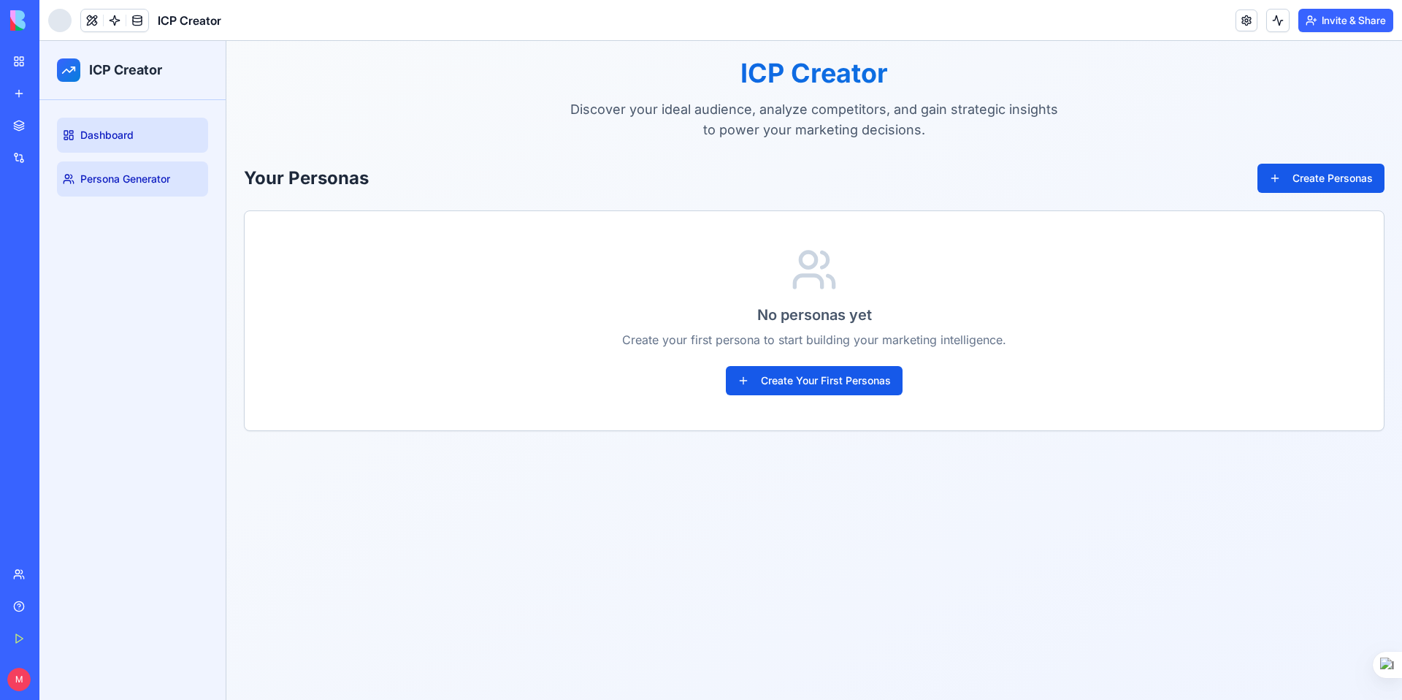
click at [137, 177] on span "Persona Generator" at bounding box center [125, 179] width 90 height 15
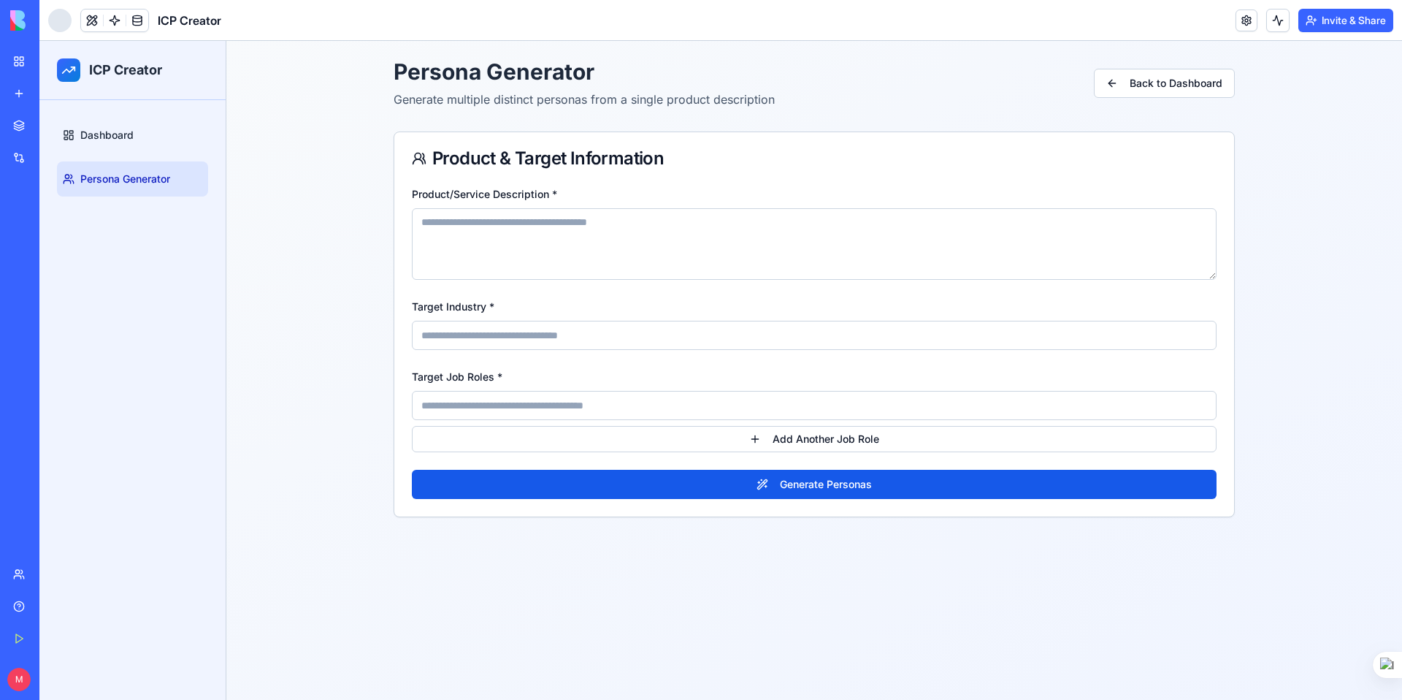
click at [43, 129] on div "Marketplace" at bounding box center [44, 125] width 19 height 15
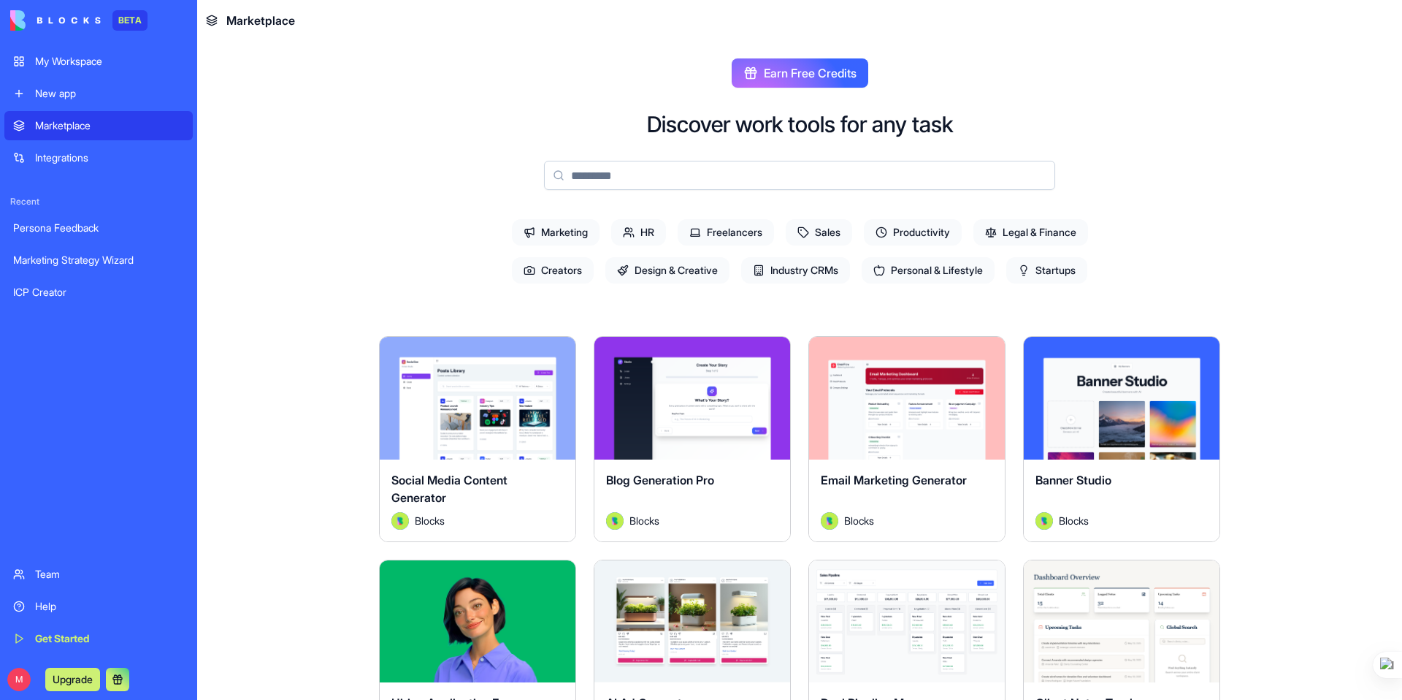
click at [922, 233] on span "Productivity" at bounding box center [913, 232] width 98 height 26
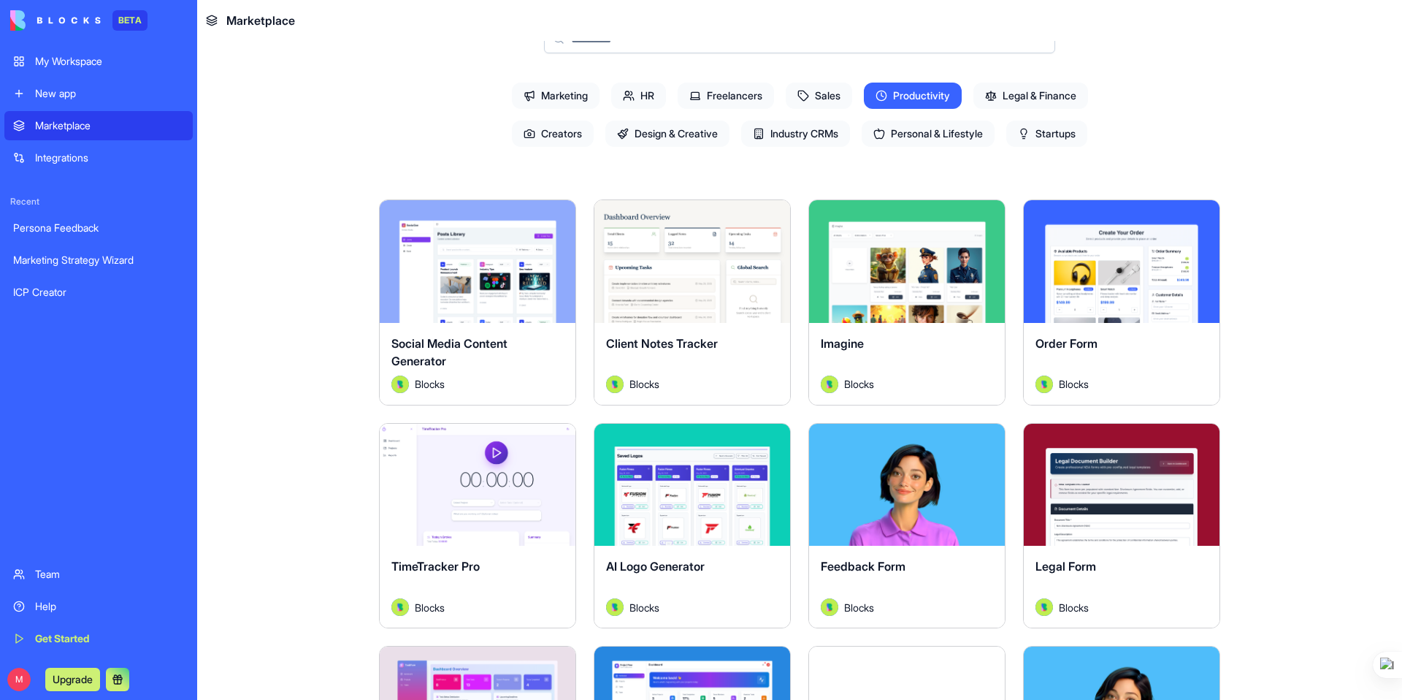
scroll to position [121, 0]
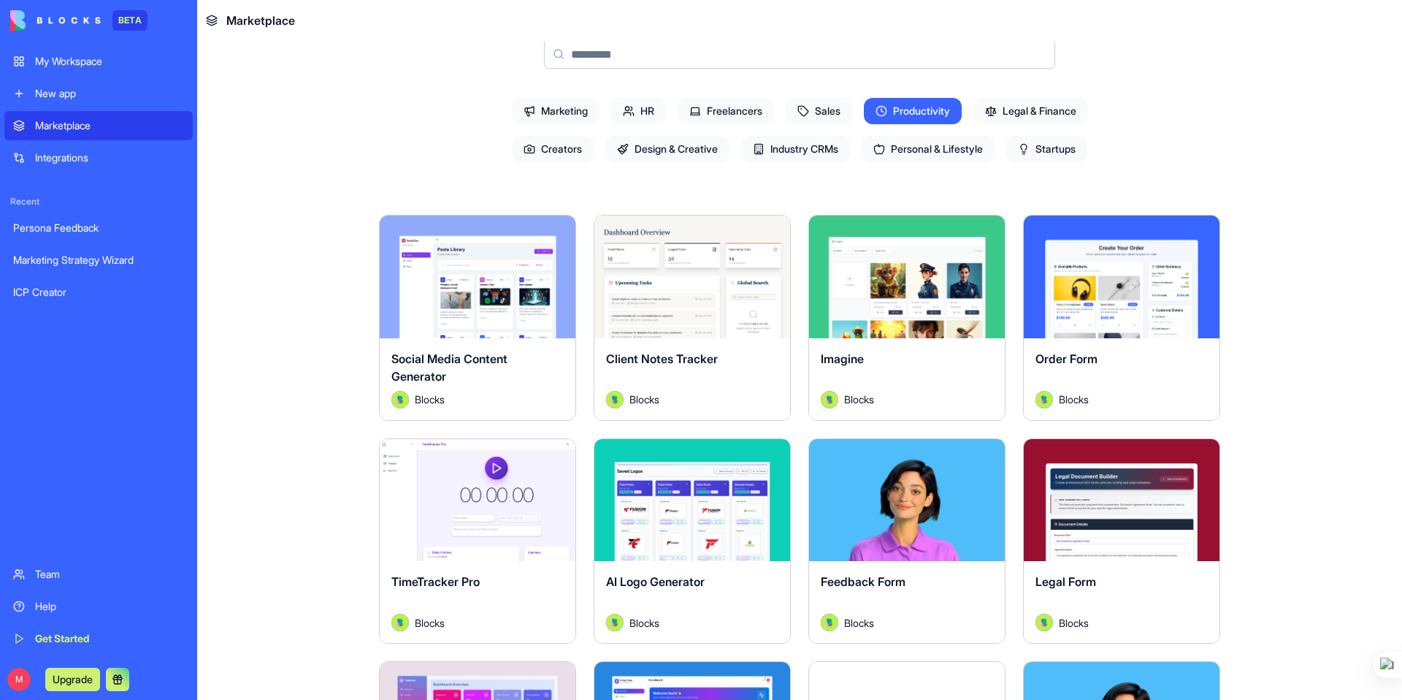
click at [834, 112] on span "Sales" at bounding box center [819, 111] width 66 height 26
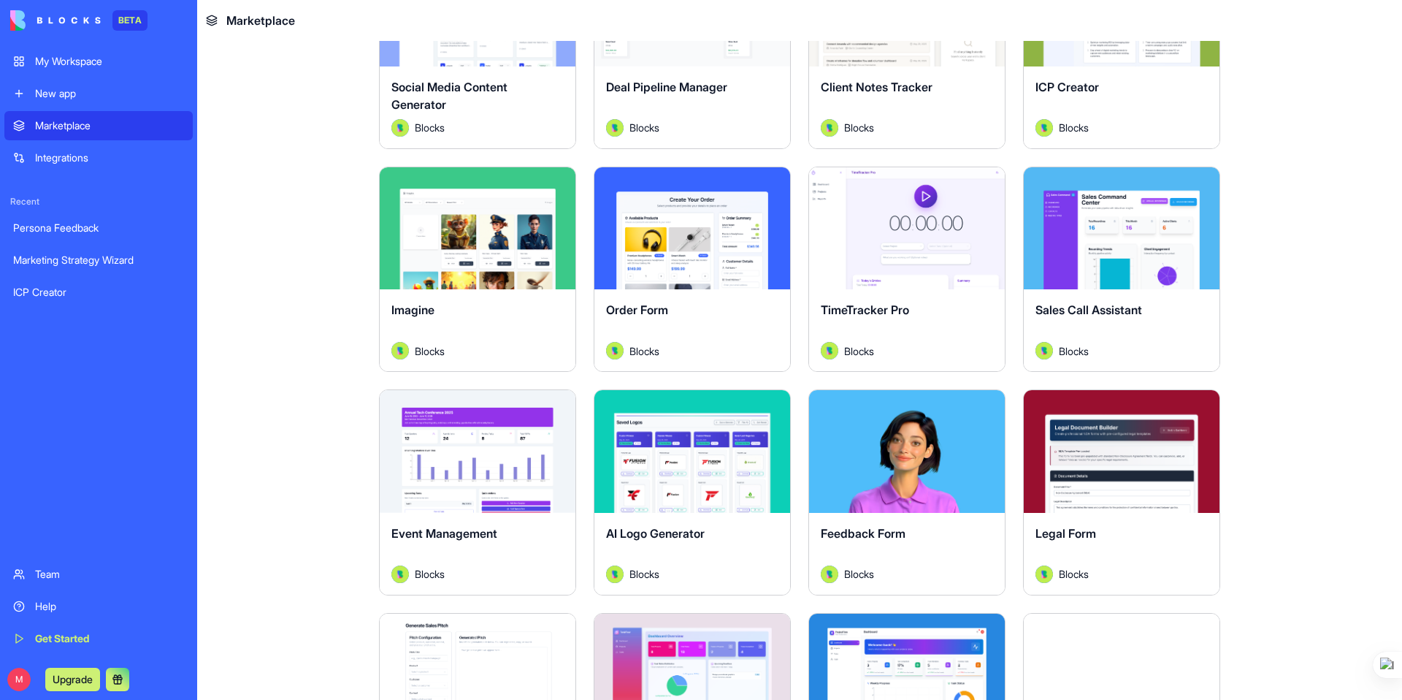
scroll to position [383, 0]
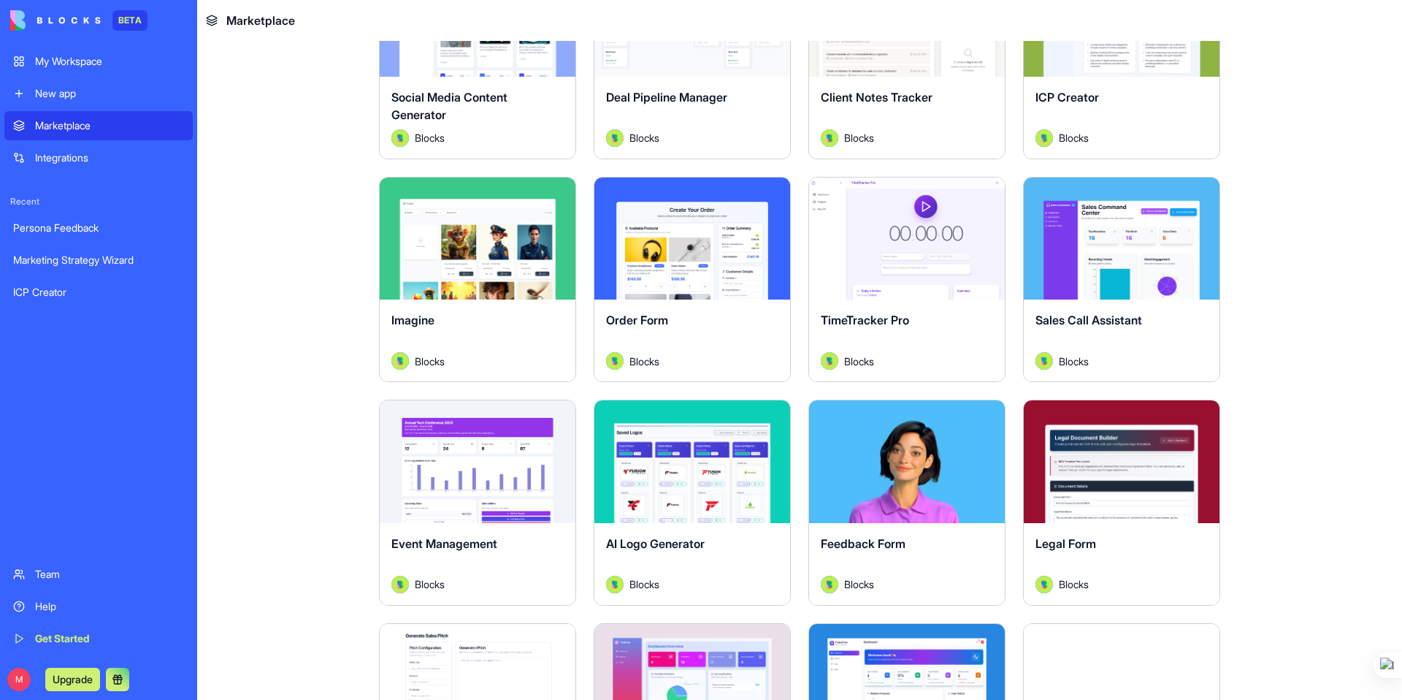
click at [1104, 307] on div "Sales Call Assistant Blocks" at bounding box center [1122, 340] width 196 height 82
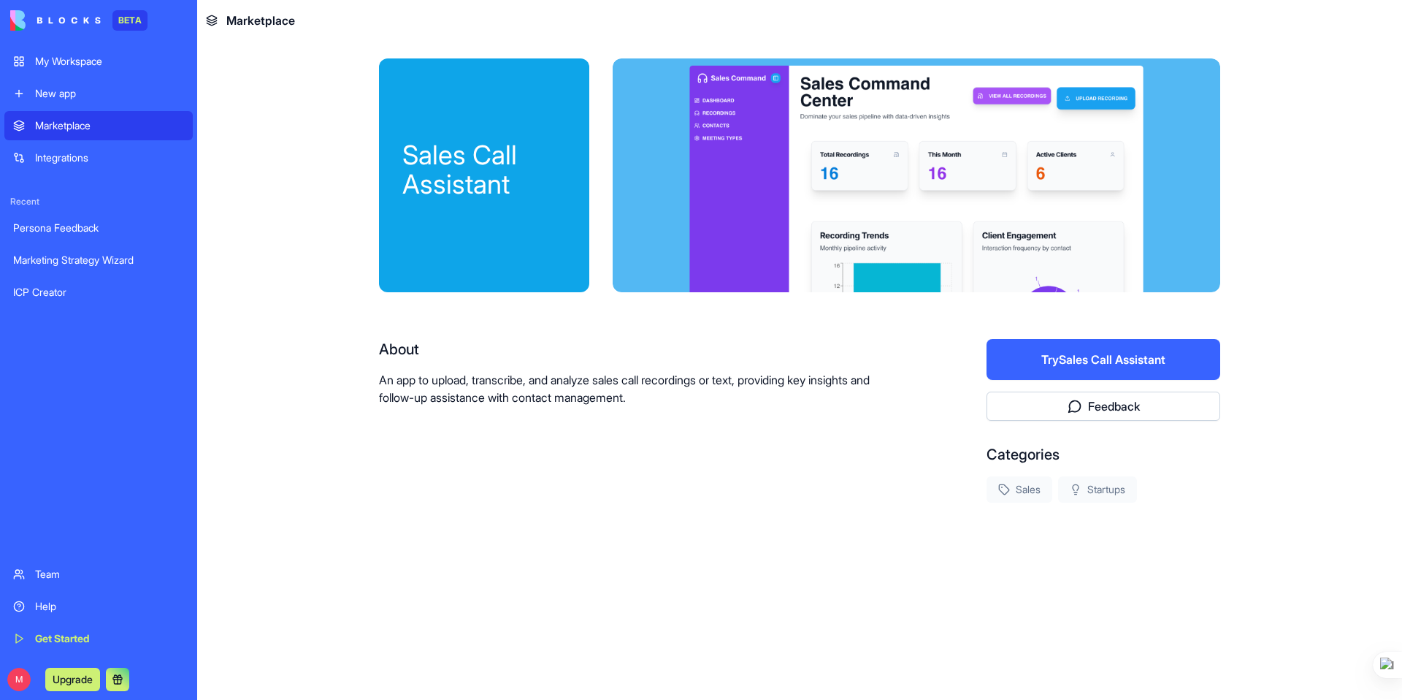
click at [45, 126] on div "Marketplace" at bounding box center [109, 125] width 149 height 15
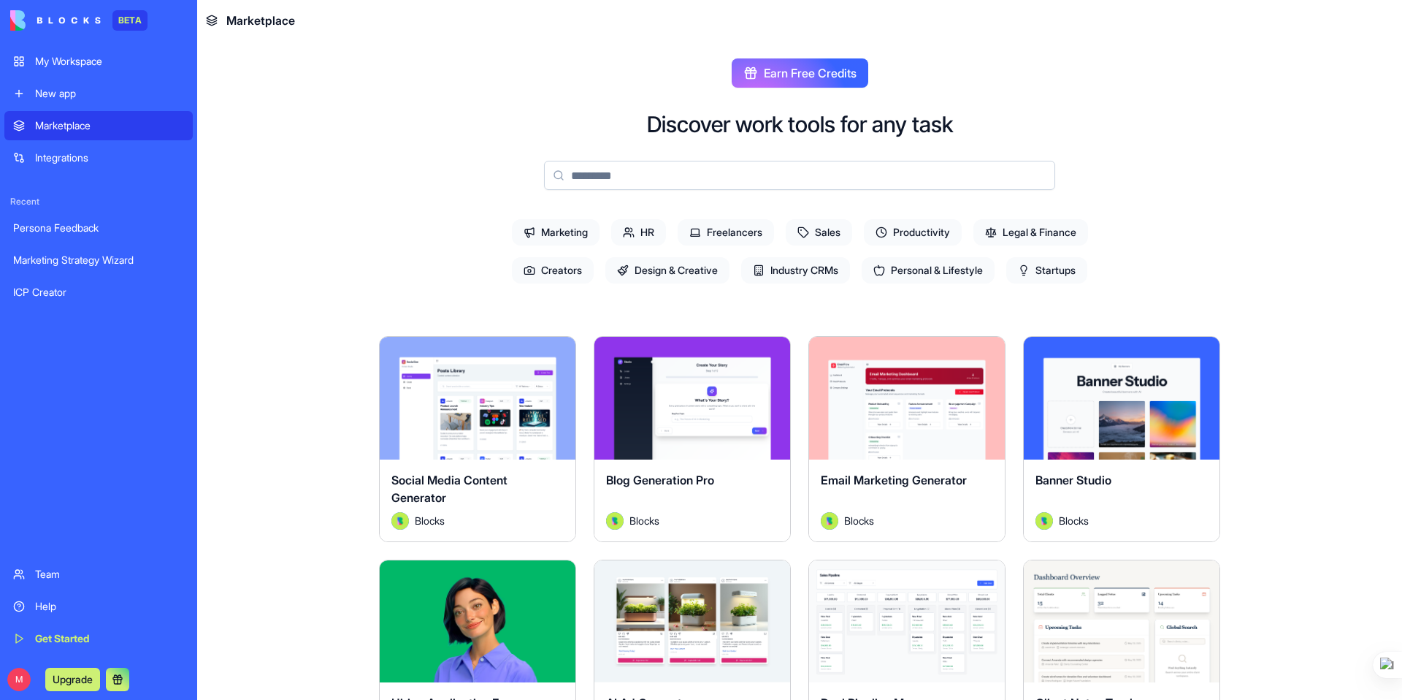
click at [702, 233] on span "Freelancers" at bounding box center [726, 232] width 96 height 26
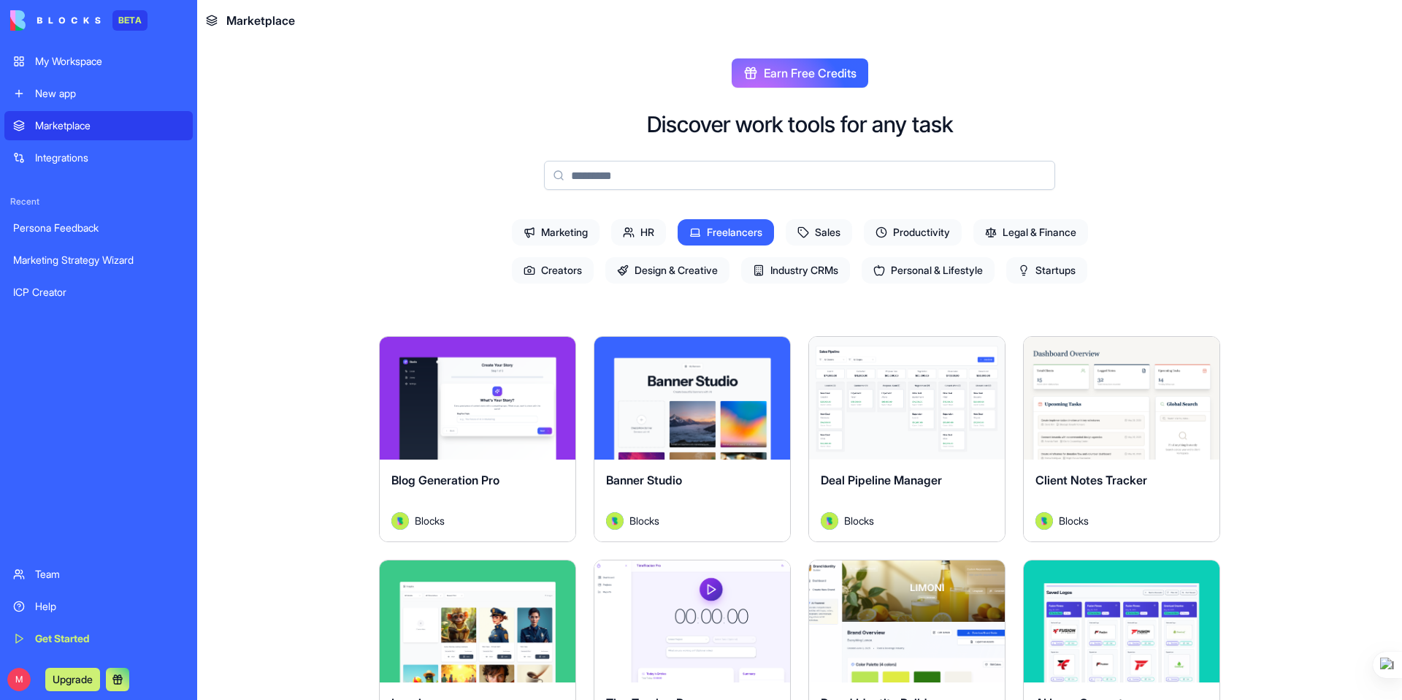
click at [535, 264] on span "Creators" at bounding box center [553, 270] width 82 height 26
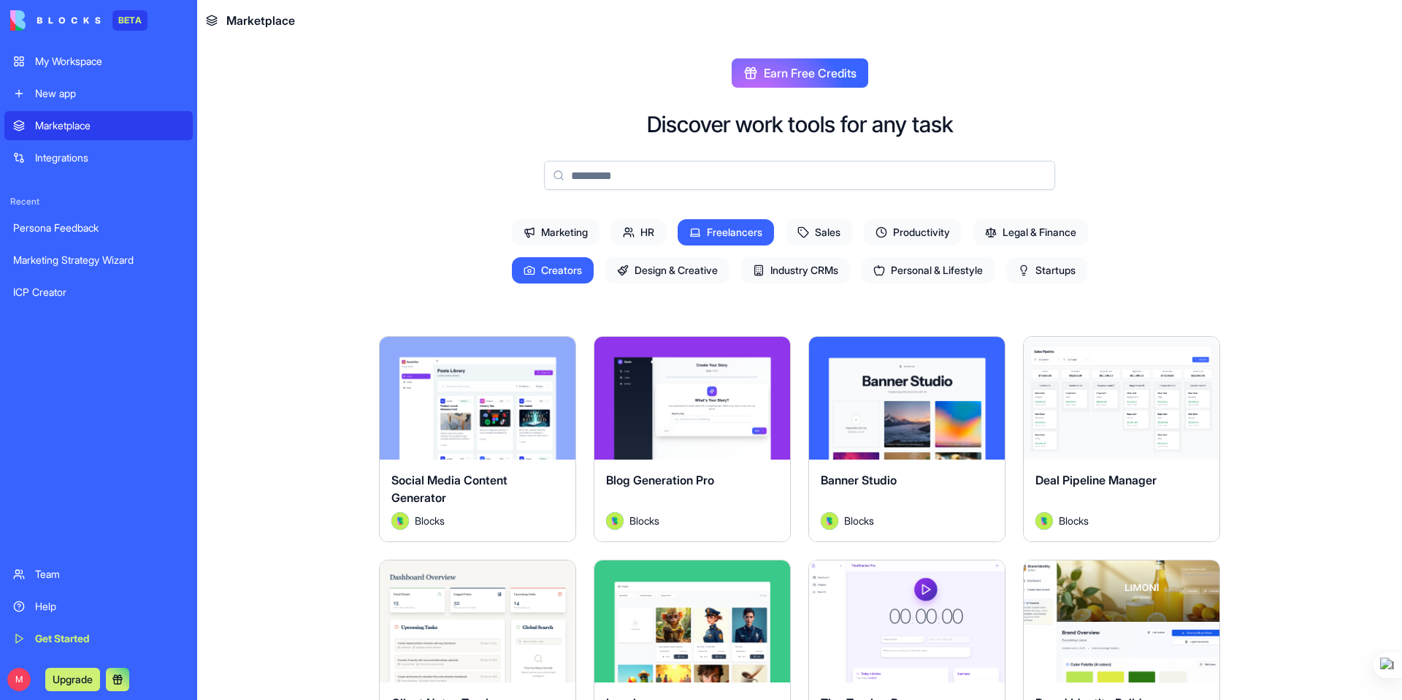
click at [733, 226] on span "Freelancers" at bounding box center [726, 232] width 96 height 26
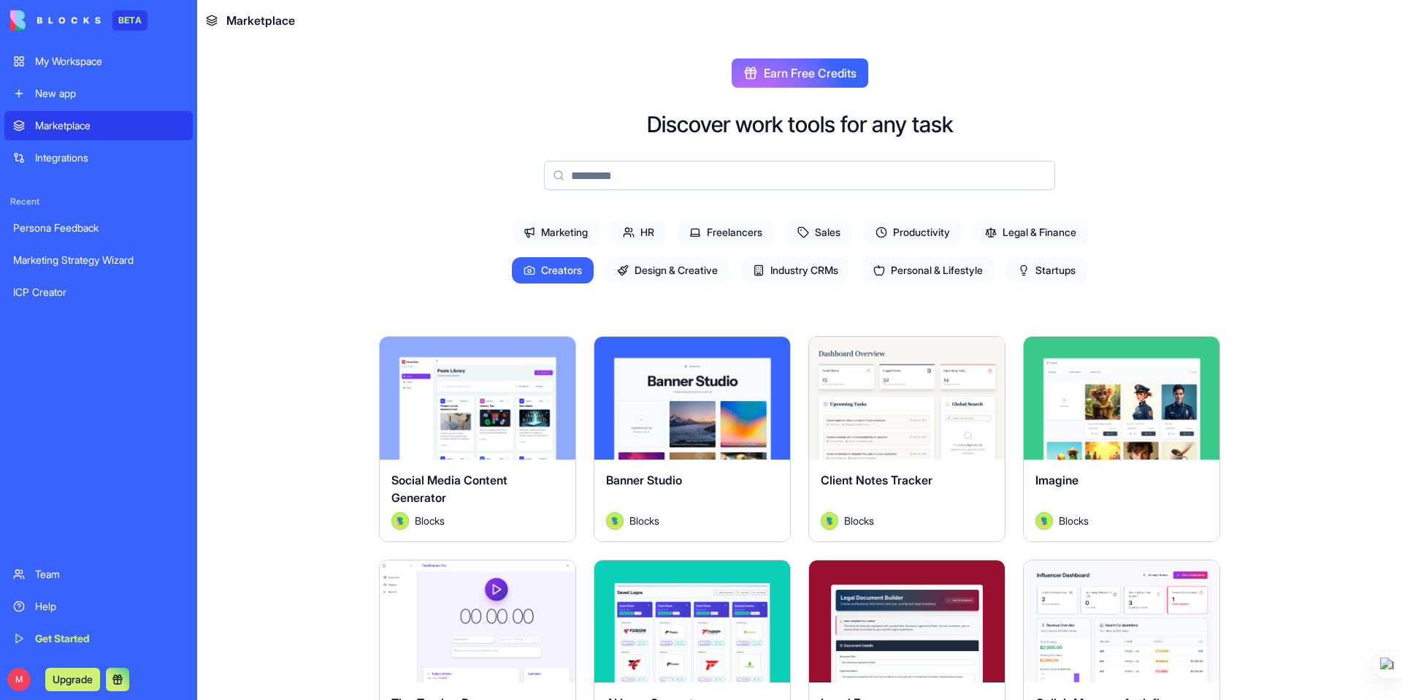
click at [569, 221] on span "Marketing" at bounding box center [556, 232] width 88 height 26
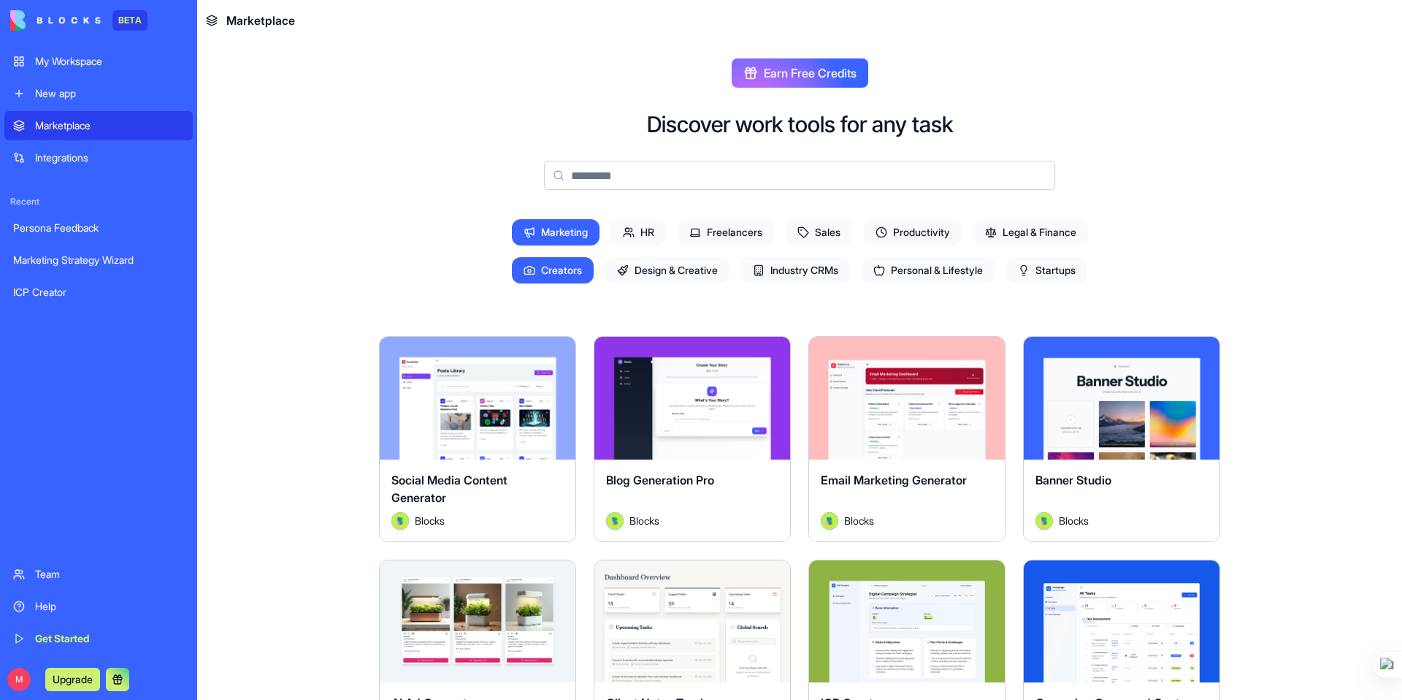
click at [561, 284] on div "Marketing HR Freelancers Sales Productivity Legal & Finance Creators Design & C…" at bounding box center [799, 251] width 654 height 76
click at [562, 269] on span "Creators" at bounding box center [553, 270] width 82 height 26
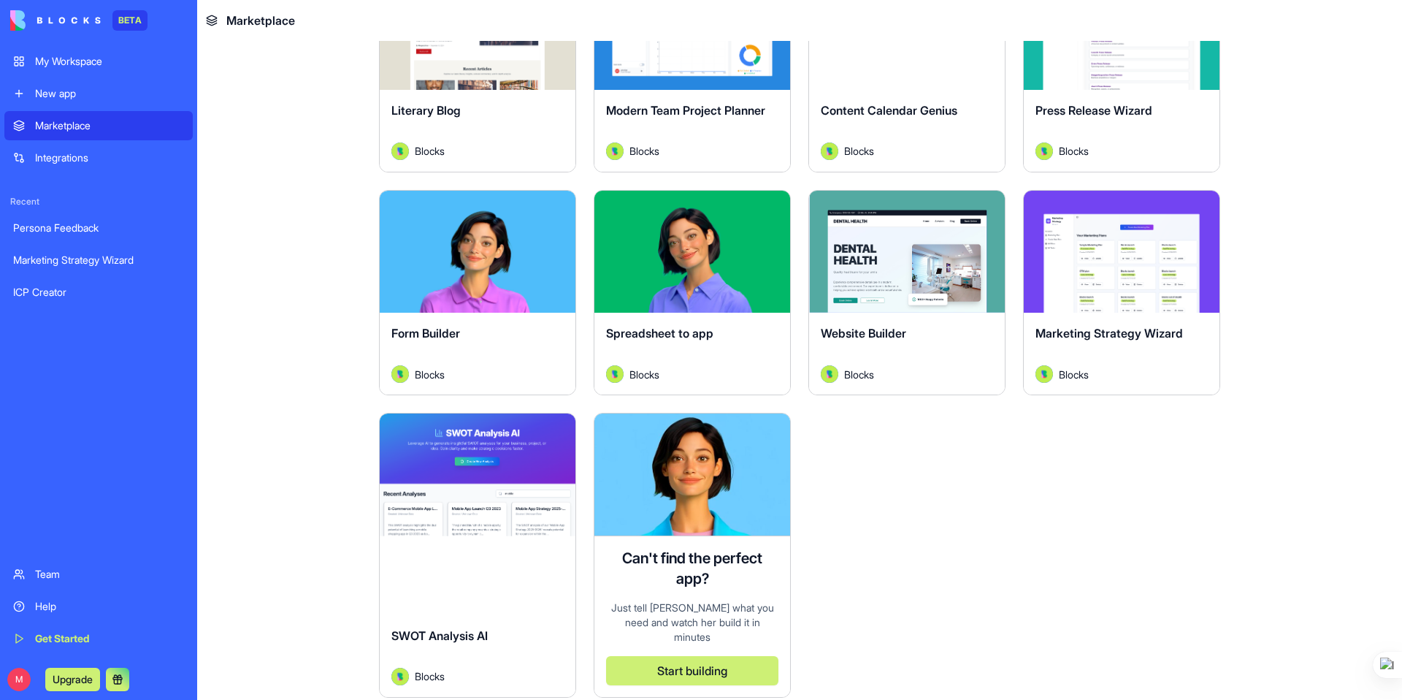
scroll to position [1286, 0]
